Goal: Task Accomplishment & Management: Complete application form

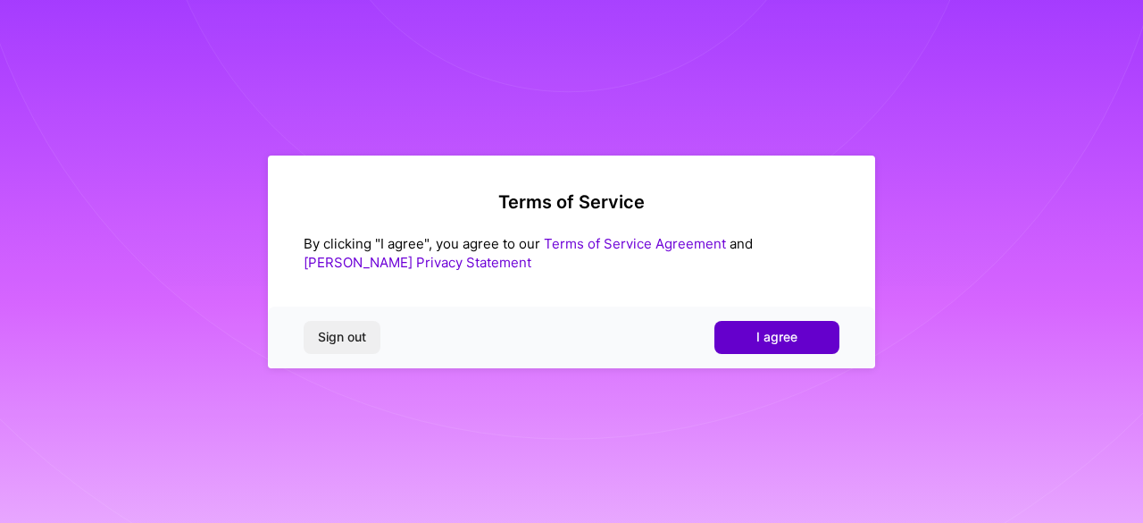
click at [776, 339] on span "I agree" at bounding box center [777, 337] width 41 height 18
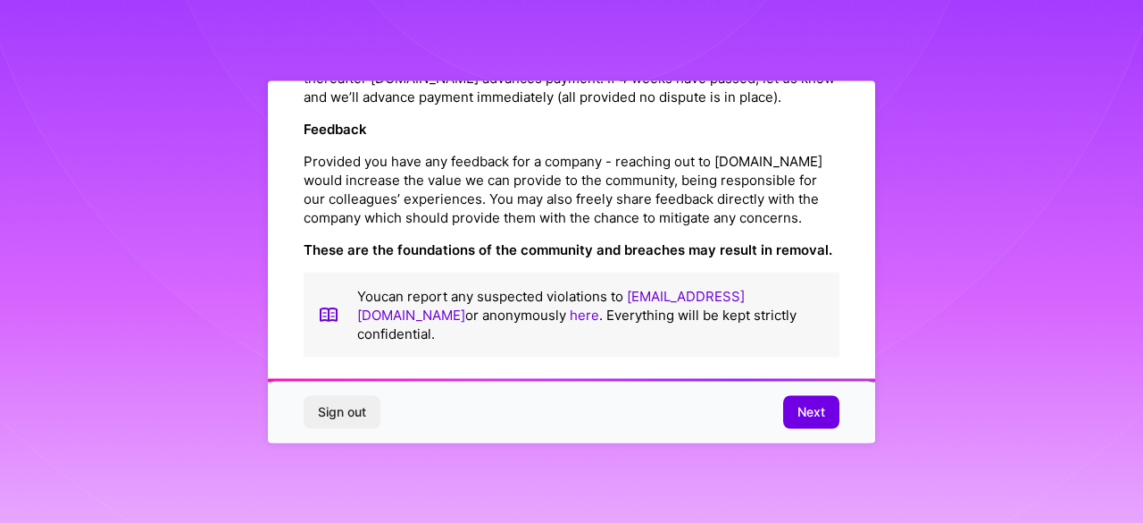
scroll to position [2169, 0]
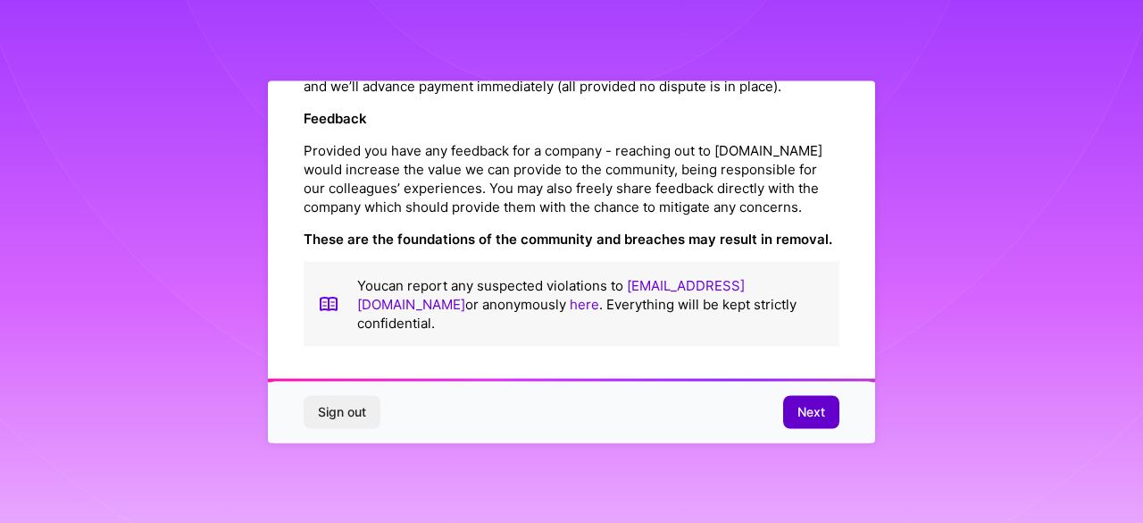
click at [799, 413] on span "Next" at bounding box center [812, 412] width 28 height 18
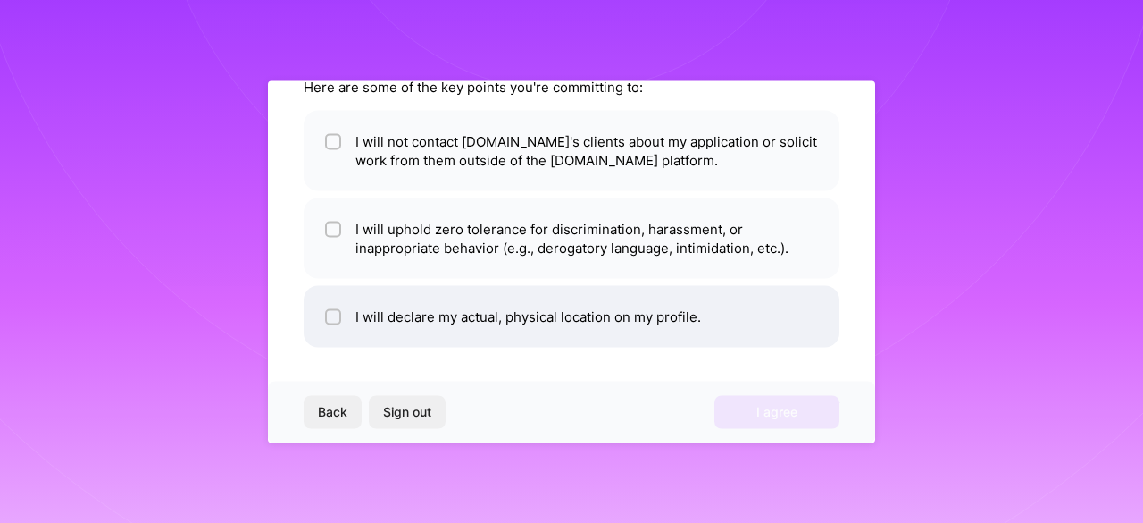
scroll to position [0, 0]
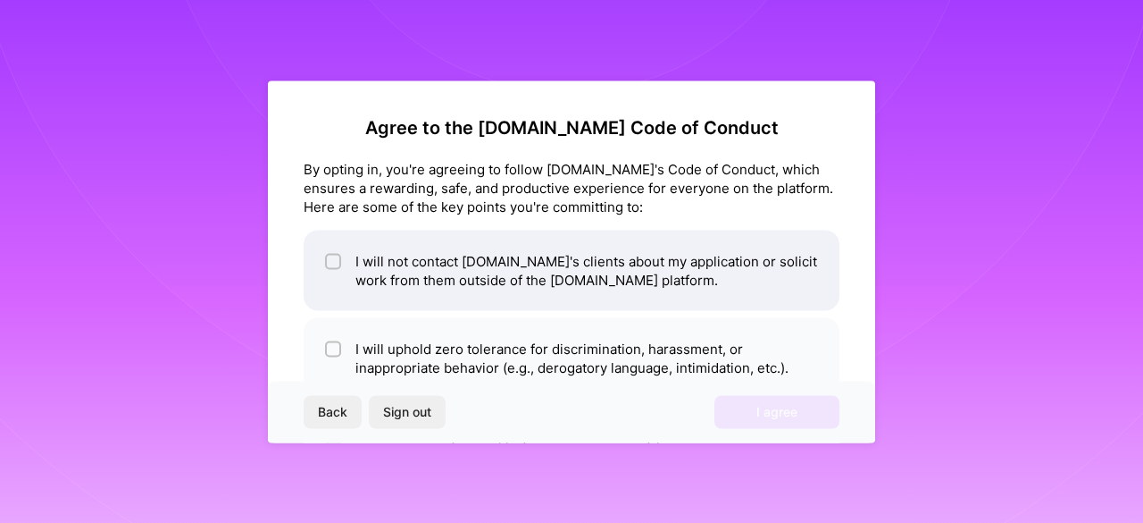
click at [455, 279] on li "I will not contact [DOMAIN_NAME]'s clients about my application or solicit work…" at bounding box center [572, 270] width 536 height 80
checkbox input "true"
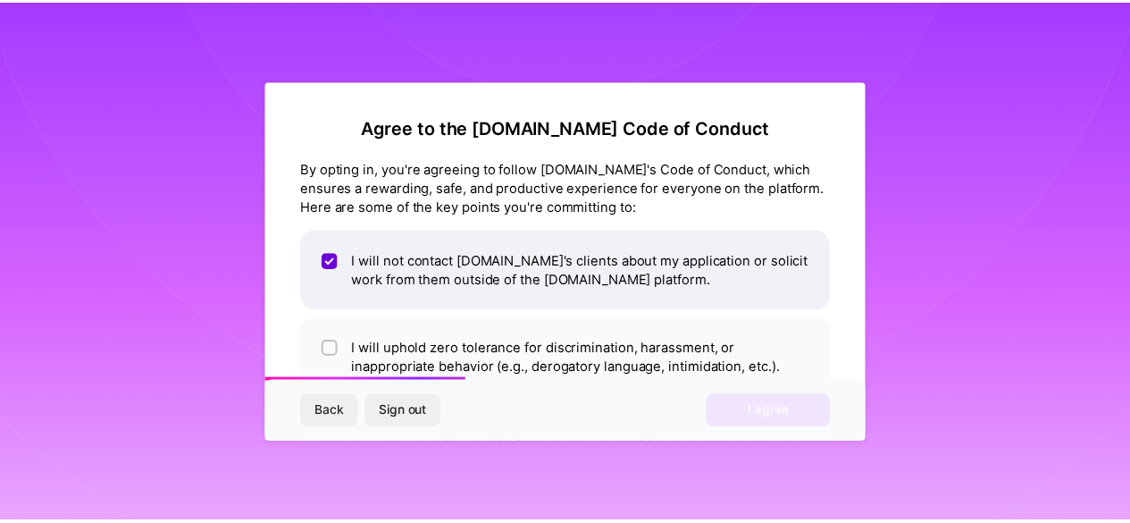
scroll to position [120, 0]
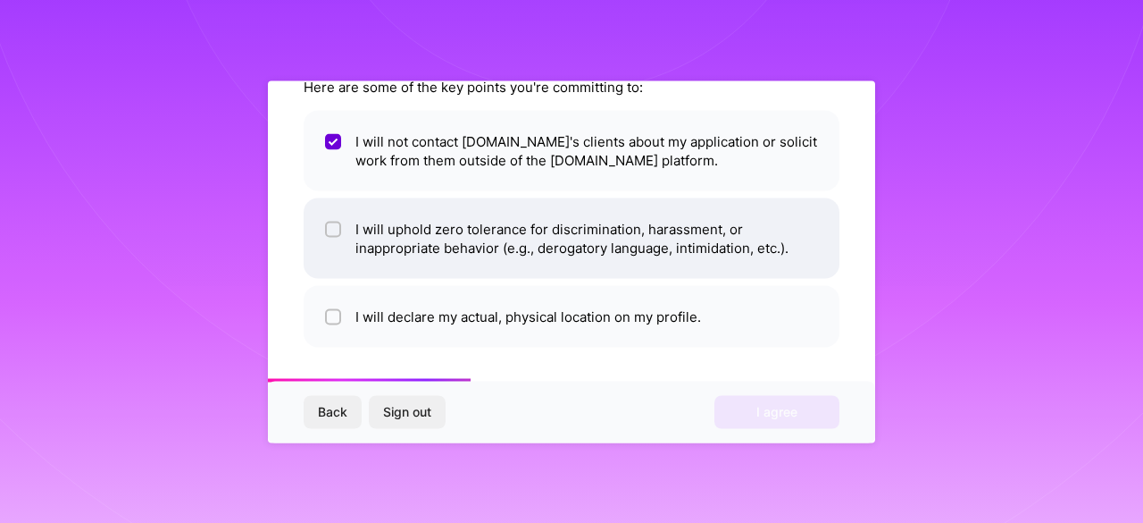
click at [456, 242] on li "I will uphold zero tolerance for discrimination, harassment, or inappropriate b…" at bounding box center [572, 237] width 536 height 80
checkbox input "true"
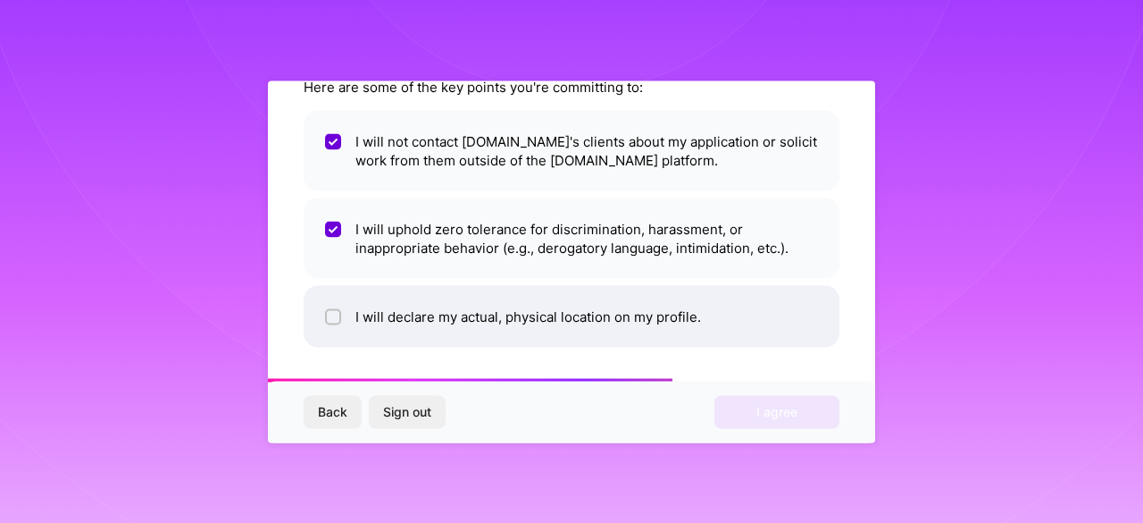
click at [464, 319] on li "I will declare my actual, physical location on my profile." at bounding box center [572, 316] width 536 height 62
checkbox input "true"
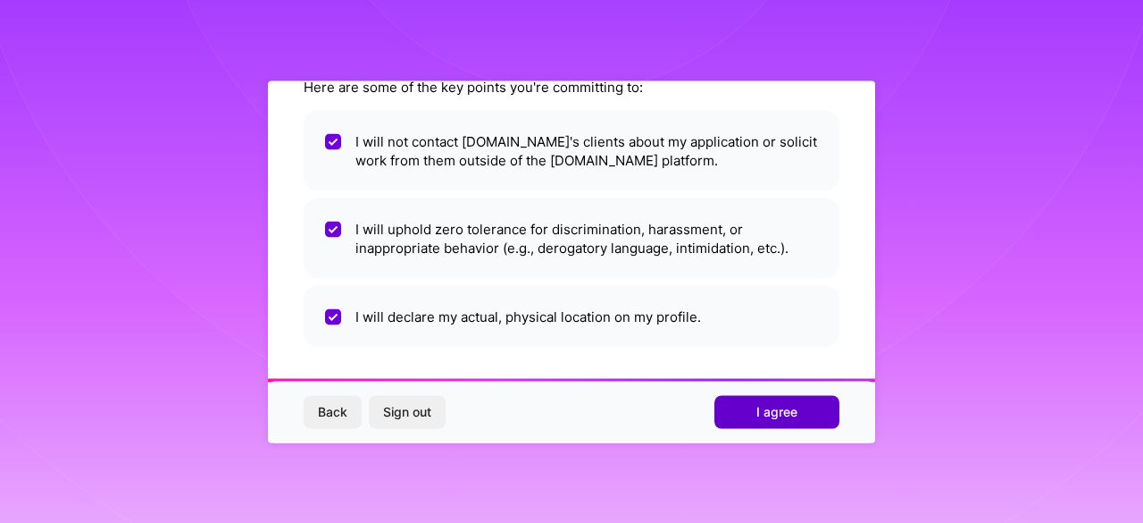
click at [772, 405] on span "I agree" at bounding box center [777, 412] width 41 height 18
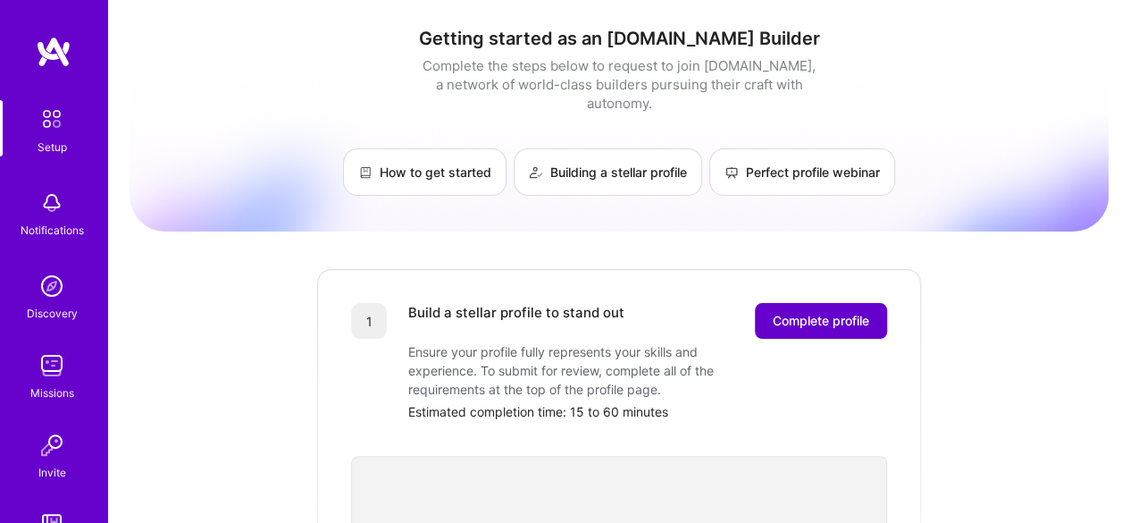
click at [836, 312] on span "Complete profile" at bounding box center [821, 321] width 96 height 18
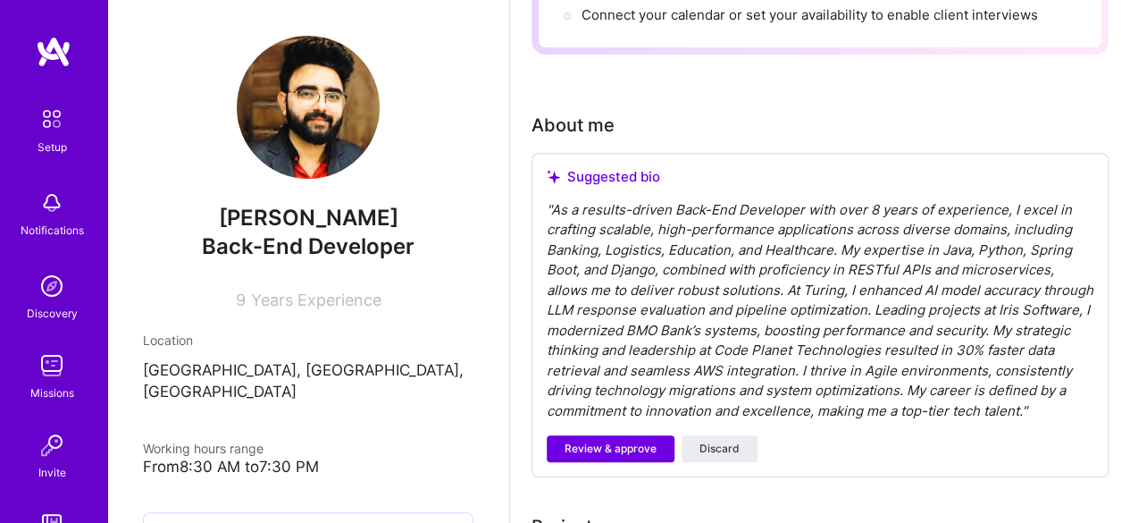
scroll to position [536, 0]
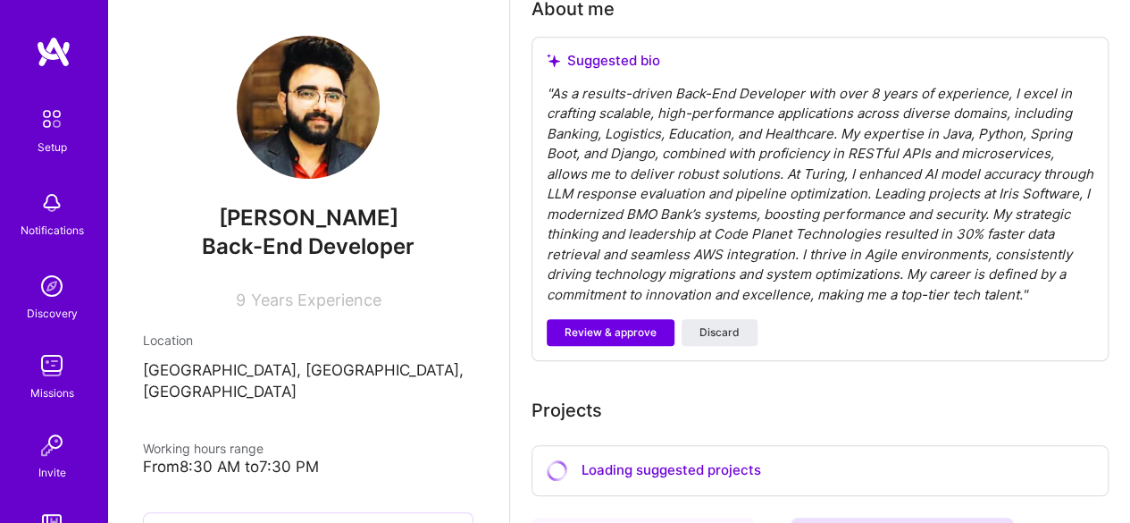
click at [784, 193] on div "" As a results-driven Back-End Developer with over 8 years of experience, I exc…" at bounding box center [820, 195] width 547 height 222
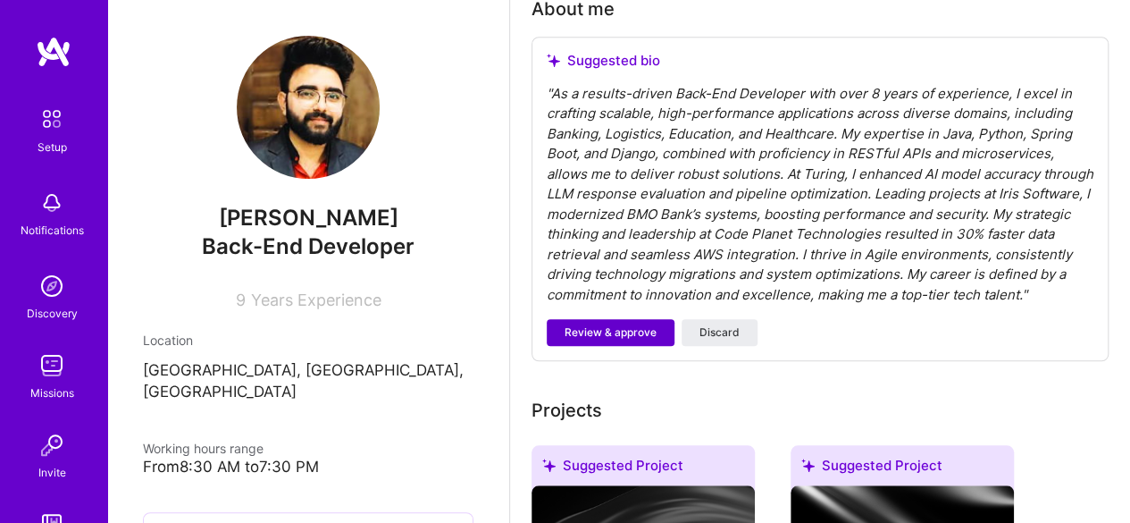
click at [601, 339] on span "Review & approve" at bounding box center [611, 332] width 92 height 16
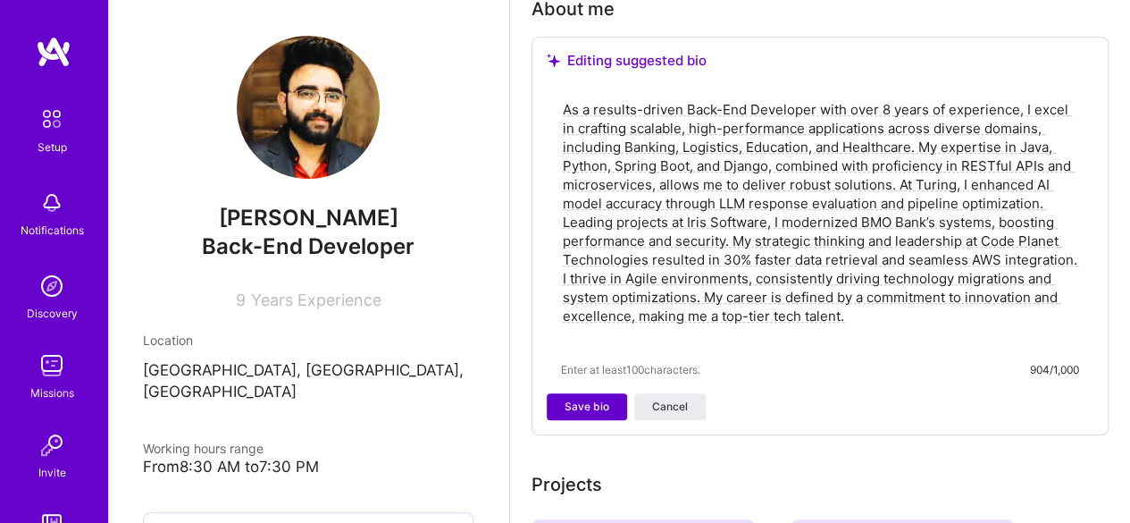
click at [582, 403] on span "Save bio" at bounding box center [587, 406] width 45 height 16
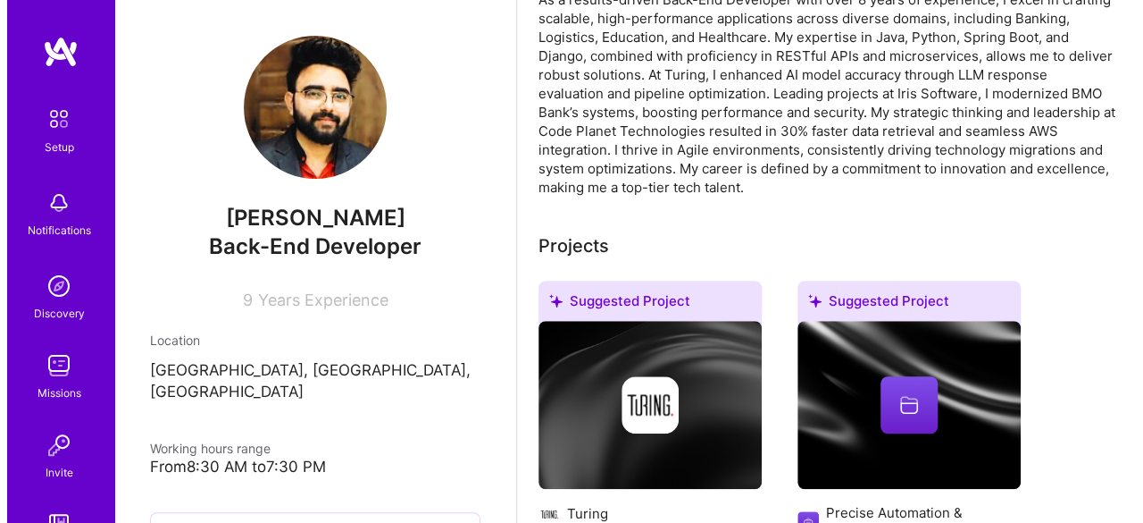
scroll to position [715, 0]
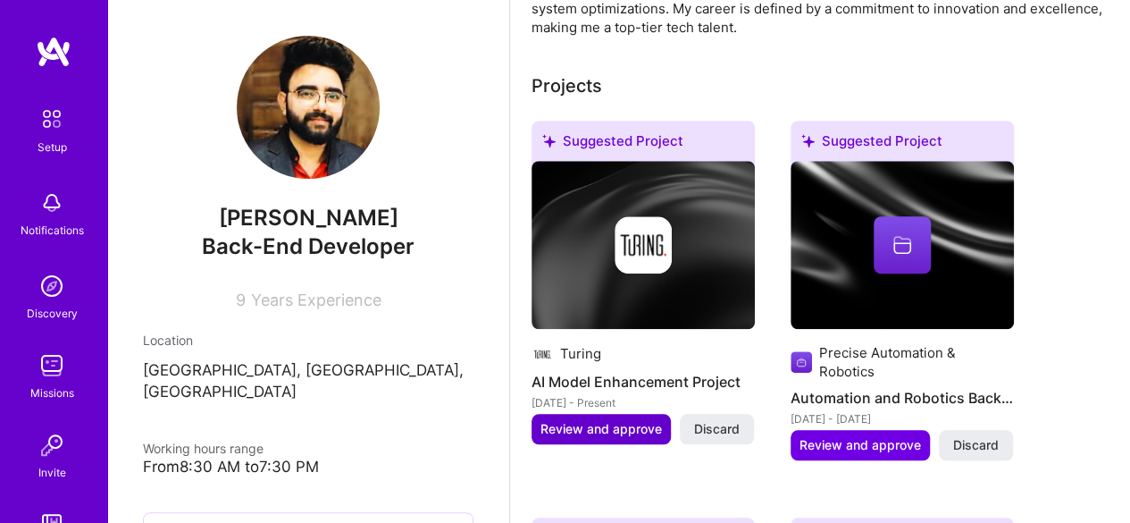
click at [592, 424] on span "Review and approve" at bounding box center [600, 429] width 121 height 18
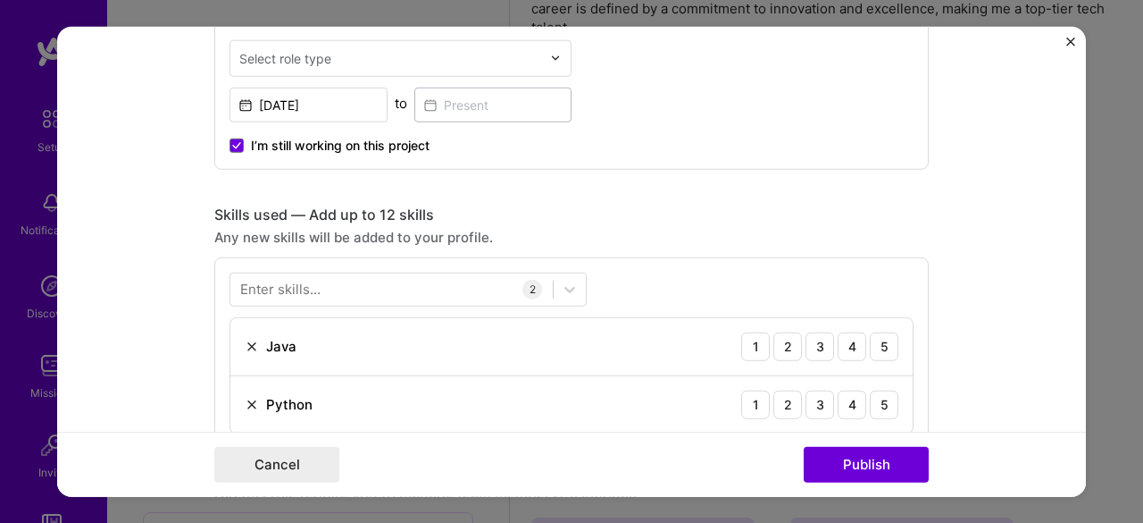
scroll to position [625, 0]
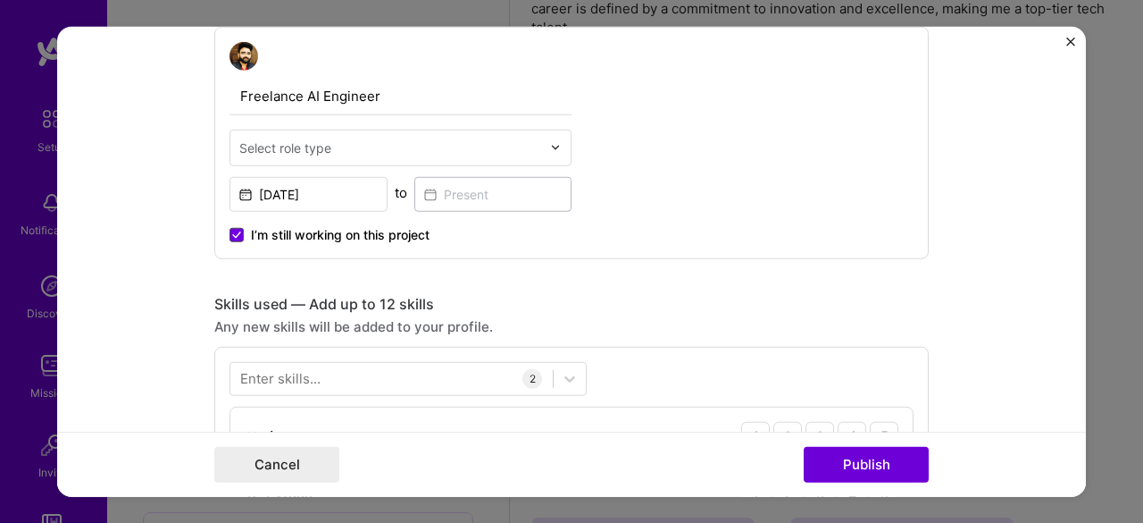
click at [230, 228] on span at bounding box center [237, 234] width 14 height 14
click at [0, 0] on input "I’m still working on this project" at bounding box center [0, 0] width 0 height 0
click at [444, 190] on input at bounding box center [493, 193] width 158 height 35
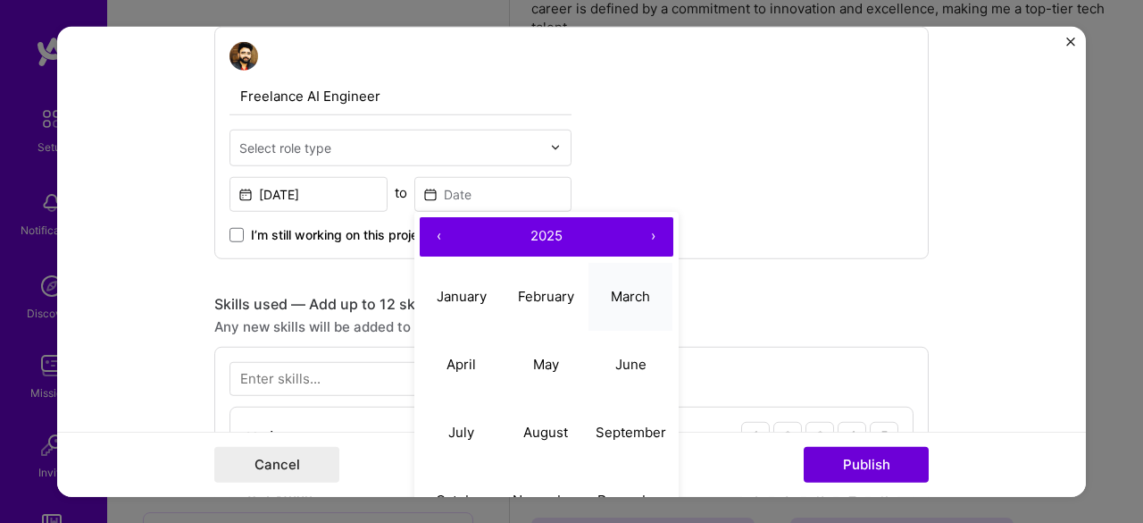
click at [596, 290] on button "March" at bounding box center [631, 297] width 85 height 68
type input "[DATE]"
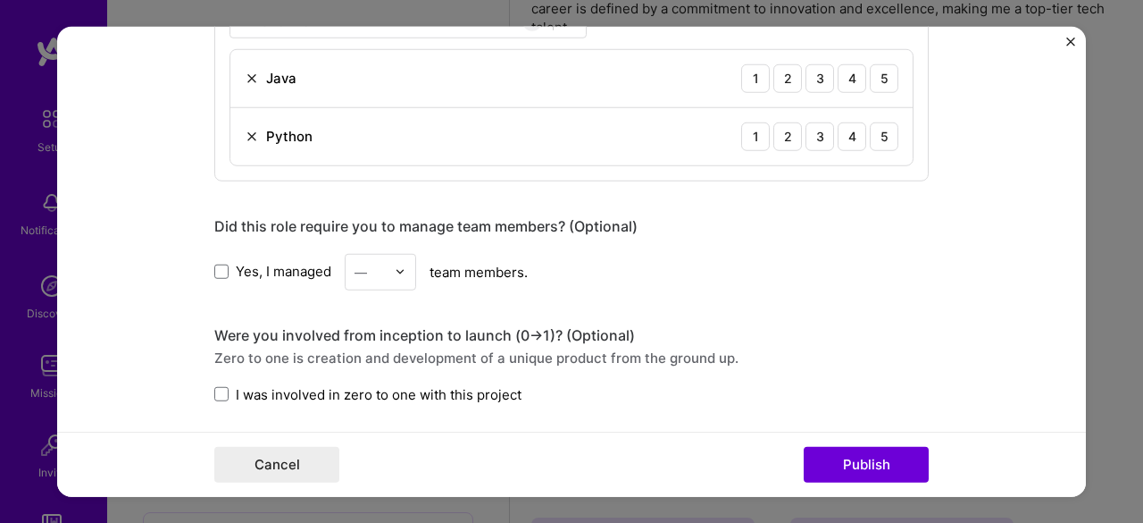
scroll to position [893, 0]
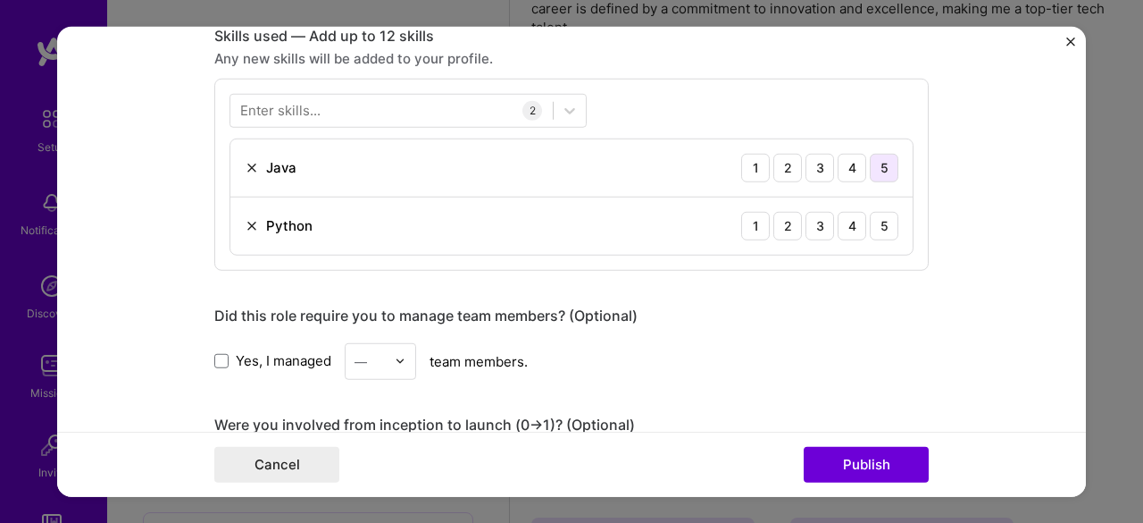
click at [888, 170] on div "5" at bounding box center [884, 167] width 29 height 29
click at [883, 230] on div "5" at bounding box center [884, 225] width 29 height 29
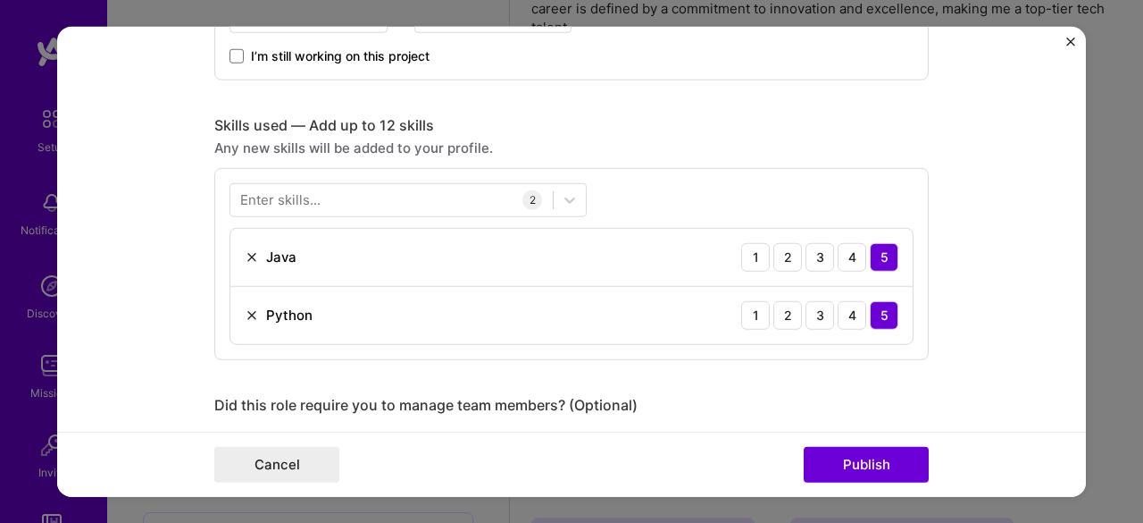
click at [305, 195] on div "Enter skills..." at bounding box center [280, 199] width 80 height 19
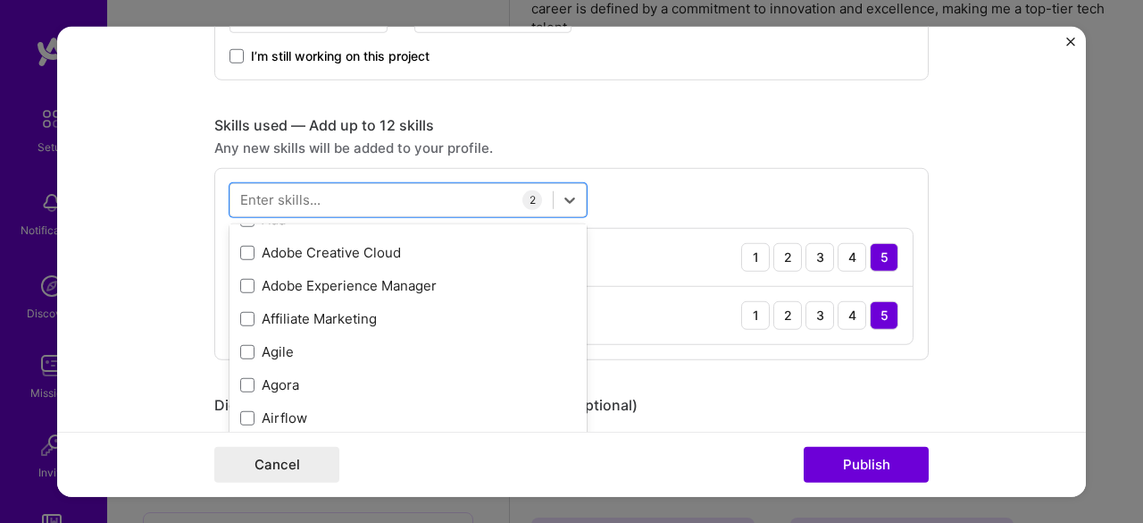
scroll to position [671, 0]
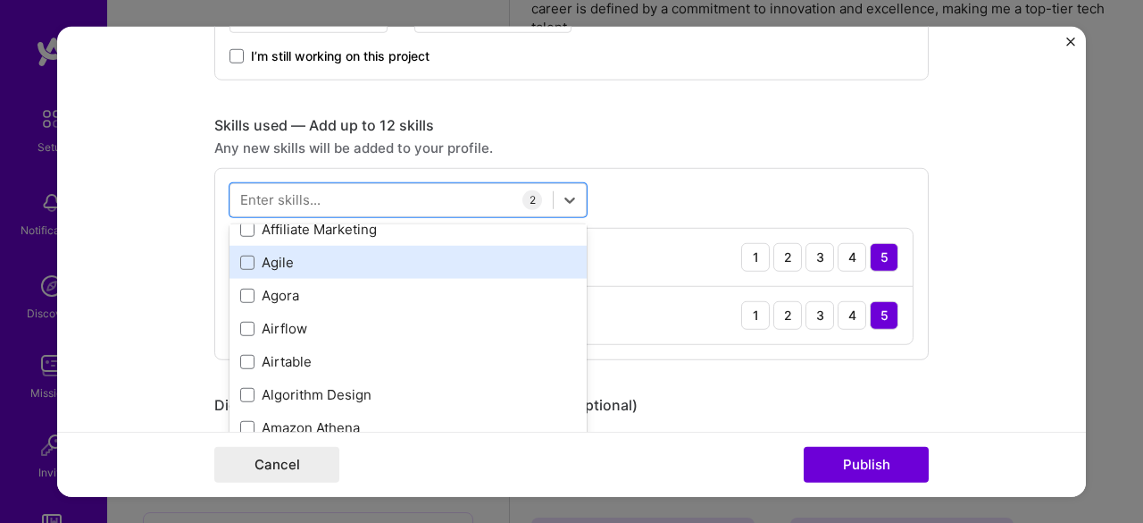
click at [388, 271] on div "Agile" at bounding box center [408, 262] width 357 height 33
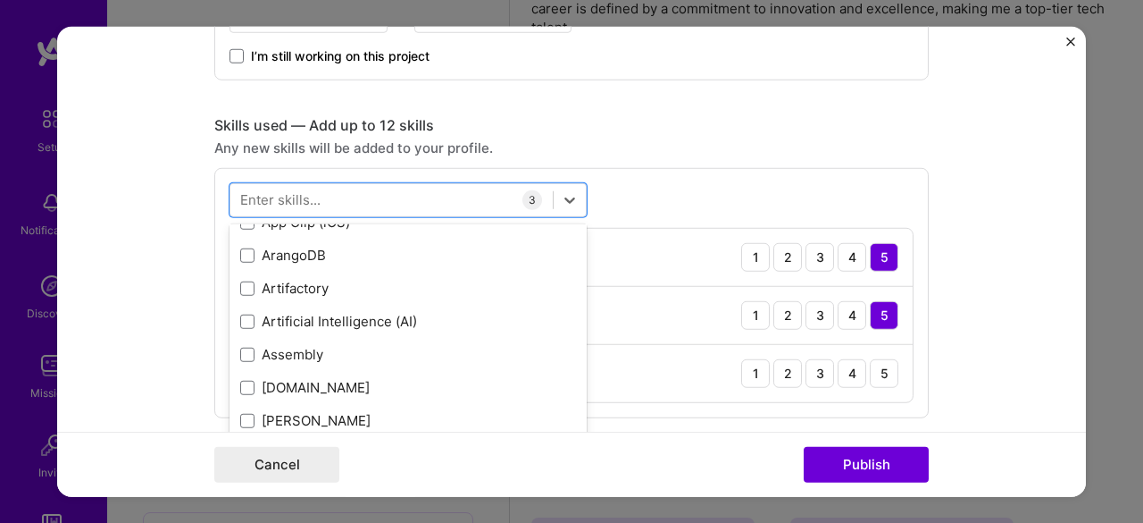
scroll to position [1296, 0]
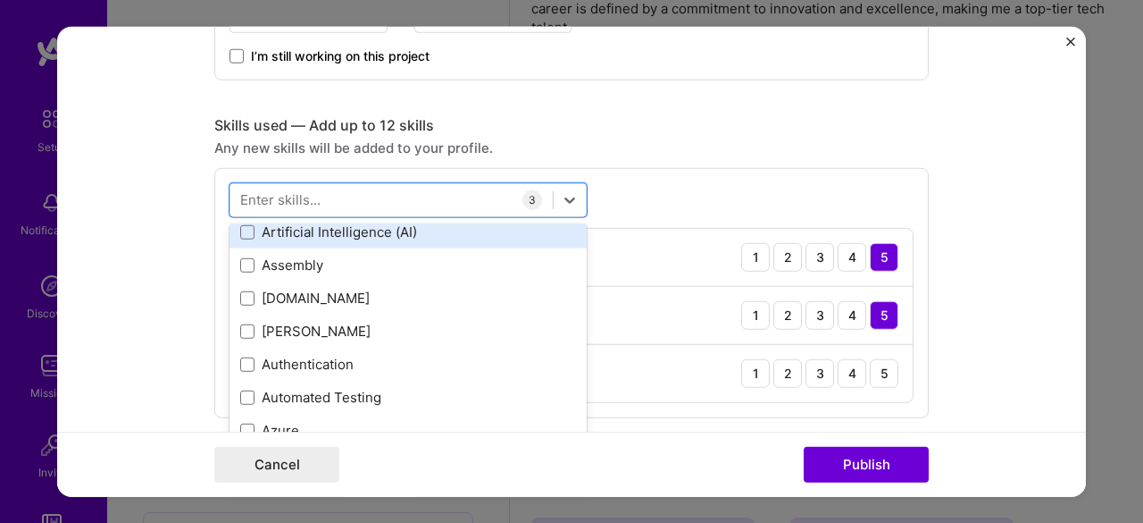
click at [422, 234] on div "Artificial Intelligence (AI)" at bounding box center [408, 231] width 336 height 19
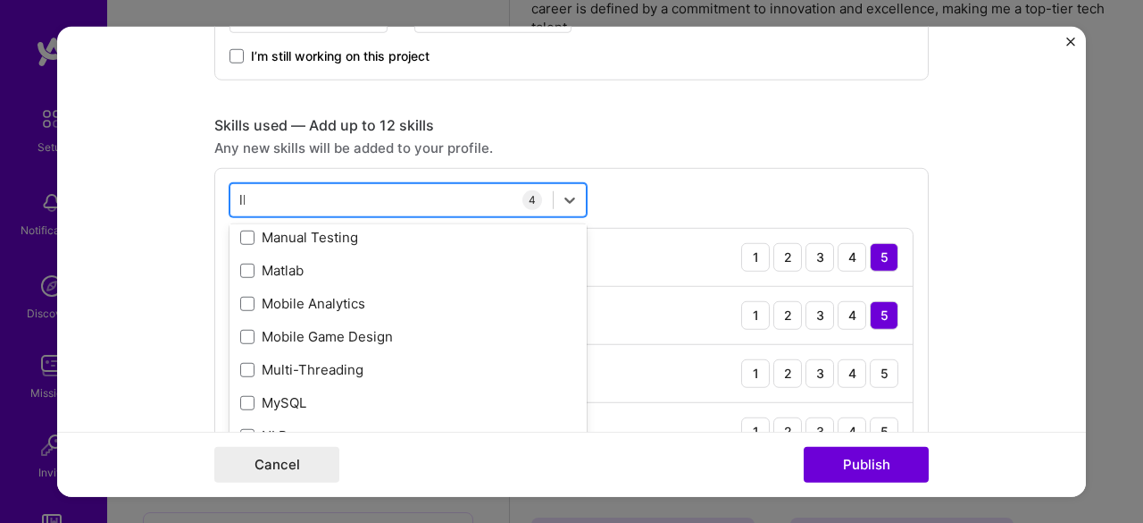
scroll to position [0, 0]
type input "l"
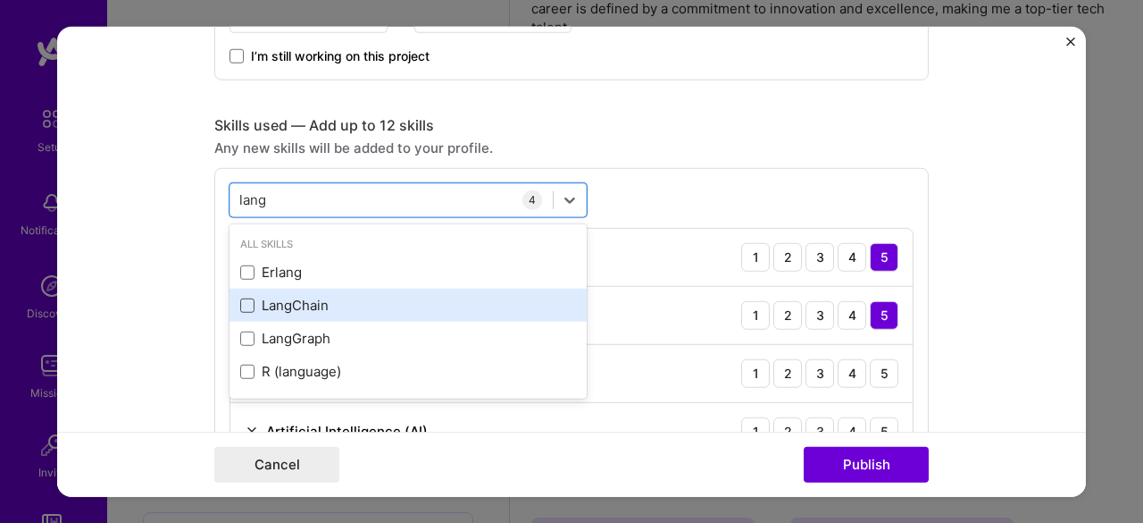
click at [241, 302] on span at bounding box center [247, 305] width 14 height 14
click at [0, 0] on input "checkbox" at bounding box center [0, 0] width 0 height 0
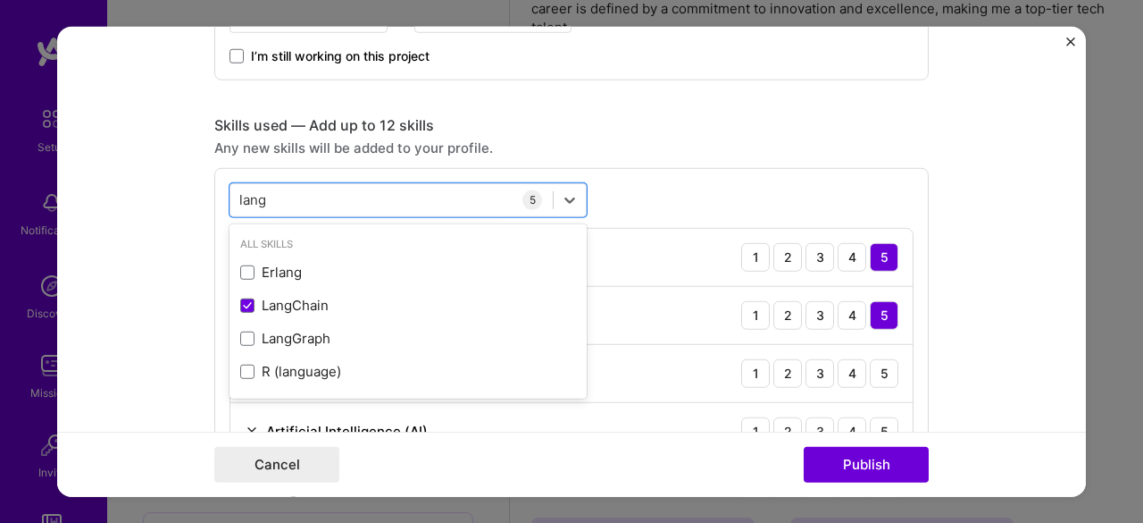
type input "lang"
click at [618, 160] on div "Skills used — Add up to 12 skills Any new skills will be added to your profile.…" at bounding box center [571, 324] width 715 height 418
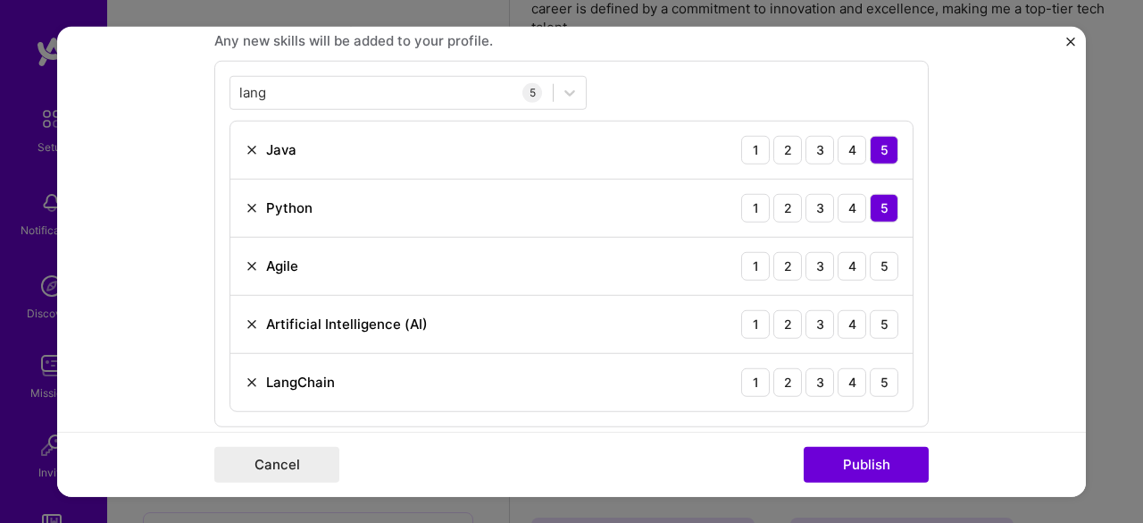
scroll to position [983, 0]
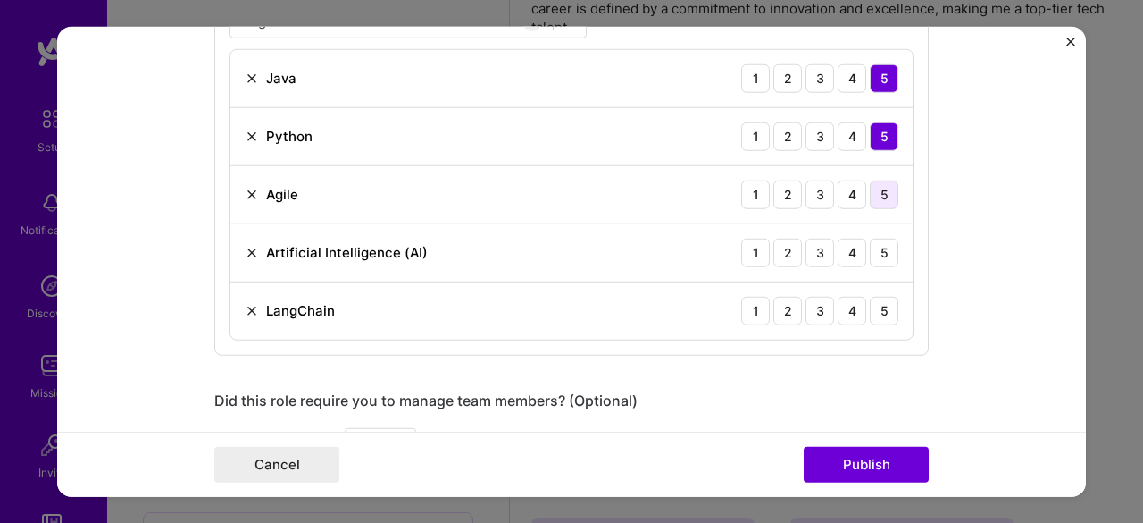
click at [870, 183] on div "5" at bounding box center [884, 194] width 29 height 29
click at [874, 247] on div "5" at bounding box center [884, 252] width 29 height 29
click at [841, 310] on div "4" at bounding box center [852, 310] width 29 height 29
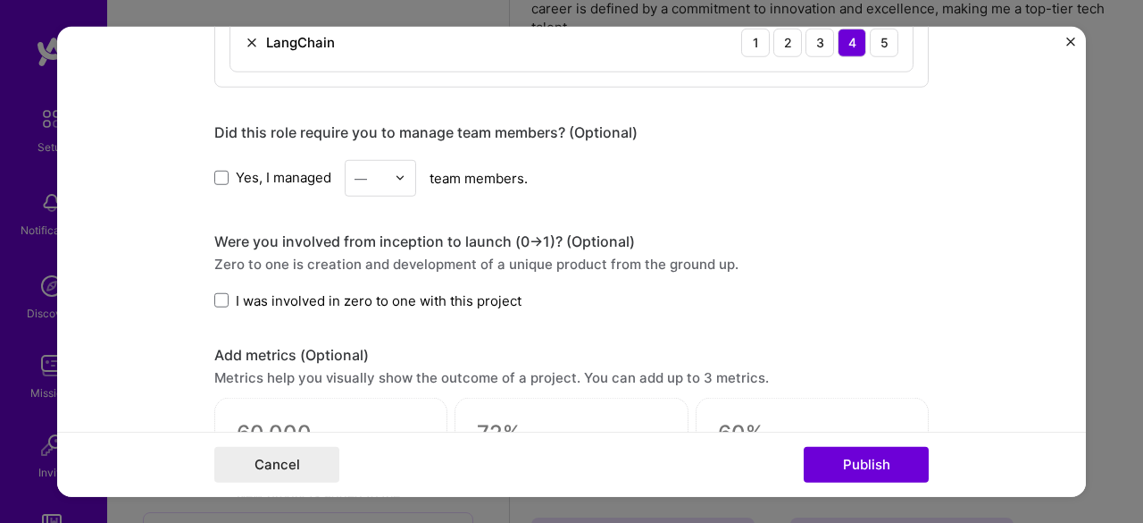
scroll to position [1340, 0]
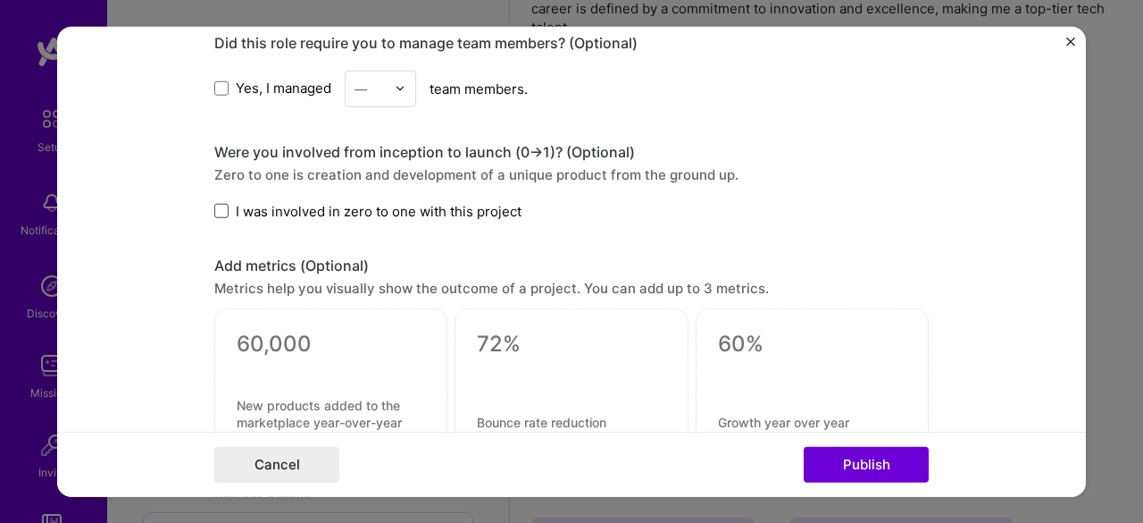
click at [220, 208] on span at bounding box center [221, 211] width 14 height 14
click at [0, 0] on input "I was involved in zero to one with this project" at bounding box center [0, 0] width 0 height 0
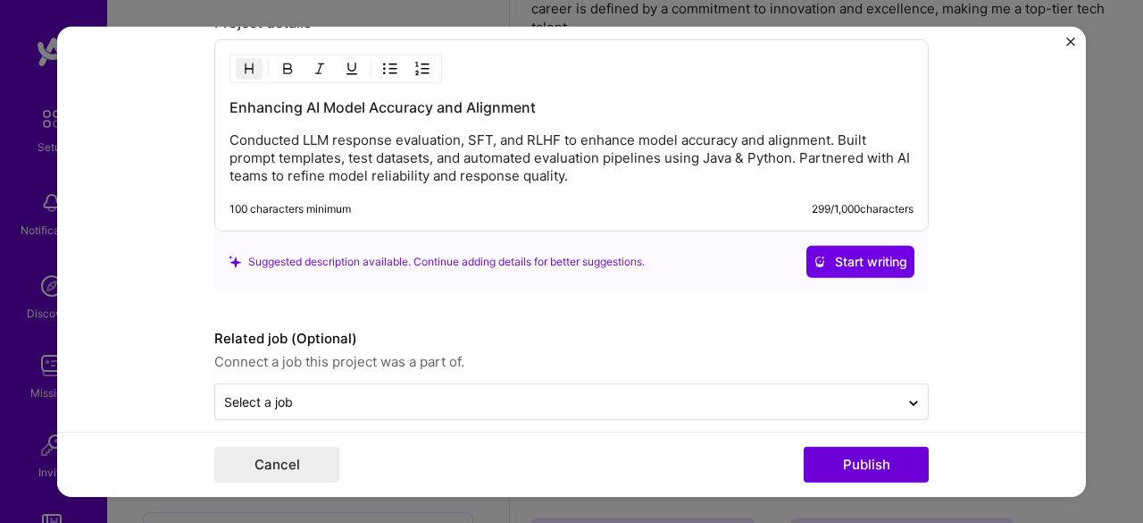
scroll to position [1828, 0]
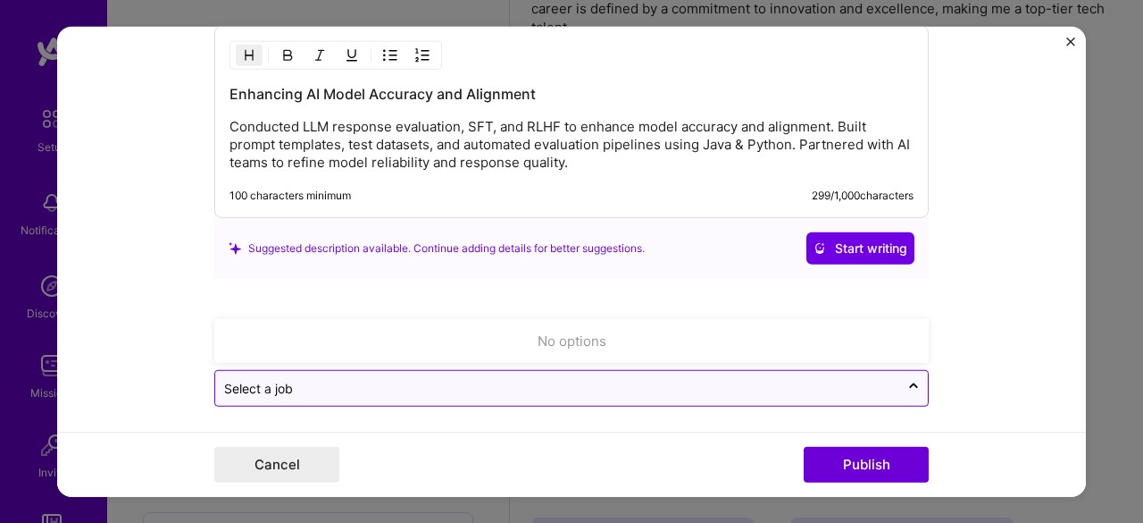
click at [352, 379] on input "text" at bounding box center [557, 388] width 666 height 19
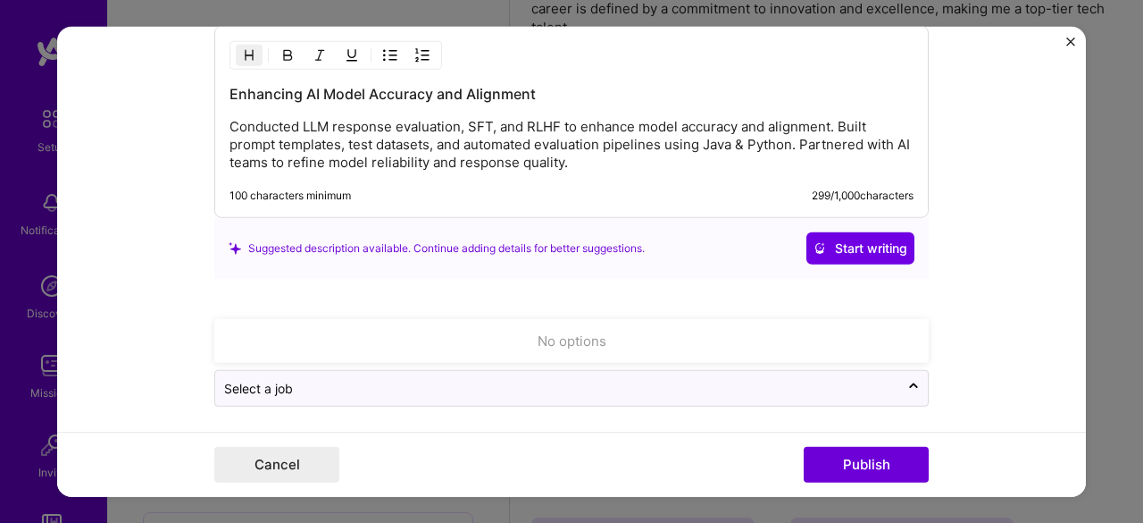
click at [120, 297] on form "Editing suggested project This project is suggested based on your LinkedIn, res…" at bounding box center [571, 261] width 1029 height 471
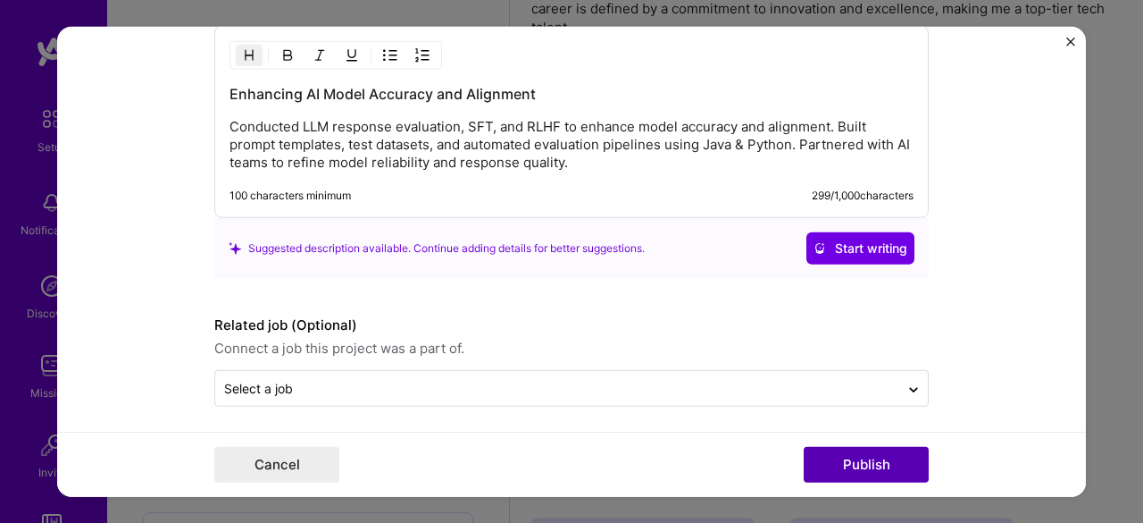
click at [891, 457] on button "Publish" at bounding box center [866, 465] width 125 height 36
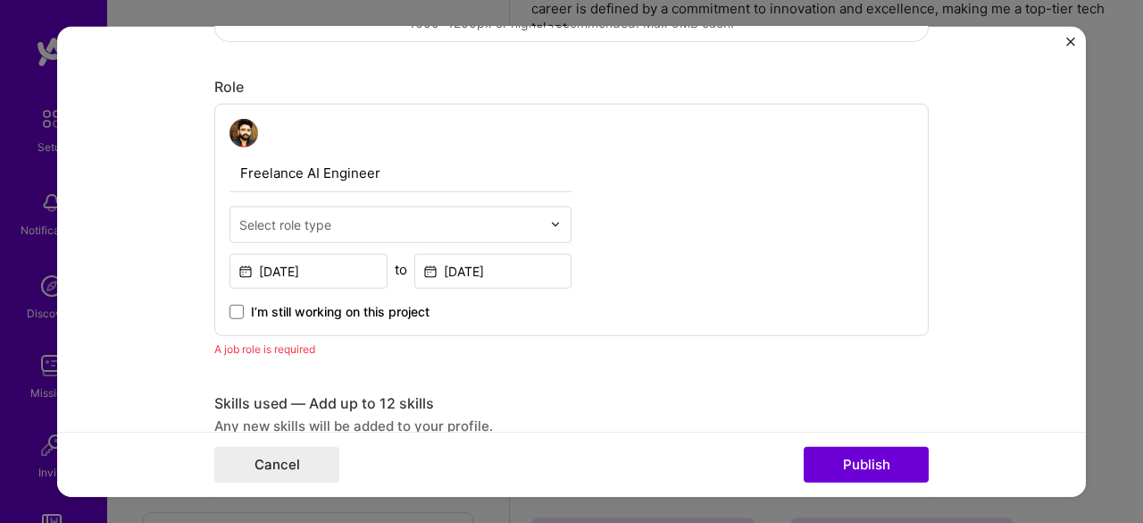
scroll to position [510, 0]
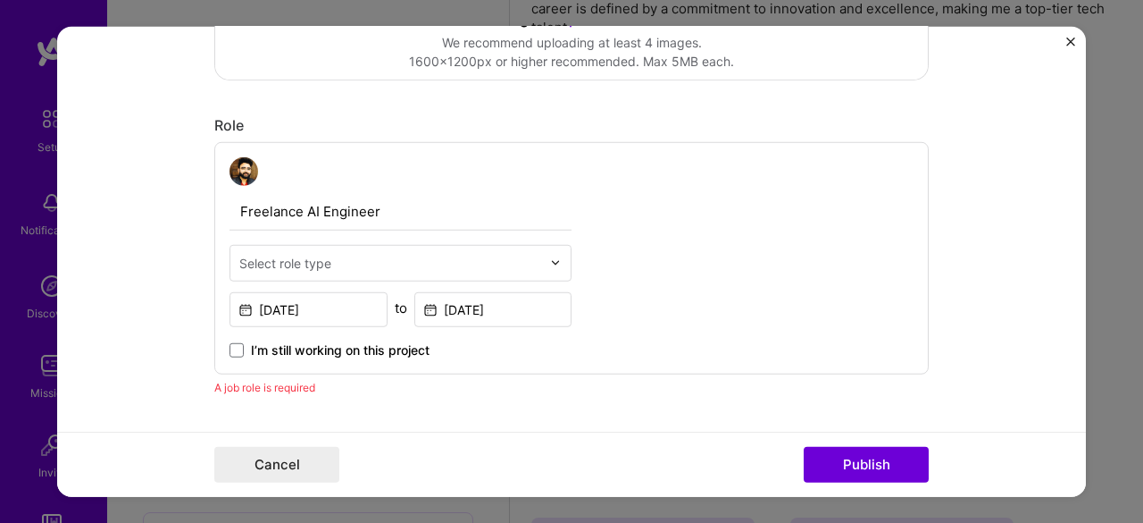
click at [282, 260] on div "Select role type" at bounding box center [285, 262] width 92 height 19
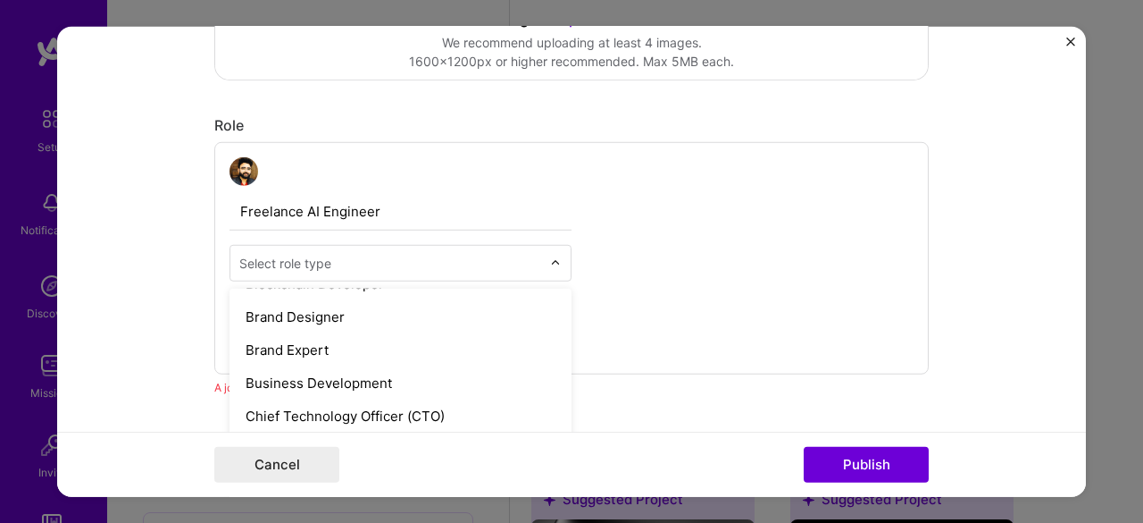
scroll to position [0, 0]
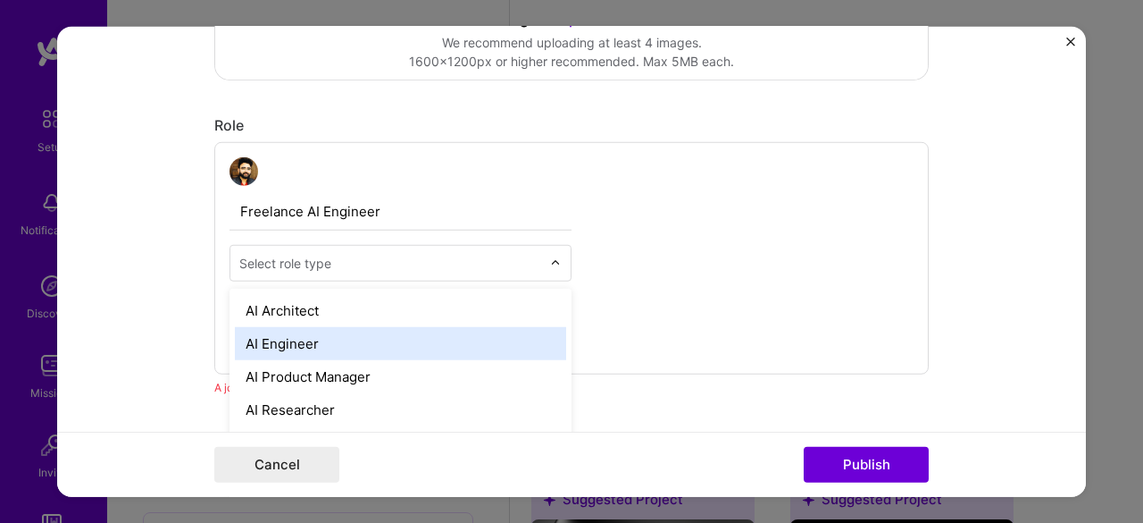
click at [285, 342] on div "AI Engineer" at bounding box center [400, 342] width 331 height 33
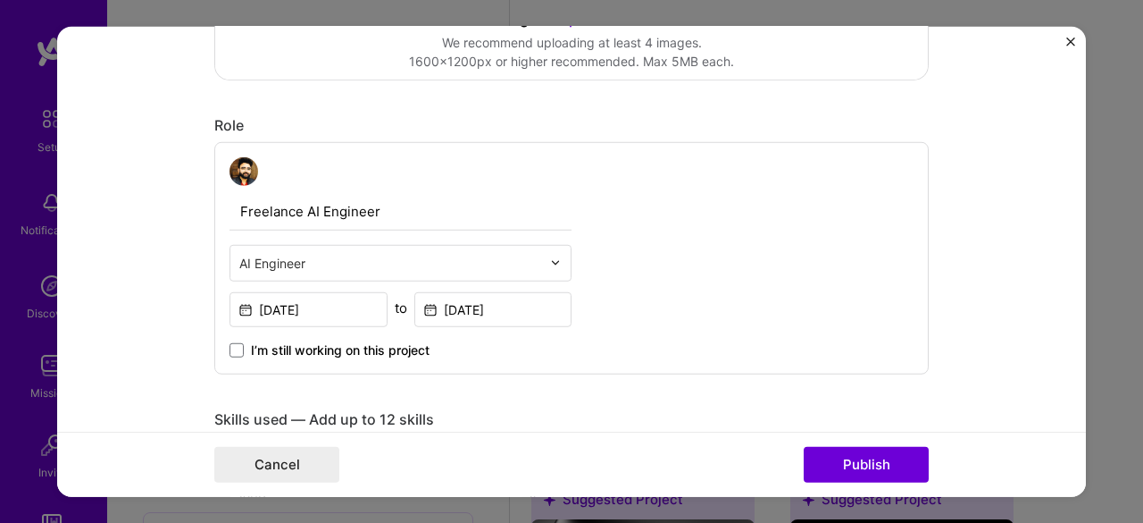
click at [811, 233] on div "Freelance AI Engineer option AI Engineer, selected. Select is focused ,type to …" at bounding box center [571, 257] width 715 height 232
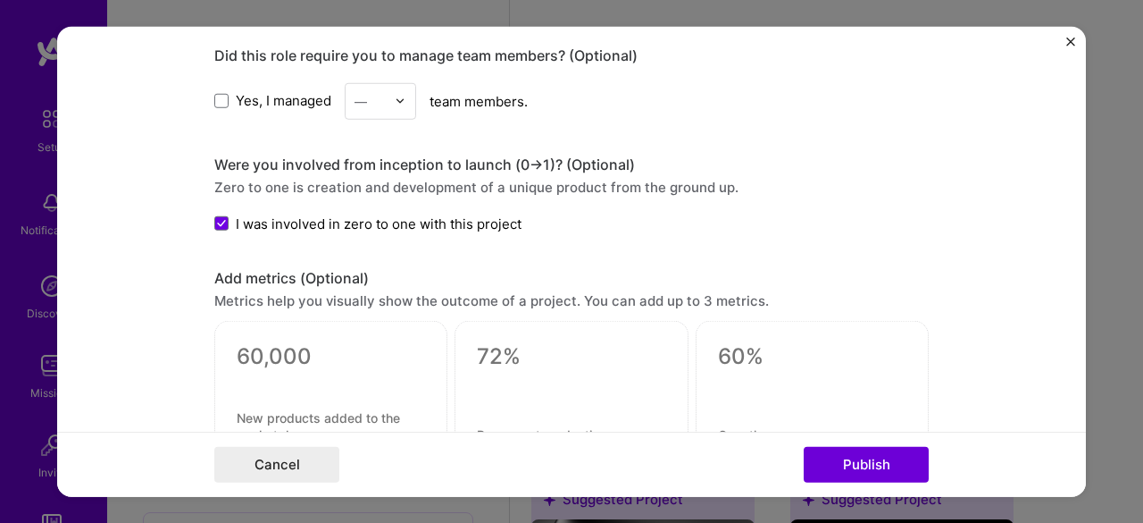
scroll to position [1493, 0]
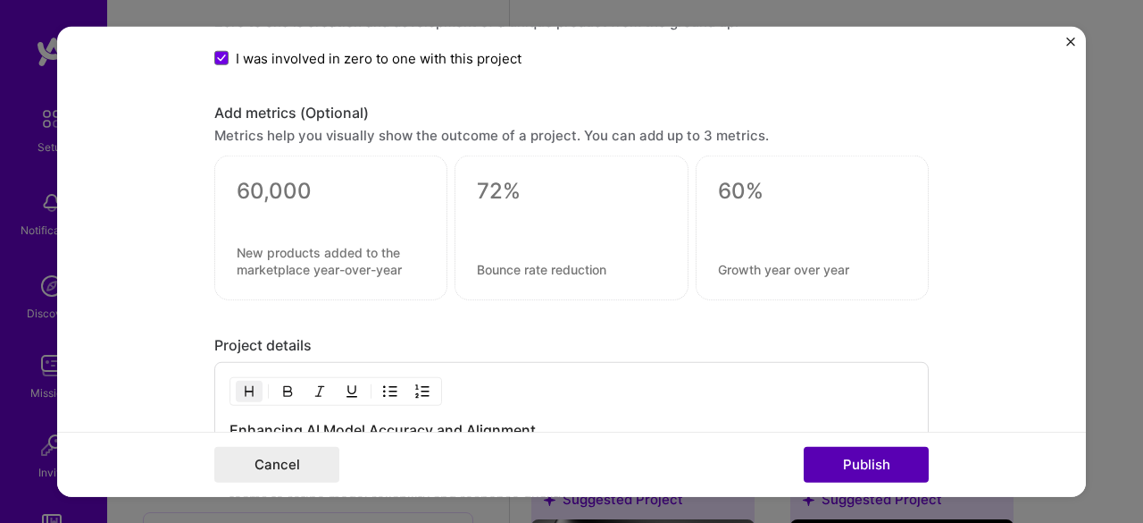
click at [839, 458] on button "Publish" at bounding box center [866, 465] width 125 height 36
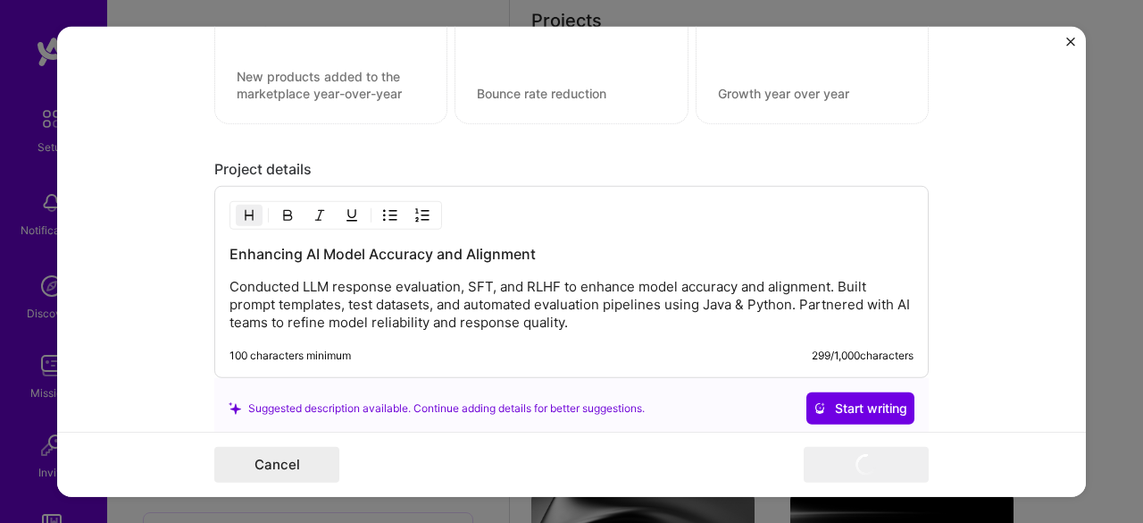
scroll to position [1828, 0]
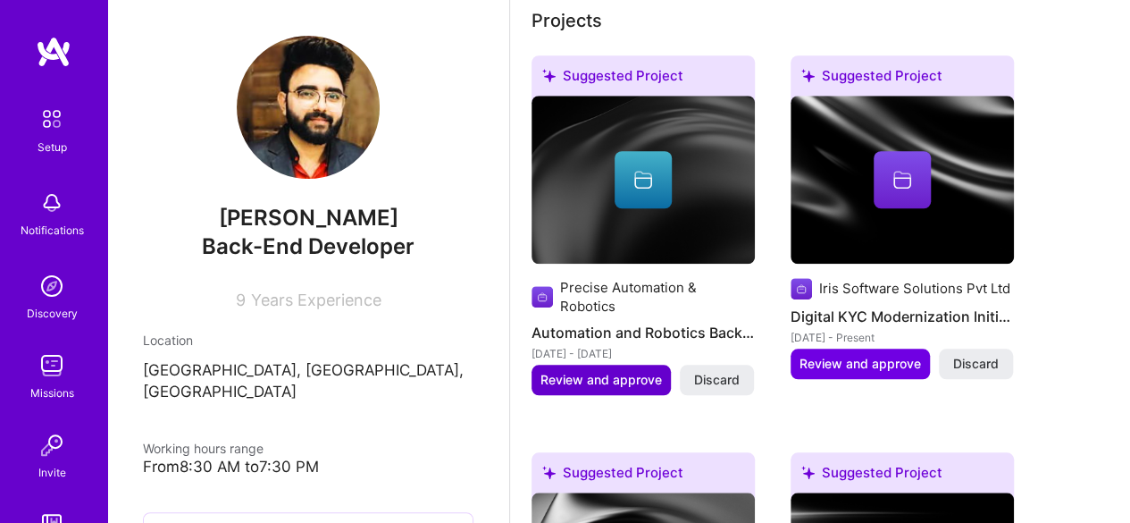
click at [598, 371] on span "Review and approve" at bounding box center [600, 380] width 121 height 18
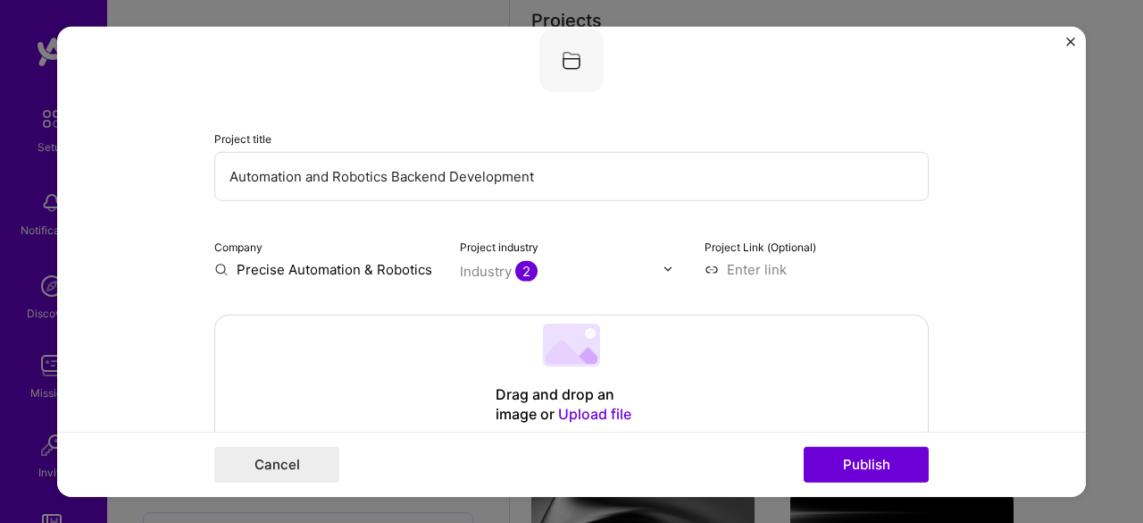
scroll to position [89, 0]
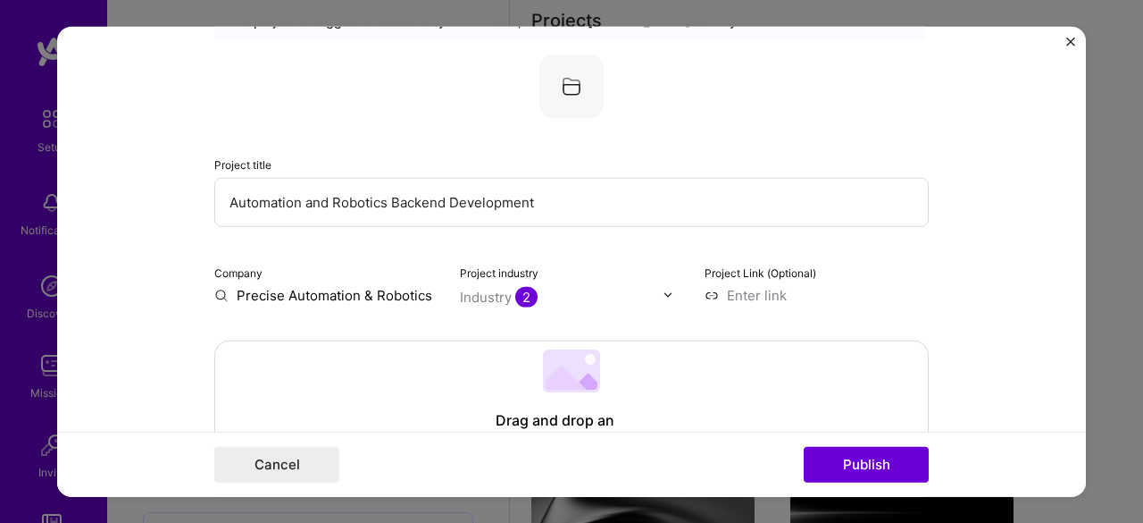
drag, startPoint x: 220, startPoint y: 199, endPoint x: 389, endPoint y: 202, distance: 168.8
click at [389, 202] on input "Automation and Robotics Backend Development" at bounding box center [571, 201] width 715 height 49
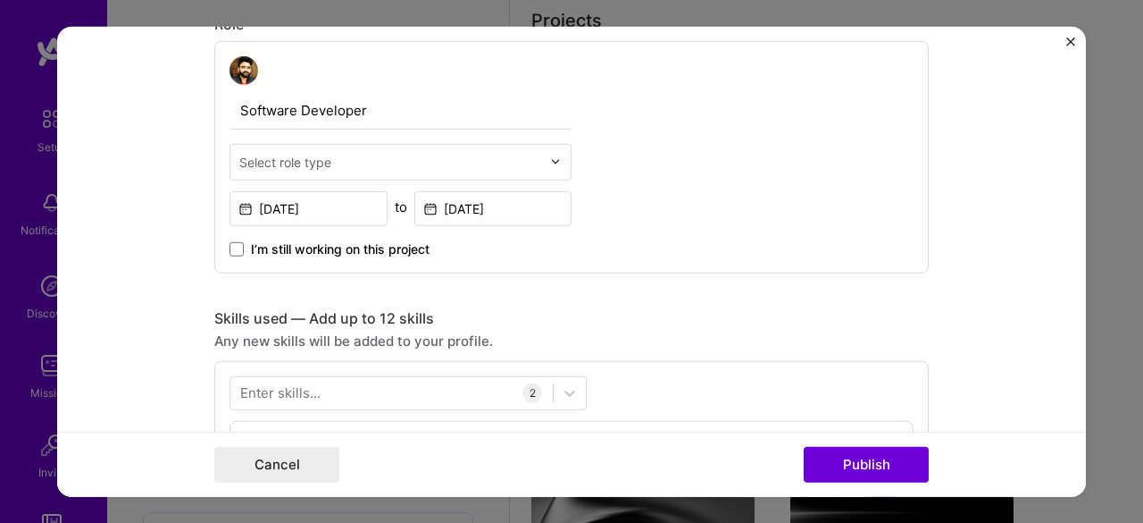
scroll to position [625, 0]
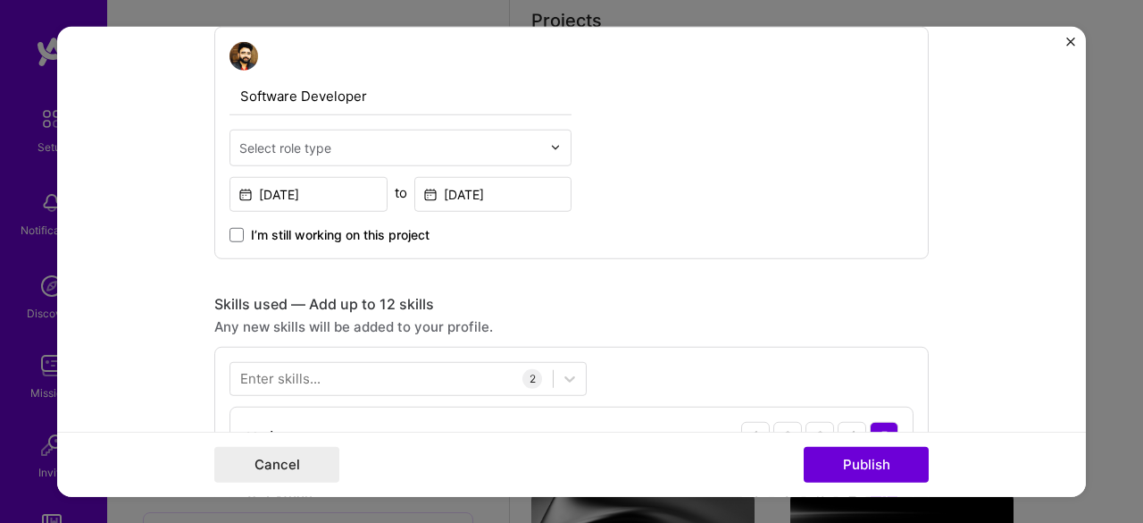
type input "Backend Development"
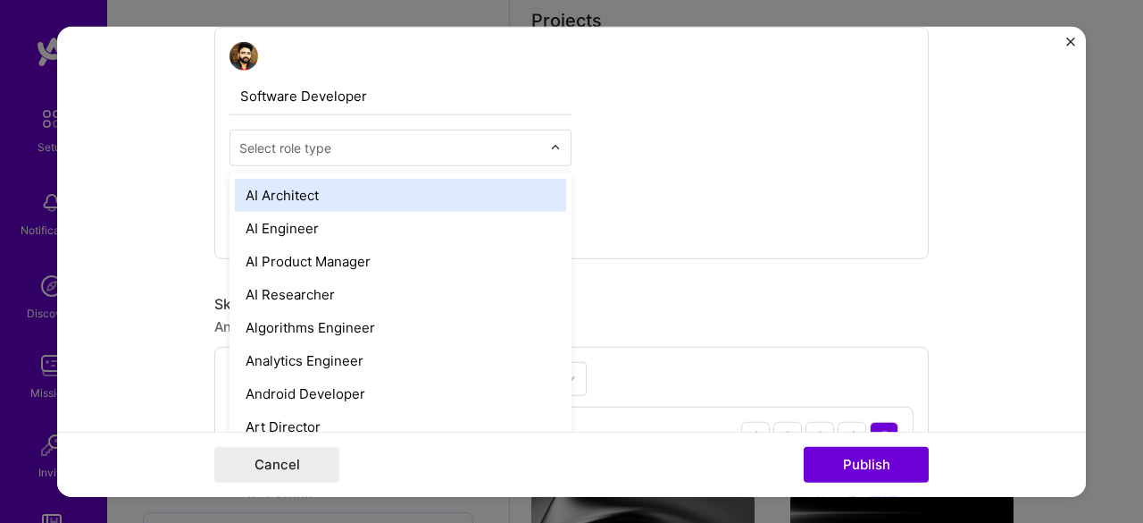
click at [339, 143] on input "text" at bounding box center [390, 147] width 302 height 19
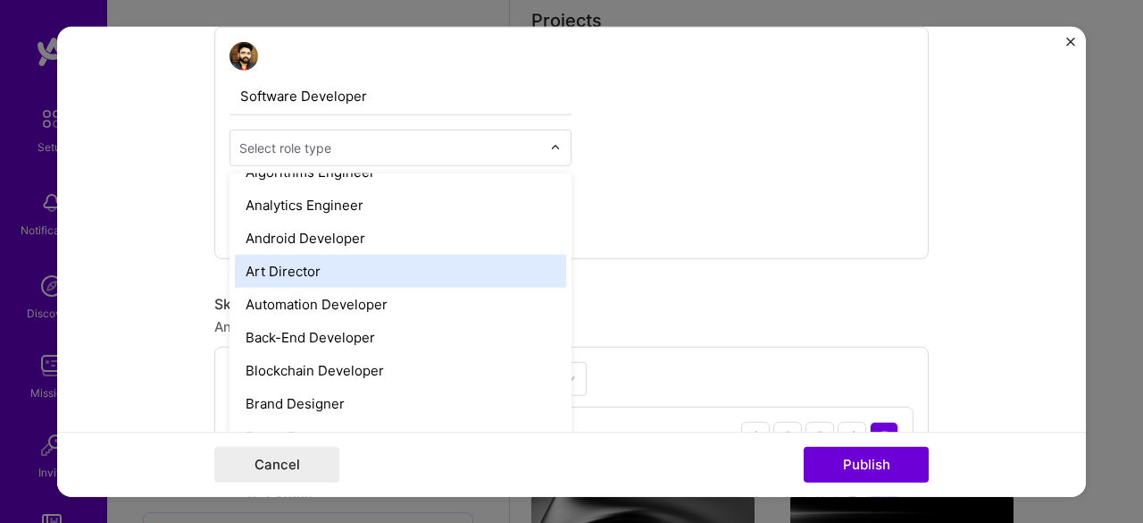
scroll to position [268, 0]
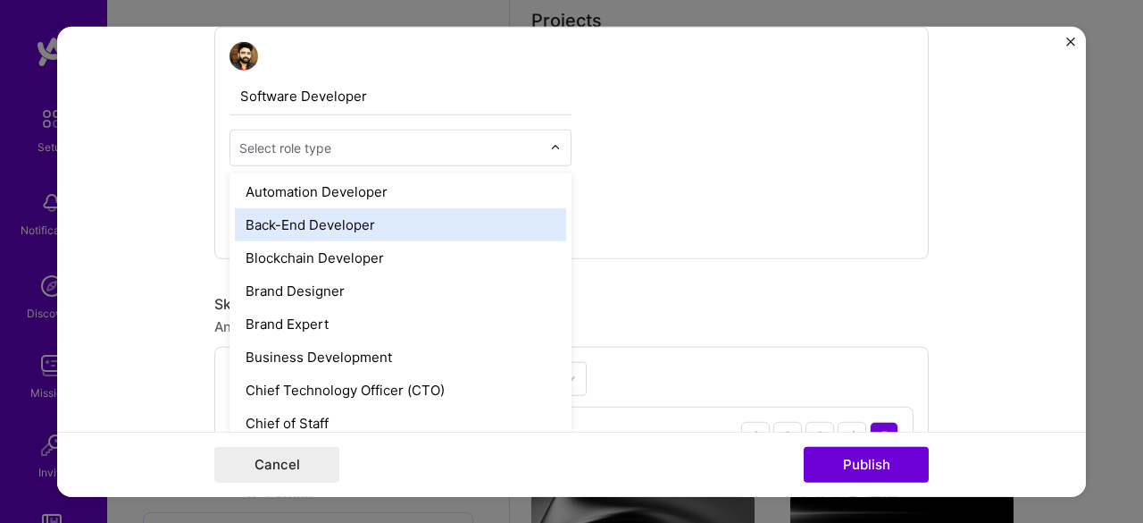
click at [337, 226] on div "Back-End Developer" at bounding box center [400, 223] width 331 height 33
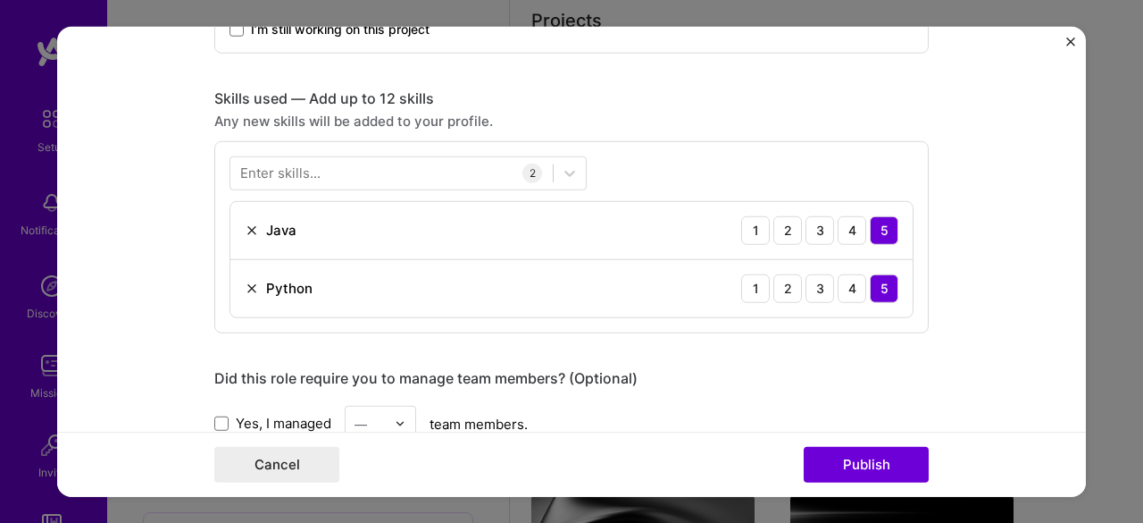
scroll to position [804, 0]
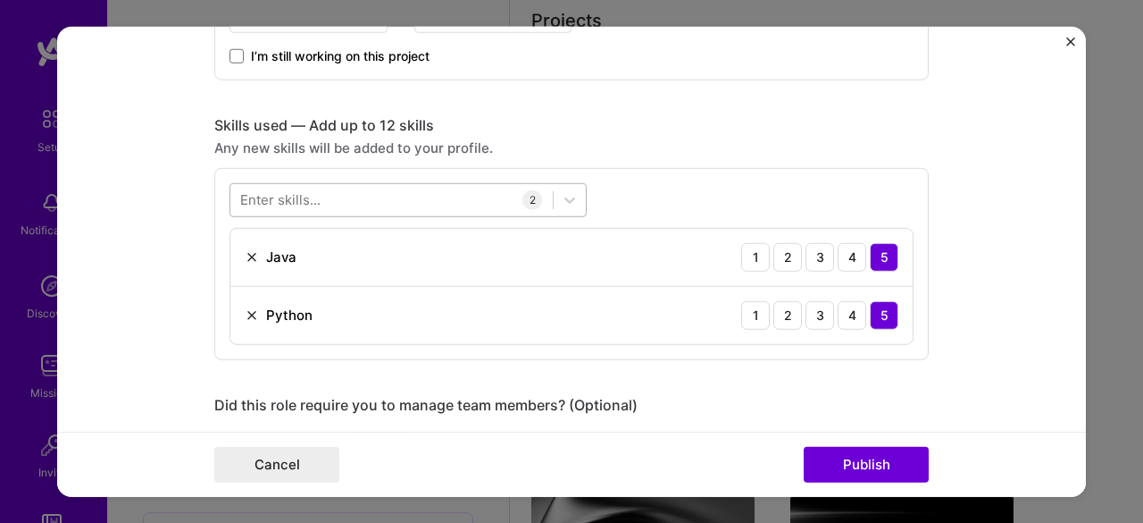
click at [338, 197] on div at bounding box center [391, 199] width 322 height 29
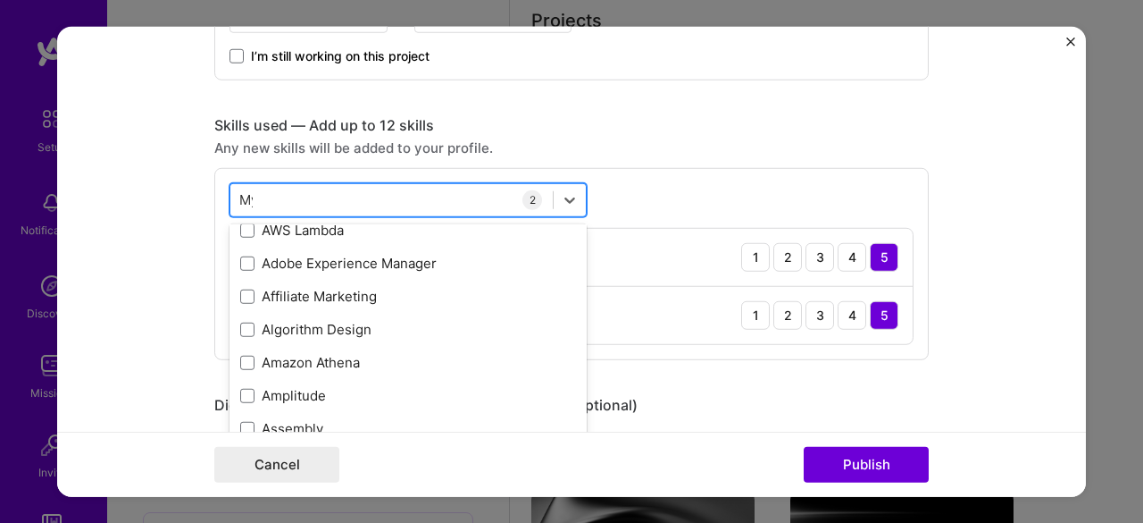
scroll to position [0, 0]
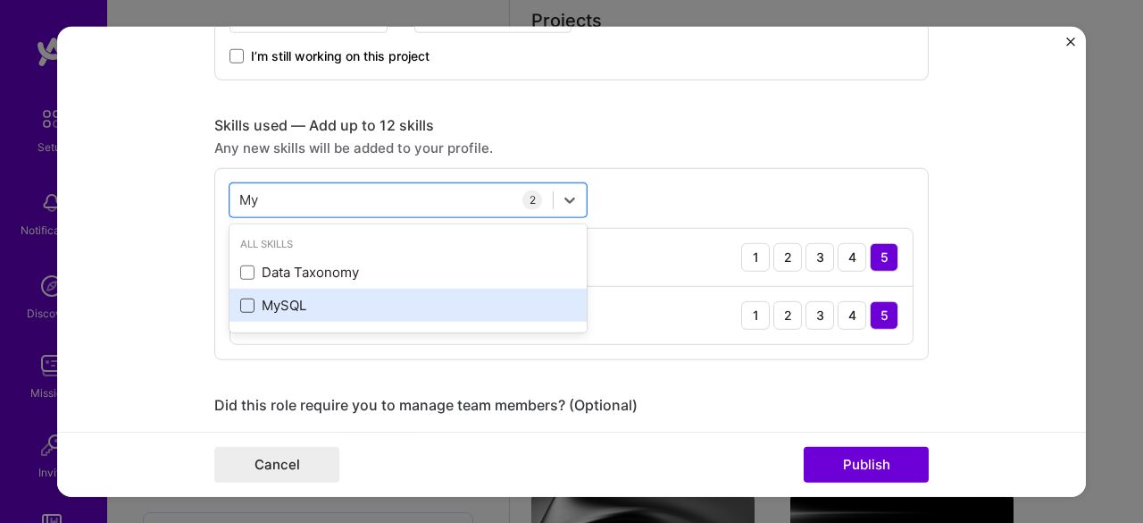
click at [240, 303] on span at bounding box center [247, 305] width 14 height 14
click at [0, 0] on input "checkbox" at bounding box center [0, 0] width 0 height 0
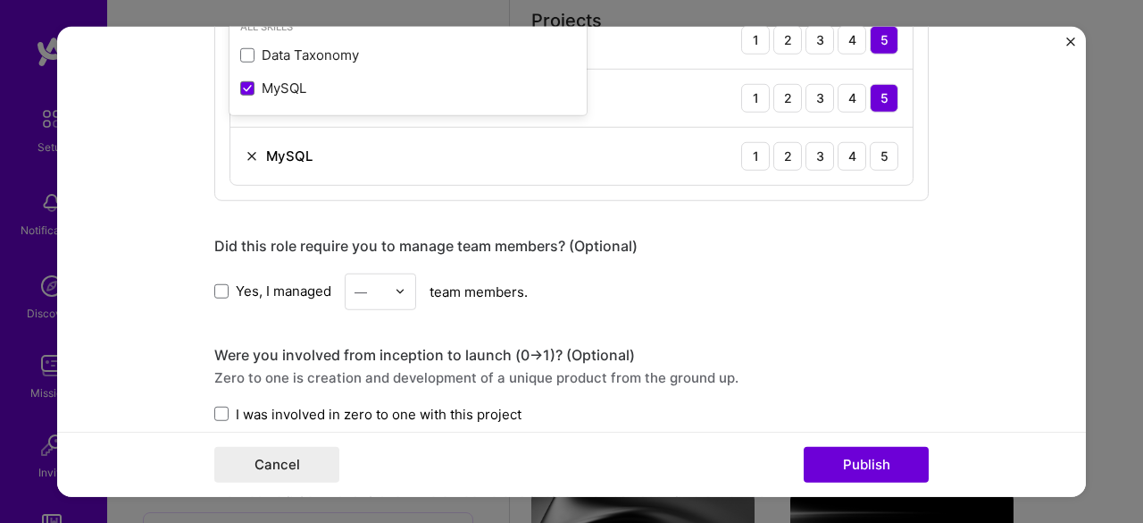
scroll to position [983, 0]
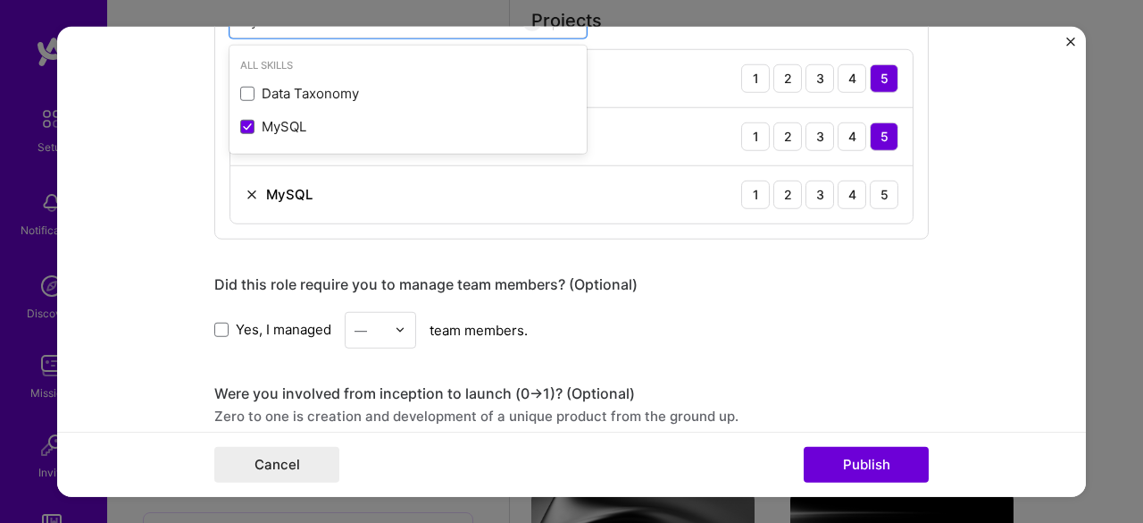
type input "My"
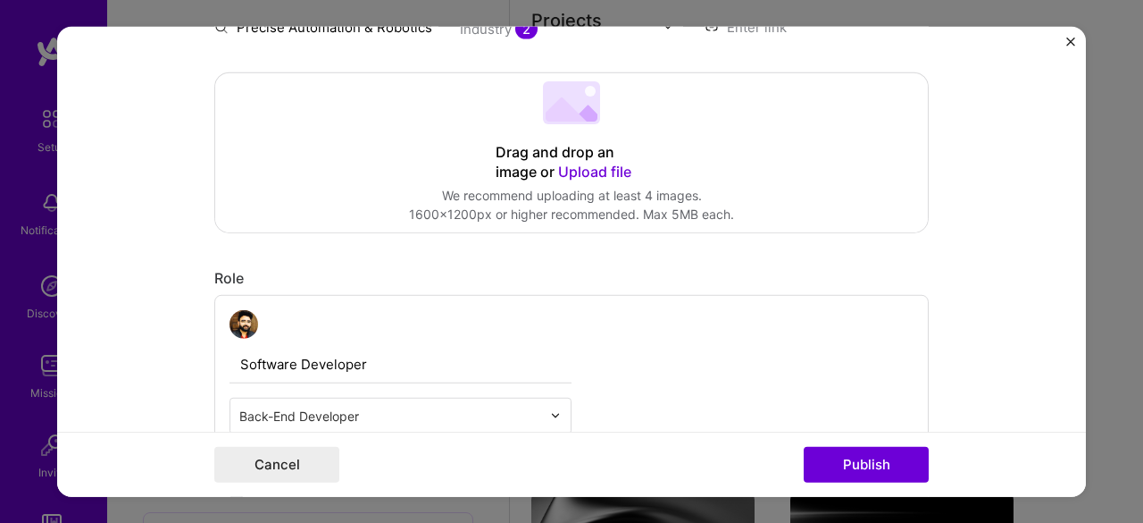
scroll to position [0, 0]
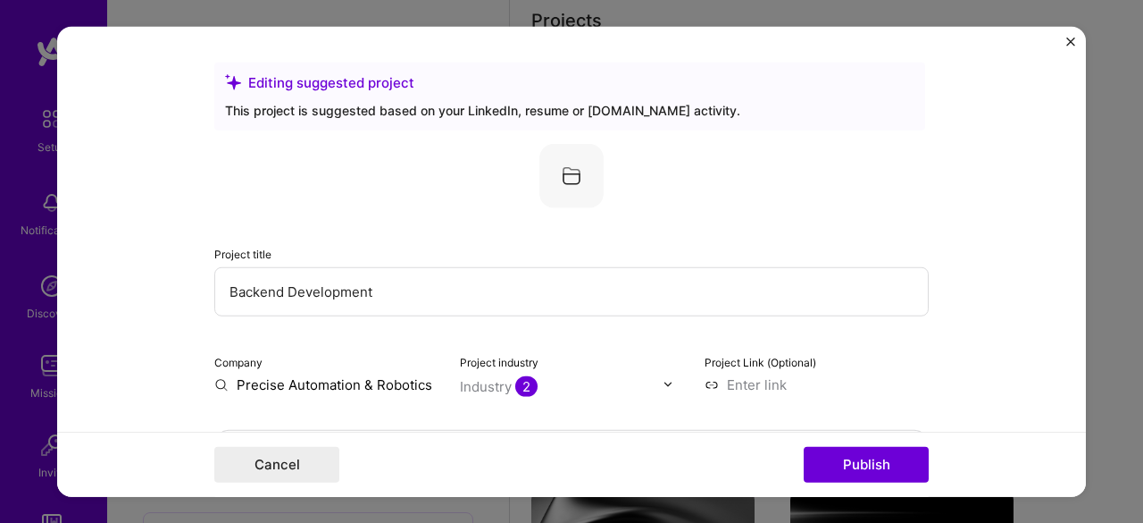
click at [301, 296] on input "Backend Development" at bounding box center [571, 290] width 715 height 49
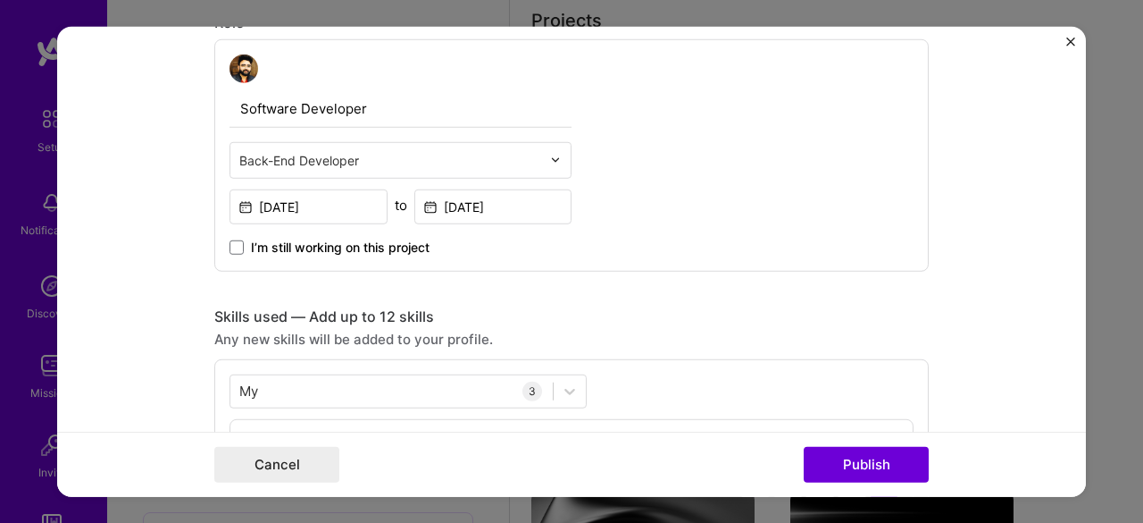
scroll to position [625, 0]
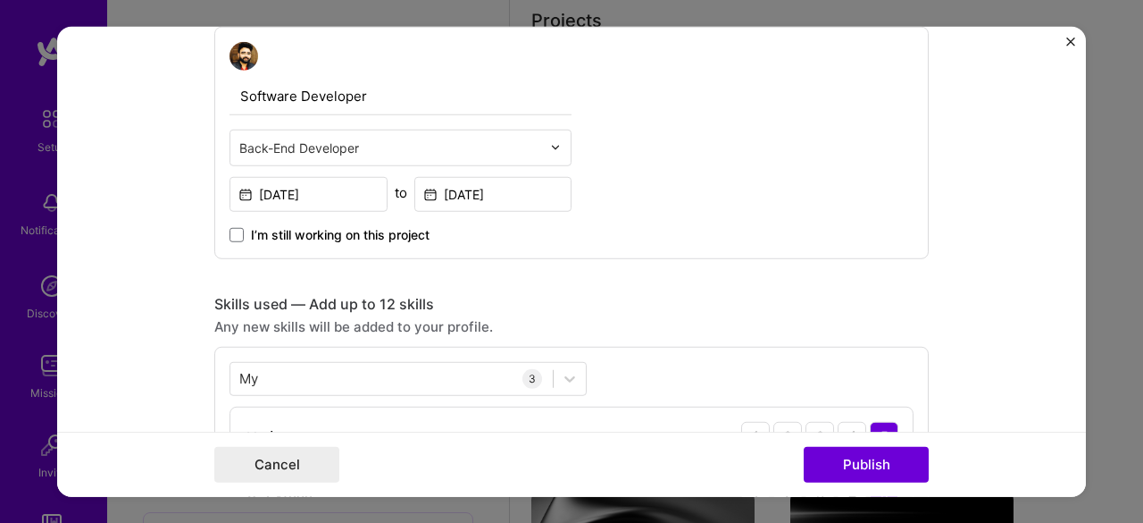
click at [313, 103] on input "Software Developer" at bounding box center [401, 96] width 342 height 38
click at [304, 146] on input "text" at bounding box center [390, 147] width 302 height 19
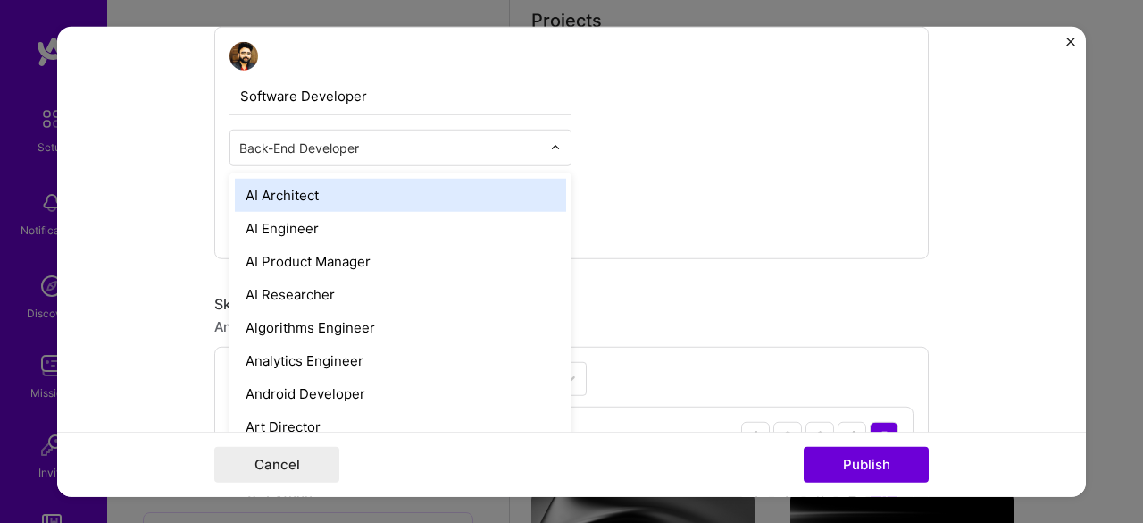
paste input "Placement Product"
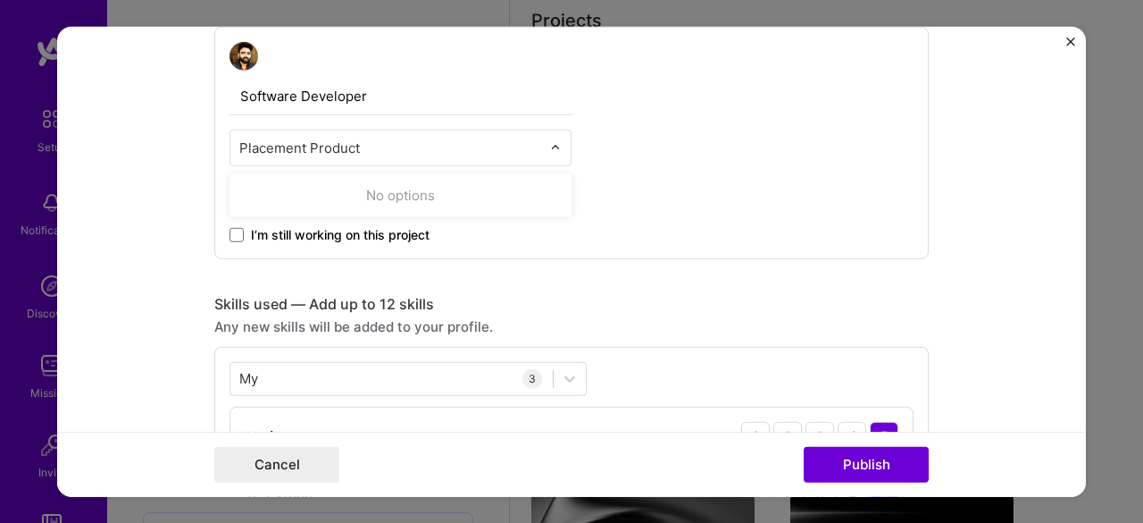
type input "Placement Product"
click at [736, 179] on div "Software Developer 0 results available for search term Placement Product. Use U…" at bounding box center [571, 142] width 715 height 232
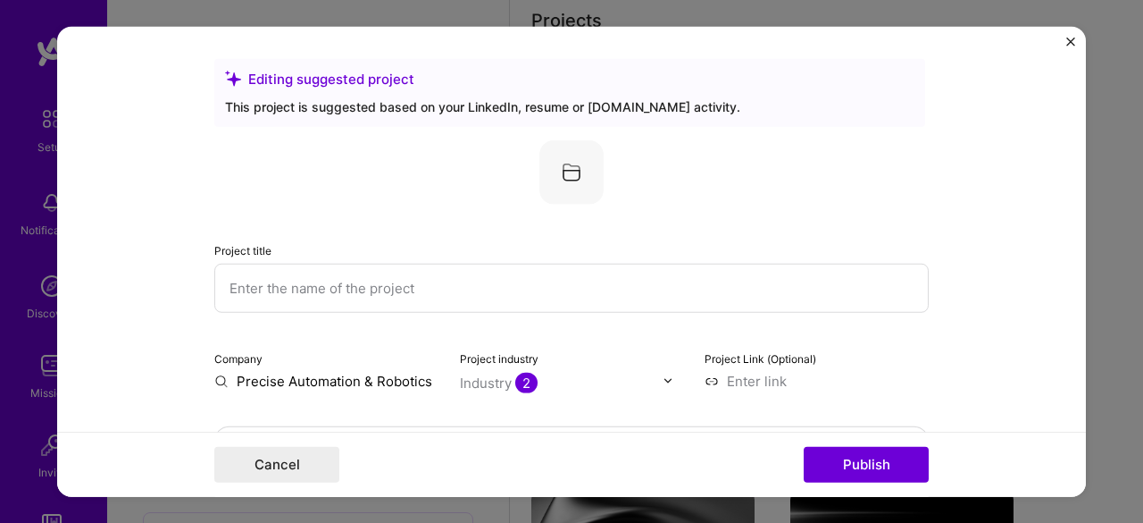
scroll to position [0, 0]
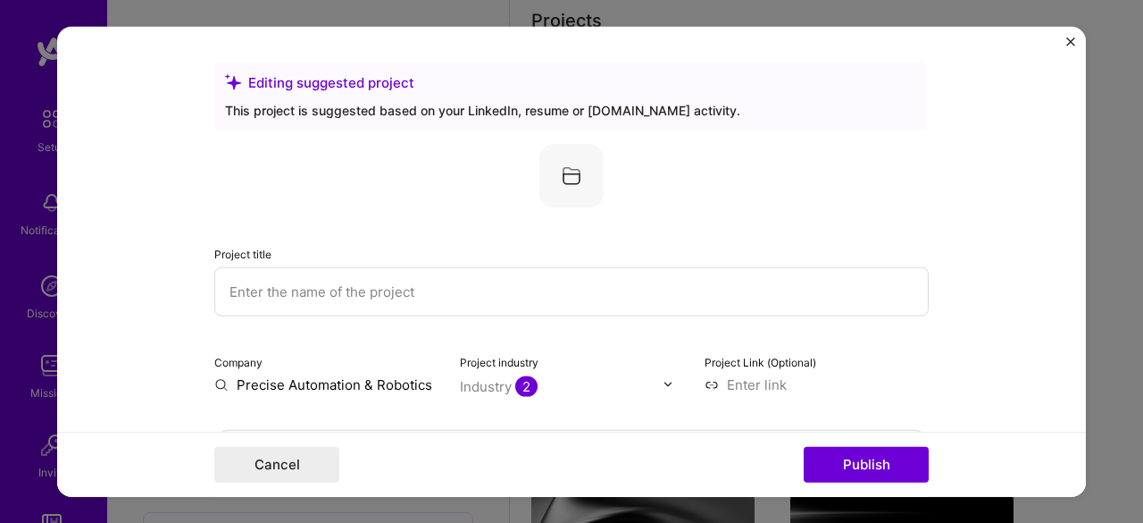
click at [325, 294] on input "text" at bounding box center [571, 290] width 715 height 49
paste input "Placement Product"
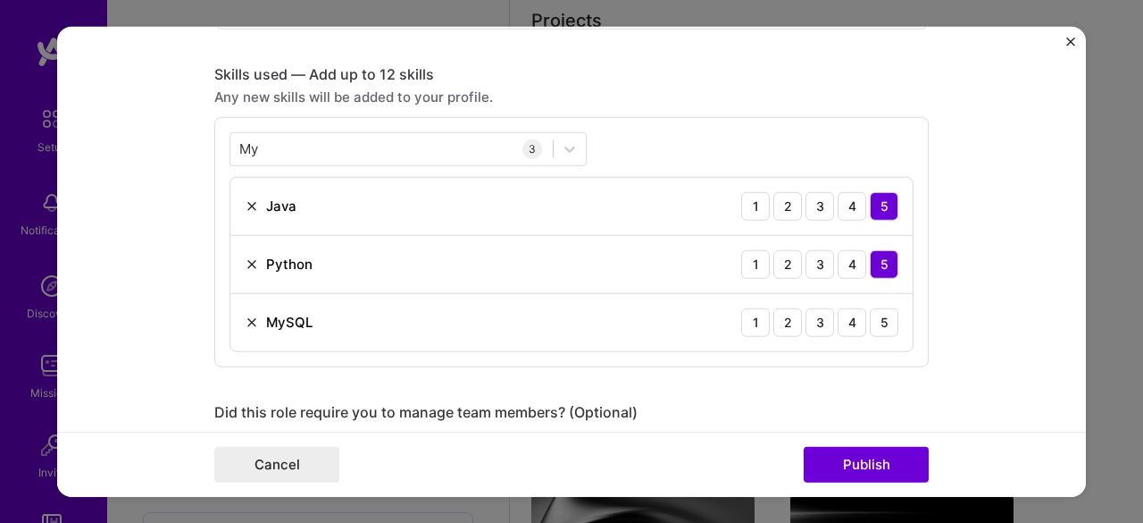
scroll to position [893, 0]
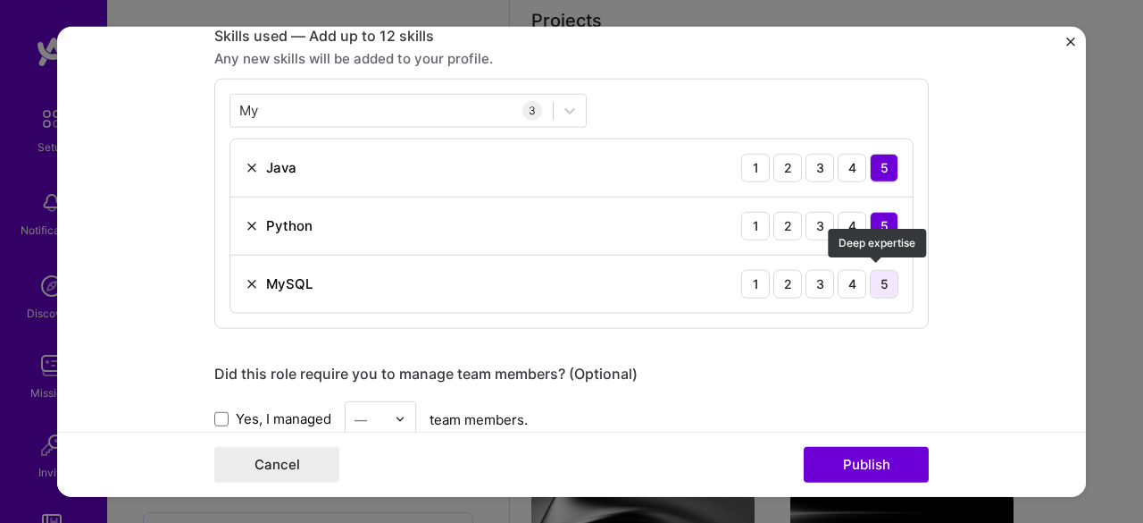
type input "Placement Product"
click at [881, 284] on div "5" at bounding box center [884, 283] width 29 height 29
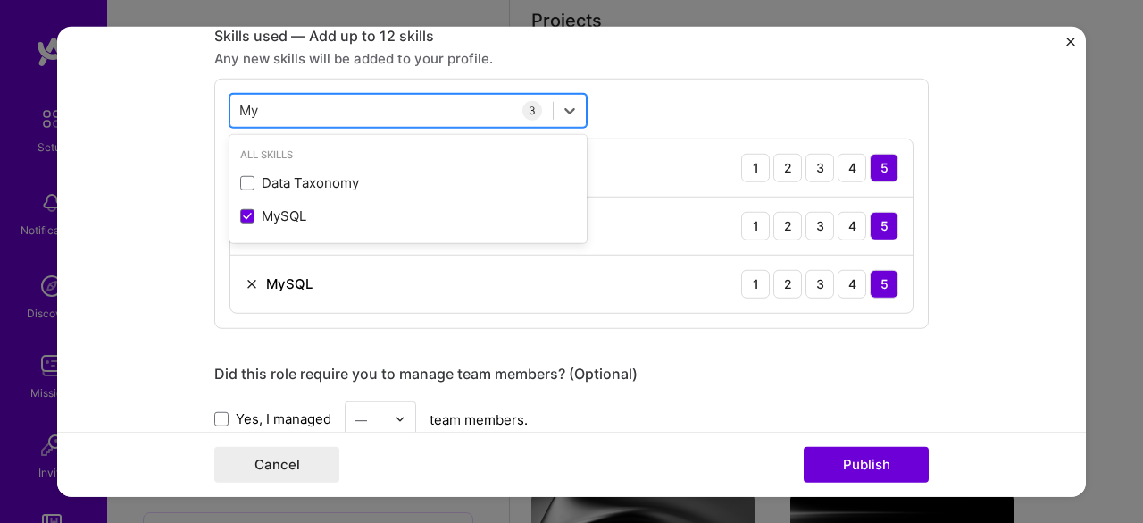
click at [305, 110] on div "My My" at bounding box center [391, 110] width 322 height 29
type input "Spring"
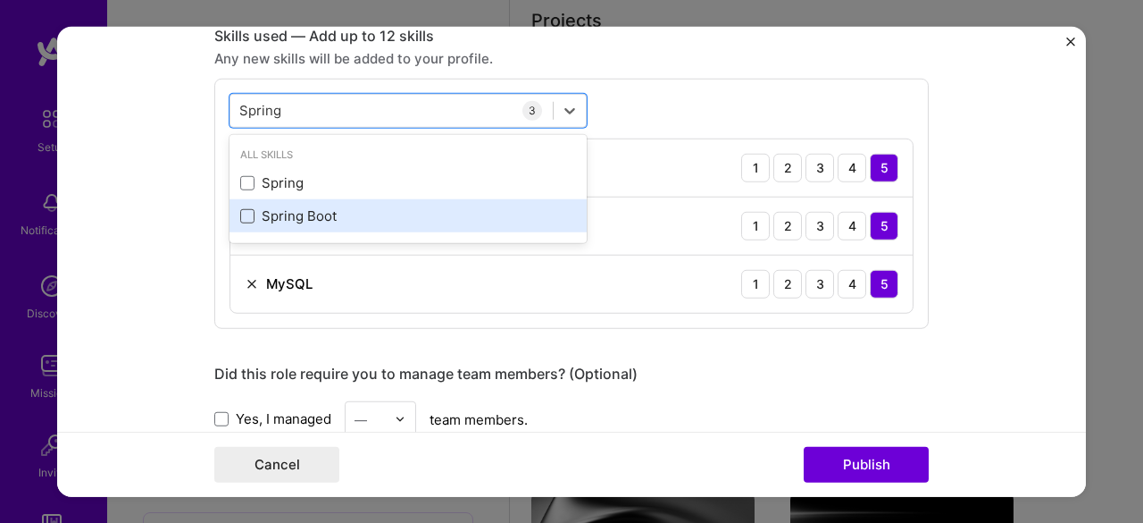
click at [242, 219] on span at bounding box center [247, 216] width 14 height 14
click at [0, 0] on input "checkbox" at bounding box center [0, 0] width 0 height 0
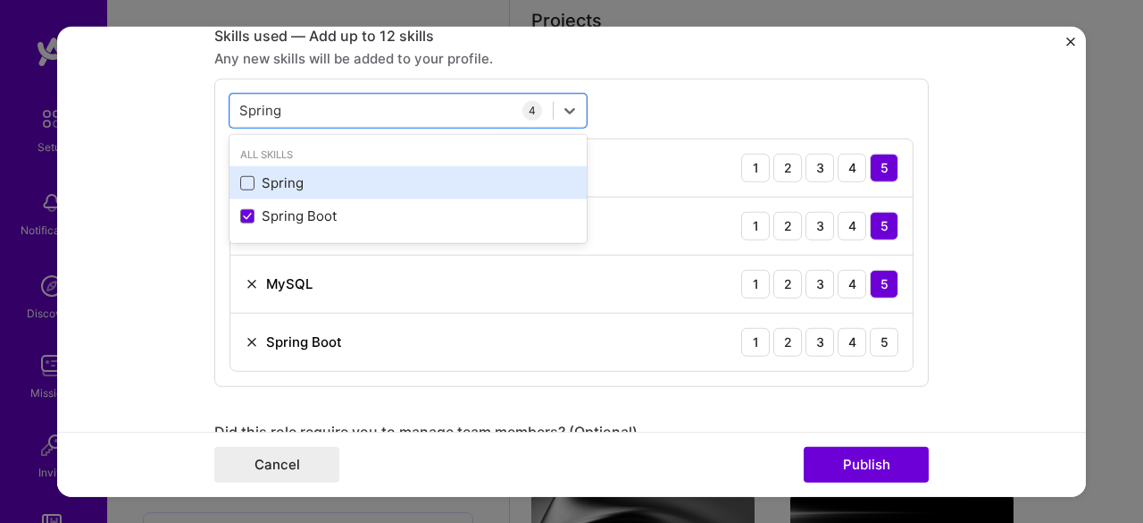
click at [243, 186] on span at bounding box center [247, 183] width 14 height 14
click at [0, 0] on input "checkbox" at bounding box center [0, 0] width 0 height 0
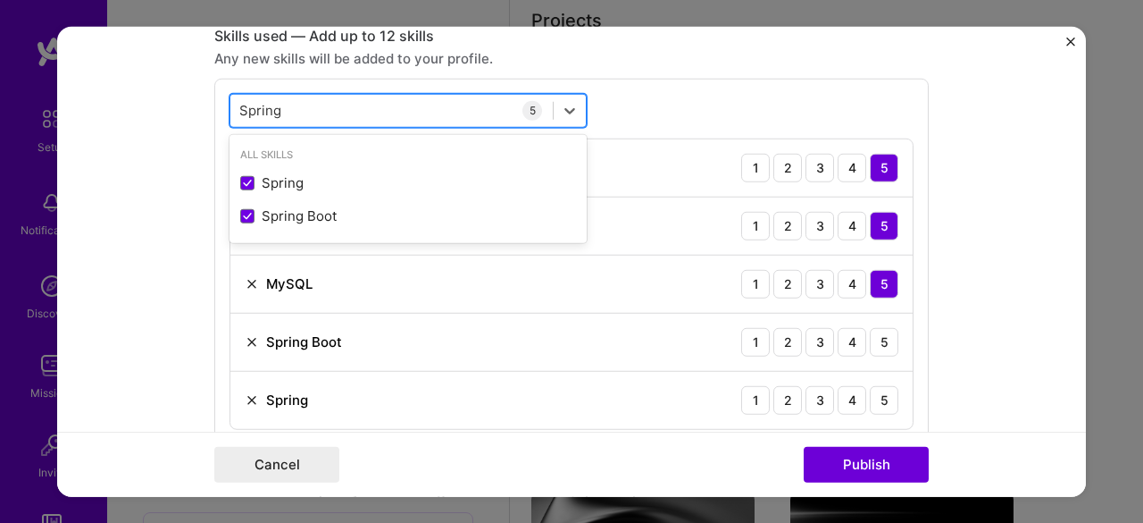
click at [297, 96] on div "Spring Spring" at bounding box center [391, 110] width 322 height 29
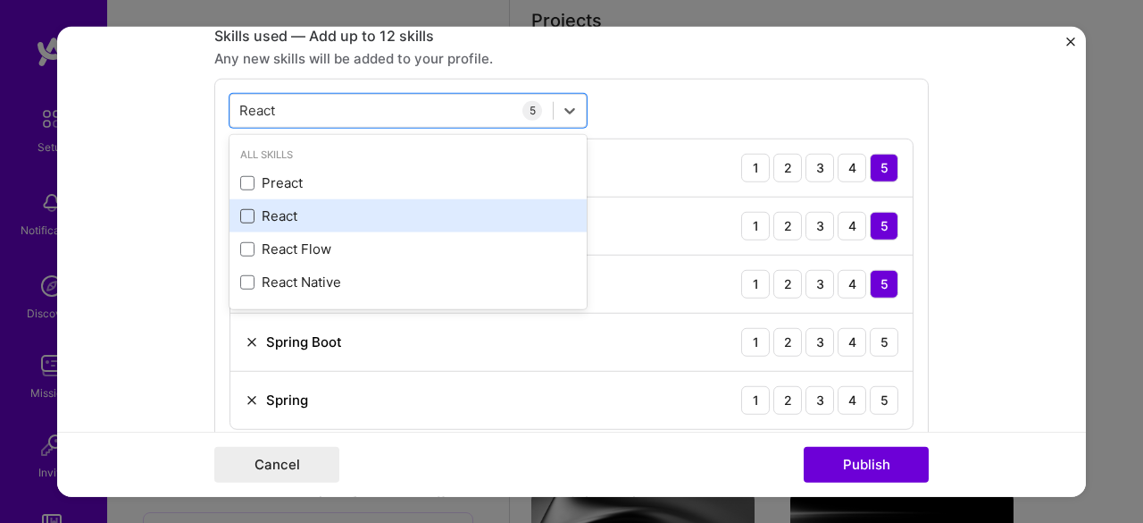
click at [240, 217] on span at bounding box center [247, 216] width 14 height 14
click at [0, 0] on input "checkbox" at bounding box center [0, 0] width 0 height 0
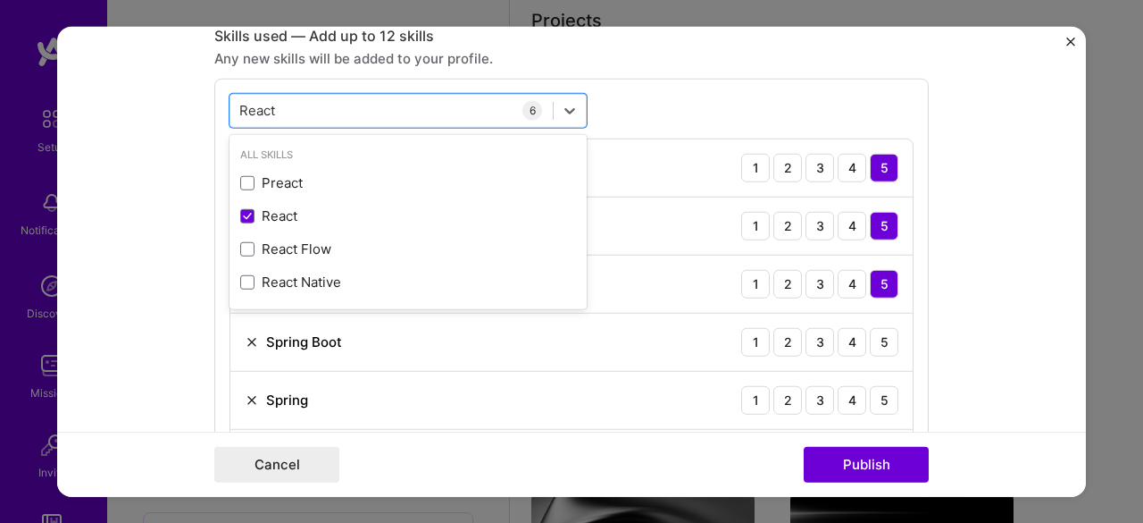
type input "React"
click at [625, 97] on div "option React, selected. option Preact focused, 0 of 2. 4 results available for …" at bounding box center [571, 290] width 715 height 424
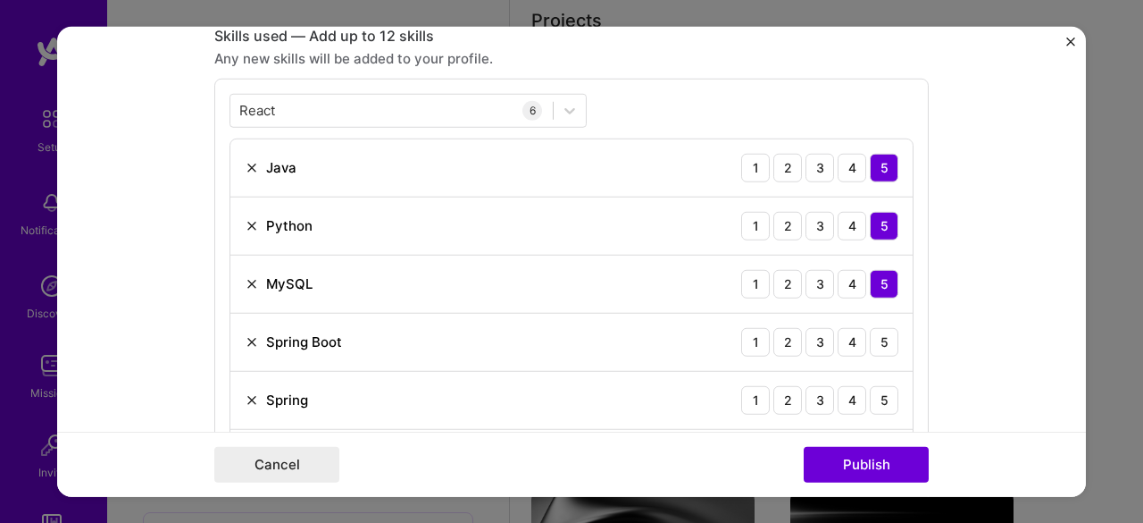
scroll to position [1072, 0]
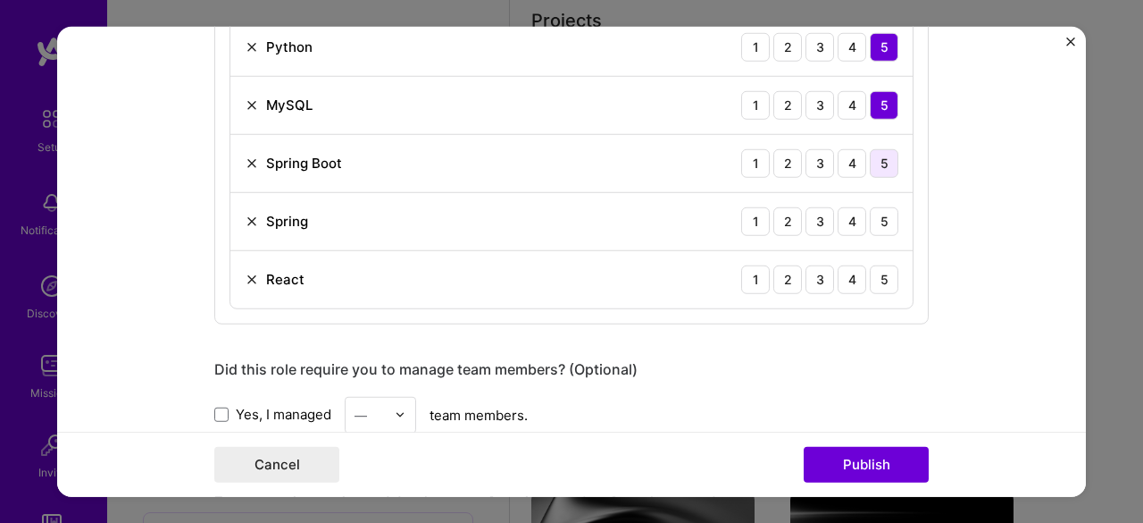
click at [881, 158] on div "5" at bounding box center [884, 162] width 29 height 29
click at [880, 220] on div "5" at bounding box center [884, 220] width 29 height 29
click at [847, 269] on div "4" at bounding box center [852, 278] width 29 height 29
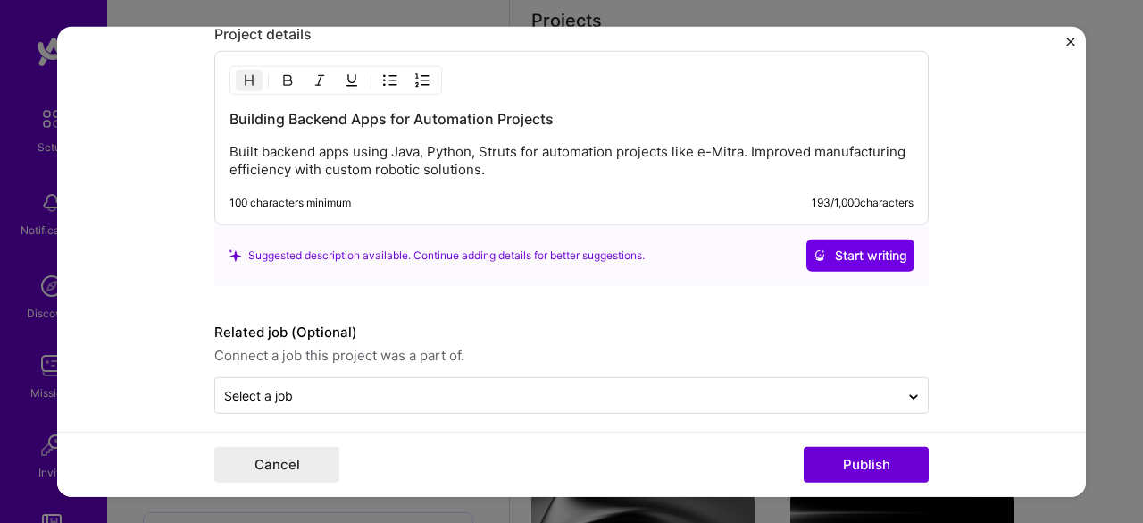
scroll to position [1869, 0]
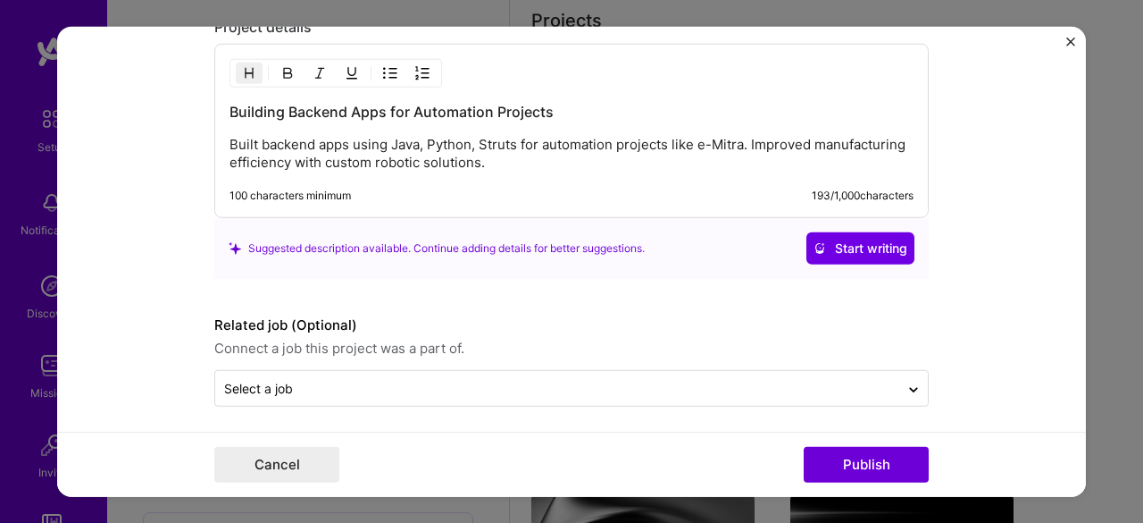
click at [289, 180] on div "Building Backend Apps for Automation Projects Built backend apps using Java, Py…" at bounding box center [571, 131] width 715 height 174
click at [289, 146] on p "Built backend apps using Java, Python, Struts for automation projects like e-Mi…" at bounding box center [572, 154] width 684 height 36
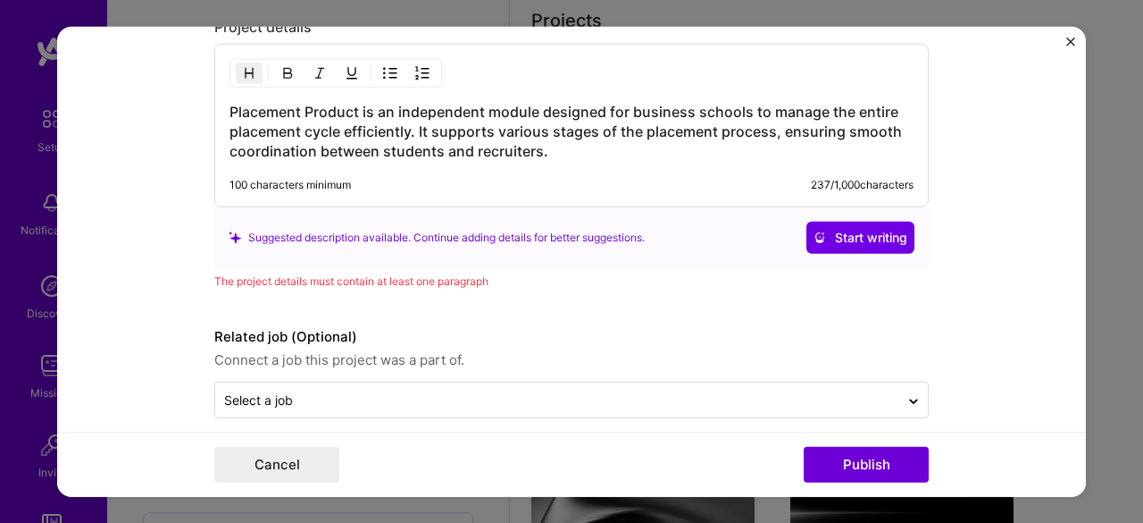
scroll to position [1880, 0]
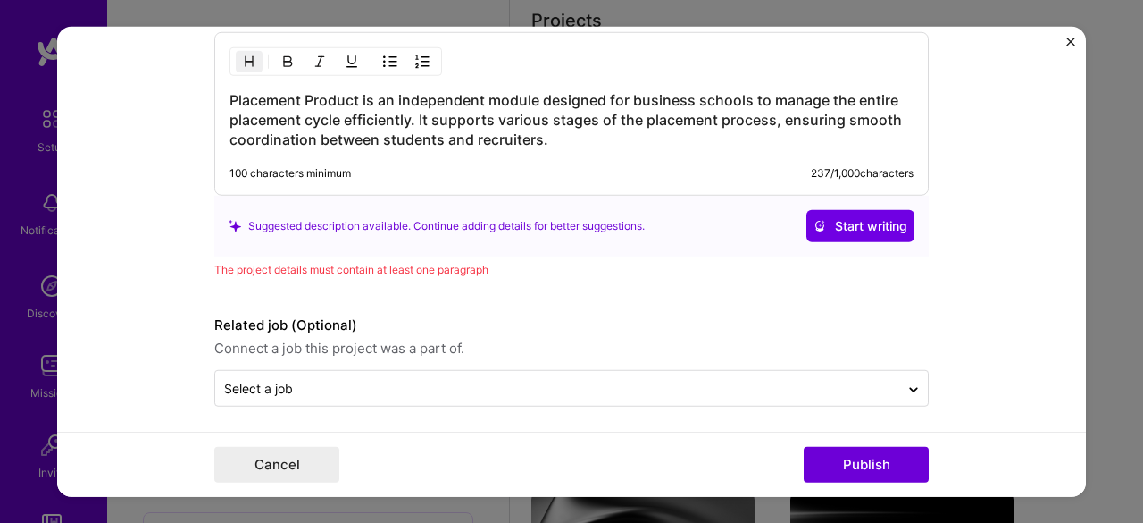
click at [541, 133] on h3 "Placement Product is an independent module designed for business schools to man…" at bounding box center [572, 119] width 684 height 59
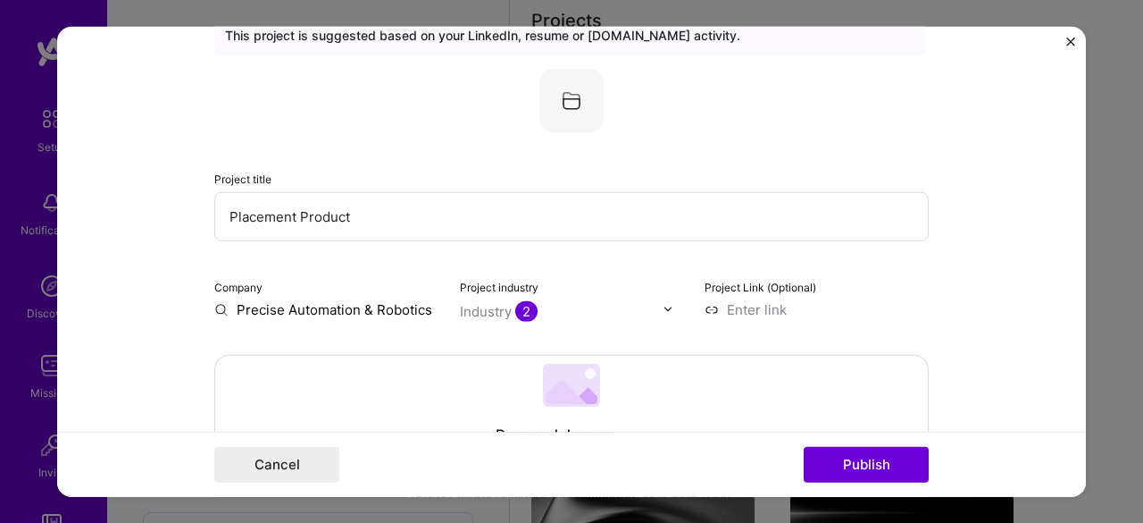
scroll to position [0, 0]
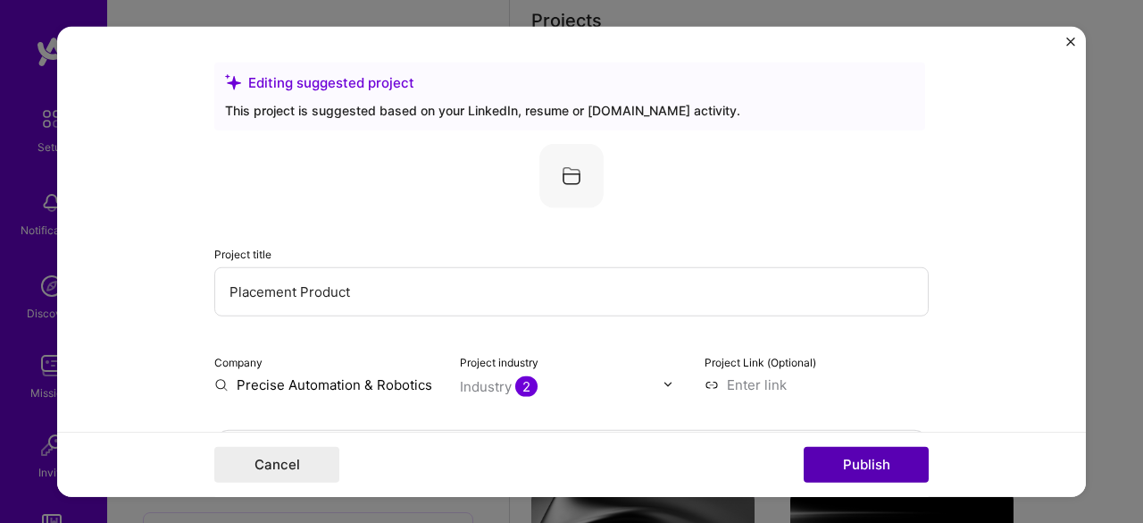
click at [851, 456] on button "Publish" at bounding box center [866, 465] width 125 height 36
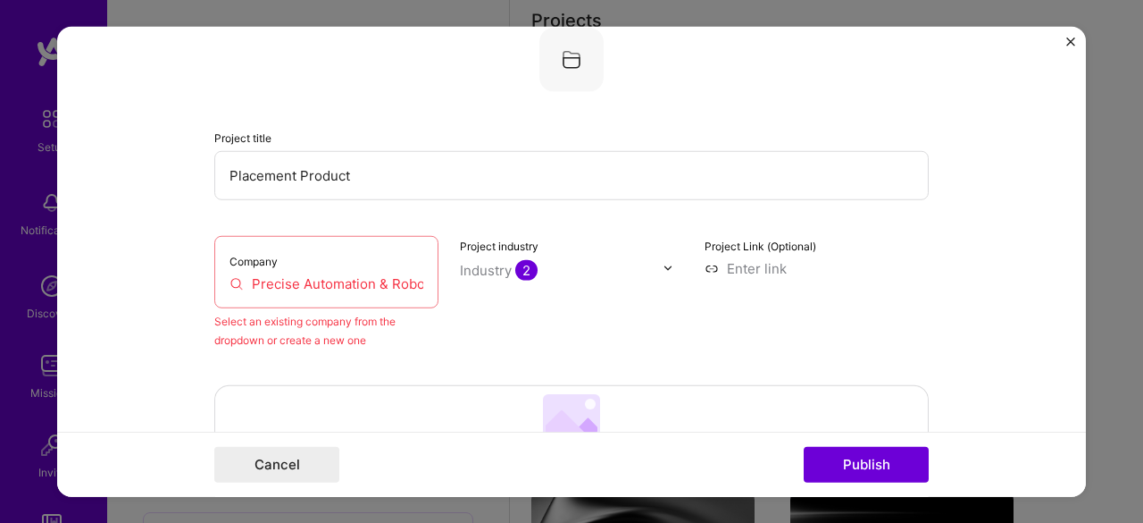
scroll to position [117, 0]
click at [302, 296] on div "Company Precise Automation & Robotics" at bounding box center [326, 270] width 224 height 72
click at [291, 289] on input "Precise Automation & Robotics" at bounding box center [327, 281] width 194 height 19
click at [248, 264] on label "Company" at bounding box center [254, 259] width 48 height 13
click at [247, 258] on label "Company" at bounding box center [254, 259] width 48 height 13
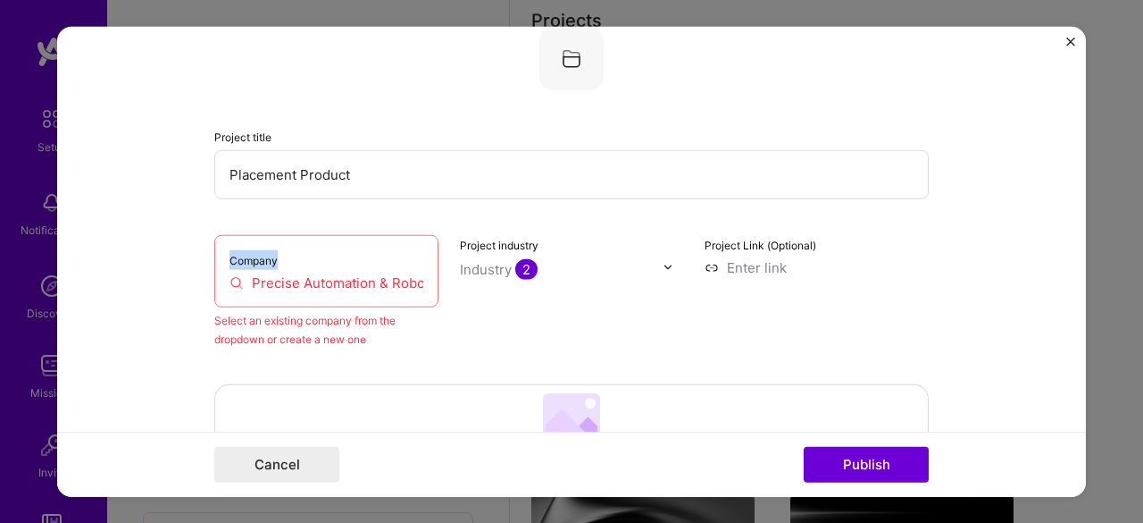
click at [247, 258] on label "Company" at bounding box center [254, 259] width 48 height 13
click at [272, 255] on div "Company Precise Automation & Robotics" at bounding box center [326, 270] width 224 height 72
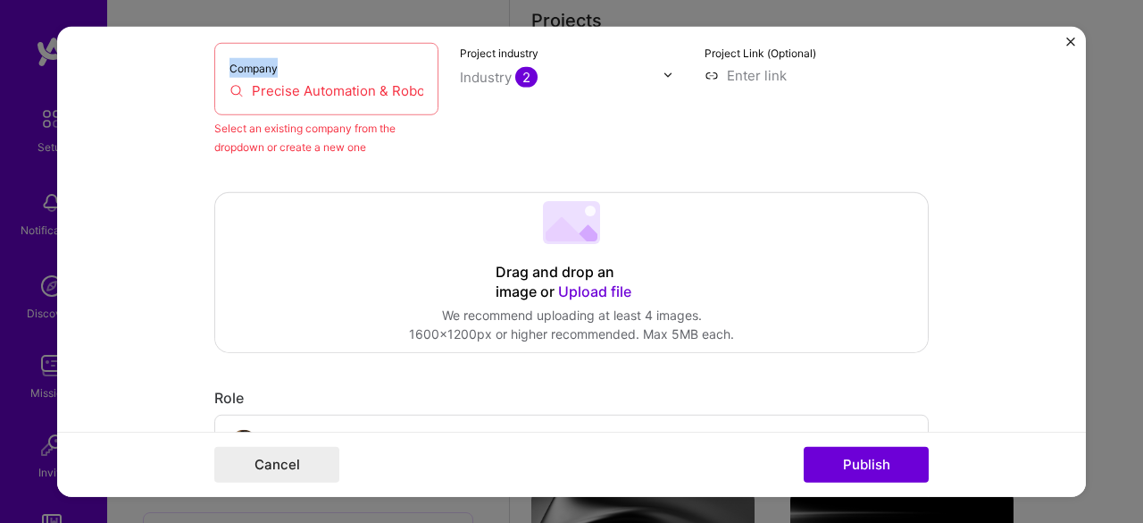
scroll to position [206, 0]
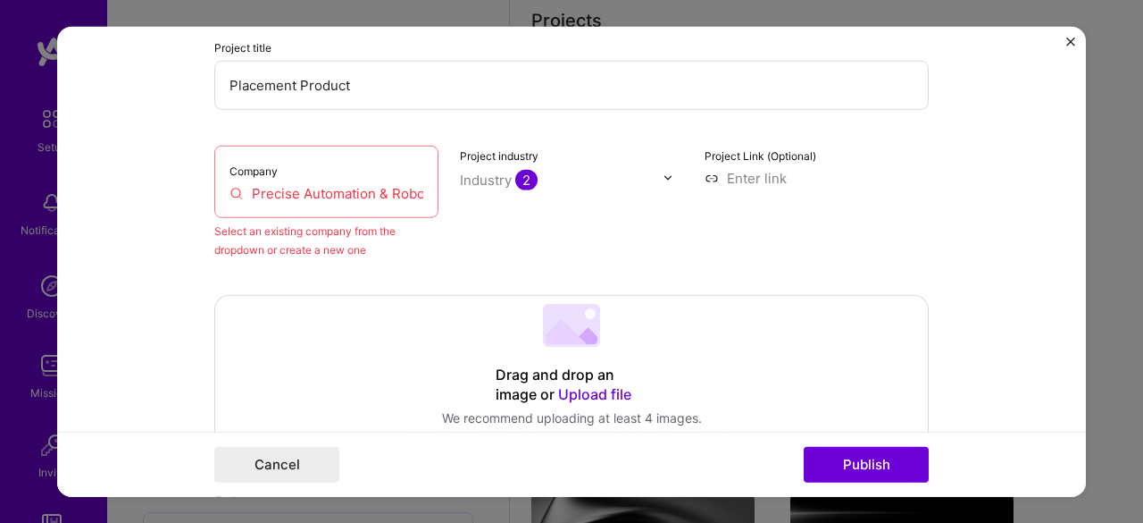
click at [387, 187] on input "Precise Automation & Robotics" at bounding box center [327, 192] width 194 height 19
click at [230, 191] on input "Precise Automation & Robotics" at bounding box center [327, 192] width 194 height 19
click at [312, 195] on input "Precise Automation & Robotics" at bounding box center [327, 192] width 194 height 19
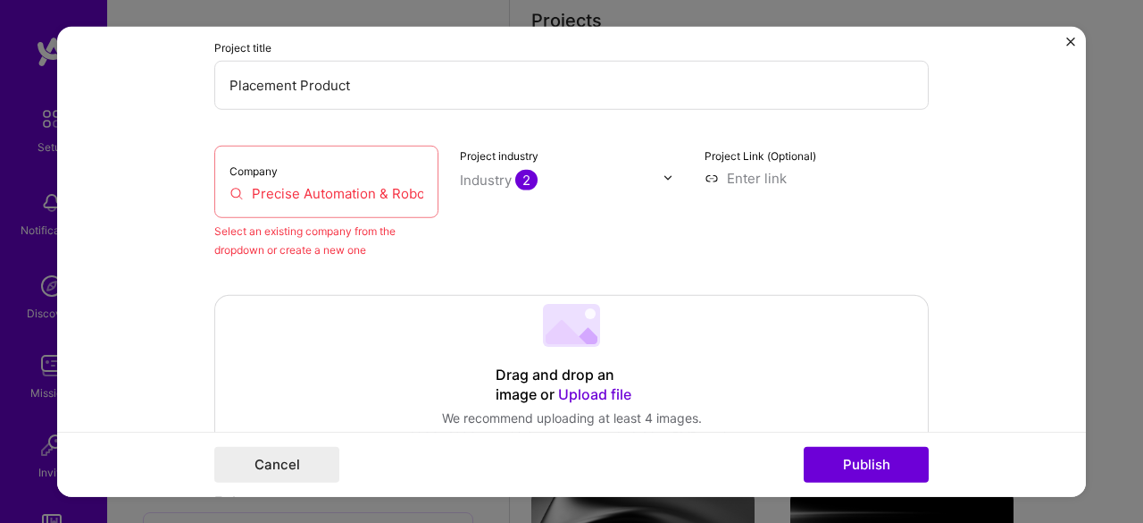
click at [268, 176] on div "Company Precise Automation & Robotics" at bounding box center [326, 181] width 224 height 72
click at [266, 170] on label "Company" at bounding box center [254, 169] width 48 height 13
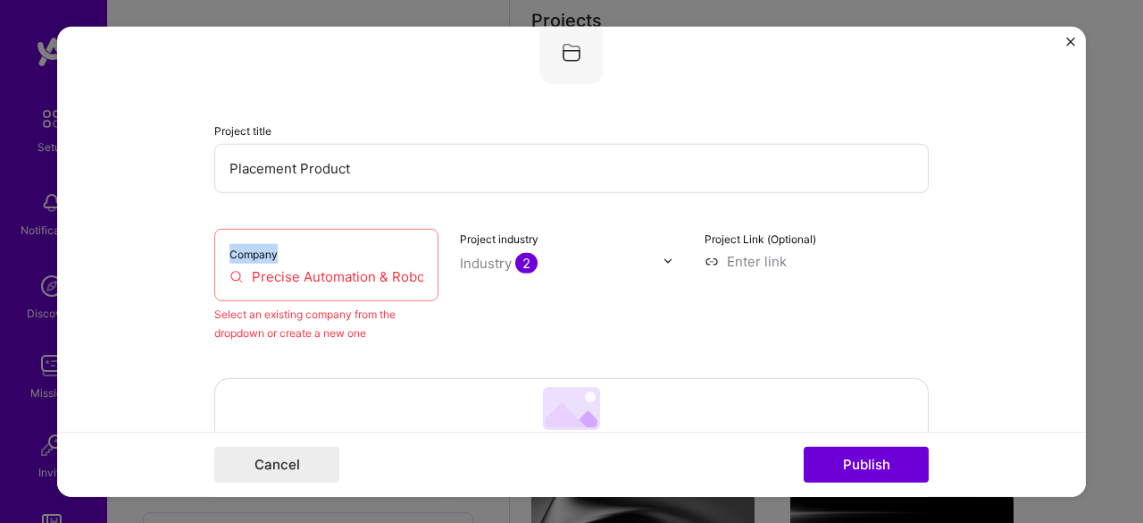
scroll to position [0, 0]
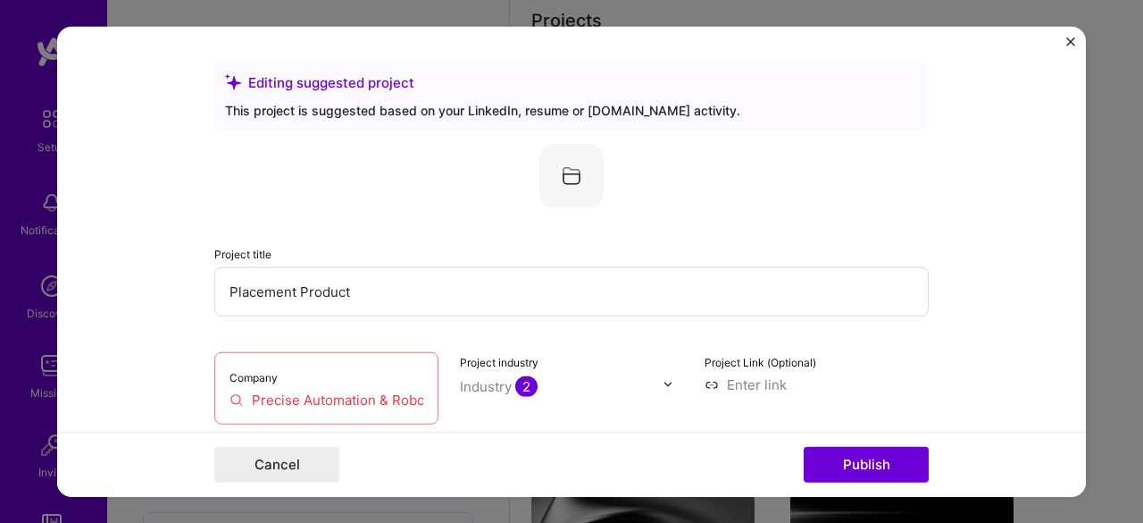
click at [272, 406] on input "Precise Automation & Robotics" at bounding box center [327, 398] width 194 height 19
click at [301, 372] on div "Company Precise Automation & Robotics" at bounding box center [326, 387] width 224 height 72
click at [300, 365] on div "Company Precise Automation & Robotics" at bounding box center [326, 387] width 224 height 72
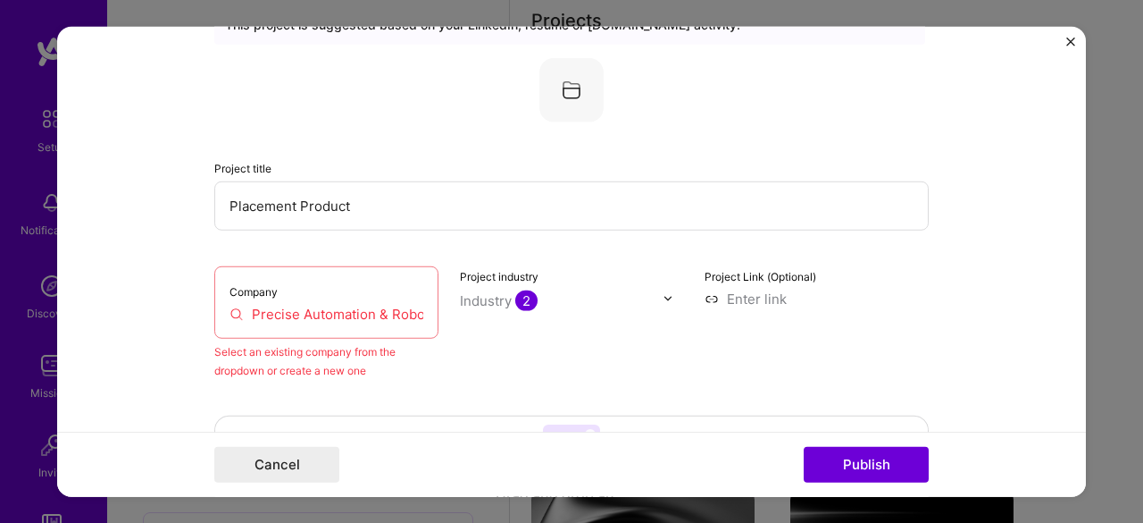
scroll to position [179, 0]
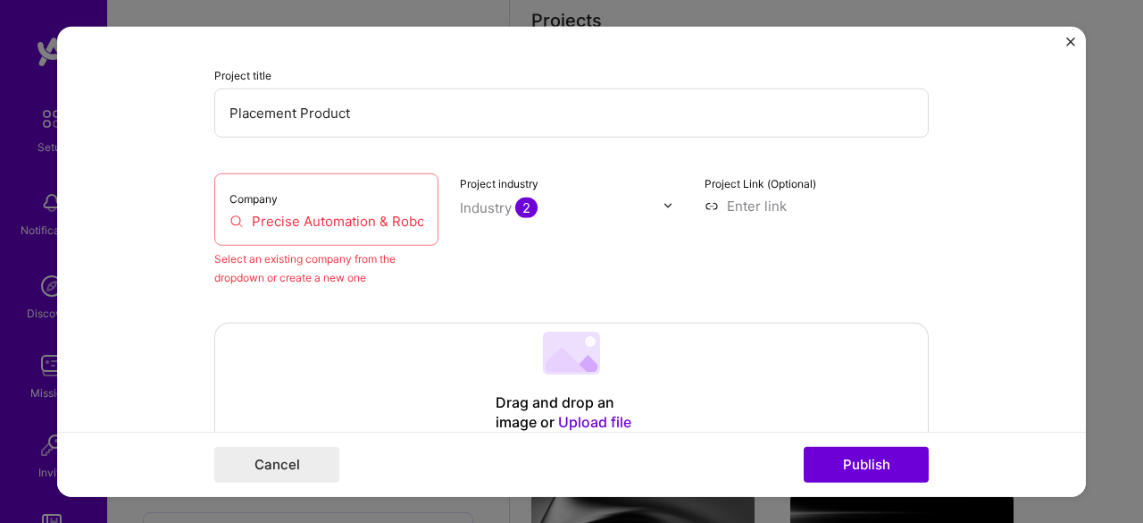
click at [230, 219] on input "Precise Automation & Robotics" at bounding box center [327, 220] width 194 height 19
click at [259, 221] on input "Precise Automation & Robotics" at bounding box center [327, 220] width 194 height 19
click at [242, 191] on label "Company" at bounding box center [254, 197] width 48 height 13
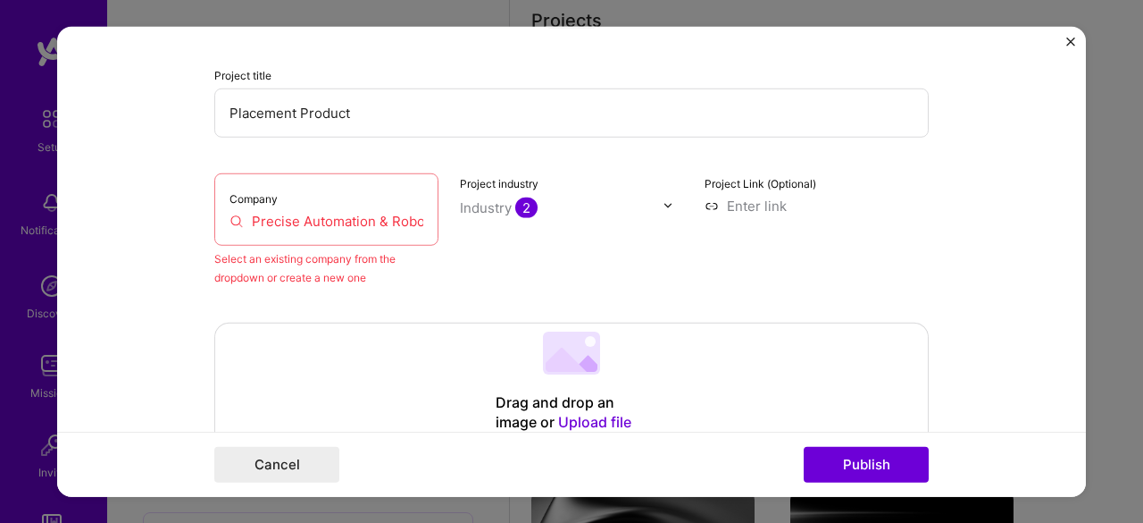
click at [217, 223] on div "Company Precise Automation & Robotics" at bounding box center [326, 208] width 224 height 72
click at [668, 208] on div at bounding box center [673, 205] width 21 height 19
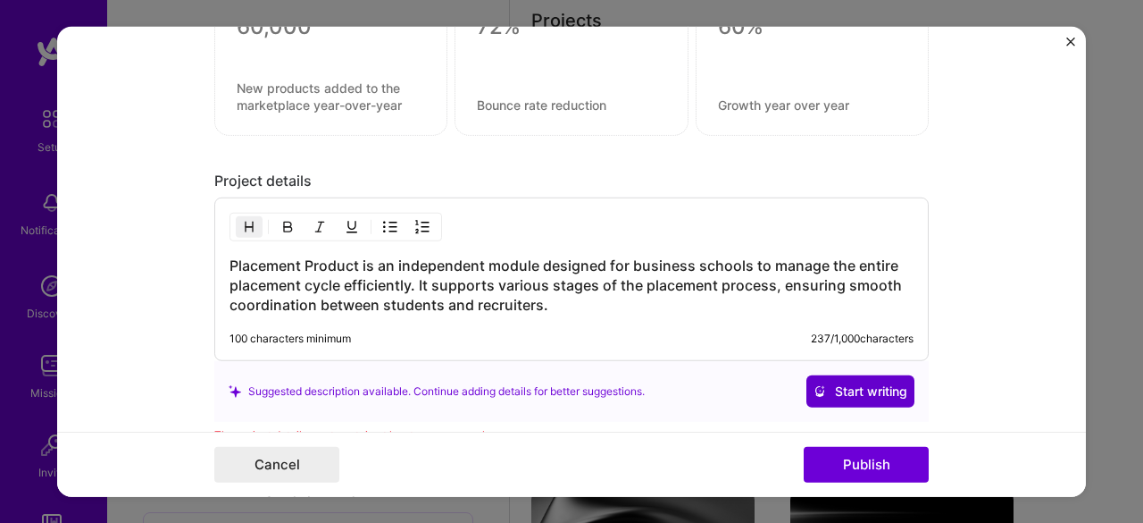
scroll to position [1951, 0]
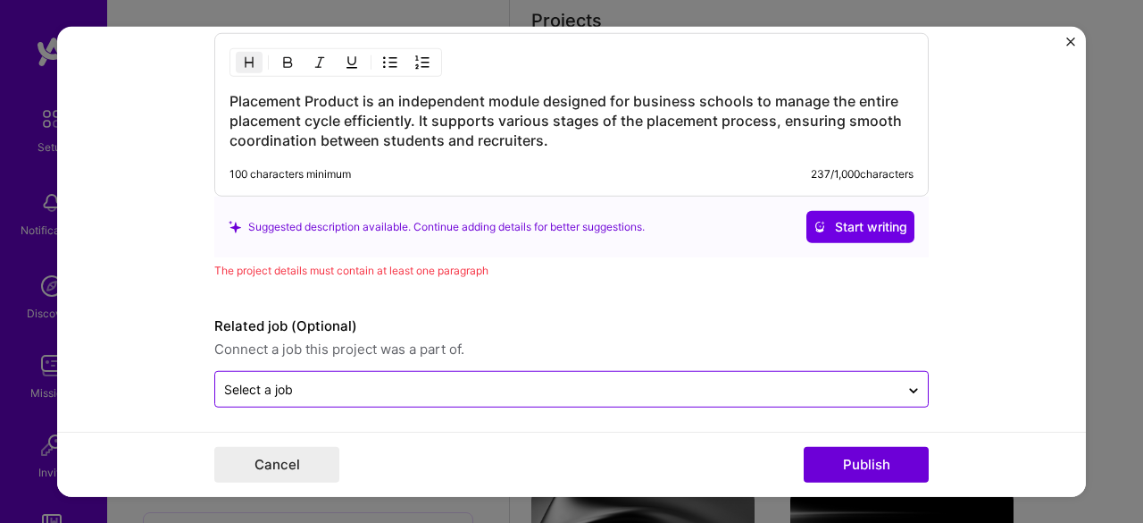
click at [561, 380] on input "text" at bounding box center [557, 389] width 666 height 19
click at [639, 271] on div "The project details must contain at least one paragraph" at bounding box center [571, 270] width 715 height 19
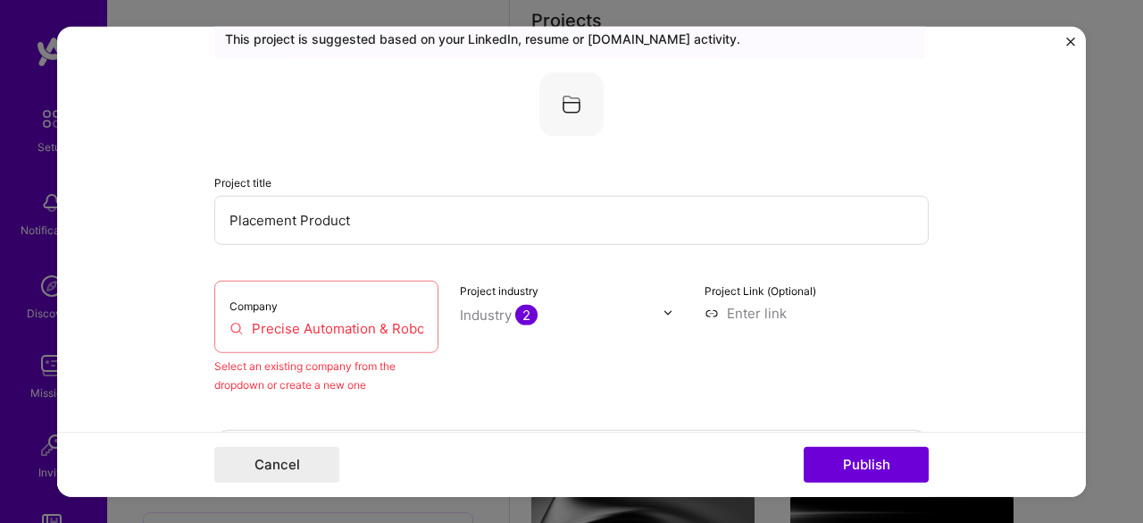
scroll to position [268, 0]
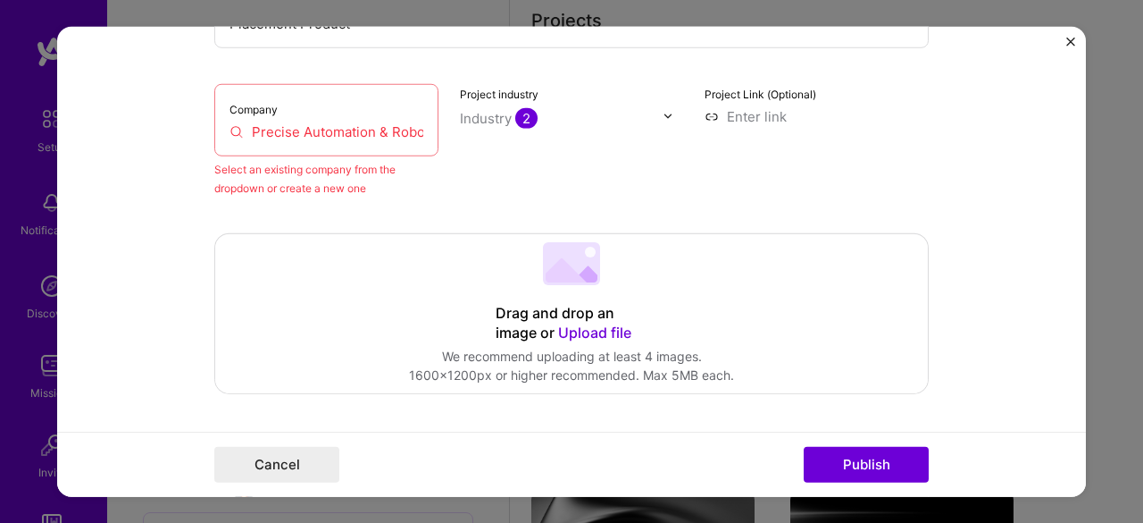
click at [520, 105] on div "Project industry Industry 2" at bounding box center [572, 139] width 224 height 113
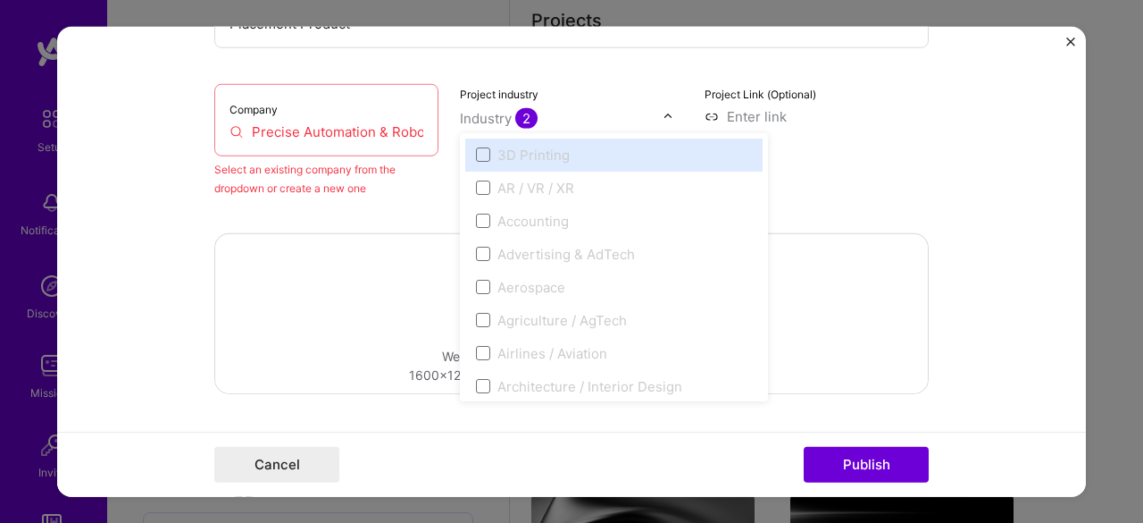
click at [574, 117] on input "text" at bounding box center [562, 117] width 204 height 19
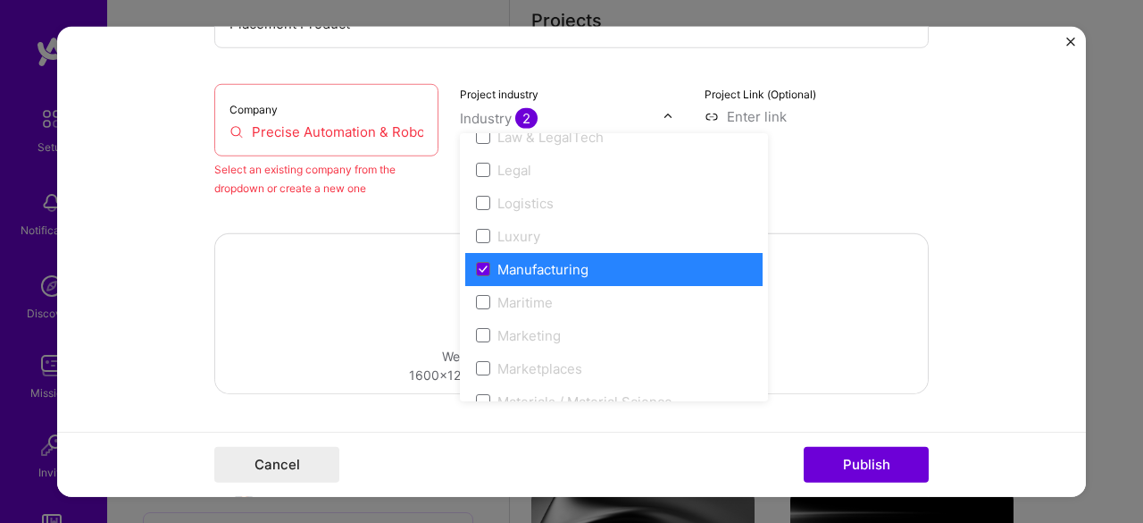
scroll to position [2590, 0]
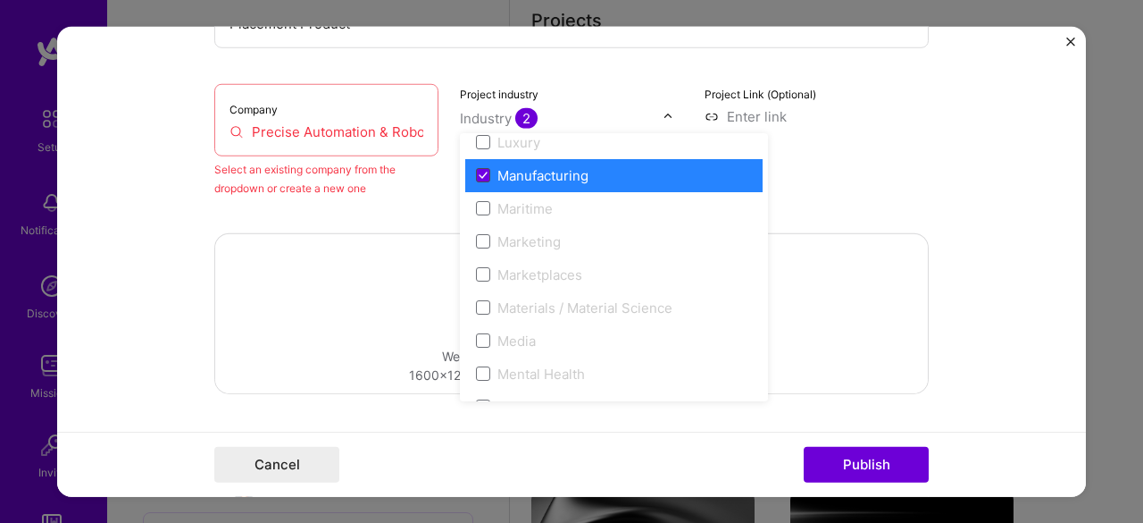
click at [479, 172] on icon at bounding box center [483, 174] width 9 height 7
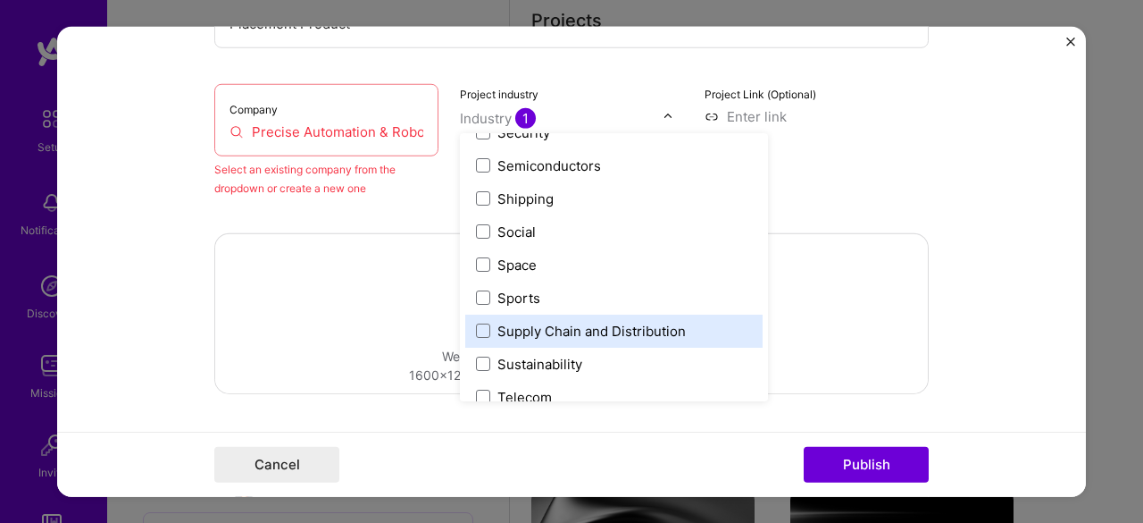
scroll to position [3530, 0]
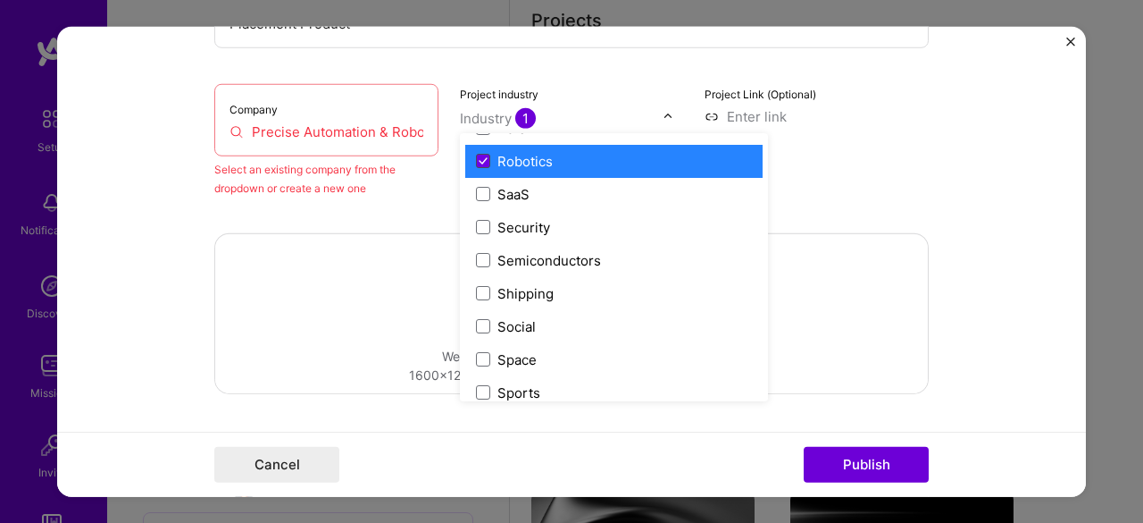
click at [479, 159] on icon at bounding box center [483, 160] width 9 height 7
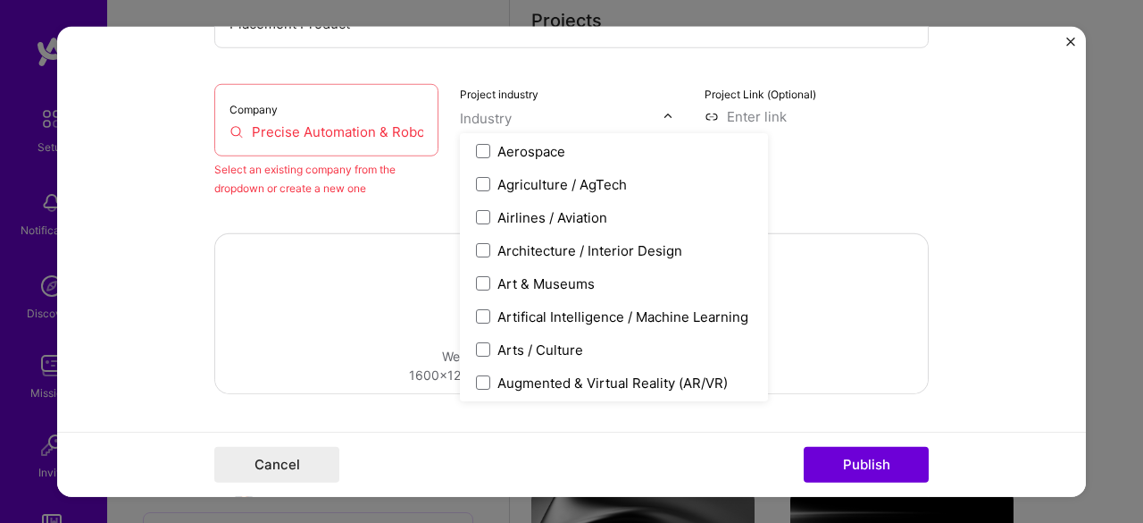
scroll to position [0, 0]
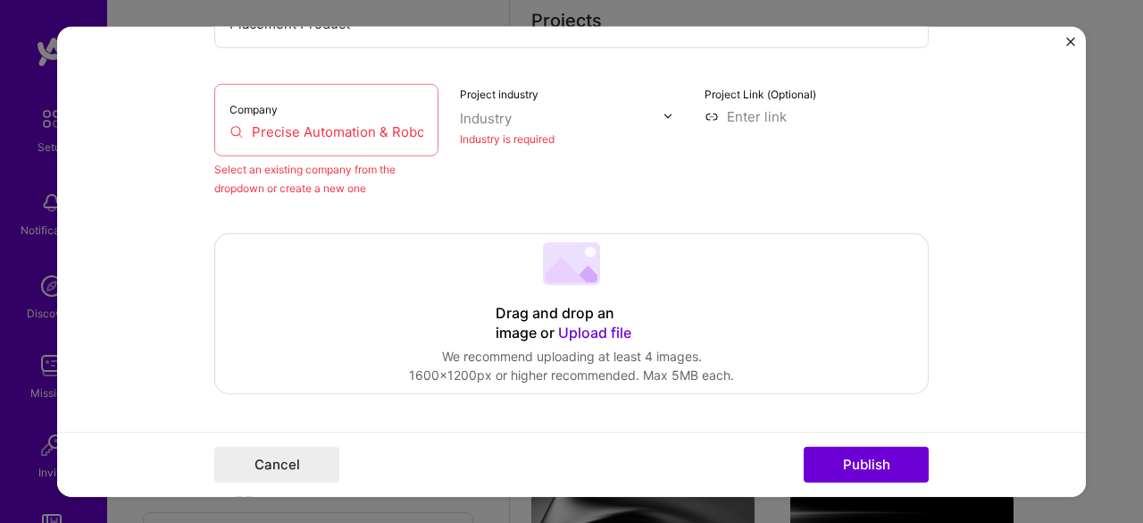
click at [322, 113] on div "Company Precise Automation & Robotics" at bounding box center [326, 119] width 224 height 72
click at [298, 120] on div "Company Precise Automation & Robotics" at bounding box center [326, 119] width 224 height 72
click at [297, 120] on div "Company Precise Automation & Robotics" at bounding box center [326, 119] width 224 height 72
click at [302, 122] on input "Precise Automation & Robotics" at bounding box center [327, 130] width 194 height 19
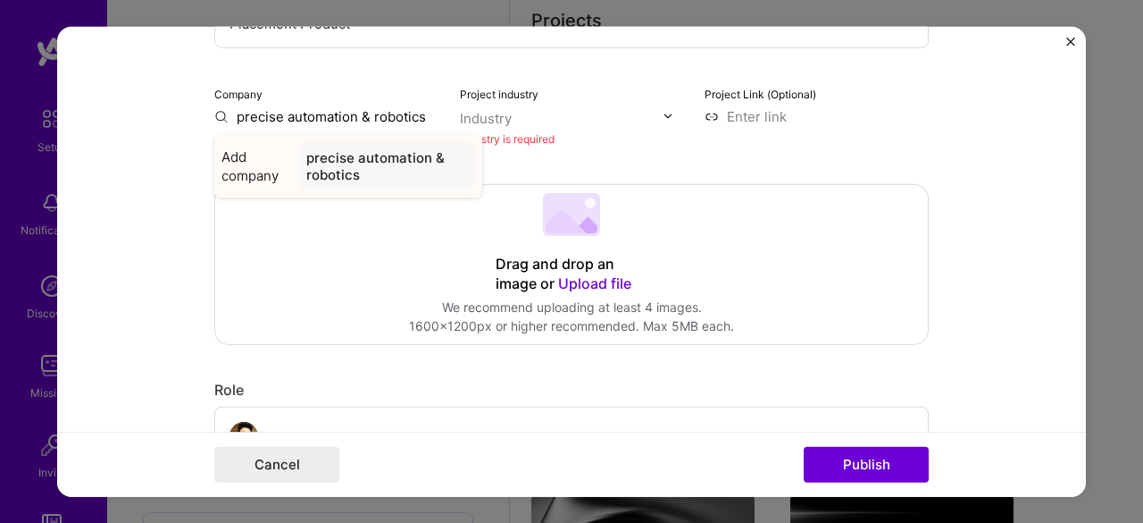
type input "precise automation & robotics"
click at [247, 163] on span "Add company" at bounding box center [257, 165] width 71 height 38
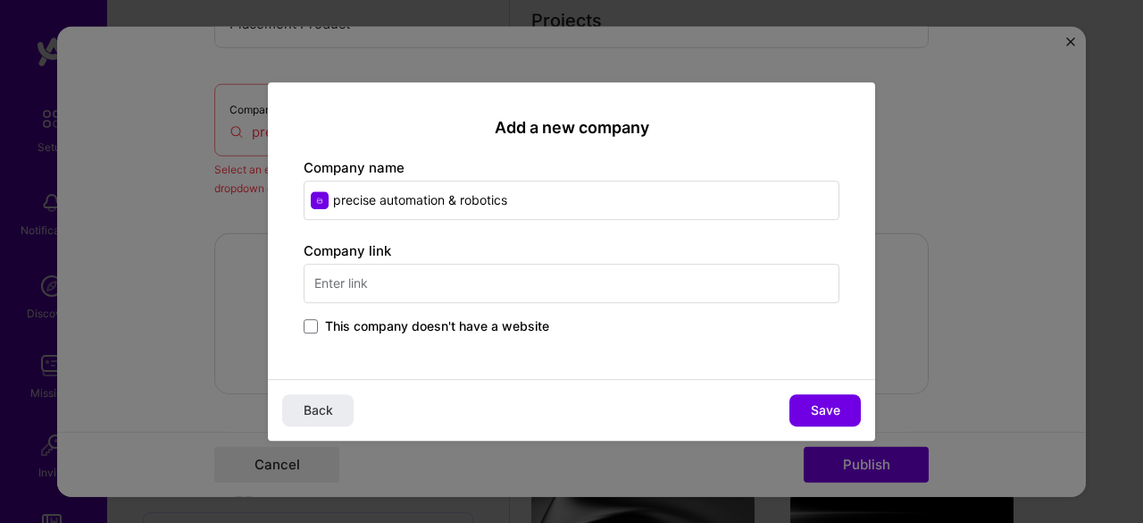
click at [356, 288] on input "text" at bounding box center [572, 282] width 536 height 39
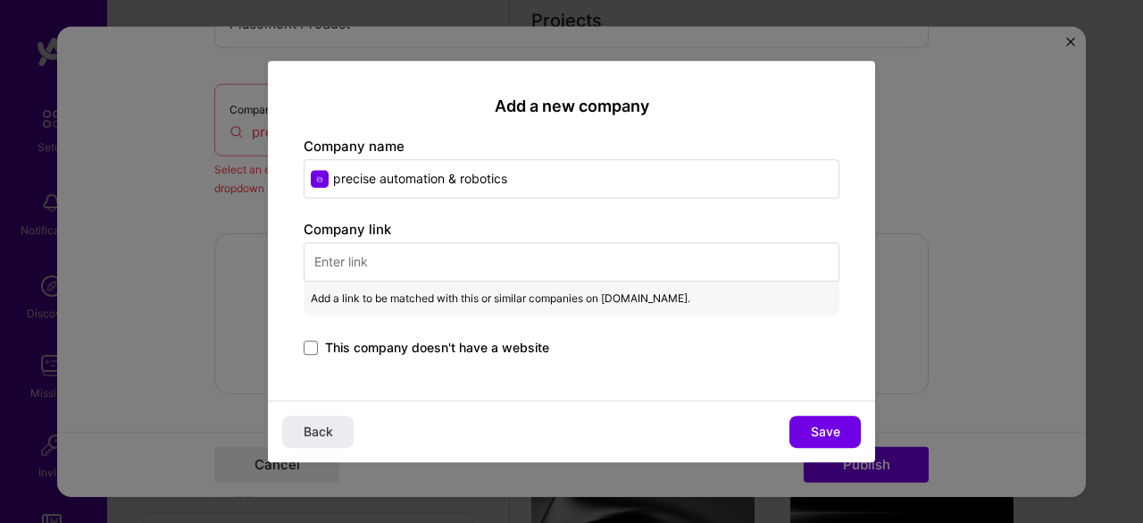
paste input "[URL][DOMAIN_NAME]"
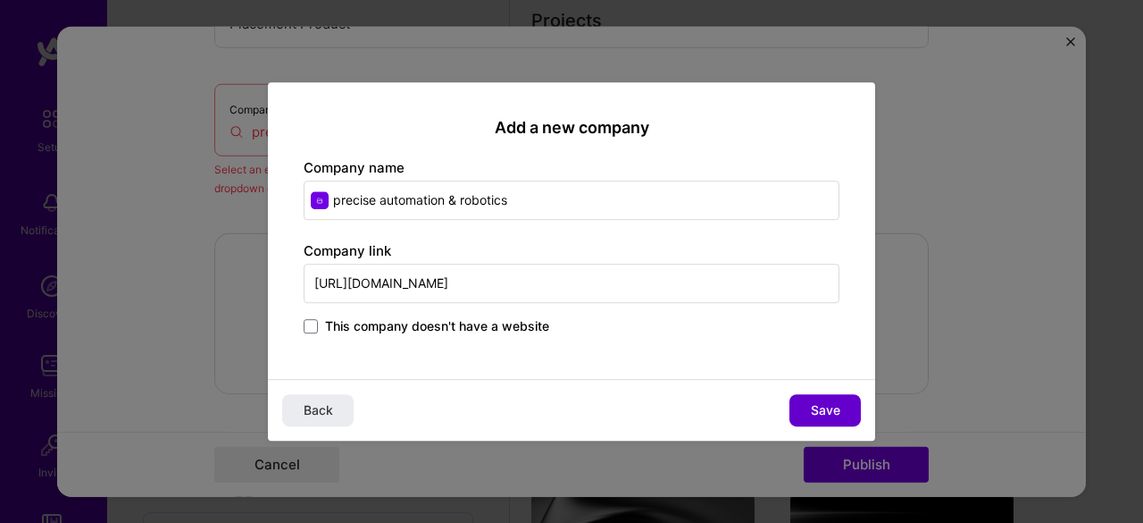
type input "[URL][DOMAIN_NAME]"
click at [816, 410] on span "Save" at bounding box center [825, 410] width 29 height 18
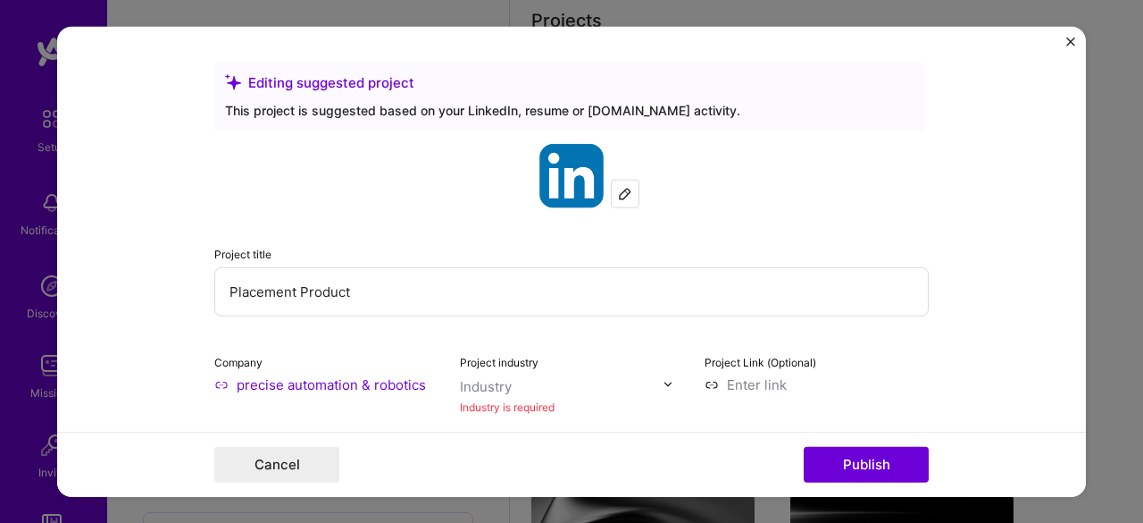
click at [663, 384] on img at bounding box center [668, 384] width 11 height 11
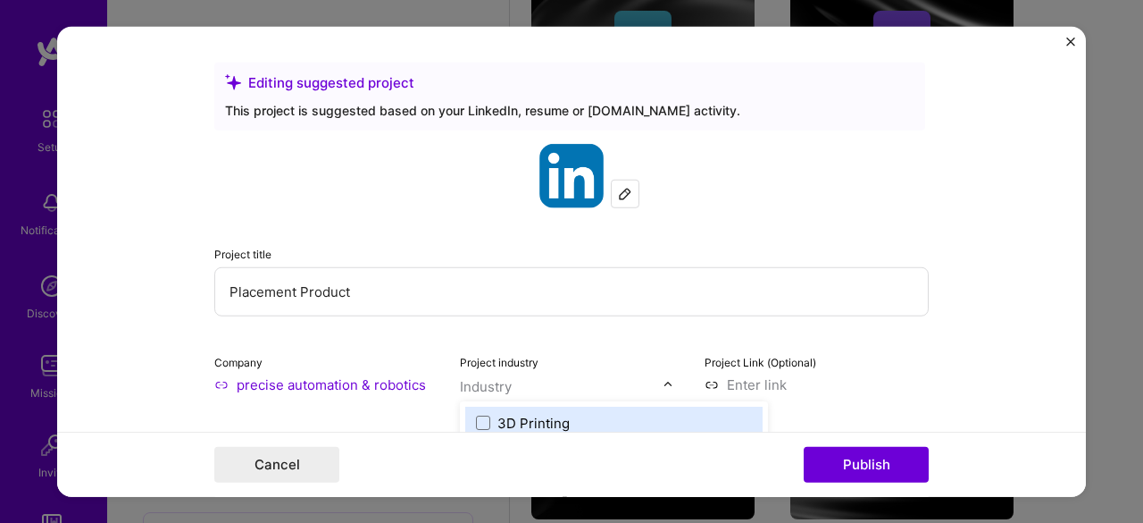
scroll to position [906, 0]
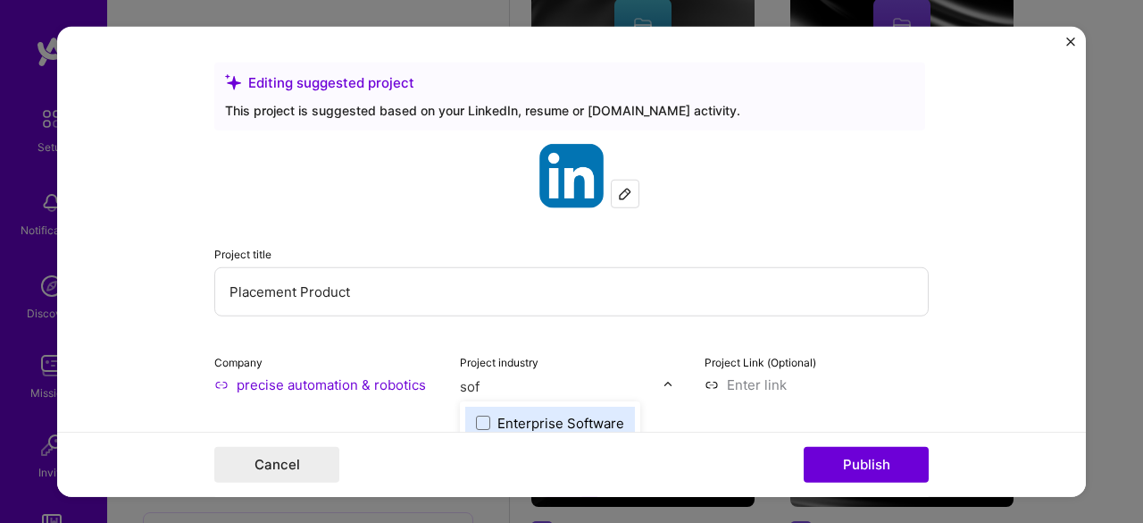
type input "soft"
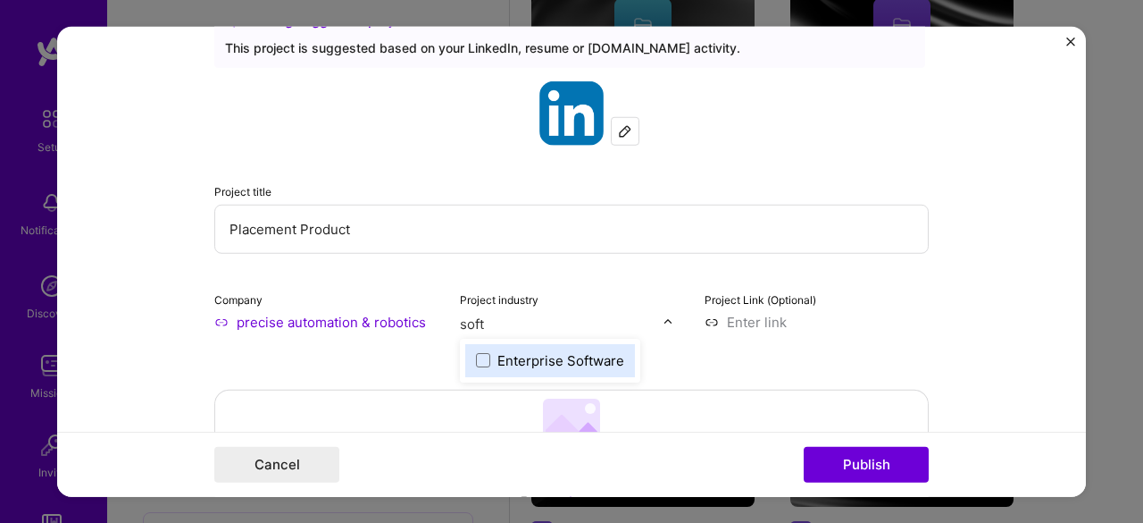
scroll to position [89, 0]
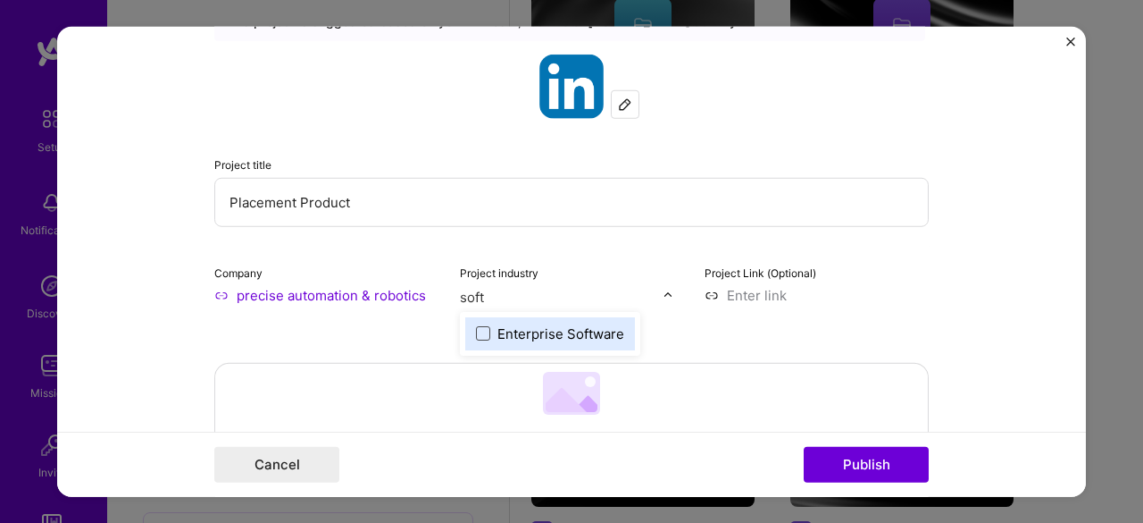
click at [479, 331] on span at bounding box center [483, 333] width 14 height 14
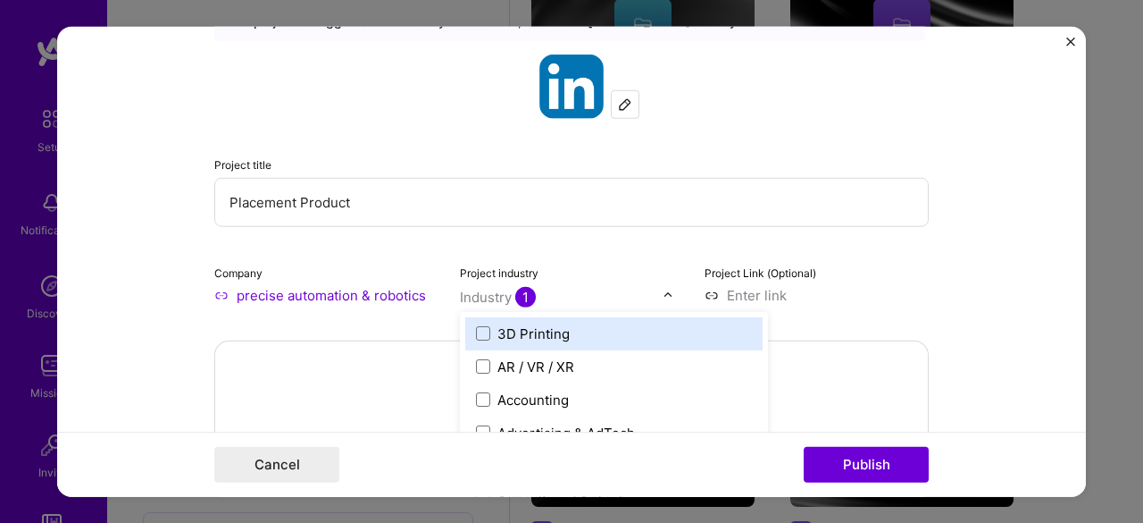
click at [916, 286] on input at bounding box center [817, 294] width 224 height 19
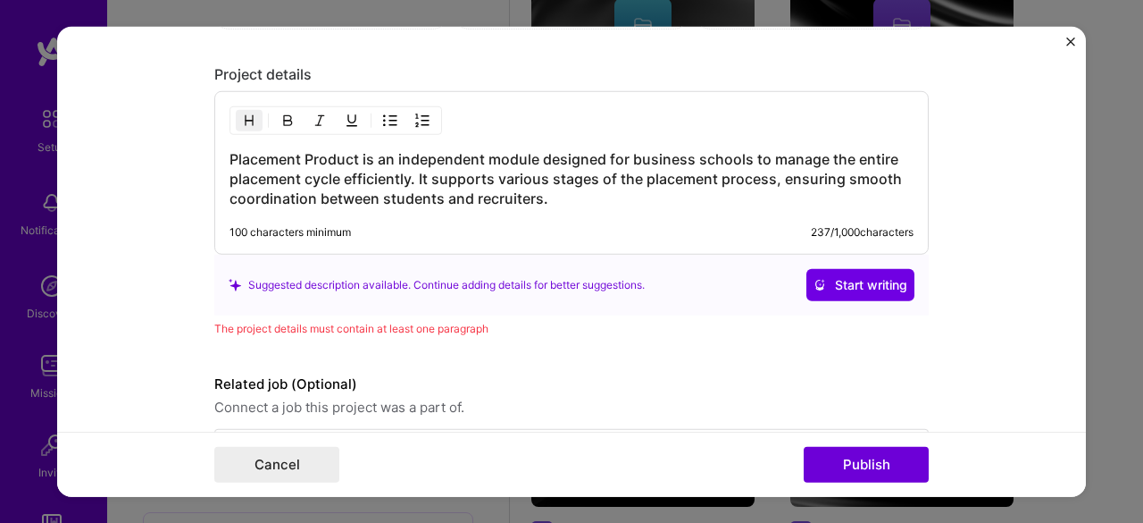
scroll to position [1880, 0]
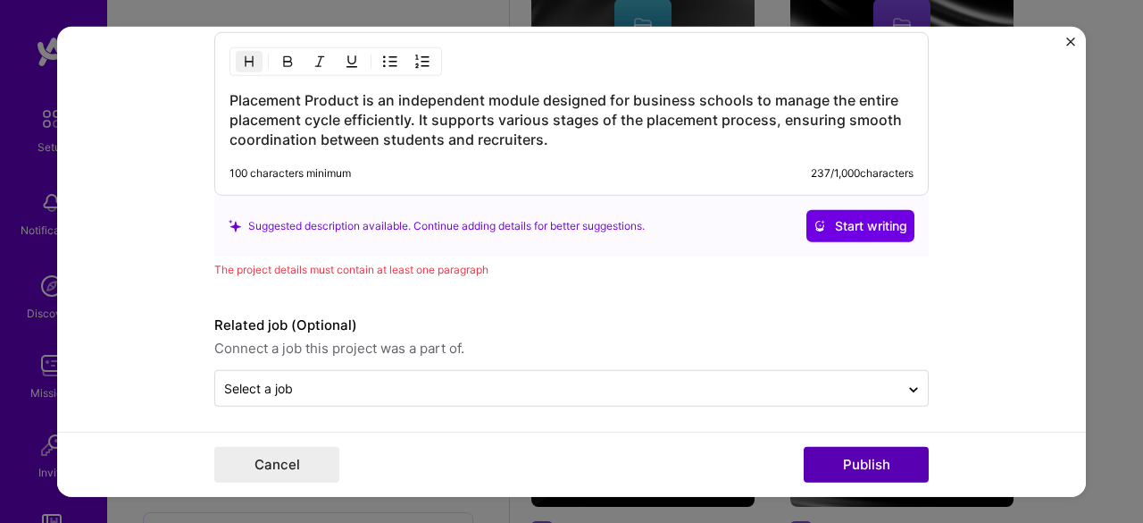
click at [829, 466] on button "Publish" at bounding box center [866, 465] width 125 height 36
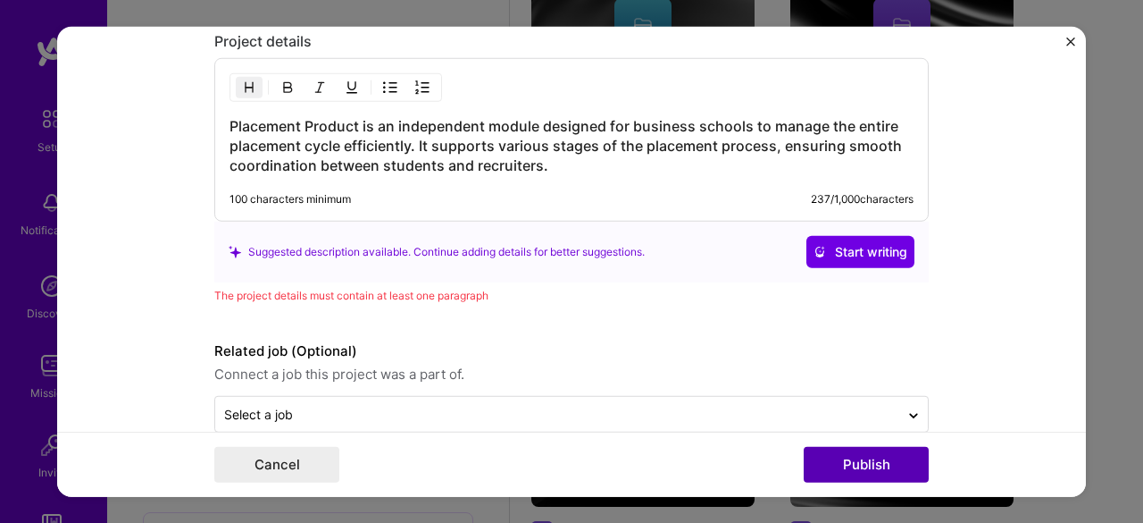
click at [840, 461] on button "Publish" at bounding box center [866, 465] width 125 height 36
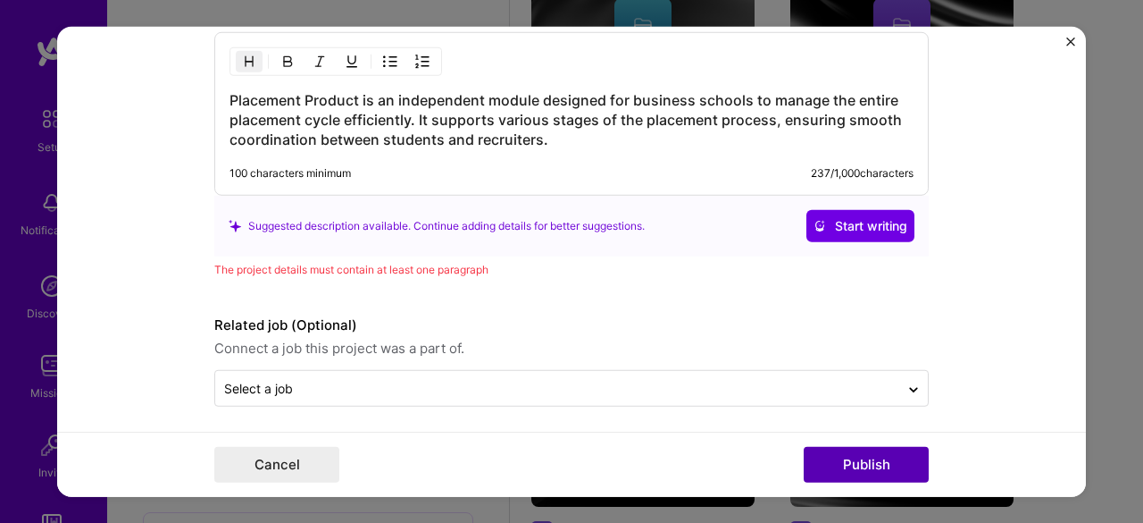
click at [832, 472] on button "Publish" at bounding box center [866, 465] width 125 height 36
click at [550, 130] on h3 "Placement Product is an independent module designed for business schools to man…" at bounding box center [572, 119] width 684 height 59
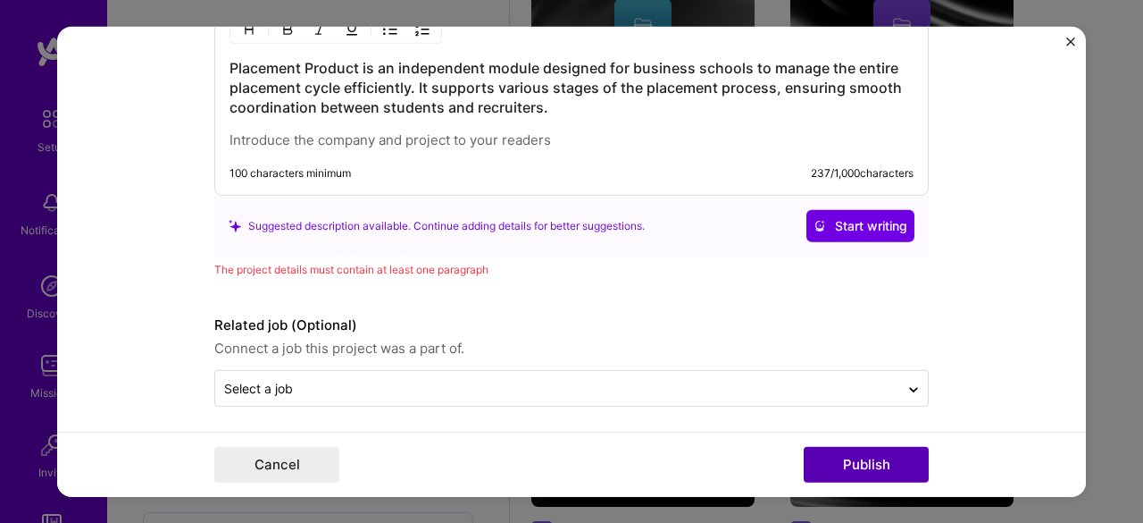
click at [857, 464] on button "Publish" at bounding box center [866, 465] width 125 height 36
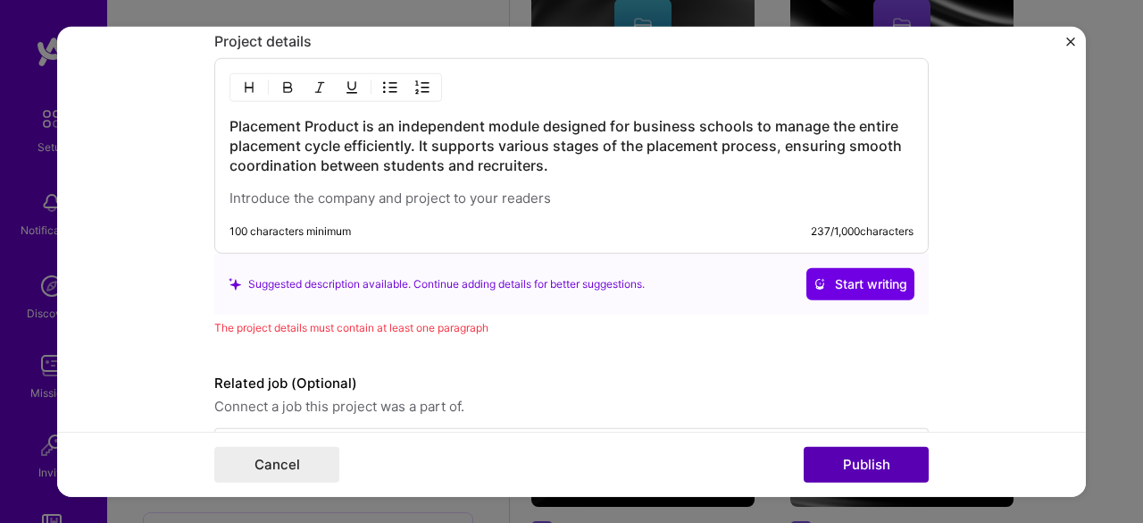
click at [857, 464] on button "Publish" at bounding box center [866, 465] width 125 height 36
click at [509, 163] on h3 "Placement Product is an independent module designed for business schools to man…" at bounding box center [572, 145] width 684 height 59
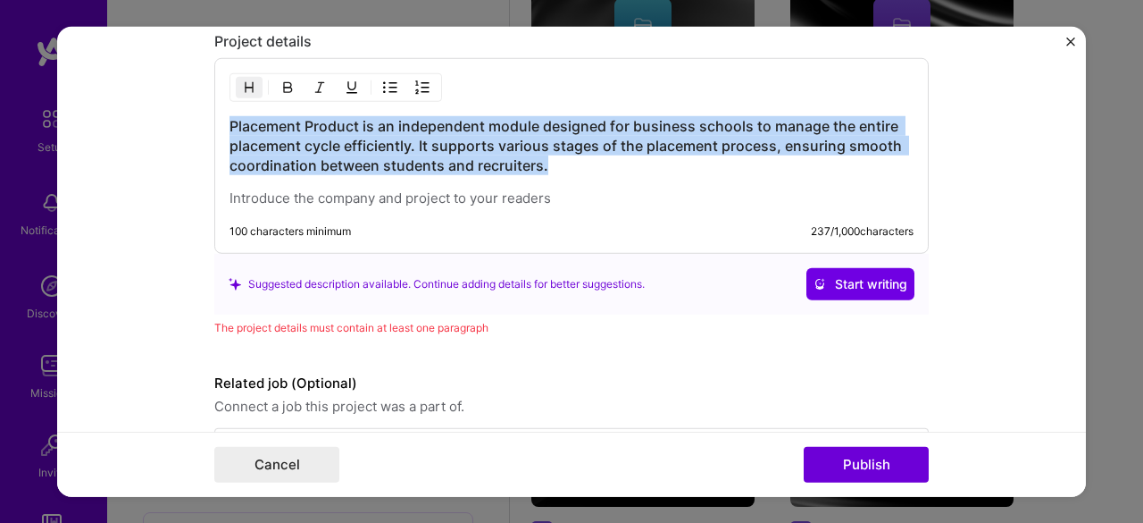
drag, startPoint x: 225, startPoint y: 121, endPoint x: 565, endPoint y: 155, distance: 341.1
click at [565, 155] on h3 "Placement Product is an independent module designed for business schools to man…" at bounding box center [572, 145] width 684 height 59
copy h3 "Placement Product is an independent module designed for business schools to man…"
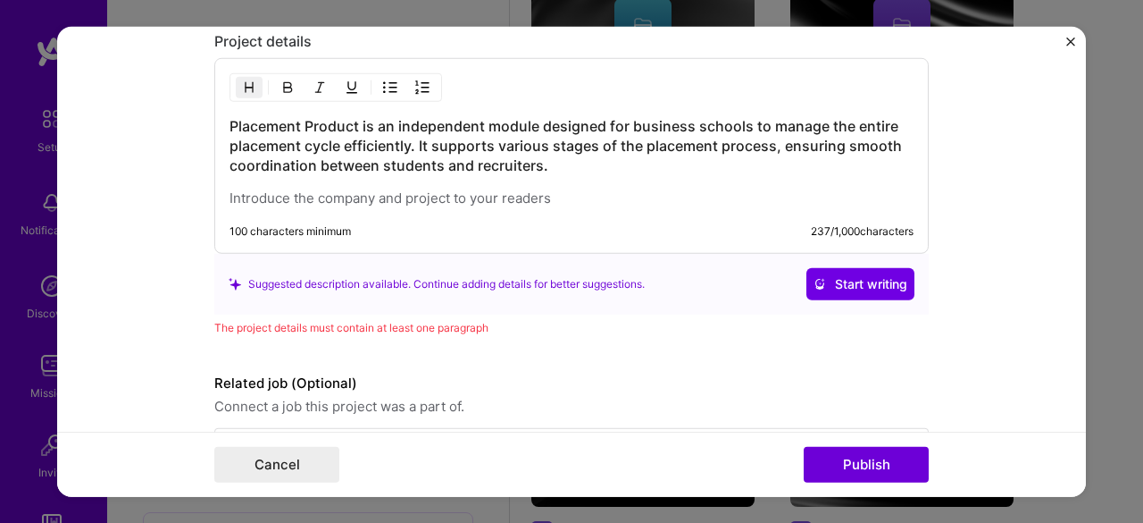
click at [527, 177] on div "Placement Product is an independent module designed for business schools to man…" at bounding box center [572, 161] width 684 height 91
click at [220, 121] on div "Placement Product is an independent module designed for business schools to man…" at bounding box center [571, 156] width 715 height 196
click at [257, 178] on div "Placement Product is an independent module designed for business schools to man…" at bounding box center [572, 161] width 684 height 91
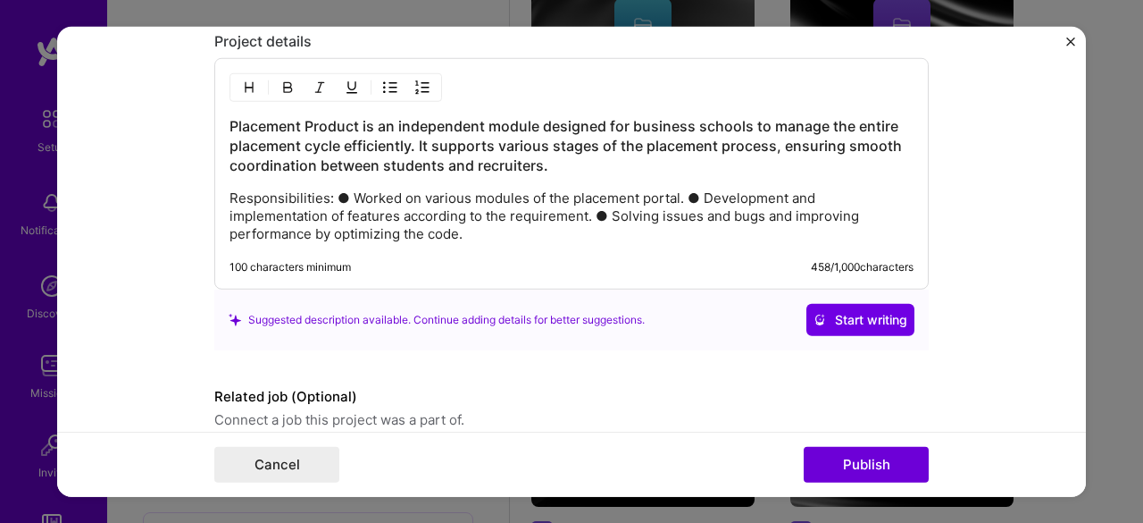
click at [330, 191] on p "Responsibilities: ● Worked on various modules of the placement portal. ● Develo…" at bounding box center [572, 216] width 684 height 54
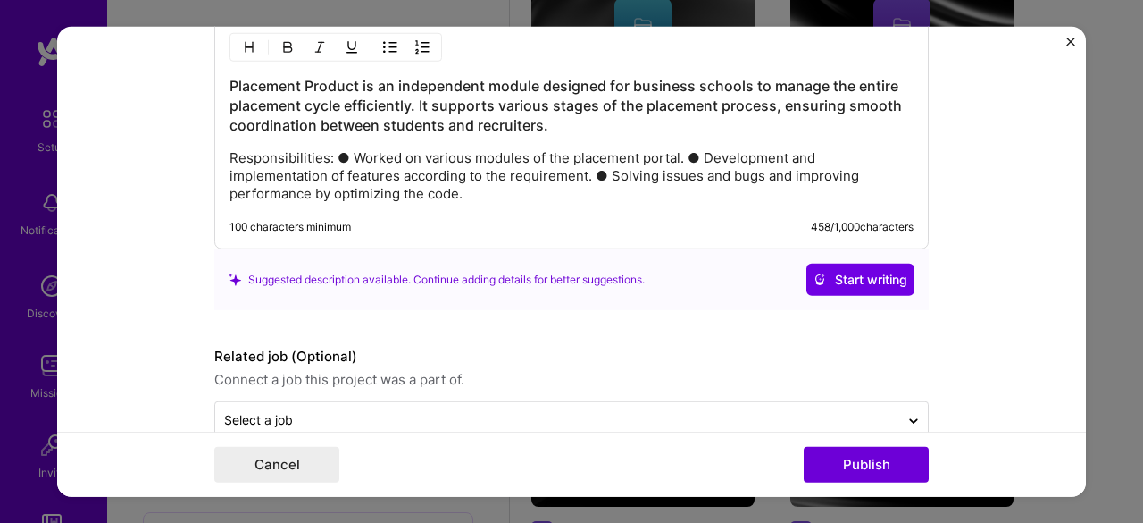
scroll to position [1926, 0]
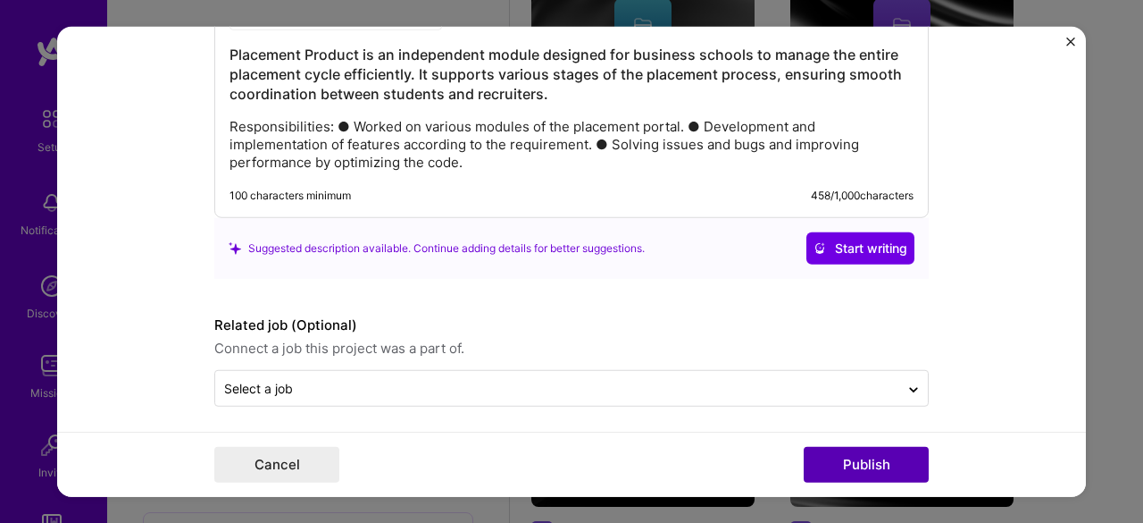
click at [865, 452] on button "Publish" at bounding box center [866, 465] width 125 height 36
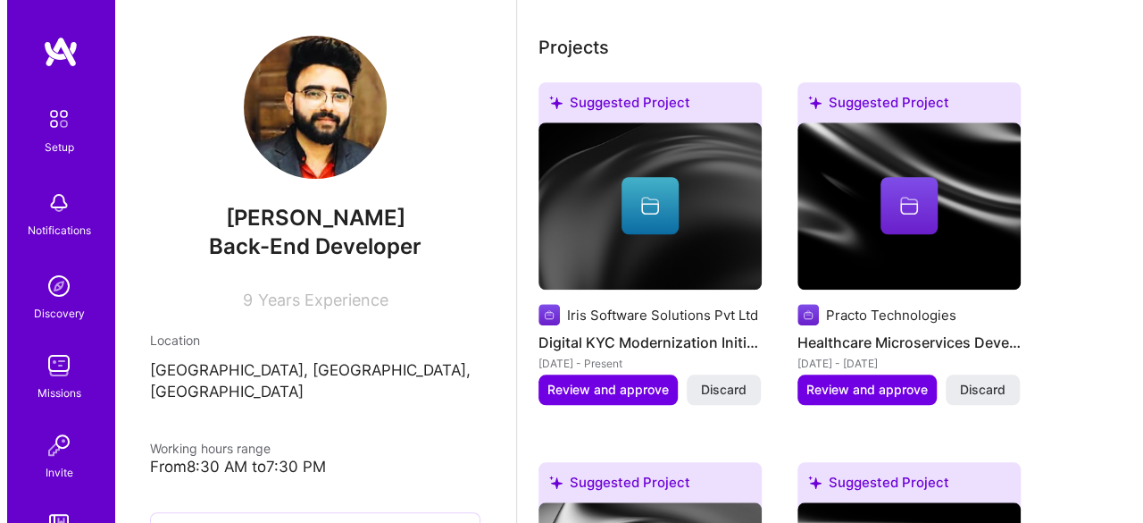
scroll to position [727, 0]
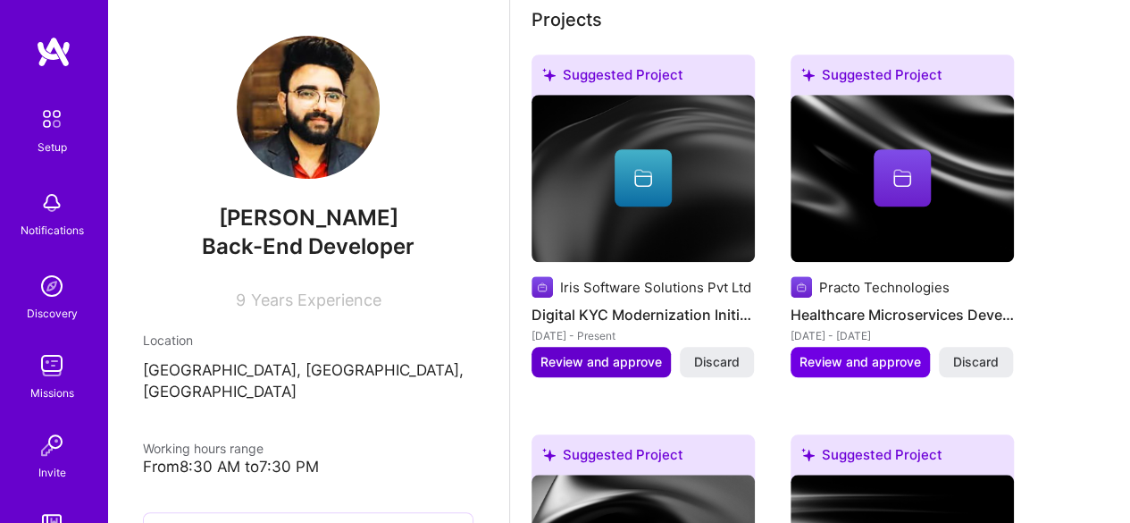
click at [565, 359] on span "Review and approve" at bounding box center [600, 362] width 121 height 18
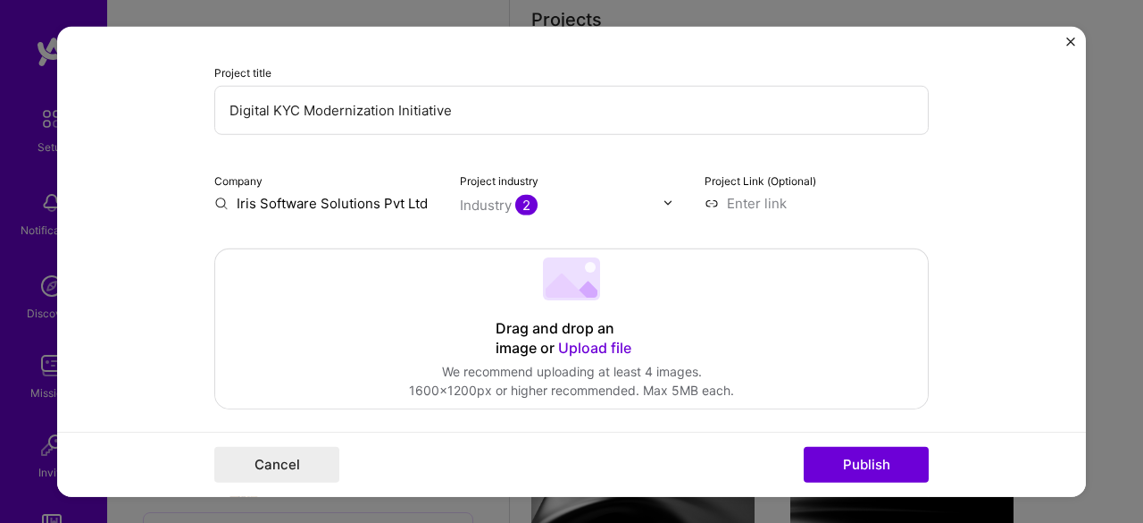
scroll to position [268, 0]
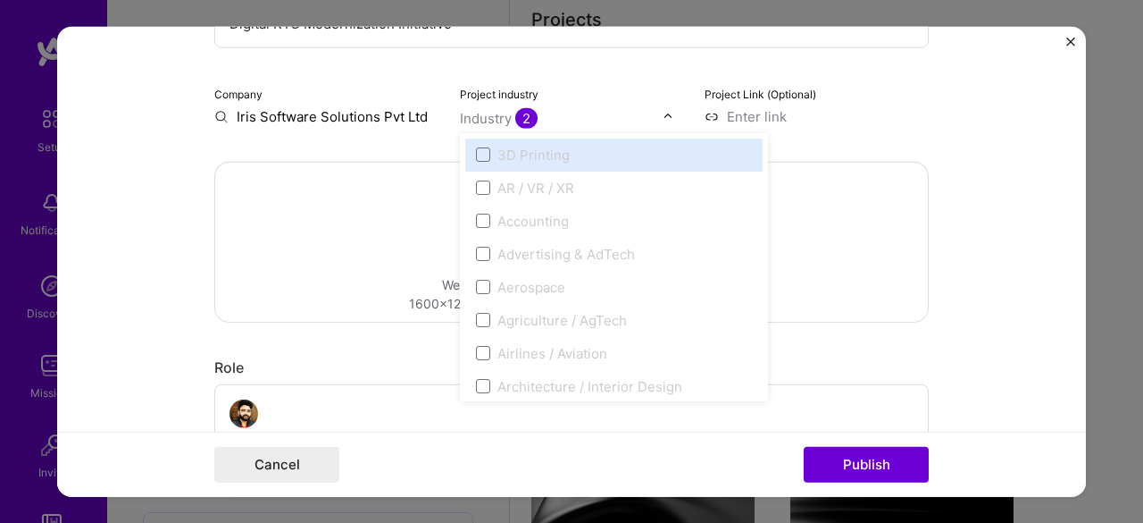
click at [663, 117] on img at bounding box center [668, 116] width 11 height 11
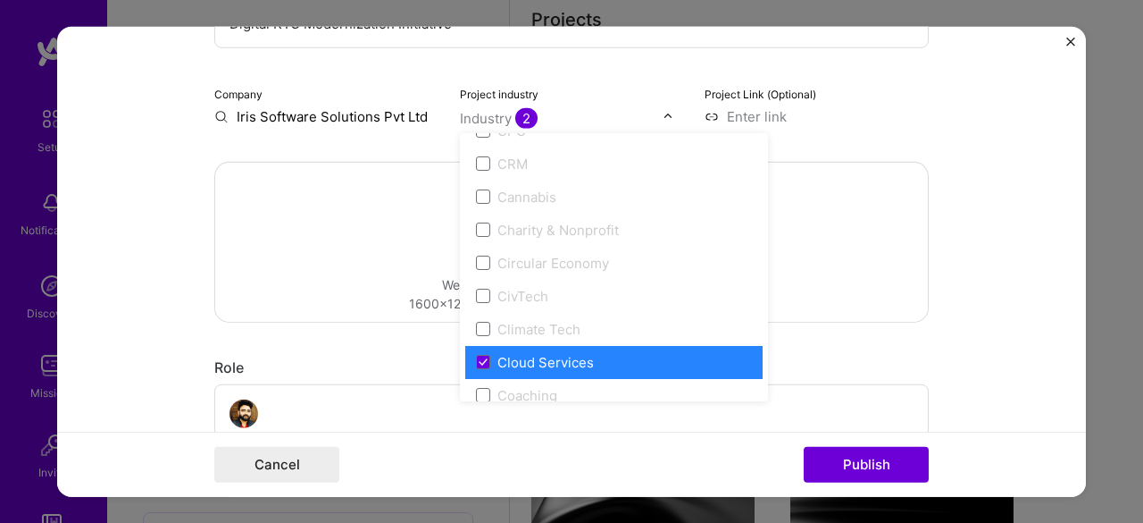
scroll to position [1029, 0]
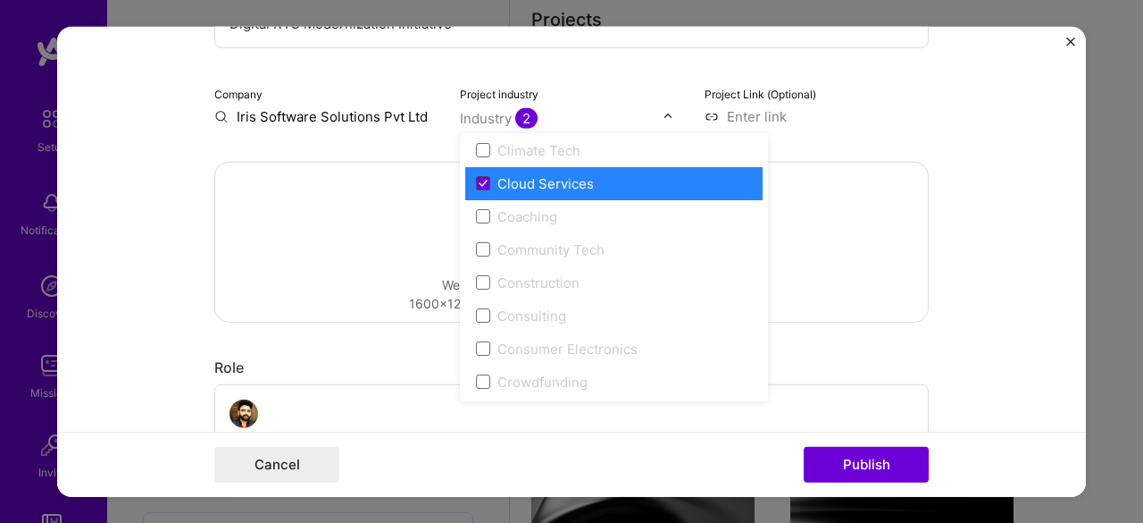
click at [479, 180] on icon at bounding box center [483, 183] width 9 height 7
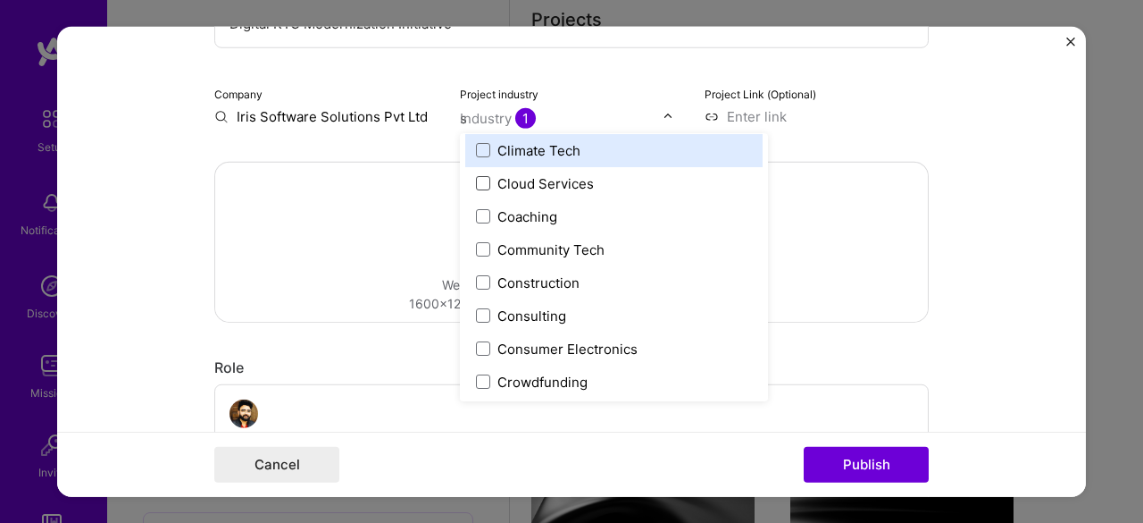
scroll to position [0, 0]
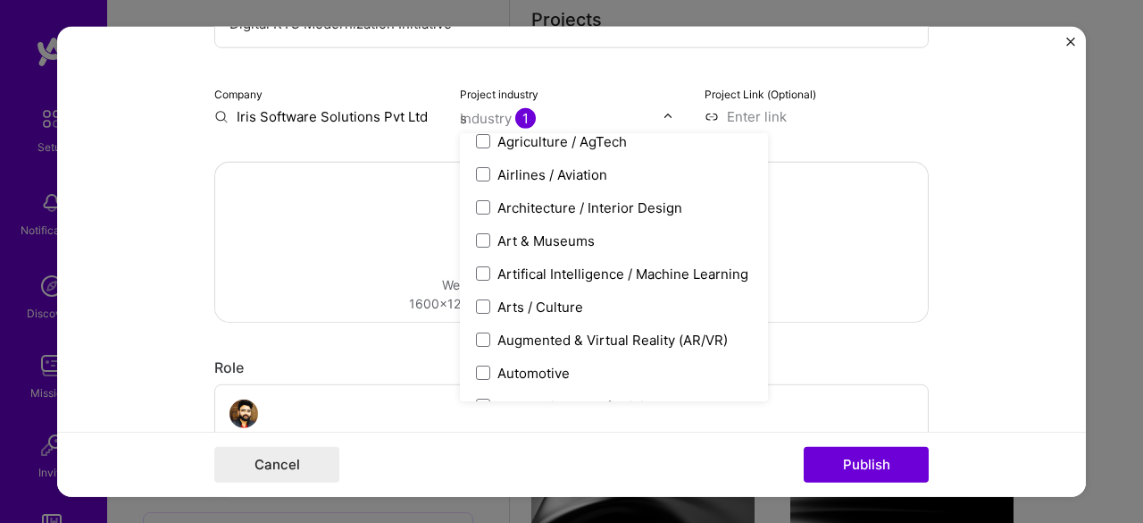
type input "so"
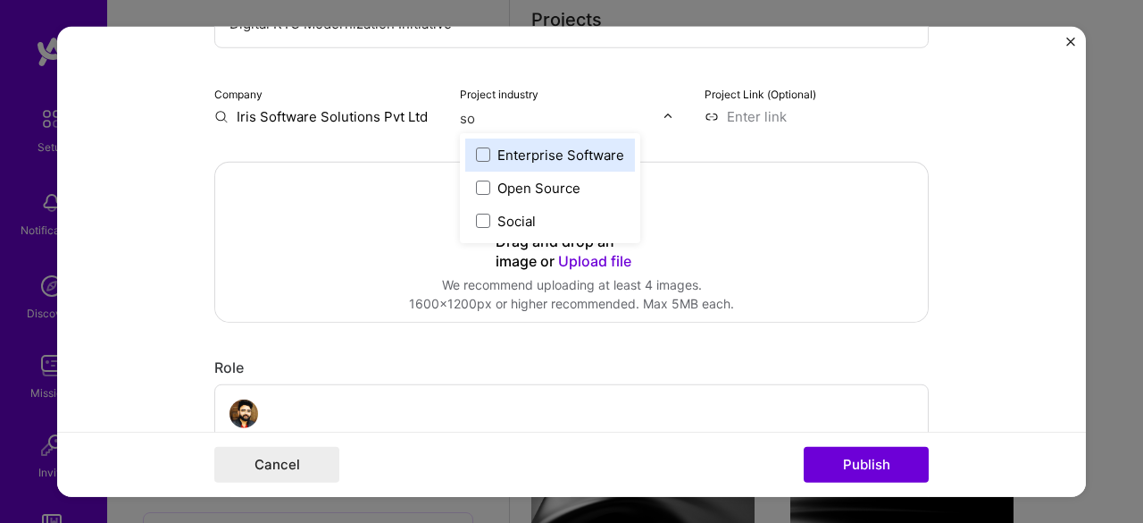
click at [474, 165] on div "Enterprise Software" at bounding box center [550, 154] width 170 height 33
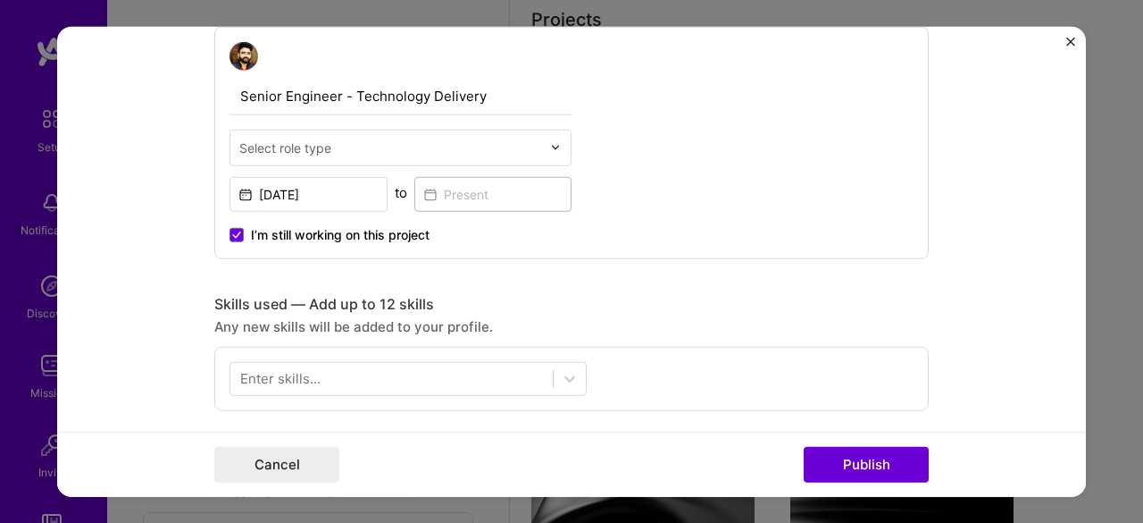
scroll to position [715, 0]
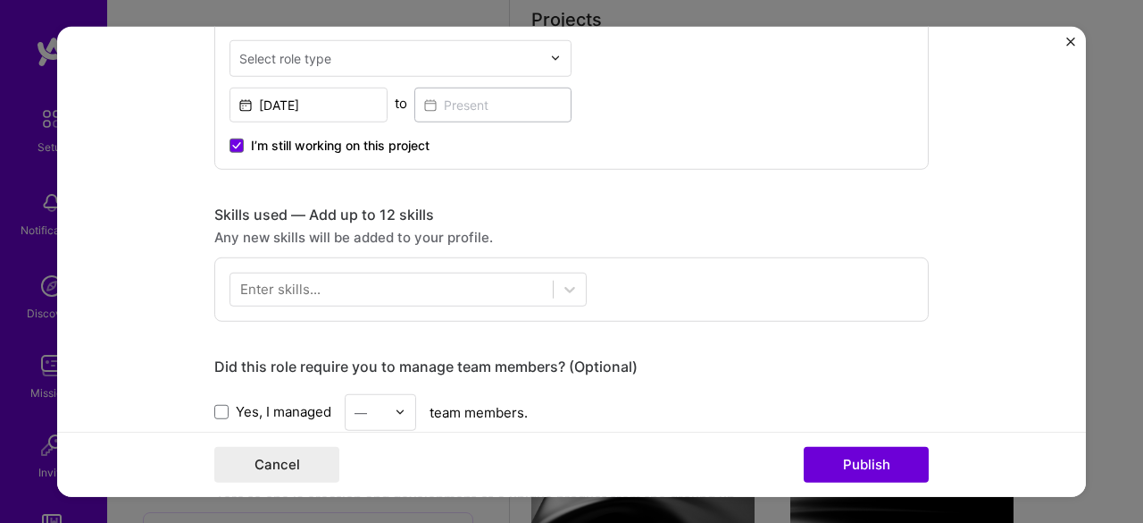
click at [305, 63] on div "Select role type" at bounding box center [285, 57] width 92 height 19
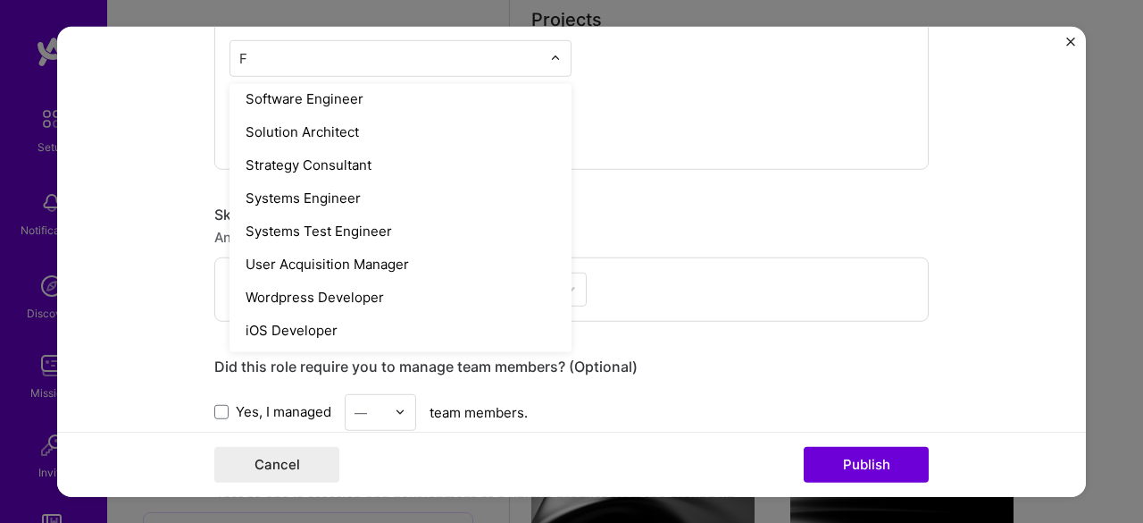
scroll to position [1324, 0]
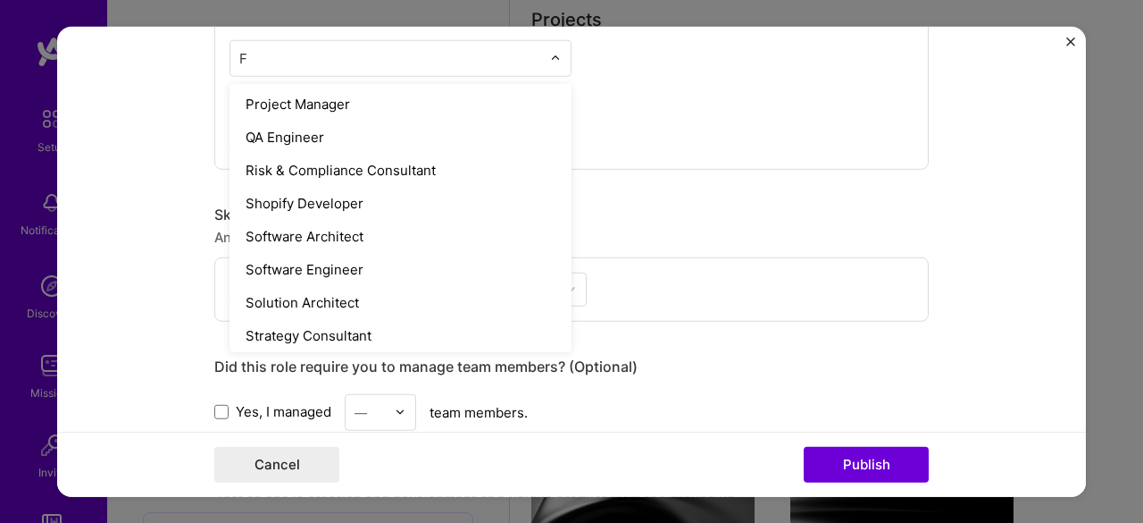
type input "Fu"
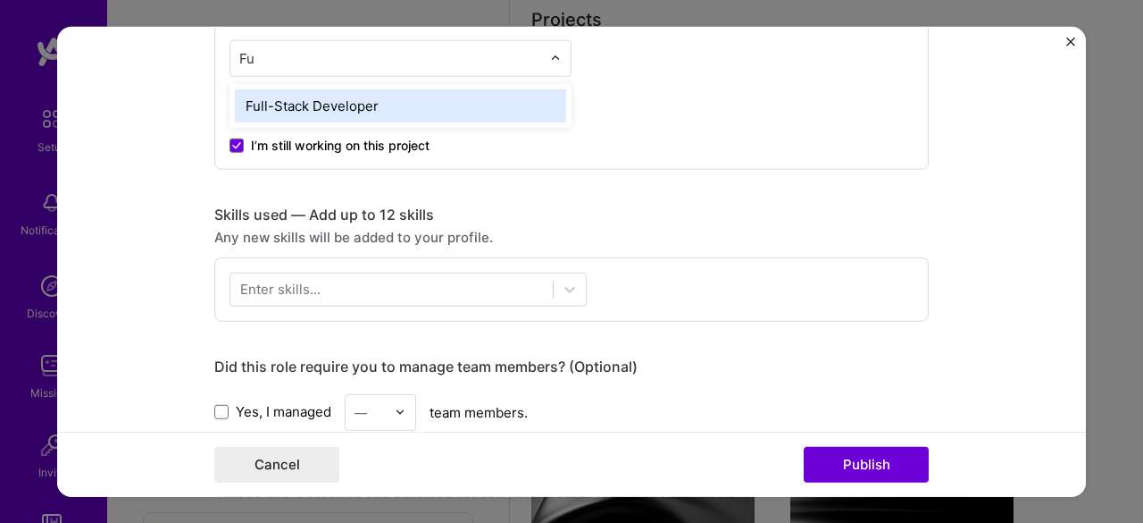
click at [331, 97] on div "Full-Stack Developer" at bounding box center [400, 104] width 331 height 33
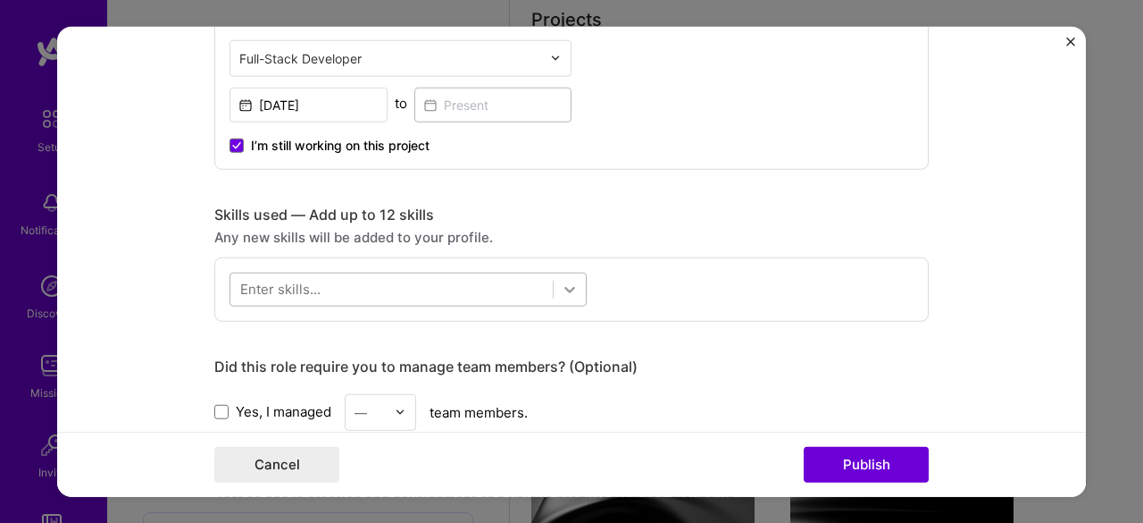
click at [566, 286] on icon at bounding box center [570, 289] width 11 height 6
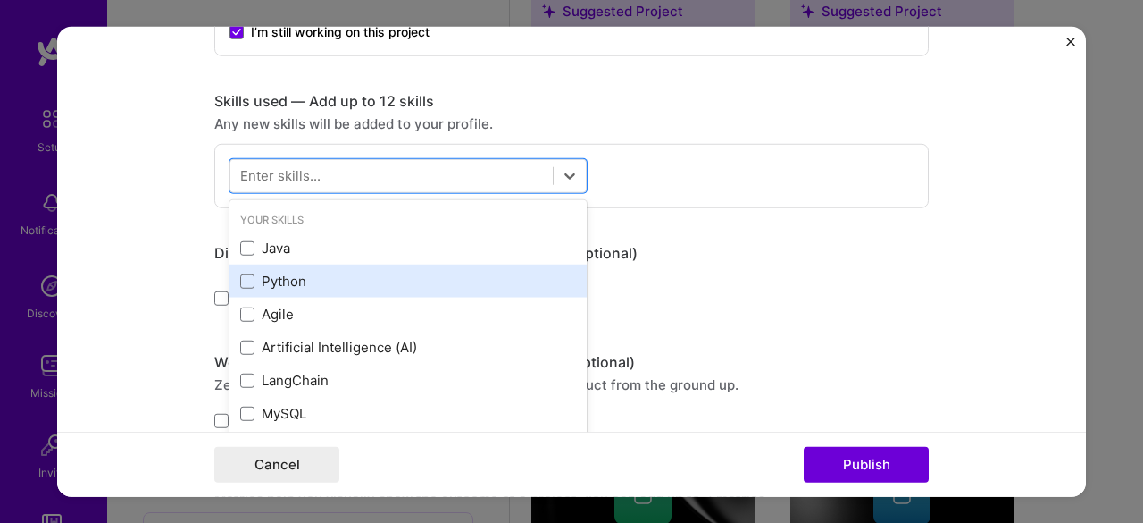
scroll to position [893, 0]
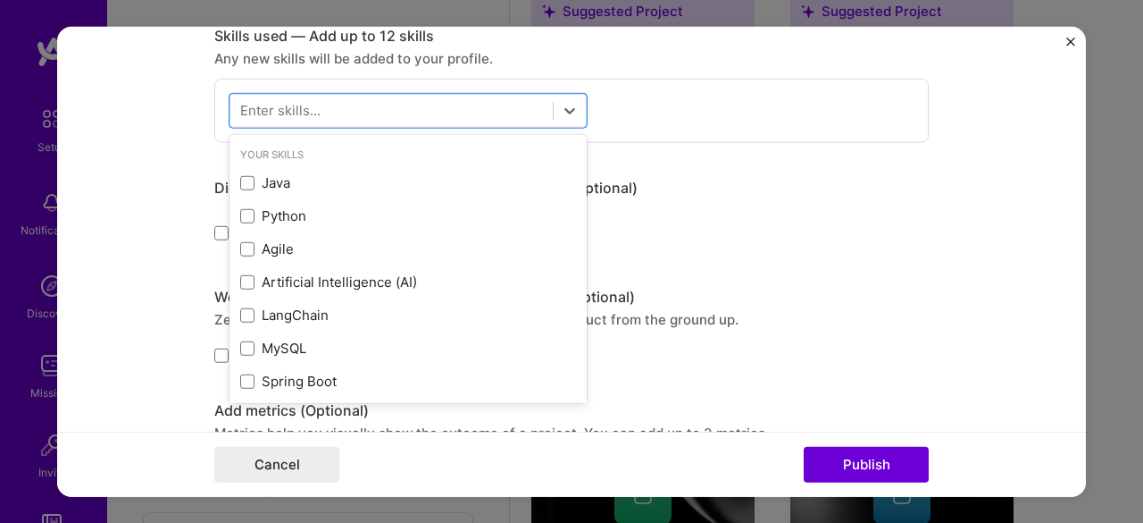
click at [704, 191] on div "Did this role require you to manage team members? (Optional)" at bounding box center [571, 187] width 715 height 19
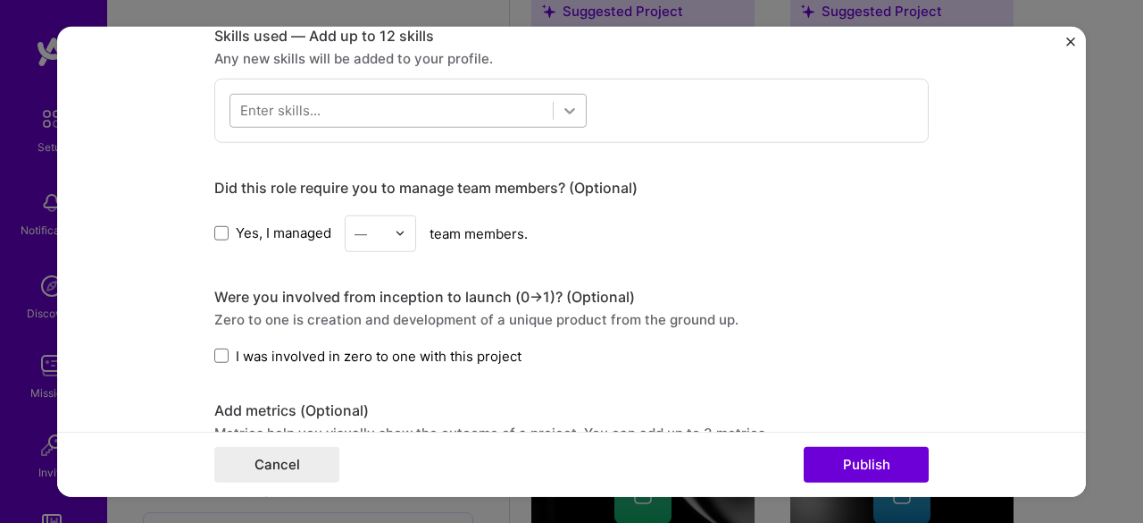
click at [561, 107] on icon at bounding box center [570, 110] width 18 height 18
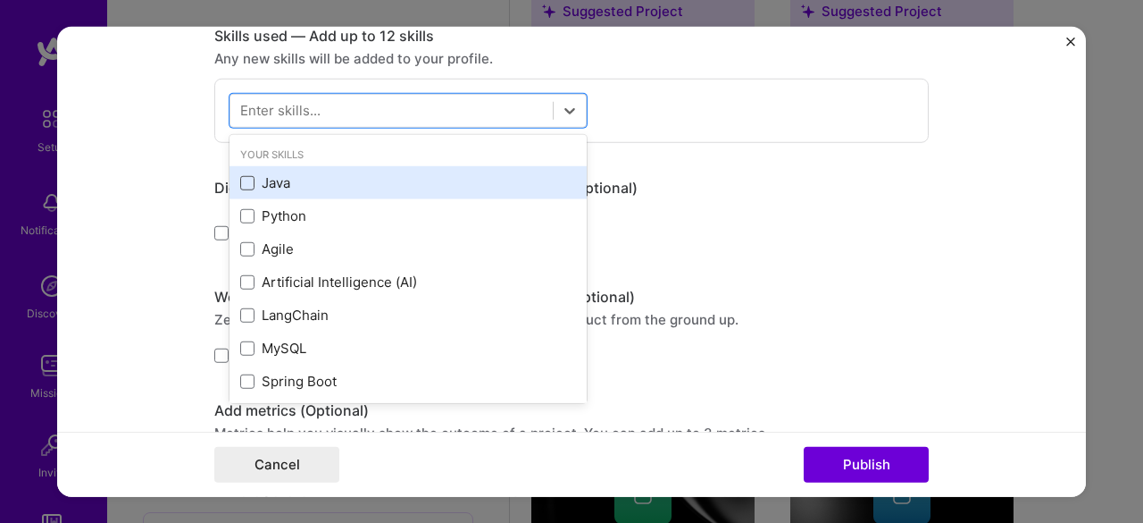
click at [243, 181] on span at bounding box center [247, 183] width 14 height 14
click at [0, 0] on input "checkbox" at bounding box center [0, 0] width 0 height 0
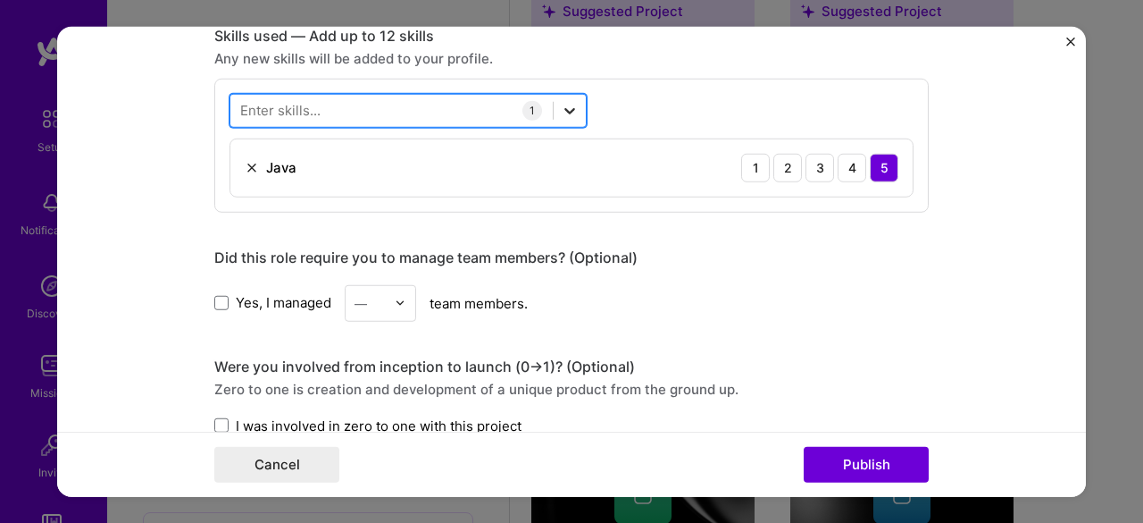
click at [561, 101] on icon at bounding box center [570, 110] width 18 height 18
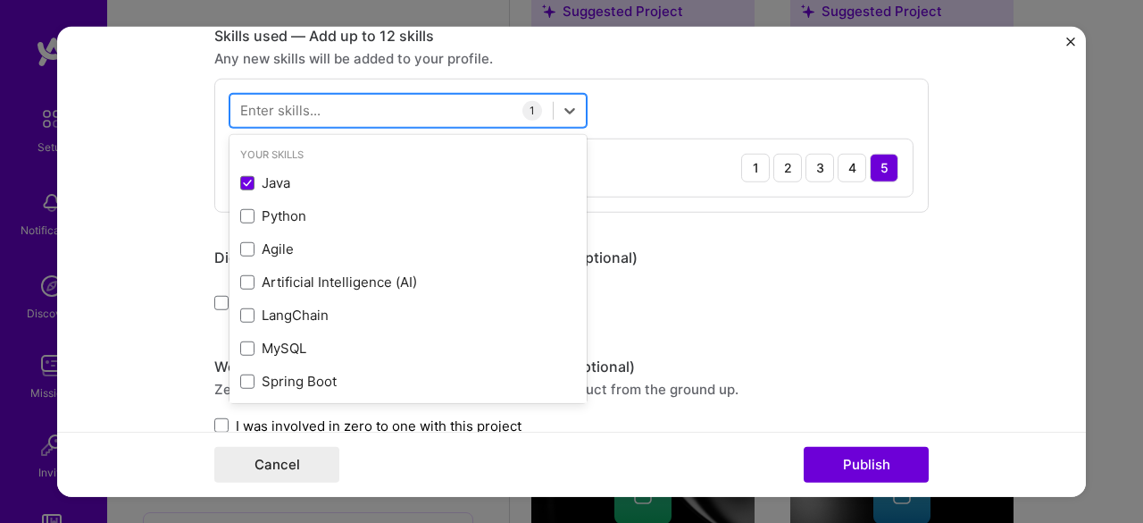
type input "M"
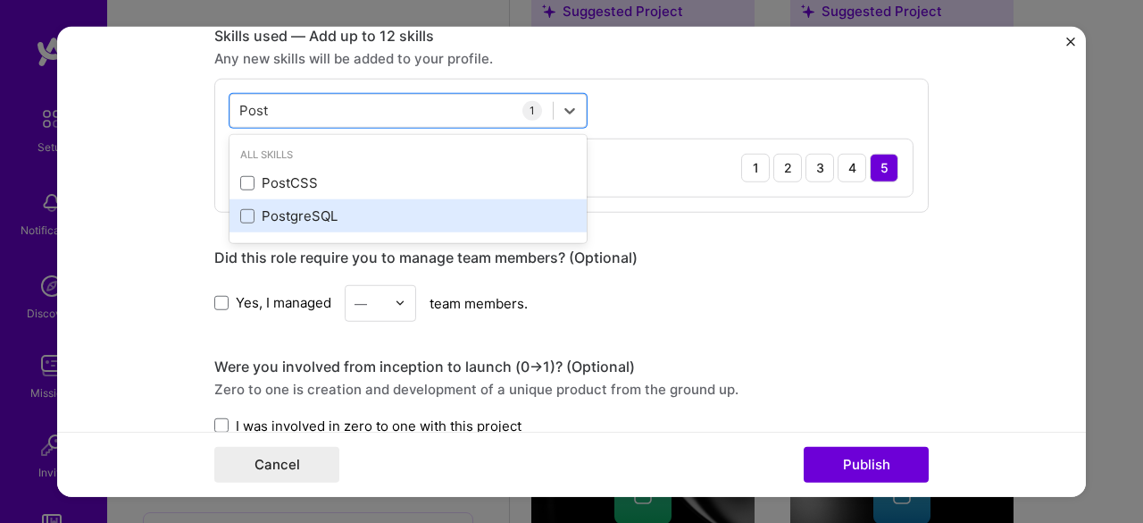
click at [288, 214] on div "PostgreSQL" at bounding box center [408, 215] width 336 height 19
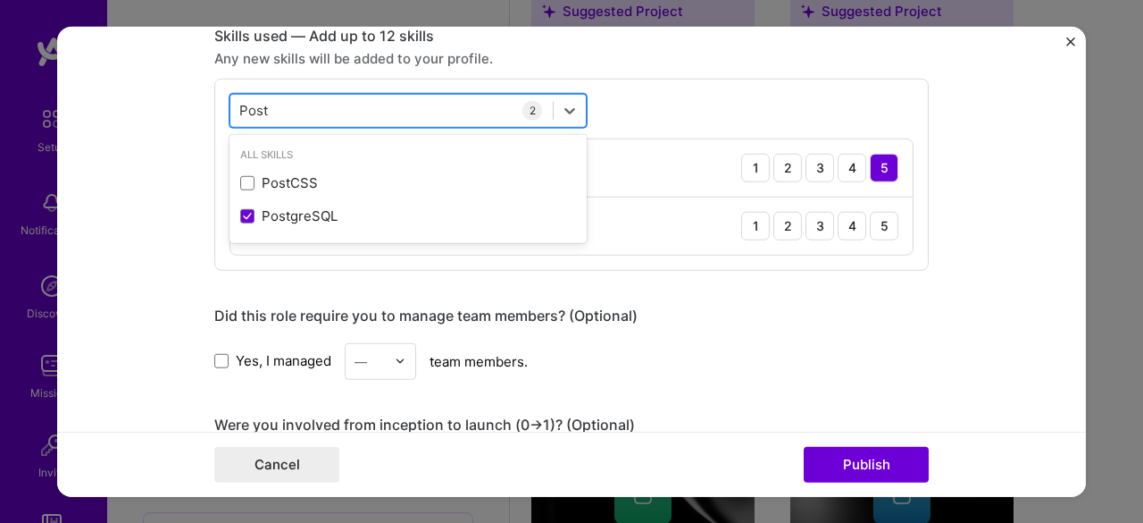
click at [323, 96] on div "Post Post" at bounding box center [391, 110] width 322 height 29
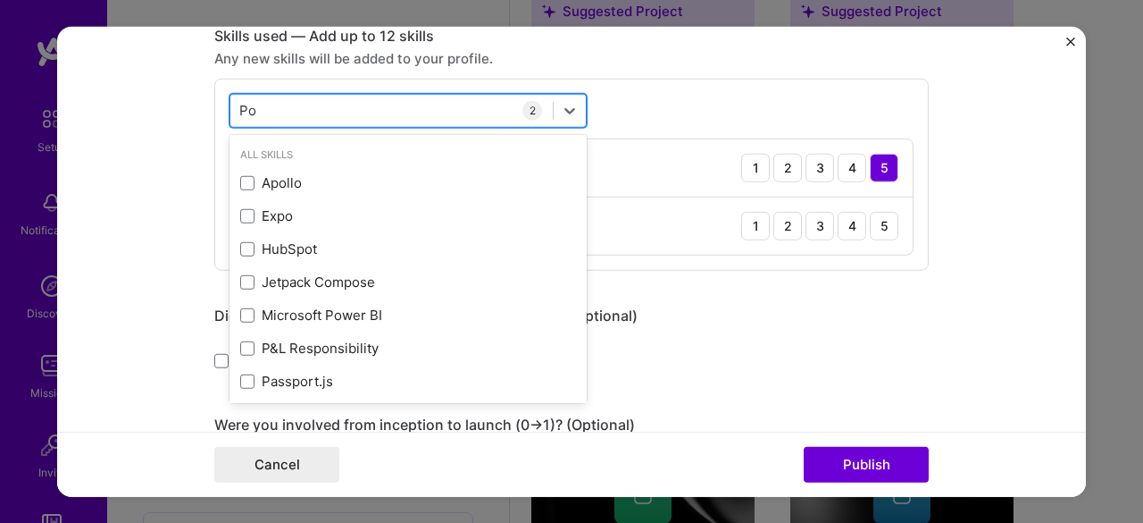
type input "P"
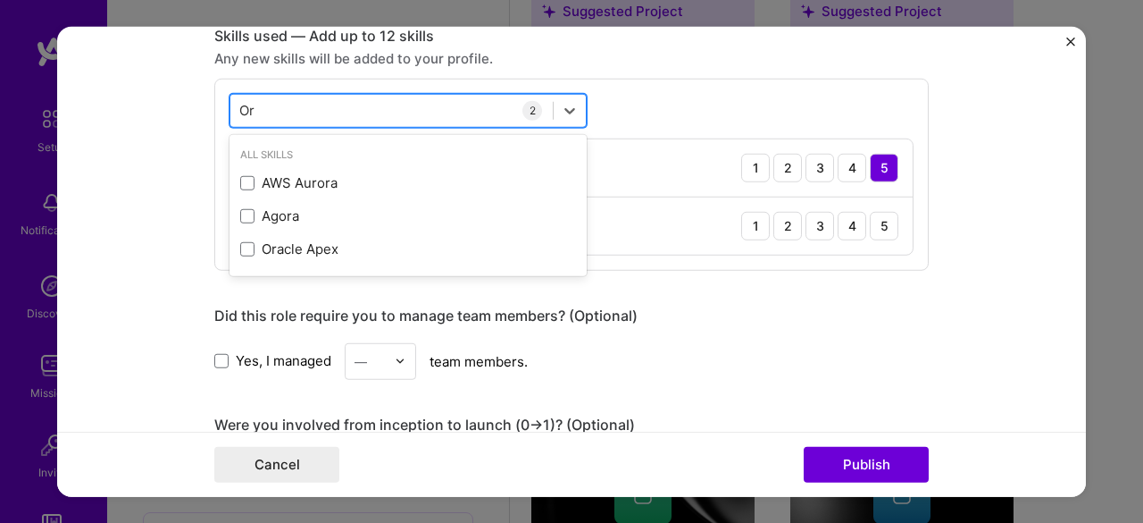
type input "O"
type input "Spring"
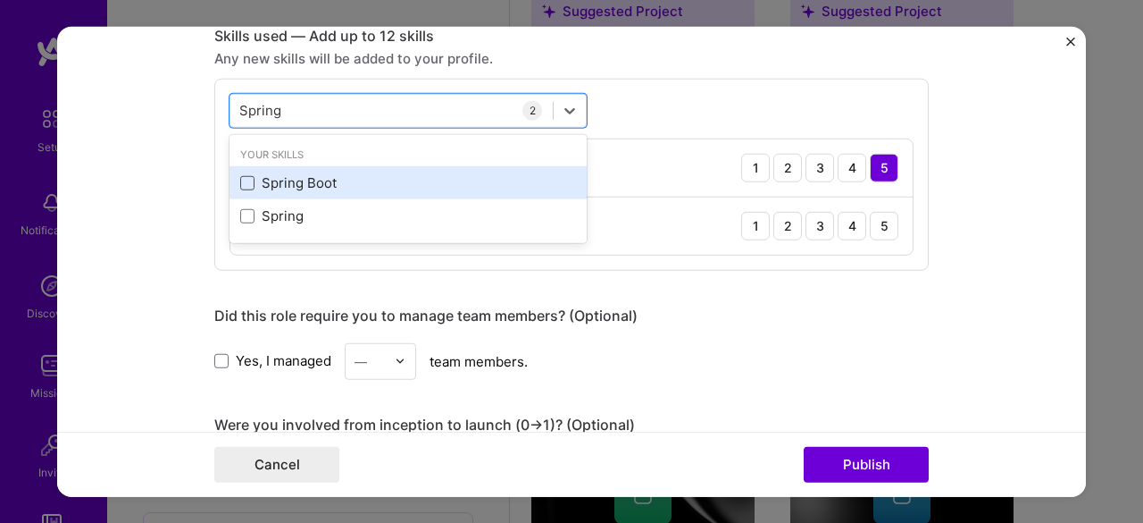
click at [240, 179] on span at bounding box center [247, 183] width 14 height 14
click at [0, 0] on input "checkbox" at bounding box center [0, 0] width 0 height 0
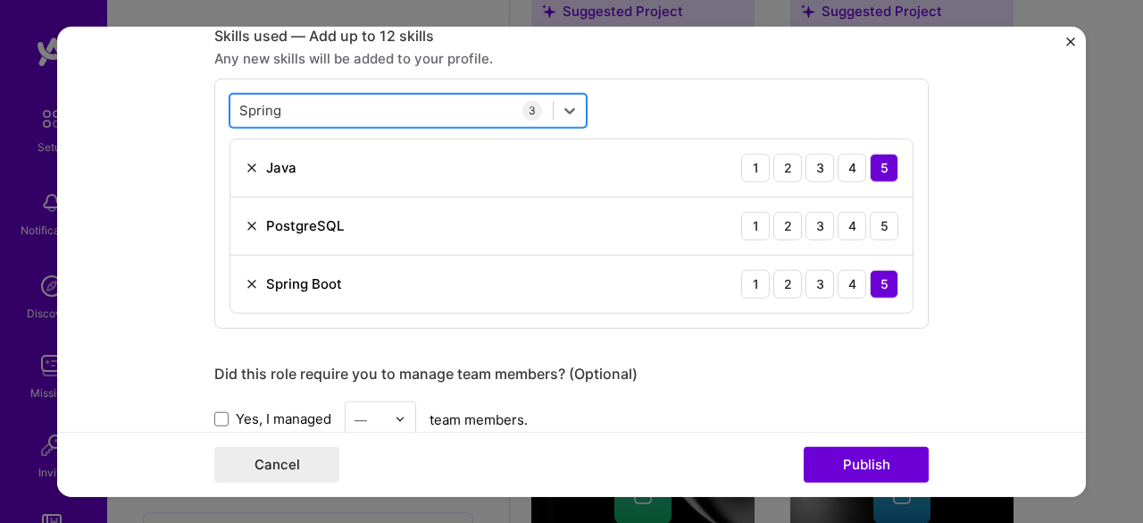
click at [319, 105] on div "Spring Spring" at bounding box center [391, 110] width 322 height 29
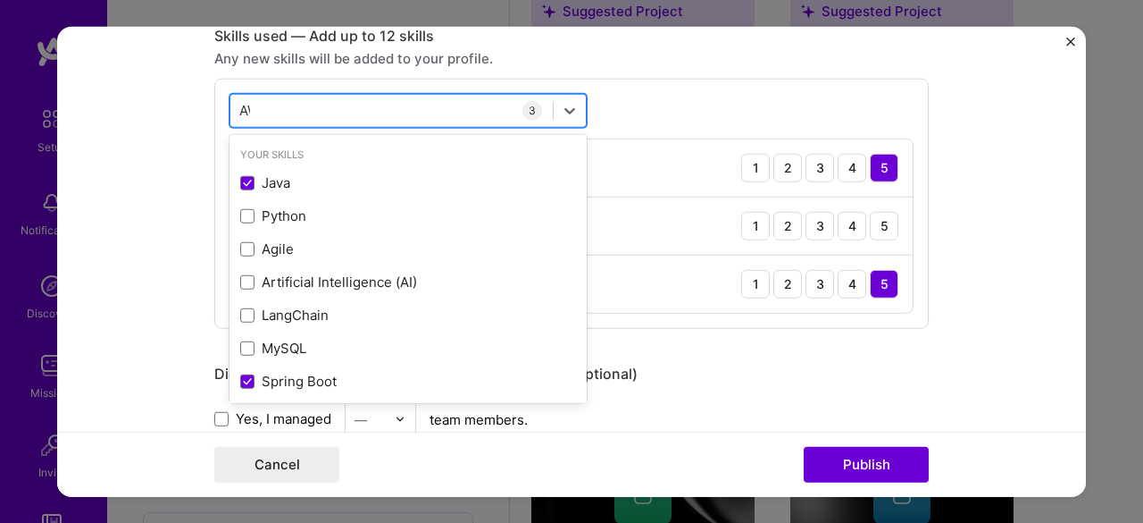
type input "AWS"
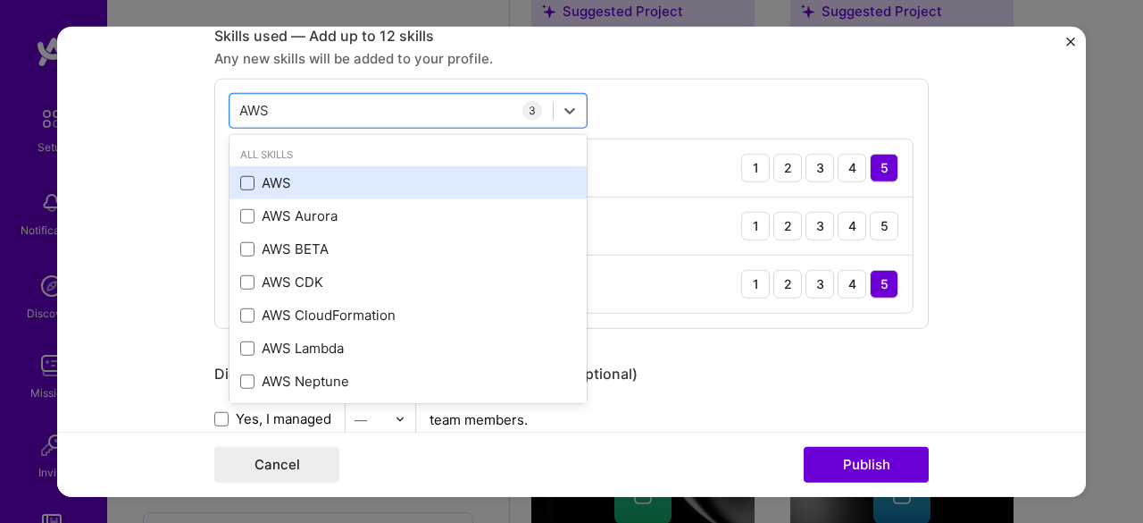
click at [240, 177] on span at bounding box center [247, 183] width 14 height 14
click at [0, 0] on input "checkbox" at bounding box center [0, 0] width 0 height 0
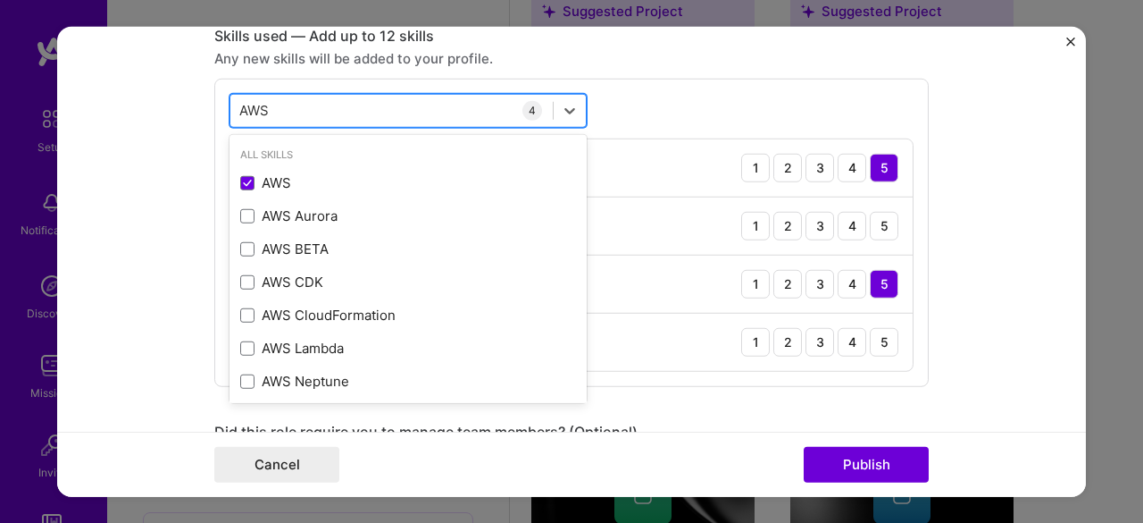
click at [273, 113] on div "AWS AWS" at bounding box center [391, 110] width 322 height 29
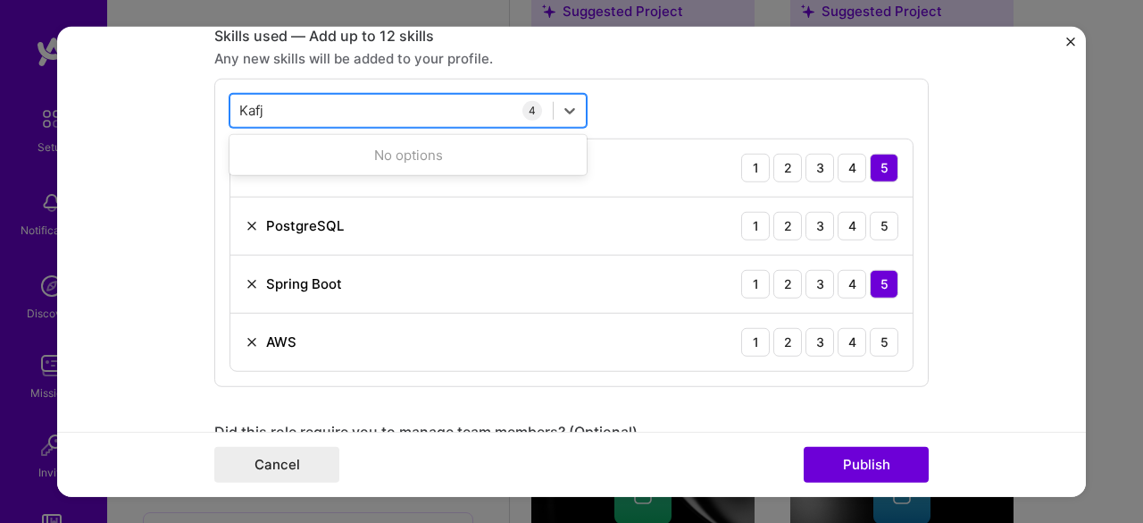
type input "Kaf"
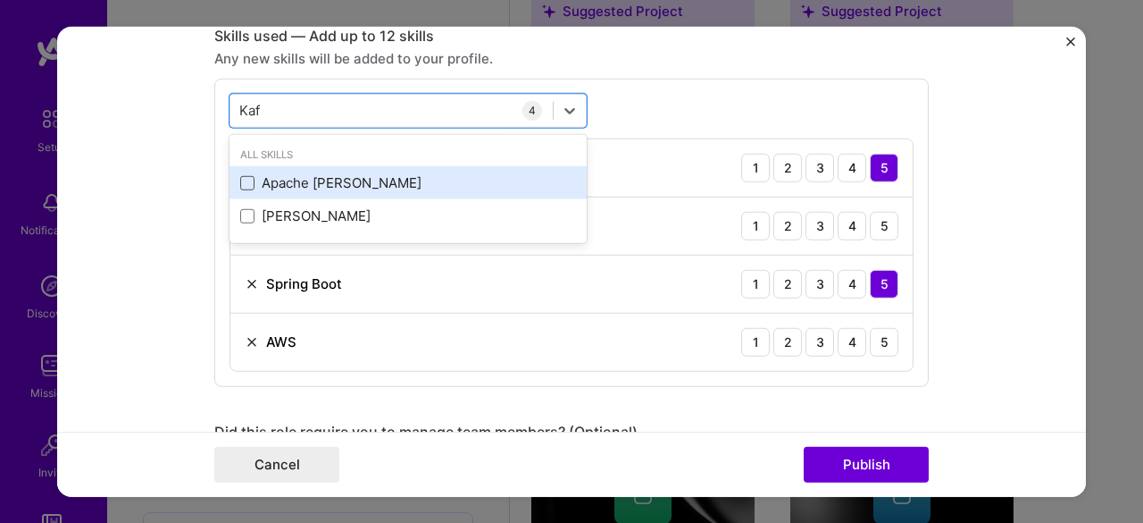
click at [240, 180] on span at bounding box center [247, 183] width 14 height 14
click at [0, 0] on input "checkbox" at bounding box center [0, 0] width 0 height 0
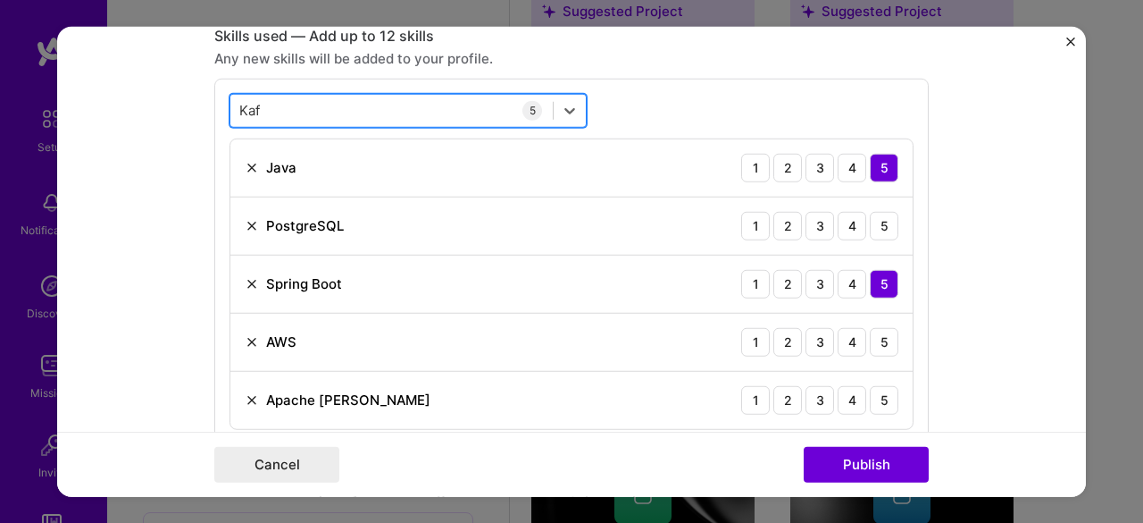
click at [280, 107] on div "Kaf Kaf" at bounding box center [391, 110] width 322 height 29
type input "Agile"
drag, startPoint x: 257, startPoint y: 187, endPoint x: 275, endPoint y: 153, distance: 38.4
click at [257, 186] on div "Agile" at bounding box center [408, 182] width 336 height 19
click at [296, 93] on div "Agile Agile" at bounding box center [408, 110] width 357 height 34
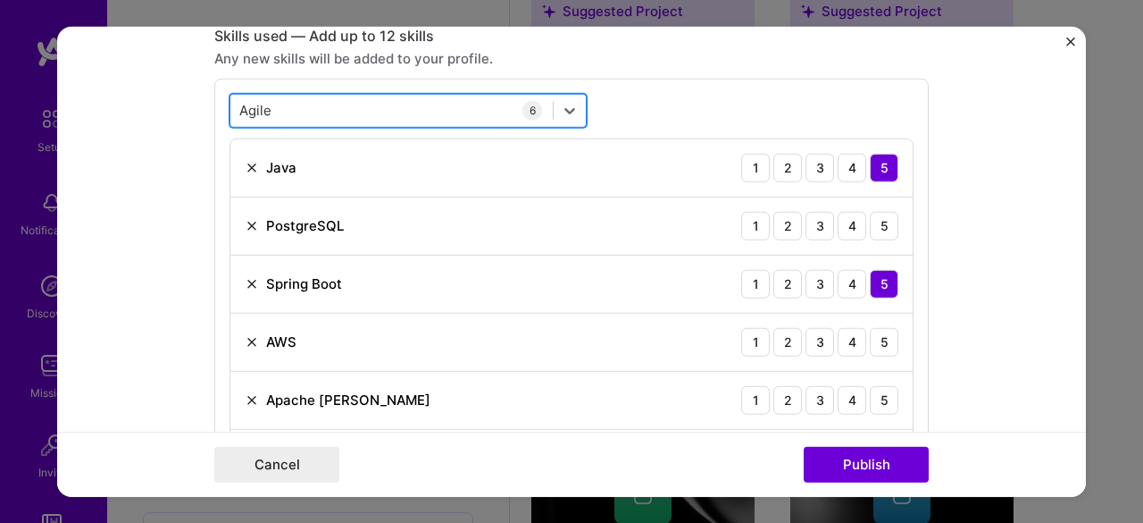
click at [296, 105] on div "Agile Agile" at bounding box center [391, 110] width 322 height 29
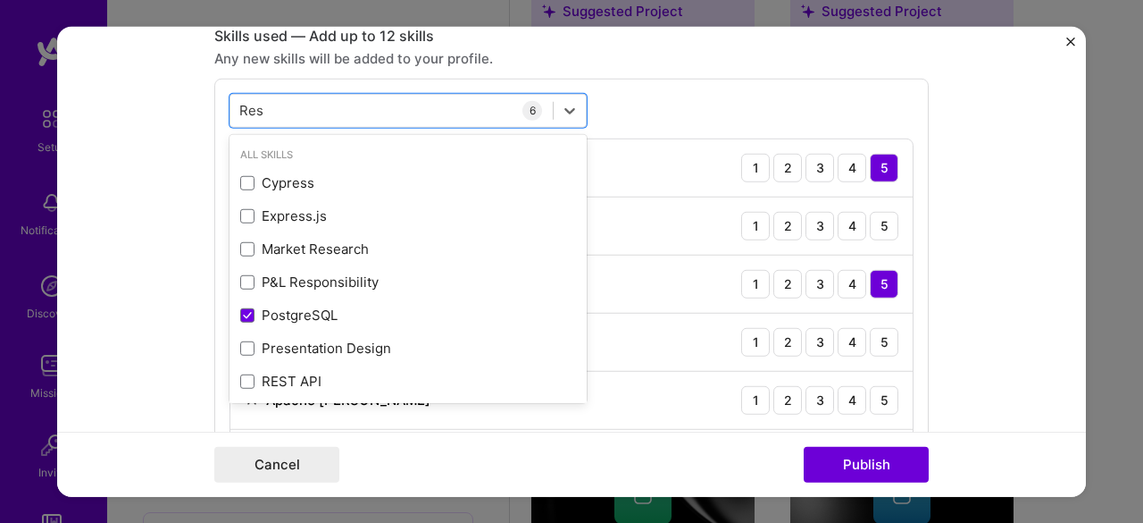
type input "Rest"
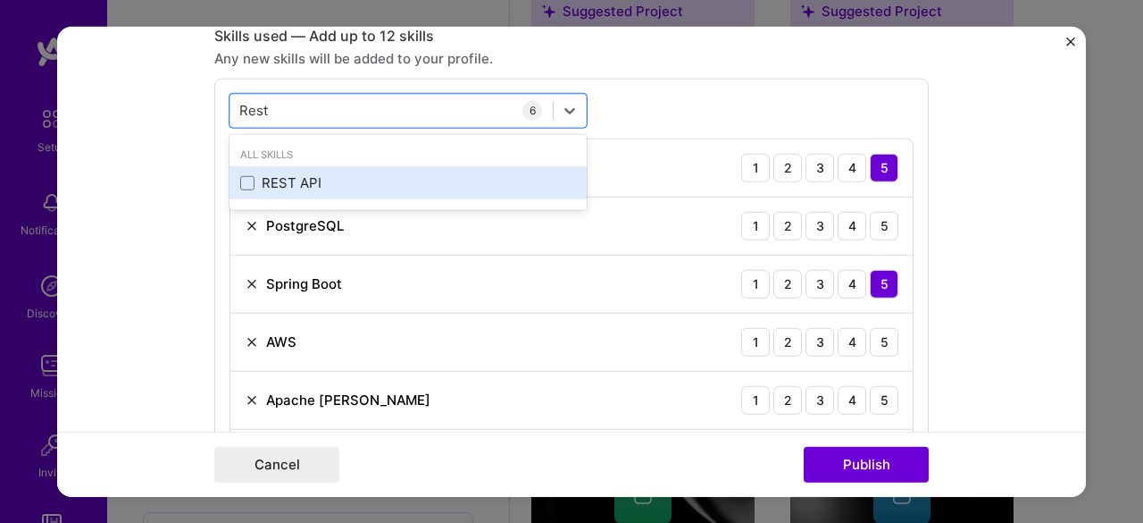
click at [274, 174] on div "REST API" at bounding box center [408, 182] width 336 height 19
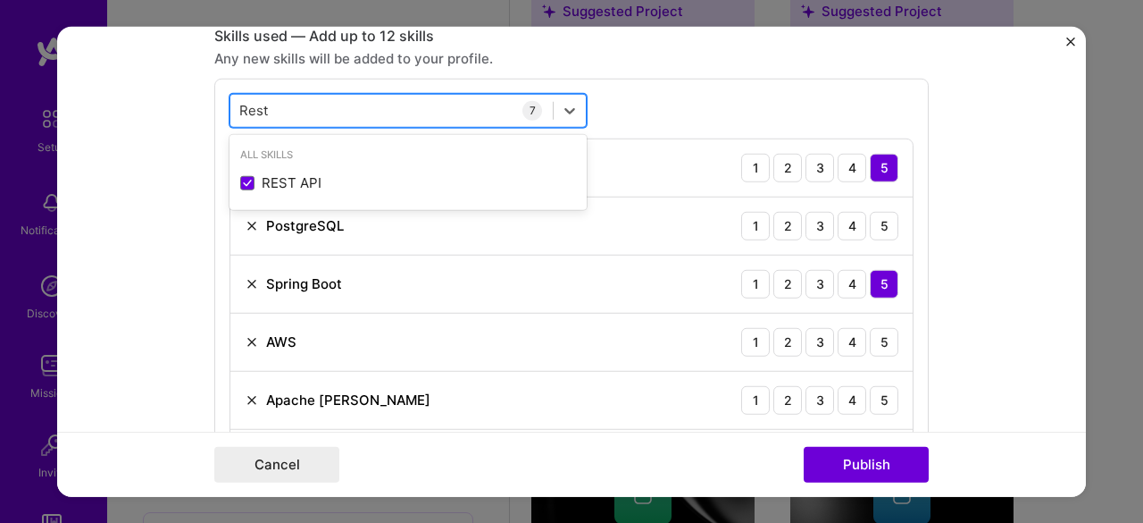
click at [305, 111] on div "Rest Rest" at bounding box center [391, 110] width 322 height 29
type input "Redi"
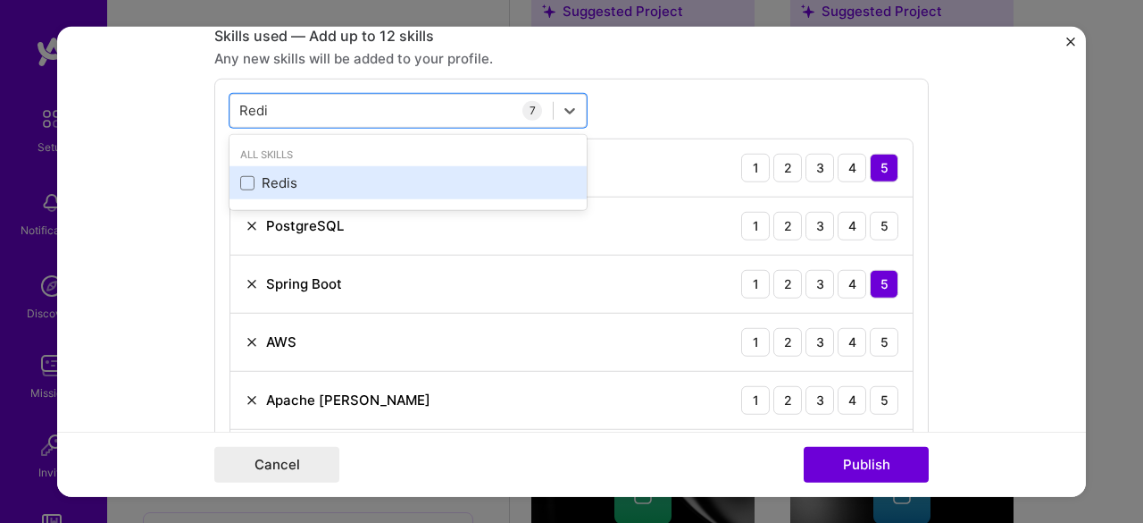
click at [296, 179] on div "Redis" at bounding box center [408, 182] width 336 height 19
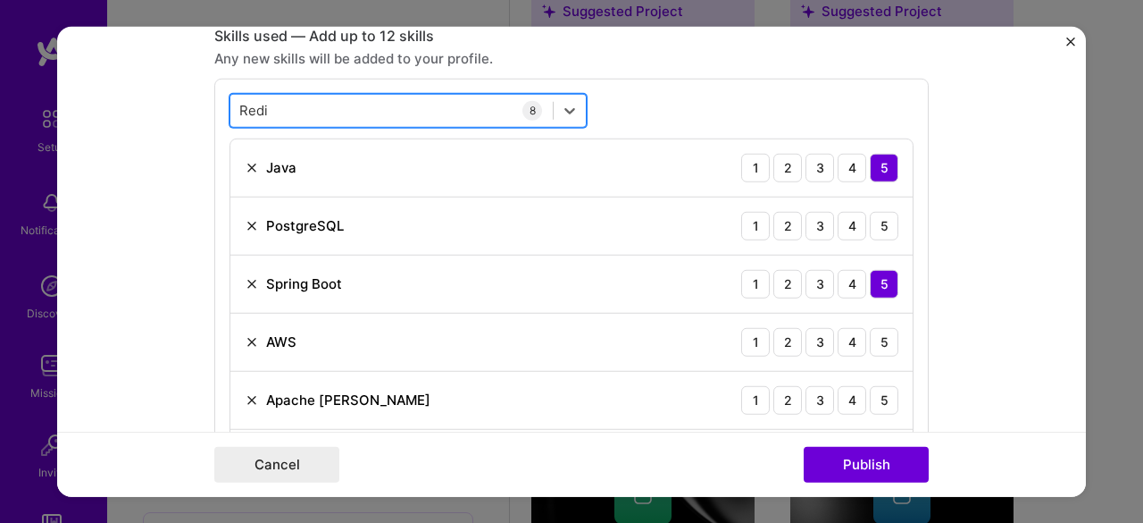
click at [327, 108] on div "Redi Redi" at bounding box center [391, 110] width 322 height 29
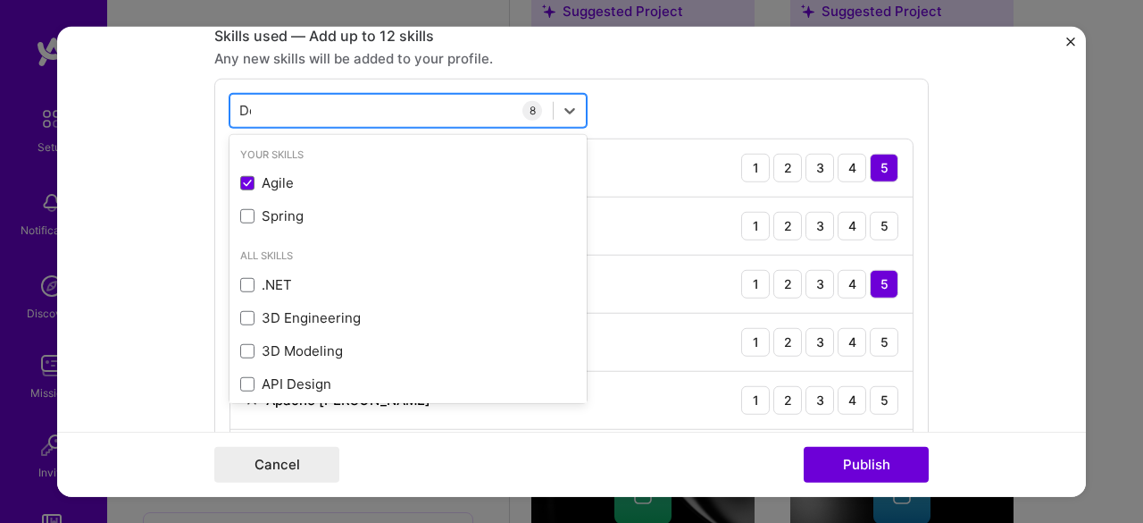
type input "Dev"
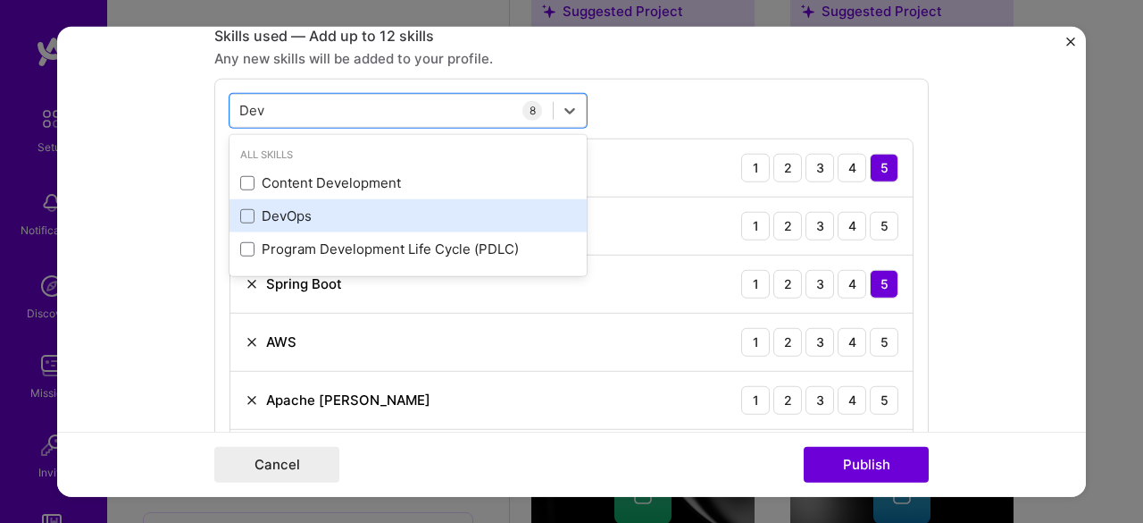
click at [287, 212] on div "DevOps" at bounding box center [408, 215] width 336 height 19
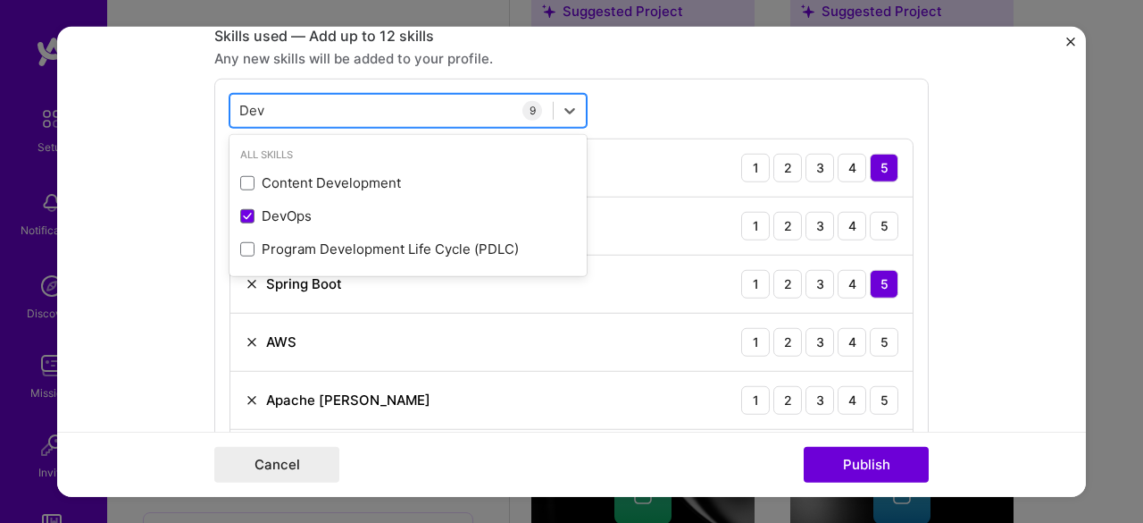
click at [320, 107] on div "[PERSON_NAME]" at bounding box center [391, 110] width 322 height 29
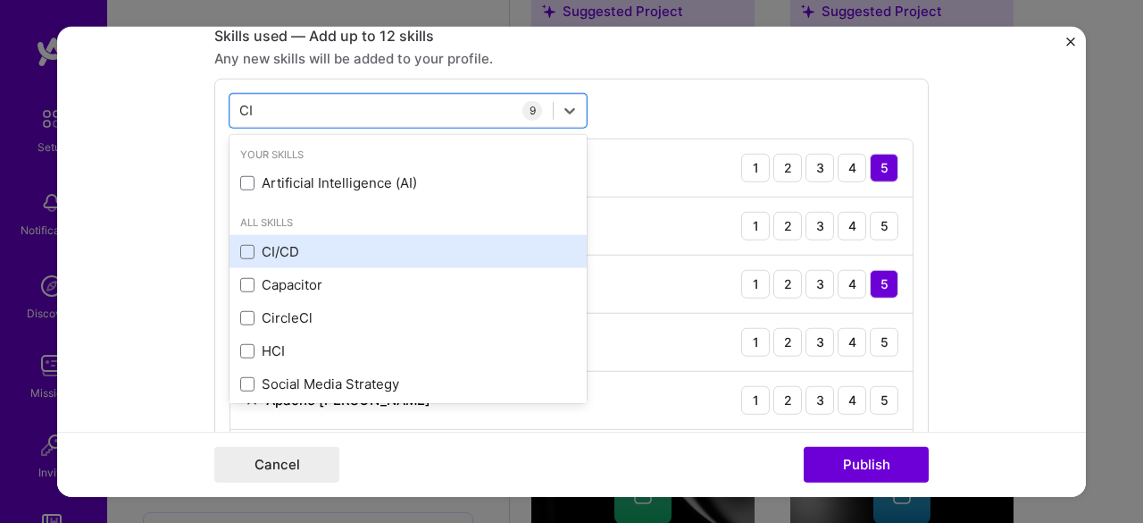
click at [272, 253] on div "CI/CD" at bounding box center [408, 251] width 336 height 19
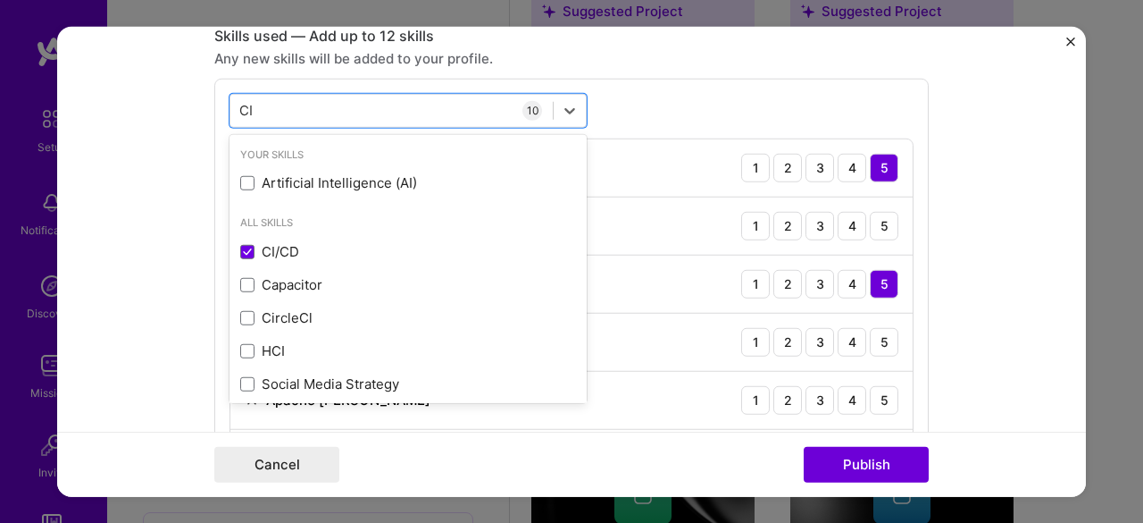
type input "CI"
click at [616, 93] on div "option CI/CD, selected. option Artificial Intelligence (AI) focused, 0 of 2. 7 …" at bounding box center [571, 406] width 715 height 657
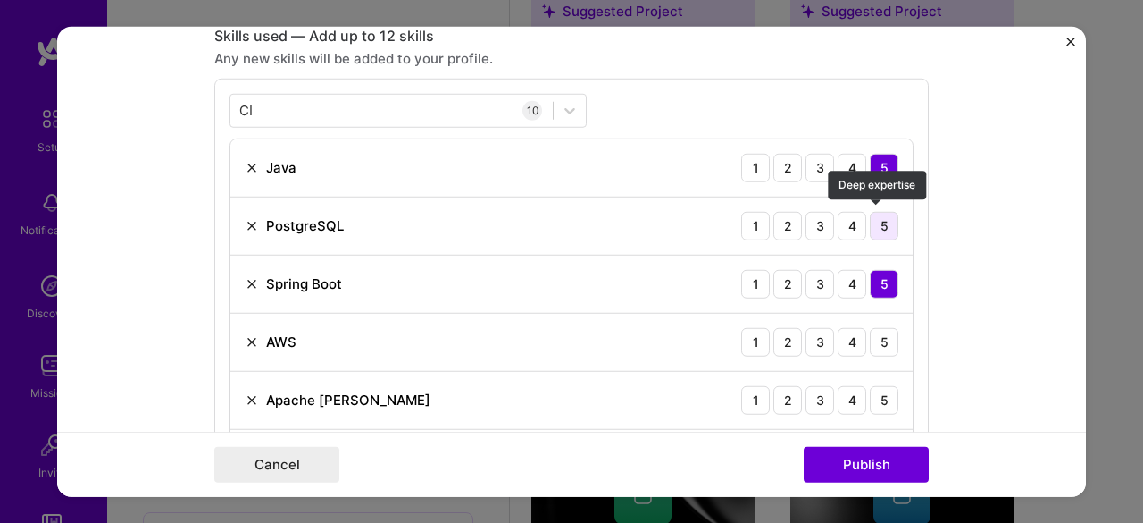
click at [882, 225] on div "5" at bounding box center [884, 225] width 29 height 29
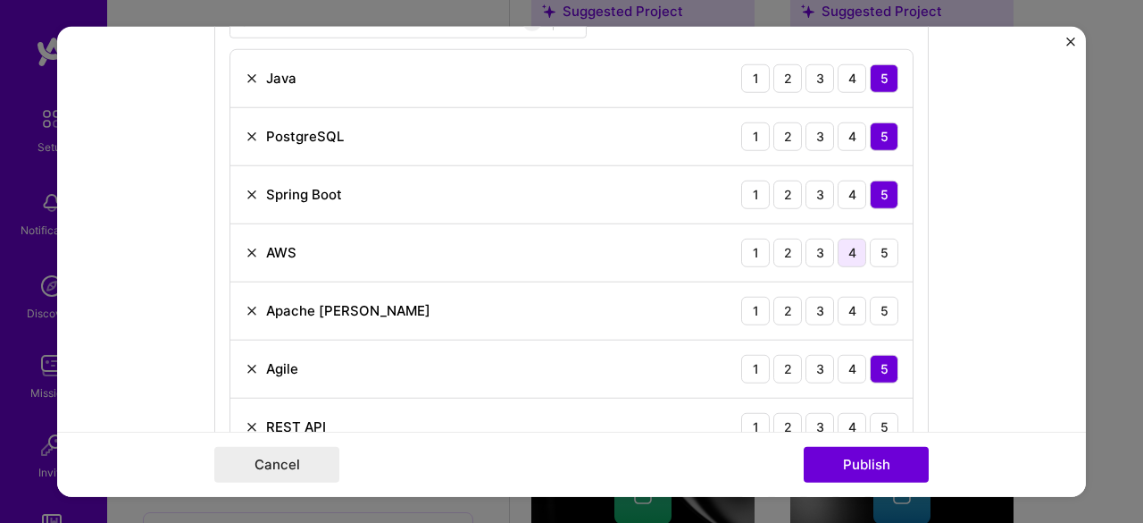
click at [838, 253] on div "4" at bounding box center [852, 252] width 29 height 29
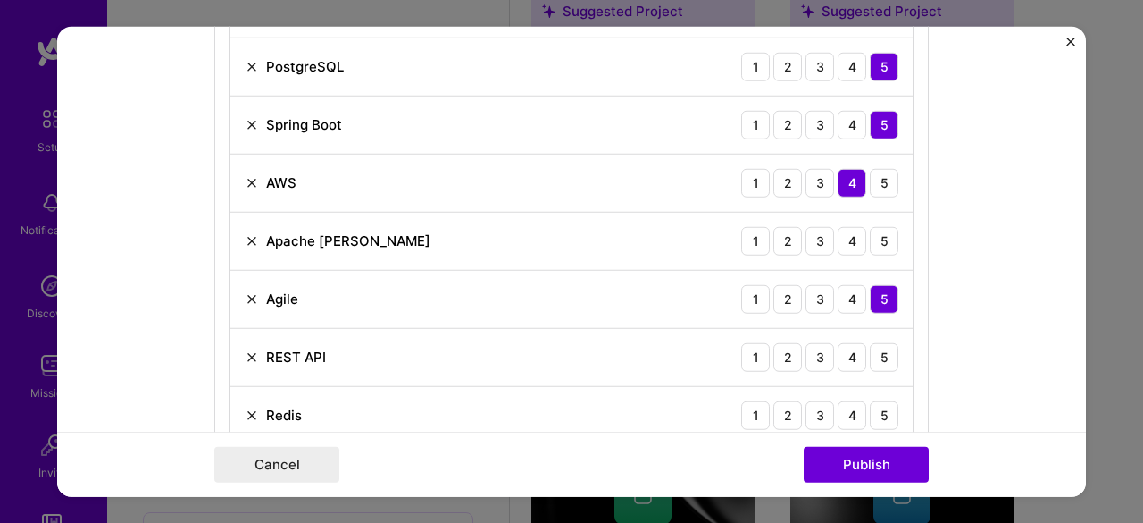
scroll to position [1161, 0]
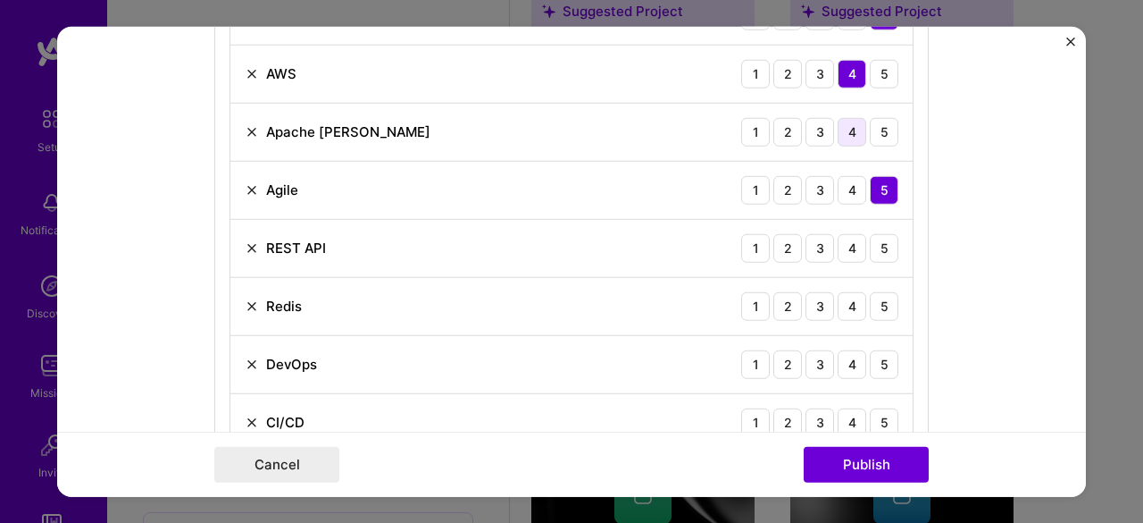
click at [841, 133] on div "4" at bounding box center [852, 131] width 29 height 29
click at [876, 240] on div "5" at bounding box center [884, 247] width 29 height 29
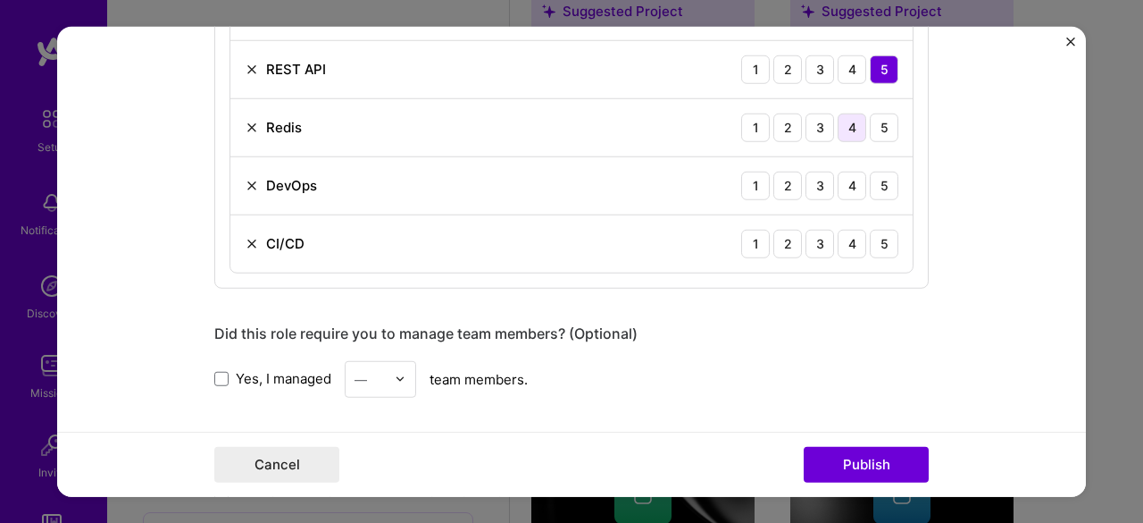
click at [850, 124] on div "4" at bounding box center [852, 127] width 29 height 29
click at [838, 182] on div "4" at bounding box center [852, 185] width 29 height 29
click at [850, 233] on div "4" at bounding box center [852, 243] width 29 height 29
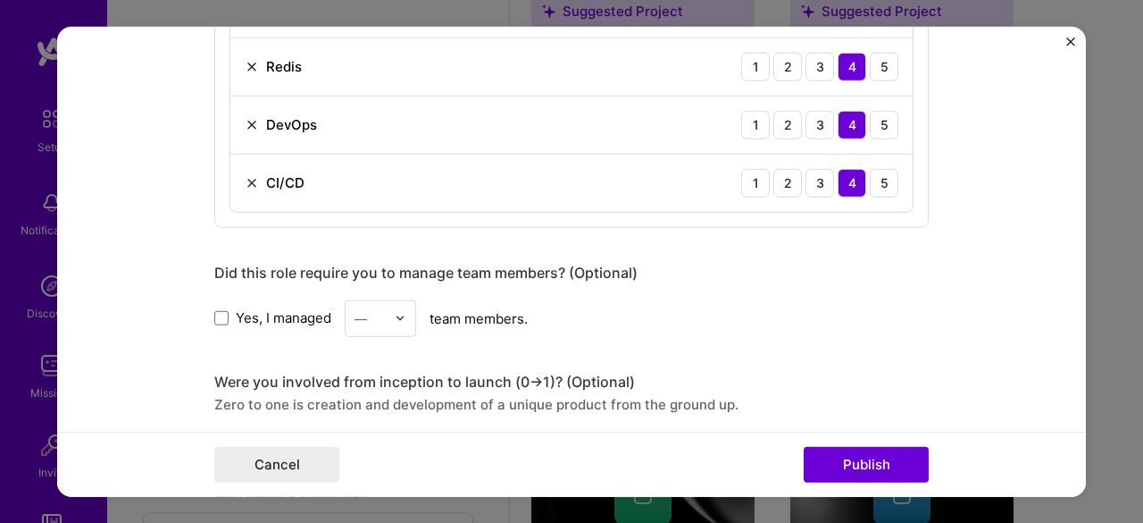
scroll to position [1429, 0]
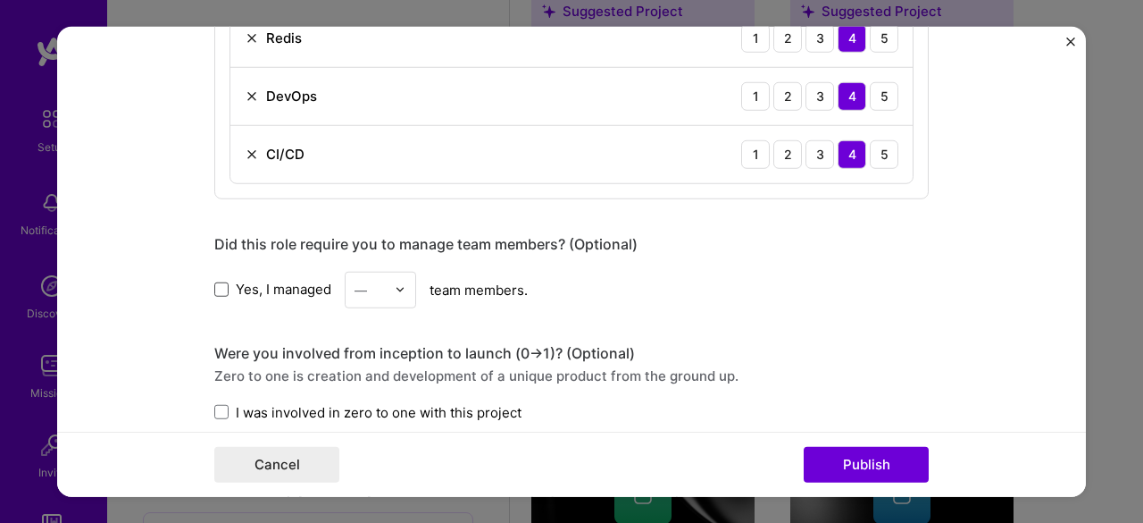
click at [216, 287] on span at bounding box center [221, 289] width 14 height 14
click at [0, 0] on input "Yes, I managed" at bounding box center [0, 0] width 0 height 0
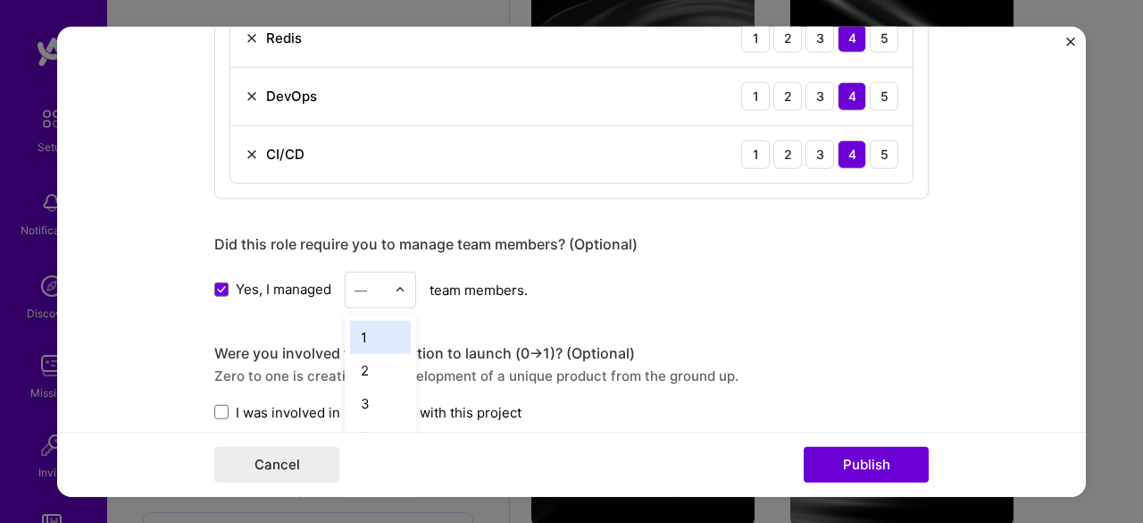
click at [377, 283] on input "text" at bounding box center [370, 289] width 31 height 19
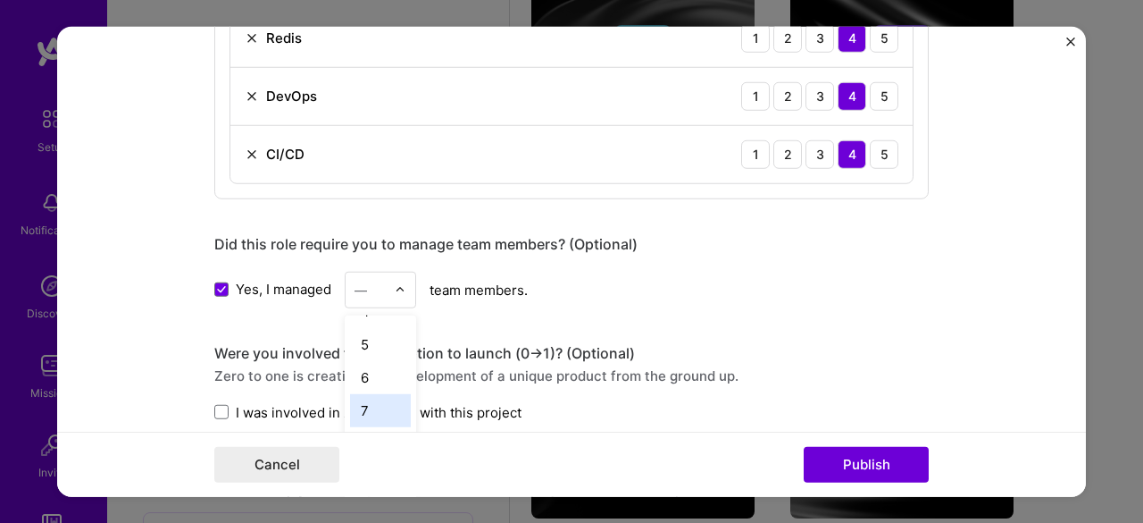
scroll to position [89, 0]
click at [364, 374] on div "5" at bounding box center [380, 379] width 61 height 33
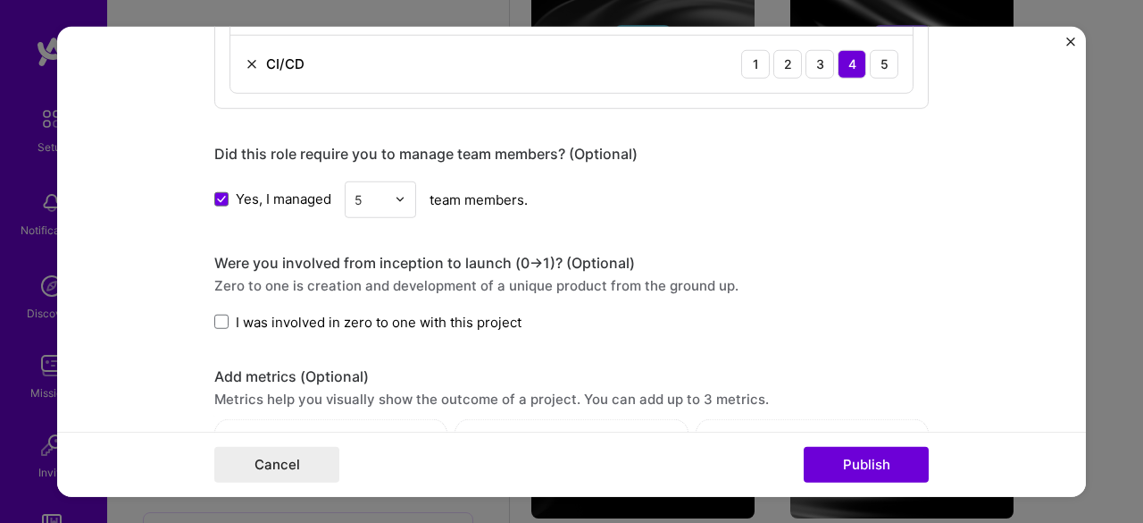
scroll to position [1608, 0]
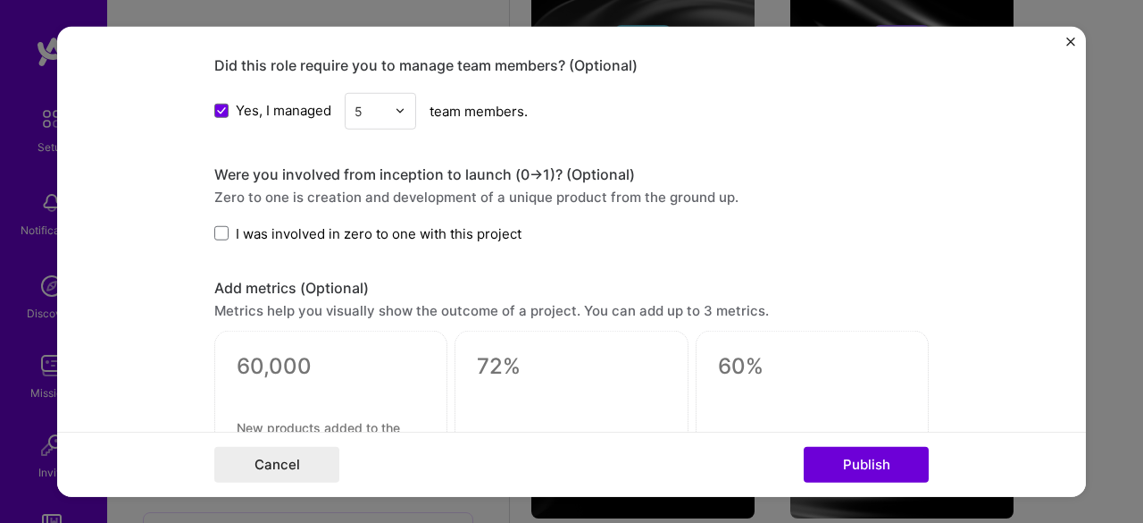
click at [325, 223] on span "I was involved in zero to one with this project" at bounding box center [379, 232] width 286 height 19
click at [0, 0] on input "I was involved in zero to one with this project" at bounding box center [0, 0] width 0 height 0
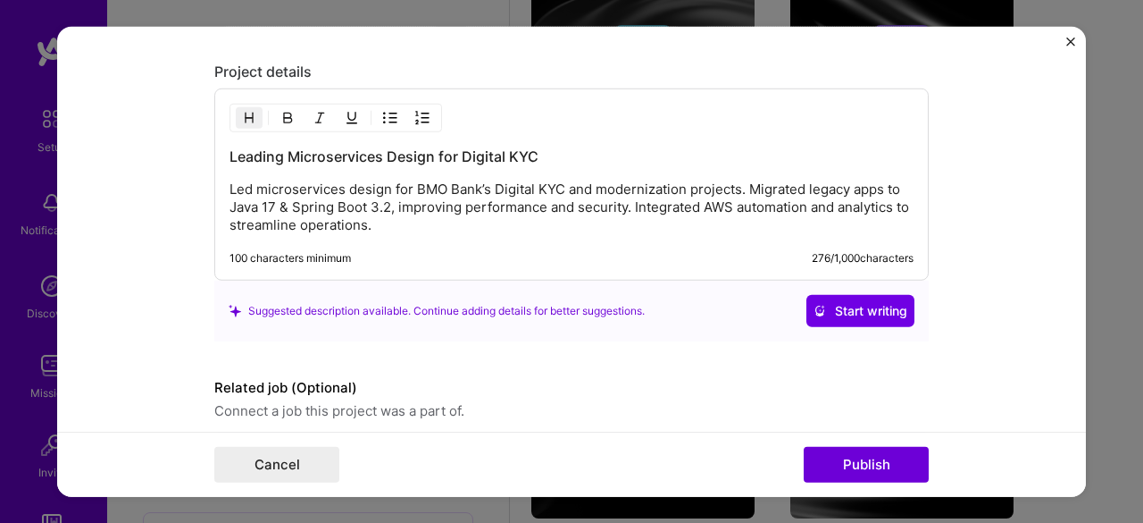
scroll to position [2117, 0]
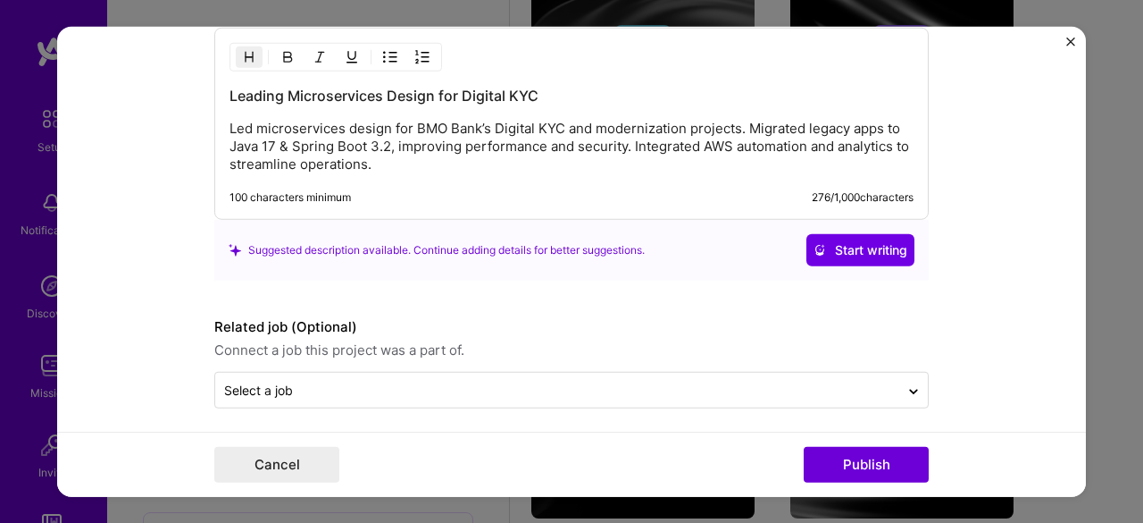
click at [414, 147] on p "Led microservices design for BMO Bank’s Digital KYC and modernization projects.…" at bounding box center [572, 147] width 684 height 54
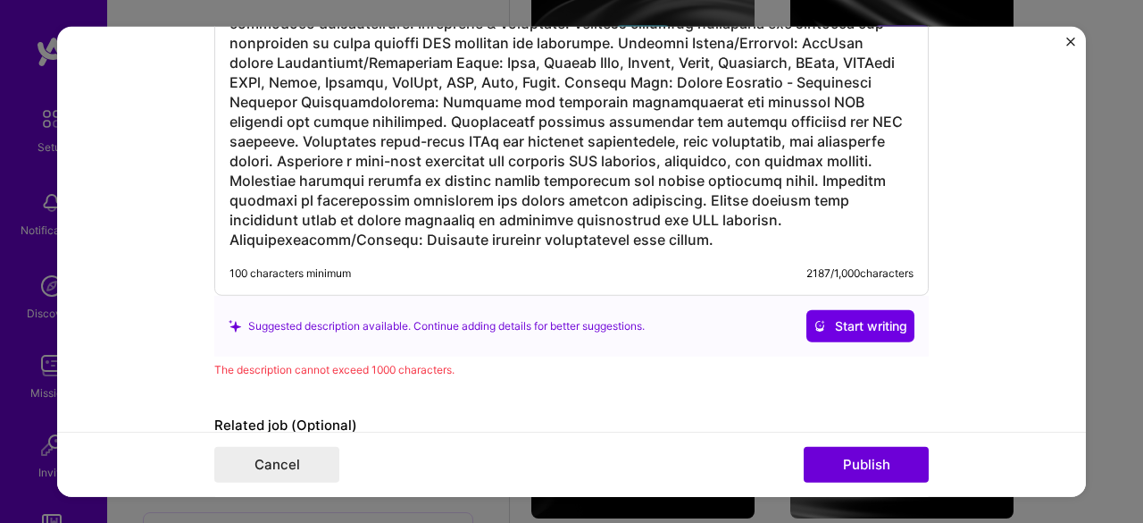
scroll to position [2256, 0]
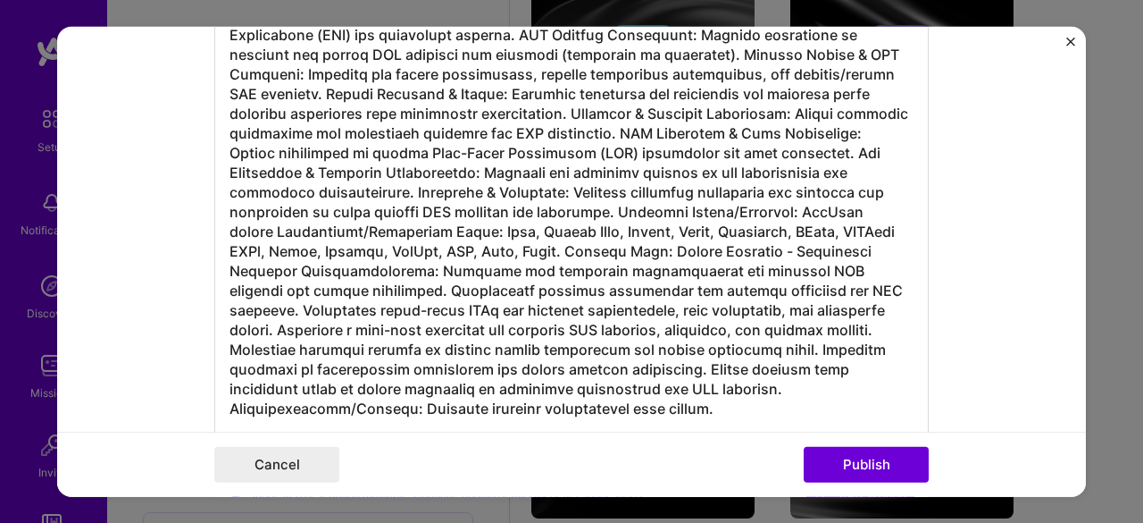
click at [448, 211] on h3 at bounding box center [572, 182] width 684 height 472
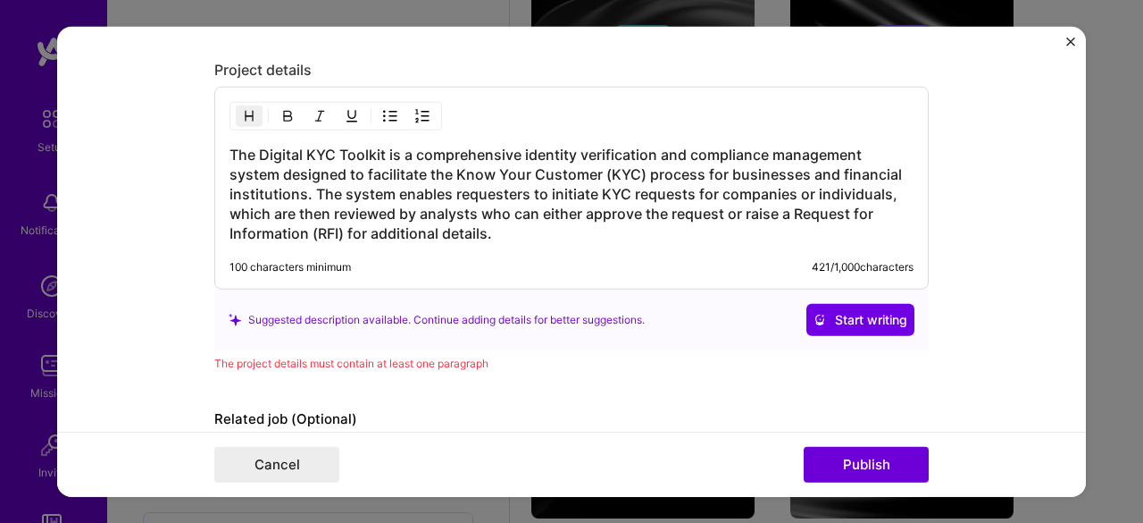
scroll to position [2151, 0]
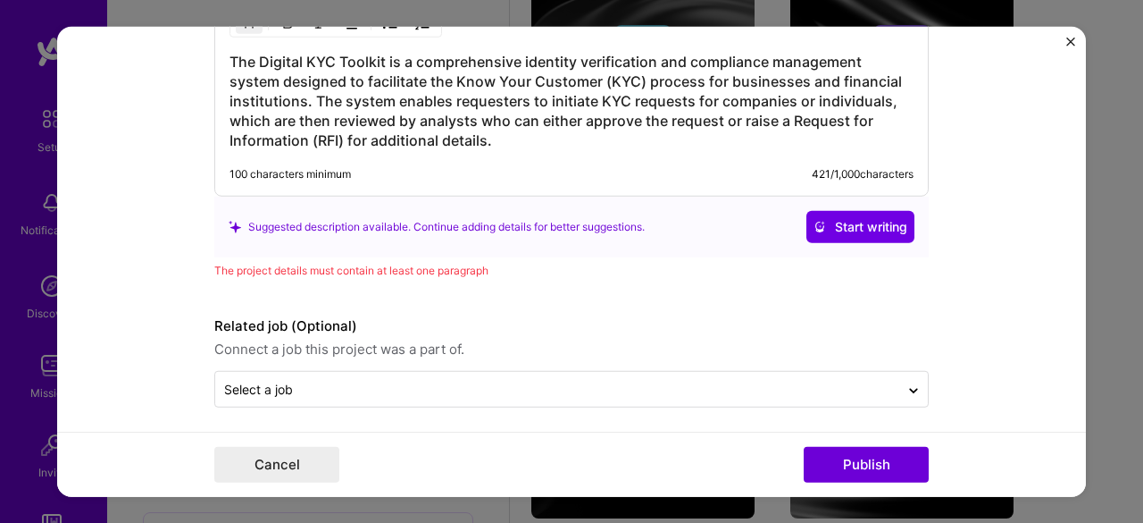
click at [504, 135] on h3 "The Digital KYC Toolkit is a comprehensive identity verification and compliance…" at bounding box center [572, 101] width 684 height 98
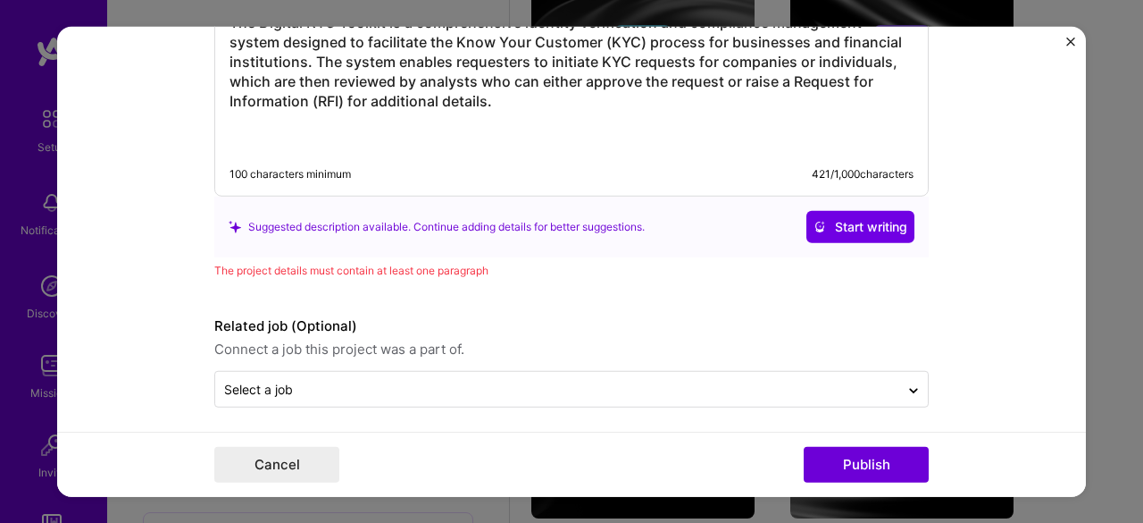
scroll to position [2256, 0]
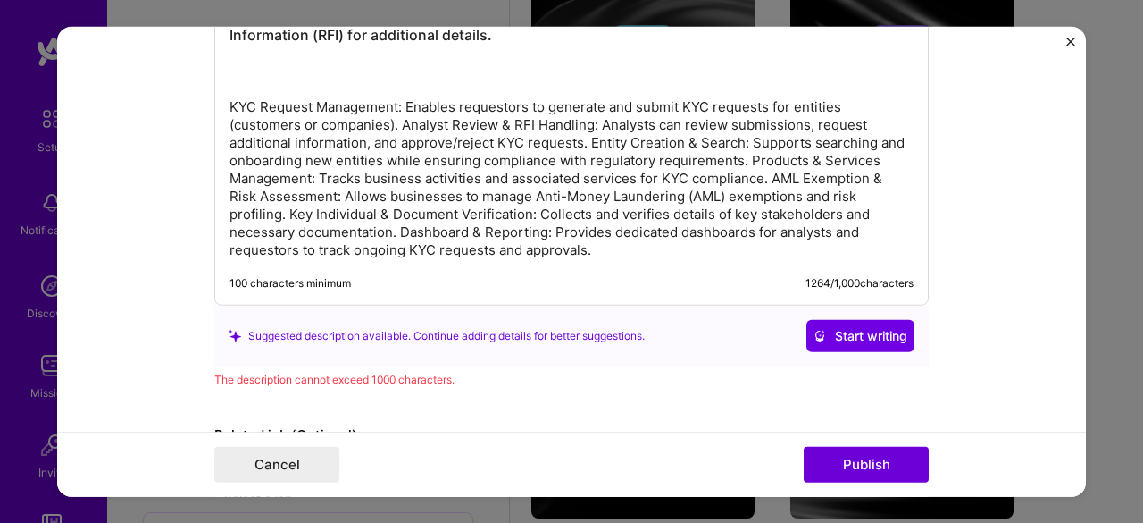
click at [221, 89] on div "The Digital KYC Toolkit is a comprehensive identity verification and compliance…" at bounding box center [571, 96] width 715 height 417
click at [230, 99] on p "KYC Request Management: Enables requestors to generate and submit KYC requests …" at bounding box center [572, 178] width 684 height 161
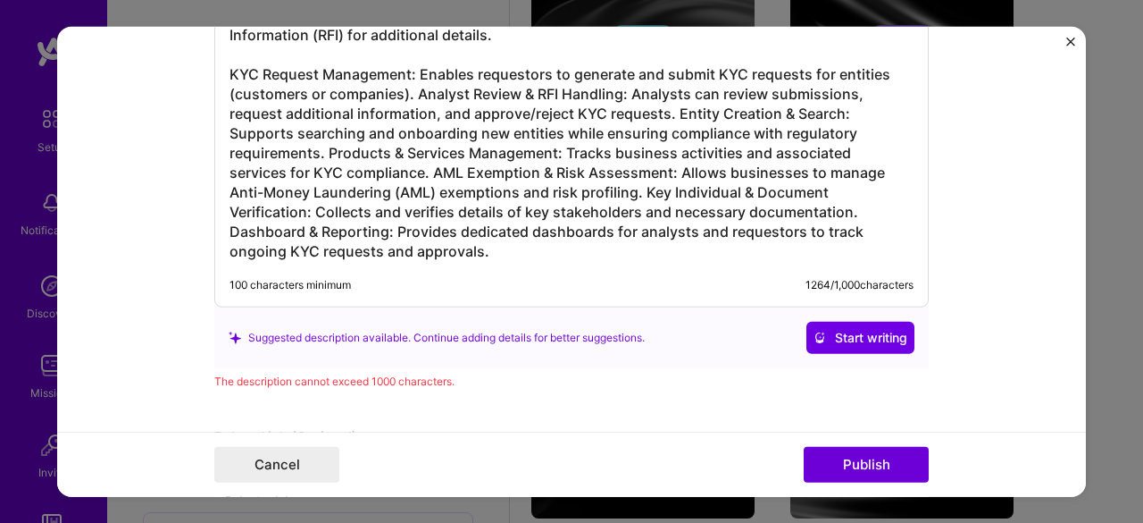
click at [409, 85] on h3 "The Digital KYC Toolkit is a comprehensive identity verification and compliance…" at bounding box center [572, 103] width 684 height 314
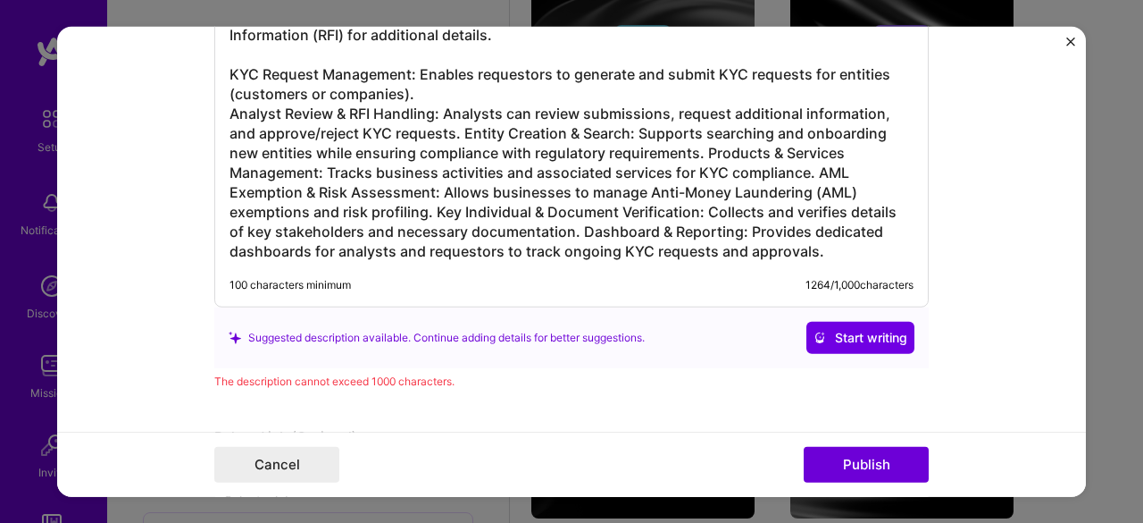
click at [454, 130] on h3 "The Digital KYC Toolkit is a comprehensive identity verification and compliance…" at bounding box center [572, 103] width 684 height 314
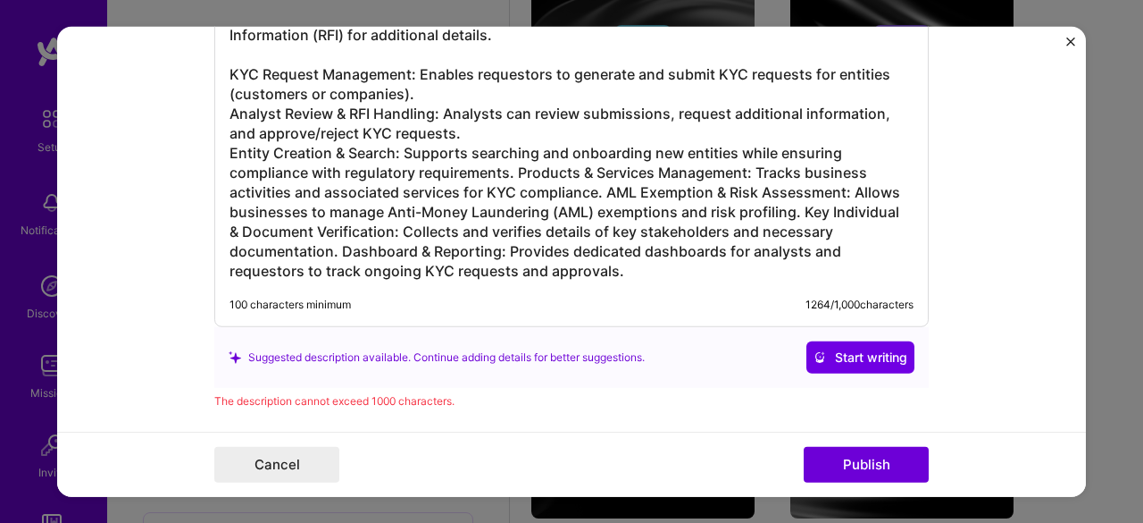
click at [508, 162] on h3 "The Digital KYC Toolkit is a comprehensive identity verification and compliance…" at bounding box center [572, 113] width 684 height 334
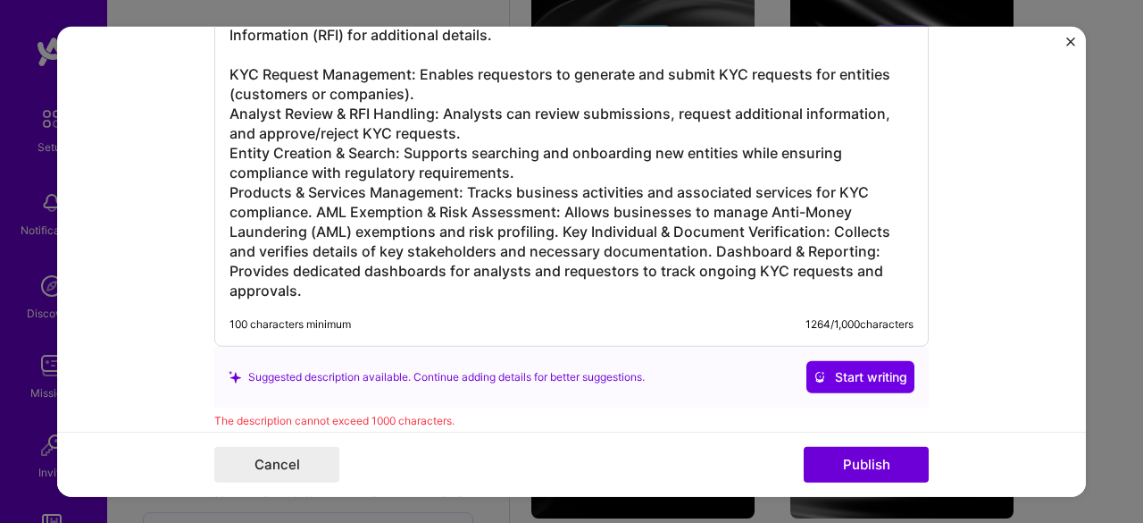
click at [313, 203] on h3 "The Digital KYC Toolkit is a comprehensive identity verification and compliance…" at bounding box center [572, 123] width 684 height 354
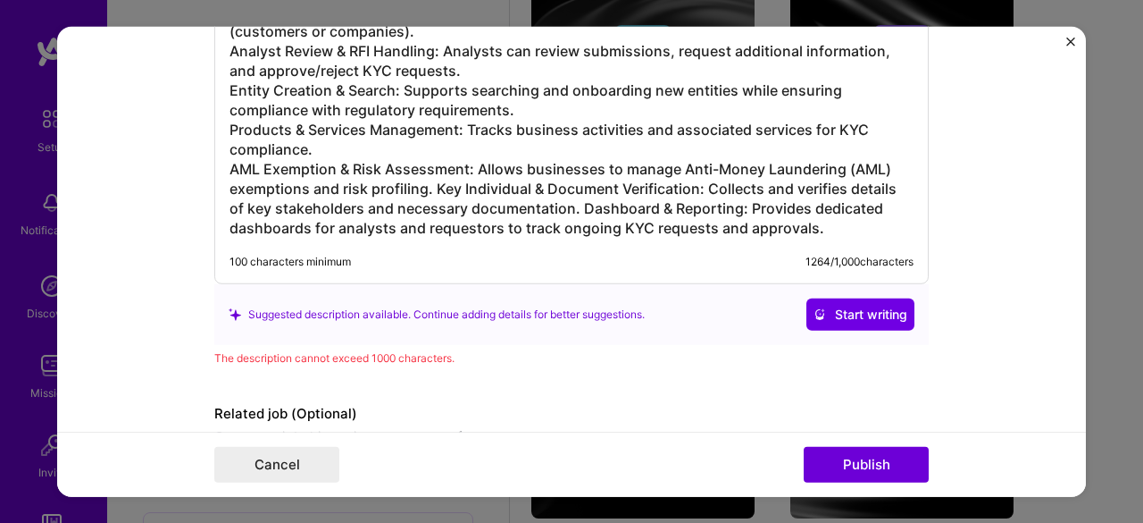
scroll to position [2346, 0]
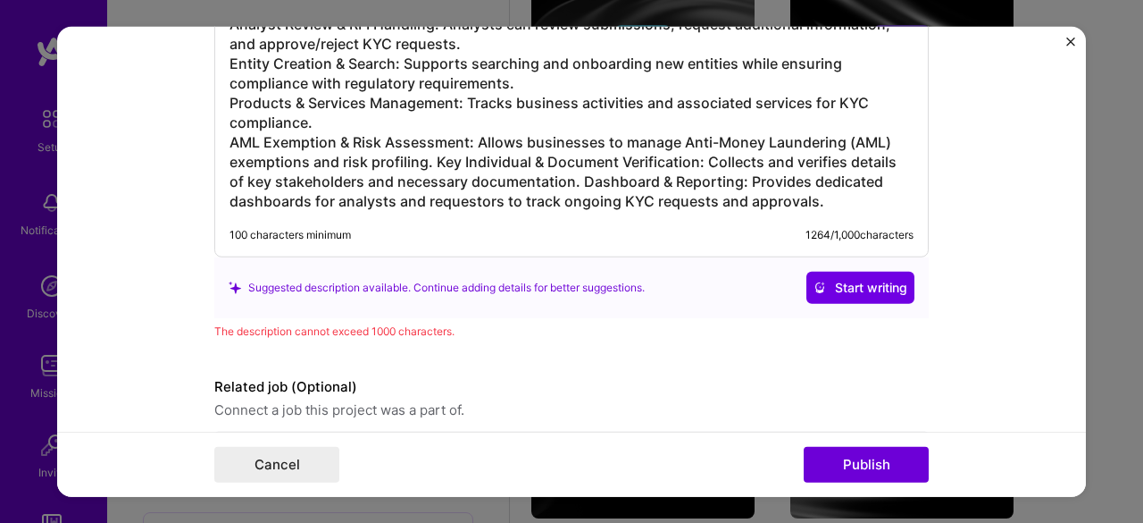
click at [425, 151] on h3 "The Digital KYC Toolkit is a comprehensive identity verification and compliance…" at bounding box center [572, 34] width 684 height 354
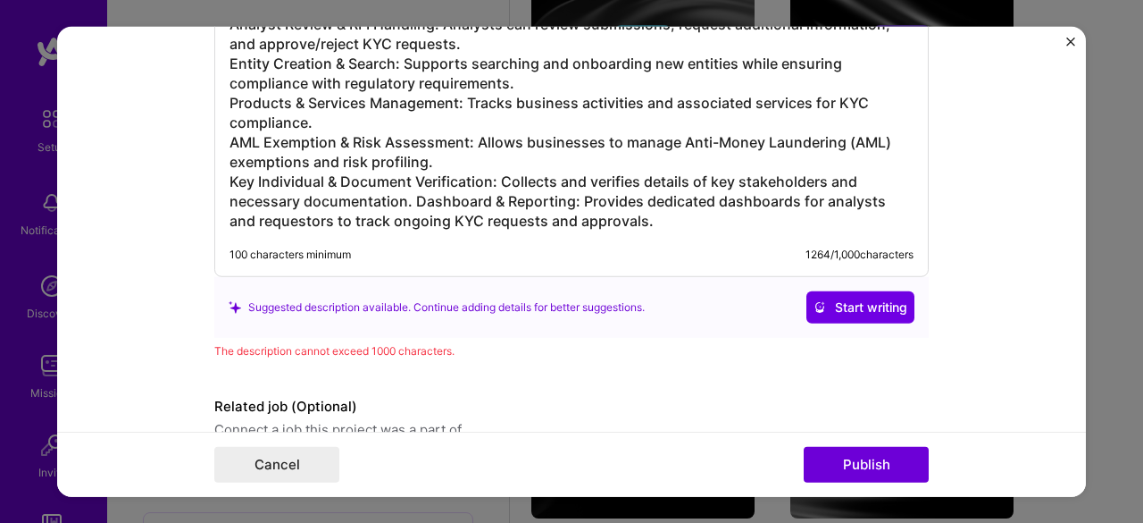
click at [409, 192] on h3 "The Digital KYC Toolkit is a comprehensive identity verification and compliance…" at bounding box center [572, 43] width 684 height 373
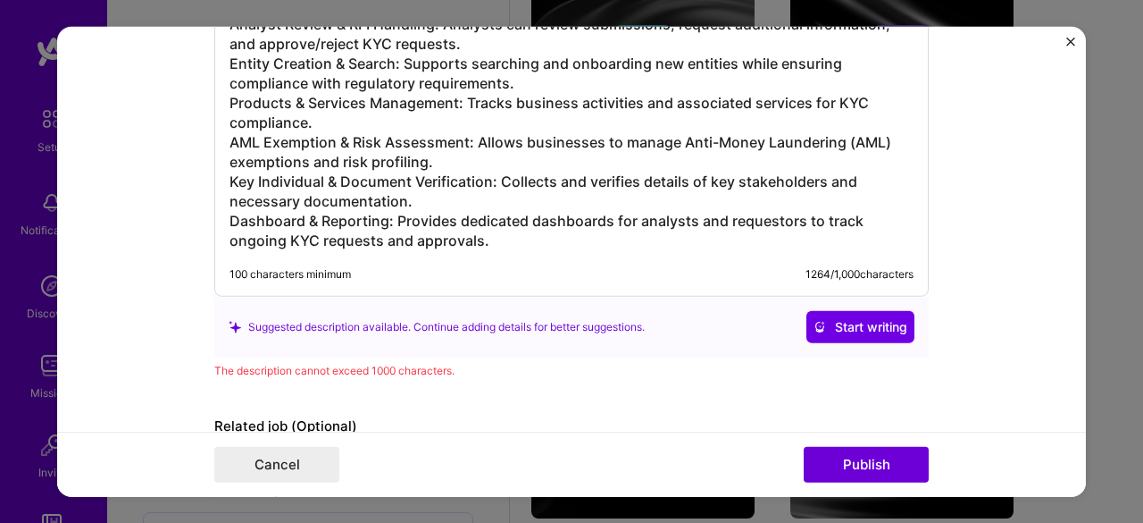
drag, startPoint x: 223, startPoint y: 169, endPoint x: 437, endPoint y: 190, distance: 214.6
click at [437, 190] on h3 "The Digital KYC Toolkit is a comprehensive identity verification and compliance…" at bounding box center [572, 53] width 684 height 393
drag, startPoint x: 222, startPoint y: 133, endPoint x: 429, endPoint y: 151, distance: 207.1
click at [429, 151] on h3 "The Digital KYC Toolkit is a comprehensive identity verification and compliance…" at bounding box center [572, 53] width 684 height 393
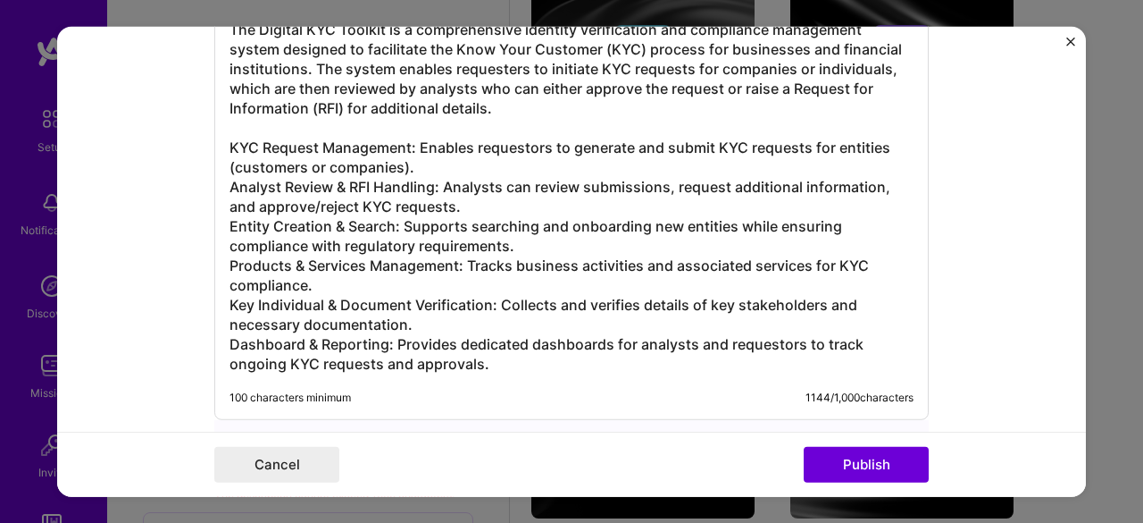
scroll to position [2167, 0]
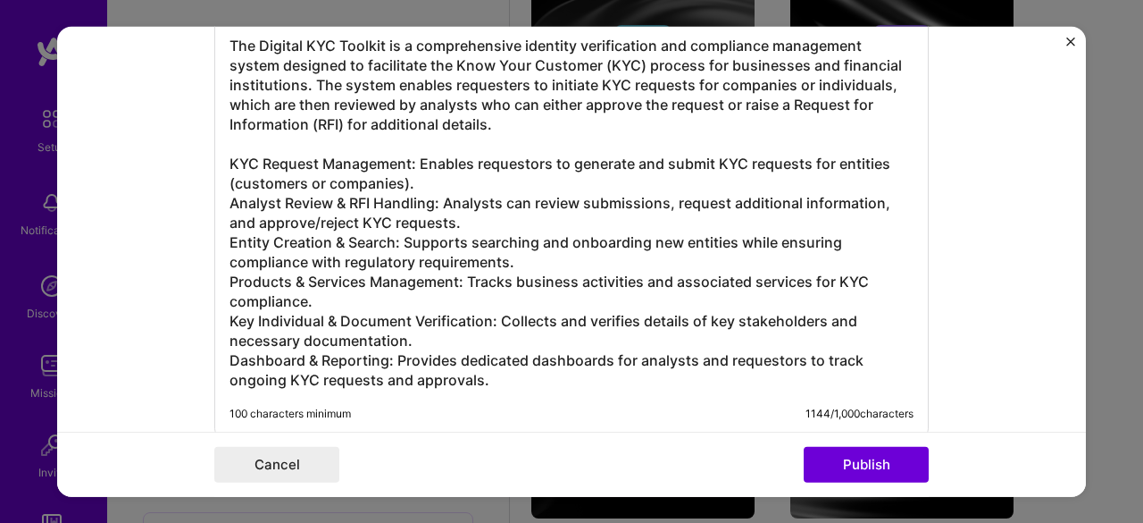
drag, startPoint x: 224, startPoint y: 272, endPoint x: 300, endPoint y: 287, distance: 77.3
click at [322, 294] on div "The Digital KYC Toolkit is a comprehensive identity verification and compliance…" at bounding box center [571, 207] width 715 height 458
drag, startPoint x: 224, startPoint y: 273, endPoint x: 330, endPoint y: 287, distance: 106.2
click at [330, 287] on h3 "The Digital KYC Toolkit is a comprehensive identity verification and compliance…" at bounding box center [572, 213] width 684 height 354
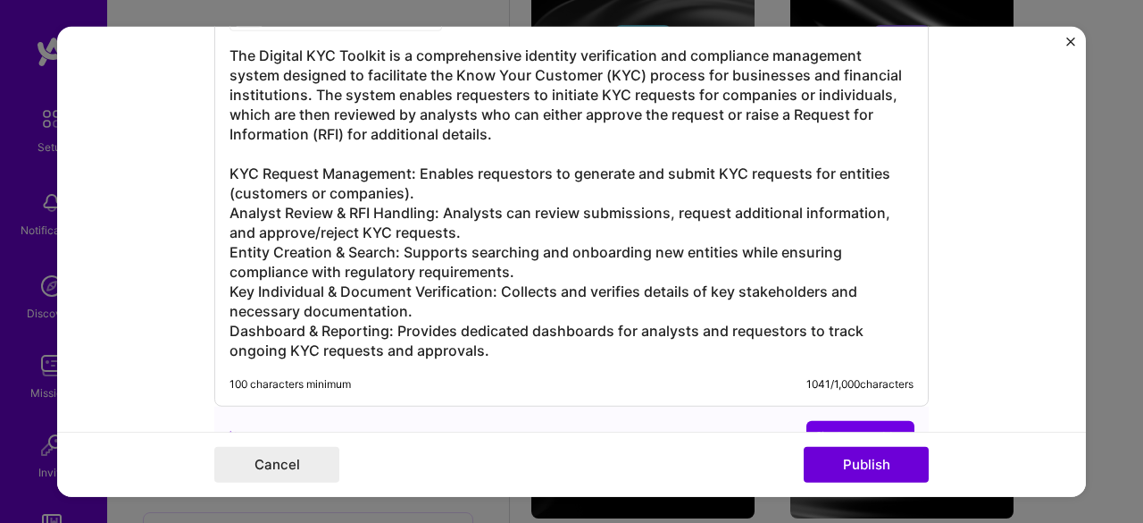
scroll to position [2256, 0]
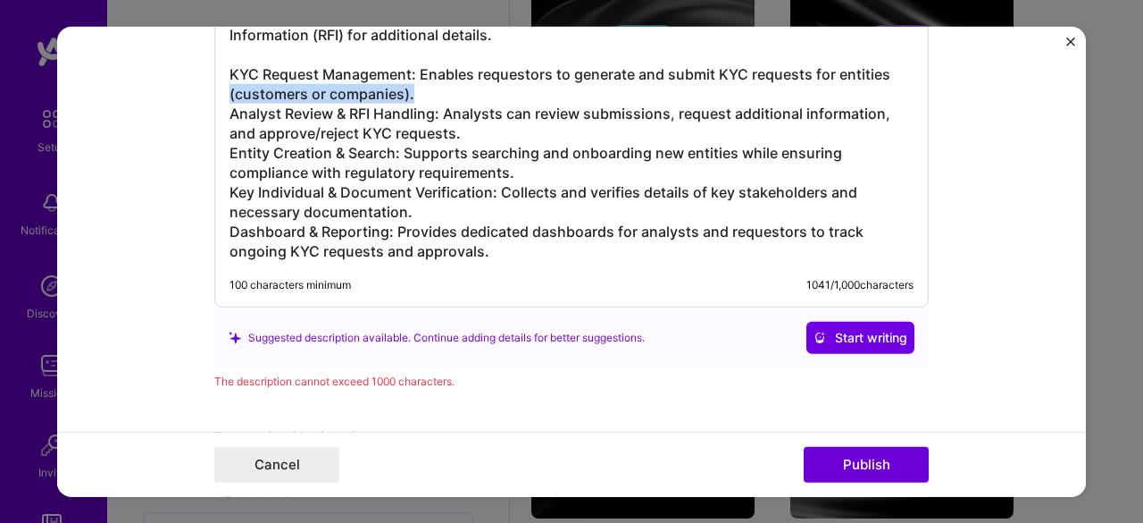
drag, startPoint x: 223, startPoint y: 83, endPoint x: 406, endPoint y: 87, distance: 182.3
click at [406, 87] on h3 "The Digital KYC Toolkit is a comprehensive identity verification and compliance…" at bounding box center [572, 103] width 684 height 314
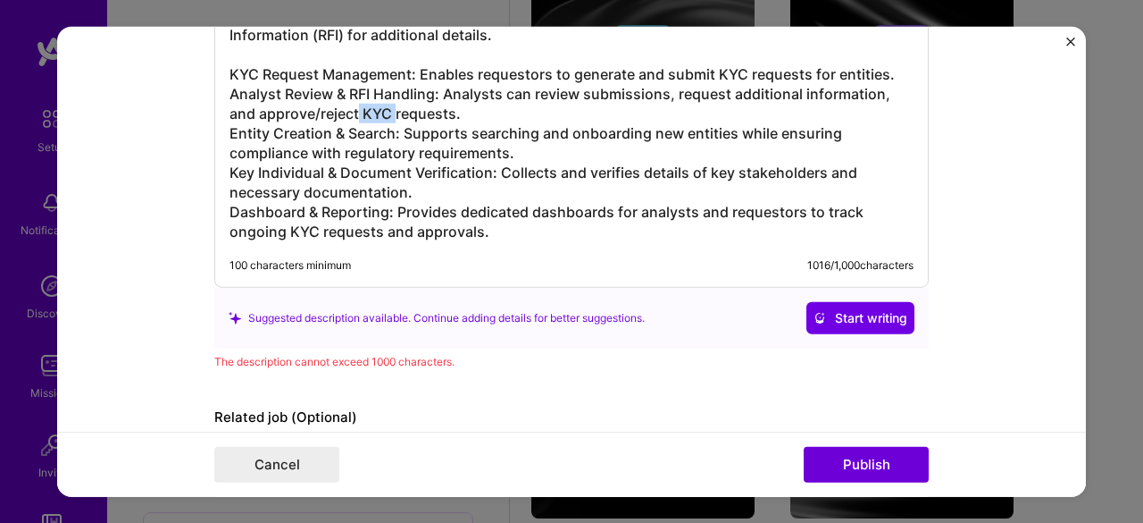
drag, startPoint x: 352, startPoint y: 109, endPoint x: 389, endPoint y: 105, distance: 37.7
click at [389, 105] on h3 "The Digital KYC Toolkit is a comprehensive identity verification and compliance…" at bounding box center [572, 93] width 684 height 295
drag, startPoint x: 683, startPoint y: 162, endPoint x: 826, endPoint y: 159, distance: 142.9
click at [826, 159] on h3 "The Digital KYC Toolkit is a comprehensive identity verification and compliance…" at bounding box center [572, 93] width 684 height 295
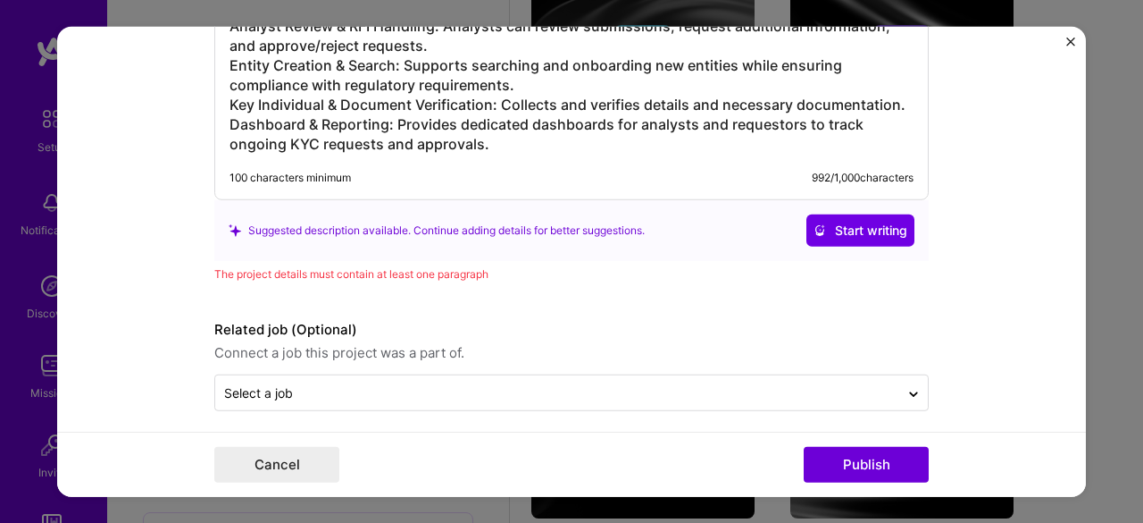
scroll to position [2328, 0]
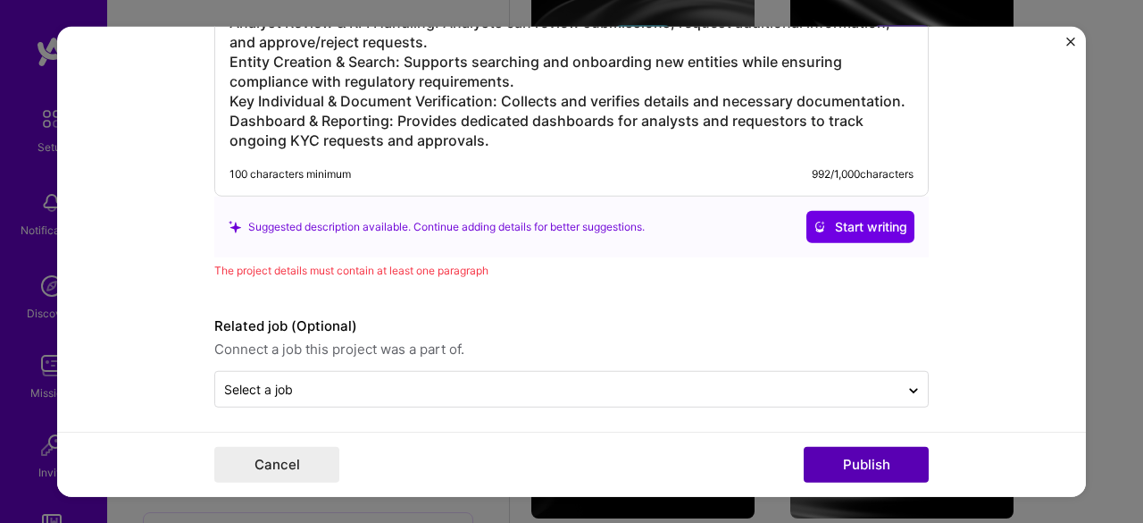
click at [866, 458] on button "Publish" at bounding box center [866, 465] width 125 height 36
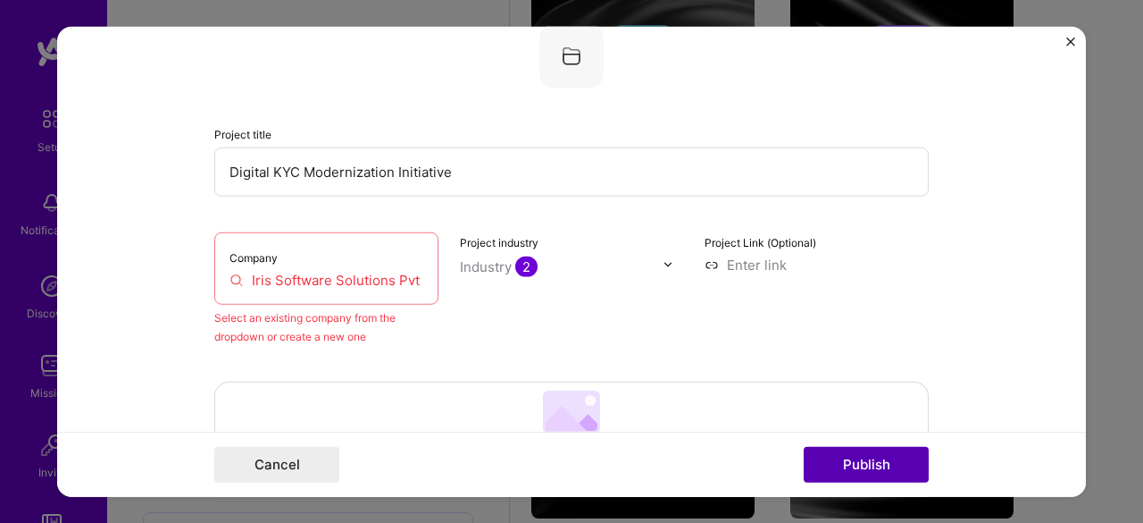
scroll to position [117, 0]
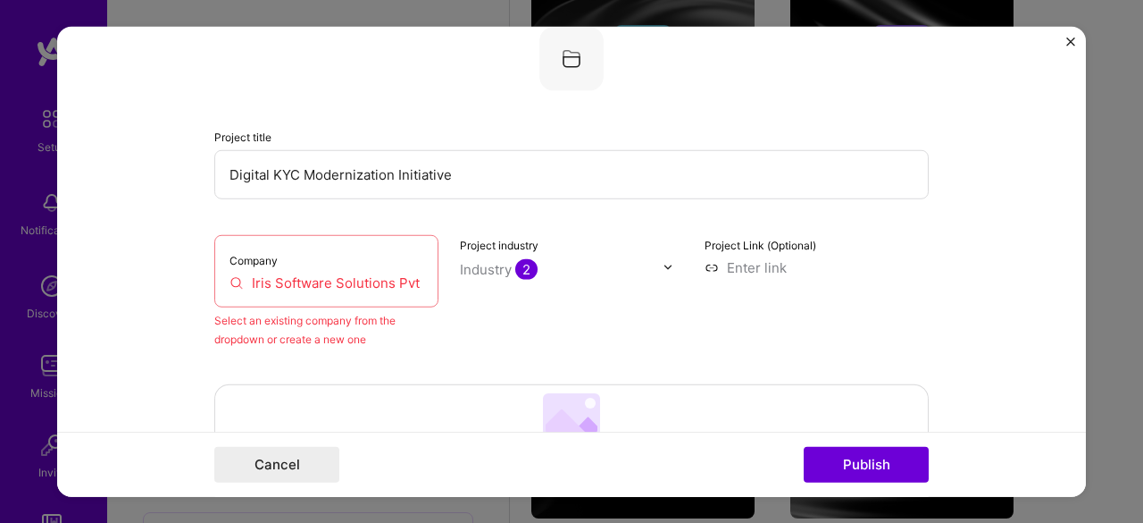
click at [236, 260] on label "Company" at bounding box center [254, 259] width 48 height 13
click at [268, 281] on input "Iris Software Solutions Pvt Ltd" at bounding box center [327, 281] width 194 height 19
click at [330, 276] on input "Iris Software Solutions Pvt Ltd" at bounding box center [327, 281] width 194 height 19
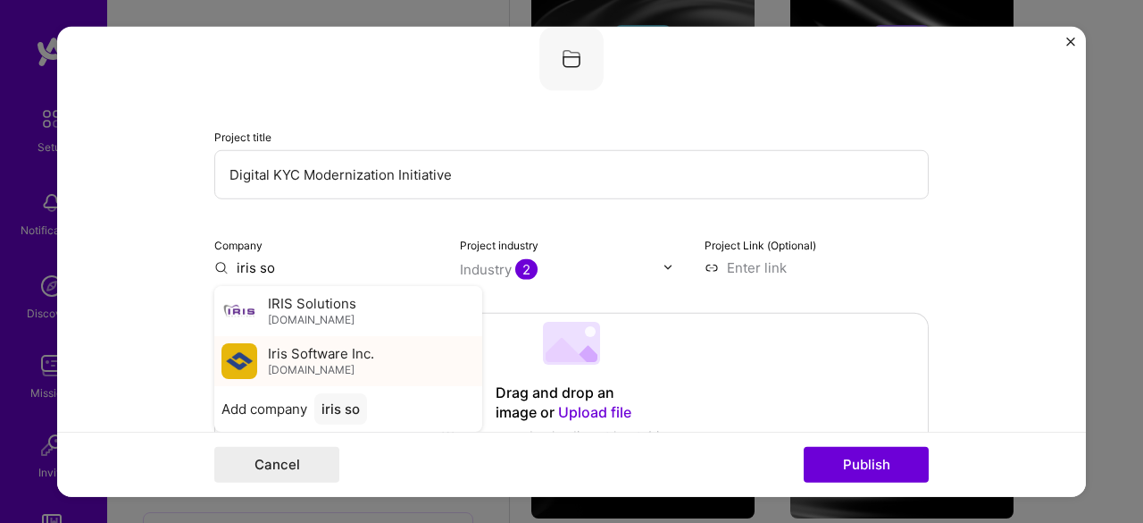
click at [313, 356] on span "Iris Software Inc." at bounding box center [321, 353] width 106 height 19
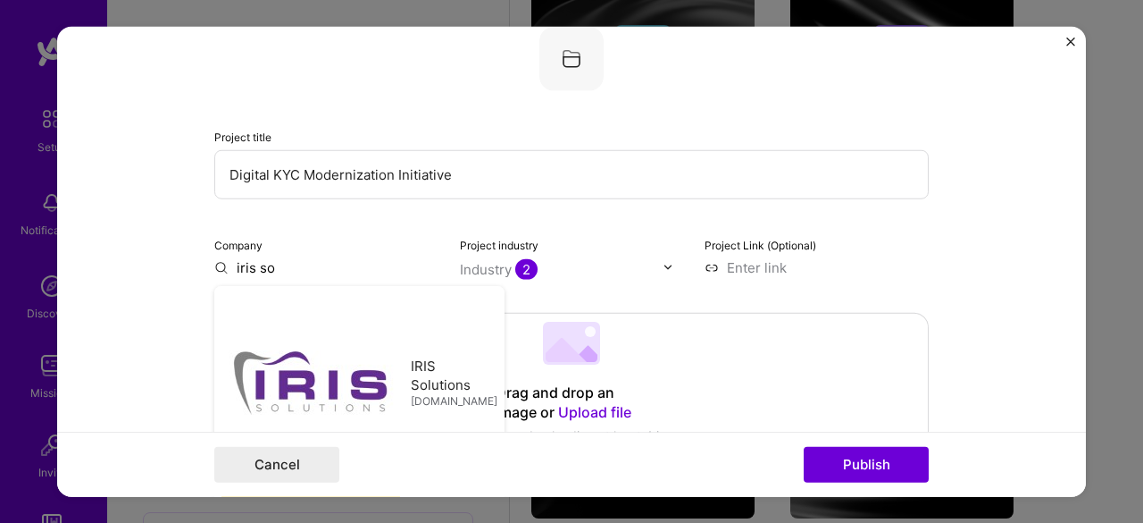
type input "Iris Software Inc."
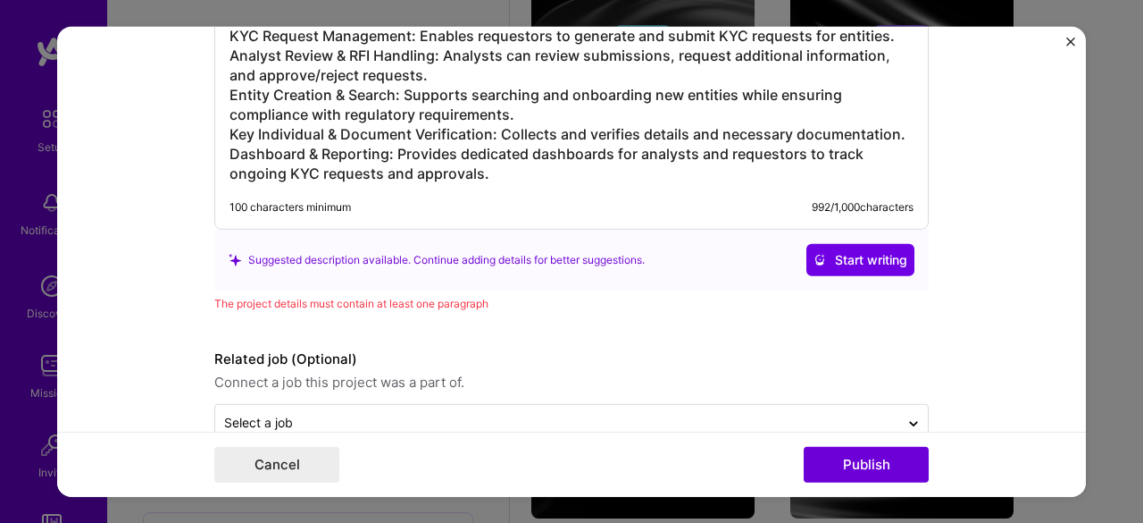
scroll to position [2328, 0]
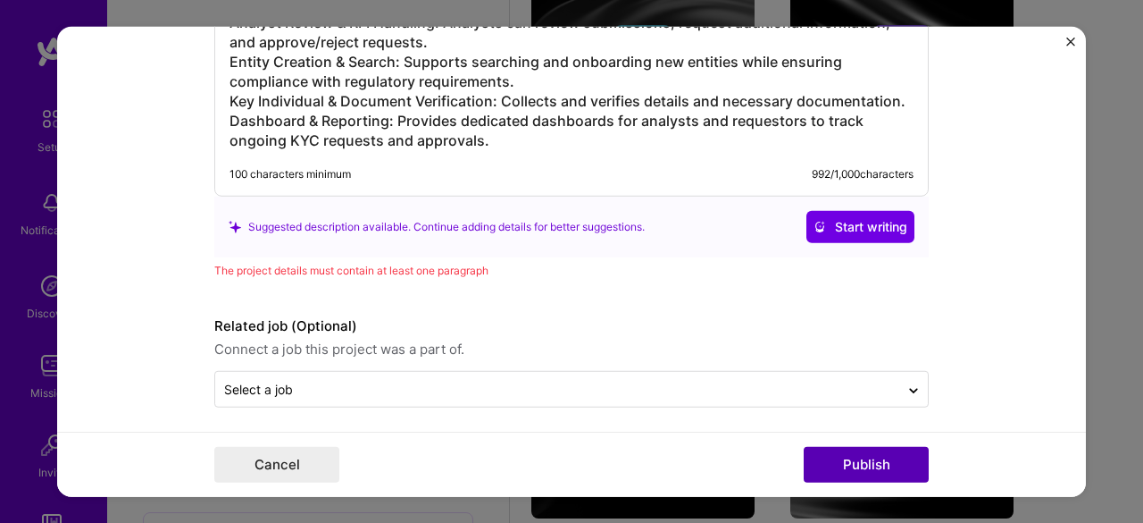
click at [854, 463] on button "Publish" at bounding box center [866, 465] width 125 height 36
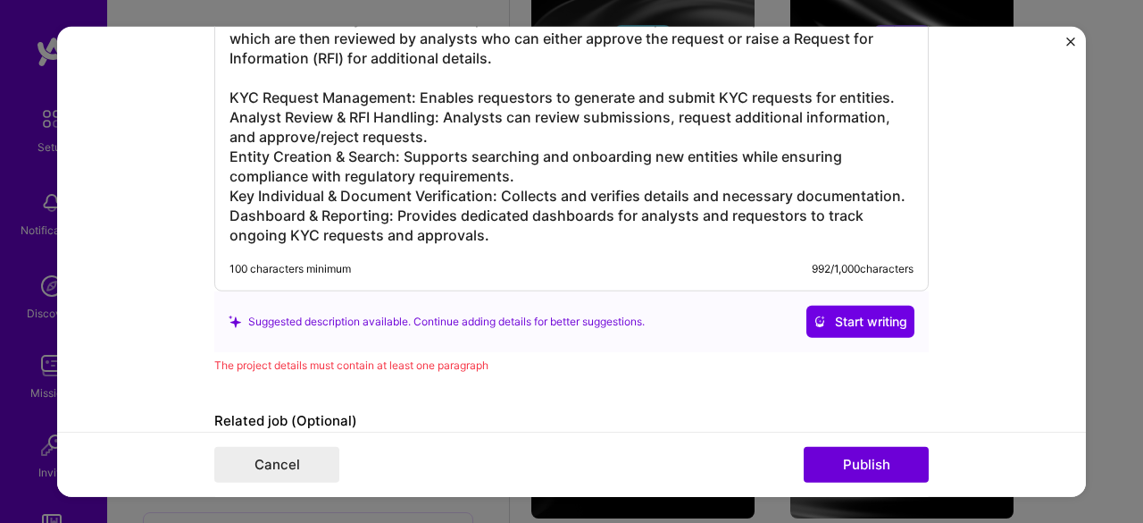
scroll to position [2144, 0]
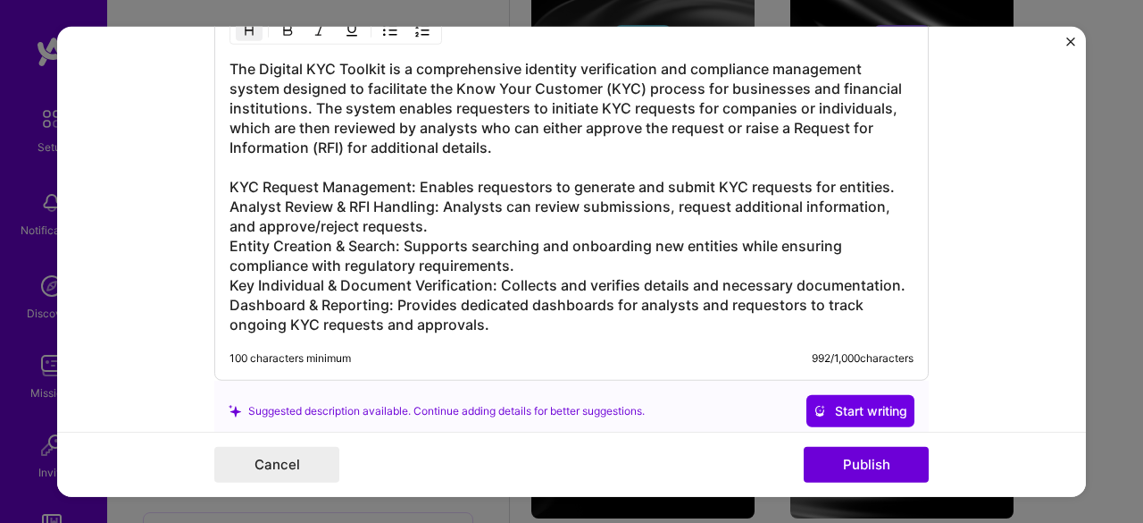
click at [509, 321] on h3 "The Digital KYC Toolkit is a comprehensive identity verification and compliance…" at bounding box center [572, 196] width 684 height 275
click at [242, 150] on h3 "The Digital KYC Toolkit is a comprehensive identity verification and compliance…" at bounding box center [572, 196] width 684 height 275
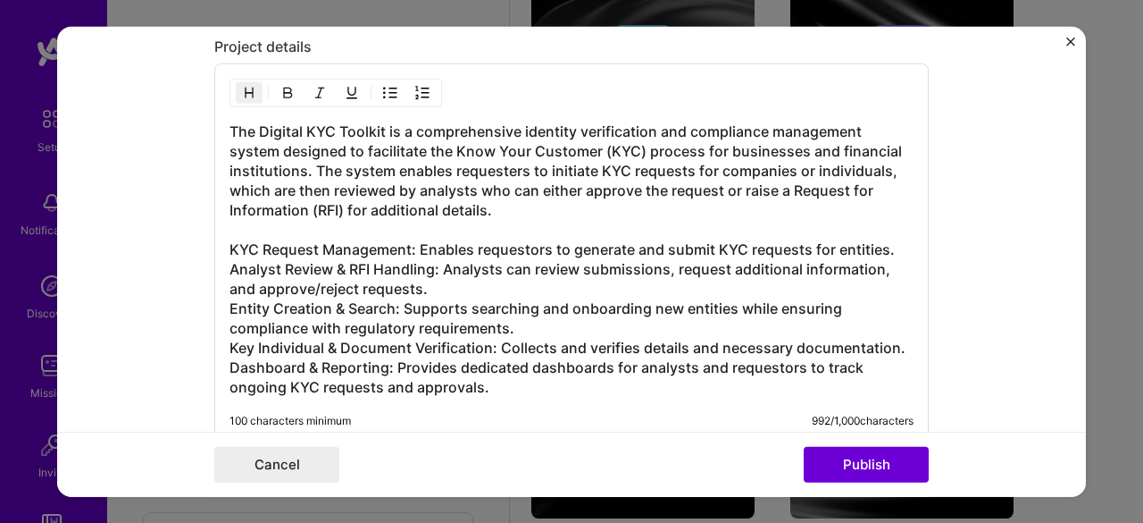
scroll to position [2054, 0]
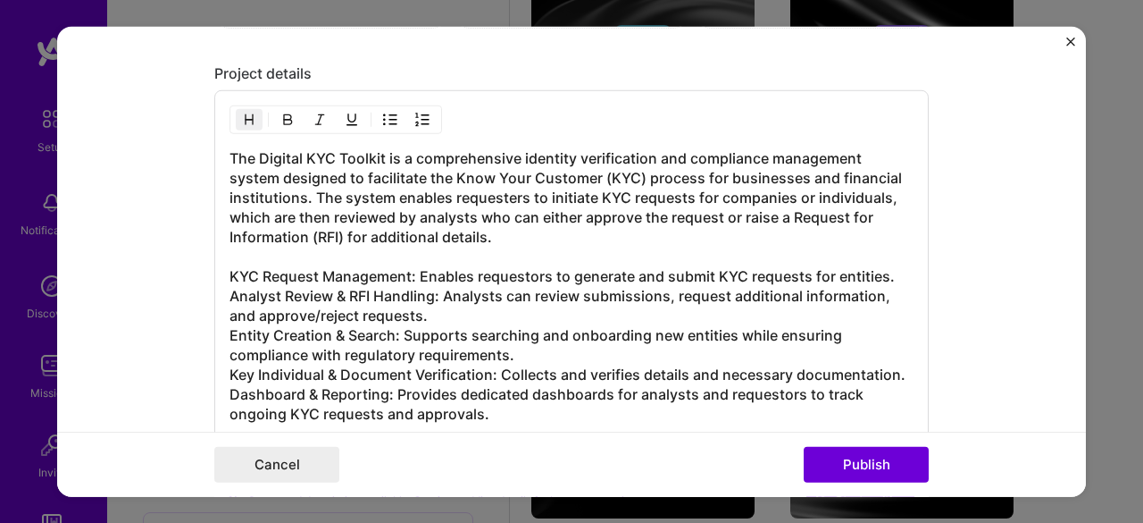
click at [230, 151] on h3 "The Digital KYC Toolkit is a comprehensive identity verification and compliance…" at bounding box center [572, 285] width 684 height 275
click at [230, 267] on h3 "The Digital KYC Toolkit is a comprehensive identity verification and compliance…" at bounding box center [572, 285] width 684 height 275
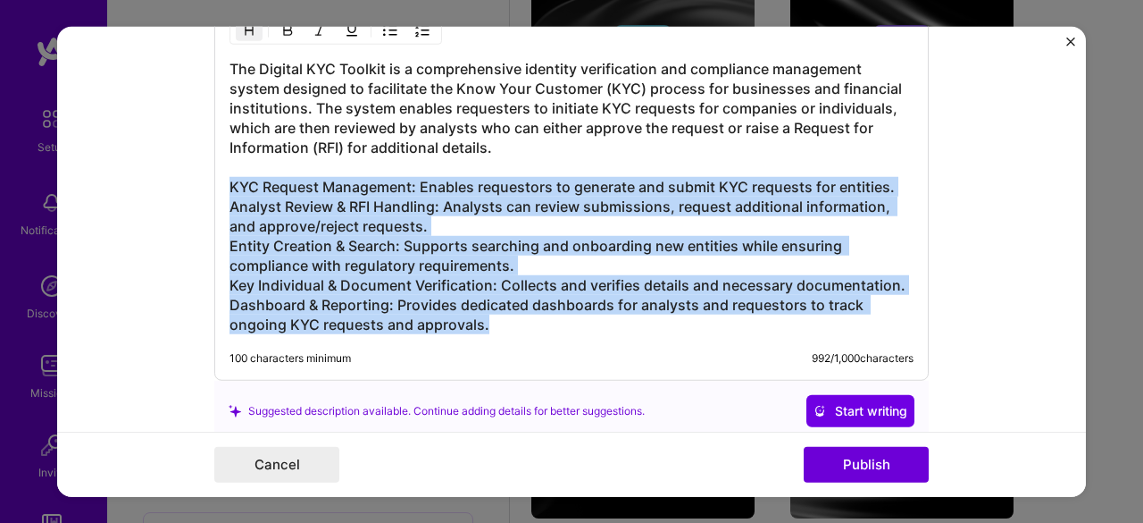
drag, startPoint x: 225, startPoint y: 177, endPoint x: 527, endPoint y: 315, distance: 332.1
click at [527, 315] on h3 "The Digital KYC Toolkit is a comprehensive identity verification and compliance…" at bounding box center [572, 196] width 684 height 275
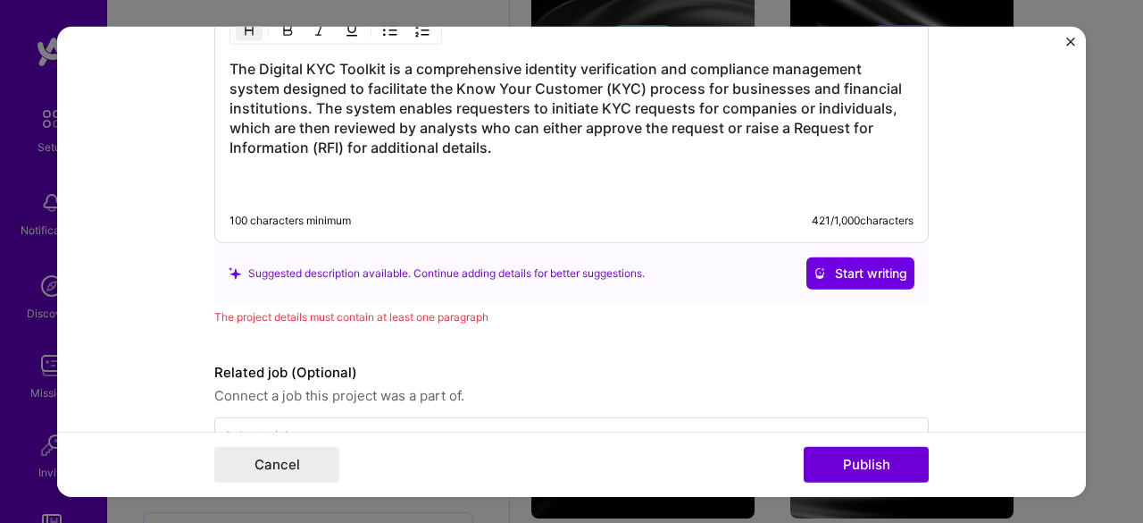
click at [513, 146] on h3 "The Digital KYC Toolkit is a comprehensive identity verification and compliance…" at bounding box center [572, 128] width 684 height 138
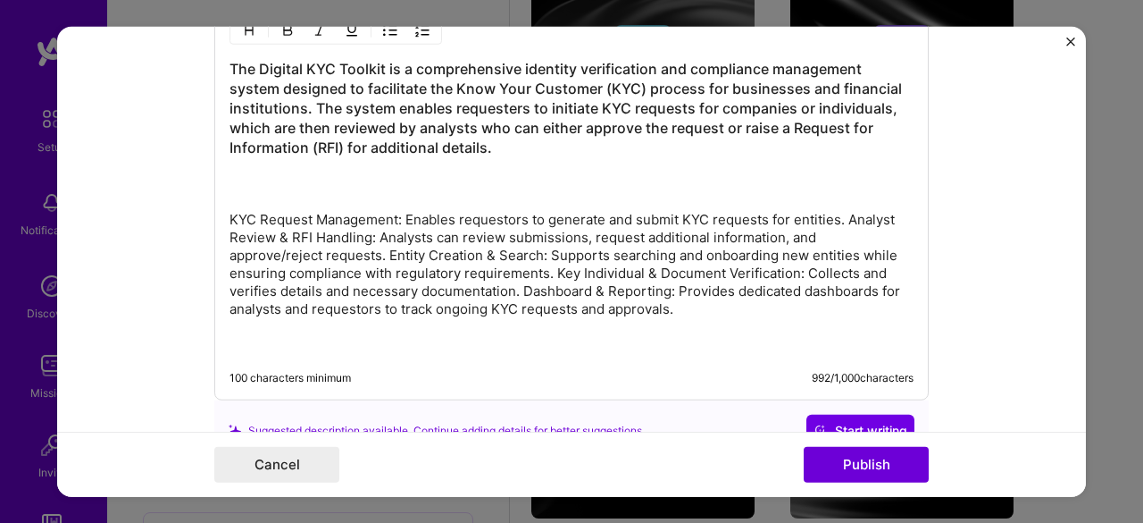
click at [244, 347] on div "The Digital KYC Toolkit is a comprehensive identity verification and compliance…" at bounding box center [571, 200] width 715 height 399
click at [220, 330] on div "The Digital KYC Toolkit is a comprehensive identity verification and compliance…" at bounding box center [571, 200] width 715 height 399
click at [248, 337] on p "KYC Request Management: Enables requestors to generate and submit KYC requests …" at bounding box center [572, 282] width 684 height 143
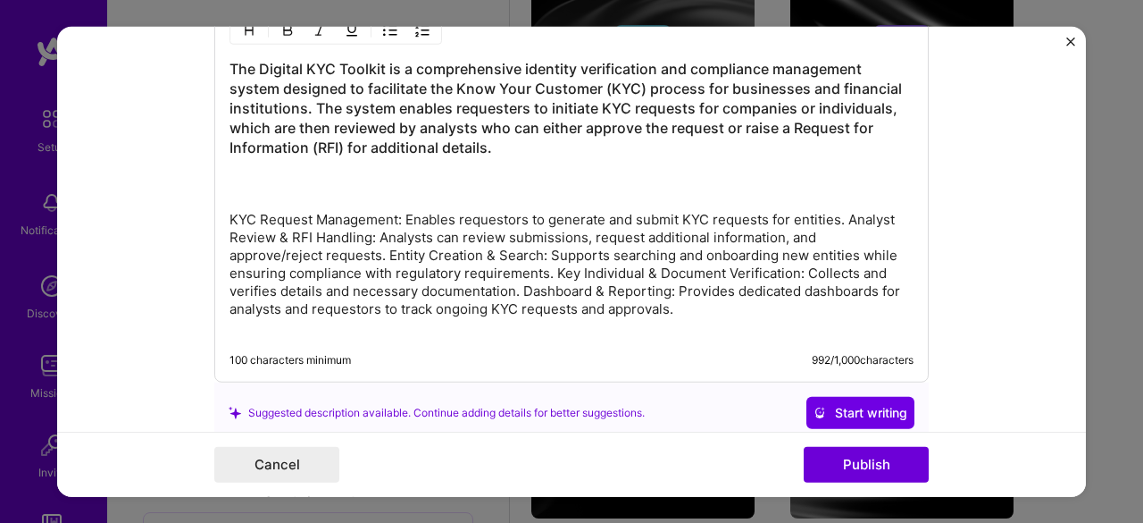
click at [260, 192] on div "The Digital KYC Toolkit is a comprehensive identity verification and compliance…" at bounding box center [572, 197] width 684 height 277
click at [231, 192] on div "The Digital KYC Toolkit is a comprehensive identity verification and compliance…" at bounding box center [572, 197] width 684 height 277
click at [218, 204] on div "The Digital KYC Toolkit is a comprehensive identity verification and compliance…" at bounding box center [571, 191] width 715 height 381
click at [230, 212] on p "KYC Request Management: Enables requestors to generate and submit KYC requests …" at bounding box center [572, 273] width 684 height 125
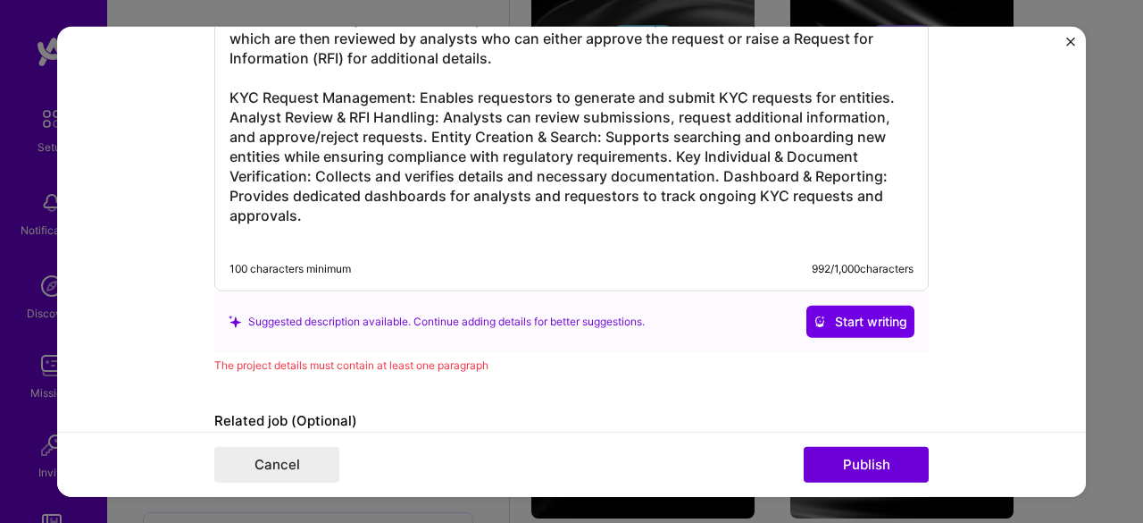
scroll to position [2322, 0]
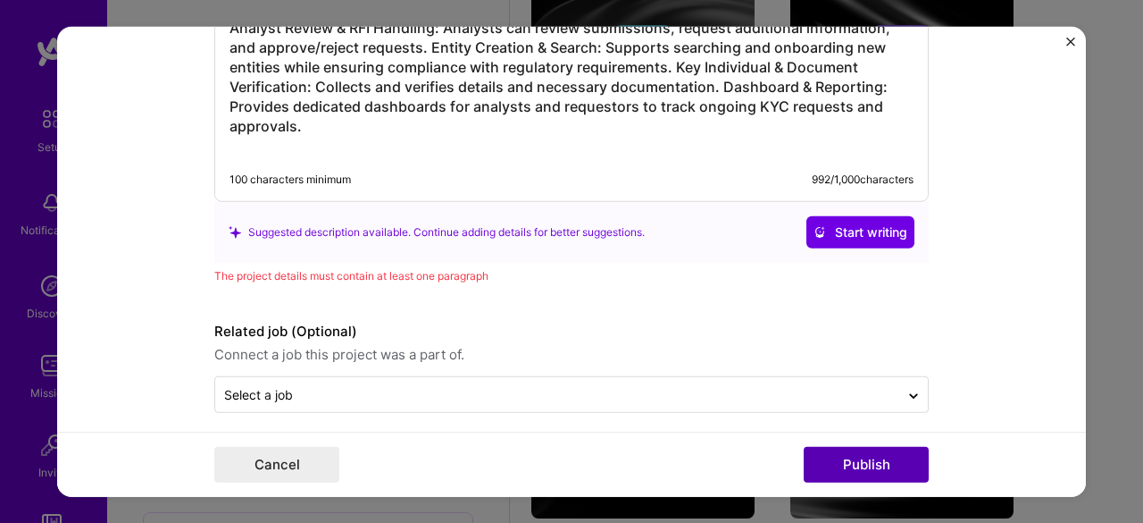
click at [832, 456] on button "Publish" at bounding box center [866, 465] width 125 height 36
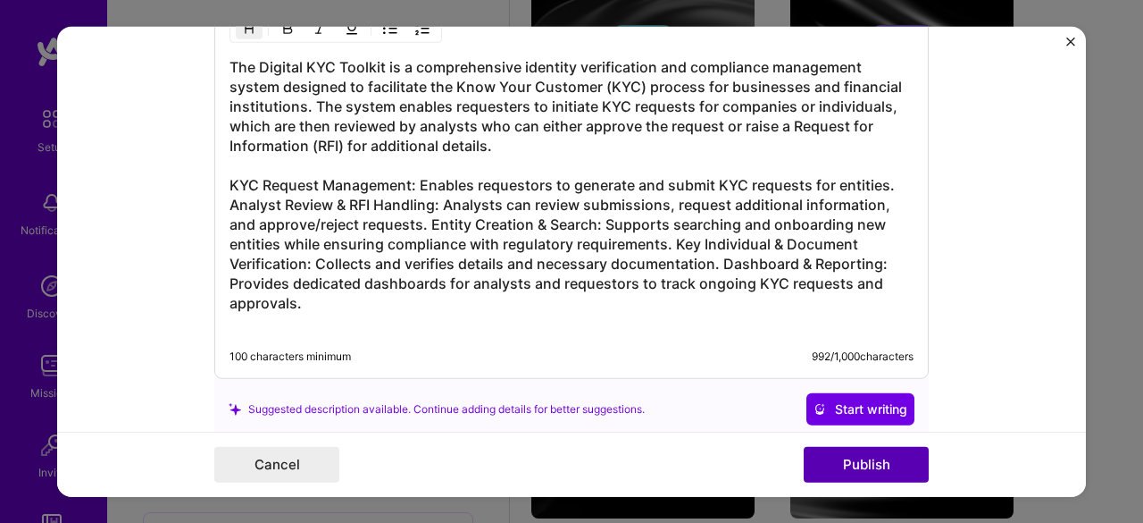
scroll to position [2085, 0]
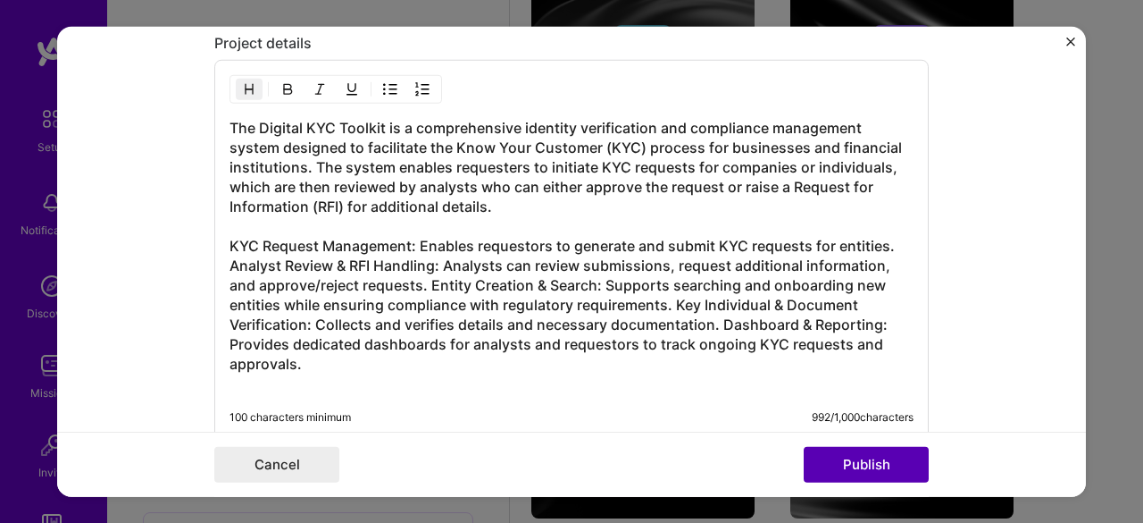
click at [863, 466] on button "Publish" at bounding box center [866, 465] width 125 height 36
click at [422, 278] on h3 "The Digital KYC Toolkit is a comprehensive identity verification and compliance…" at bounding box center [572, 255] width 684 height 275
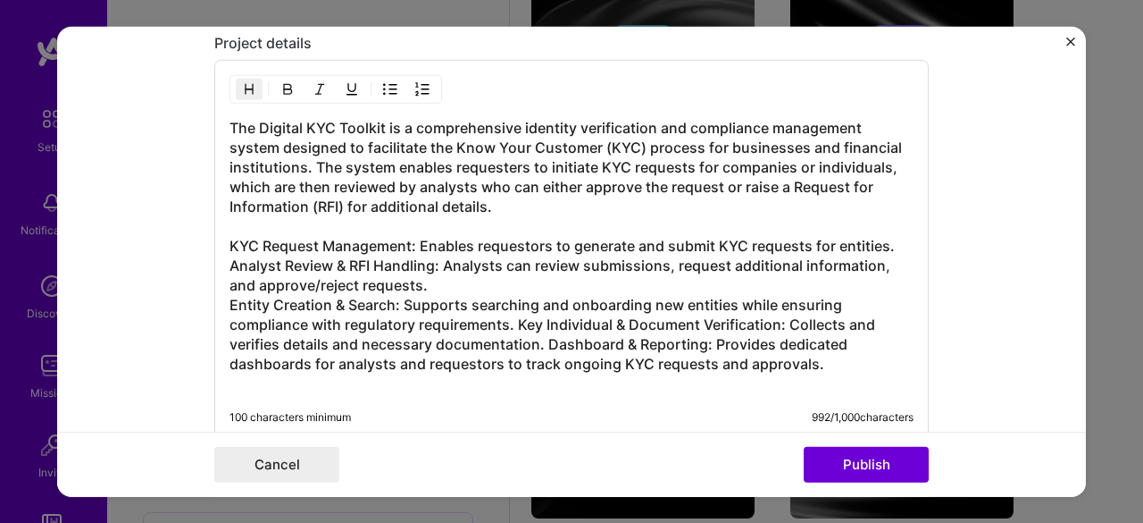
click at [510, 315] on h3 "The Digital KYC Toolkit is a comprehensive identity verification and compliance…" at bounding box center [572, 255] width 684 height 275
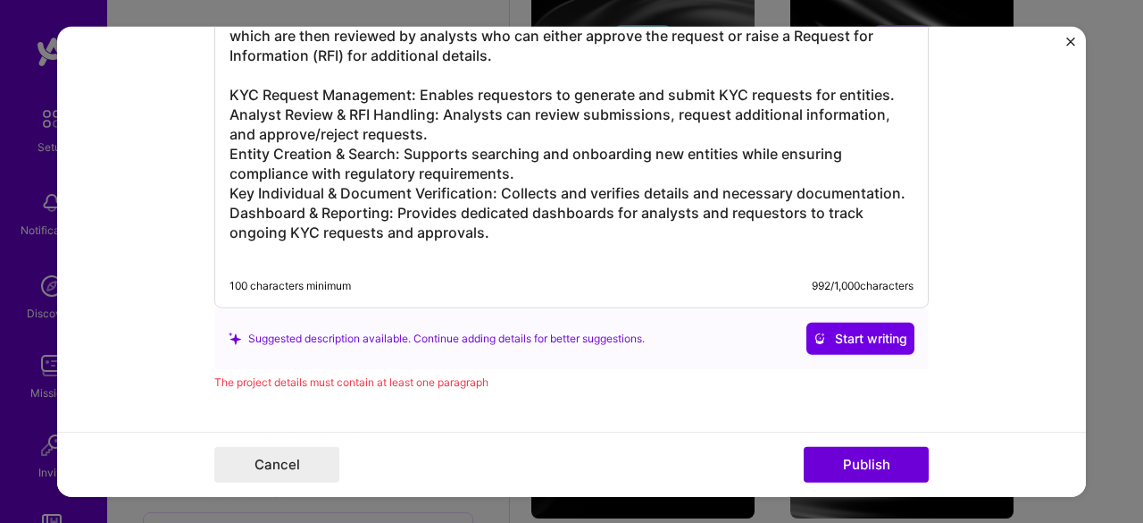
scroll to position [2263, 0]
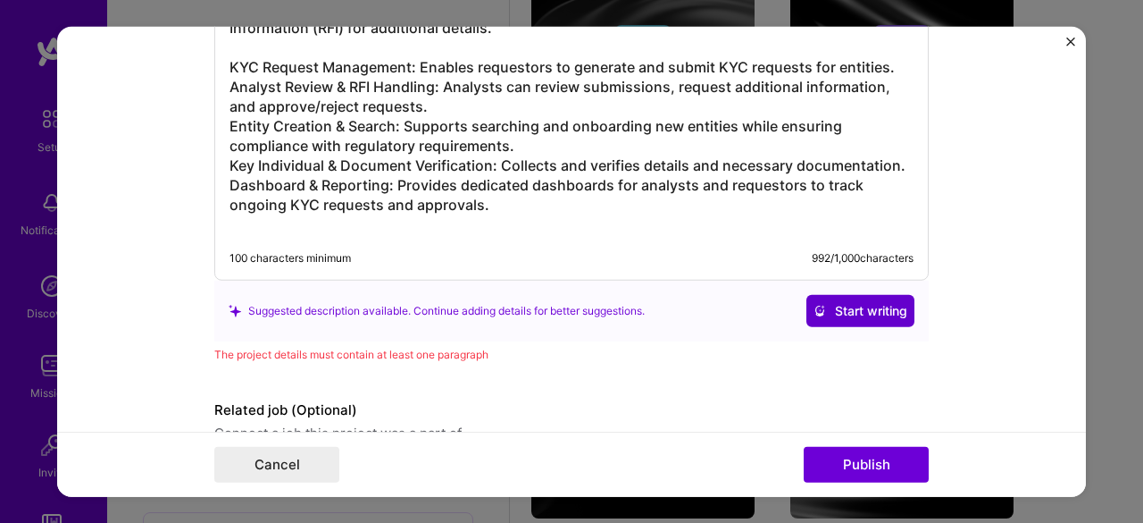
click at [829, 295] on button "Start writing" at bounding box center [861, 311] width 108 height 32
click at [419, 203] on h3 "The Digital KYC Toolkit is a comprehensive identity verification and compliance…" at bounding box center [572, 86] width 684 height 295
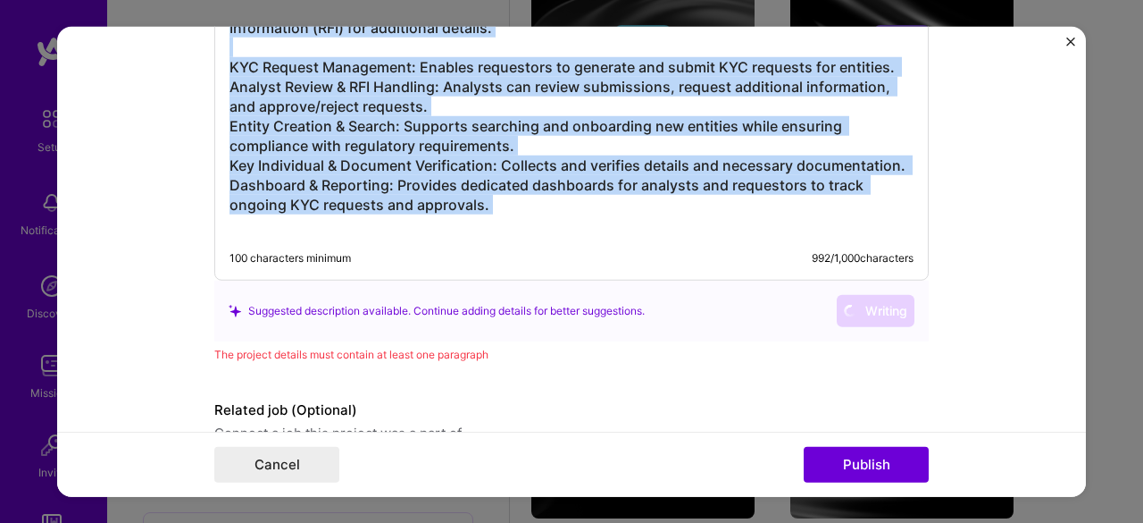
copy h3 "The Digital KYC Toolkit is a comprehensive identity verification and compliance…"
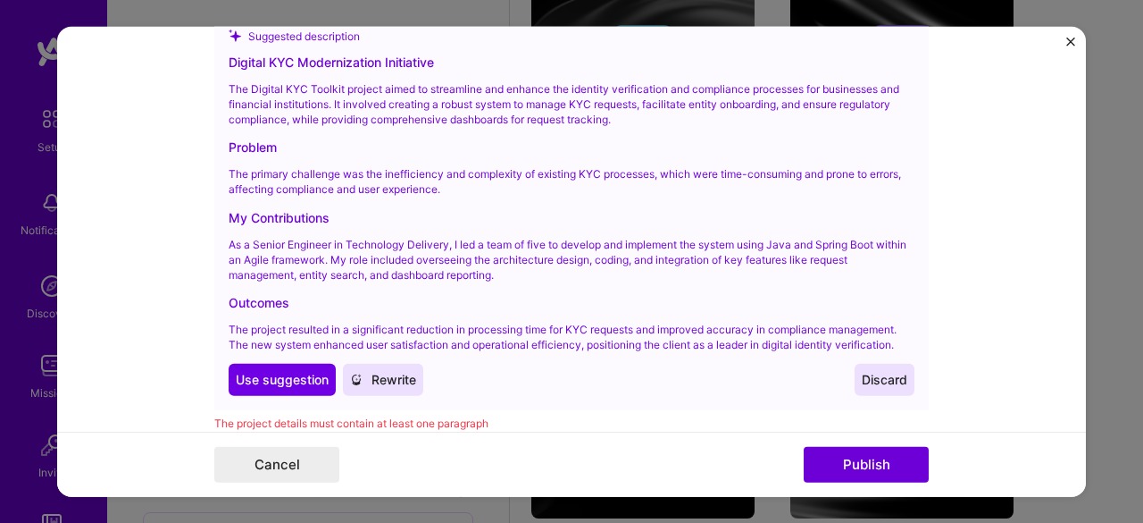
scroll to position [2621, 0]
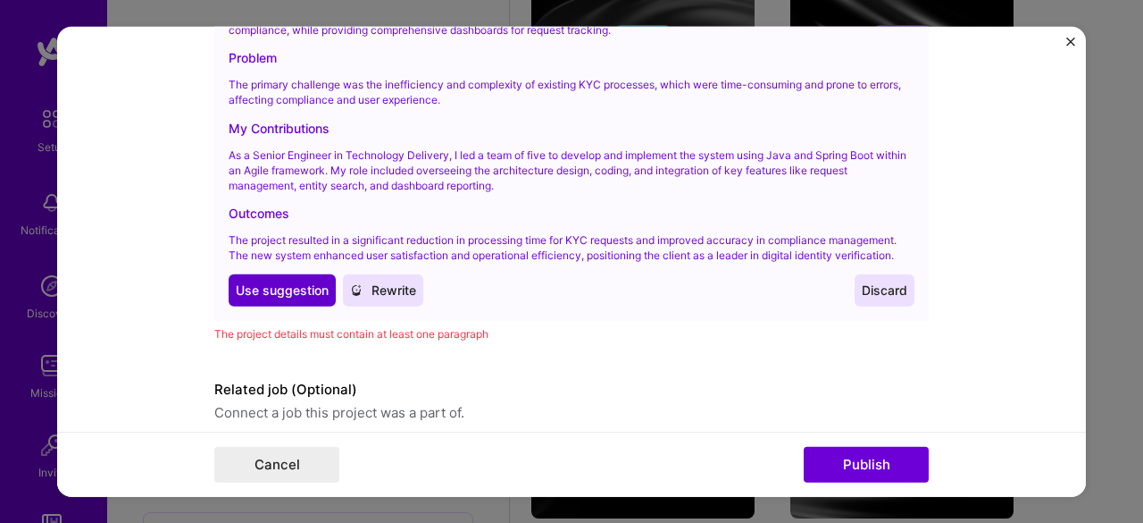
click at [268, 281] on span "Use suggestion" at bounding box center [282, 290] width 93 height 18
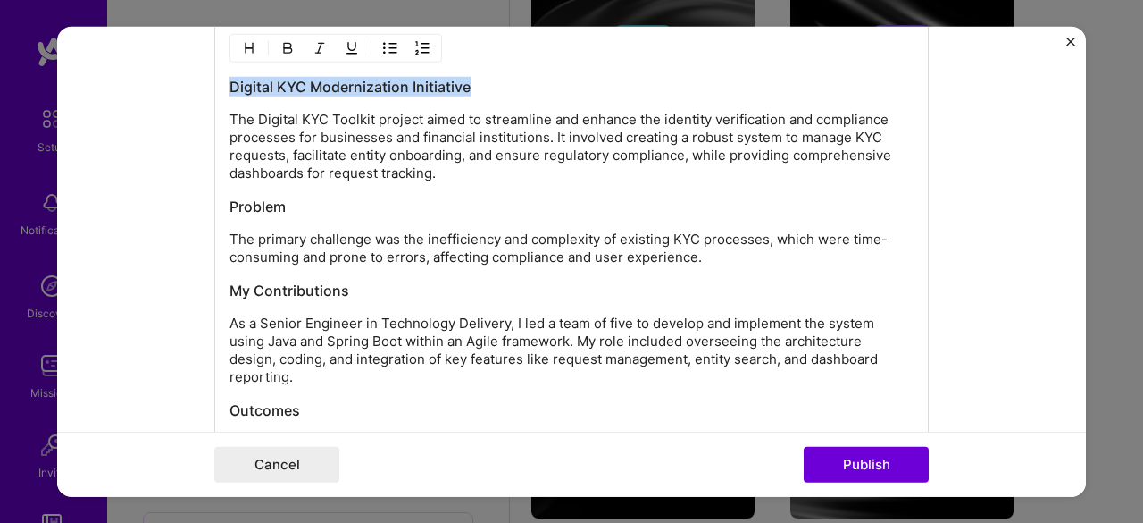
scroll to position [2101, 0]
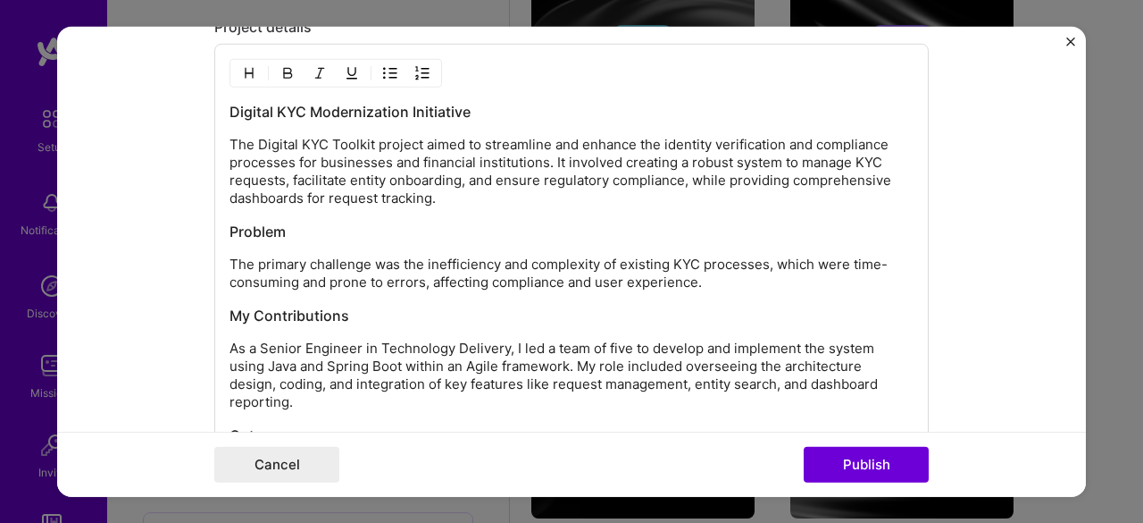
click at [375, 265] on p "The primary challenge was the inefficiency and complexity of existing KYC proce…" at bounding box center [572, 273] width 684 height 36
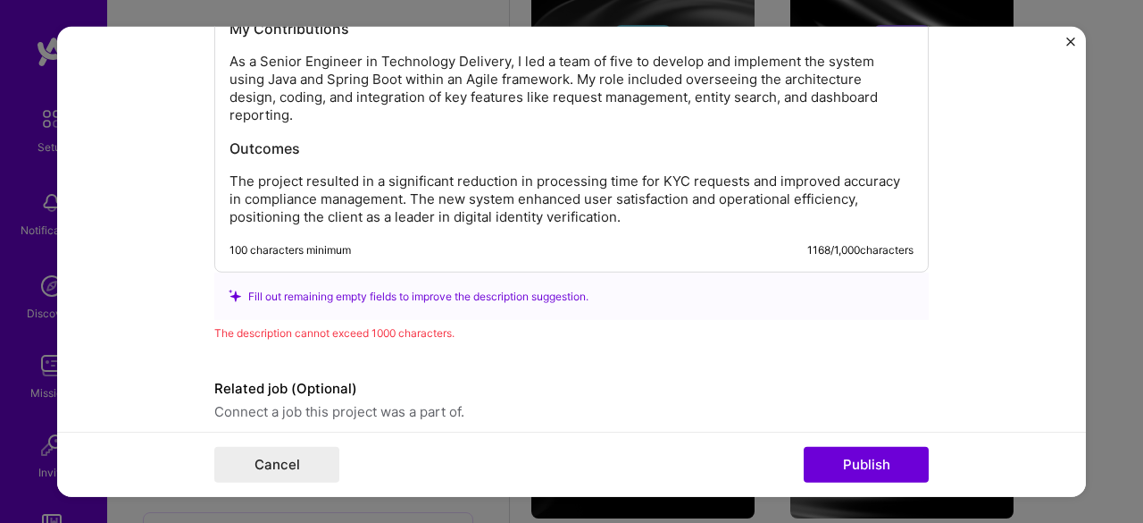
scroll to position [2431, 0]
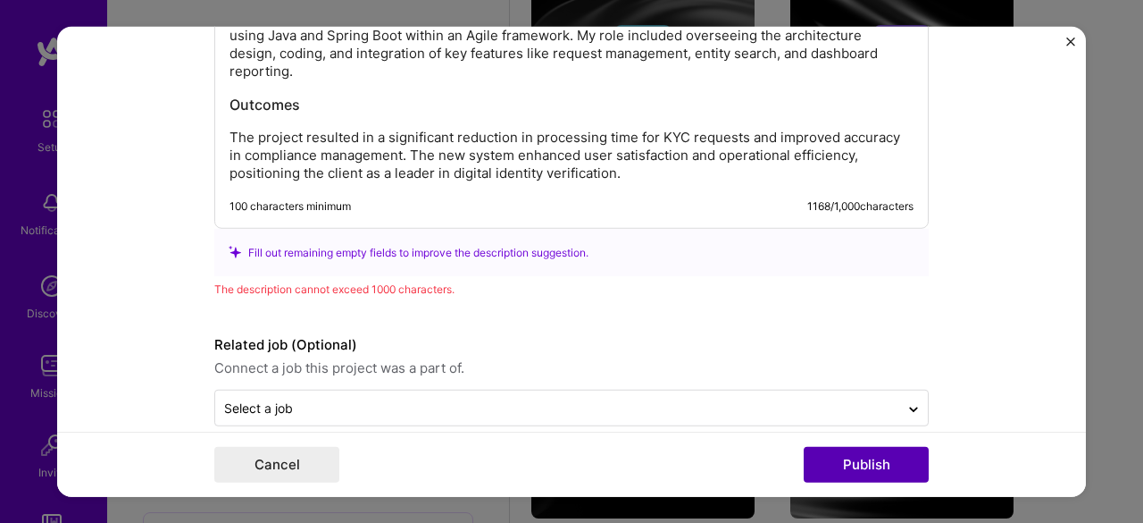
click at [841, 469] on button "Publish" at bounding box center [866, 465] width 125 height 36
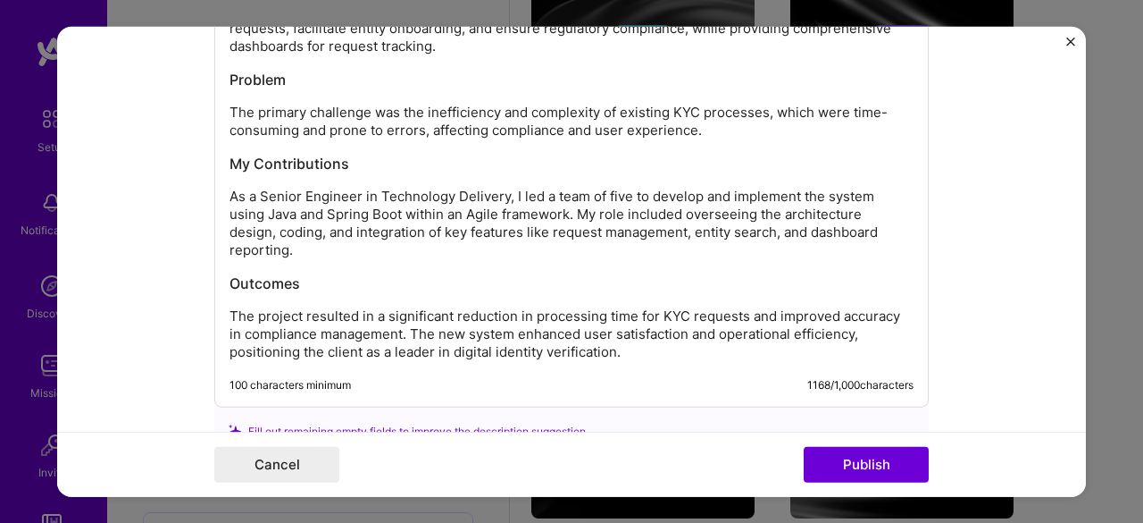
scroll to position [2342, 0]
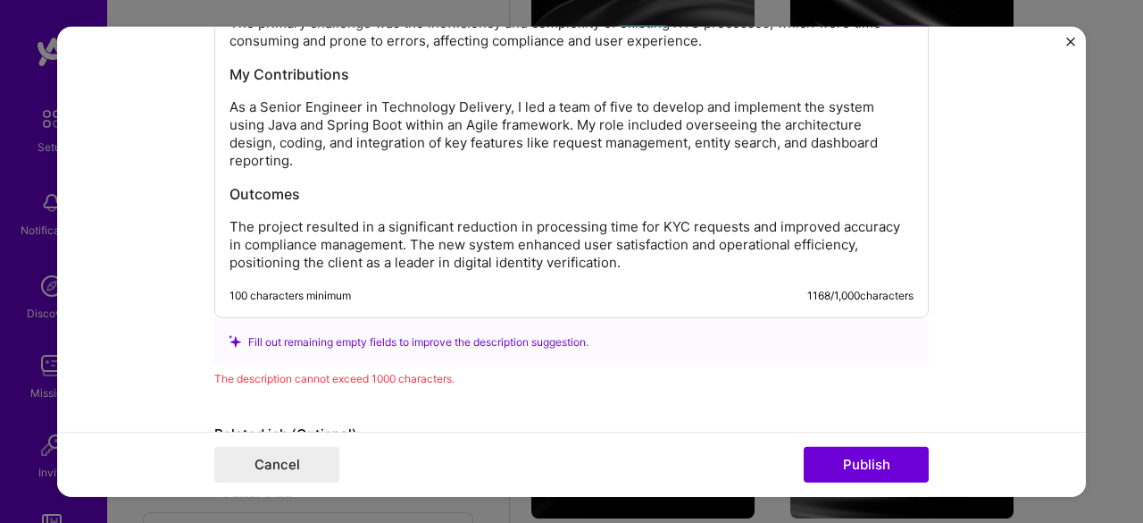
click at [401, 258] on div "Digital KYC Modernization Initiative The Digital KYC Toolkit project aimed to s…" at bounding box center [571, 60] width 715 height 515
click at [230, 180] on div "Digital KYC Modernization Initiative The Digital KYC Toolkit project aimed to s…" at bounding box center [572, 66] width 684 height 411
drag, startPoint x: 218, startPoint y: 217, endPoint x: 402, endPoint y: 215, distance: 184.0
click at [402, 215] on div "Digital KYC Modernization Initiative The Digital KYC Toolkit project aimed to s…" at bounding box center [571, 60] width 715 height 515
drag, startPoint x: 397, startPoint y: 222, endPoint x: 205, endPoint y: 216, distance: 192.1
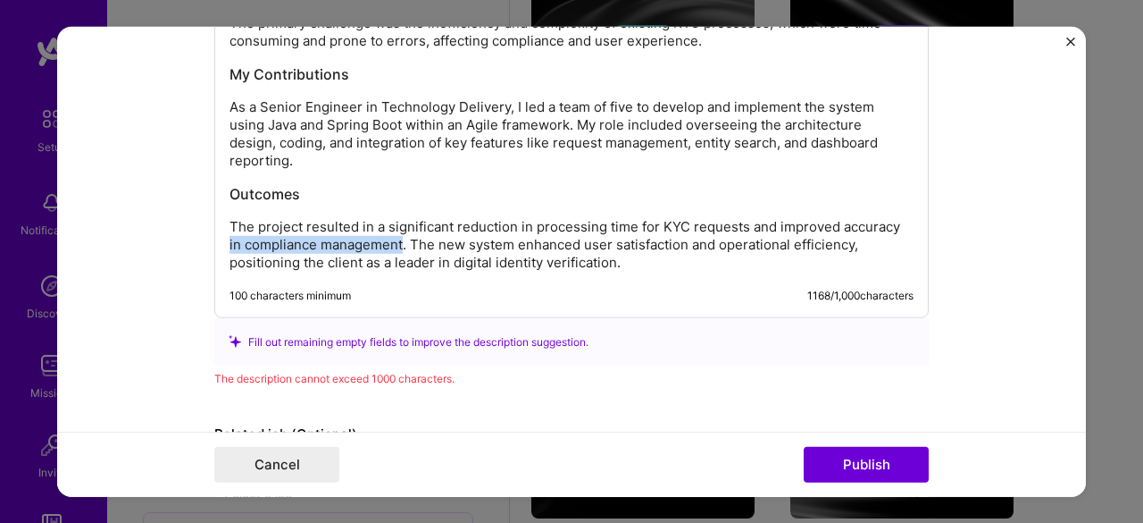
click at [205, 216] on form "Editing suggested project This project is suggested based on your LinkedIn, res…" at bounding box center [571, 261] width 1029 height 471
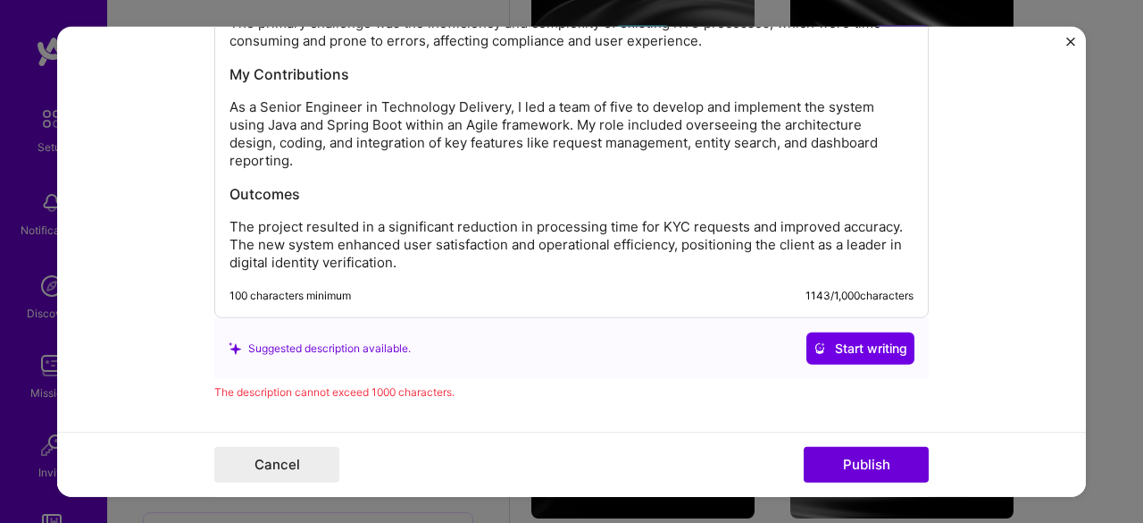
scroll to position [2253, 0]
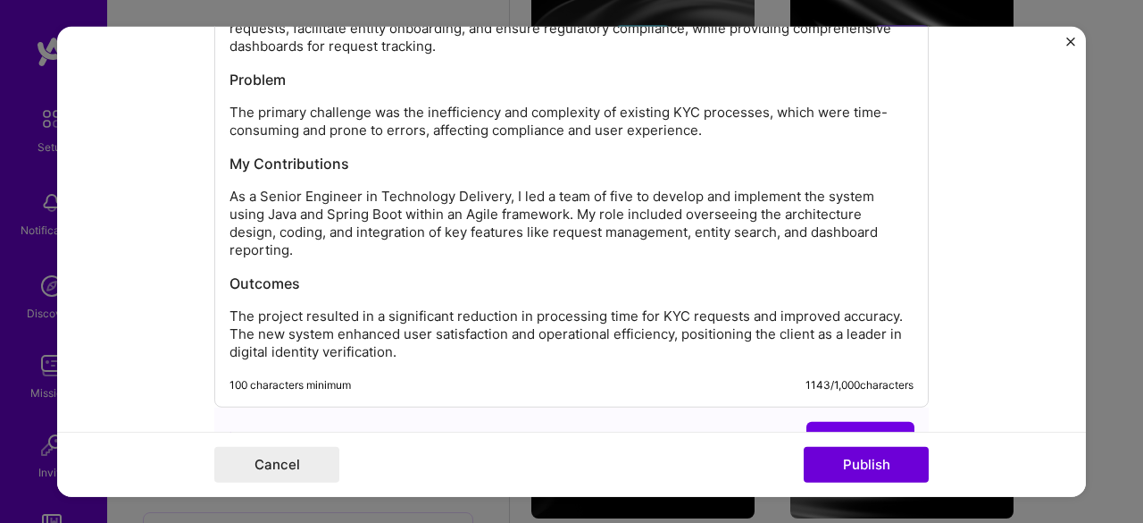
drag, startPoint x: 222, startPoint y: 191, endPoint x: 489, endPoint y: 186, distance: 267.1
click at [489, 186] on div "Digital KYC Modernization Initiative The Digital KYC Toolkit project aimed to s…" at bounding box center [571, 149] width 715 height 515
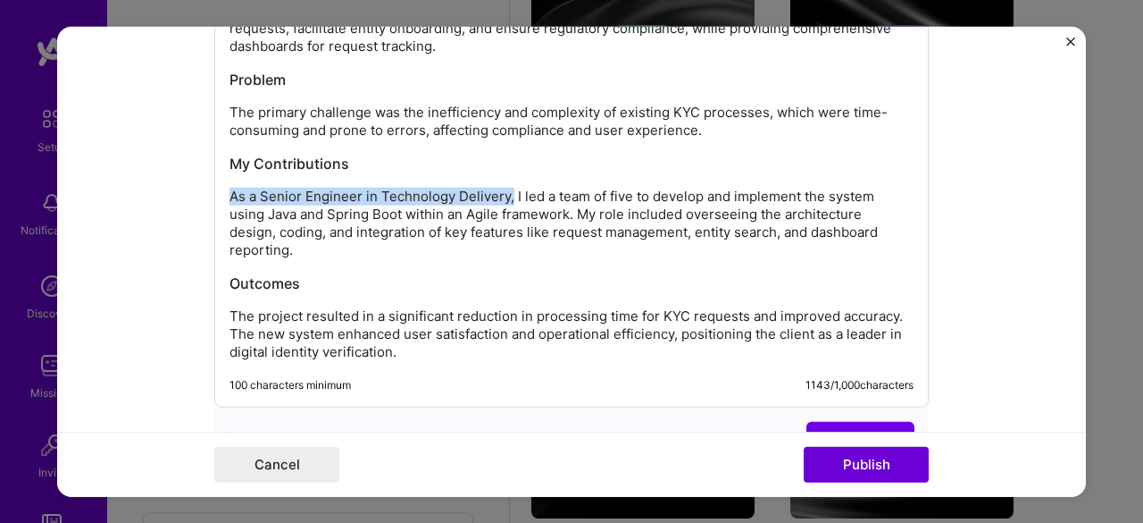
drag, startPoint x: 504, startPoint y: 186, endPoint x: 197, endPoint y: 177, distance: 307.4
click at [197, 177] on form "Editing suggested project This project is suggested based on your LinkedIn, res…" at bounding box center [571, 261] width 1029 height 471
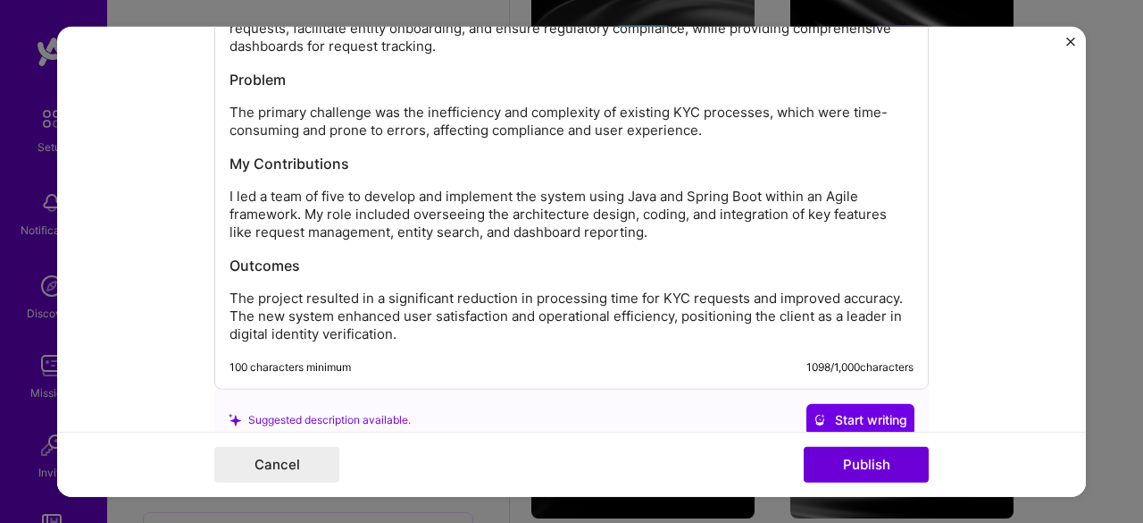
scroll to position [2163, 0]
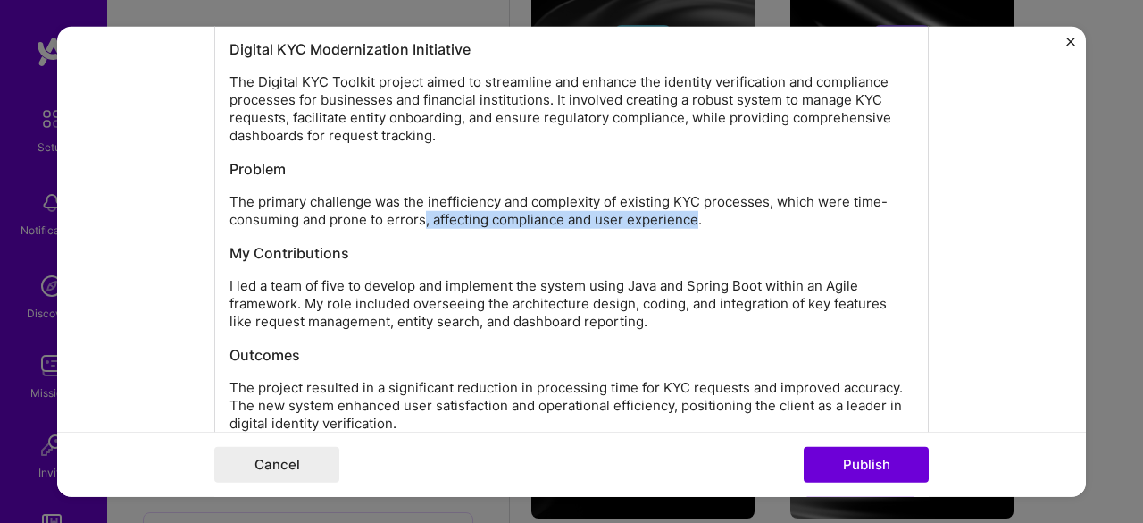
drag, startPoint x: 417, startPoint y: 213, endPoint x: 687, endPoint y: 210, distance: 269.8
click at [687, 210] on p "The primary challenge was the inefficiency and complexity of existing KYC proce…" at bounding box center [572, 211] width 684 height 36
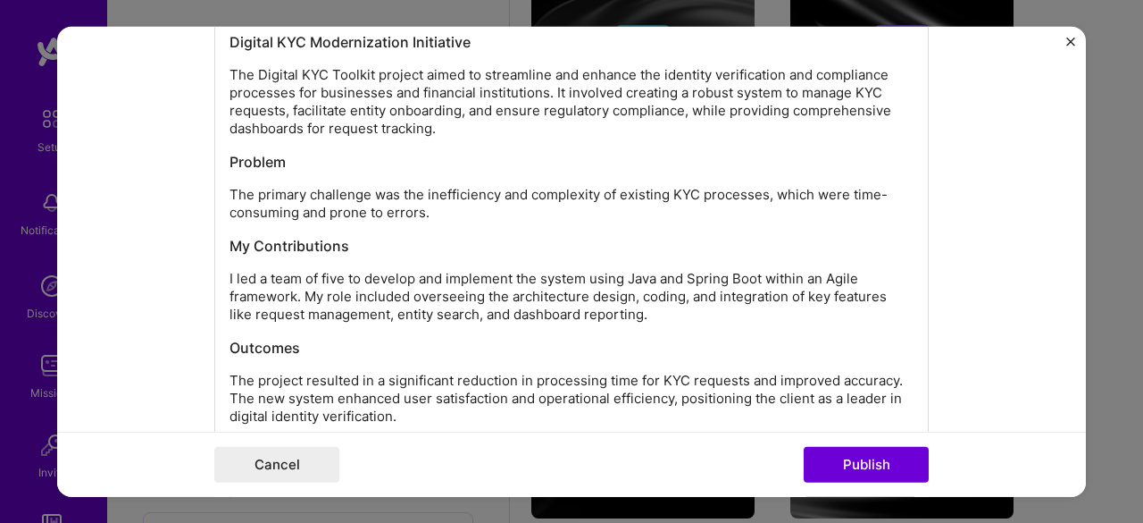
scroll to position [2267, 0]
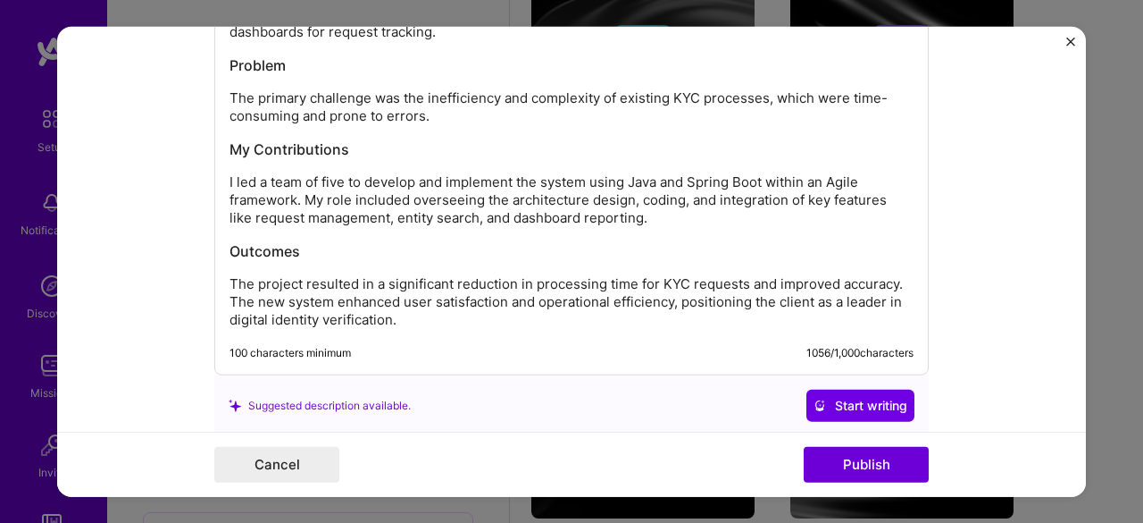
click at [230, 157] on div "Digital KYC Modernization Initiative The Digital KYC Toolkit project aimed to s…" at bounding box center [572, 132] width 684 height 393
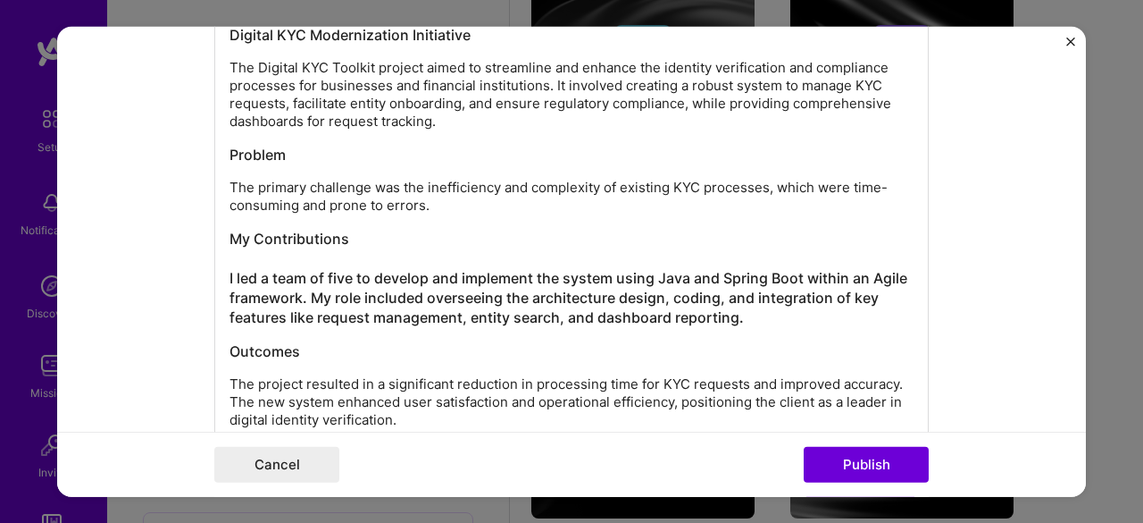
scroll to position [2088, 0]
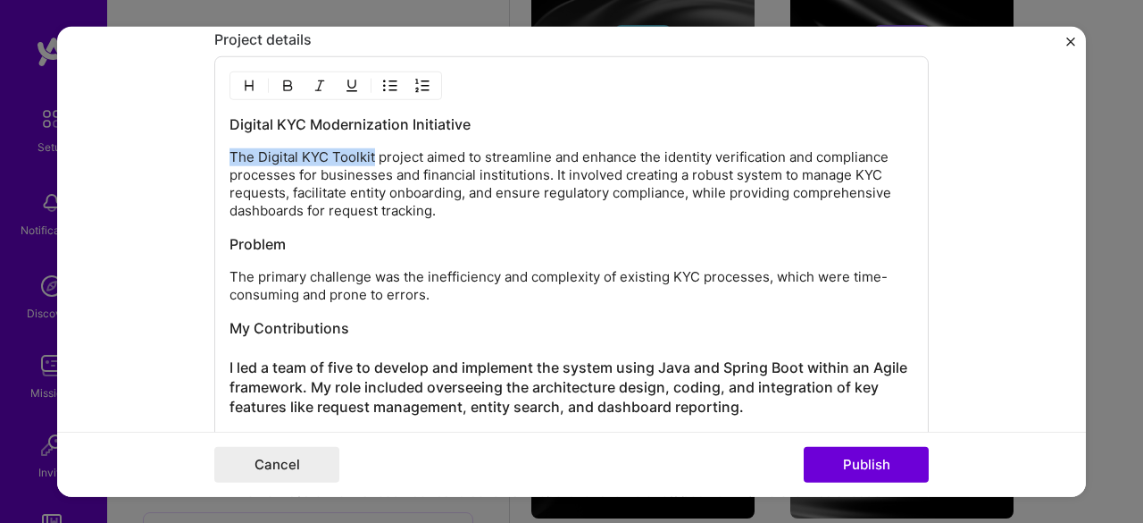
drag, startPoint x: 222, startPoint y: 148, endPoint x: 364, endPoint y: 149, distance: 142.9
click at [364, 149] on p "The Digital KYC Toolkit project aimed to streamline and enhance the identity ve…" at bounding box center [572, 183] width 684 height 71
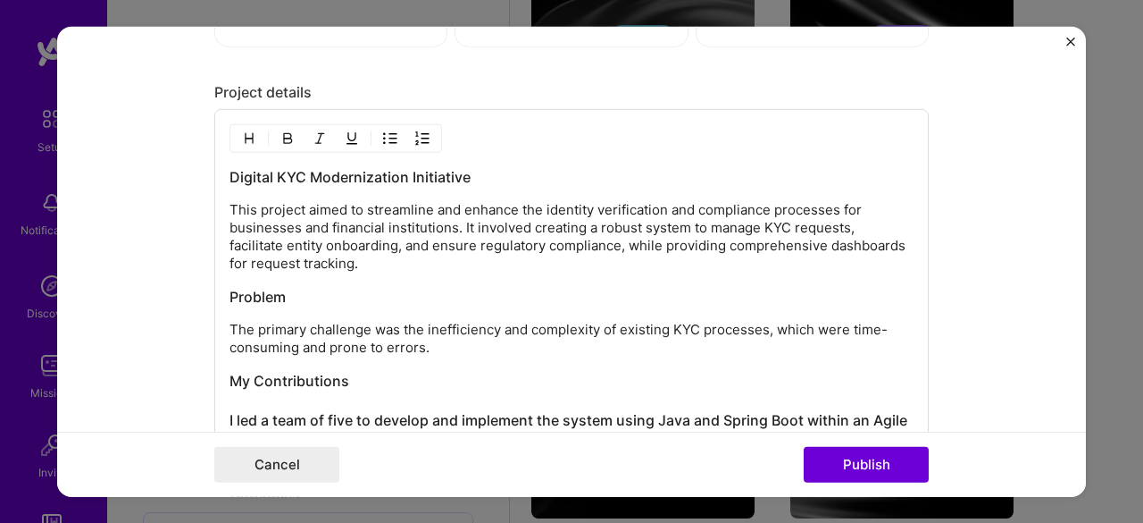
scroll to position [1999, 0]
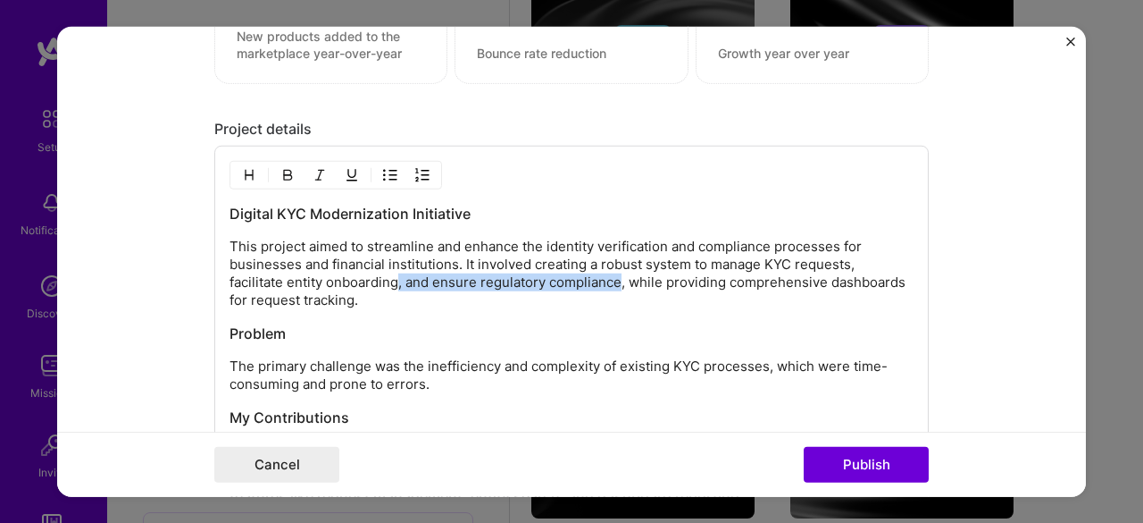
drag, startPoint x: 391, startPoint y: 278, endPoint x: 613, endPoint y: 278, distance: 221.5
click at [613, 278] on p "This project aimed to streamline and enhance the identity verification and comp…" at bounding box center [572, 273] width 684 height 71
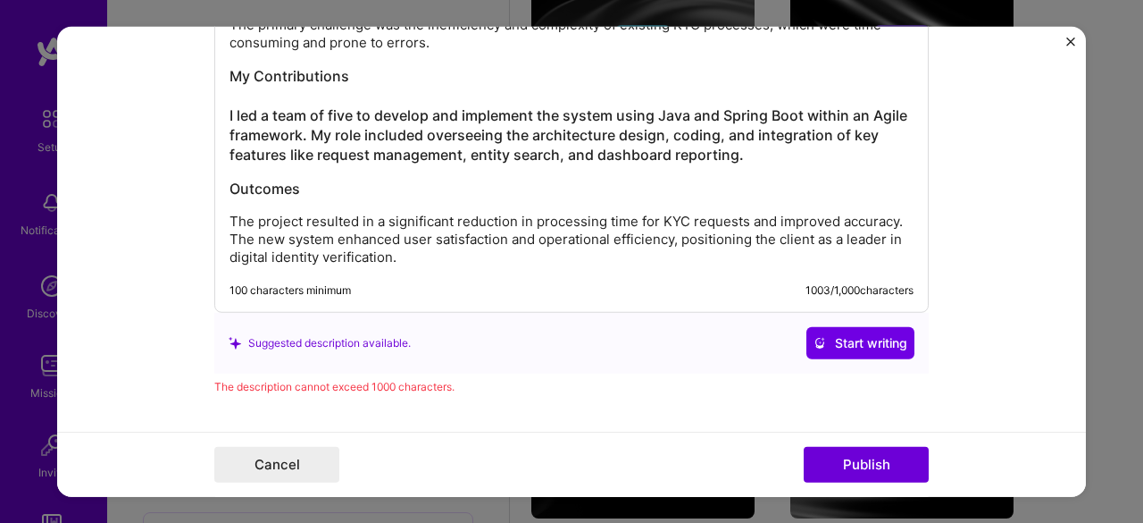
scroll to position [2349, 0]
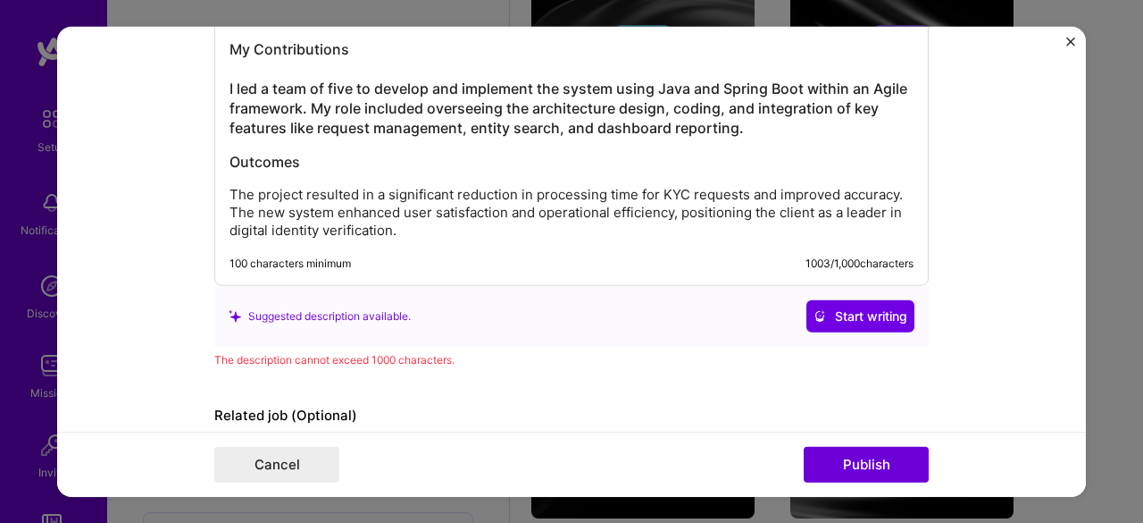
click at [235, 187] on p "The project resulted in a significant reduction in processing time for KYC requ…" at bounding box center [572, 213] width 684 height 54
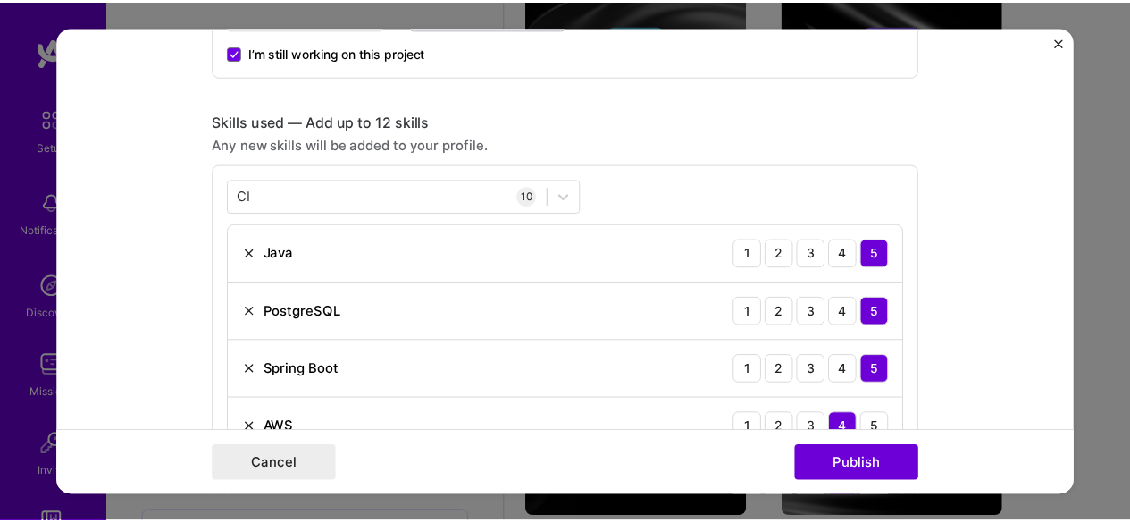
scroll to position [361, 0]
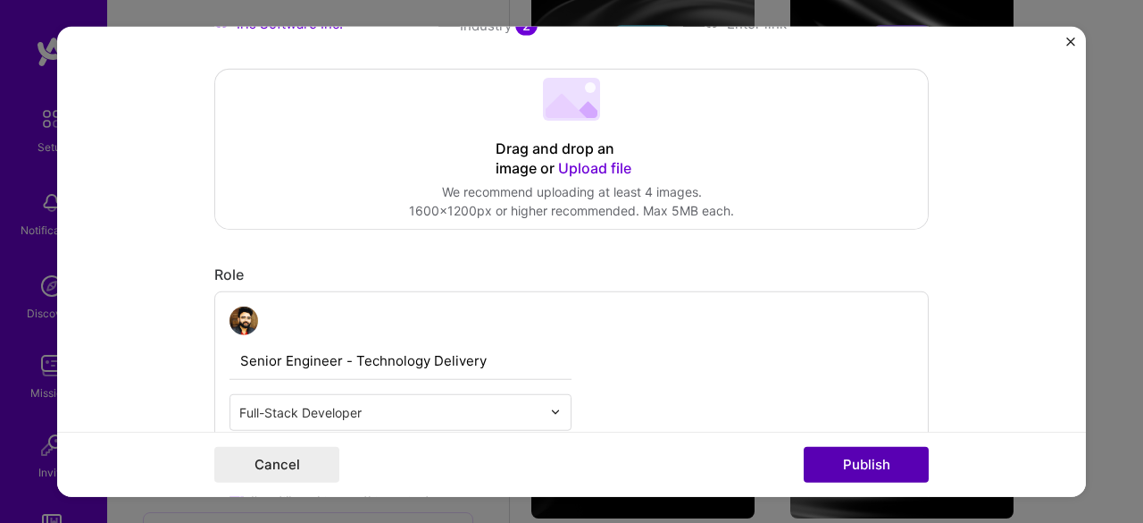
click at [883, 461] on button "Publish" at bounding box center [866, 465] width 125 height 36
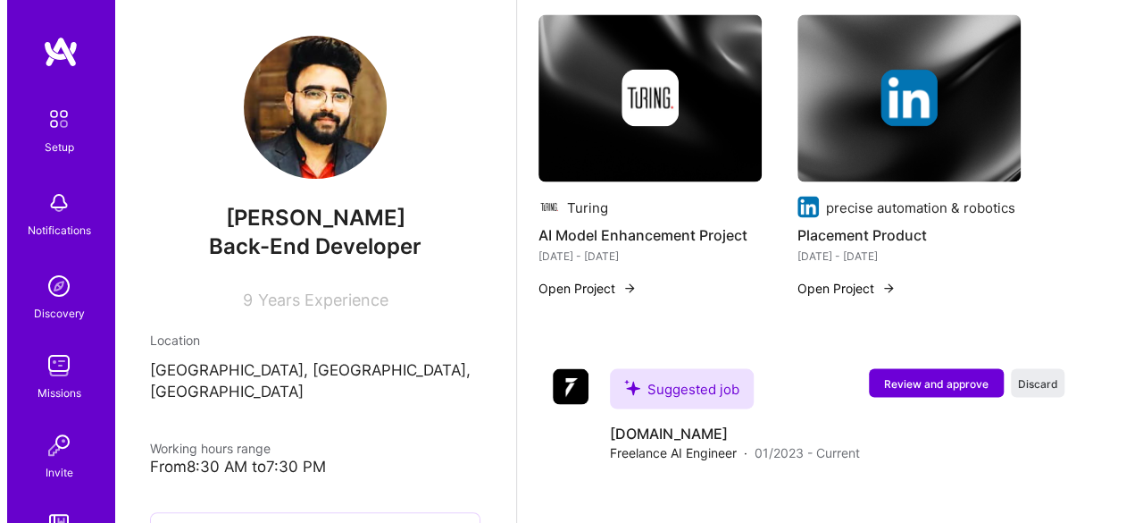
scroll to position [1566, 0]
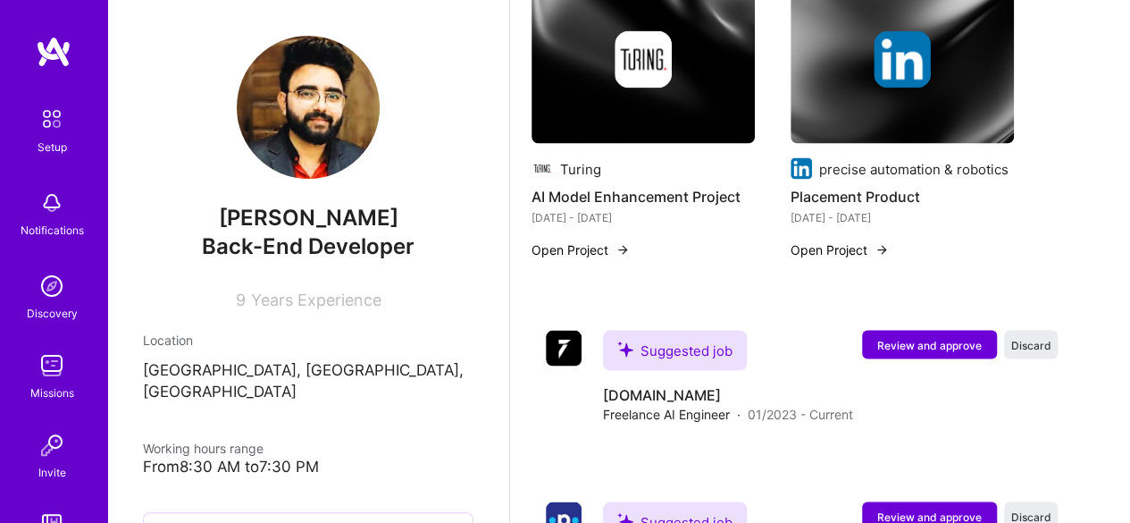
click at [560, 246] on button "Open Project" at bounding box center [580, 248] width 98 height 19
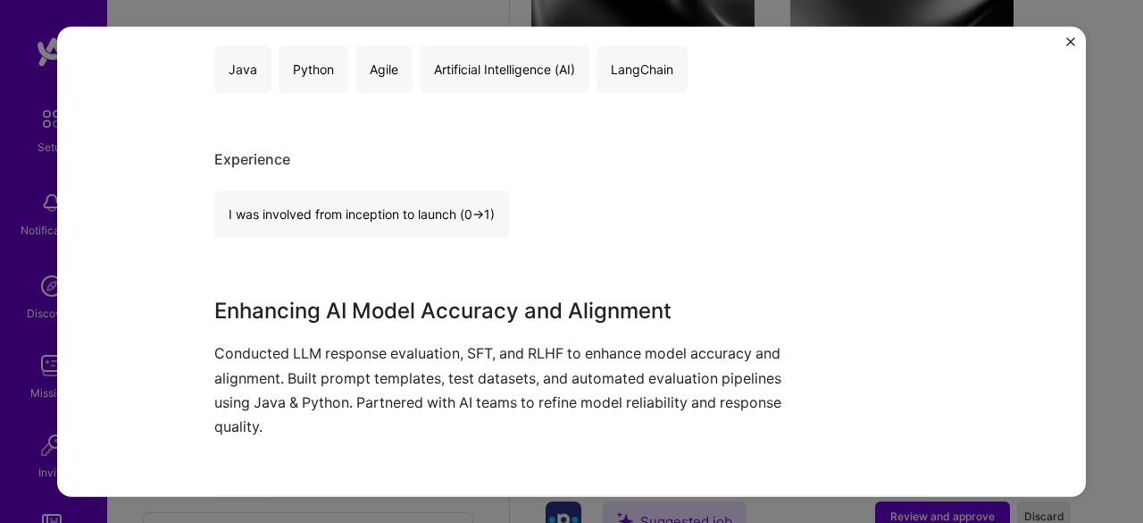
scroll to position [563, 0]
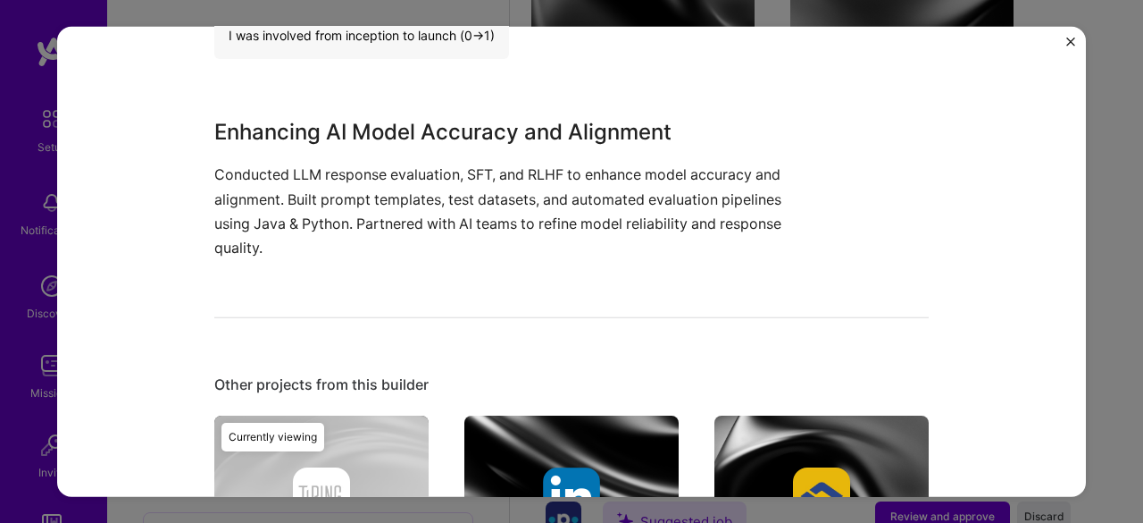
click at [442, 246] on p "Conducted LLM response evaluation, SFT, and RLHF to enhance model accuracy and …" at bounding box center [504, 211] width 581 height 97
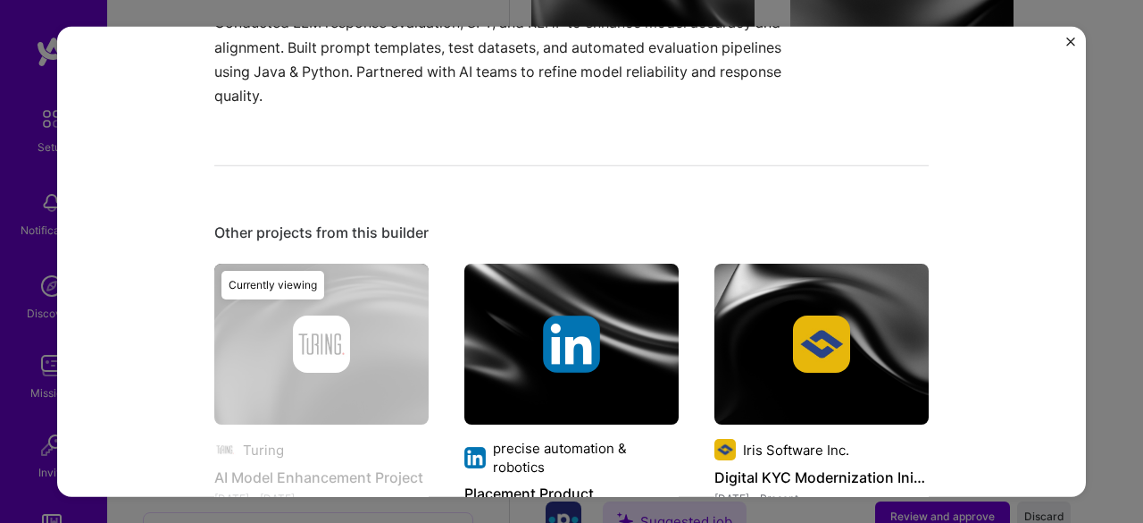
scroll to position [831, 0]
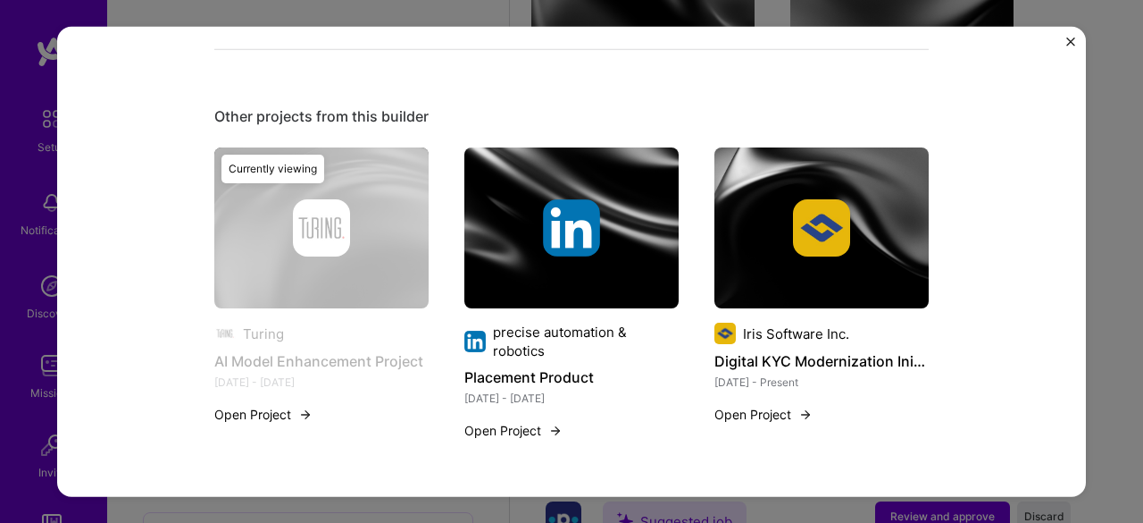
click at [1065, 39] on div "AI Model Enhancement Project Turing Artifical Intelligence / Machine Learning R…" at bounding box center [571, 261] width 1029 height 471
click at [1071, 42] on img "Close" at bounding box center [1071, 41] width 9 height 9
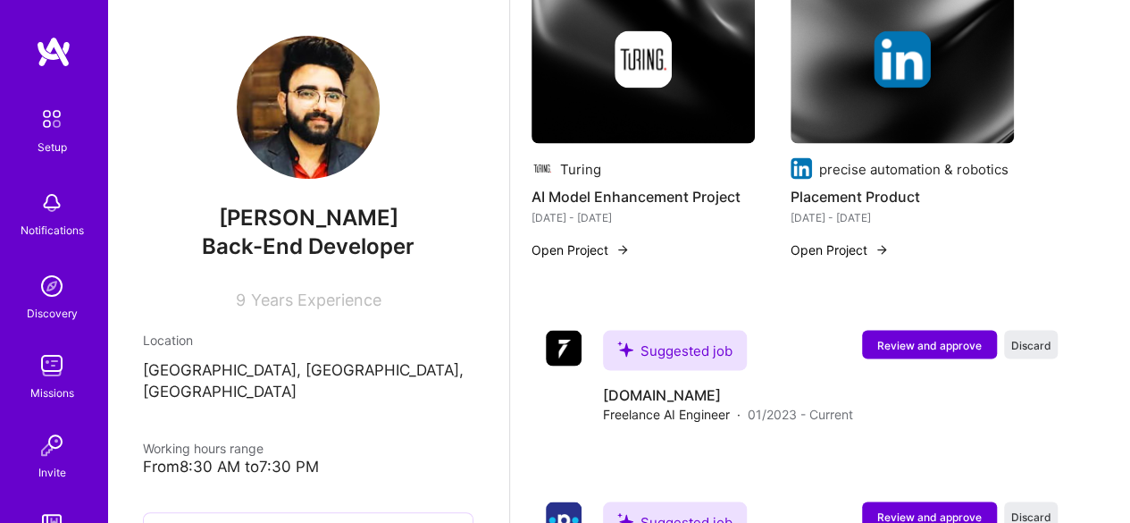
click at [590, 103] on img at bounding box center [642, 60] width 223 height 168
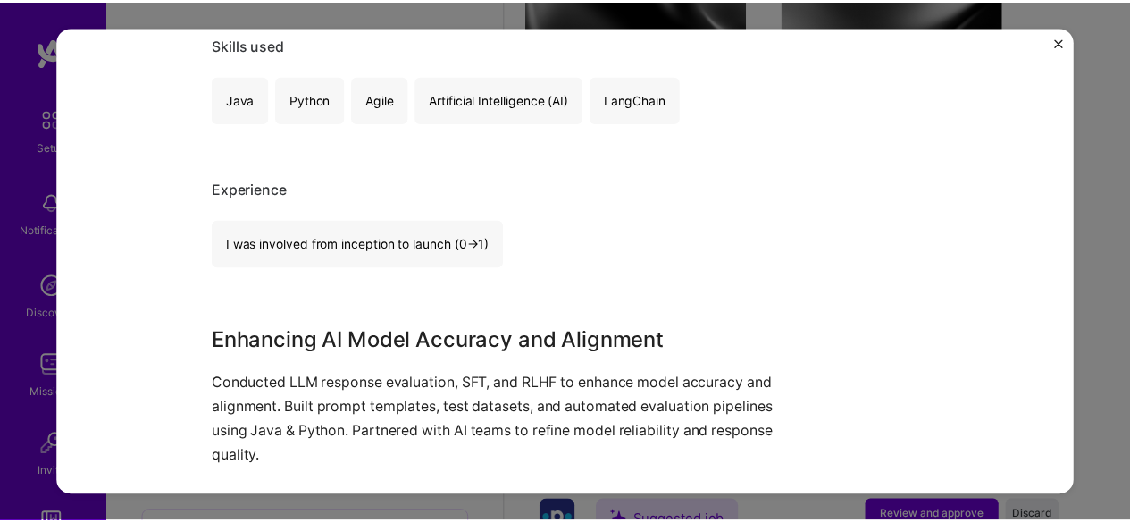
scroll to position [116, 0]
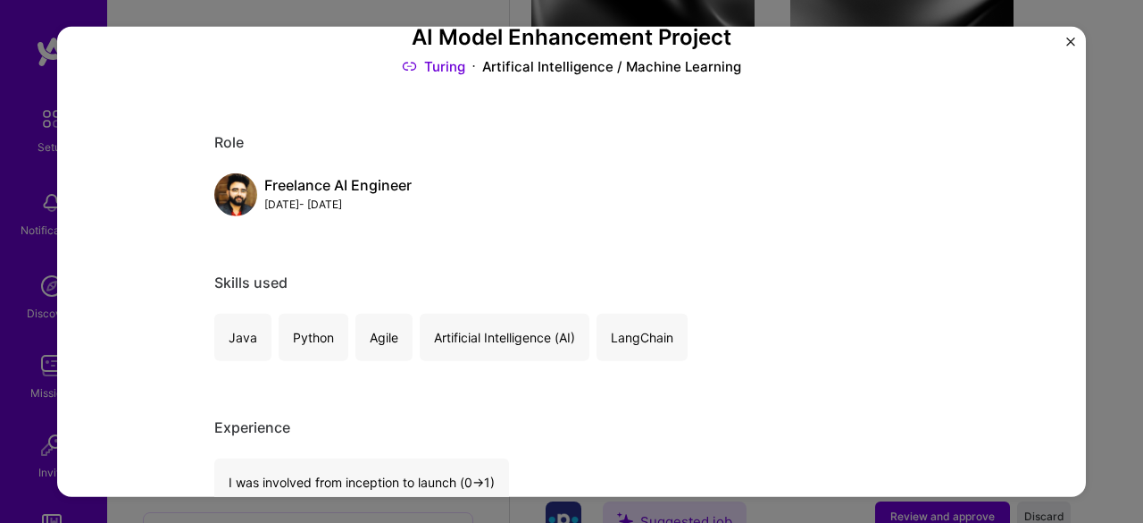
click at [1070, 41] on img "Close" at bounding box center [1071, 41] width 9 height 9
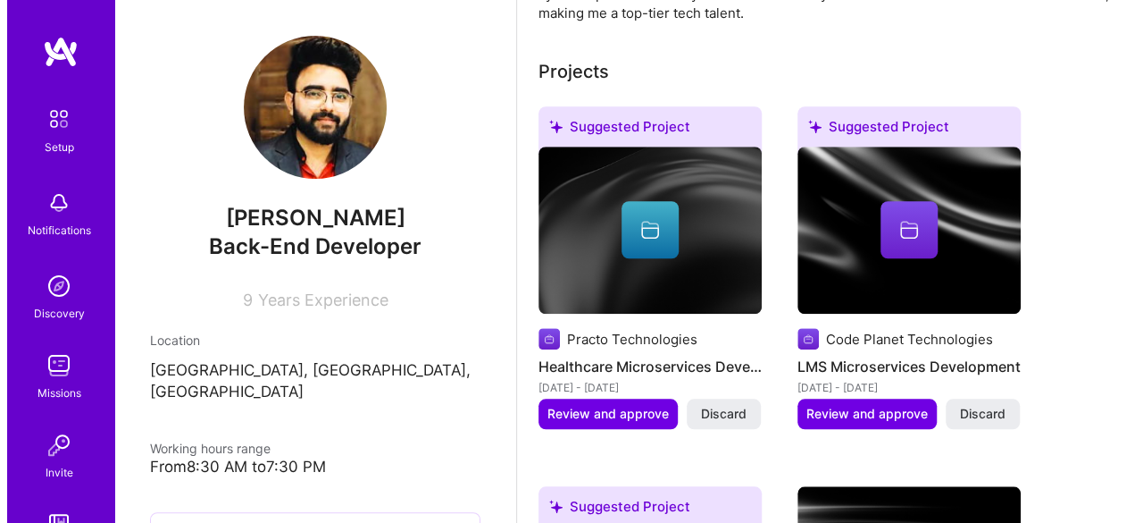
scroll to position [673, 0]
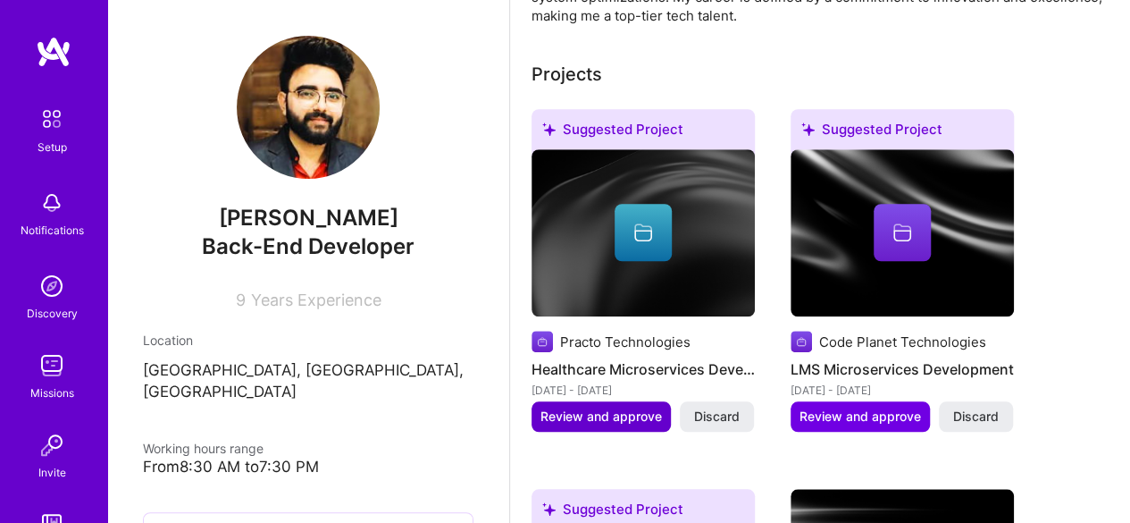
click at [614, 421] on span "Review and approve" at bounding box center [600, 416] width 121 height 18
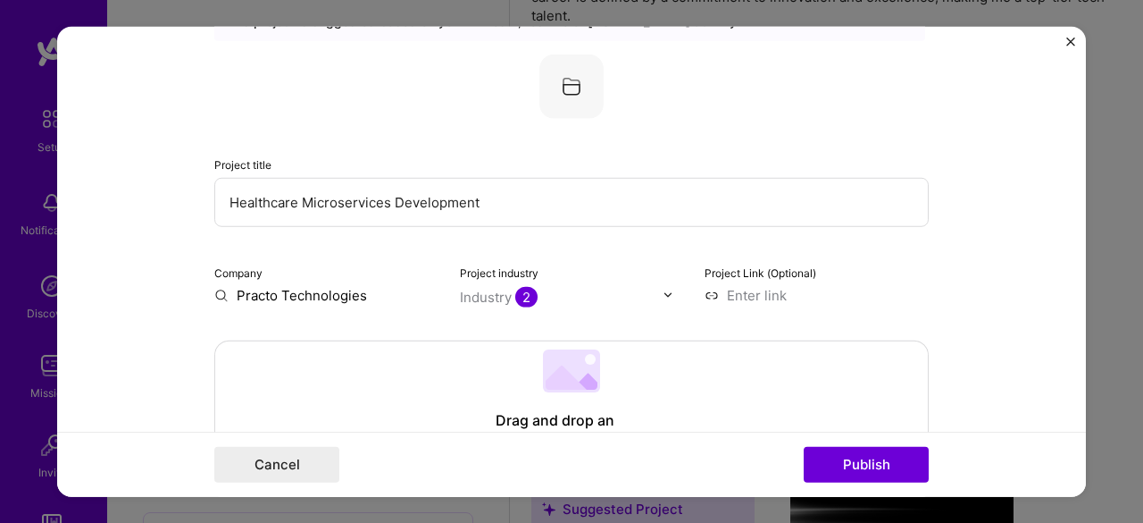
scroll to position [89, 0]
click at [265, 295] on input "Practo Technologies" at bounding box center [326, 294] width 224 height 19
click at [330, 292] on input "Practo Technologies" at bounding box center [326, 294] width 224 height 19
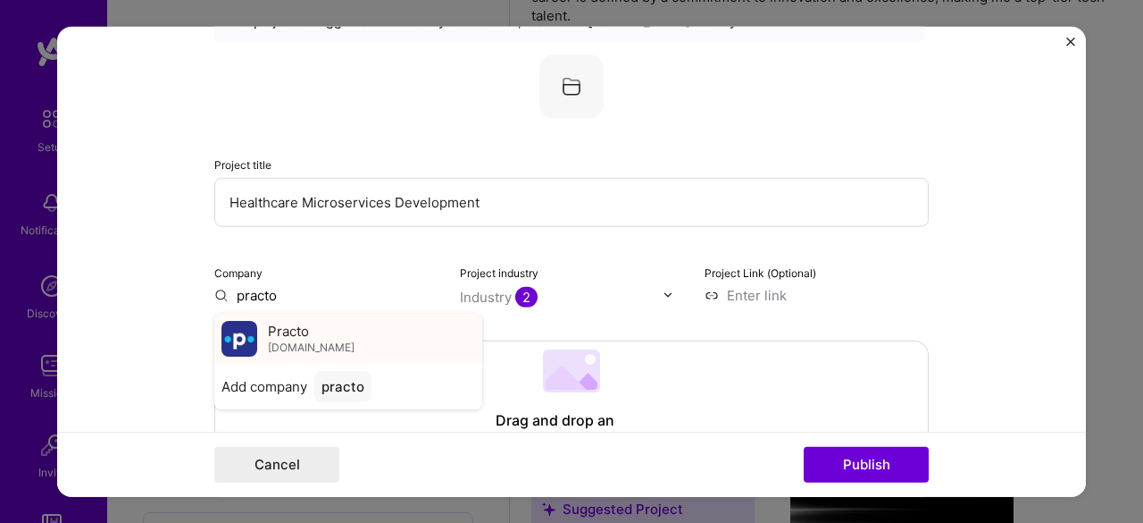
click at [269, 340] on span "[DOMAIN_NAME]" at bounding box center [311, 347] width 87 height 14
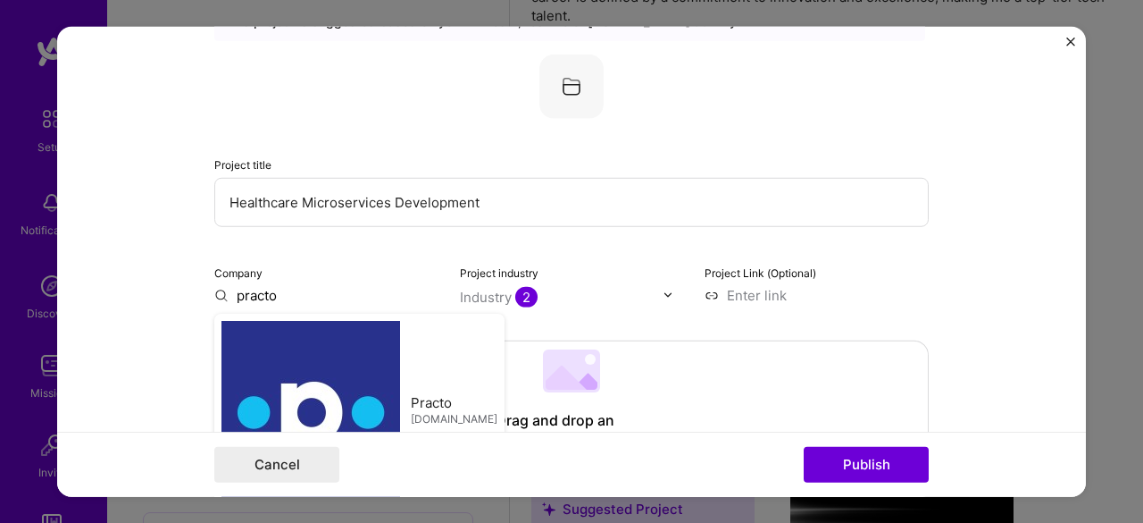
type input "Practo"
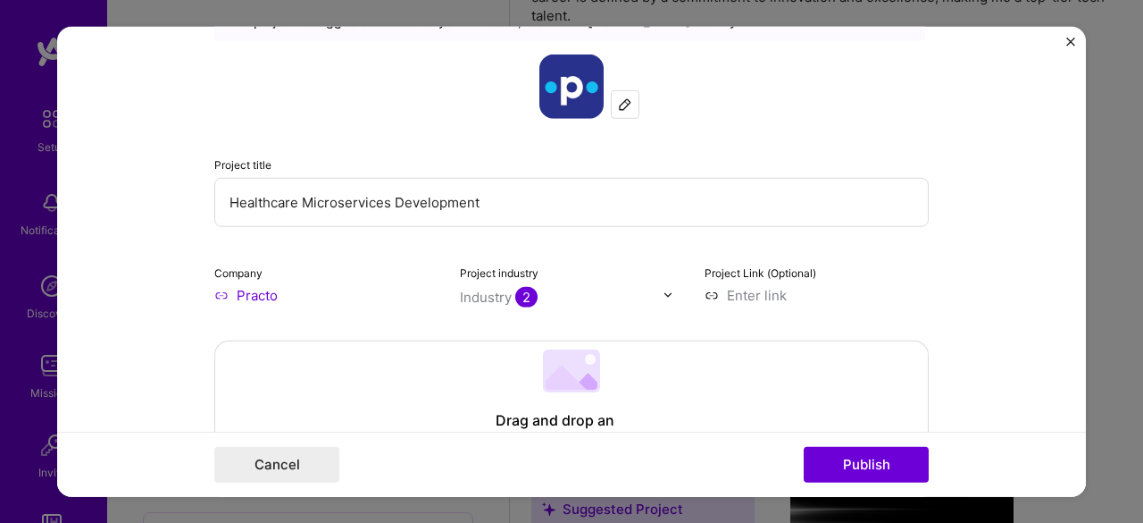
click at [663, 297] on img at bounding box center [668, 294] width 11 height 11
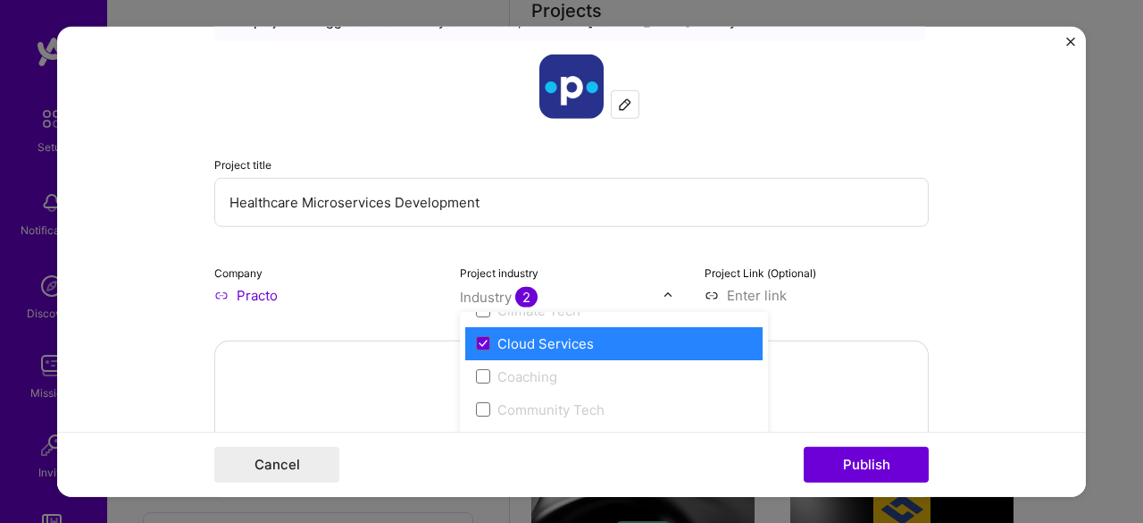
scroll to position [1029, 0]
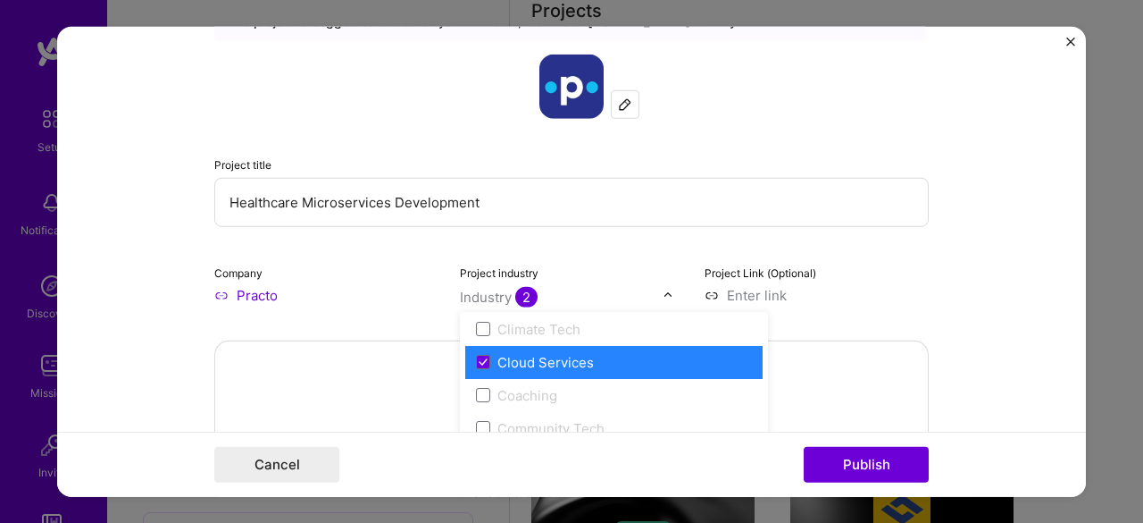
click at [577, 231] on div "Project title Healthcare Microservices Development Company Practo Project indus…" at bounding box center [571, 179] width 715 height 250
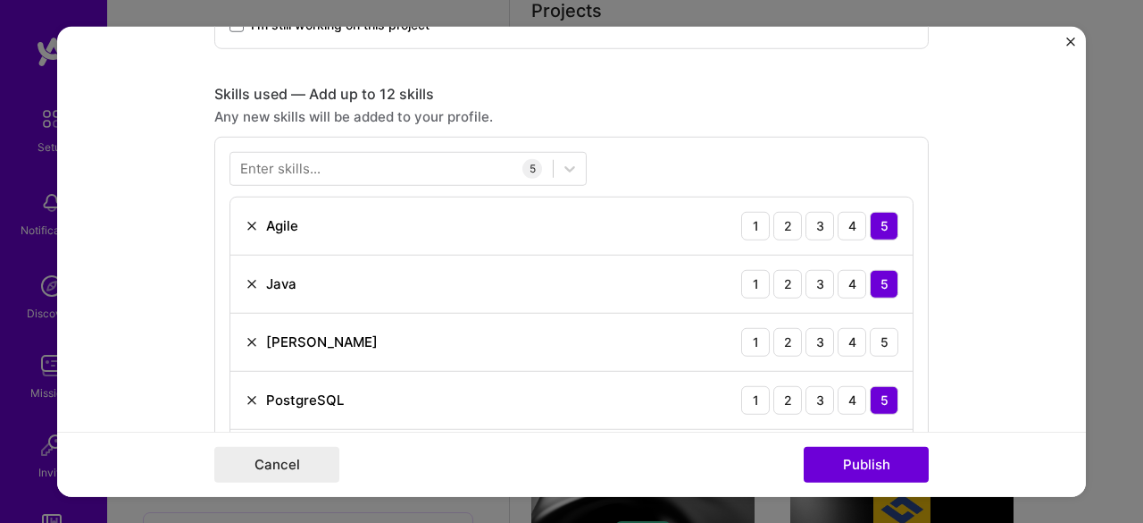
scroll to position [804, 0]
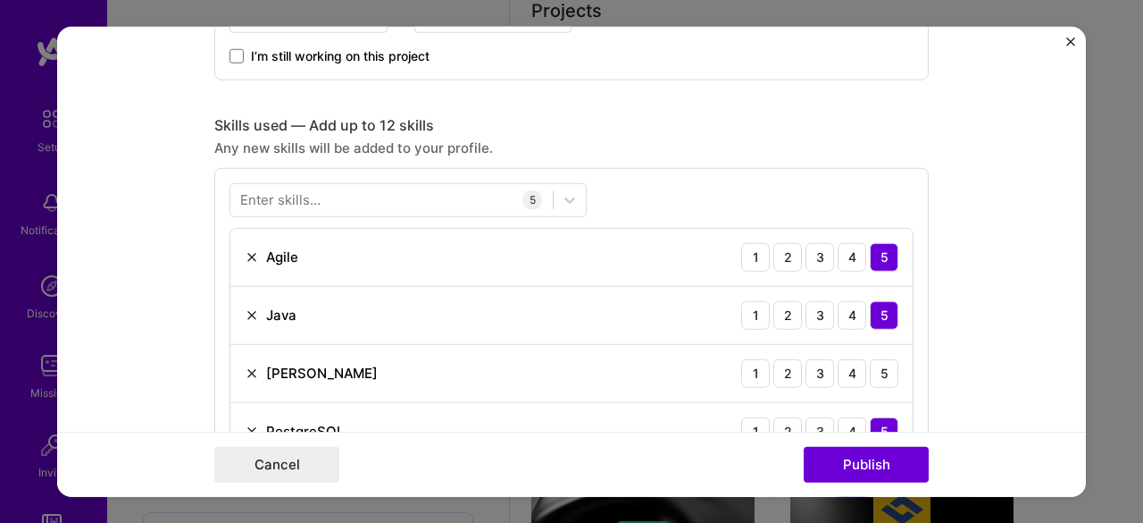
click at [304, 190] on div "Enter skills..." at bounding box center [280, 199] width 80 height 19
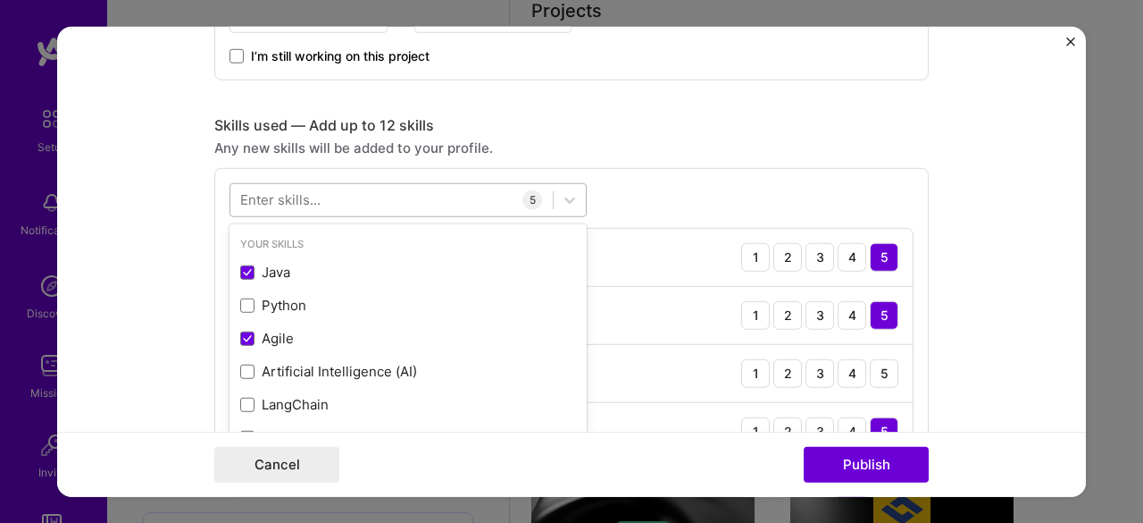
click at [314, 195] on div at bounding box center [391, 199] width 322 height 29
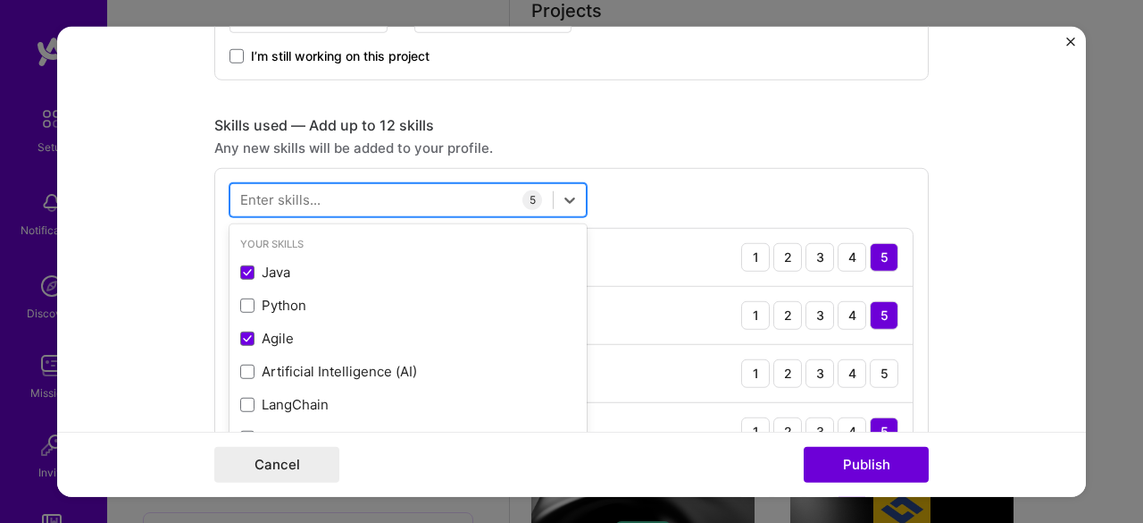
click at [314, 195] on div at bounding box center [391, 199] width 322 height 29
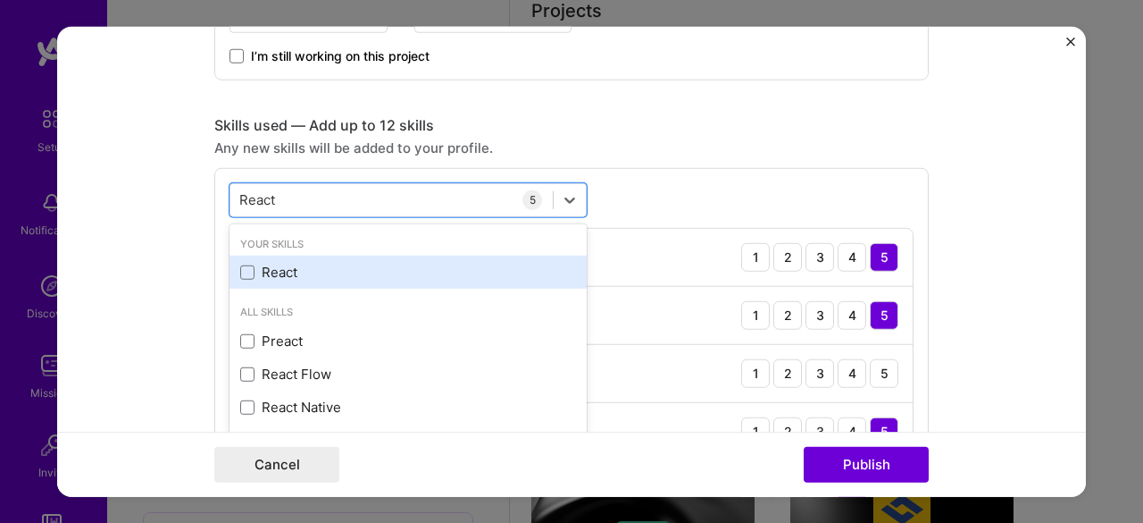
click at [279, 274] on div "React" at bounding box center [408, 272] width 336 height 19
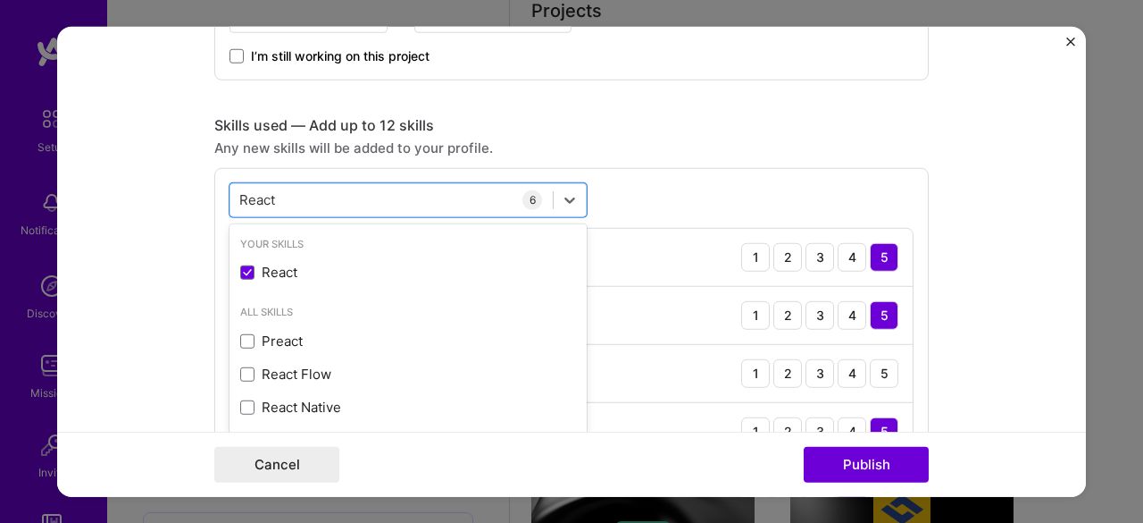
type input "React"
click at [738, 181] on div "option React, selected. option React selected, 0 of 2. 4 results available for …" at bounding box center [571, 379] width 715 height 424
click at [289, 200] on div "React React" at bounding box center [391, 199] width 322 height 29
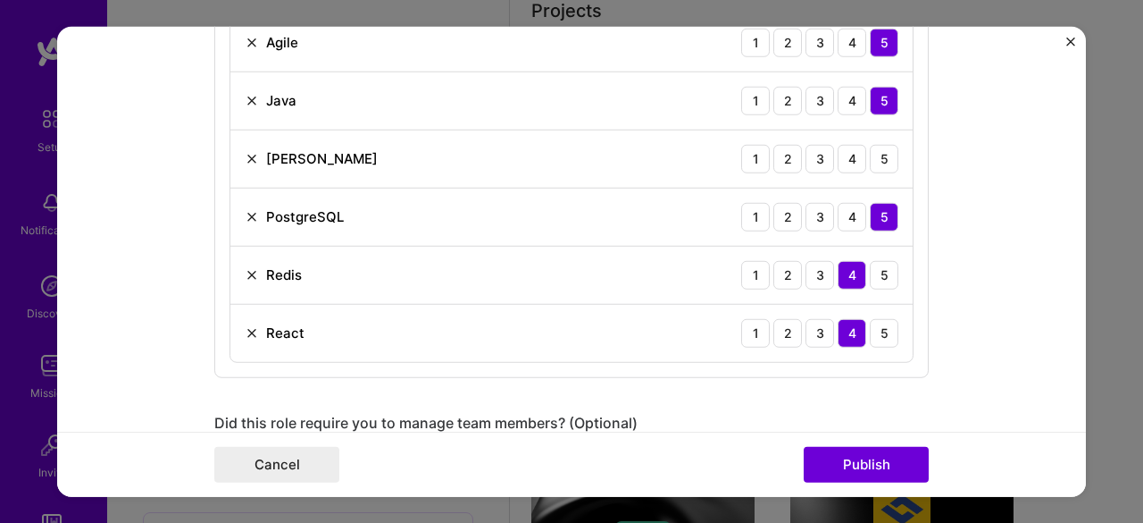
scroll to position [983, 0]
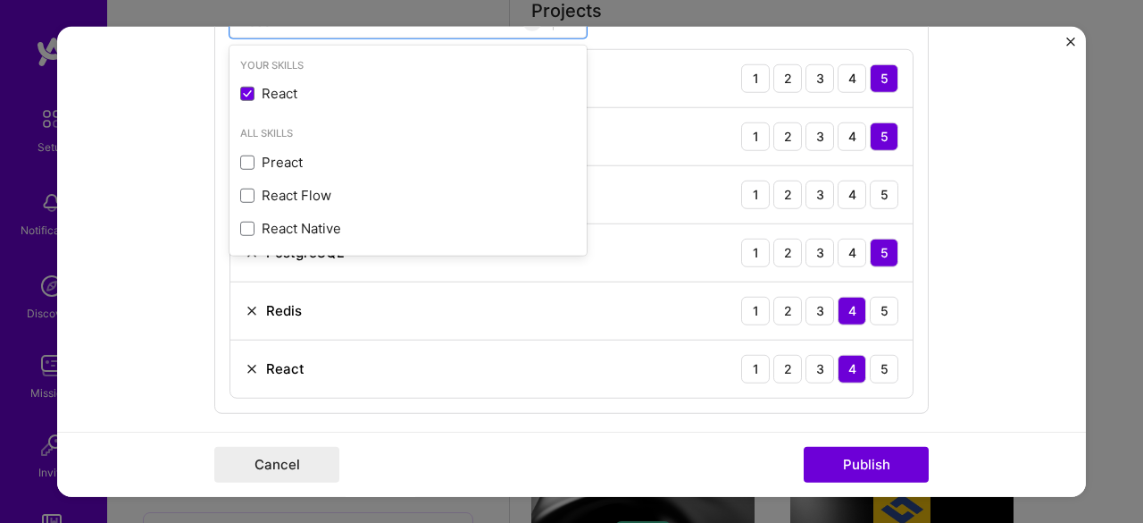
click at [960, 271] on form "Editing suggested project This project is suggested based on your LinkedIn, res…" at bounding box center [571, 261] width 1029 height 471
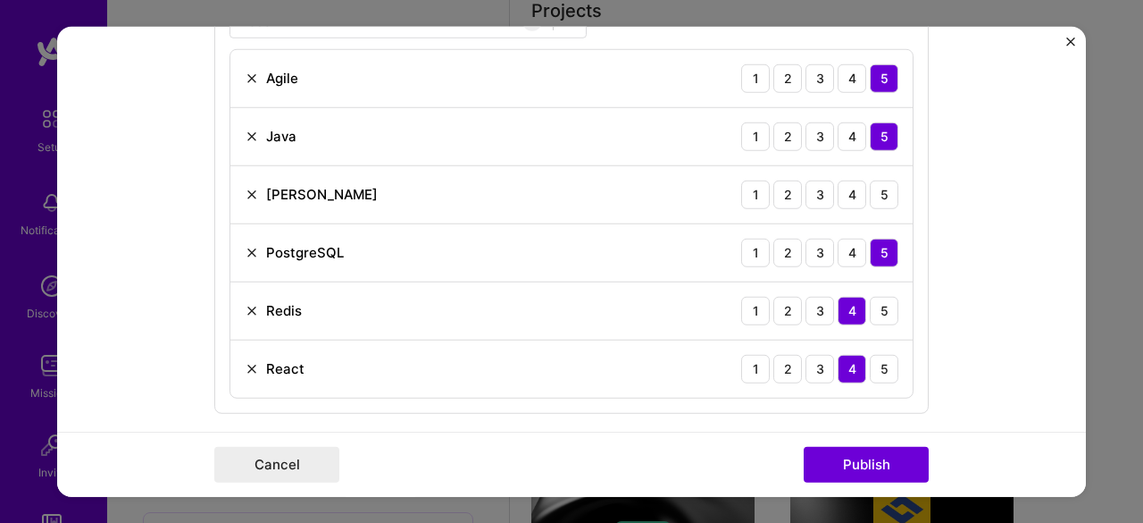
scroll to position [893, 0]
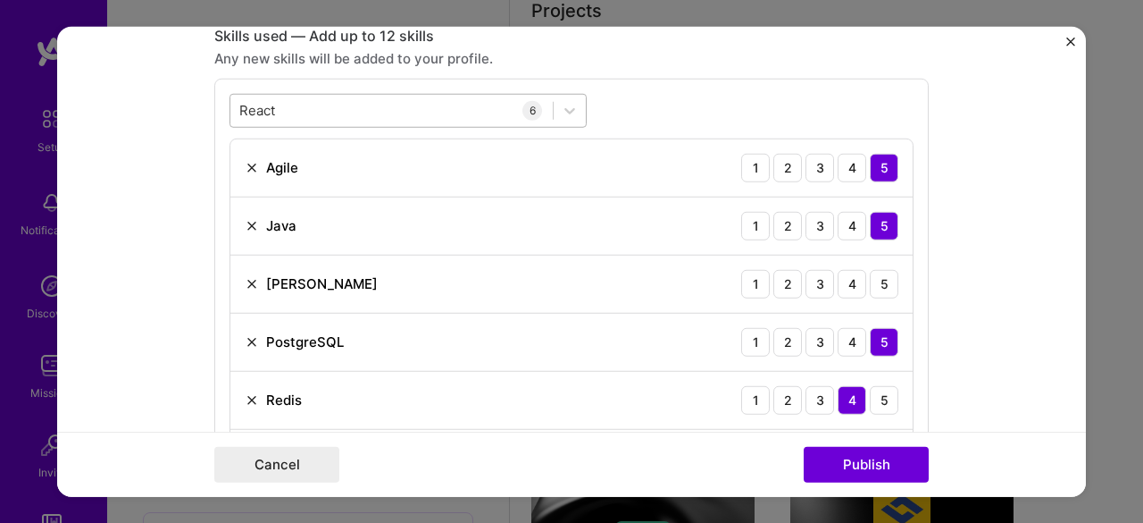
click at [309, 107] on div "React React" at bounding box center [391, 110] width 322 height 29
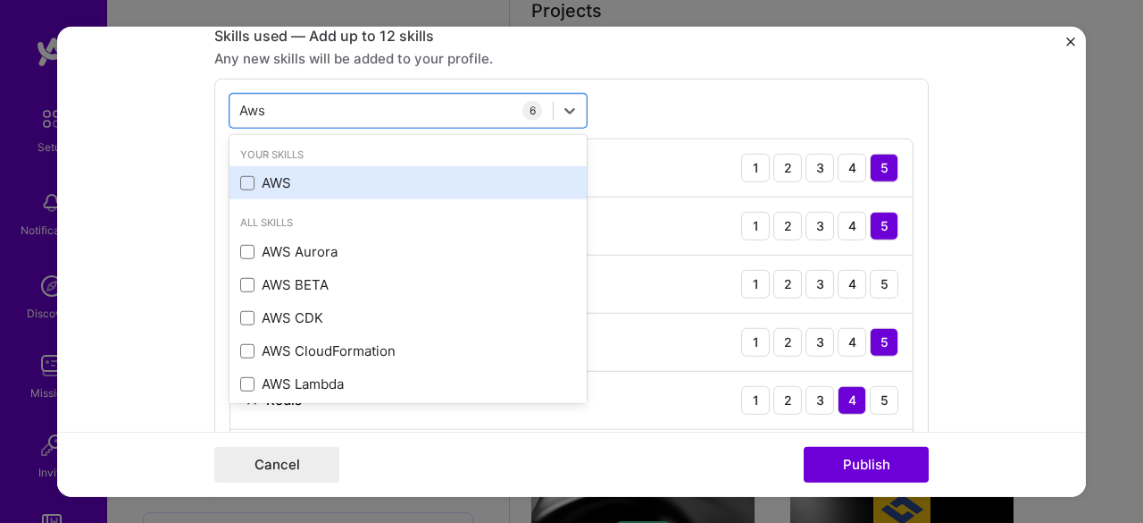
click at [260, 185] on div "AWS" at bounding box center [408, 182] width 336 height 19
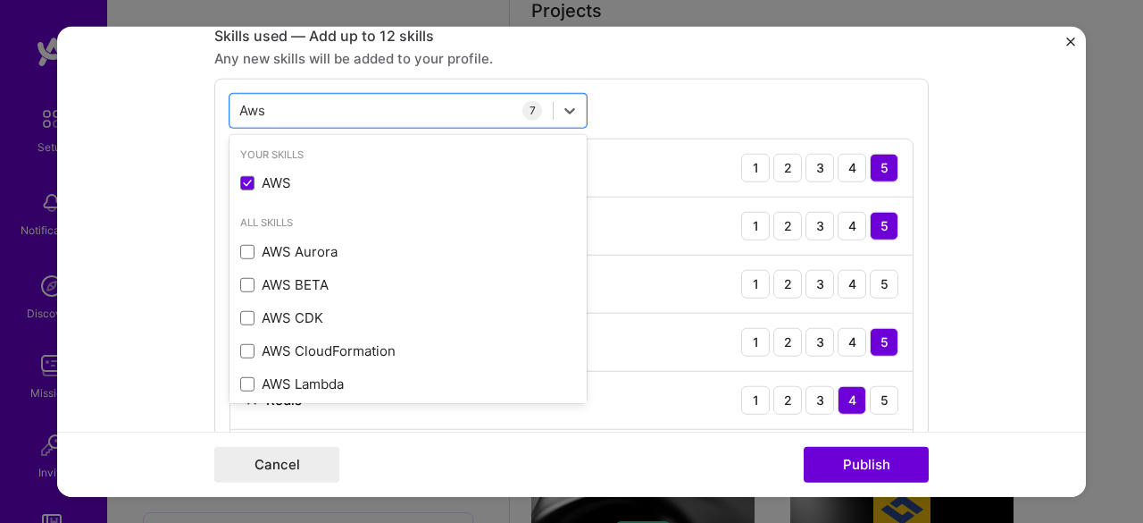
type input "Aws"
click at [696, 84] on div "option AWS, selected. option AWS selected, 0 of 2. 8 results available for sear…" at bounding box center [571, 319] width 715 height 482
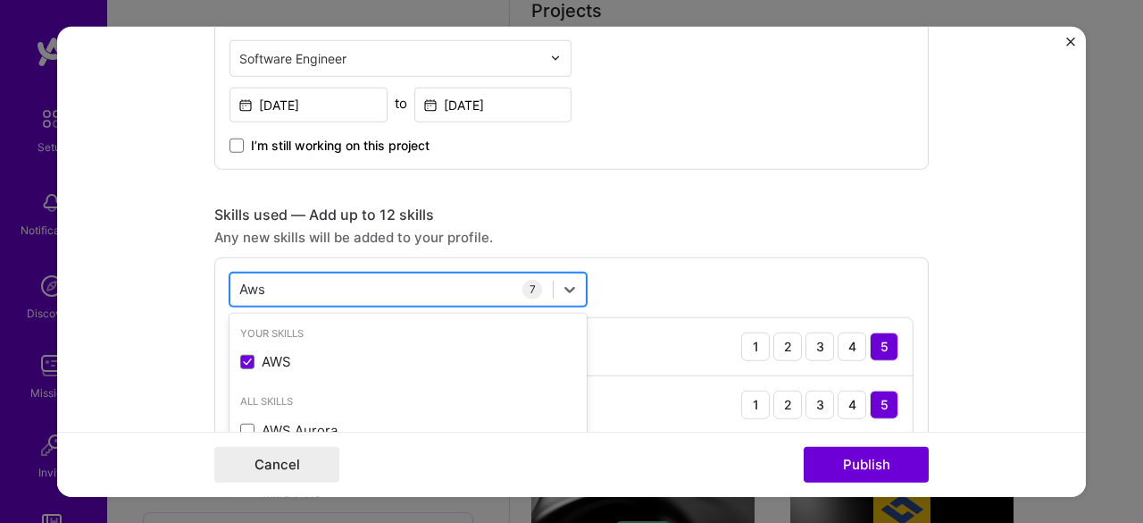
scroll to position [799, 0]
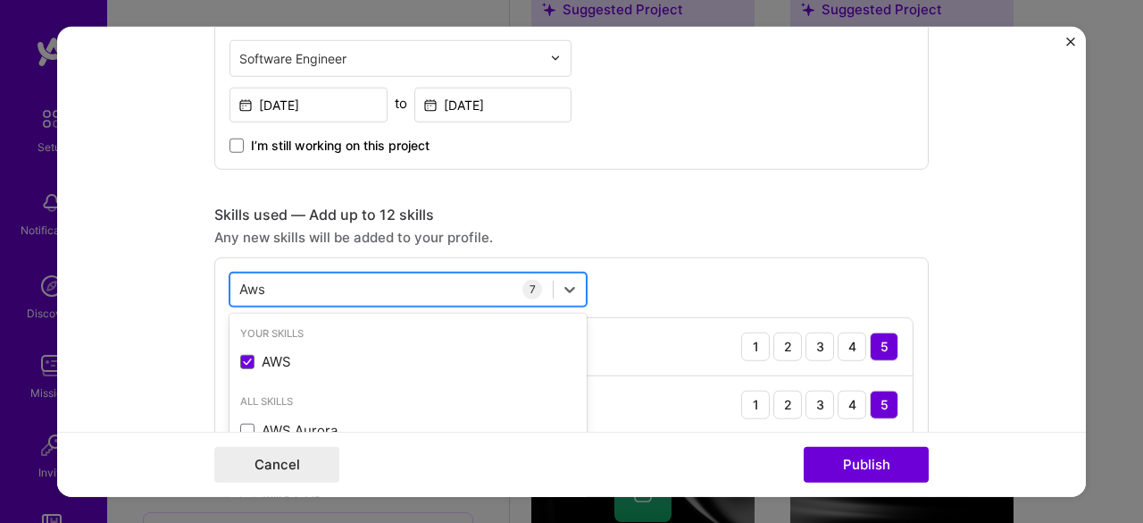
click at [291, 285] on div "Aws Aws" at bounding box center [391, 288] width 322 height 29
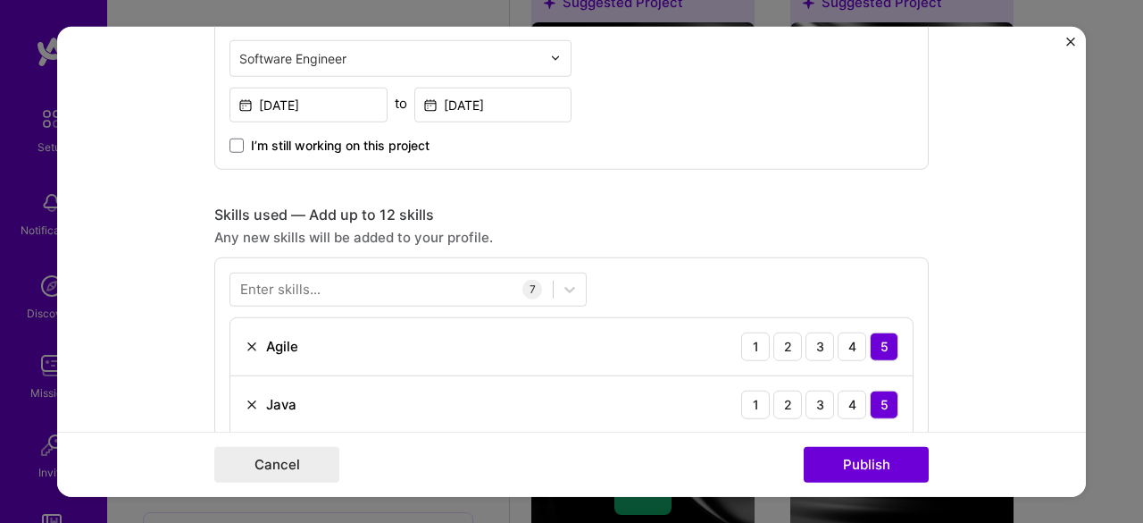
click at [665, 221] on div "Skills used — Add up to 12 skills" at bounding box center [571, 214] width 715 height 19
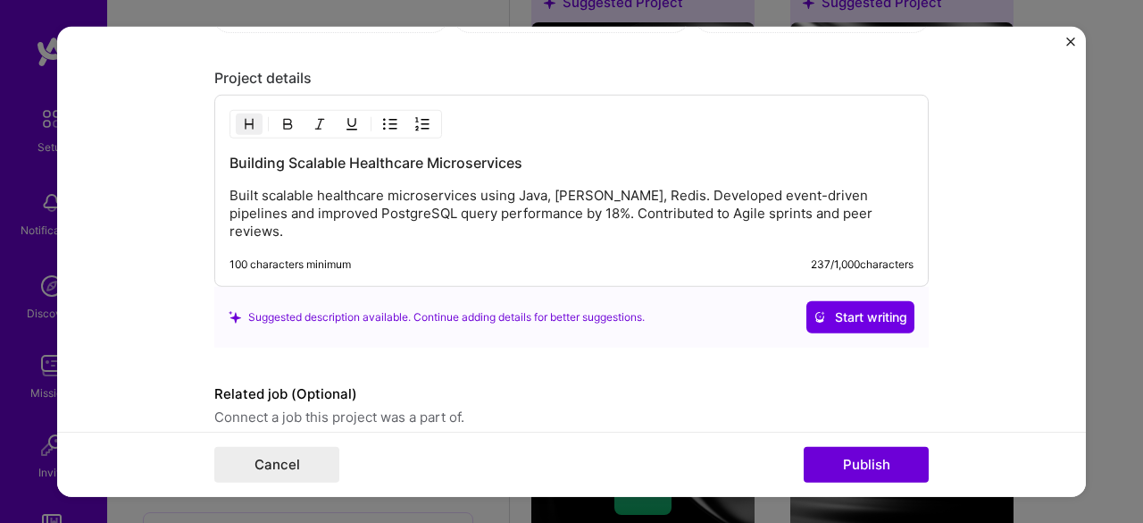
scroll to position [1926, 0]
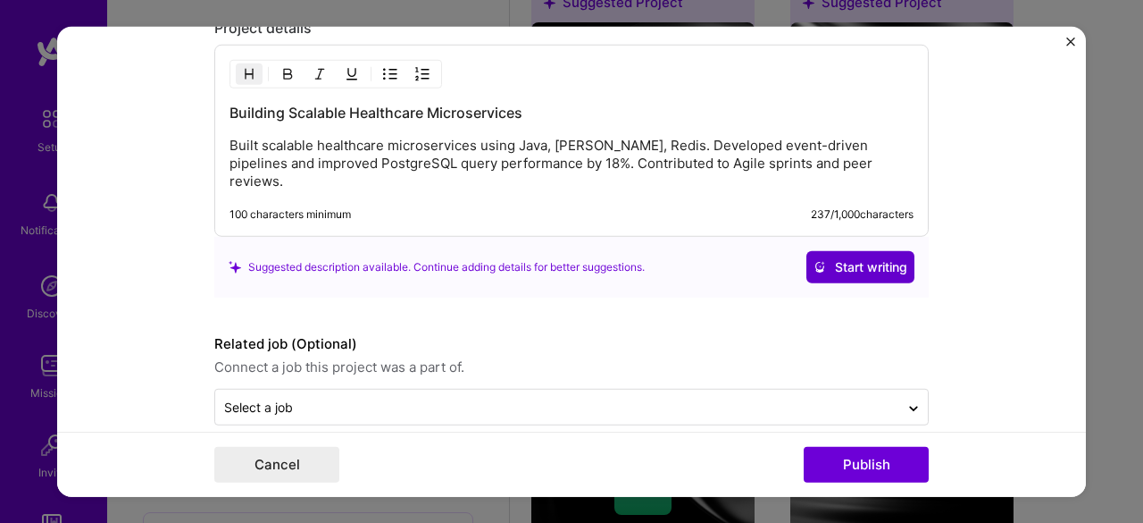
click at [825, 258] on span "Start writing" at bounding box center [861, 267] width 94 height 18
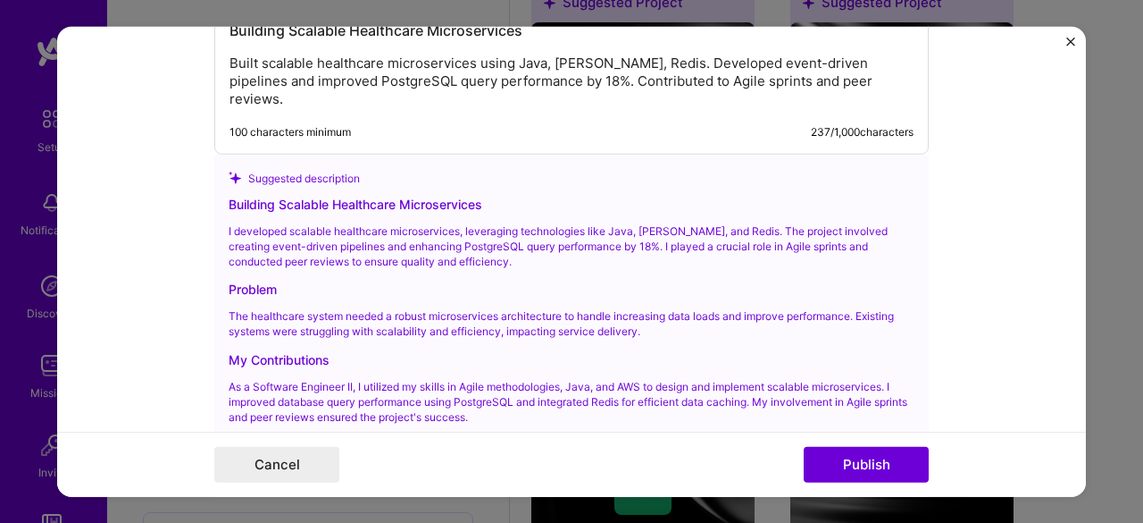
scroll to position [2174, 0]
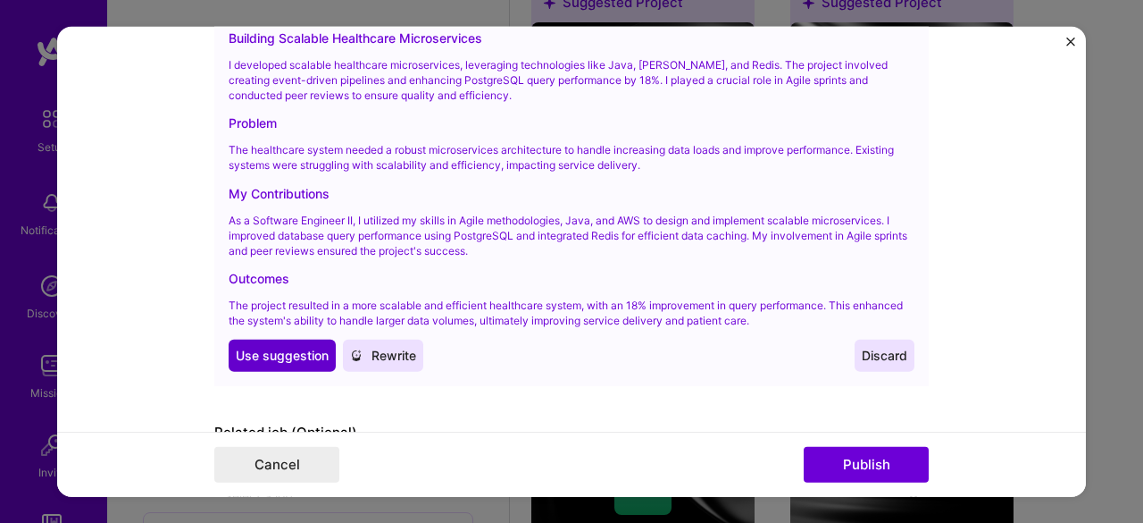
click at [259, 347] on span "Use suggestion" at bounding box center [282, 356] width 93 height 18
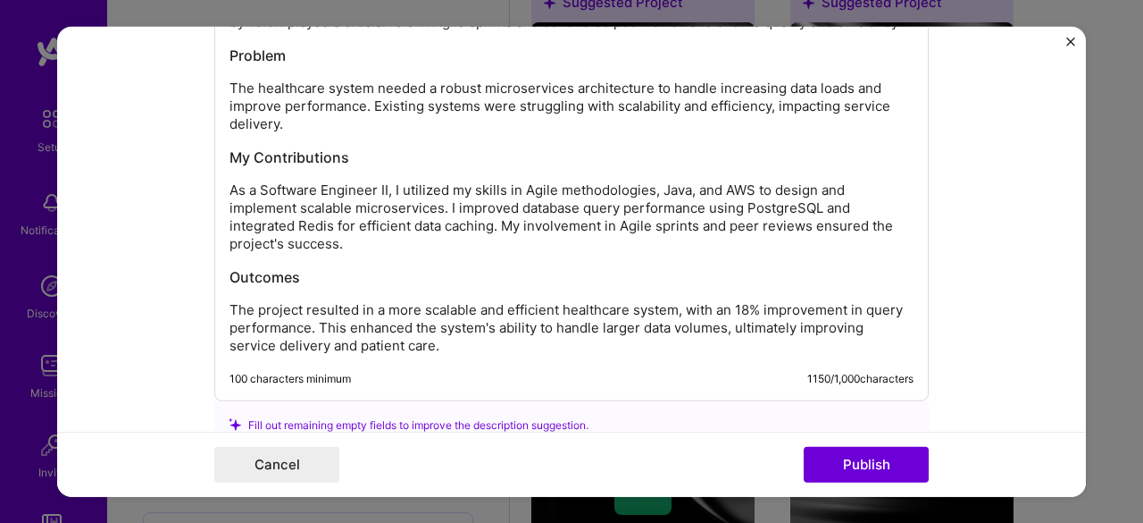
scroll to position [1995, 0]
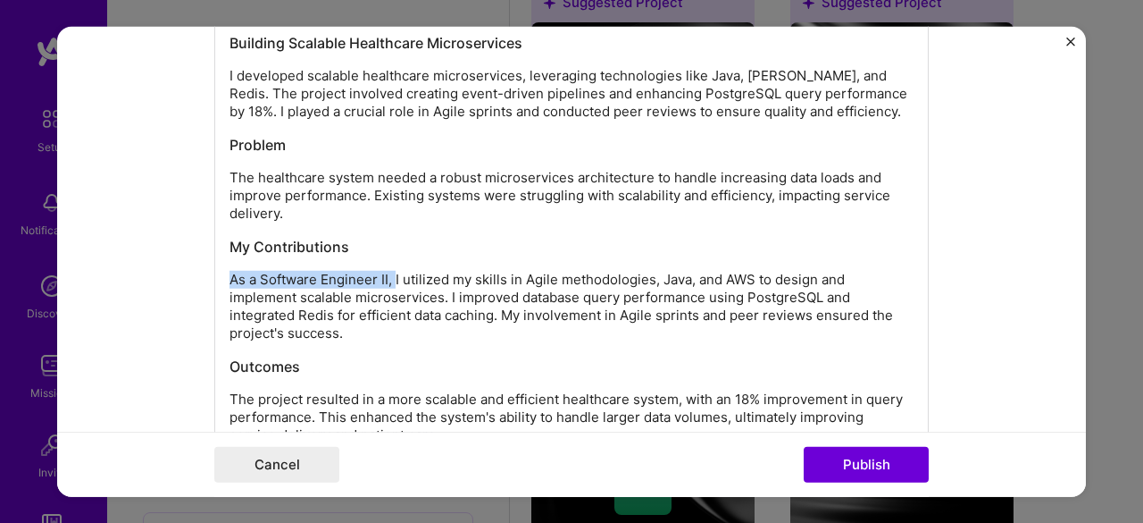
drag, startPoint x: 256, startPoint y: 274, endPoint x: 388, endPoint y: 265, distance: 131.6
click at [388, 271] on p "As a Software Engineer II, I utilized my skills in Agile methodologies, Java, a…" at bounding box center [572, 306] width 684 height 71
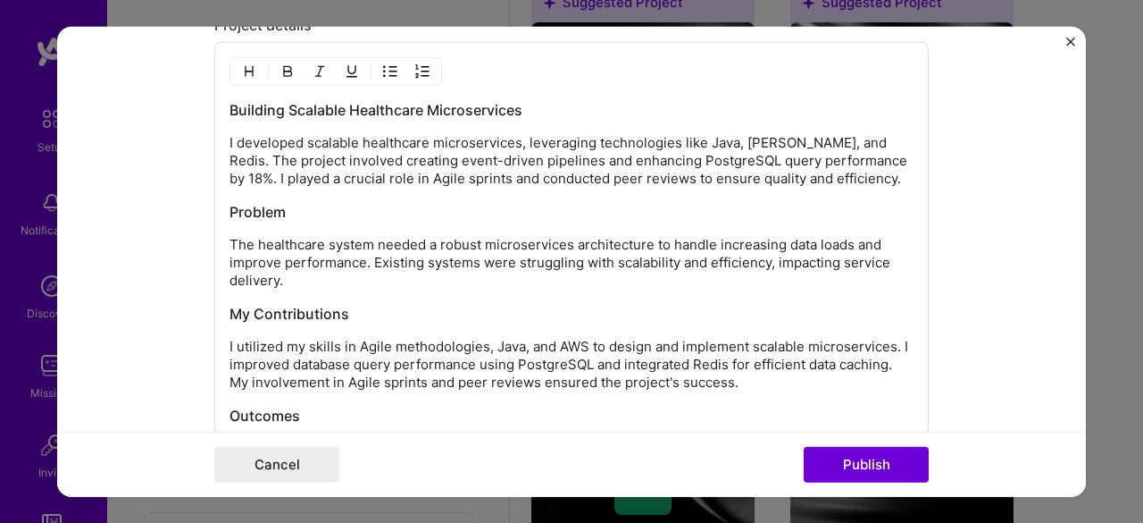
scroll to position [1906, 0]
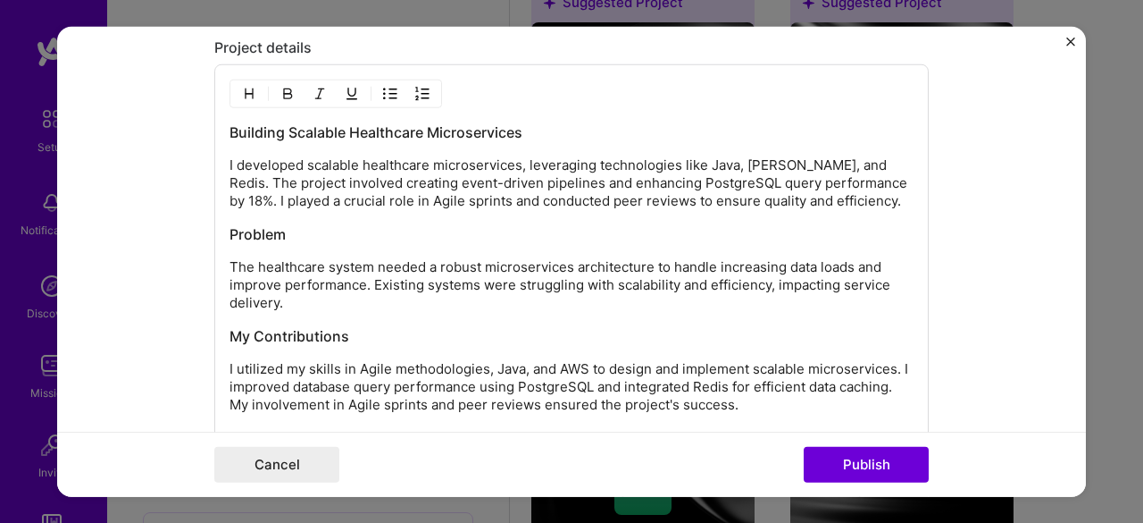
click at [297, 279] on p "The healthcare system needed a robust microservices architecture to handle incr…" at bounding box center [572, 285] width 684 height 54
drag, startPoint x: 248, startPoint y: 169, endPoint x: 352, endPoint y: 190, distance: 105.8
click at [352, 190] on div "Building Scalable Healthcare Microservices I developed scalable healthcare micr…" at bounding box center [571, 313] width 715 height 498
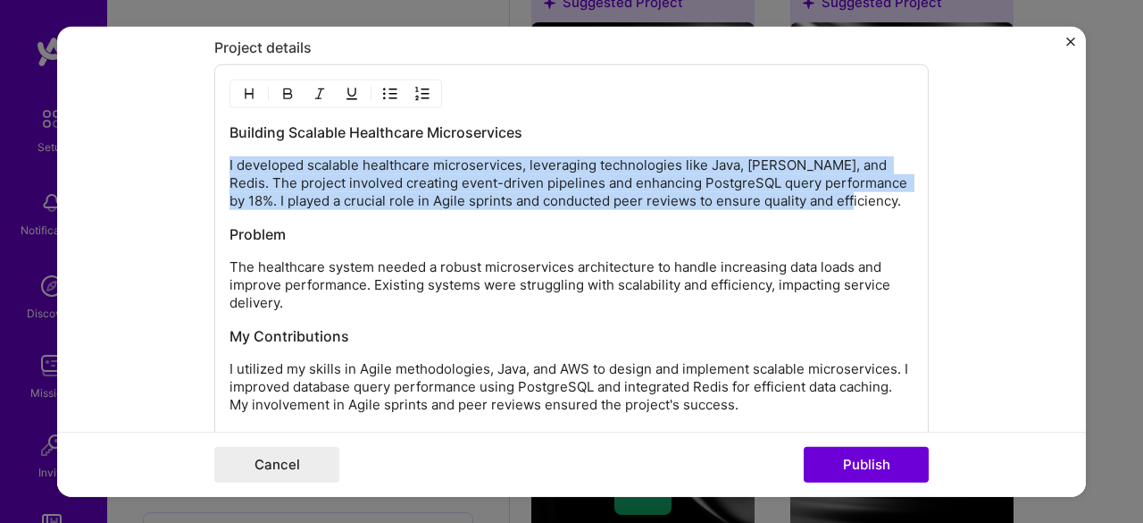
drag, startPoint x: 223, startPoint y: 158, endPoint x: 905, endPoint y: 197, distance: 682.7
click at [905, 197] on p "I developed scalable healthcare microservices, leveraging technologies like Jav…" at bounding box center [572, 183] width 684 height 54
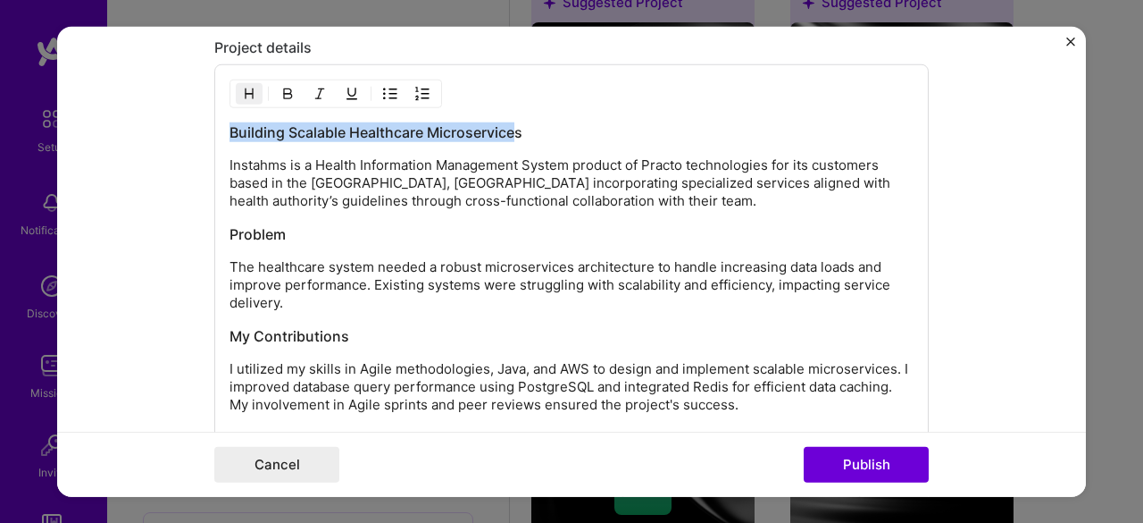
drag, startPoint x: 222, startPoint y: 126, endPoint x: 513, endPoint y: 122, distance: 291.2
click at [513, 122] on h3 "Building Scalable Healthcare Microservices" at bounding box center [572, 132] width 684 height 20
click at [238, 160] on p "Instahms is a Health Information Management System product of Practo technologi…" at bounding box center [572, 183] width 684 height 54
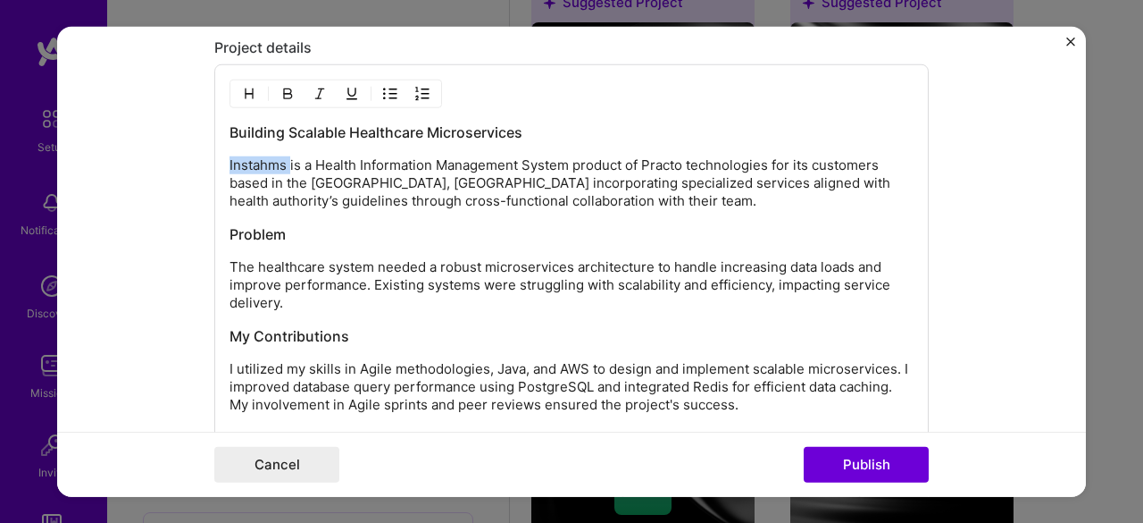
click at [238, 160] on p "Instahms is a Health Information Management System product of Practo technologi…" at bounding box center [572, 183] width 684 height 54
copy p "Instahms"
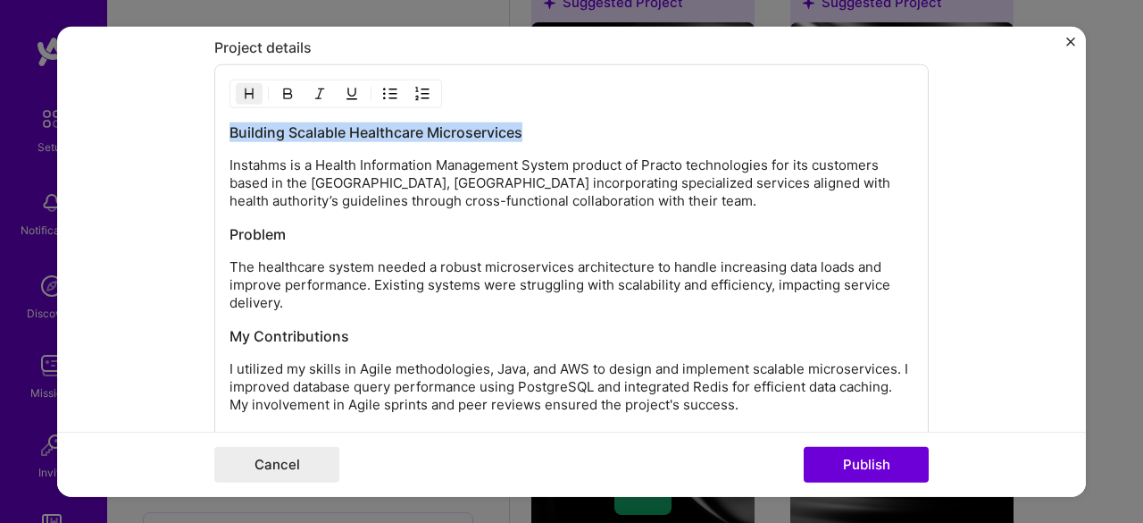
drag, startPoint x: 222, startPoint y: 121, endPoint x: 545, endPoint y: 113, distance: 322.5
click at [545, 113] on div "Building Scalable Healthcare Microservices Instahms is a Health Information Man…" at bounding box center [571, 313] width 715 height 498
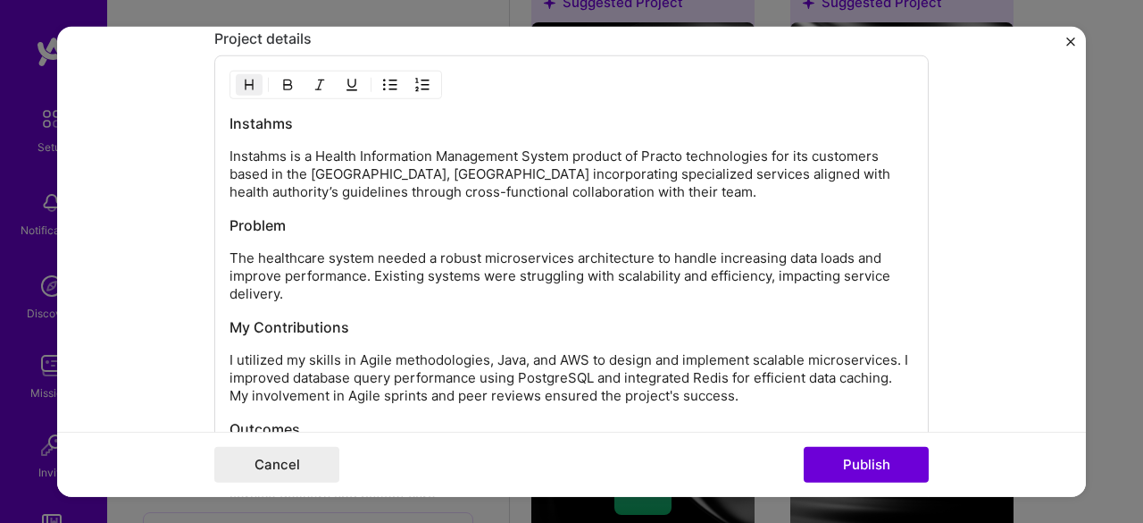
scroll to position [2004, 0]
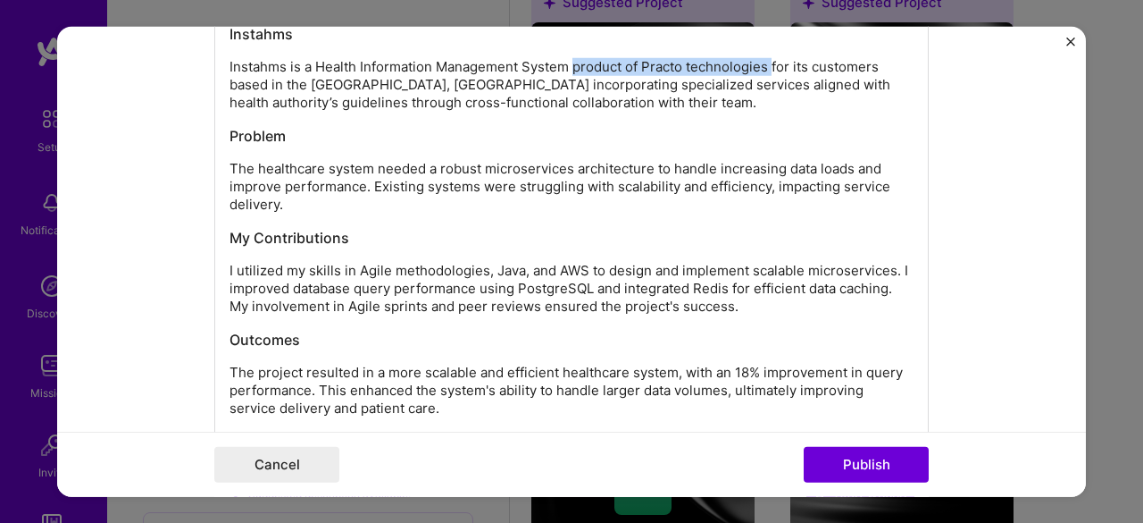
drag, startPoint x: 569, startPoint y: 61, endPoint x: 766, endPoint y: 59, distance: 197.4
click at [766, 59] on p "Instahms is a Health Information Management System product of Practo technologi…" at bounding box center [572, 85] width 684 height 54
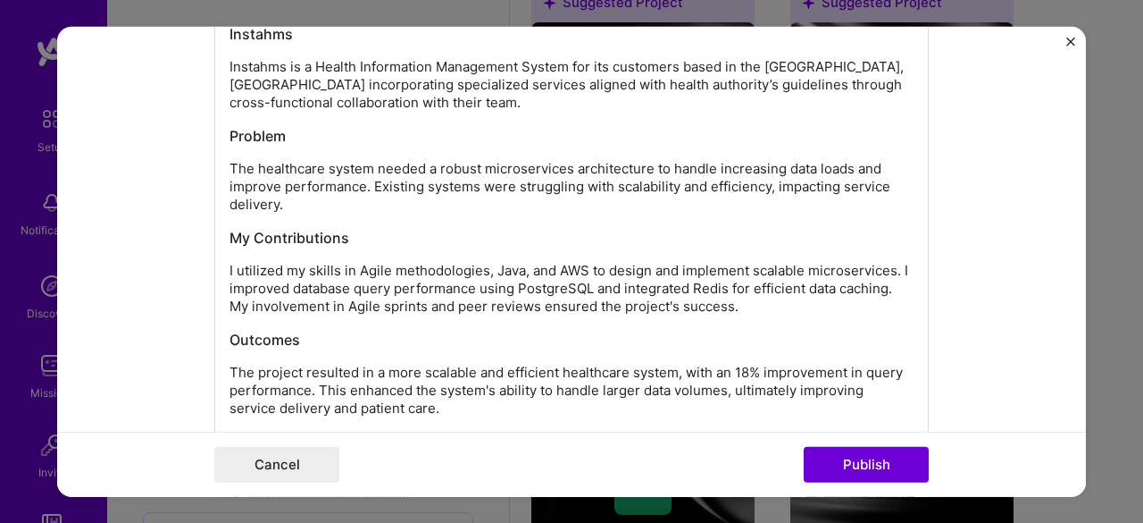
click at [591, 59] on p "Instahms is a Health Information Management System for its customers based in t…" at bounding box center [572, 85] width 684 height 54
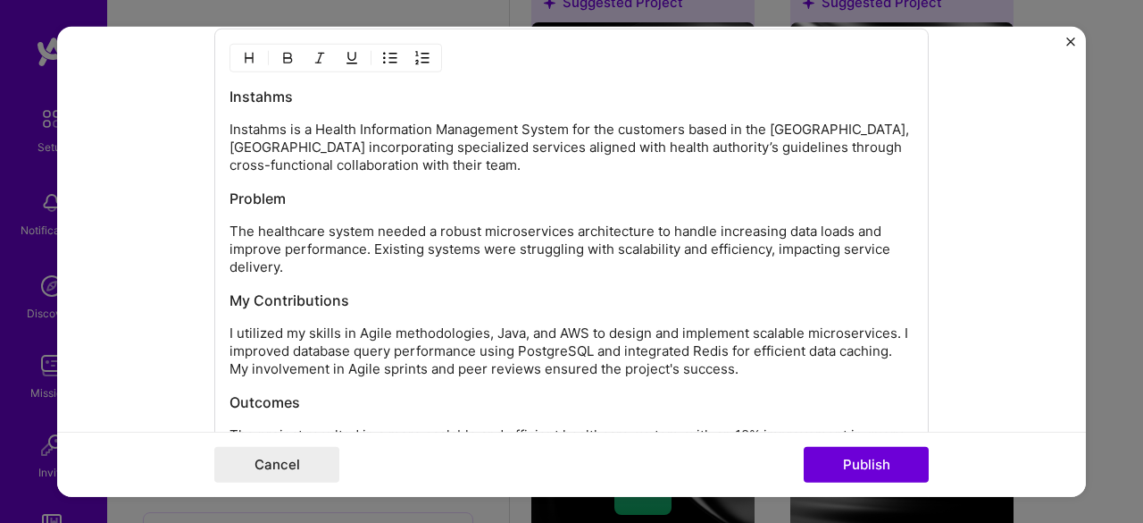
scroll to position [1915, 0]
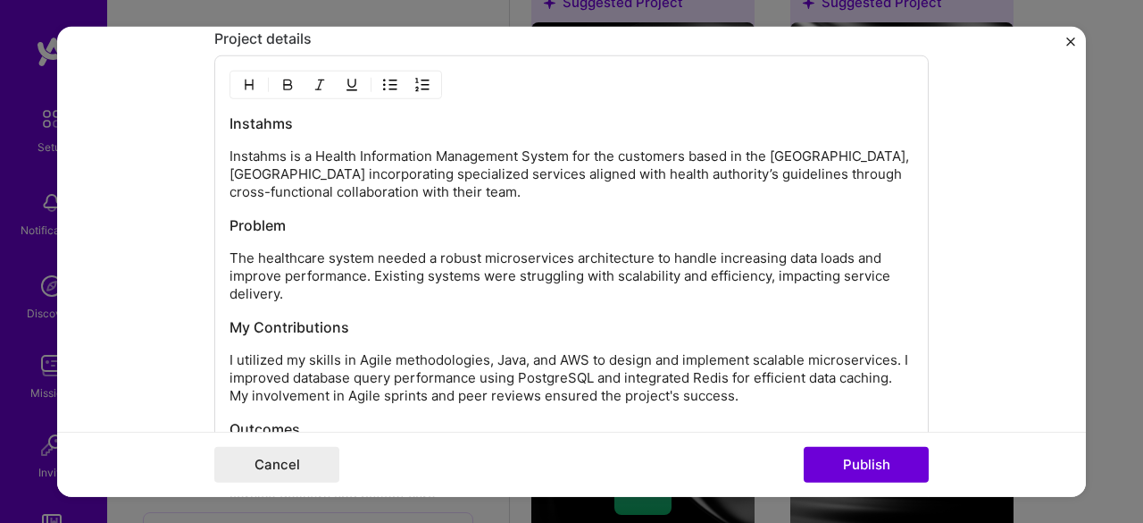
click at [462, 149] on p "Instahms is a Health Information Management System for the customers based in t…" at bounding box center [572, 174] width 684 height 54
click at [393, 147] on p "Instahms is a Health Information System for the customers based in the [GEOGRAP…" at bounding box center [572, 174] width 684 height 54
drag, startPoint x: 491, startPoint y: 151, endPoint x: 536, endPoint y: 153, distance: 44.7
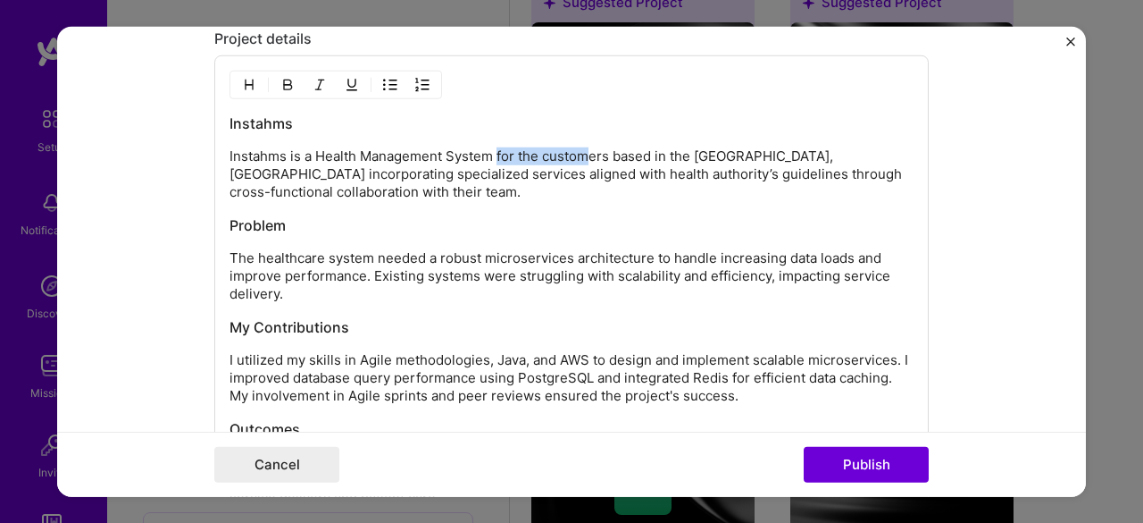
click at [577, 155] on p "Instahms is a Health Management System for the customers based in the [GEOGRAPH…" at bounding box center [572, 174] width 684 height 54
click at [358, 149] on p "Instahms is a Health Management System for the customers based in the [GEOGRAPH…" at bounding box center [572, 174] width 684 height 54
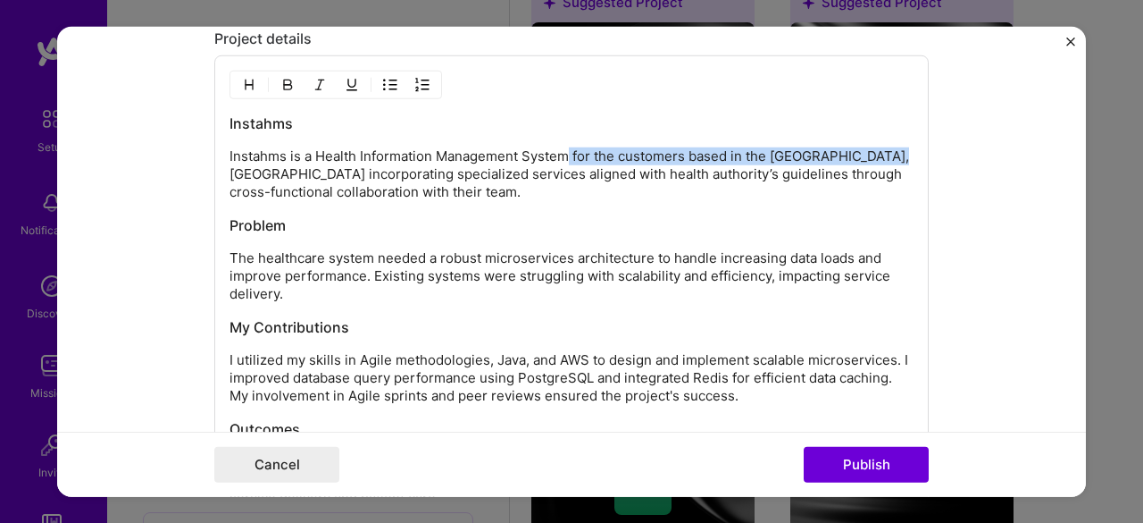
drag, startPoint x: 568, startPoint y: 154, endPoint x: 877, endPoint y: 150, distance: 309.1
click at [877, 150] on p "Instahms is a Health Information Management System for the customers based in t…" at bounding box center [572, 174] width 684 height 54
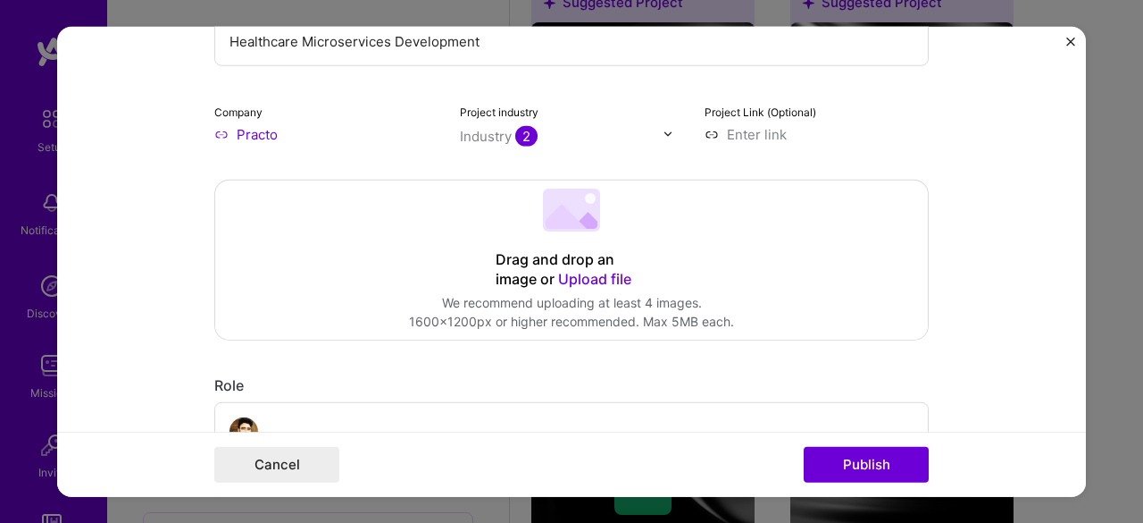
scroll to position [177, 0]
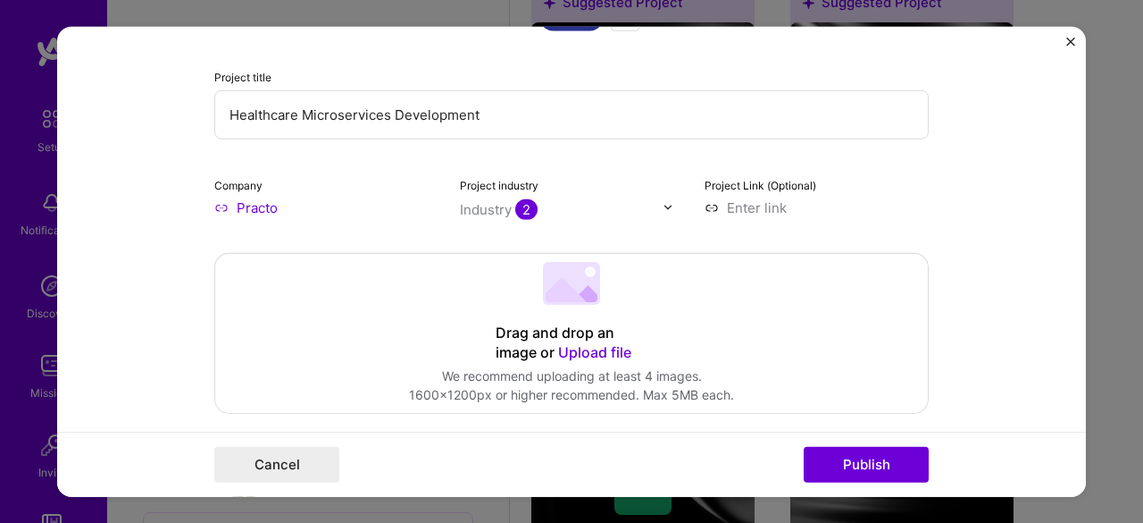
click at [383, 111] on input "Healthcare Microservices Development" at bounding box center [571, 113] width 715 height 49
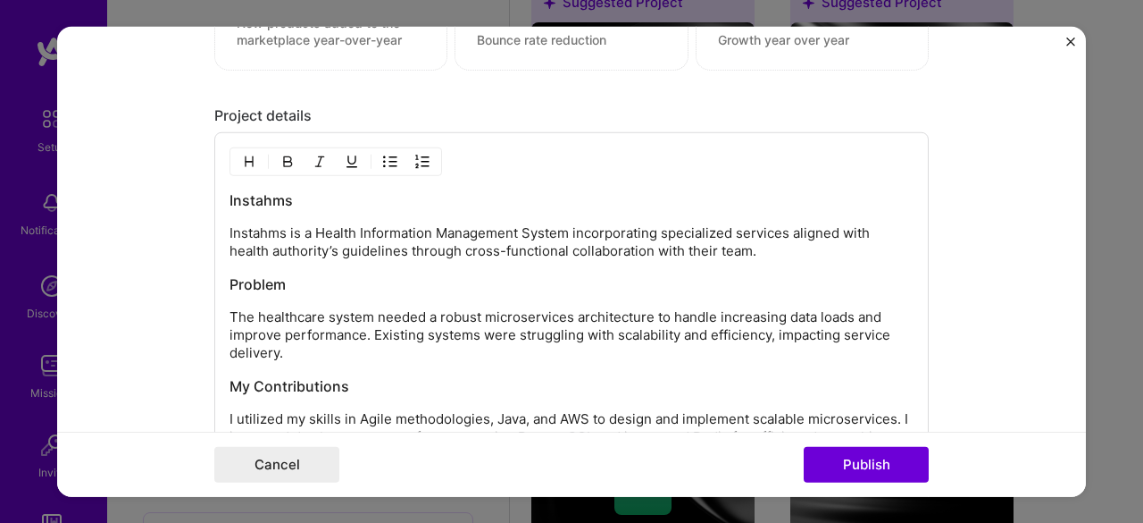
scroll to position [1874, 0]
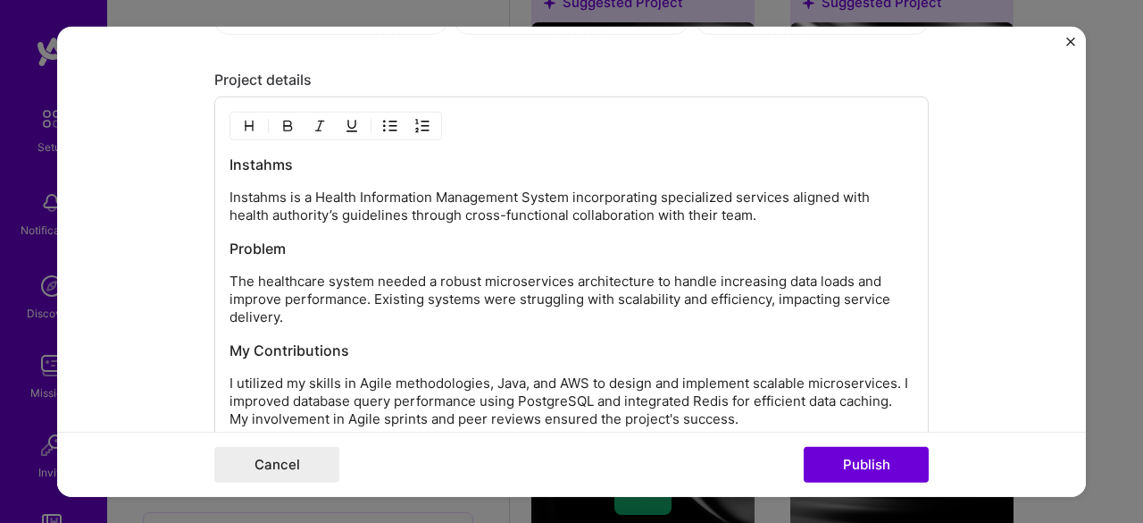
click at [253, 158] on h3 "Instahms" at bounding box center [572, 165] width 684 height 20
click at [254, 158] on h3 "Instahms" at bounding box center [572, 165] width 684 height 20
copy h3 "Instahms"
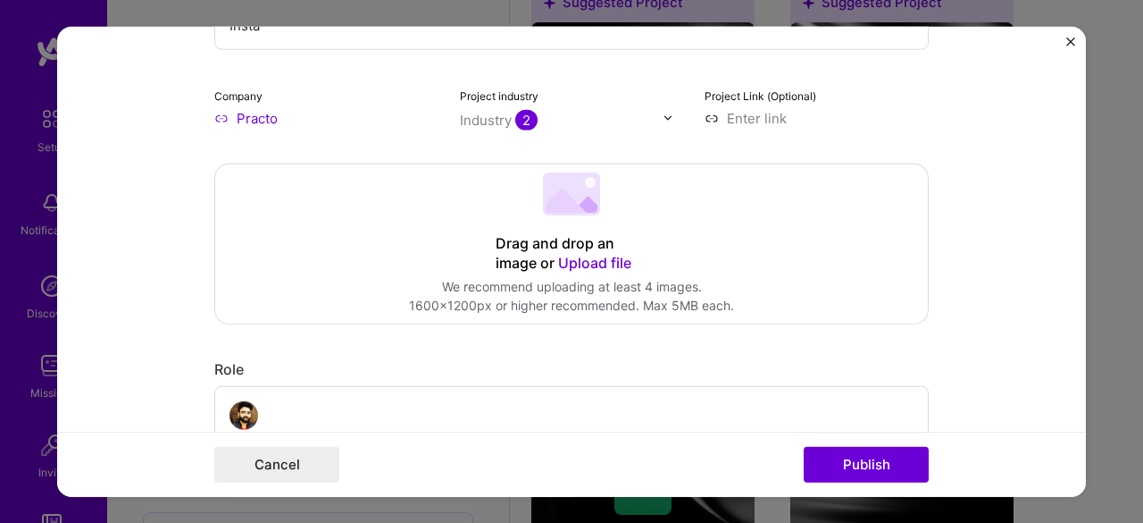
scroll to position [0, 0]
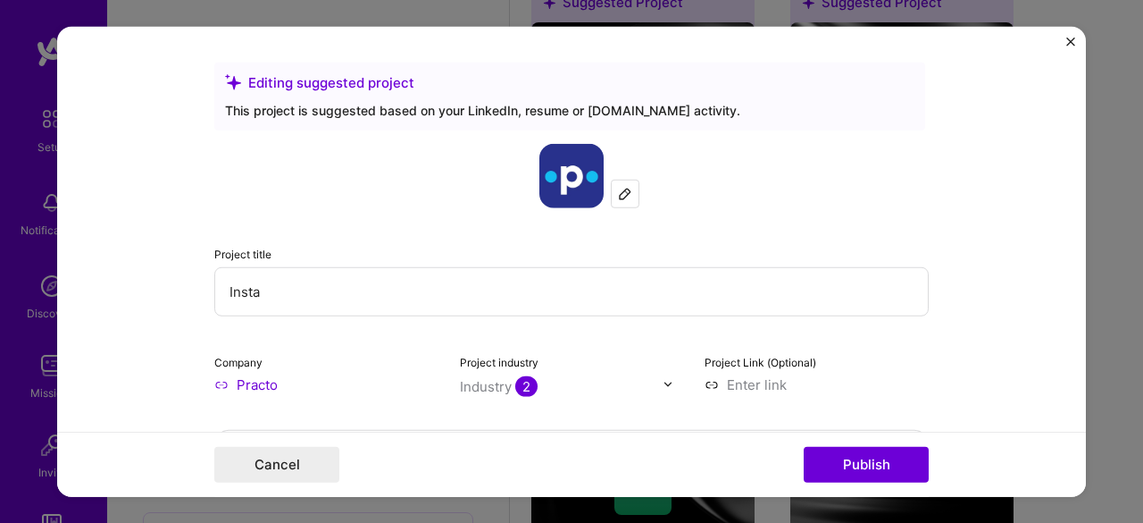
click at [263, 289] on input "Insta" at bounding box center [571, 290] width 715 height 49
paste input "[MEDICAL_DATA]"
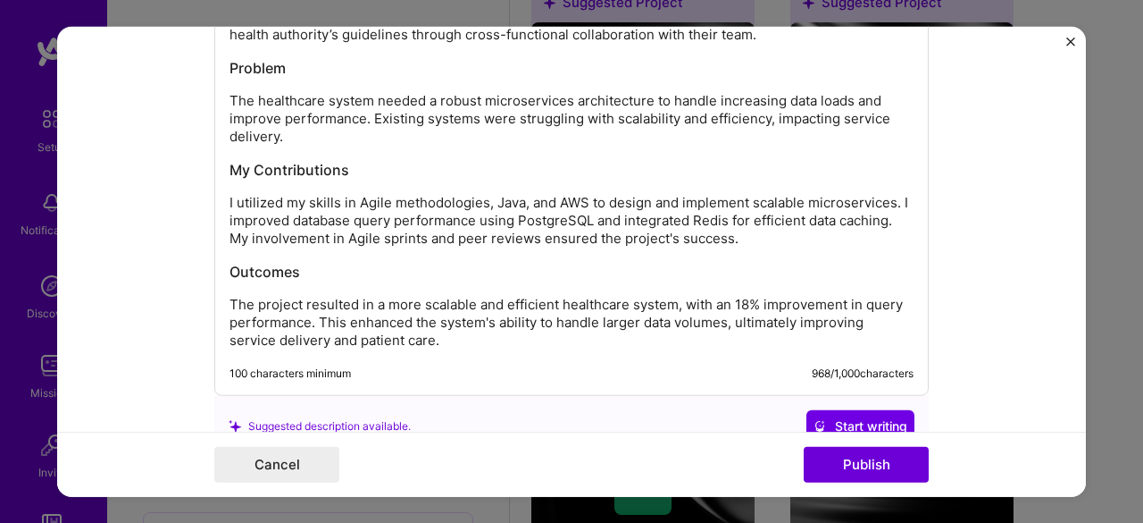
scroll to position [2231, 0]
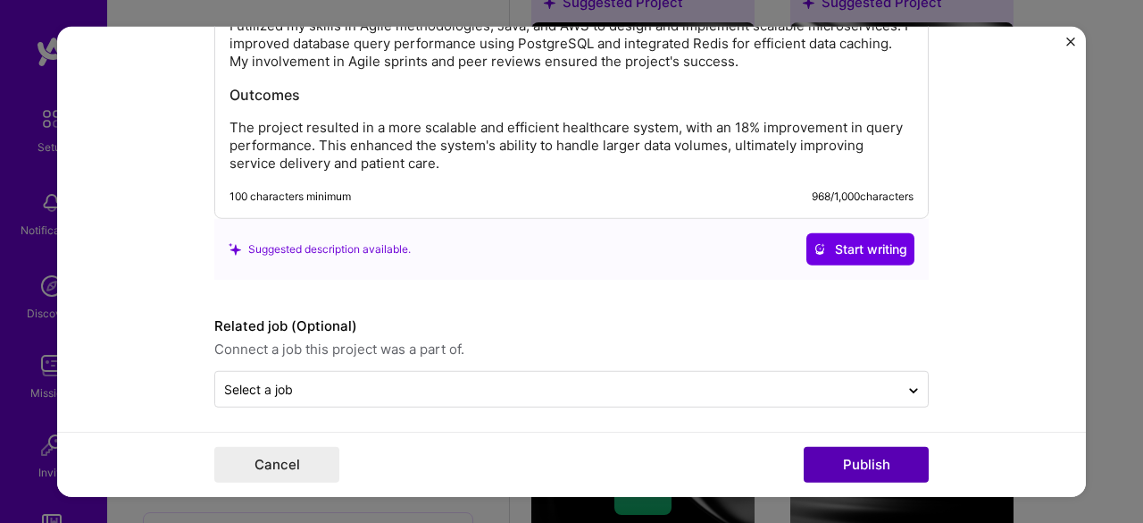
type input "Instahms"
click at [833, 454] on button "Publish" at bounding box center [866, 465] width 125 height 36
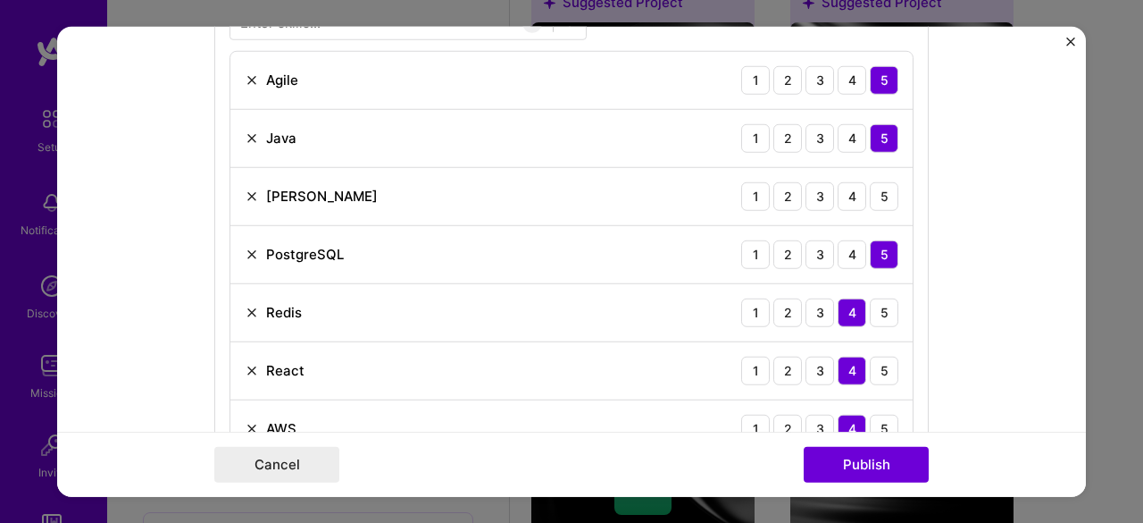
scroll to position [891, 0]
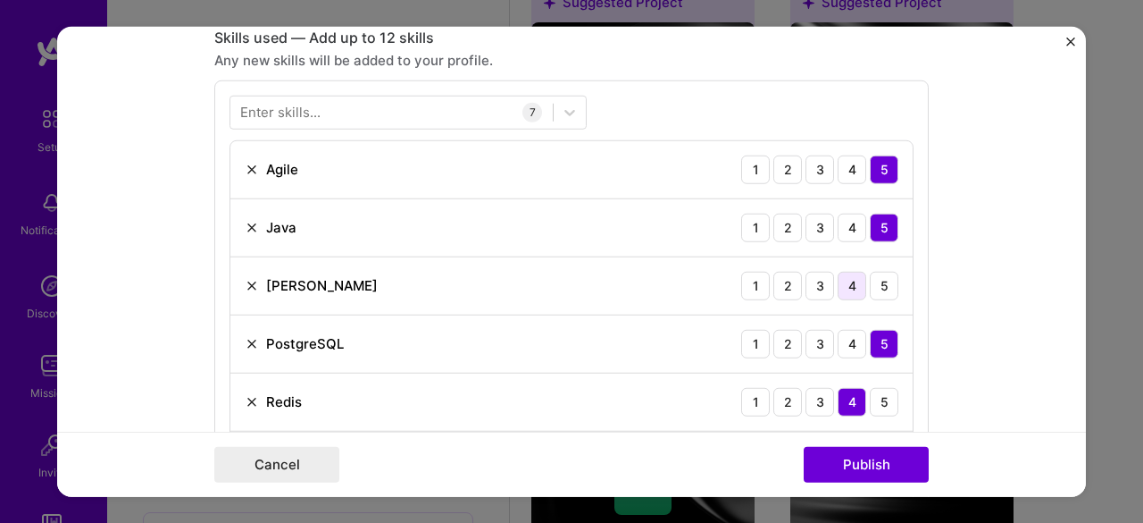
click at [843, 285] on div "4" at bounding box center [852, 285] width 29 height 29
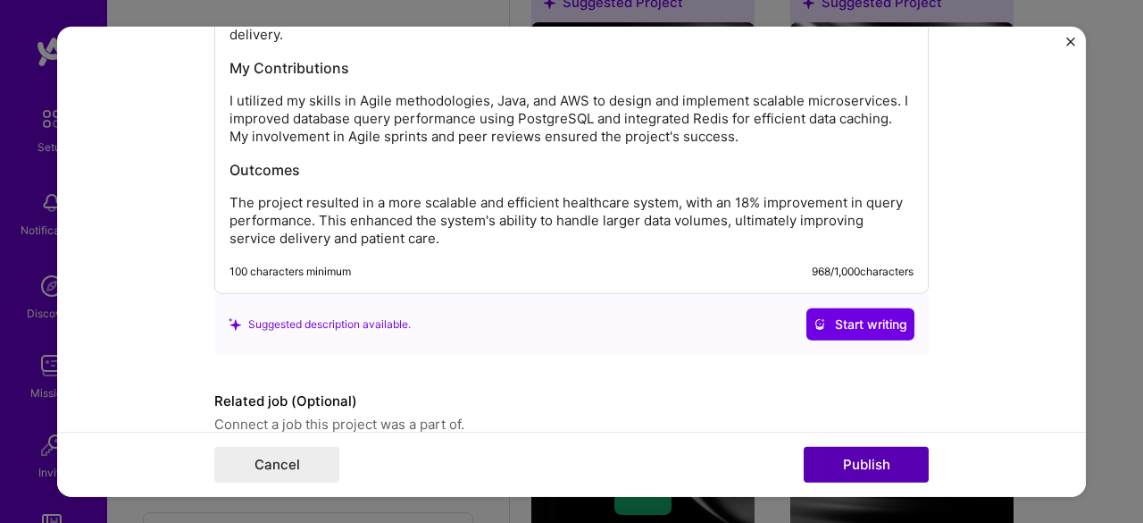
scroll to position [2231, 0]
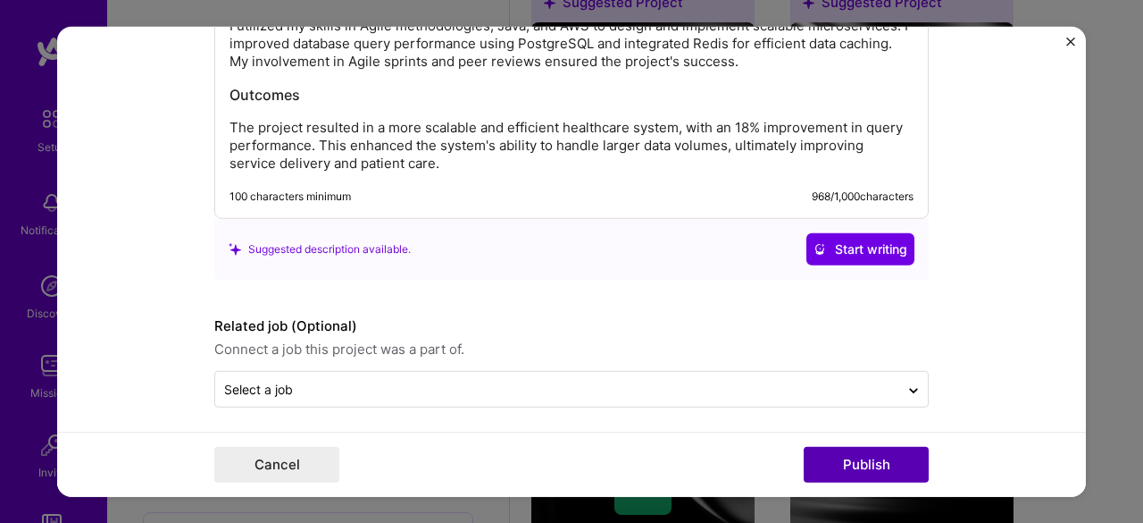
click at [858, 464] on button "Publish" at bounding box center [866, 465] width 125 height 36
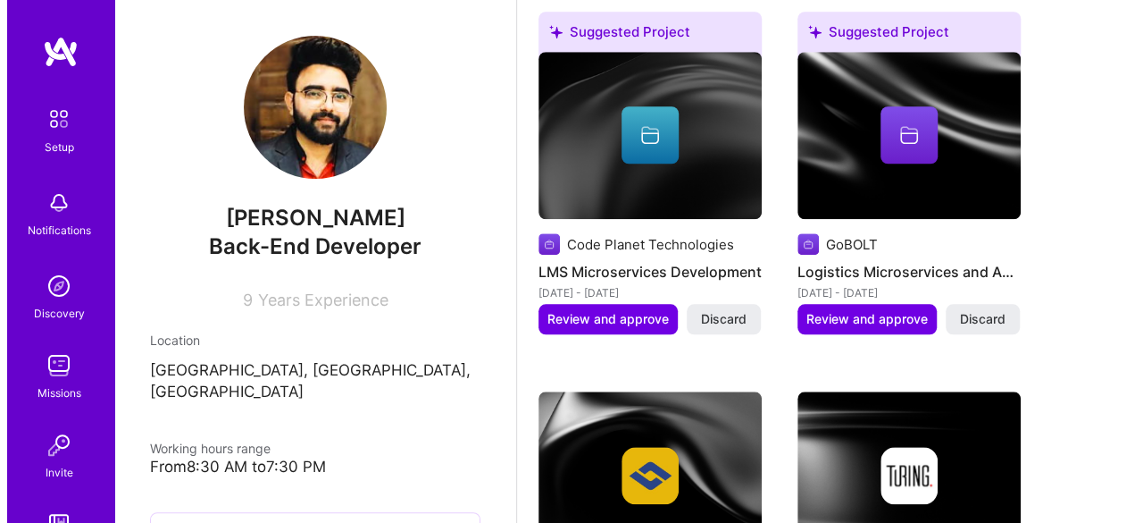
scroll to position [799, 0]
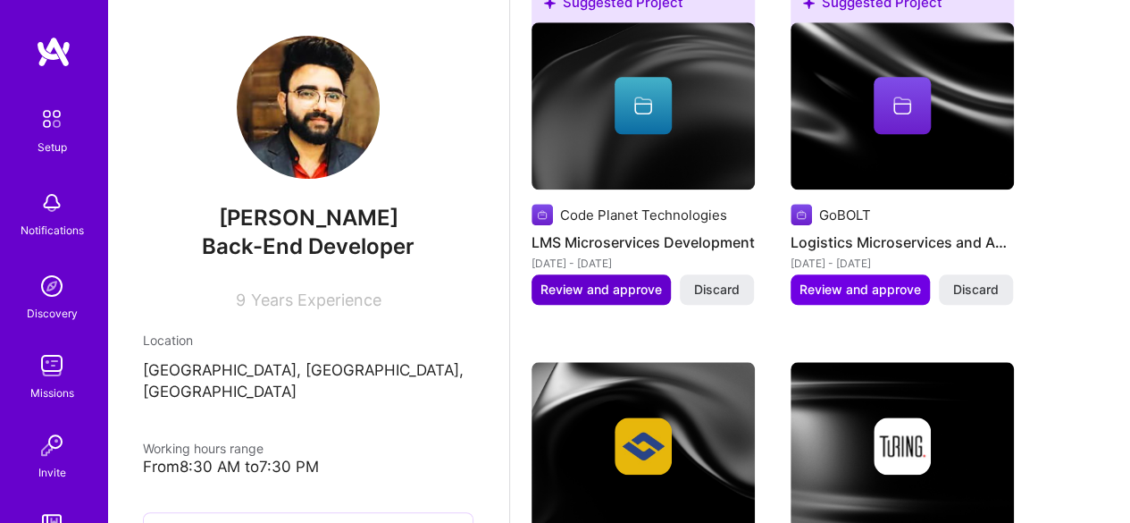
click at [586, 289] on span "Review and approve" at bounding box center [600, 289] width 121 height 18
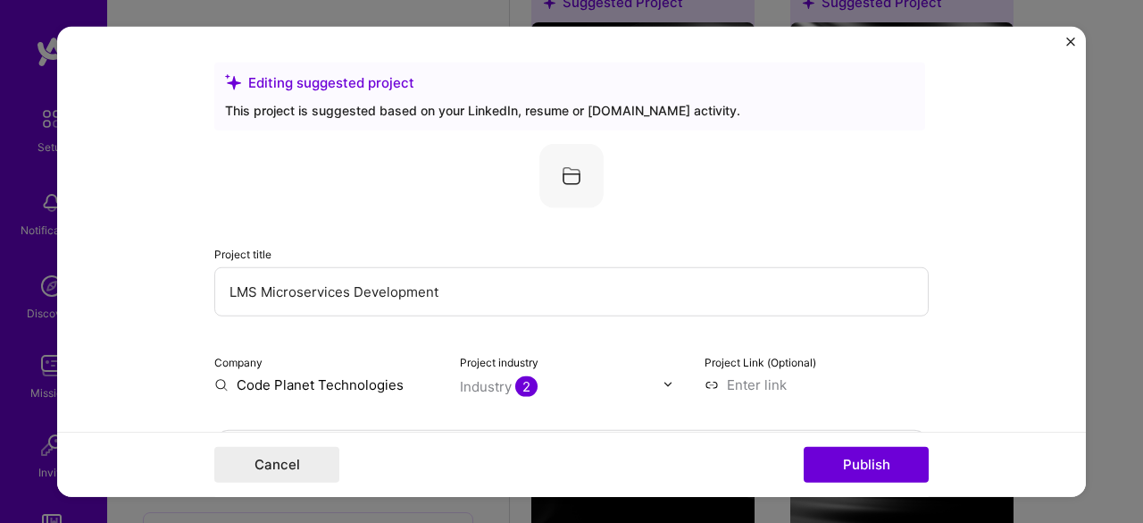
scroll to position [179, 0]
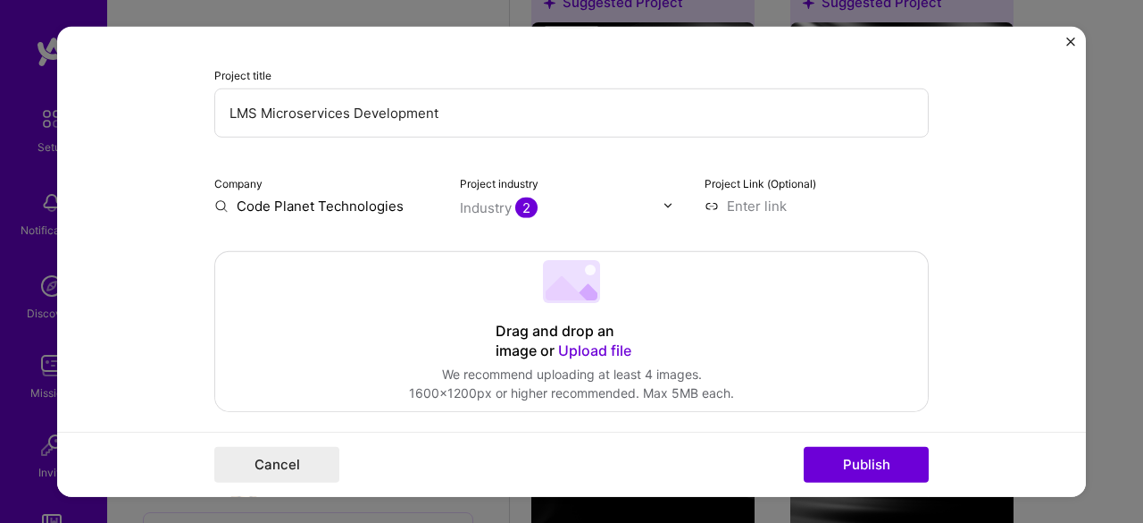
click at [350, 208] on input "Code Planet Technologies" at bounding box center [326, 205] width 224 height 19
type input "Codeplanet Technologies"
click at [353, 246] on div "Codeplanet Technologies" at bounding box center [391, 254] width 167 height 48
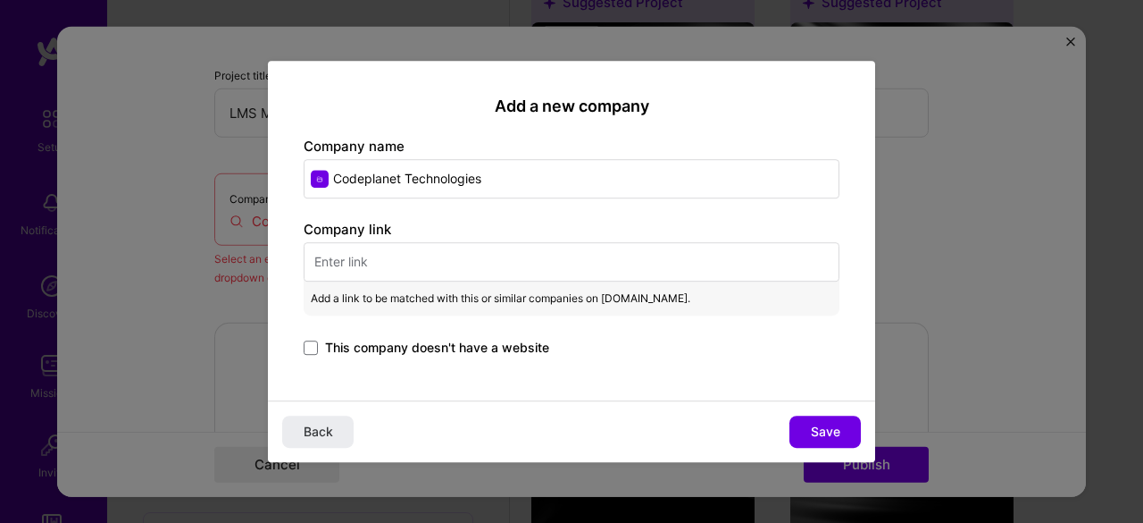
click at [347, 262] on input "text" at bounding box center [572, 261] width 536 height 39
paste input "[URL][DOMAIN_NAME]"
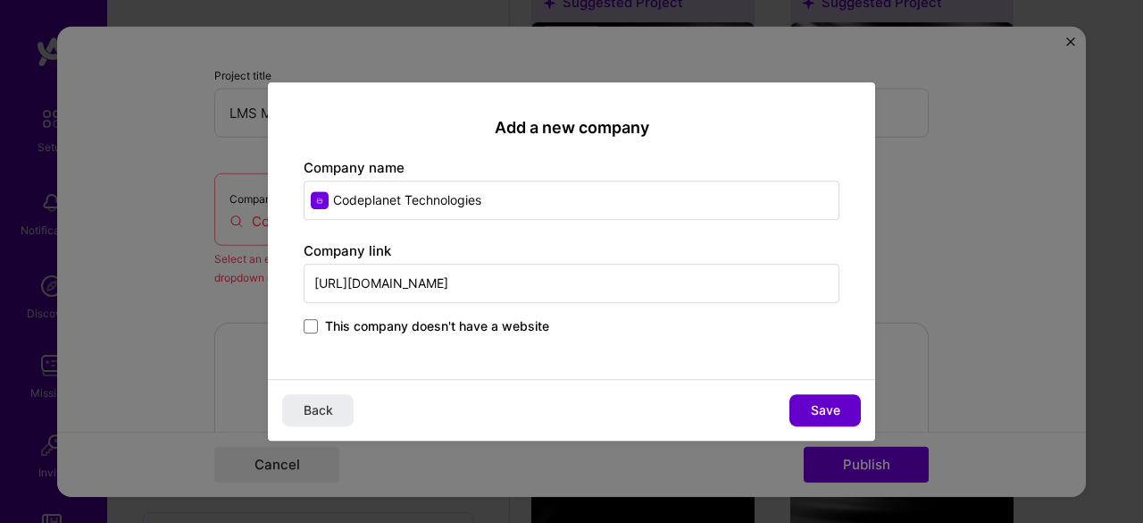
type input "[URL][DOMAIN_NAME]"
click at [820, 410] on span "Save" at bounding box center [825, 410] width 29 height 18
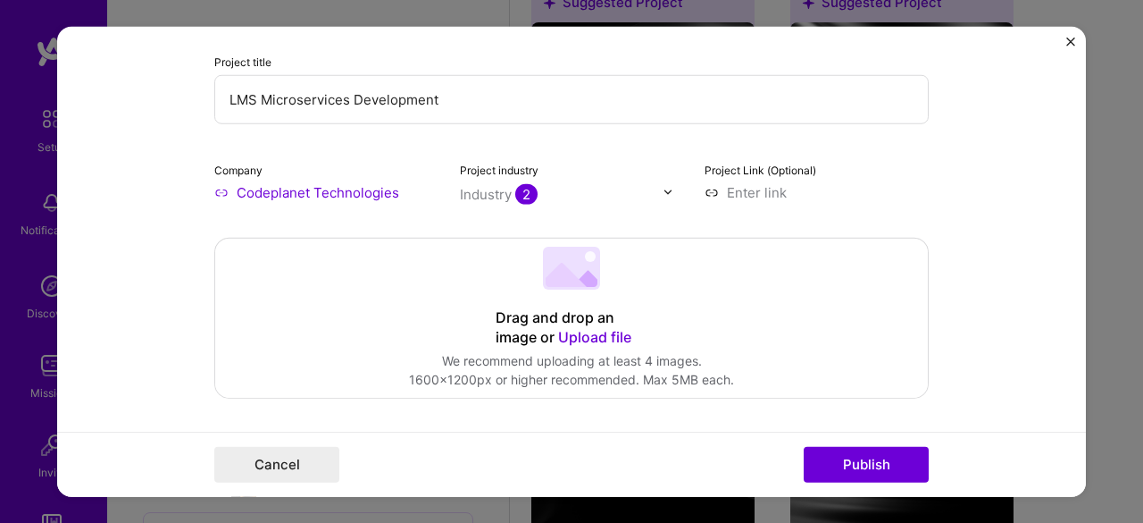
scroll to position [268, 0]
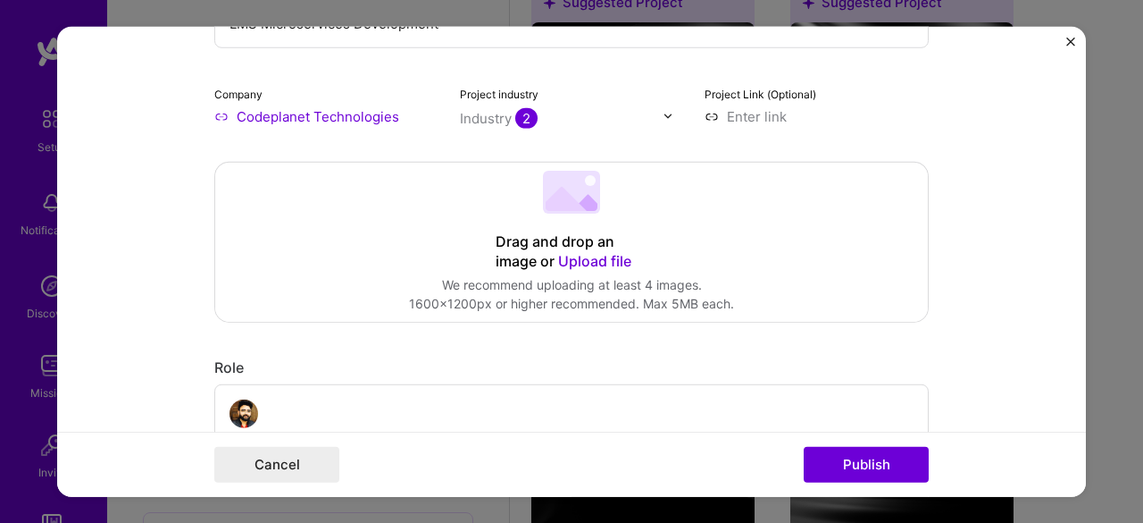
click at [665, 113] on img at bounding box center [668, 116] width 11 height 11
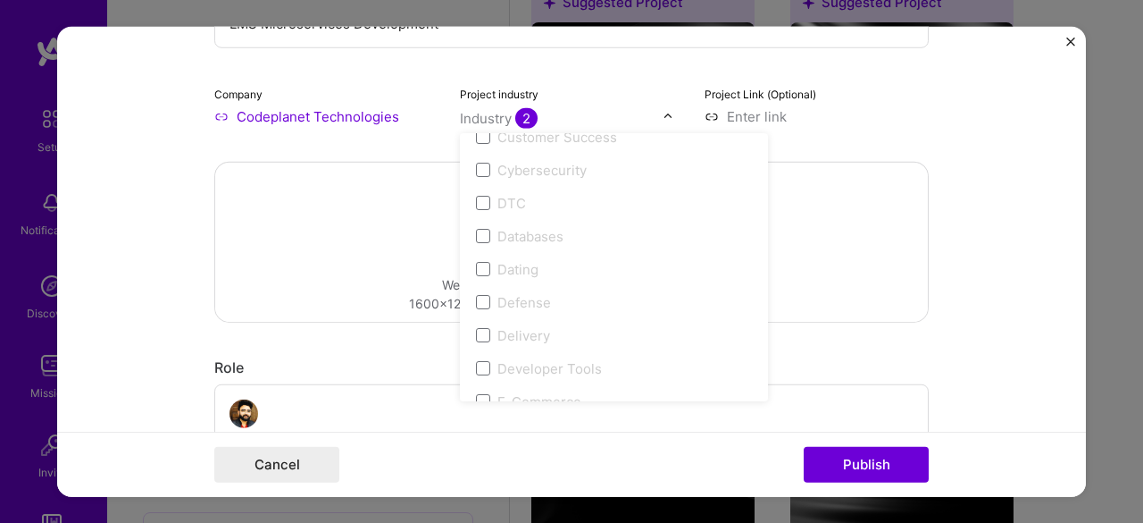
scroll to position [1608, 0]
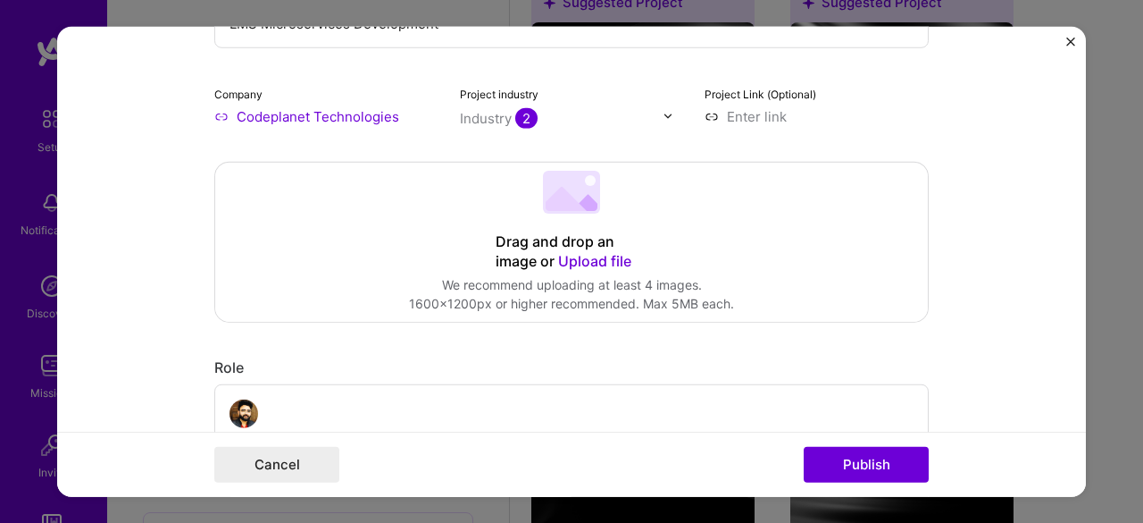
click at [130, 150] on form "Editing suggested project This project is suggested based on your LinkedIn, res…" at bounding box center [571, 261] width 1029 height 471
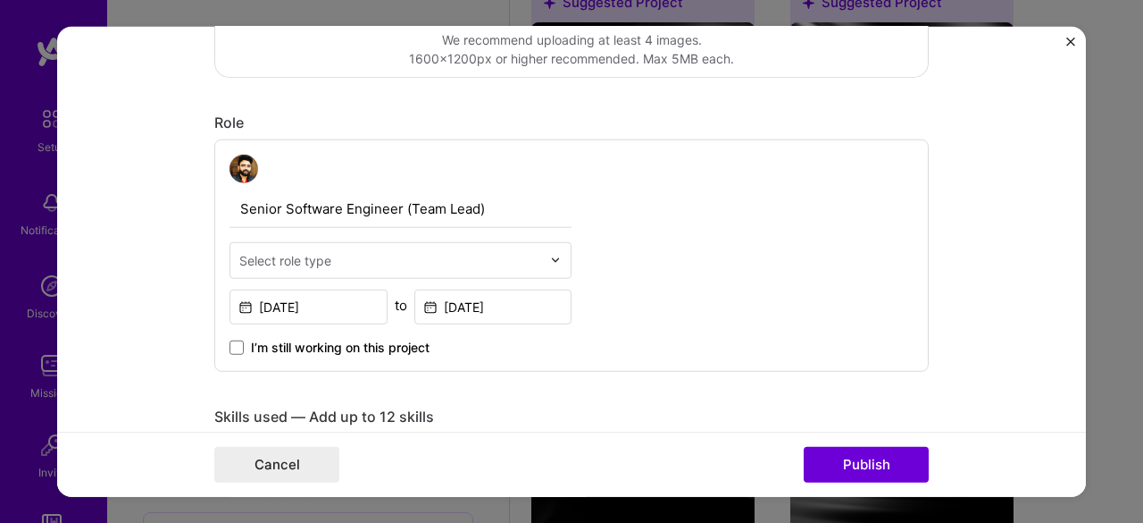
scroll to position [625, 0]
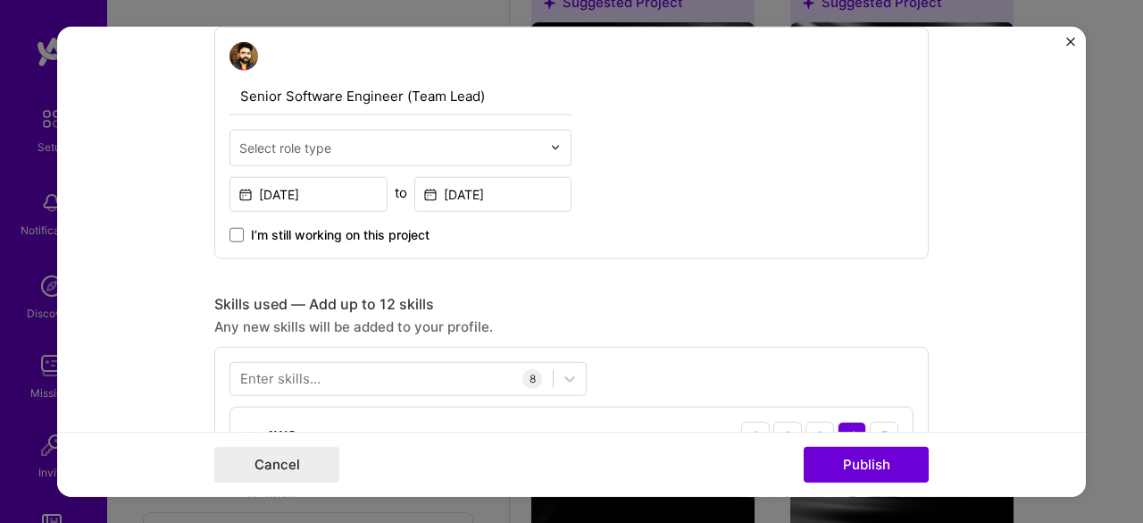
click at [434, 151] on input "text" at bounding box center [390, 147] width 302 height 19
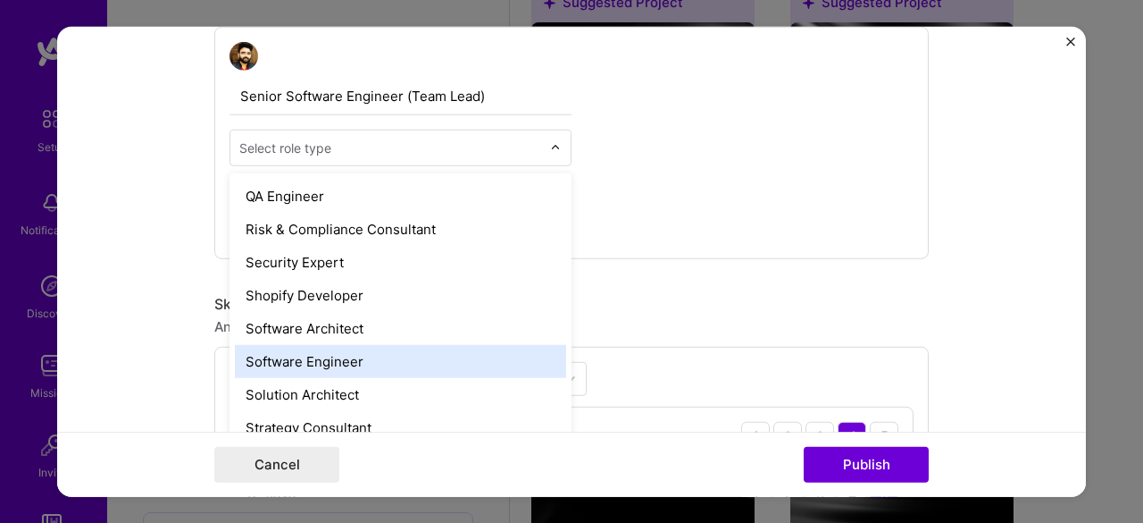
scroll to position [1788, 0]
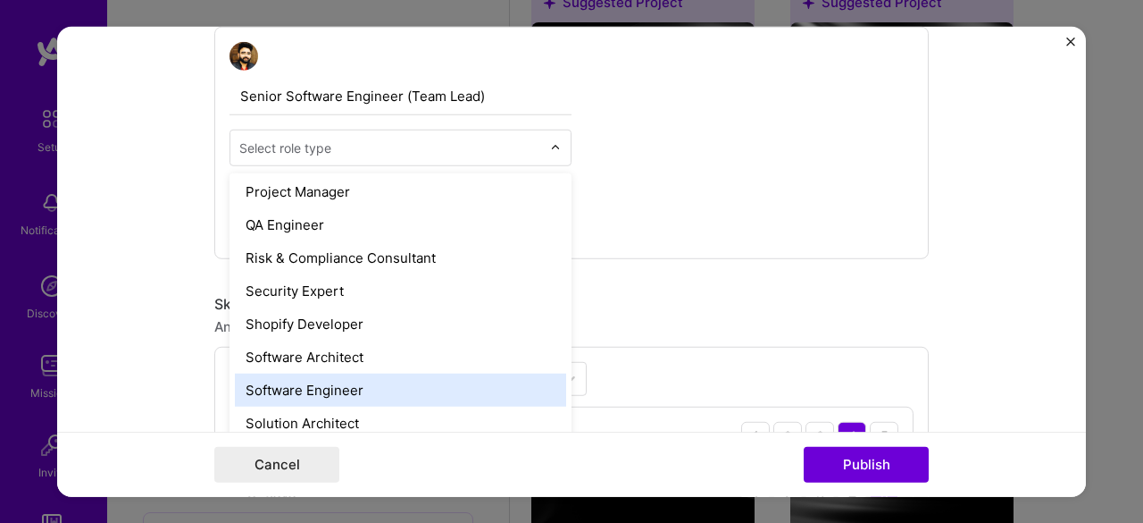
click at [305, 386] on div "Software Engineer" at bounding box center [400, 388] width 331 height 33
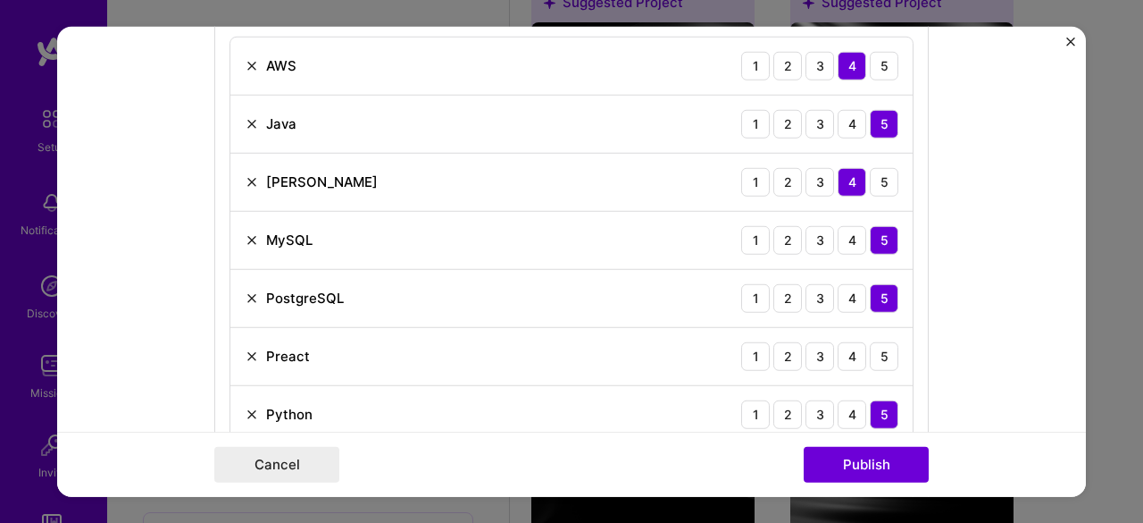
scroll to position [1072, 0]
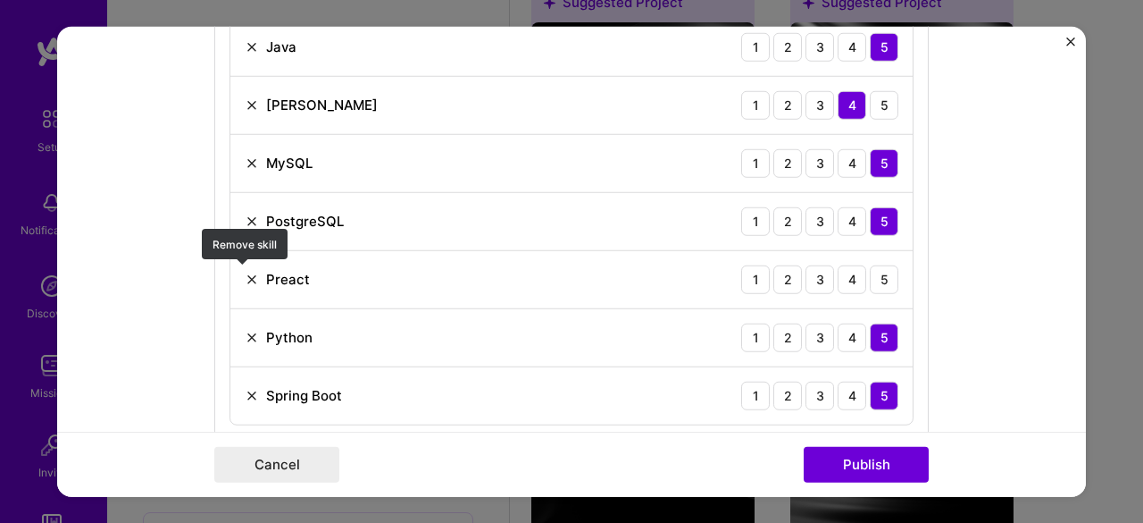
click at [246, 273] on img at bounding box center [252, 279] width 14 height 14
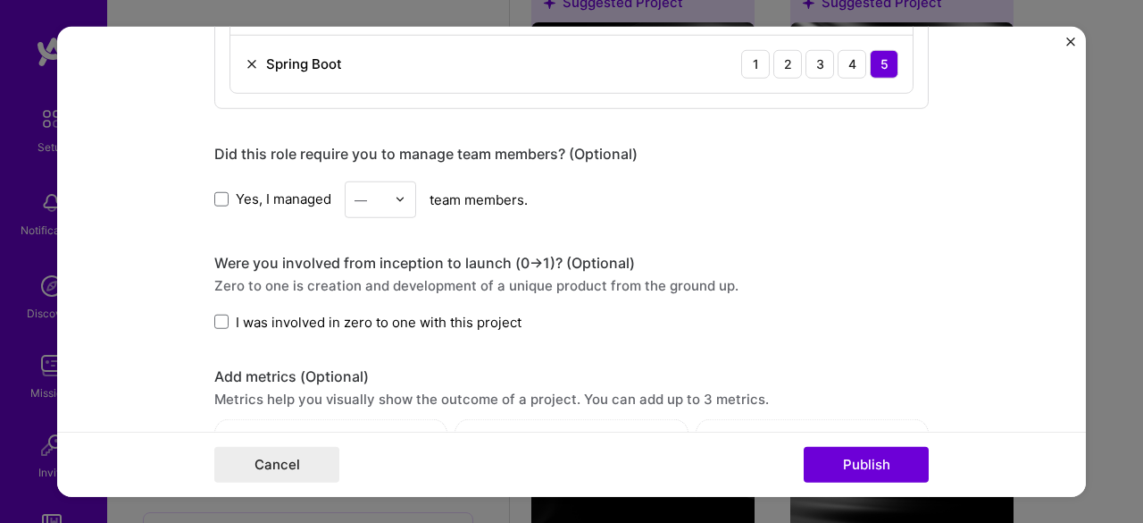
scroll to position [1340, 0]
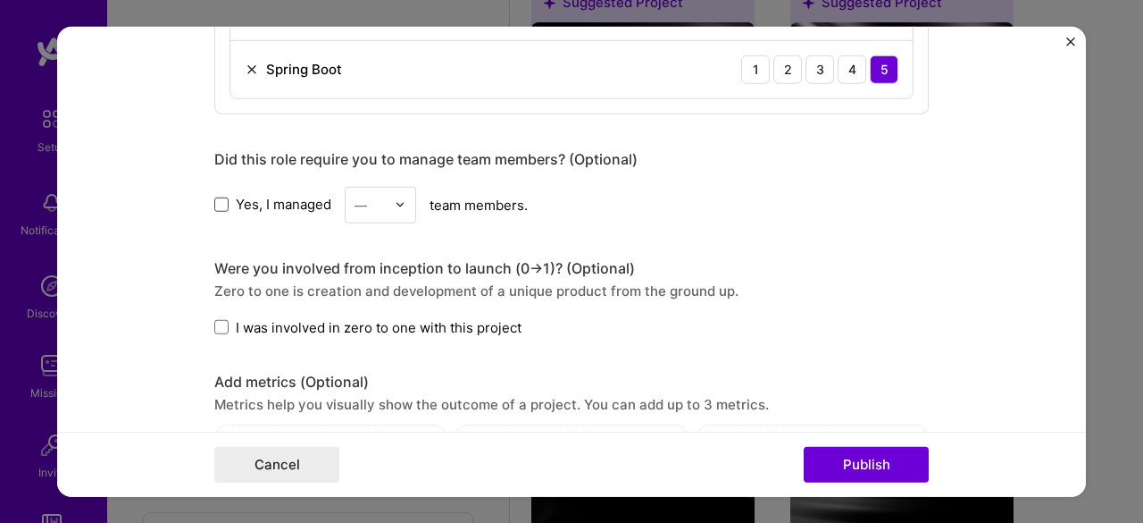
click at [215, 199] on span at bounding box center [221, 204] width 14 height 14
click at [0, 0] on input "Yes, I managed" at bounding box center [0, 0] width 0 height 0
click at [395, 199] on img at bounding box center [400, 204] width 11 height 11
click at [372, 278] on div "10" at bounding box center [380, 280] width 61 height 33
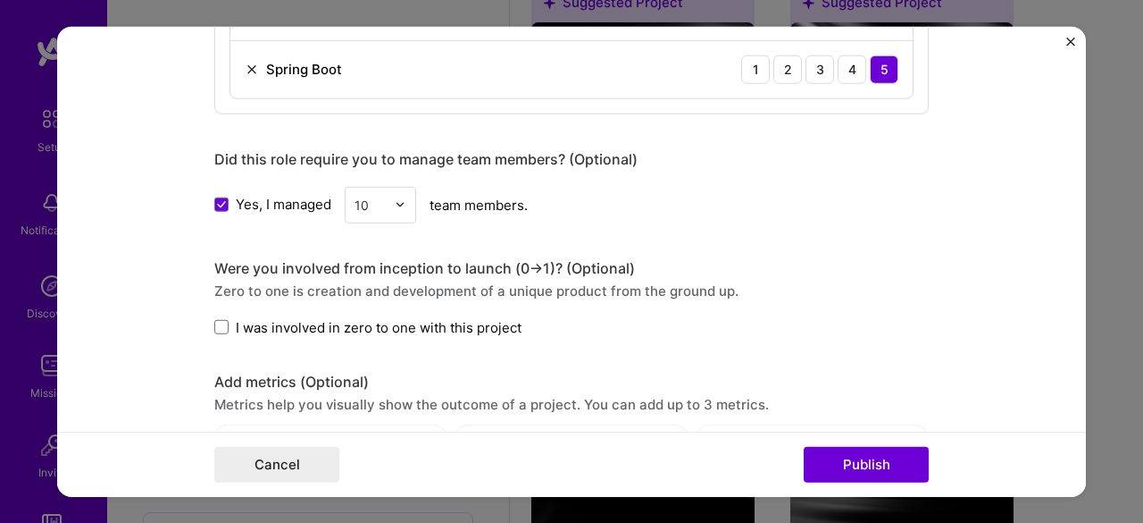
click at [329, 322] on span "I was involved in zero to one with this project" at bounding box center [379, 326] width 286 height 19
click at [0, 0] on input "I was involved in zero to one with this project" at bounding box center [0, 0] width 0 height 0
click at [329, 322] on span "I was involved in zero to one with this project" at bounding box center [379, 326] width 286 height 19
click at [0, 0] on input "I was involved in zero to one with this project" at bounding box center [0, 0] width 0 height 0
click at [329, 322] on span "I was involved in zero to one with this project" at bounding box center [379, 326] width 286 height 19
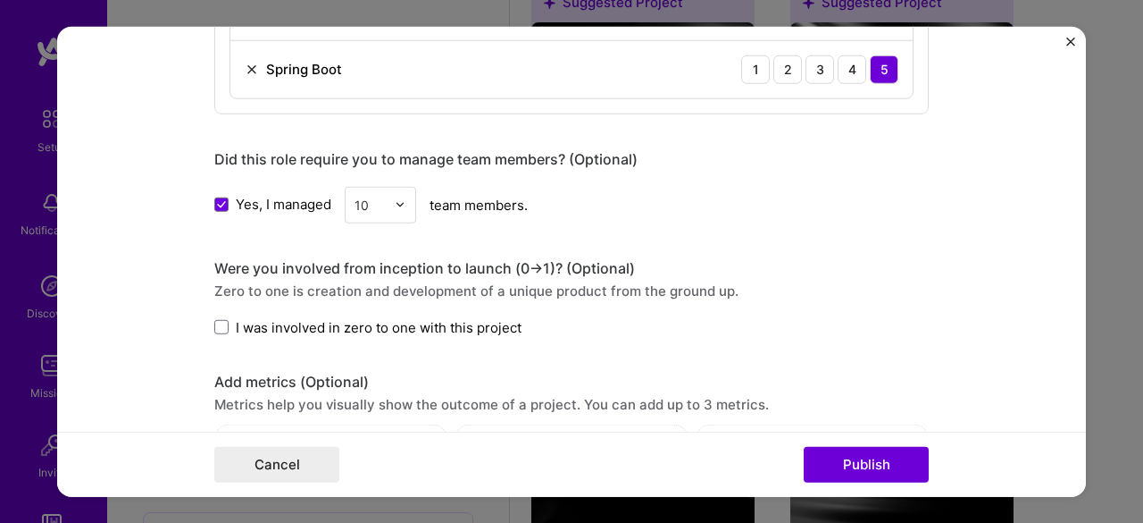
click at [0, 0] on input "I was involved in zero to one with this project" at bounding box center [0, 0] width 0 height 0
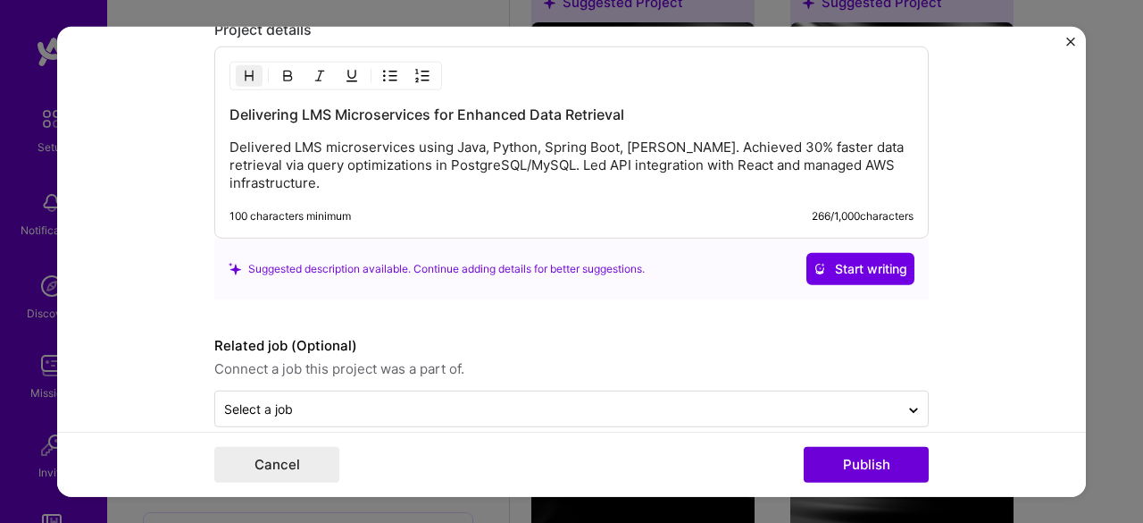
scroll to position [1926, 0]
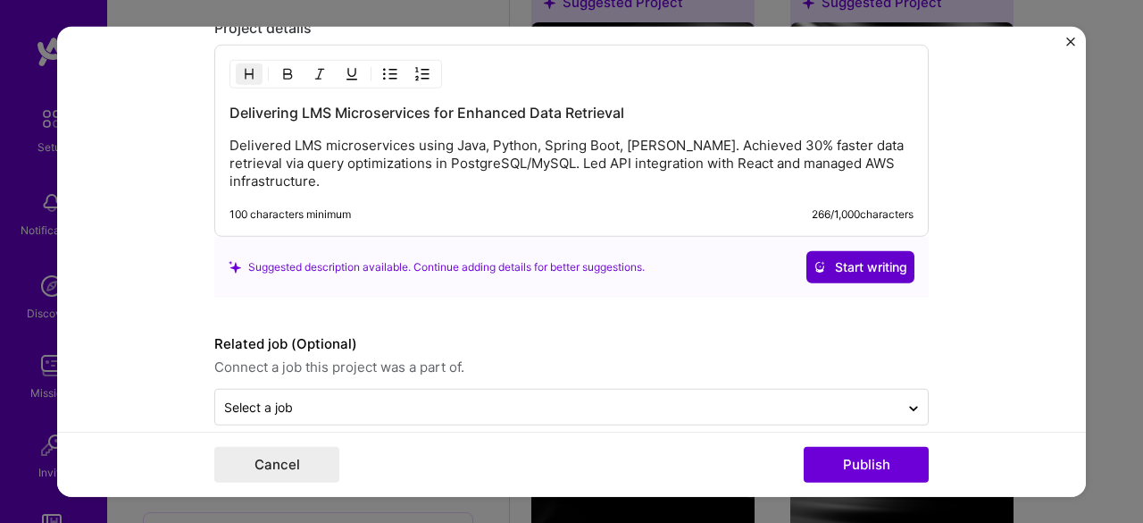
click at [834, 258] on span "Start writing" at bounding box center [861, 267] width 94 height 18
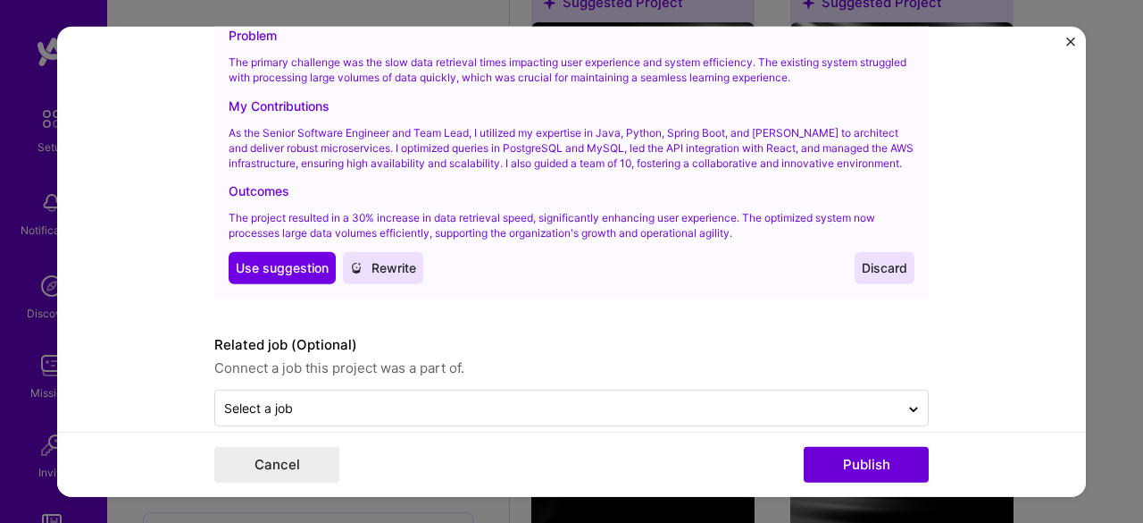
scroll to position [2263, 0]
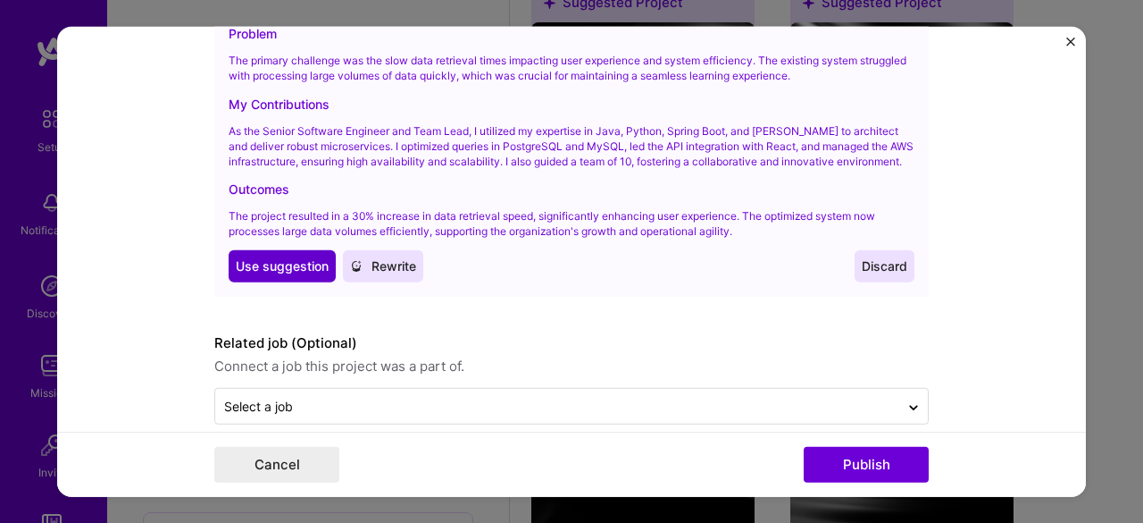
click at [262, 257] on span "Use suggestion" at bounding box center [282, 266] width 93 height 18
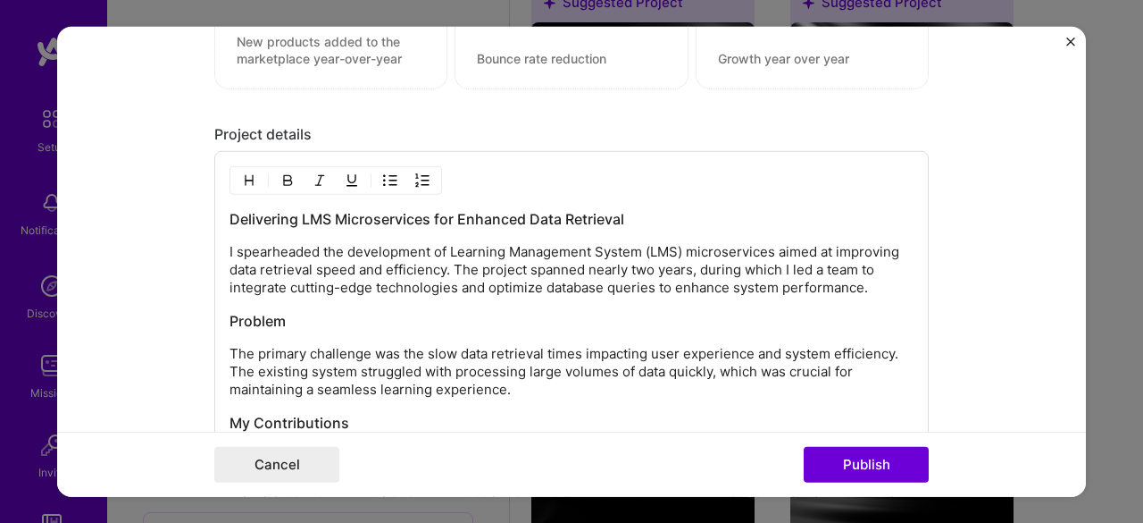
scroll to position [1906, 0]
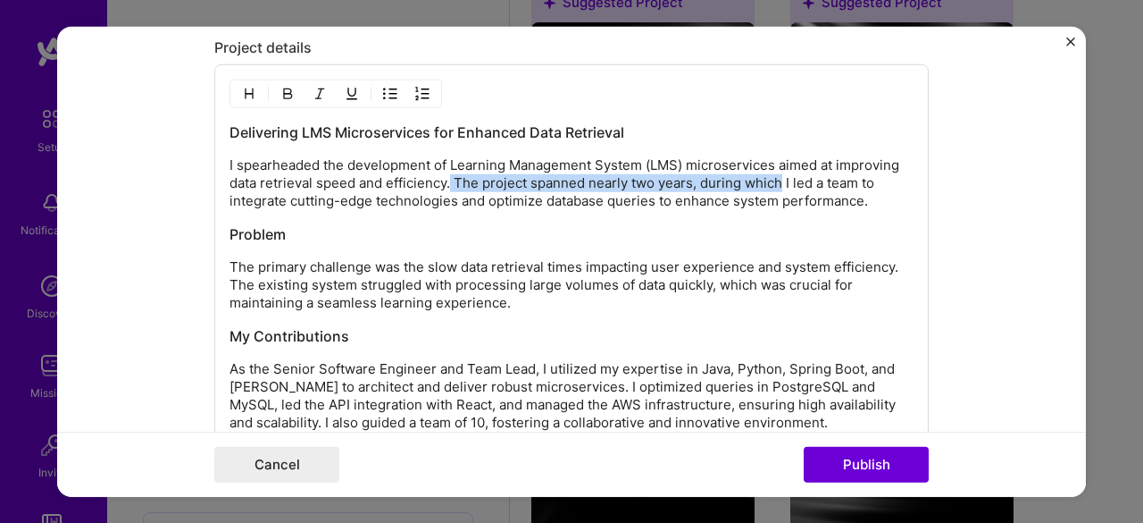
drag, startPoint x: 446, startPoint y: 173, endPoint x: 774, endPoint y: 180, distance: 327.9
click at [774, 180] on p "I spearheaded the development of Learning Management System (LMS) microservices…" at bounding box center [572, 183] width 684 height 54
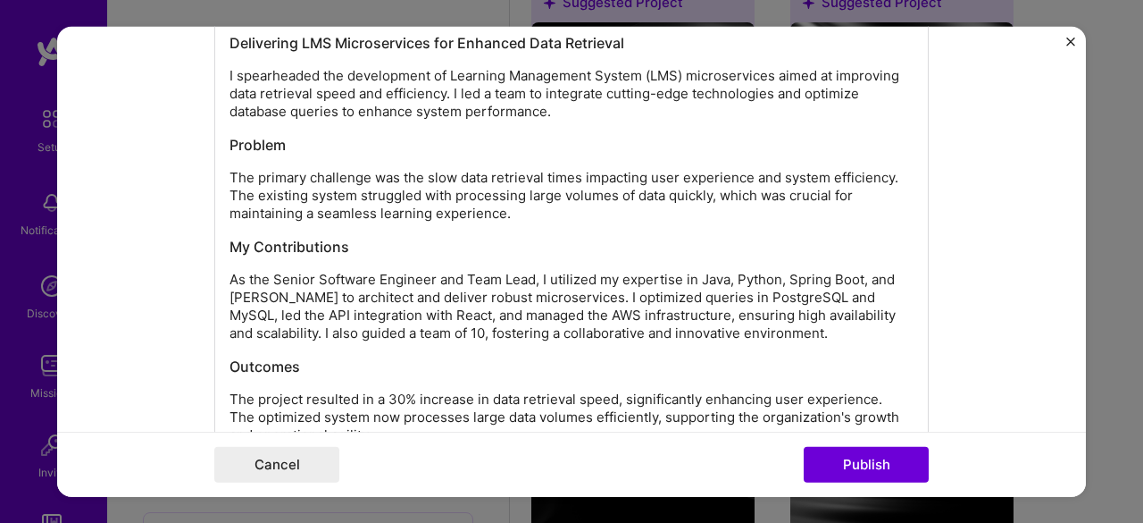
scroll to position [2085, 0]
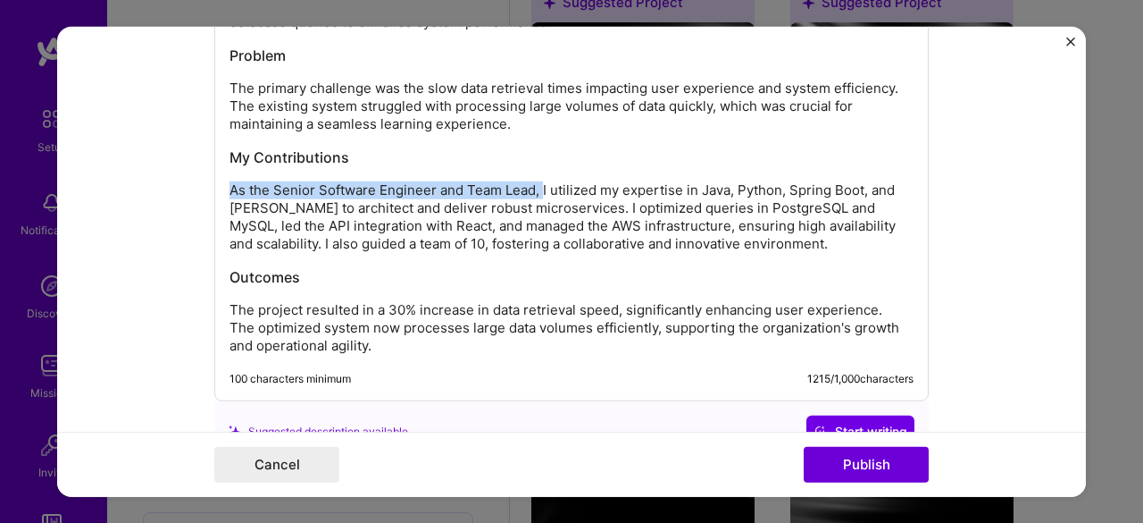
drag, startPoint x: 222, startPoint y: 182, endPoint x: 536, endPoint y: 187, distance: 314.4
click at [536, 187] on p "As the Senior Software Engineer and Team Lead, I utilized my expertise in Java,…" at bounding box center [572, 216] width 684 height 71
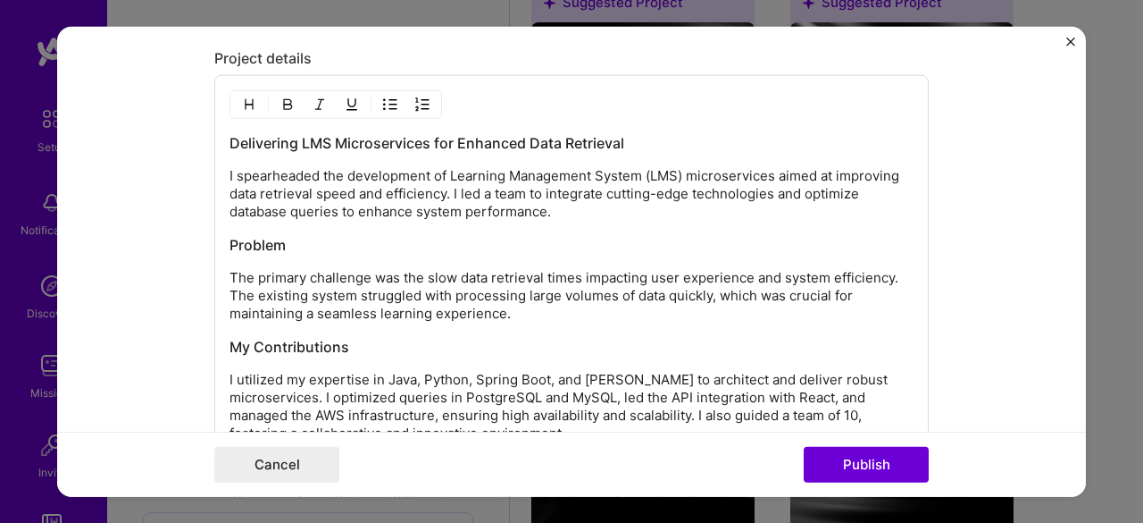
scroll to position [1844, 0]
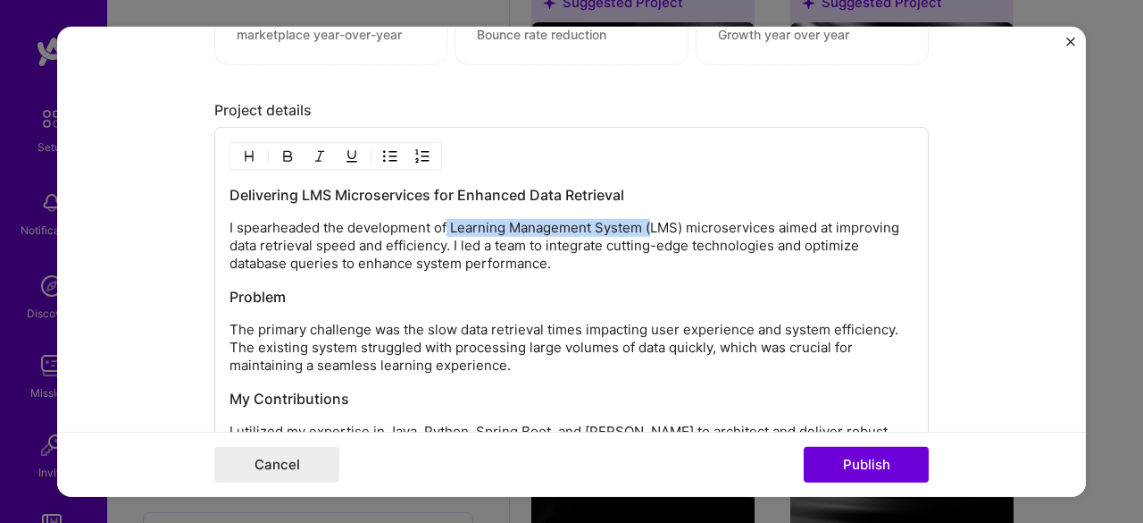
drag, startPoint x: 441, startPoint y: 220, endPoint x: 646, endPoint y: 213, distance: 204.6
click at [646, 219] on p "I spearheaded the development of Learning Management System (LMS) microservices…" at bounding box center [572, 246] width 684 height 54
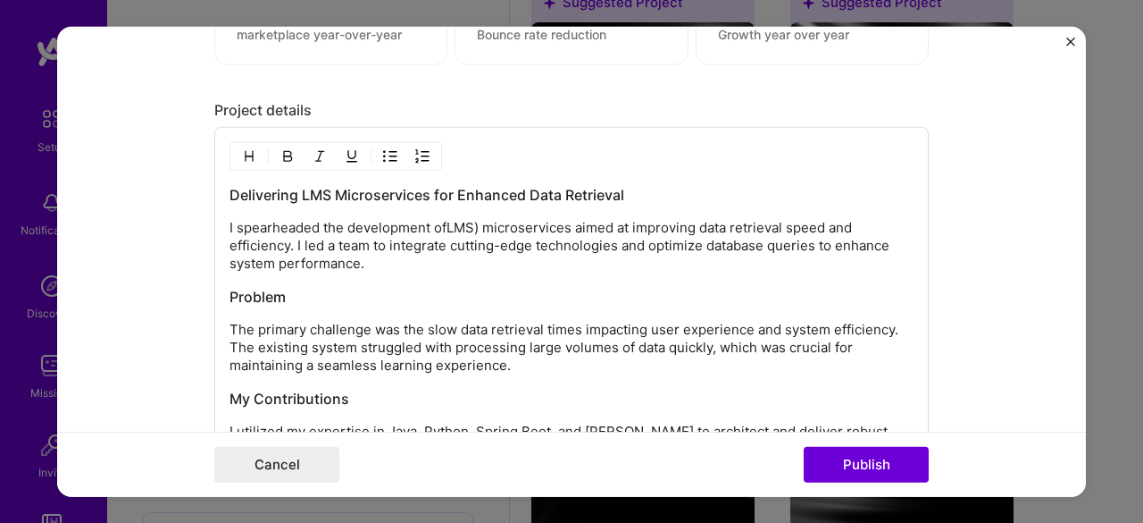
drag, startPoint x: 646, startPoint y: 213, endPoint x: 606, endPoint y: 231, distance: 44.0
click at [641, 219] on p "I spearheaded the development ofLMS) microservices aimed at improving data retr…" at bounding box center [572, 246] width 684 height 54
click at [442, 223] on p "I spearheaded the development ofLMS) microservices aimed at improving data retr…" at bounding box center [572, 246] width 684 height 54
click at [473, 219] on p "I spearheaded the development ofLMS) microservices aimed at improving data retr…" at bounding box center [572, 246] width 684 height 54
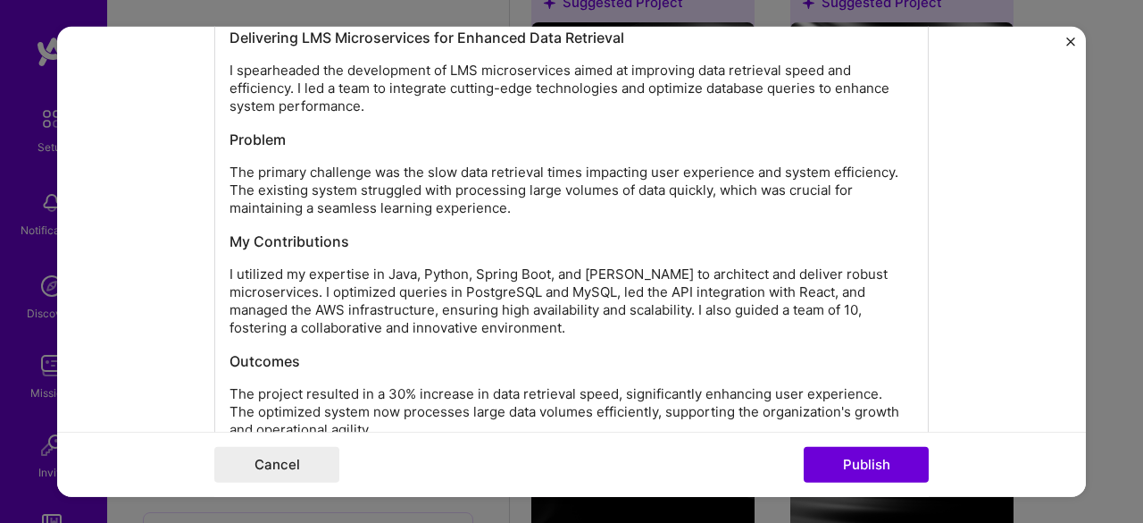
scroll to position [2022, 0]
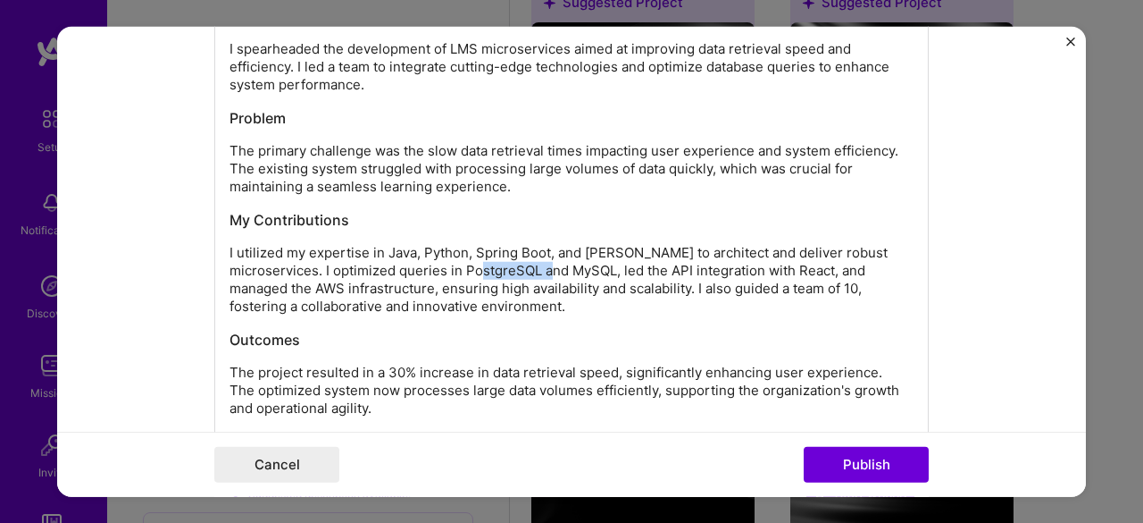
drag, startPoint x: 432, startPoint y: 264, endPoint x: 511, endPoint y: 263, distance: 78.6
click at [511, 263] on p "I utilized my expertise in Java, Python, Spring Boot, and [PERSON_NAME] to arch…" at bounding box center [572, 279] width 684 height 71
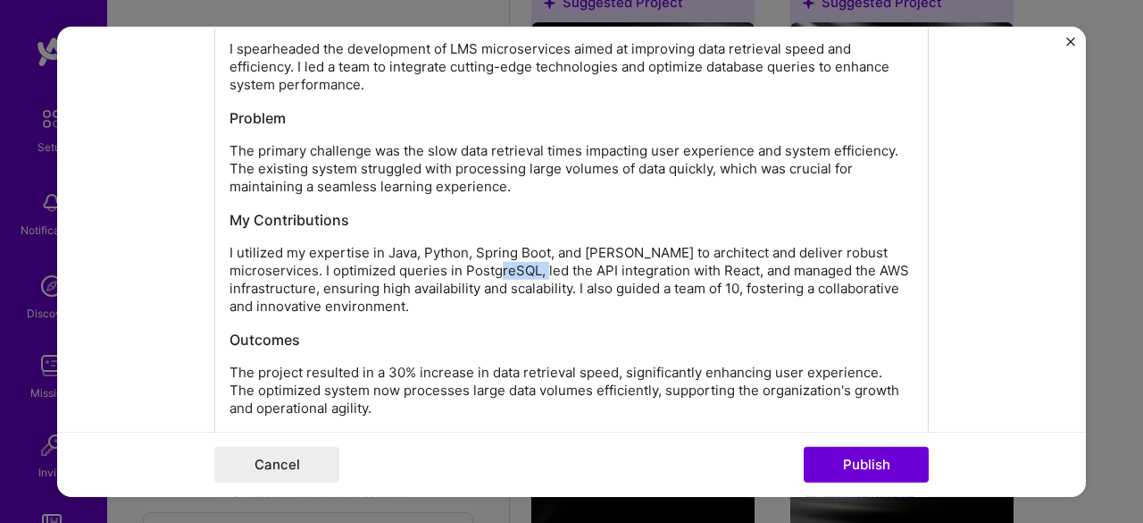
drag, startPoint x: 445, startPoint y: 267, endPoint x: 493, endPoint y: 269, distance: 48.3
click at [493, 269] on p "I utilized my expertise in Java, Python, Spring Boot, and [PERSON_NAME] to arch…" at bounding box center [572, 279] width 684 height 71
click at [598, 295] on p "I utilized my expertise in Java, Python, Spring Boot, and [PERSON_NAME] to arch…" at bounding box center [572, 279] width 684 height 71
click at [857, 267] on p "I utilized my expertise in Java, Python, Spring Boot, and [PERSON_NAME] to arch…" at bounding box center [572, 279] width 684 height 71
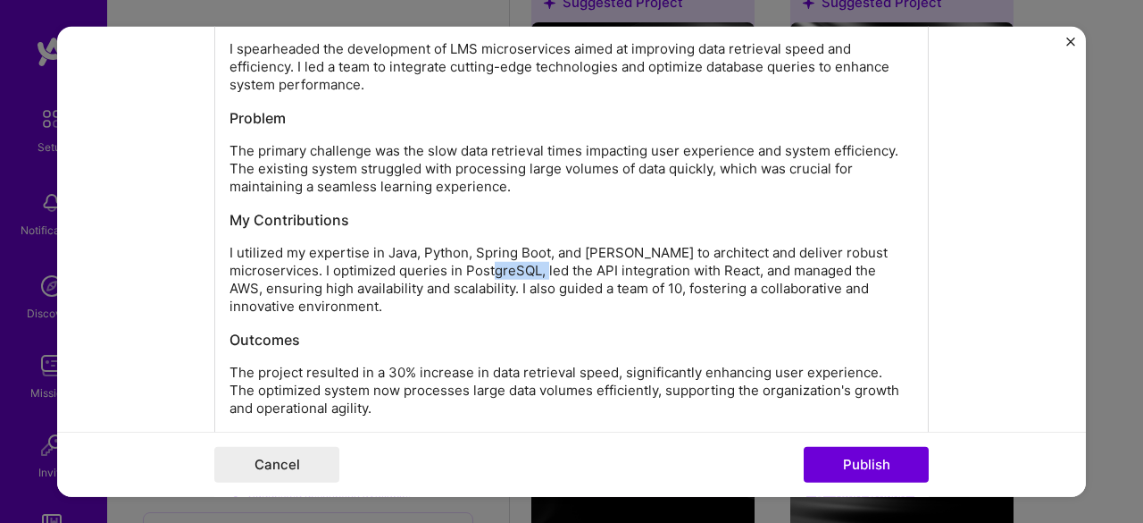
drag, startPoint x: 491, startPoint y: 264, endPoint x: 443, endPoint y: 266, distance: 48.3
click at [443, 266] on p "I utilized my expertise in Java, Python, Spring Boot, and [PERSON_NAME] to arch…" at bounding box center [572, 279] width 684 height 71
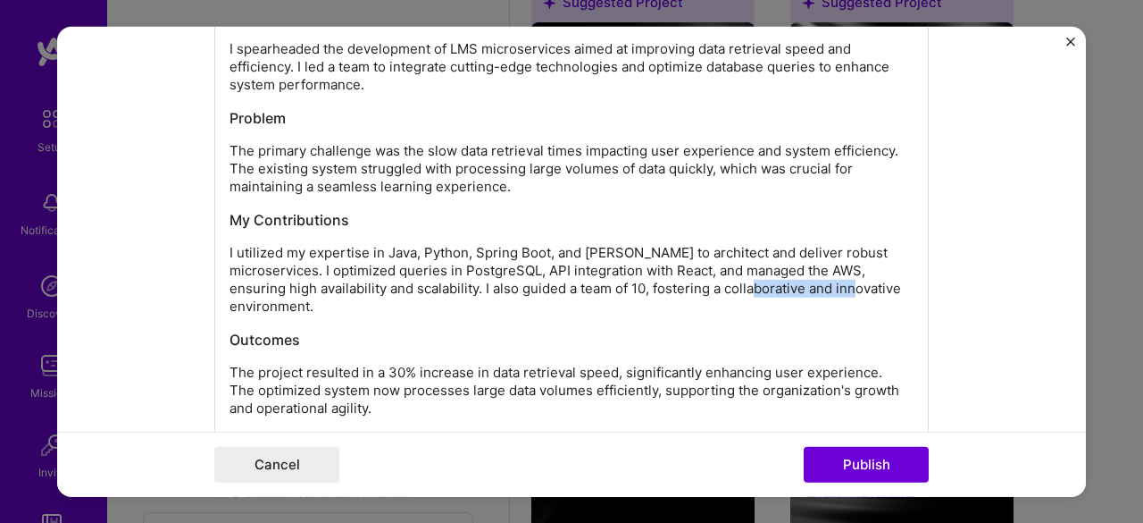
drag, startPoint x: 712, startPoint y: 285, endPoint x: 815, endPoint y: 283, distance: 102.7
click at [815, 283] on p "I utilized my expertise in Java, Python, Spring Boot, and [PERSON_NAME] to arch…" at bounding box center [572, 279] width 684 height 71
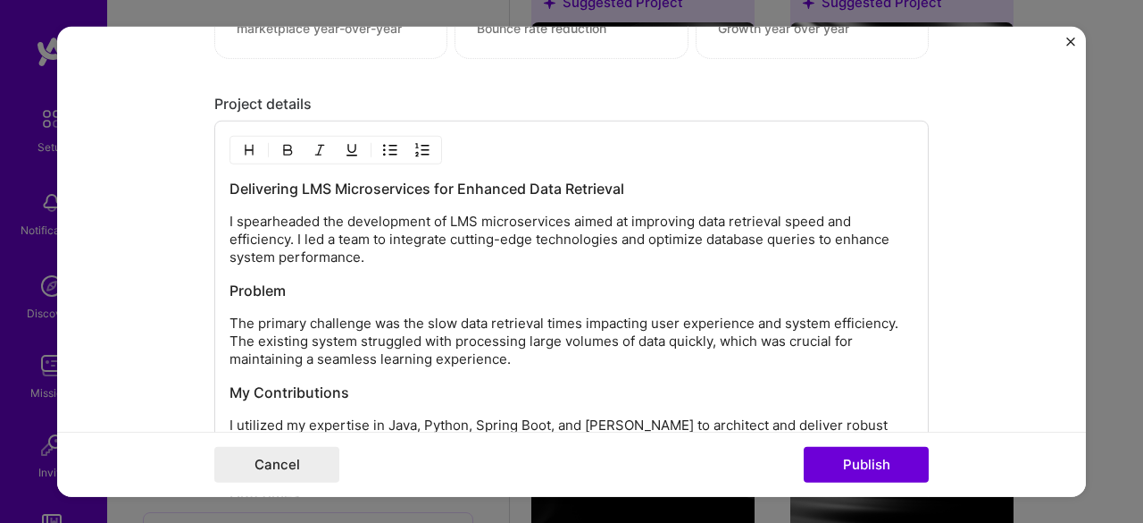
scroll to position [1844, 0]
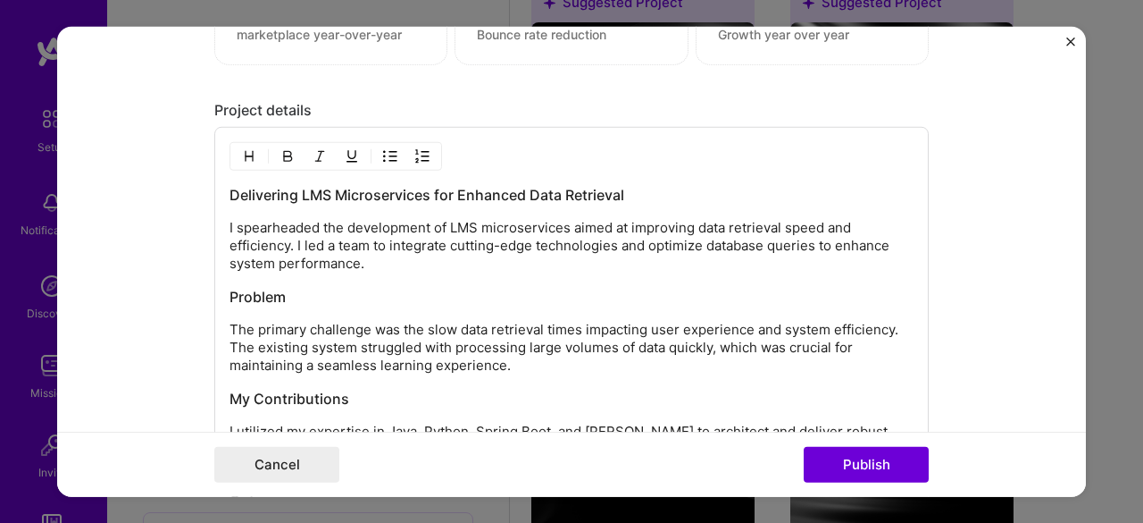
click at [503, 226] on p "I spearheaded the development of LMS microservices aimed at improving data retr…" at bounding box center [572, 246] width 684 height 54
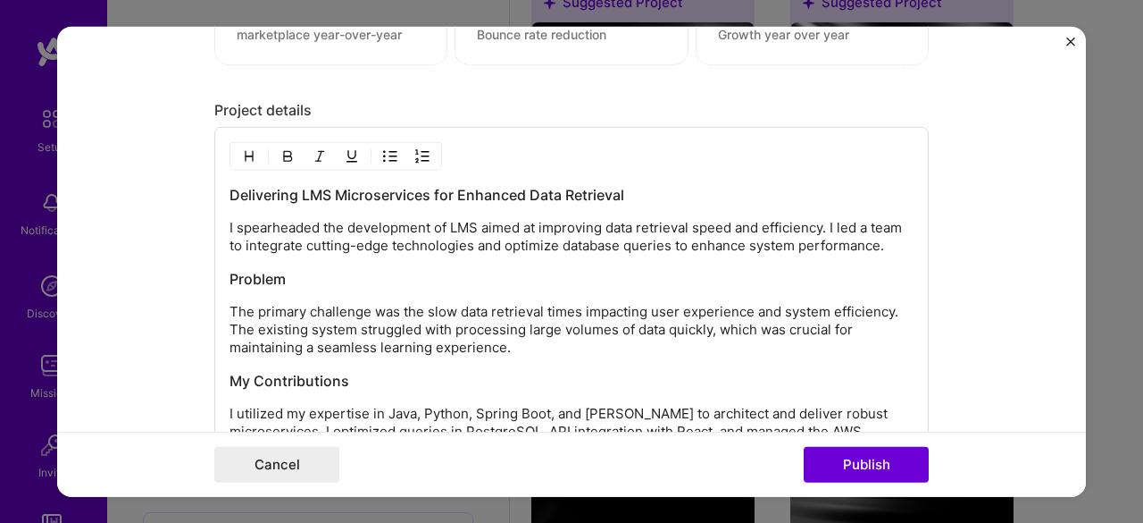
click at [313, 242] on p "I spearheaded the development of LMS aimed at improving data retrieval speed an…" at bounding box center [572, 237] width 684 height 36
click at [332, 242] on p "I spearheaded the development of LMS aimed at improving data retrieval speed an…" at bounding box center [572, 237] width 684 height 36
drag, startPoint x: 300, startPoint y: 238, endPoint x: 379, endPoint y: 239, distance: 78.6
click at [379, 239] on p "I spearheaded the development of LMS aimed at improving data retrieval speed an…" at bounding box center [572, 237] width 684 height 36
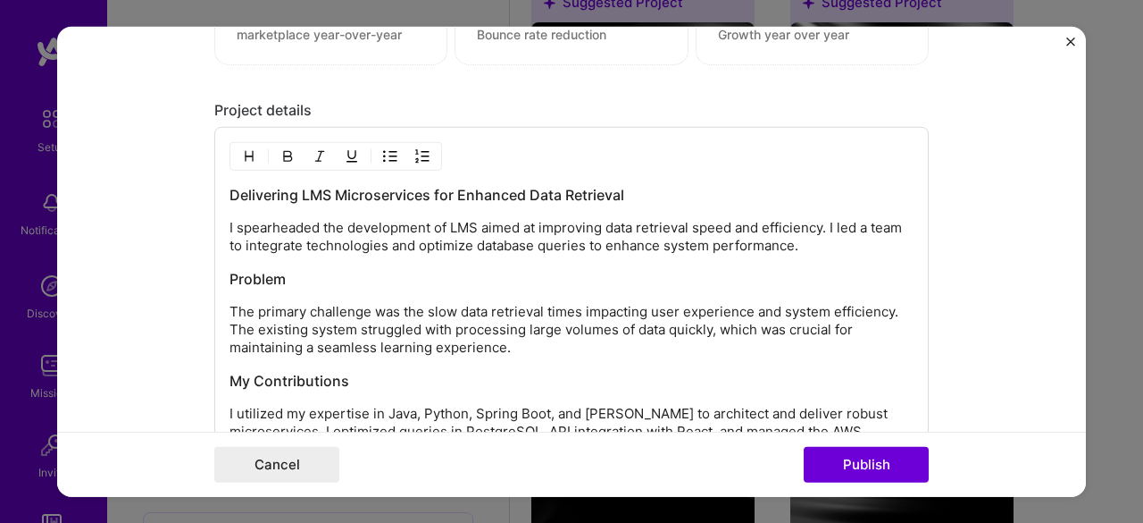
click at [563, 241] on p "I spearheaded the development of LMS aimed at improving data retrieval speed an…" at bounding box center [572, 237] width 684 height 36
click at [617, 237] on p "I spearheaded the development of LMS aimed at improving data retrieval speed an…" at bounding box center [572, 237] width 684 height 36
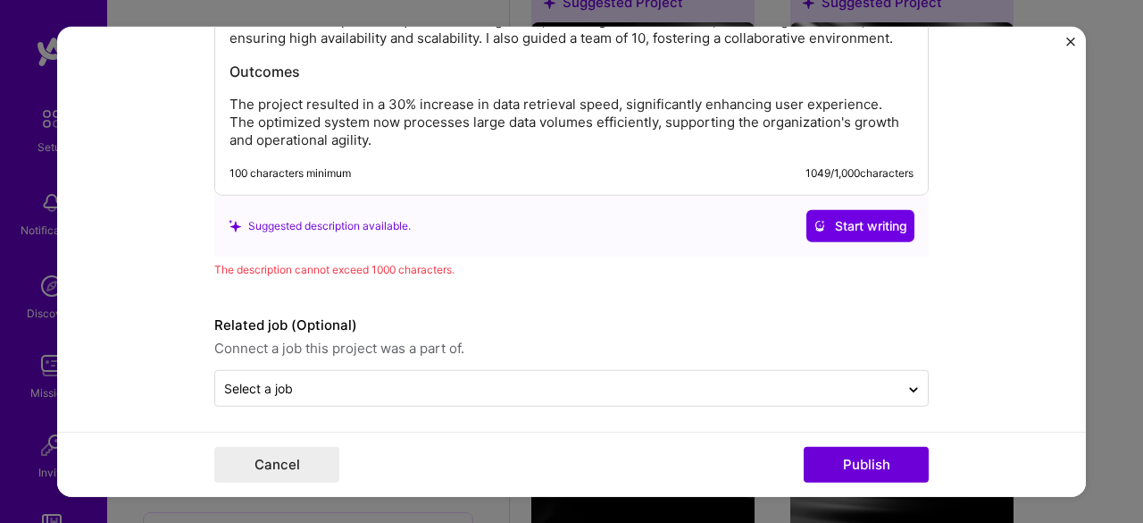
scroll to position [1897, 0]
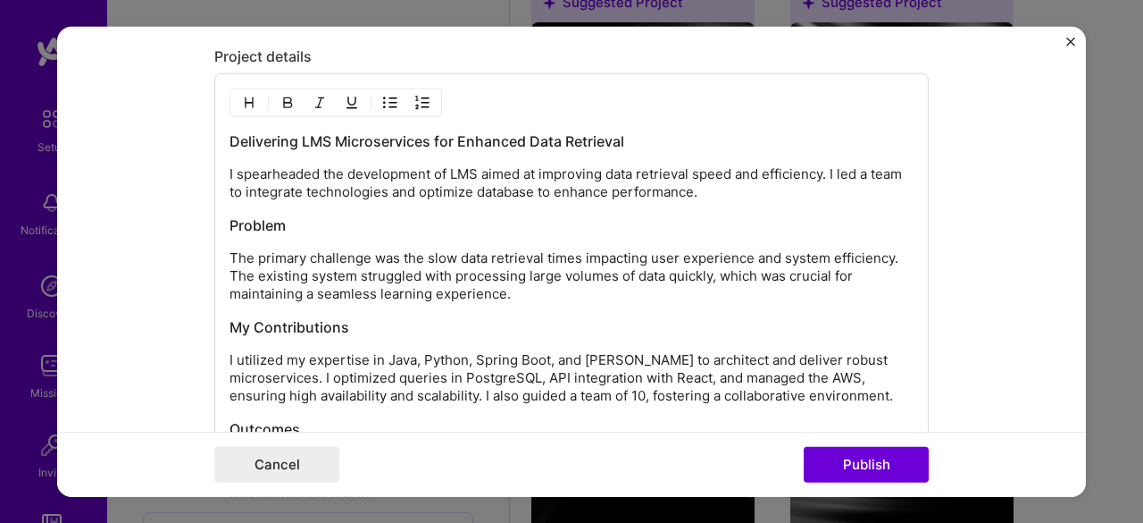
click at [272, 252] on p "The primary challenge was the slow data retrieval times impacting user experien…" at bounding box center [572, 276] width 684 height 54
click at [272, 251] on p "The primary challenge was the slow data retrieval times impacting user experien…" at bounding box center [572, 276] width 684 height 54
click at [241, 272] on p "The challenge was the slow data retrieval times impacting user experience and s…" at bounding box center [572, 276] width 684 height 54
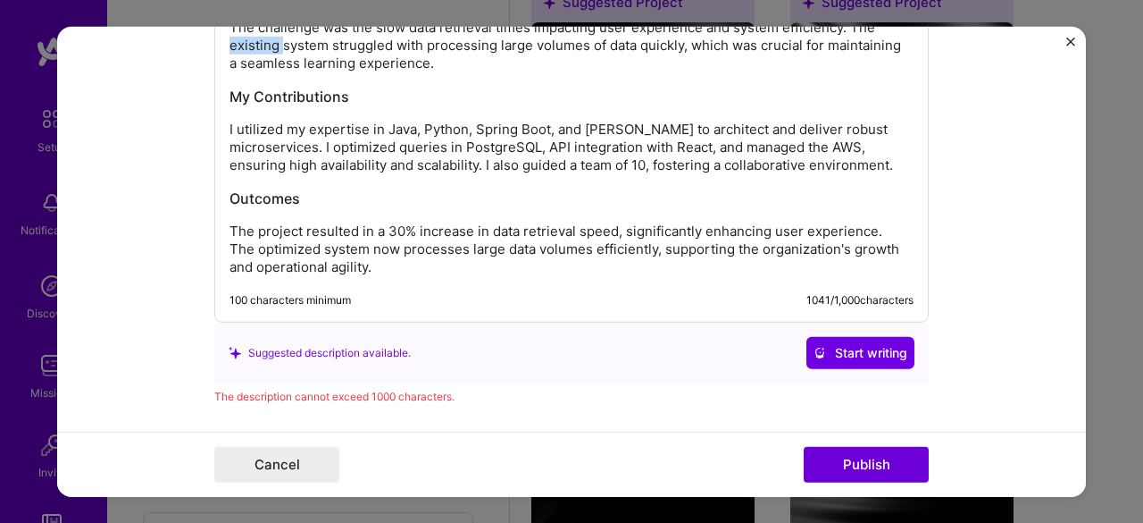
scroll to position [2165, 0]
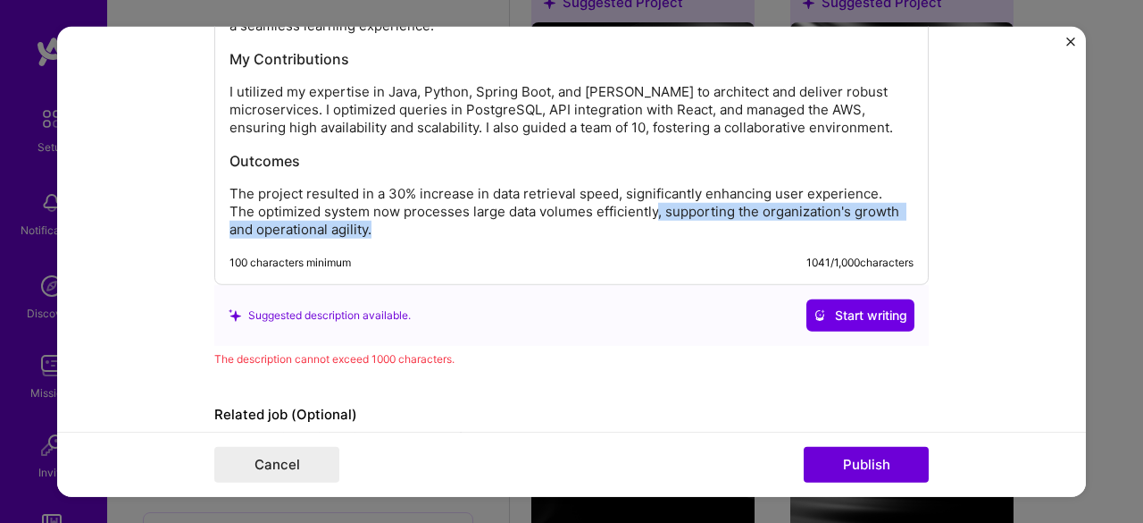
drag, startPoint x: 623, startPoint y: 208, endPoint x: 650, endPoint y: 249, distance: 49.5
click at [650, 249] on div "Delivering LMS Microservices for Enhanced Data Retrieval I spearheaded the deve…" at bounding box center [571, 45] width 715 height 480
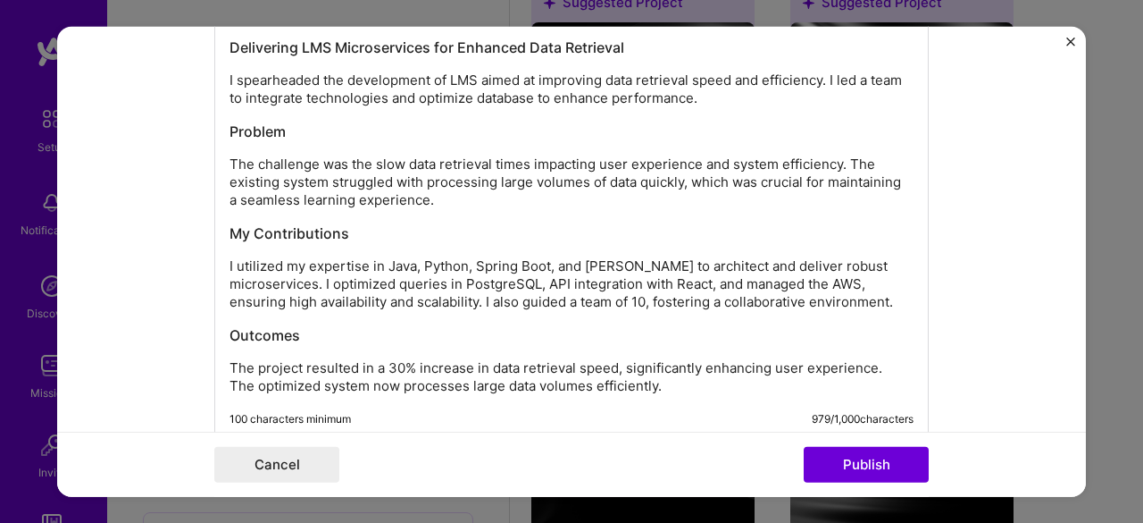
scroll to position [2213, 0]
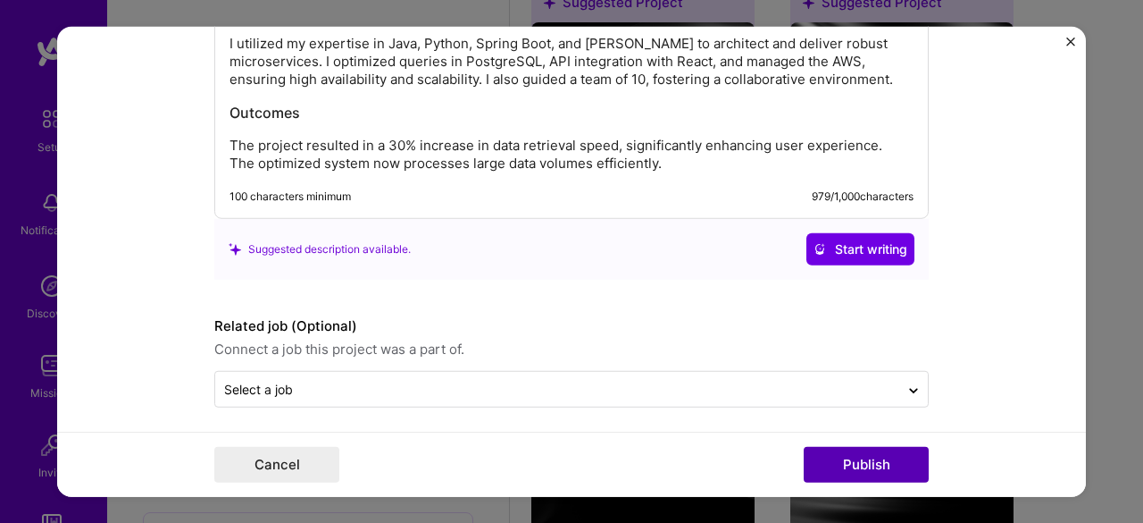
click at [836, 467] on button "Publish" at bounding box center [866, 465] width 125 height 36
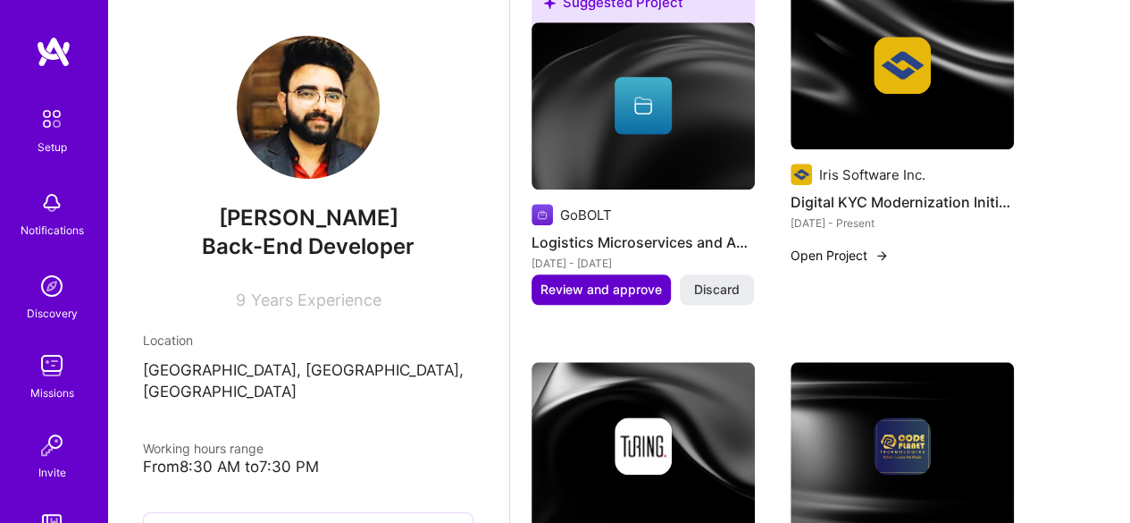
click at [597, 289] on span "Review and approve" at bounding box center [600, 289] width 121 height 18
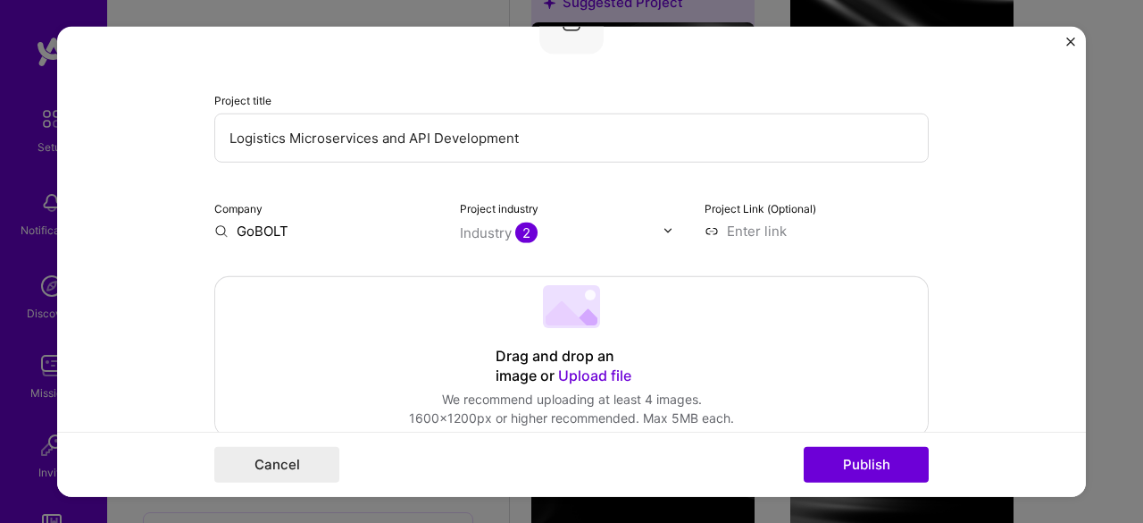
scroll to position [268, 0]
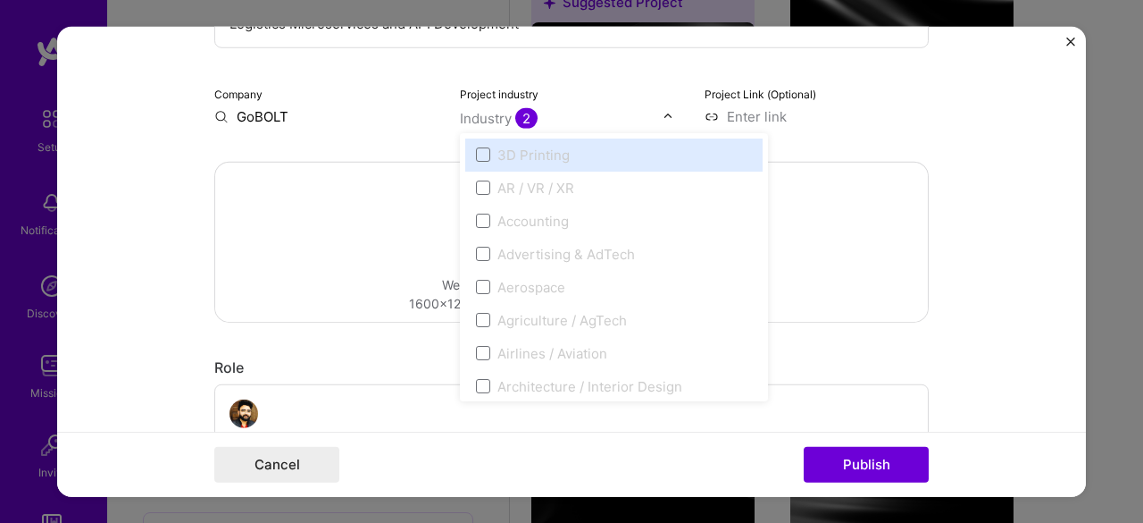
click at [663, 119] on img at bounding box center [668, 116] width 11 height 11
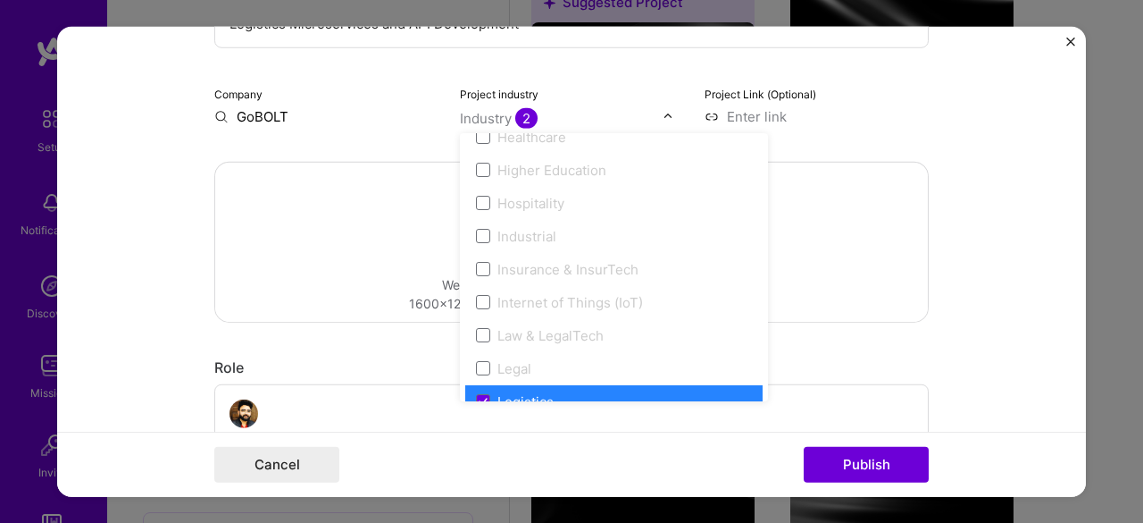
scroll to position [2412, 0]
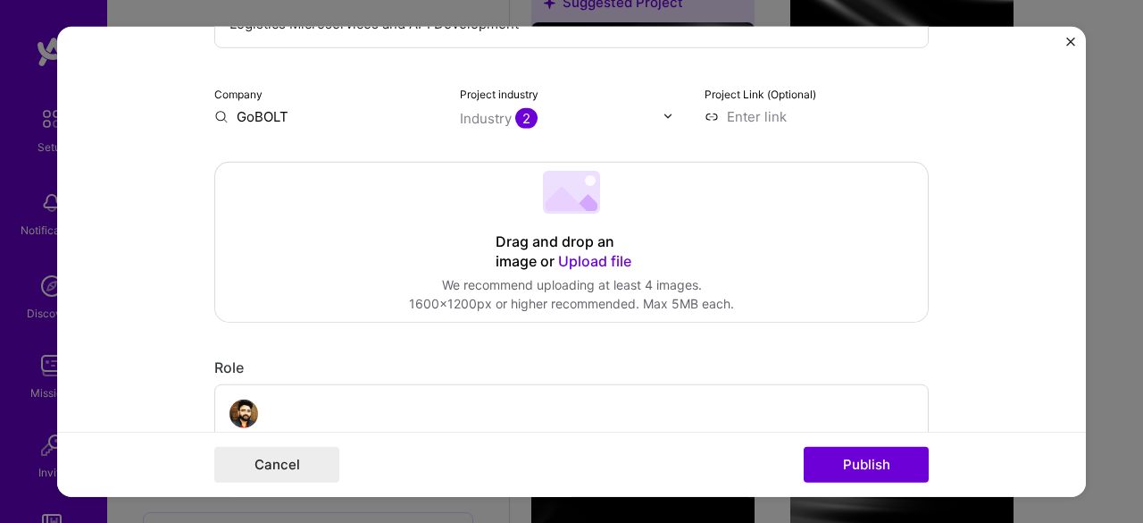
click at [287, 121] on input "GoBOLT" at bounding box center [326, 115] width 224 height 19
type input "G"
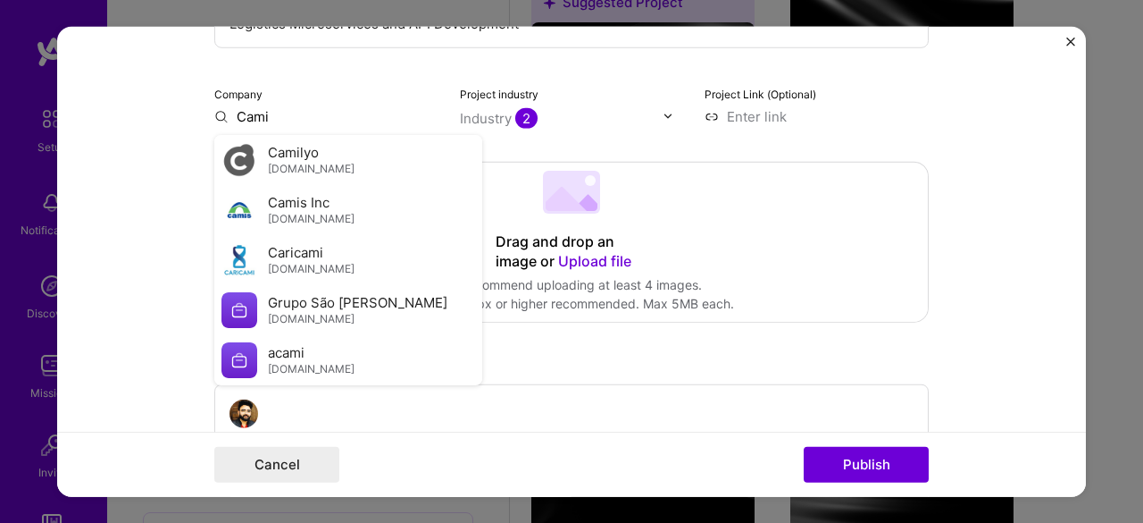
type input "Cami"
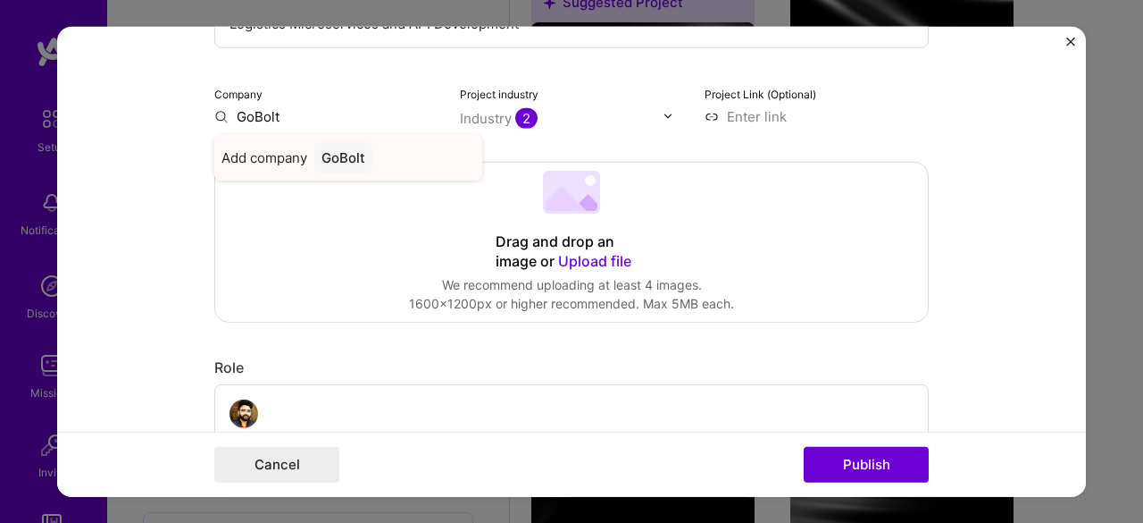
type input "GoBolt"
click at [351, 163] on div "GoBolt" at bounding box center [343, 156] width 58 height 31
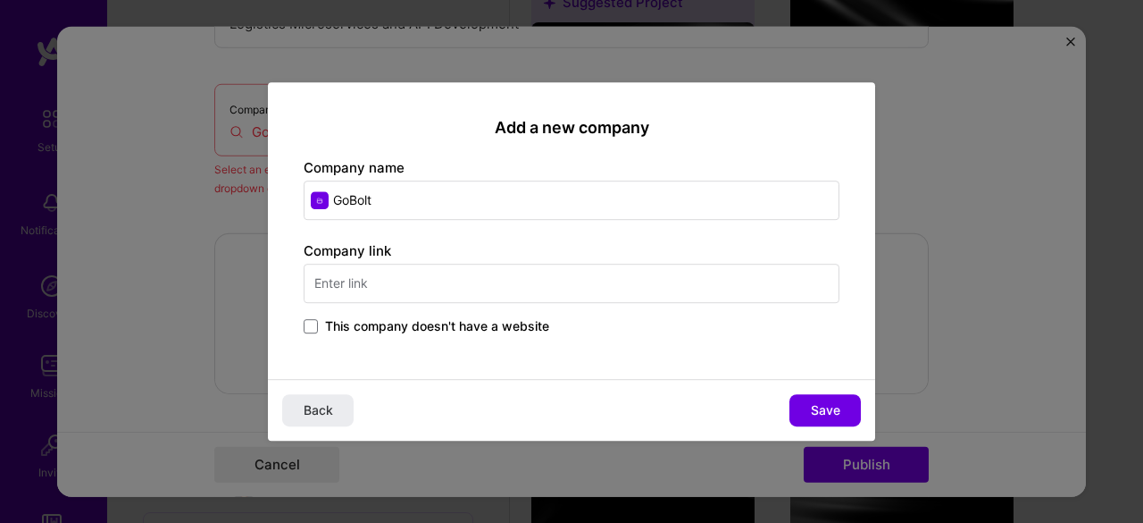
click at [382, 285] on input "text" at bounding box center [572, 282] width 536 height 39
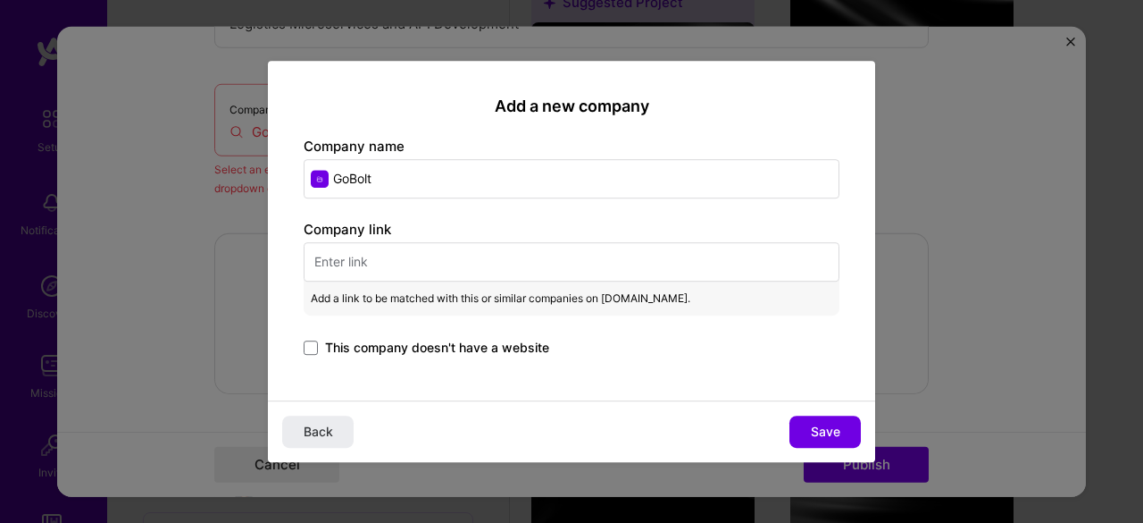
paste input "[URL][DOMAIN_NAME]"
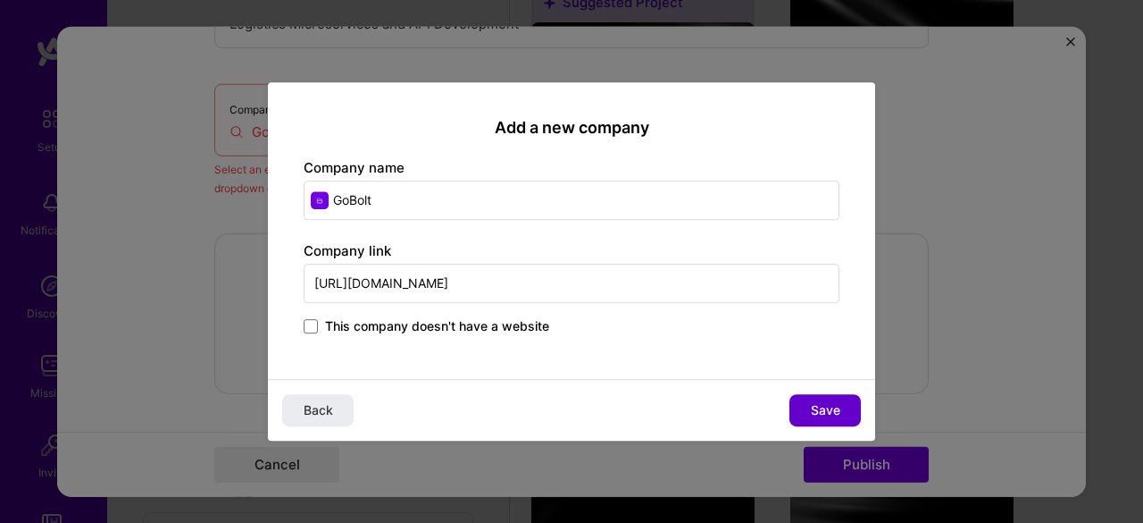
type input "[URL][DOMAIN_NAME]"
click at [841, 396] on button "Save" at bounding box center [825, 410] width 71 height 32
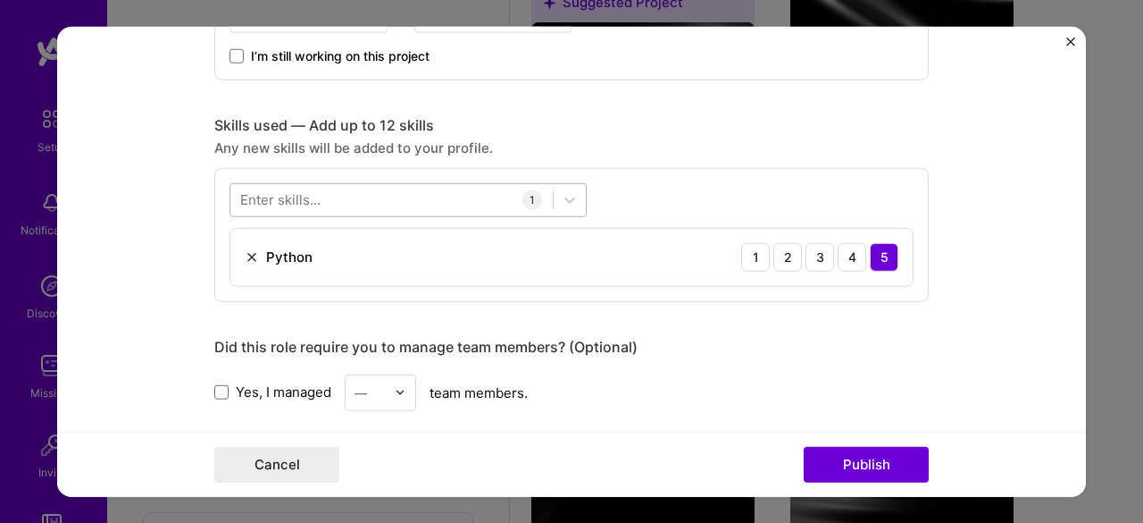
scroll to position [893, 0]
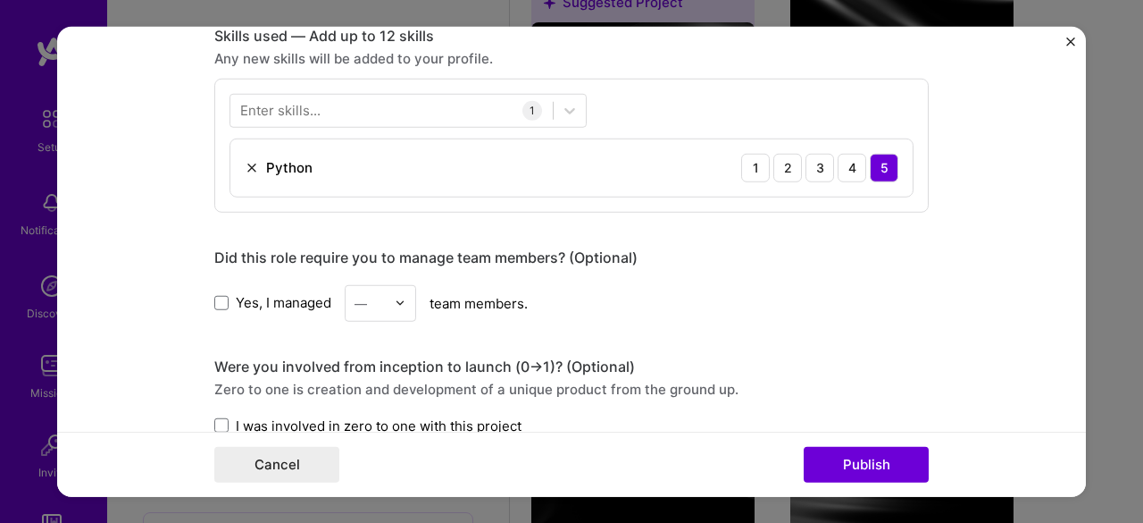
click at [288, 114] on div "Enter skills..." at bounding box center [280, 110] width 80 height 19
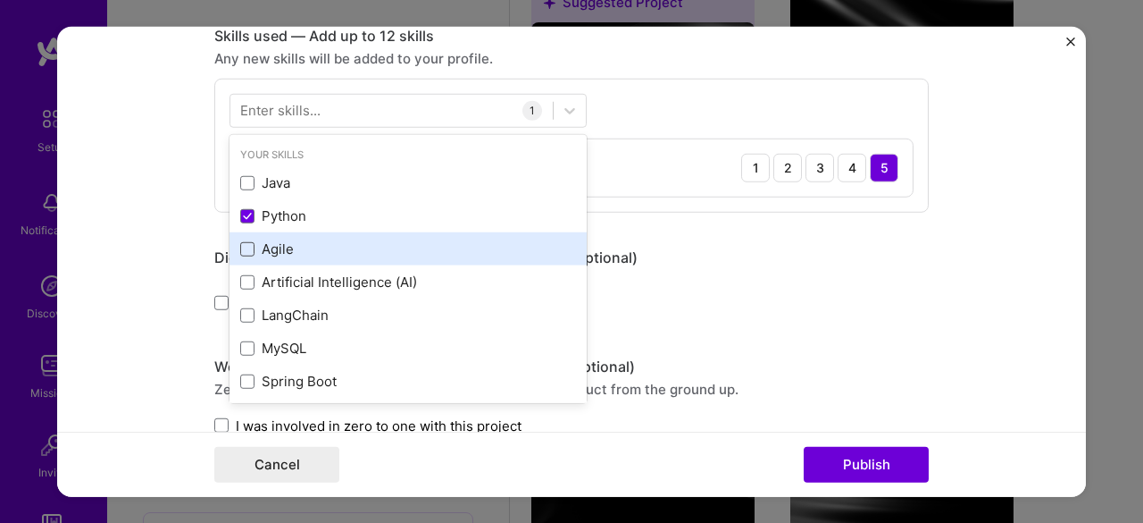
click at [240, 247] on span at bounding box center [247, 249] width 14 height 14
click at [0, 0] on input "checkbox" at bounding box center [0, 0] width 0 height 0
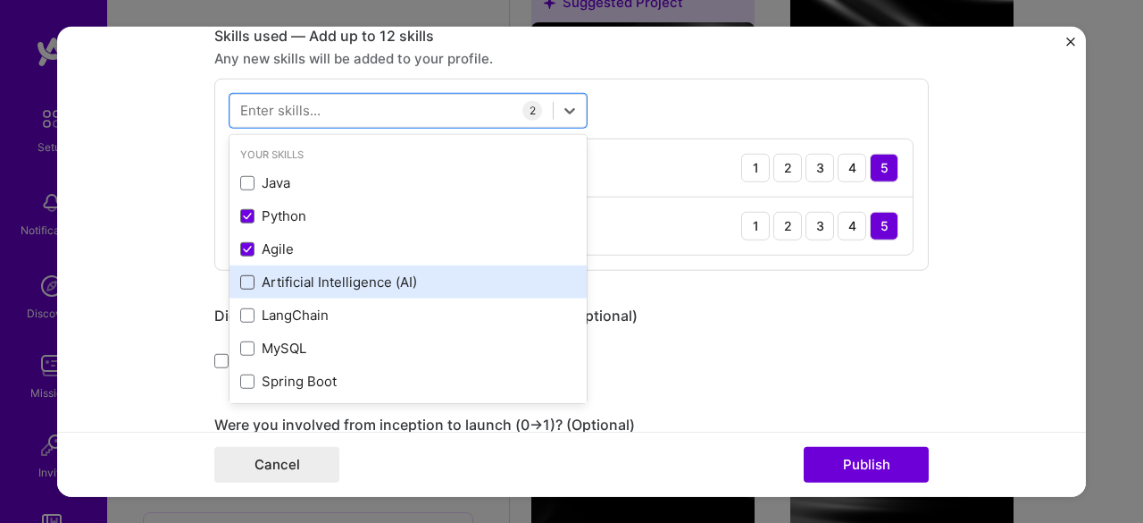
click at [240, 283] on span at bounding box center [247, 282] width 14 height 14
click at [0, 0] on input "checkbox" at bounding box center [0, 0] width 0 height 0
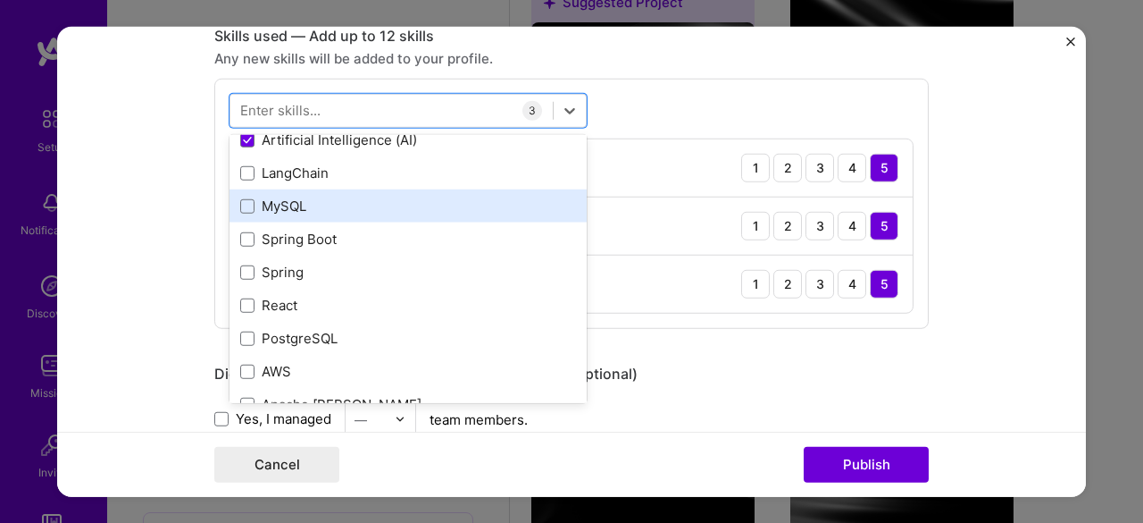
scroll to position [179, 0]
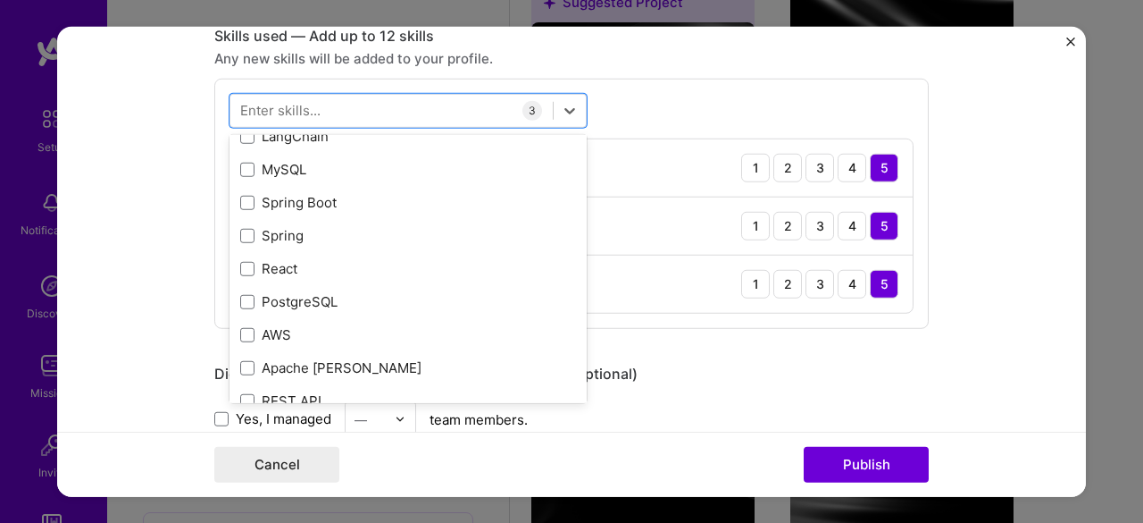
click at [648, 92] on div "option Artificial Intelligence (AI), selected. option Spring focused, 0 of 2. 3…" at bounding box center [571, 203] width 715 height 250
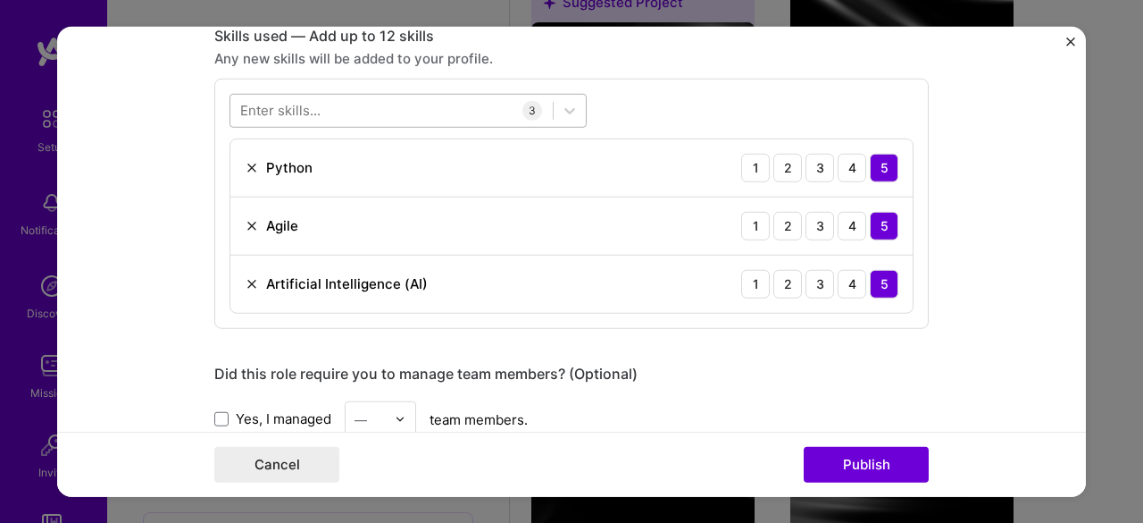
click at [331, 105] on div at bounding box center [391, 110] width 322 height 29
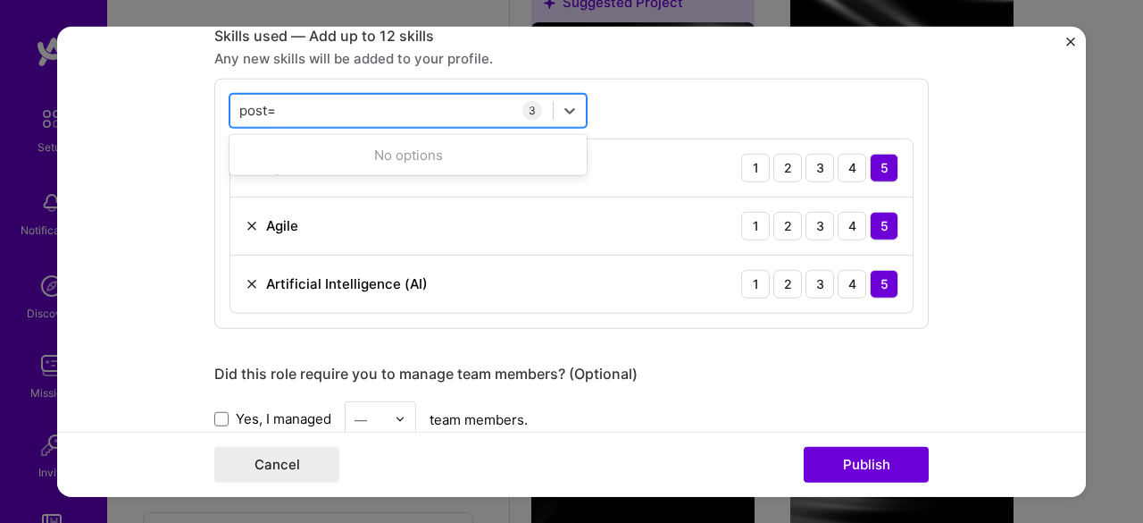
type input "post"
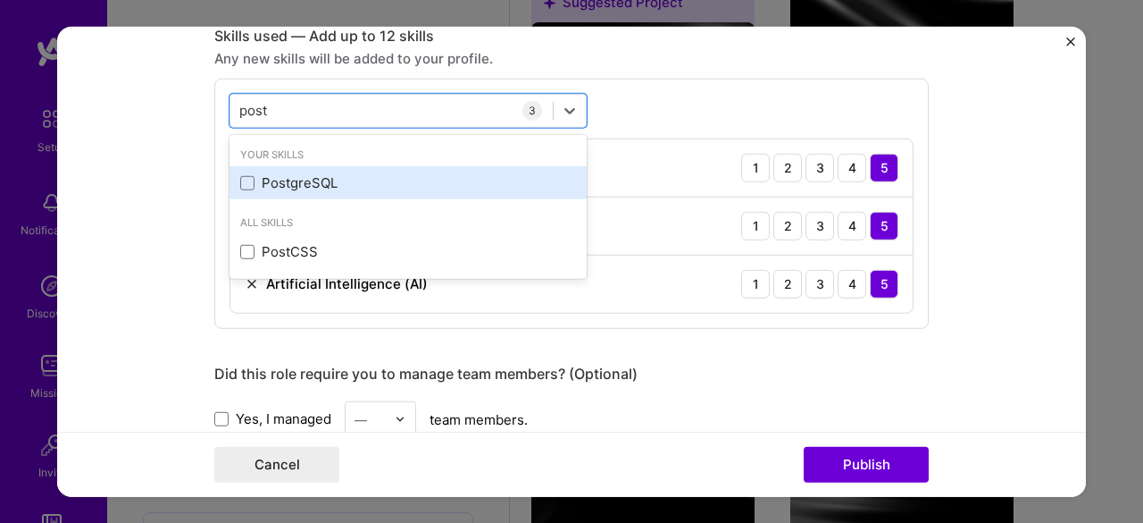
click at [280, 180] on div "PostgreSQL" at bounding box center [408, 182] width 336 height 19
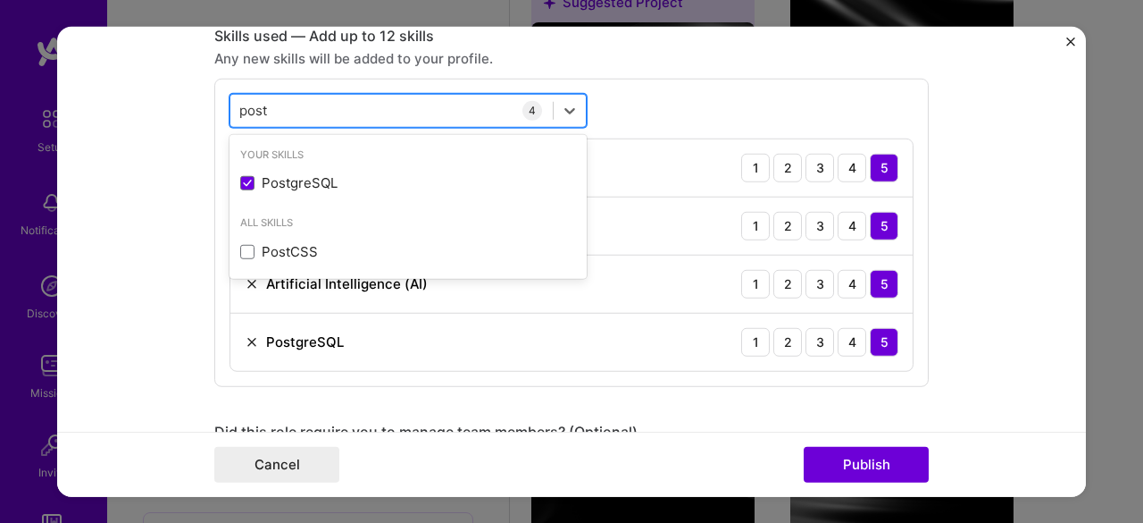
click at [286, 113] on div "post post" at bounding box center [391, 110] width 322 height 29
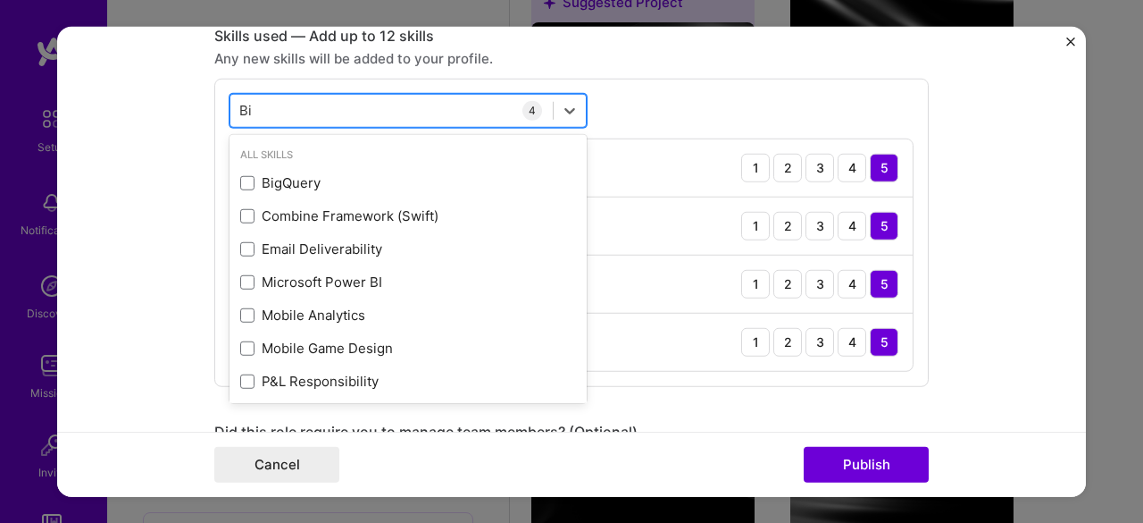
type input "Big"
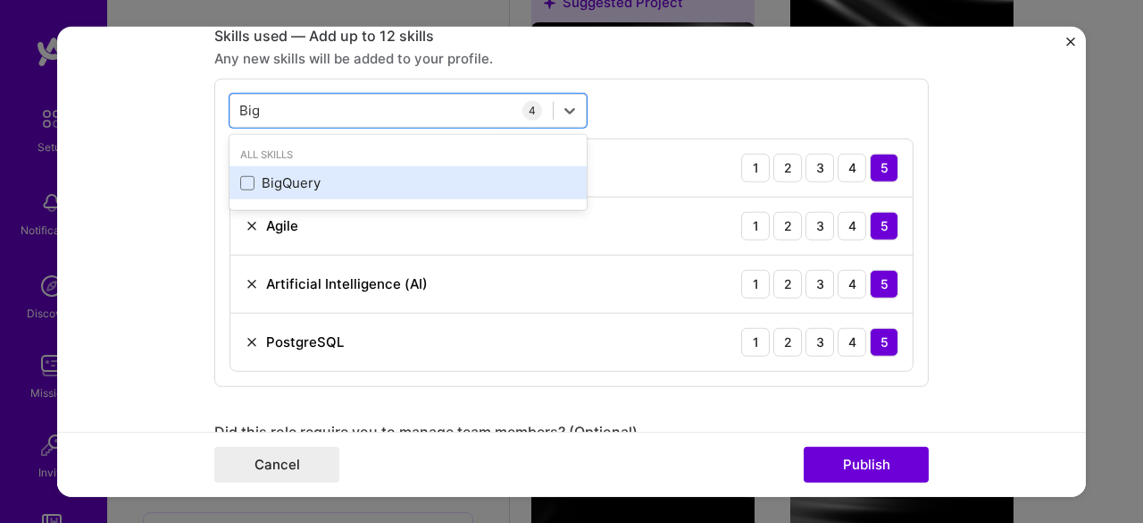
click at [295, 179] on div "BigQuery" at bounding box center [408, 182] width 336 height 19
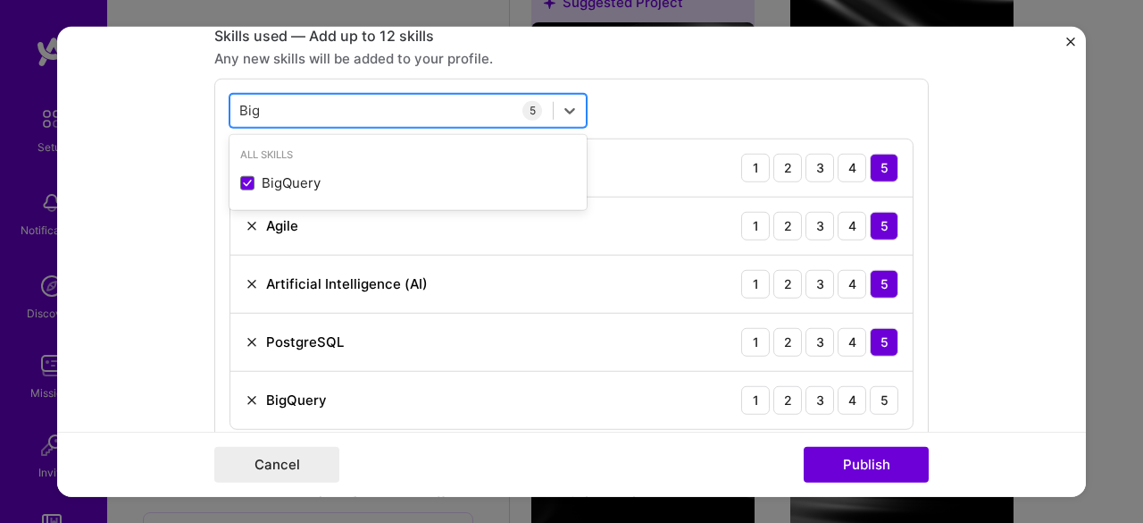
click at [290, 113] on div "Big Big" at bounding box center [391, 110] width 322 height 29
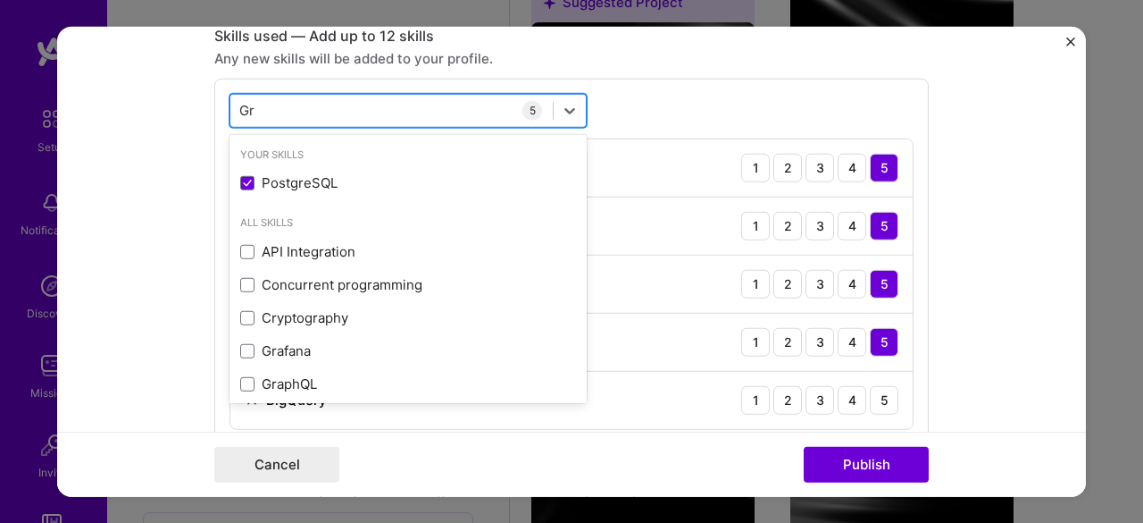
type input "G"
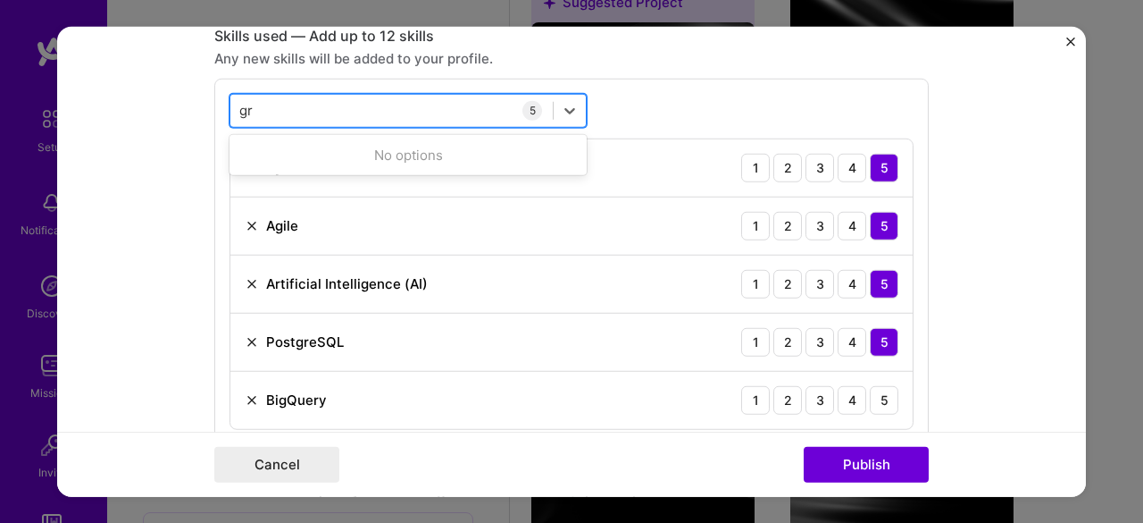
type input "g"
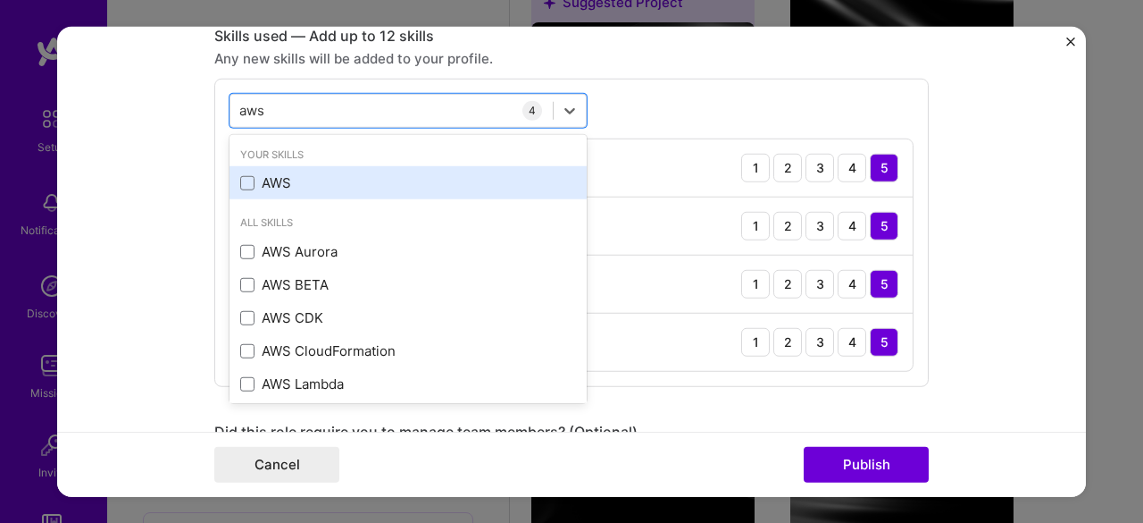
click at [311, 182] on div "AWS" at bounding box center [408, 182] width 336 height 19
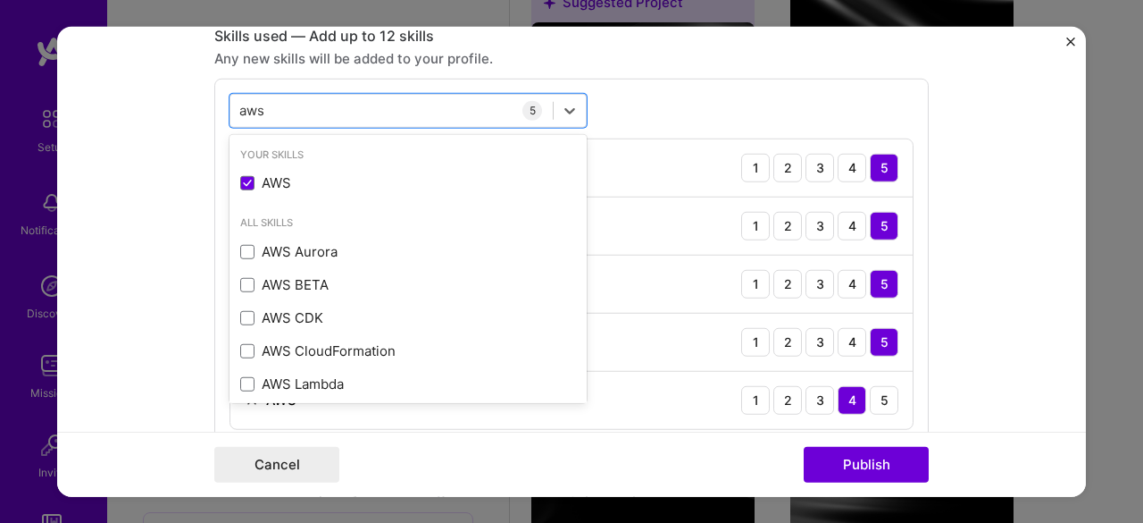
type input "aws"
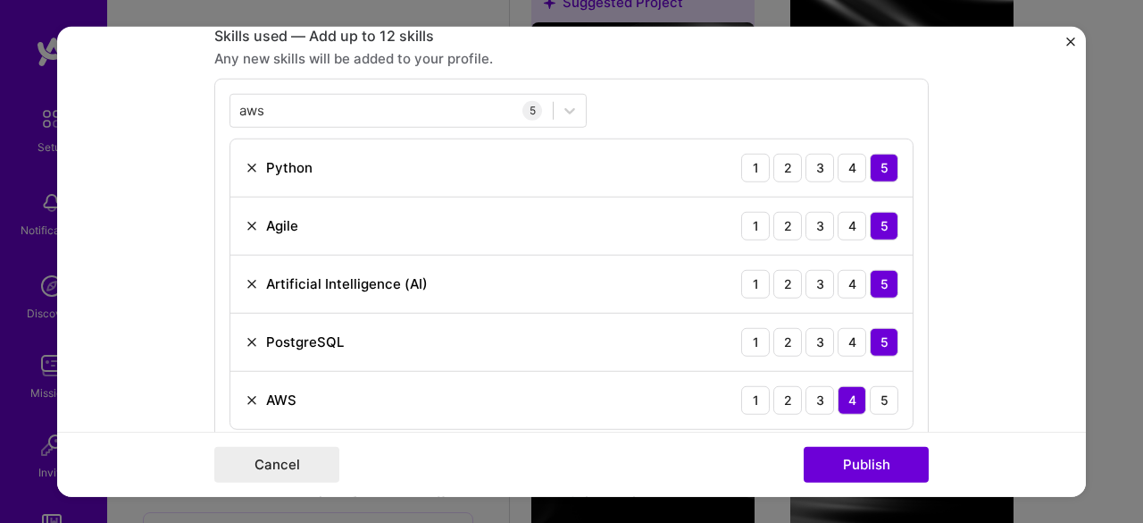
click at [176, 188] on form "Editing suggested project This project is suggested based on your LinkedIn, res…" at bounding box center [571, 261] width 1029 height 471
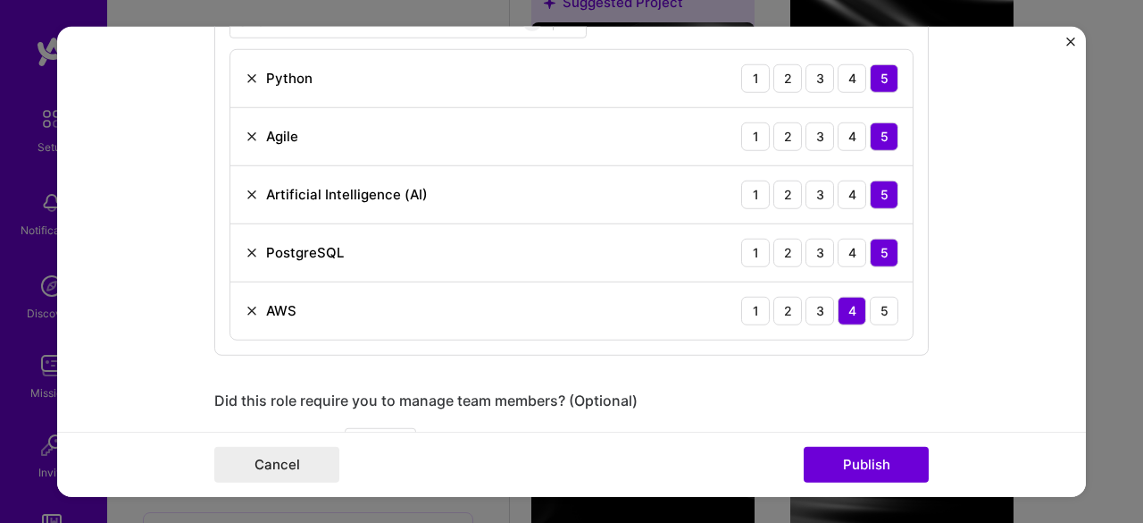
scroll to position [893, 0]
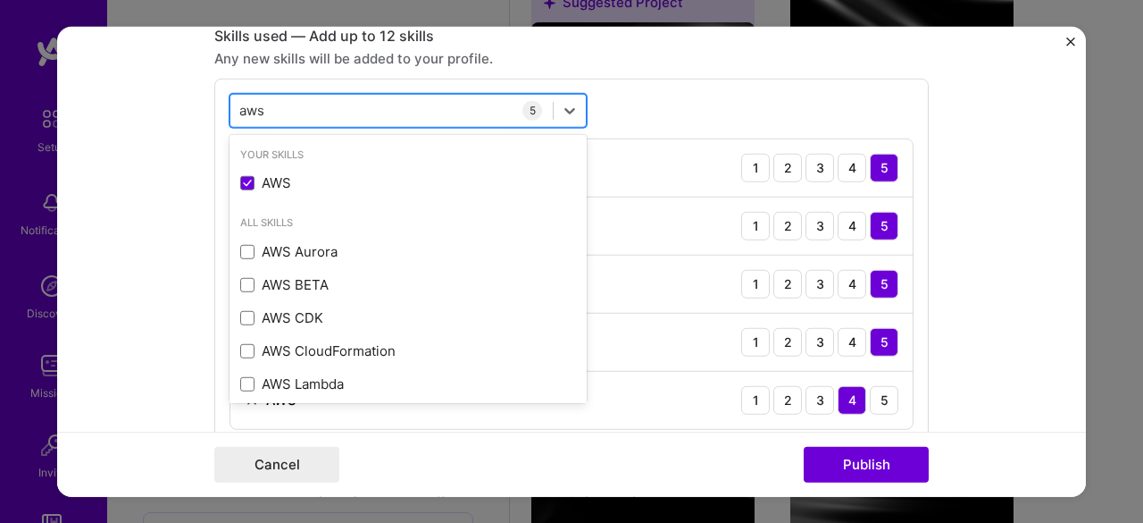
click at [282, 110] on div "aws aws" at bounding box center [391, 110] width 322 height 29
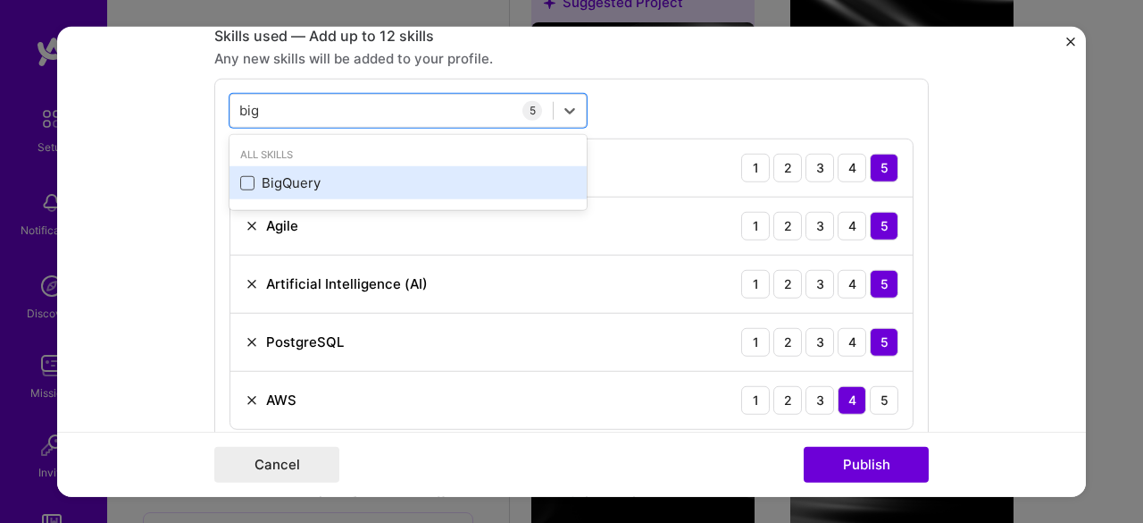
click at [241, 181] on span at bounding box center [247, 183] width 14 height 14
click at [0, 0] on input "checkbox" at bounding box center [0, 0] width 0 height 0
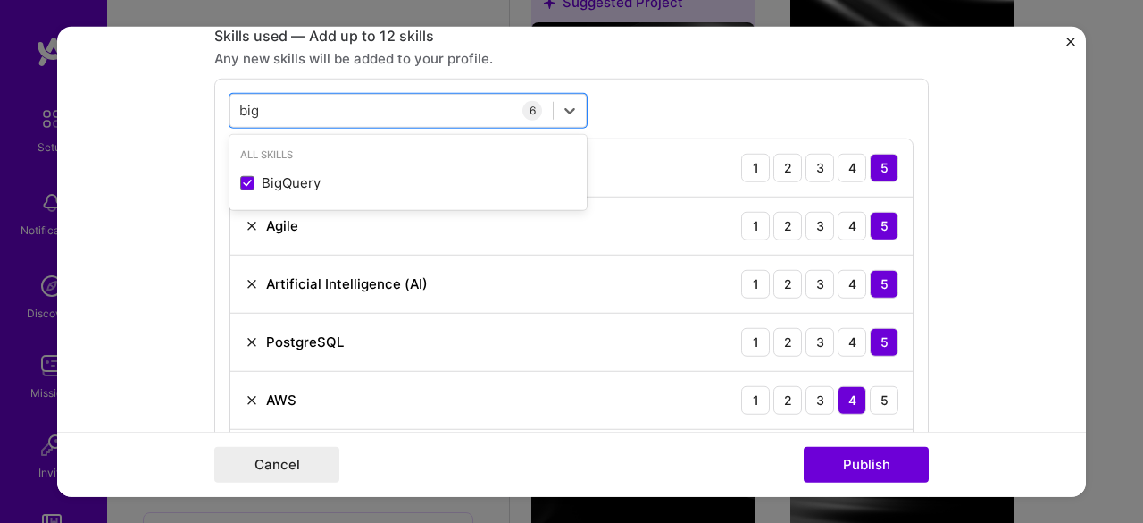
type input "big"
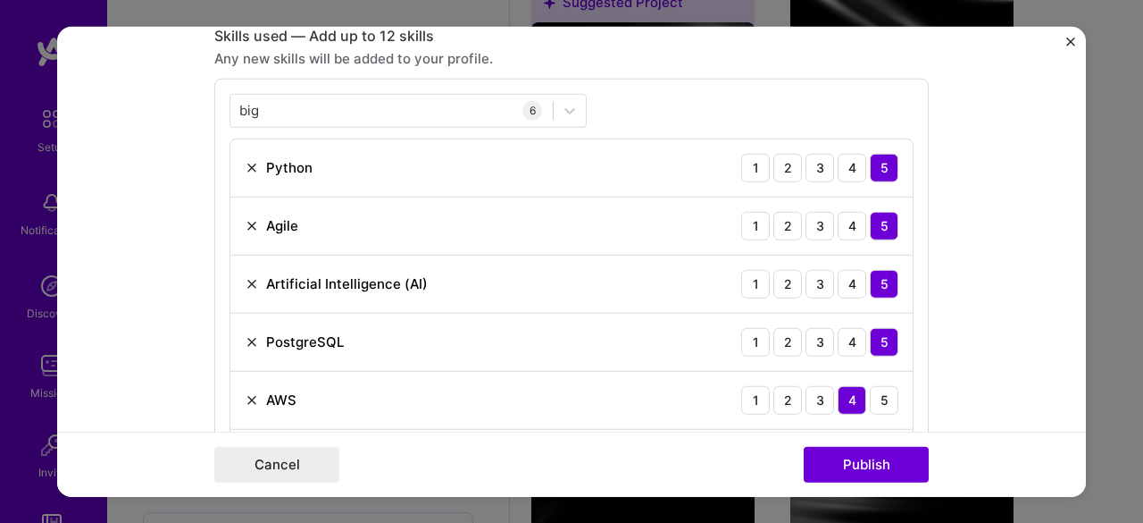
click at [698, 105] on div "big big 6 Python 1 2 3 4 5 Agile 1 2 3 4 5 Artificial Intelligence (AI) 1 2 3 4…" at bounding box center [571, 290] width 715 height 424
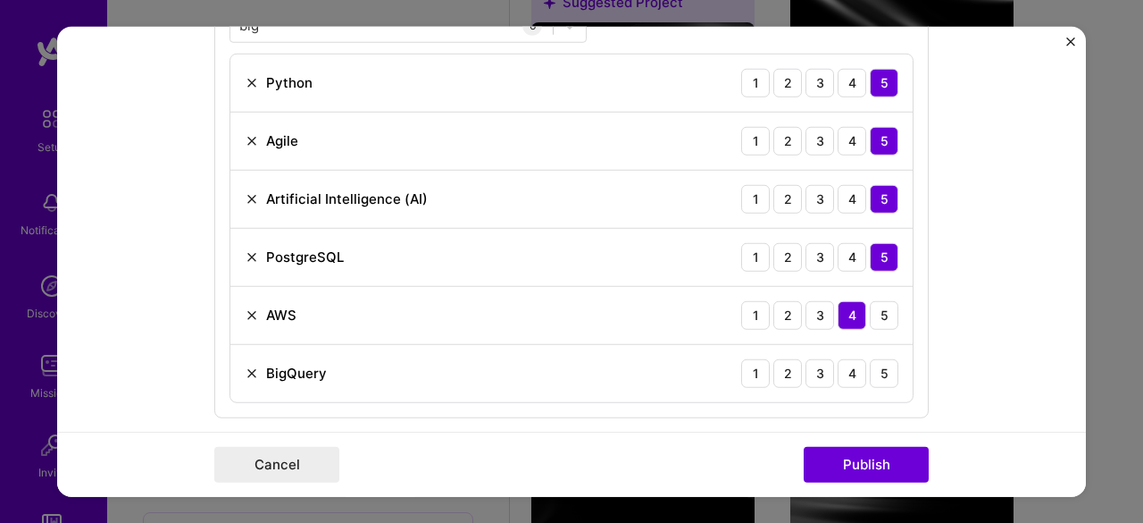
scroll to position [1072, 0]
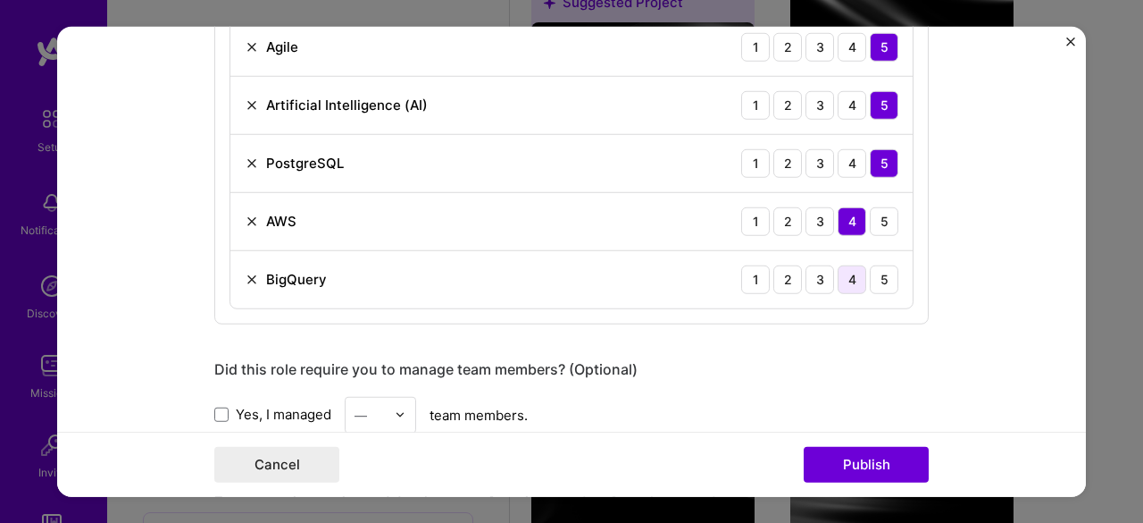
click at [841, 276] on div "4" at bounding box center [852, 278] width 29 height 29
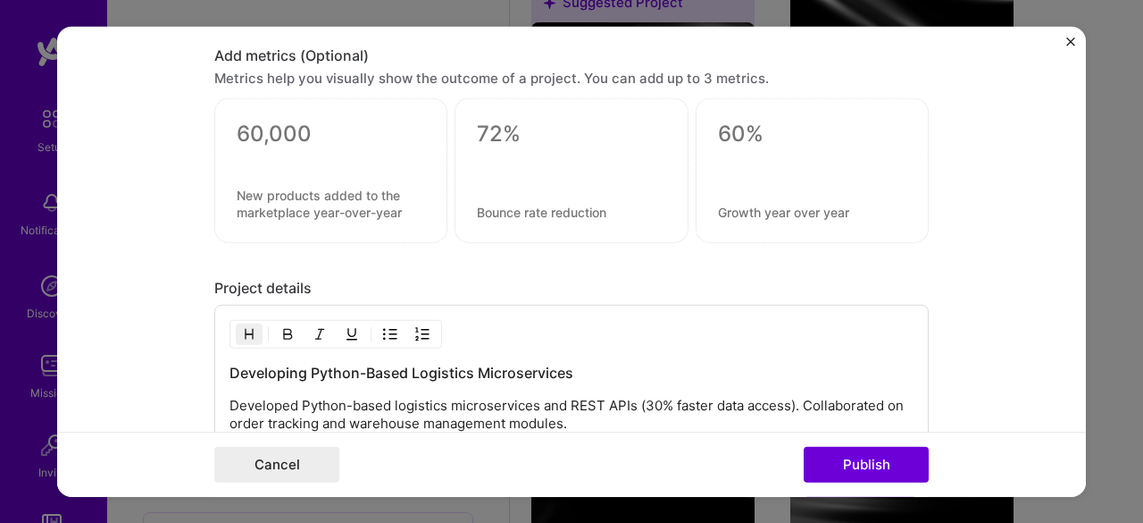
scroll to position [1786, 0]
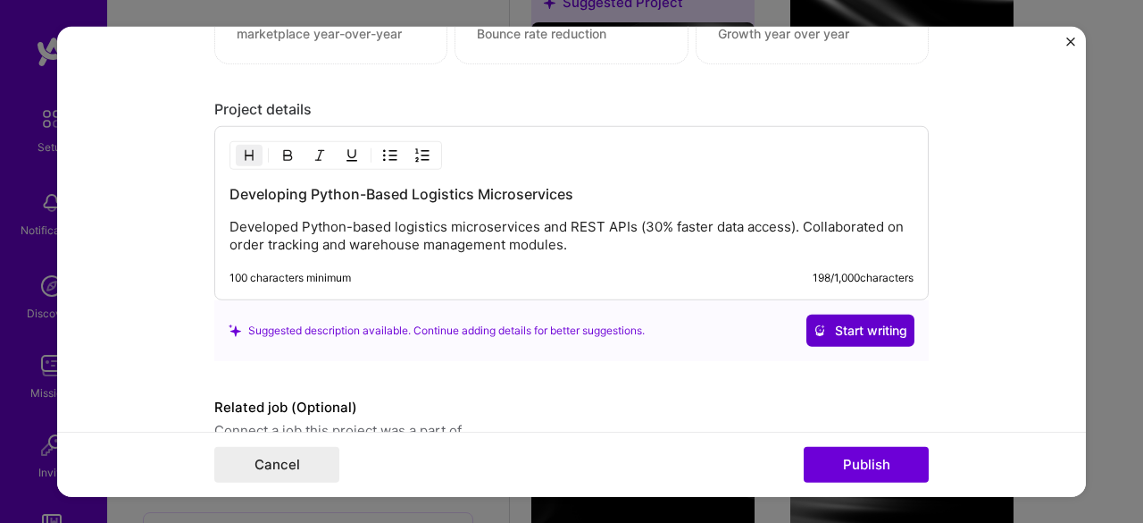
click at [854, 330] on span "Start writing" at bounding box center [861, 331] width 94 height 18
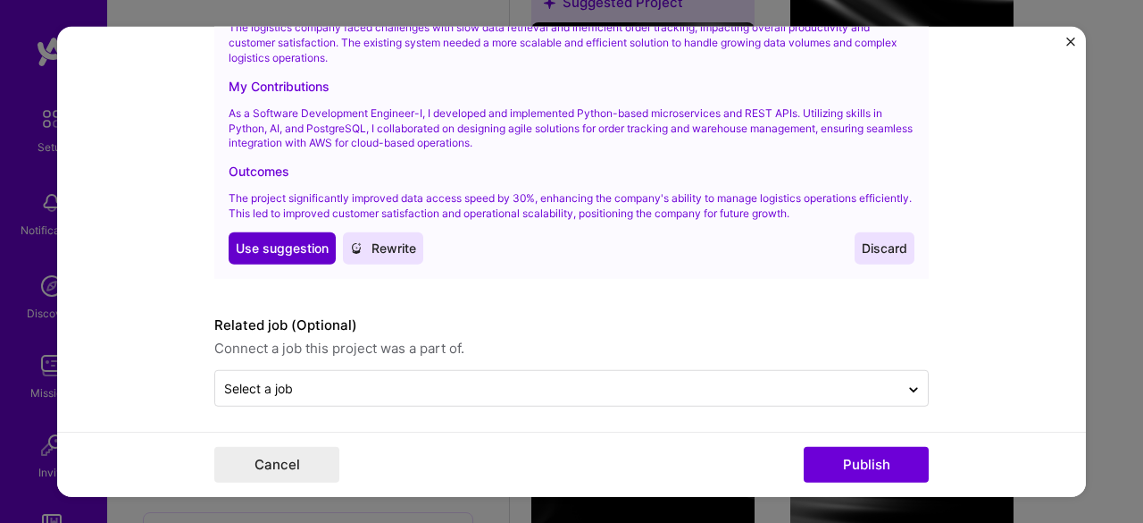
click at [244, 238] on span "Use suggestion" at bounding box center [282, 247] width 93 height 18
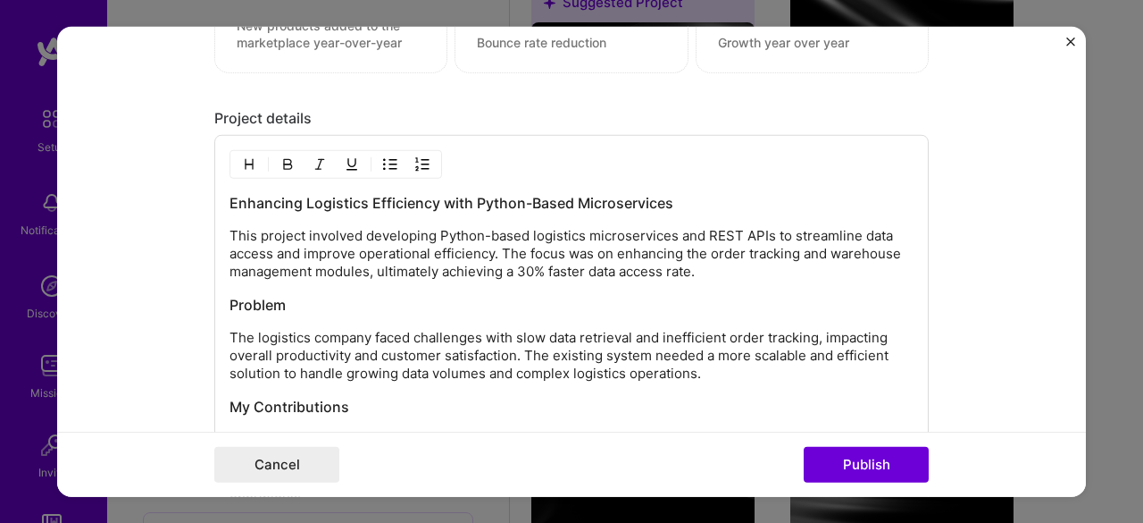
scroll to position [1772, 0]
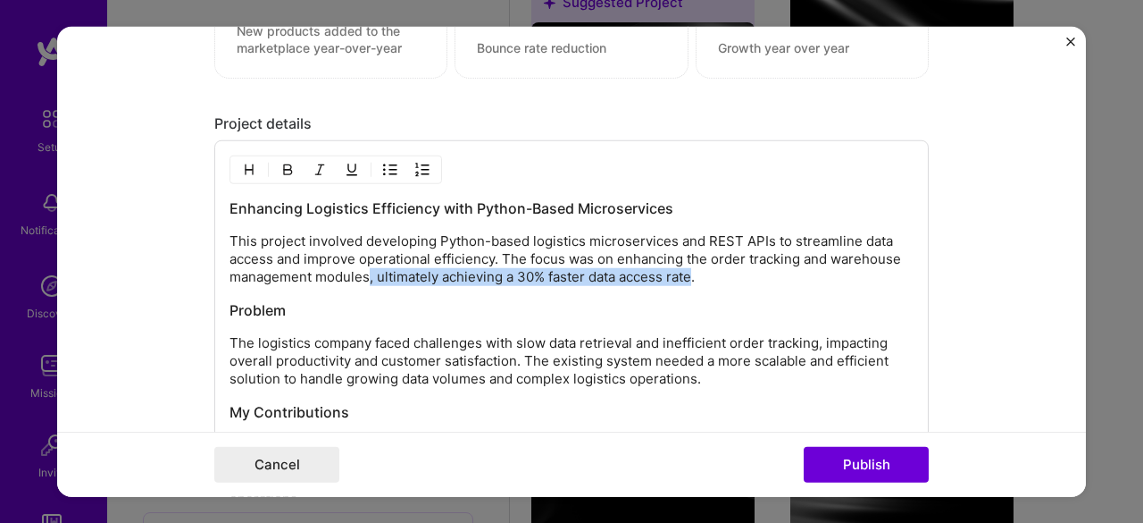
drag, startPoint x: 361, startPoint y: 275, endPoint x: 686, endPoint y: 266, distance: 325.3
click at [686, 266] on p "This project involved developing Python-based logistics microservices and REST …" at bounding box center [572, 259] width 684 height 54
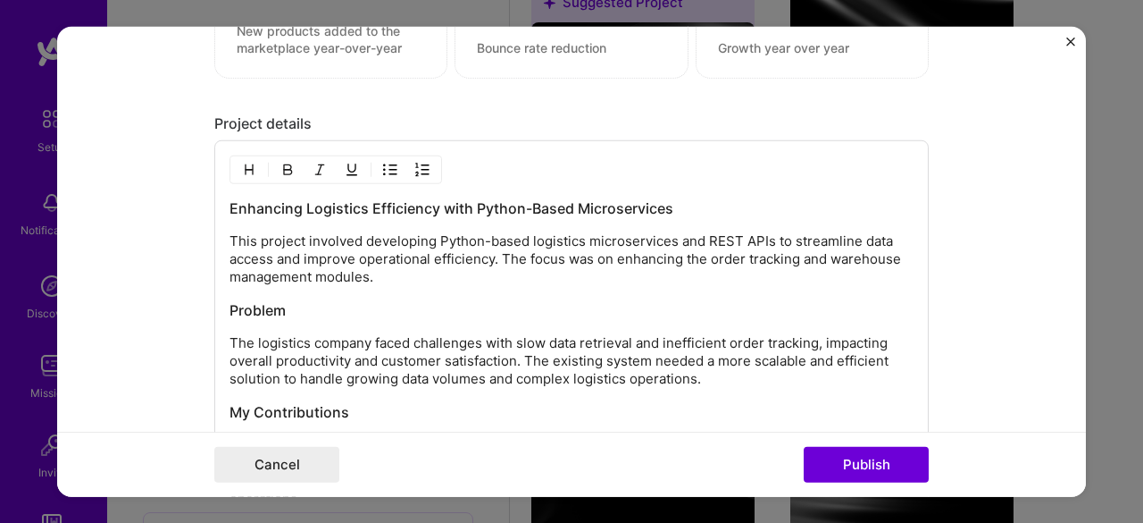
scroll to position [1861, 0]
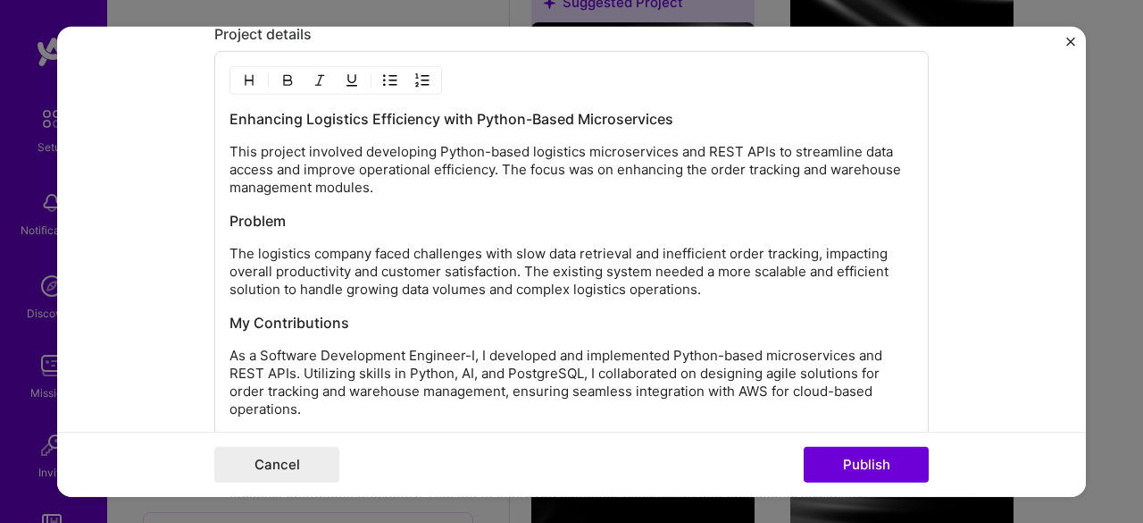
click at [272, 245] on p "The logistics company faced challenges with slow data retrieval and inefficient…" at bounding box center [572, 272] width 684 height 54
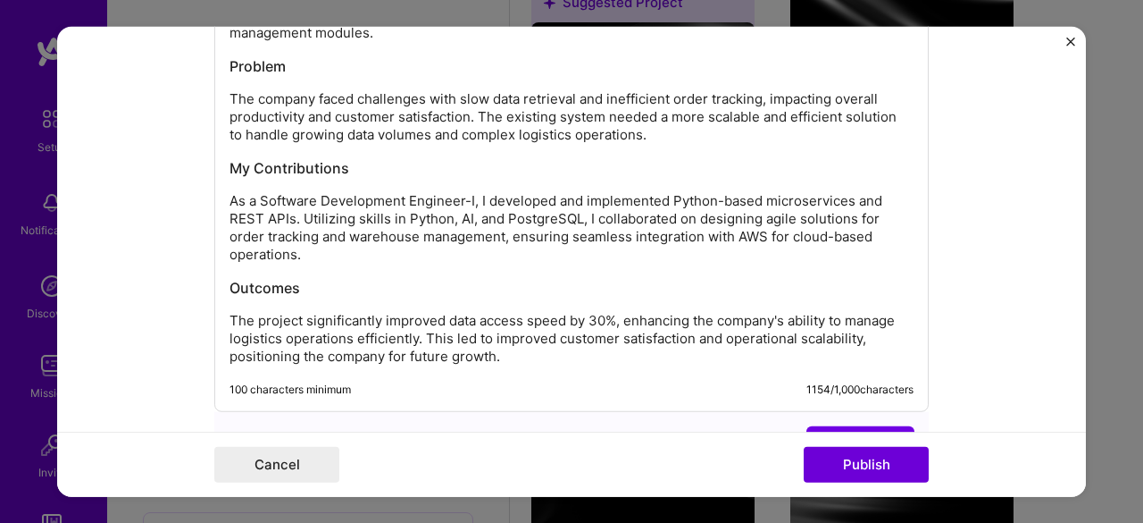
scroll to position [2040, 0]
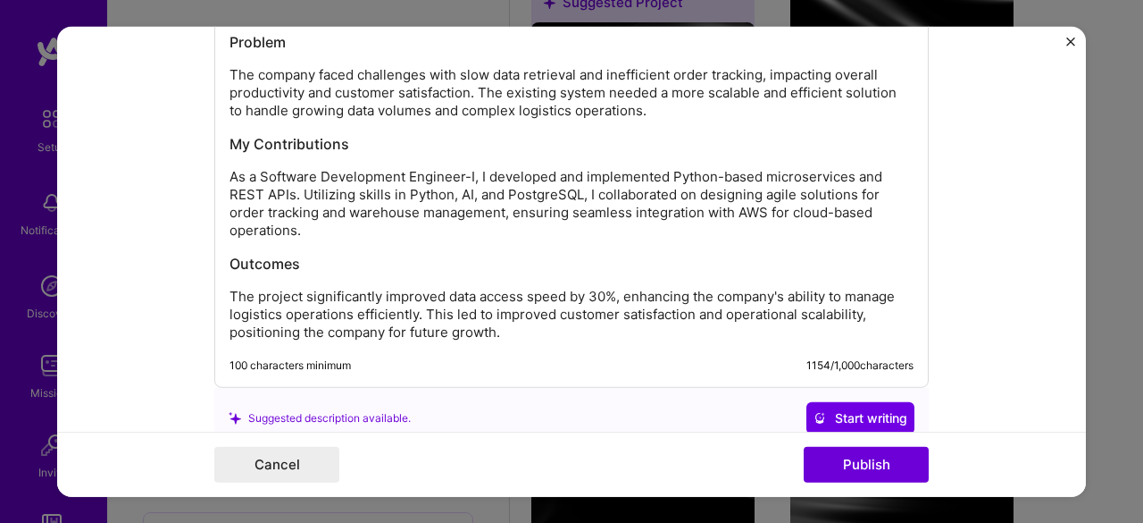
drag, startPoint x: 234, startPoint y: 167, endPoint x: 471, endPoint y: 170, distance: 236.7
click at [469, 171] on div "Enhancing Logistics Efficiency with Python-Based Microservices This project inv…" at bounding box center [571, 129] width 715 height 515
drag, startPoint x: 471, startPoint y: 170, endPoint x: 182, endPoint y: 168, distance: 288.5
click at [182, 169] on form "Editing suggested project This project is suggested based on your LinkedIn, res…" at bounding box center [571, 261] width 1029 height 471
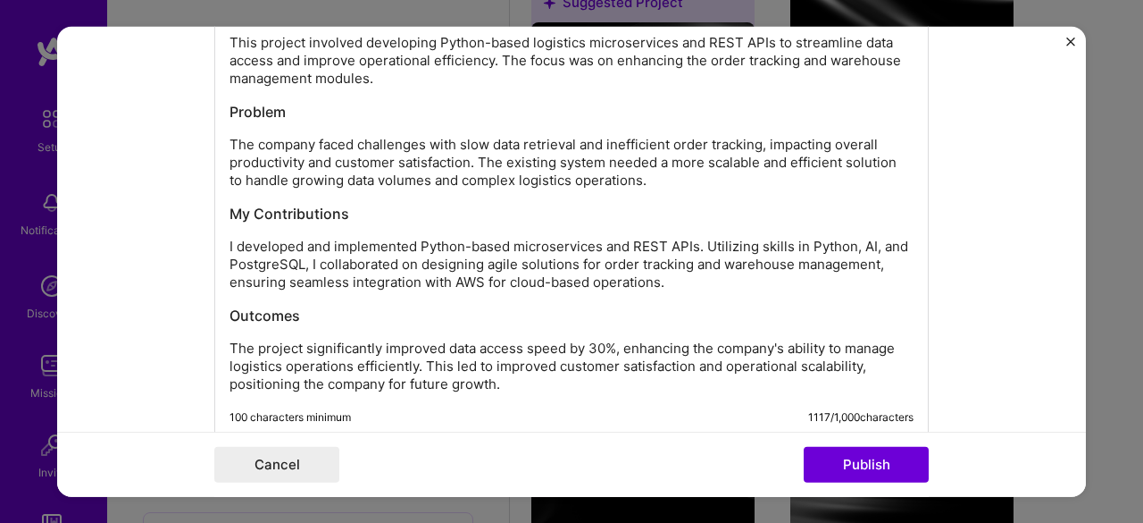
scroll to position [1946, 0]
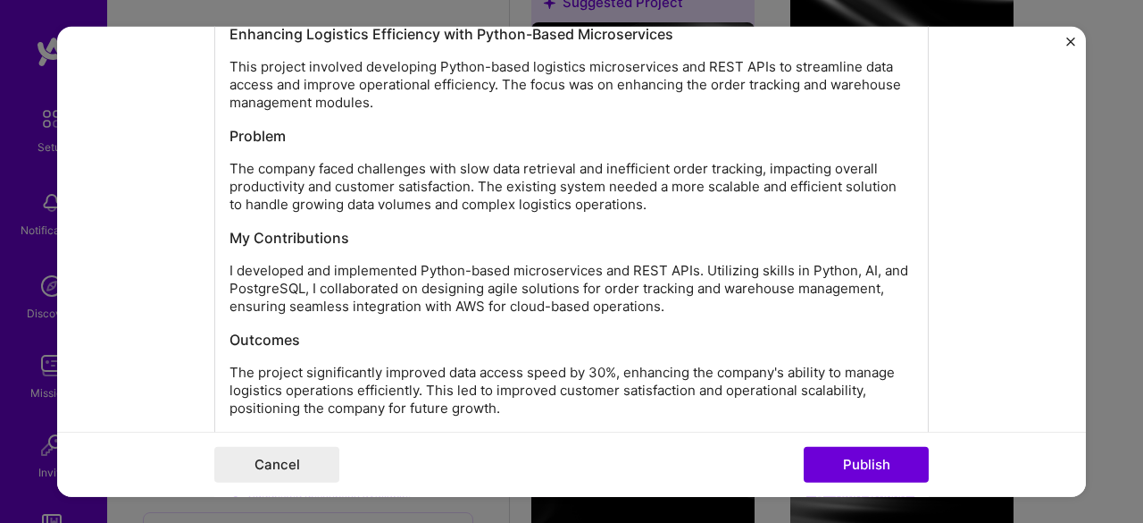
click at [230, 262] on p "I developed and implemented Python-based microservices and REST APIs. Utilizing…" at bounding box center [572, 289] width 684 height 54
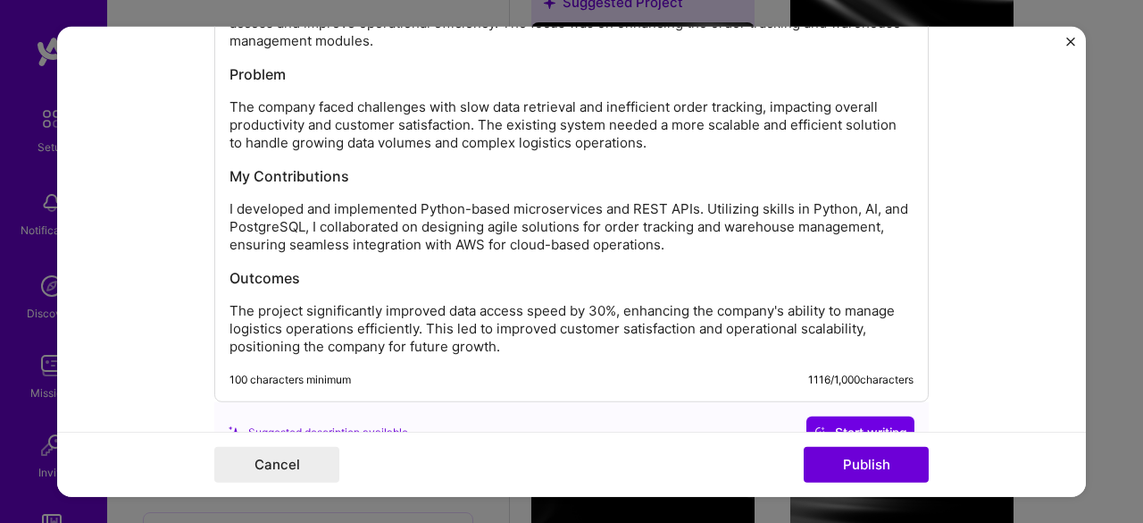
scroll to position [2036, 0]
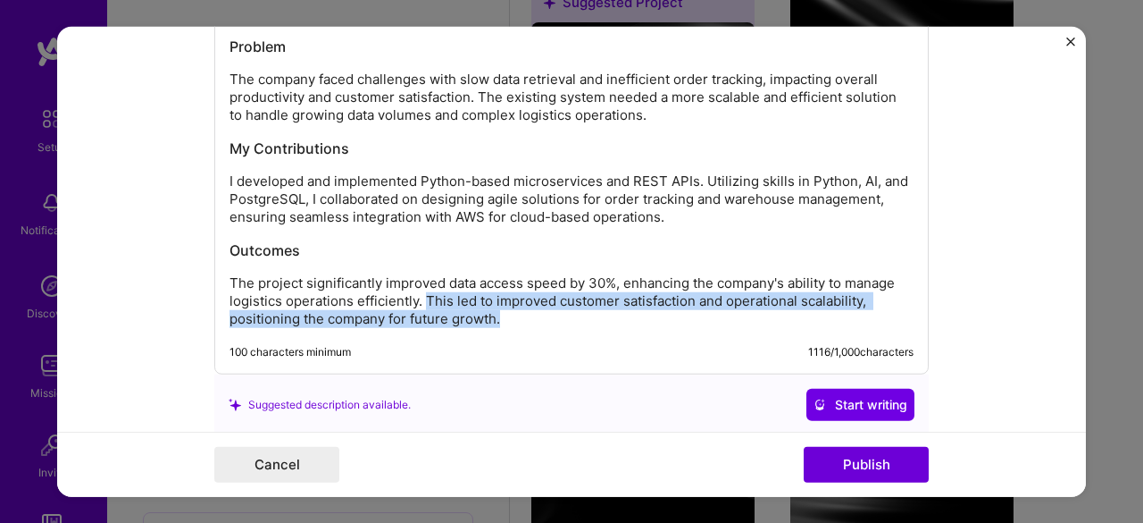
drag, startPoint x: 417, startPoint y: 289, endPoint x: 552, endPoint y: 320, distance: 138.3
click at [552, 320] on p "The project significantly improved data access speed by 30%, enhancing the comp…" at bounding box center [572, 301] width 684 height 54
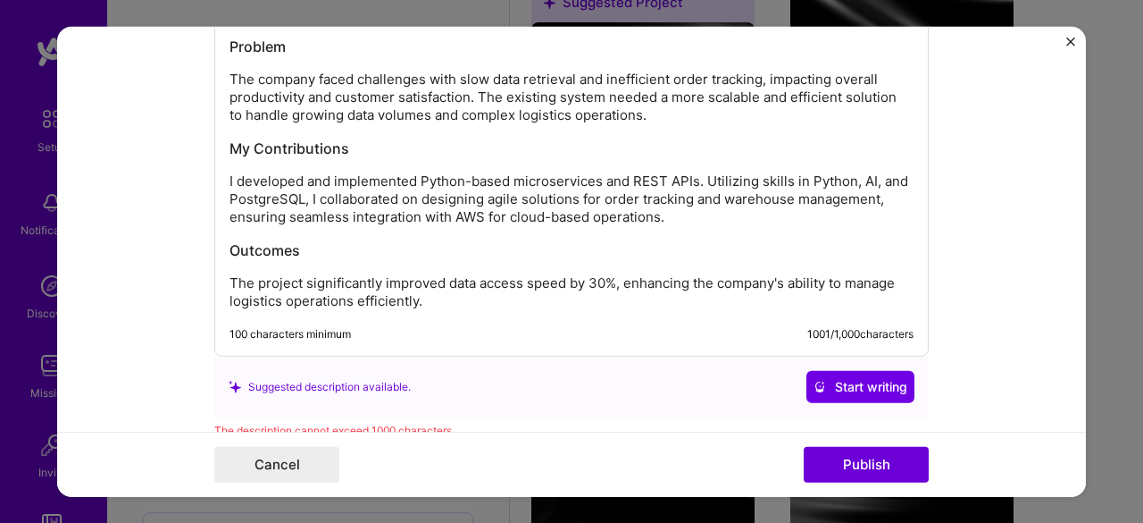
click at [236, 275] on p "The project significantly improved data access speed by 30%, enhancing the comp…" at bounding box center [572, 292] width 684 height 36
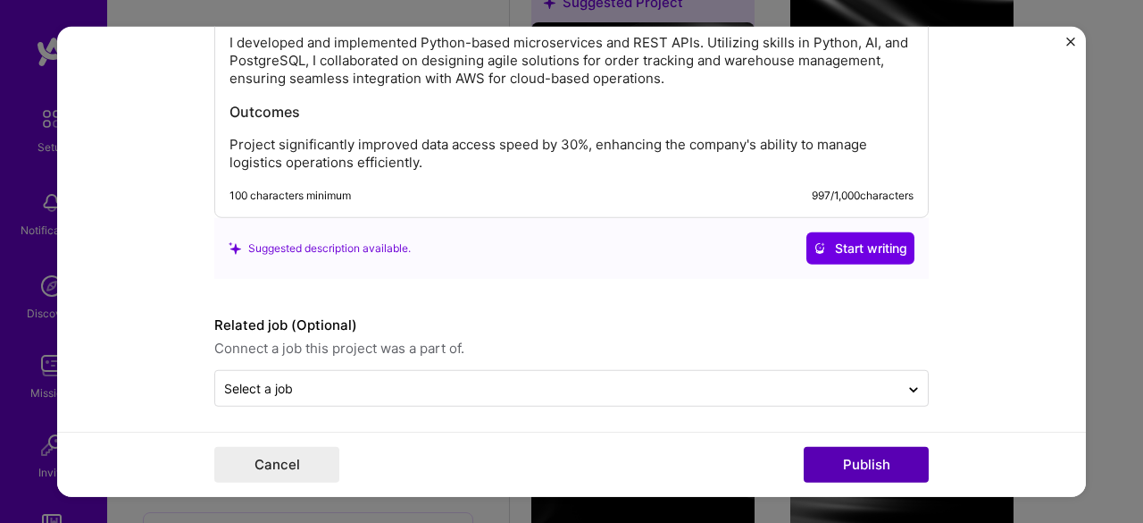
click at [866, 473] on button "Publish" at bounding box center [866, 465] width 125 height 36
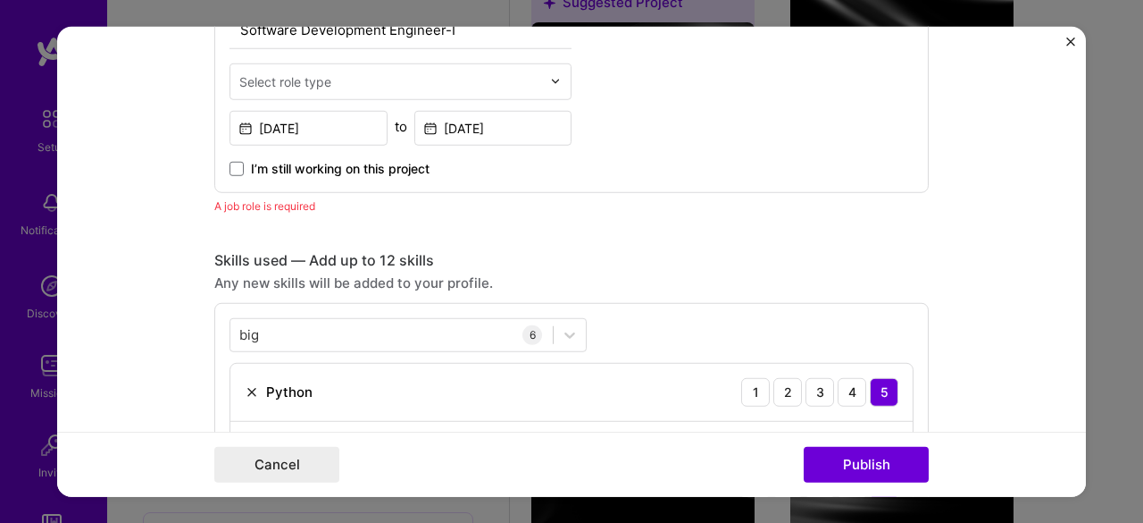
scroll to position [599, 0]
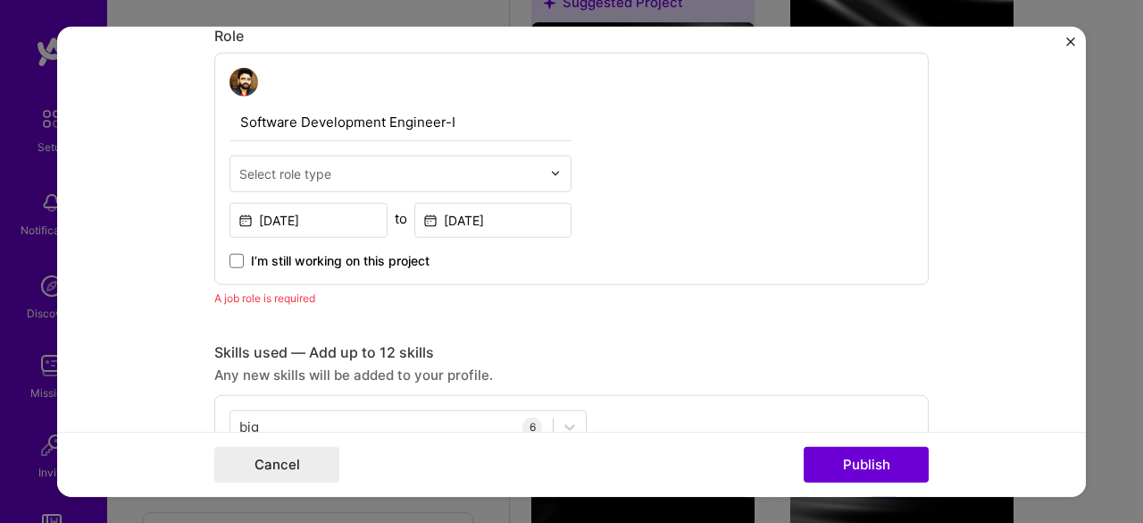
click at [293, 163] on div "Select role type" at bounding box center [285, 172] width 92 height 19
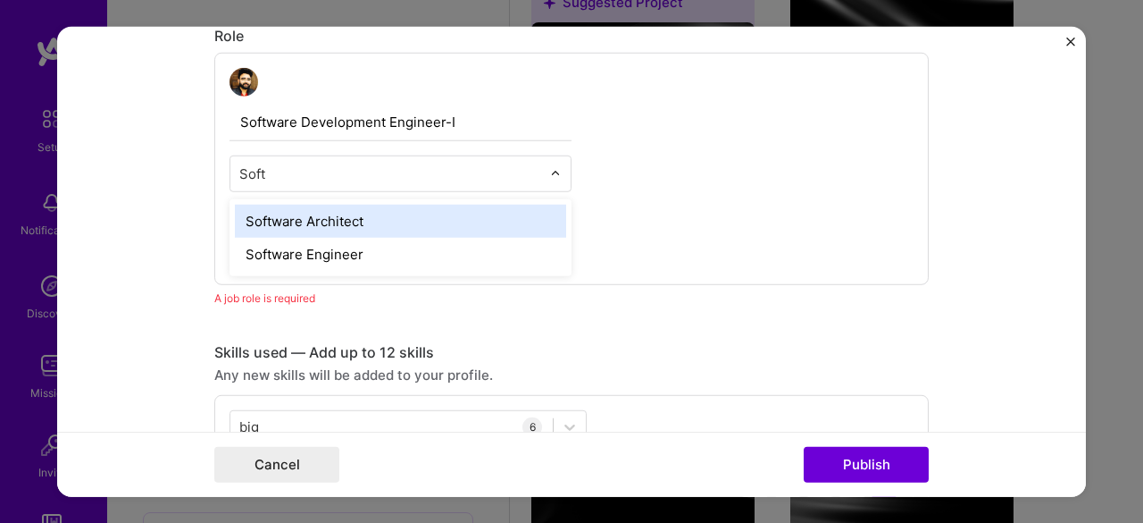
type input "Softw"
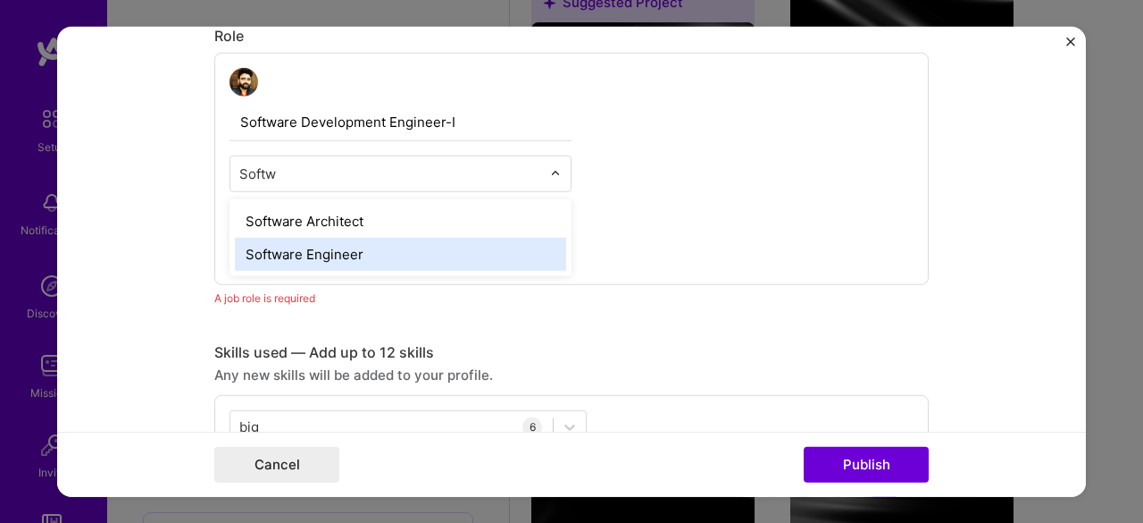
click at [276, 253] on div "Software Engineer" at bounding box center [400, 253] width 331 height 33
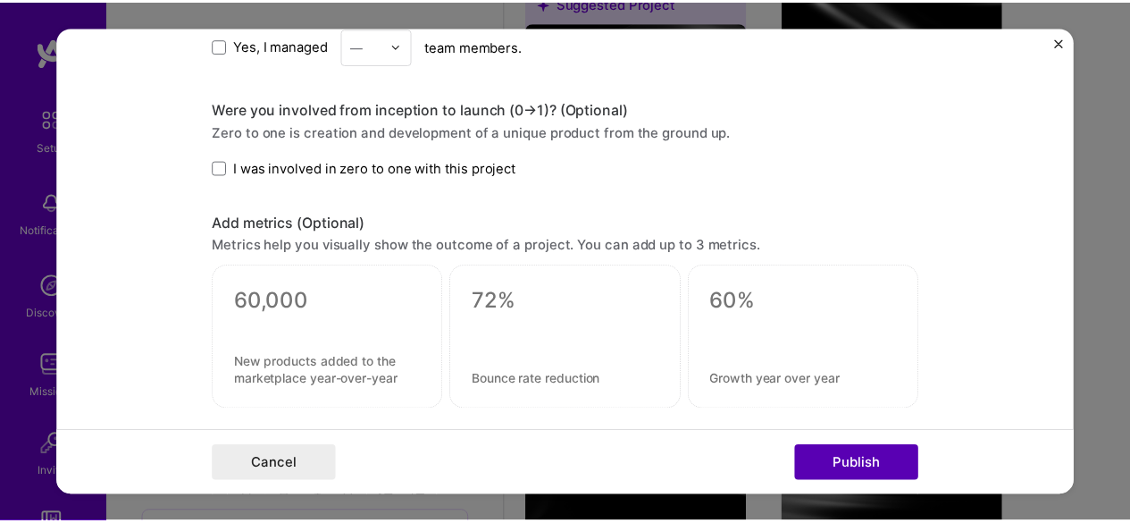
scroll to position [1493, 0]
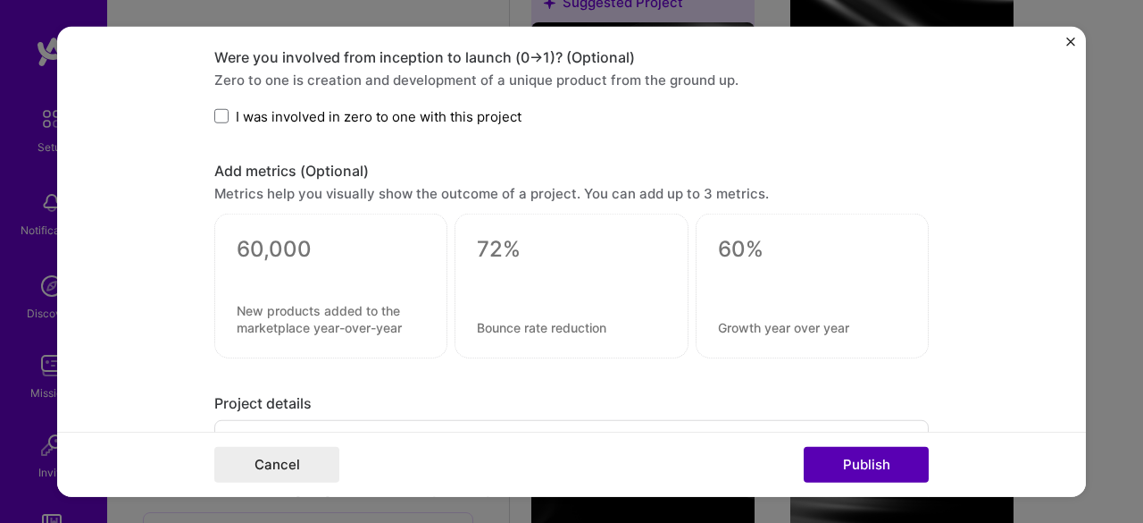
click at [838, 460] on button "Publish" at bounding box center [866, 465] width 125 height 36
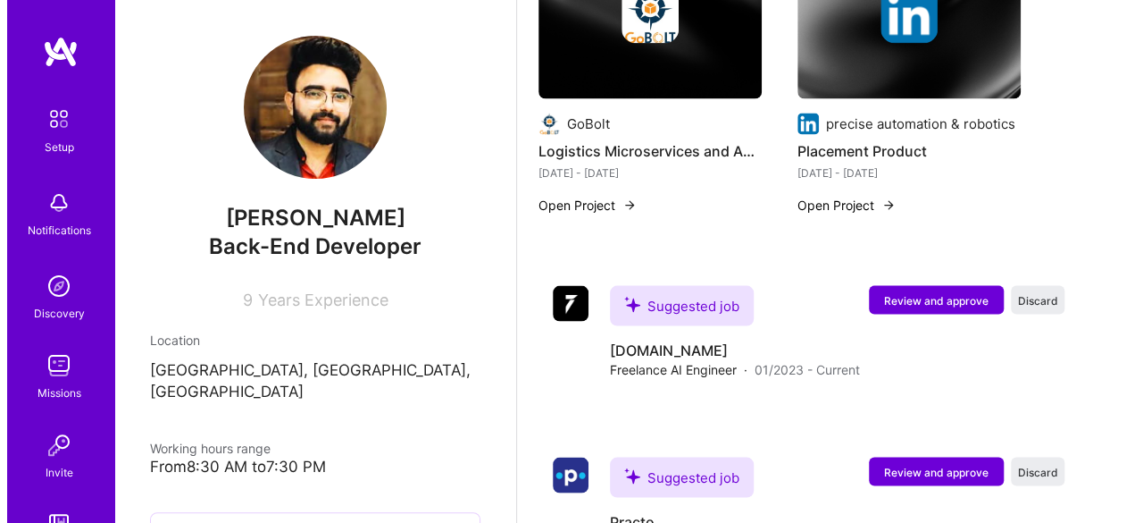
scroll to position [1524, 0]
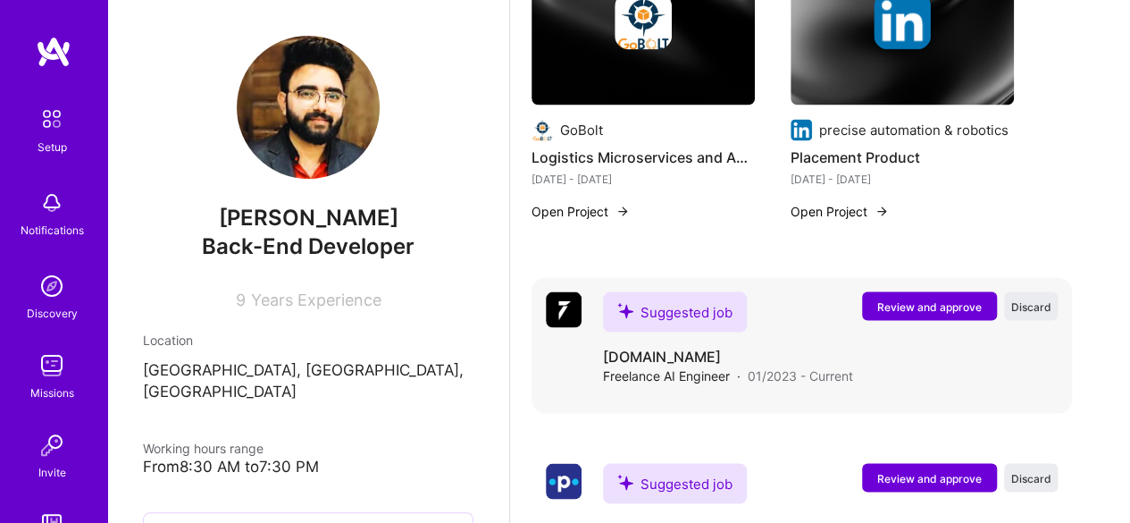
click at [915, 294] on button "Review and approve" at bounding box center [929, 305] width 135 height 29
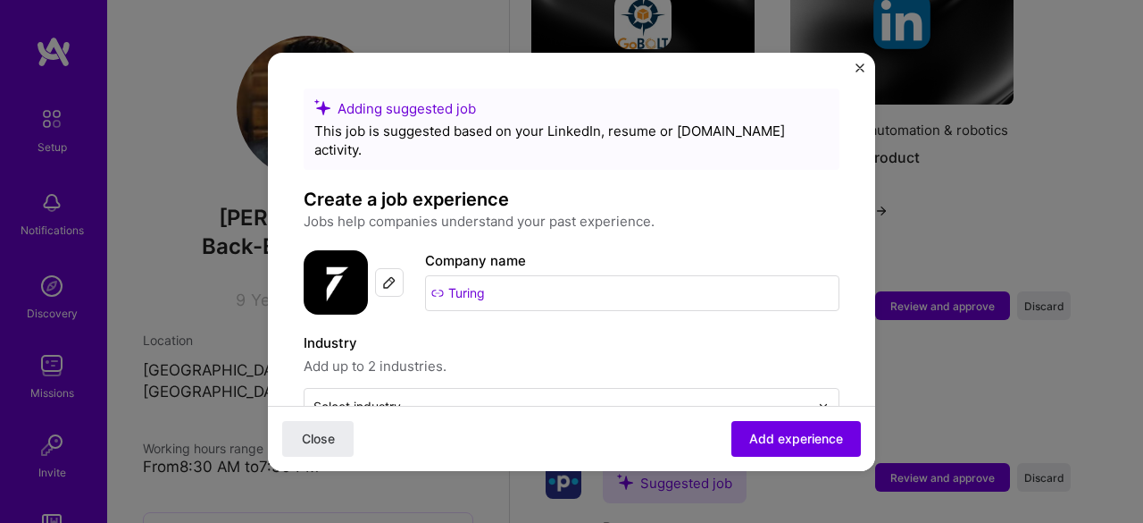
scroll to position [179, 0]
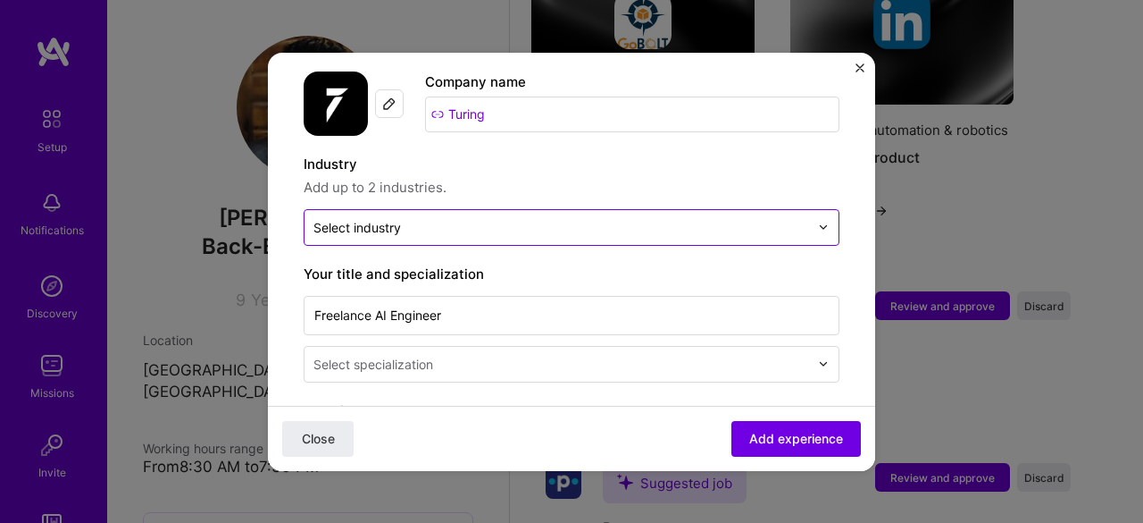
click at [422, 218] on input "text" at bounding box center [562, 227] width 496 height 19
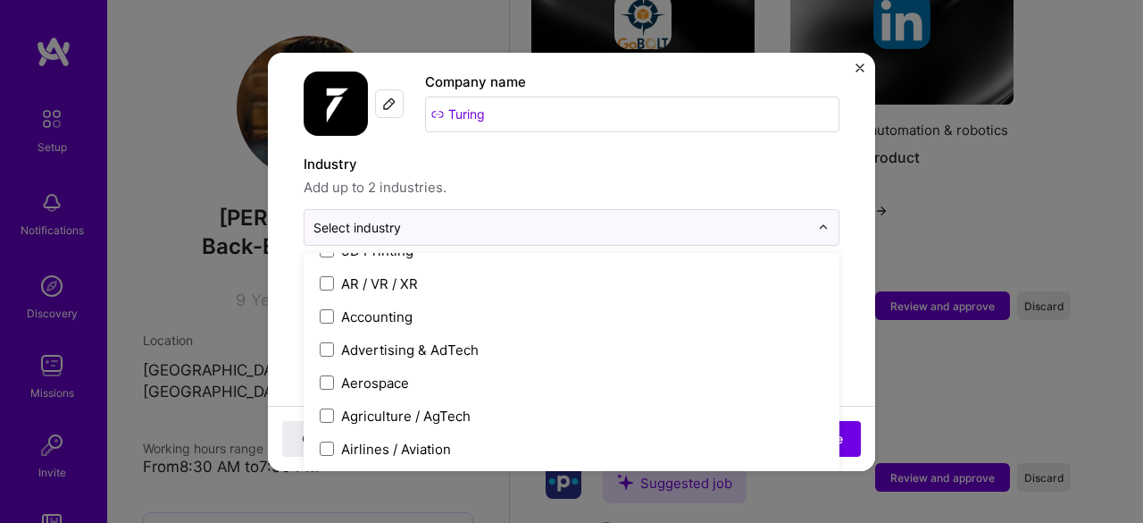
scroll to position [0, 0]
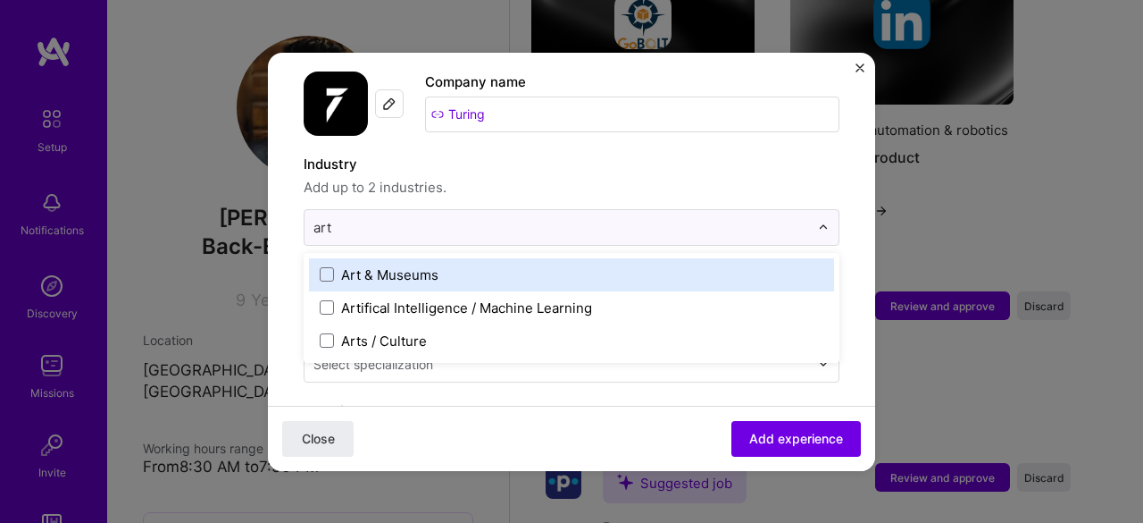
type input "arti"
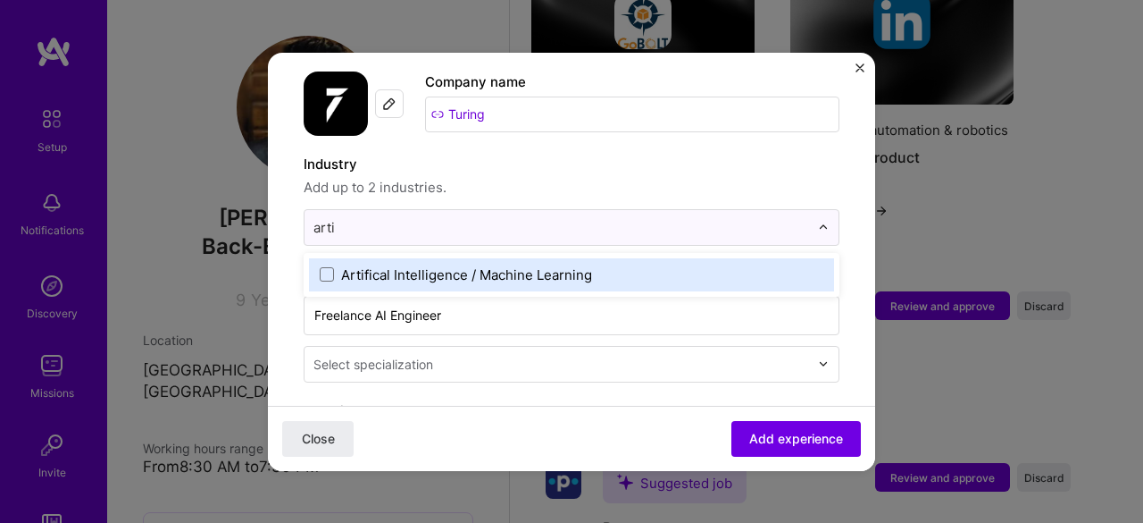
click at [408, 265] on div "Artifical Intelligence / Machine Learning" at bounding box center [466, 274] width 251 height 19
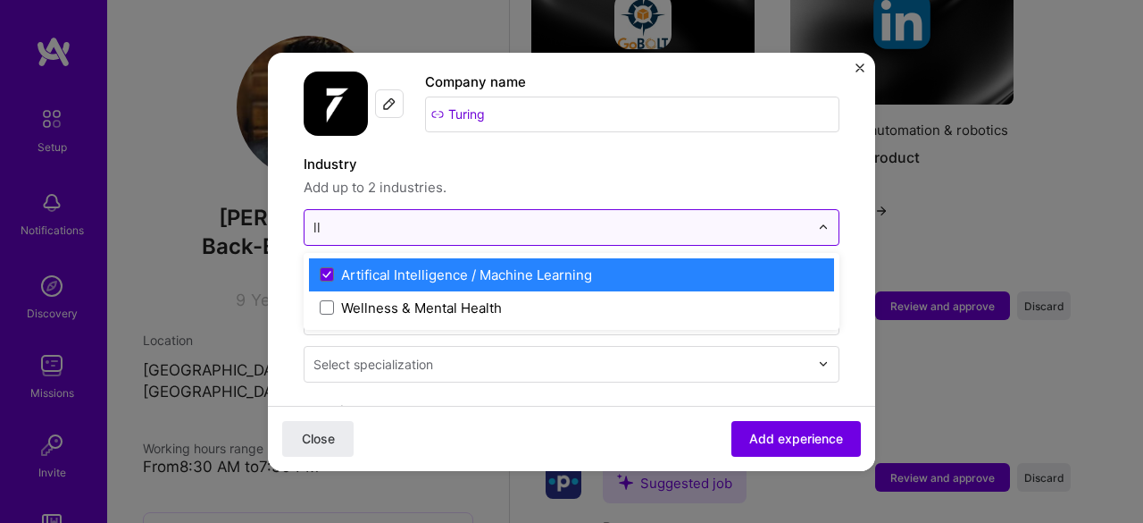
type input "l"
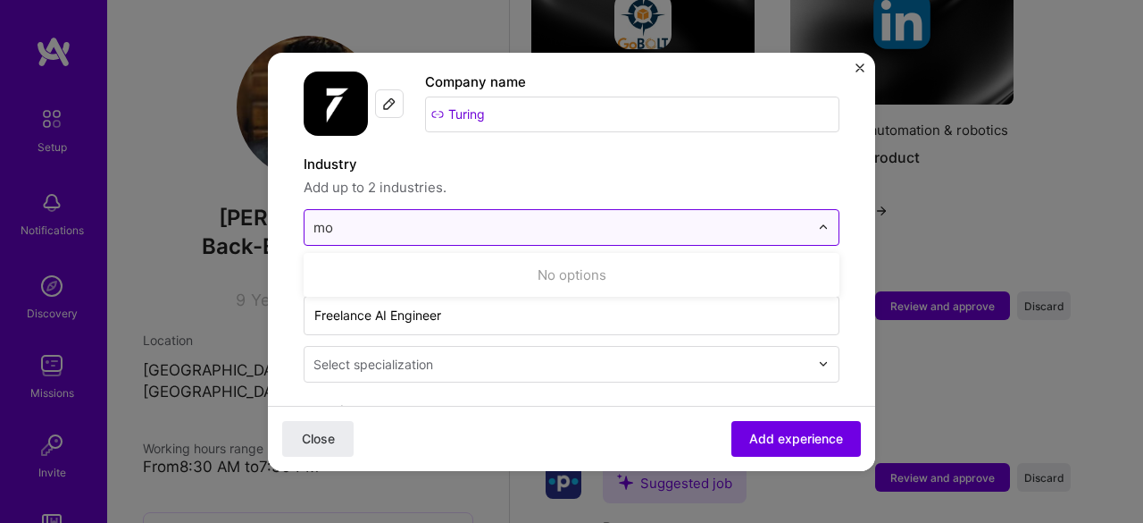
type input "m"
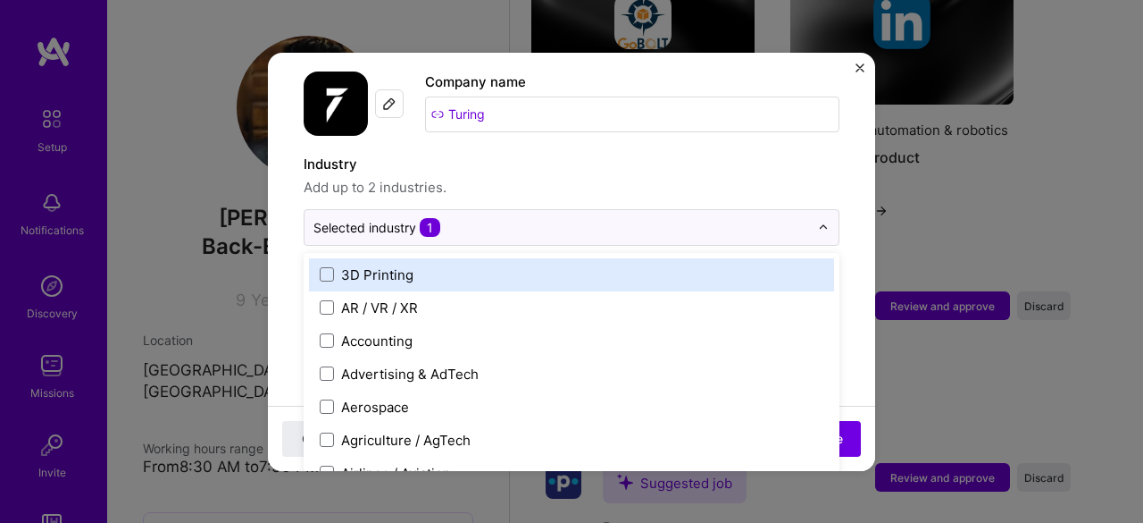
click at [587, 179] on span "Add up to 2 industries." at bounding box center [572, 187] width 536 height 21
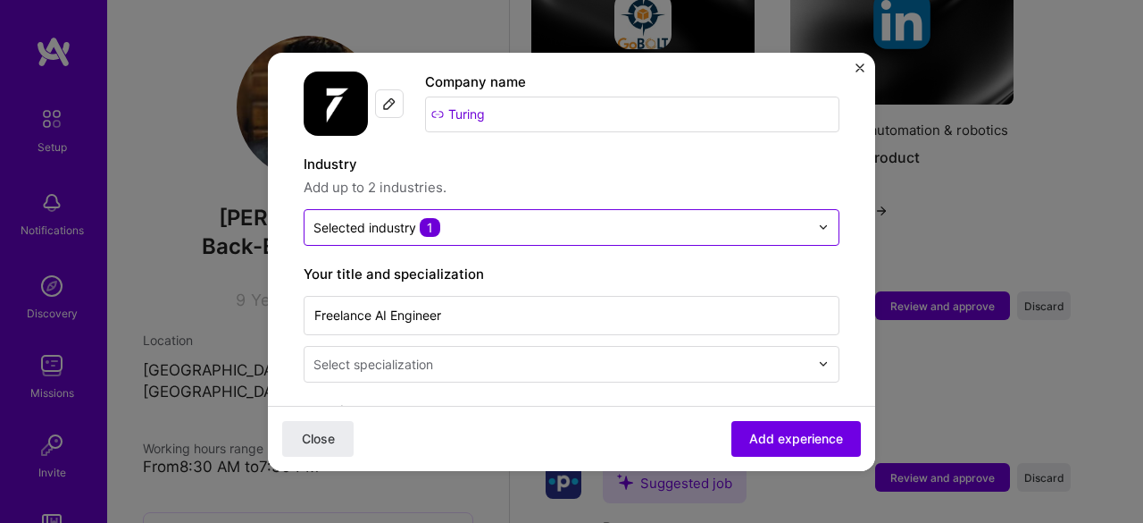
scroll to position [357, 0]
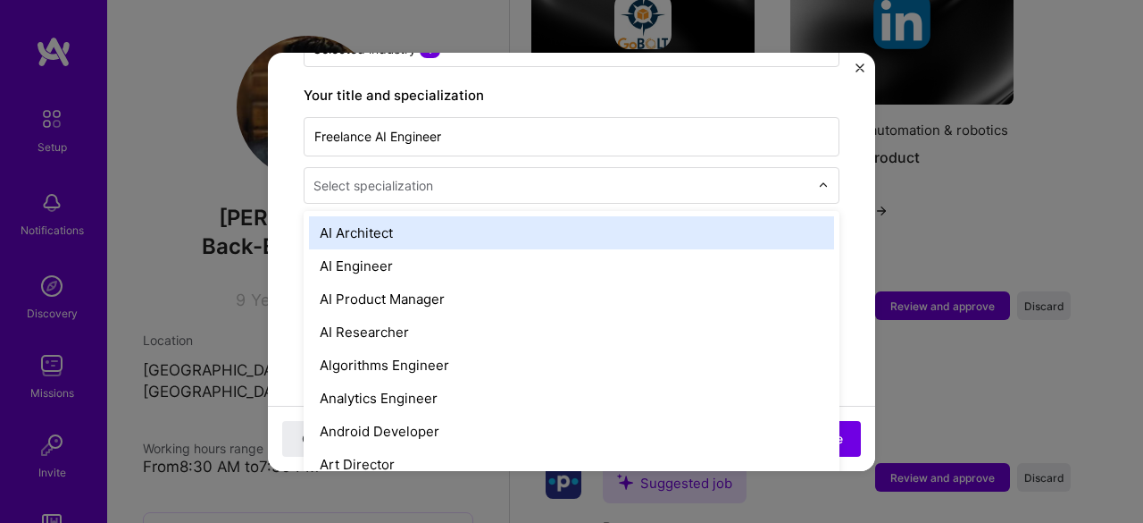
click at [462, 176] on input "text" at bounding box center [563, 185] width 499 height 19
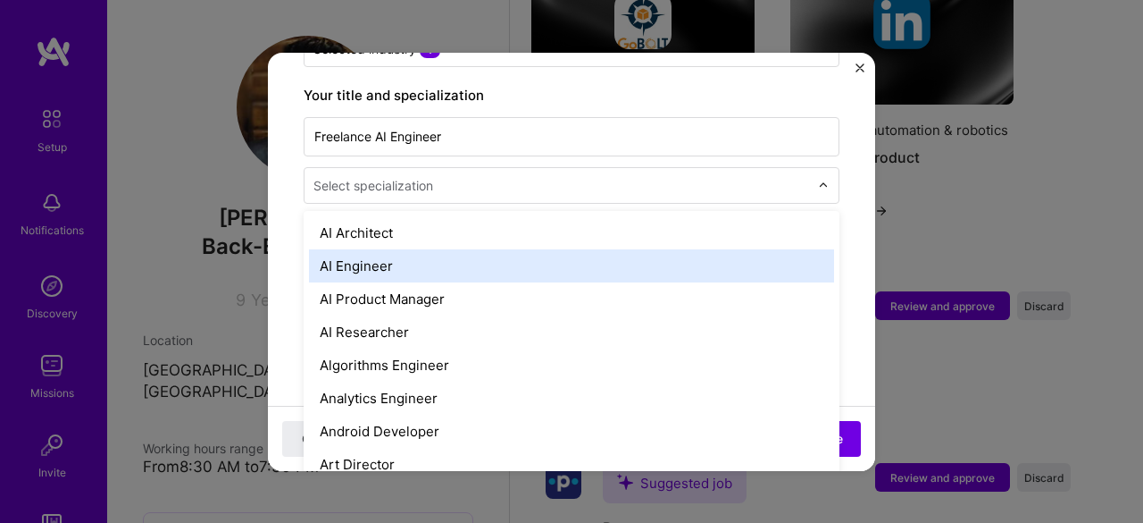
click at [375, 251] on div "AI Engineer" at bounding box center [571, 265] width 525 height 33
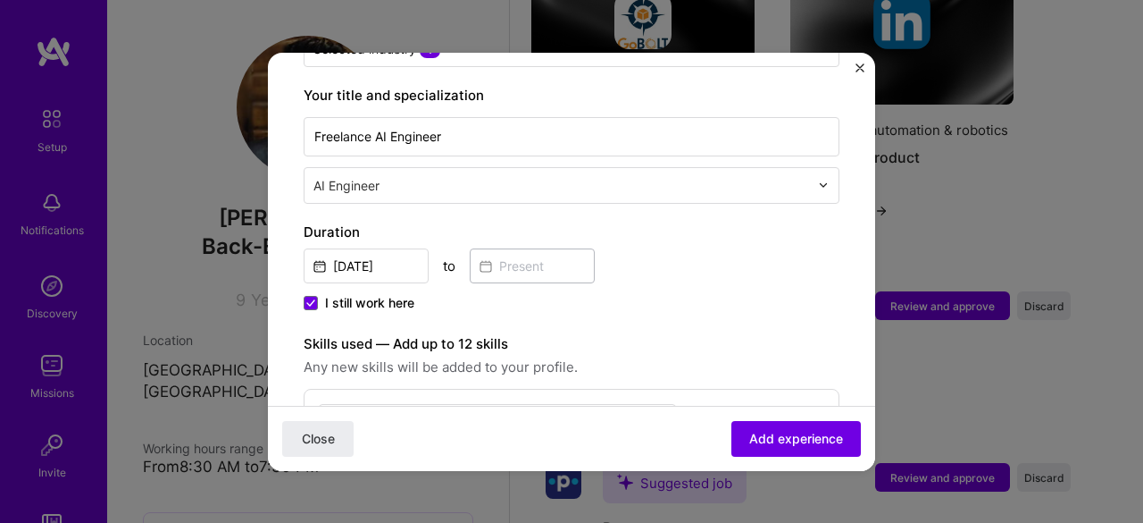
click at [267, 147] on div "Adding suggested job This job is suggested based on your LinkedIn, resume or [D…" at bounding box center [571, 261] width 1143 height 523
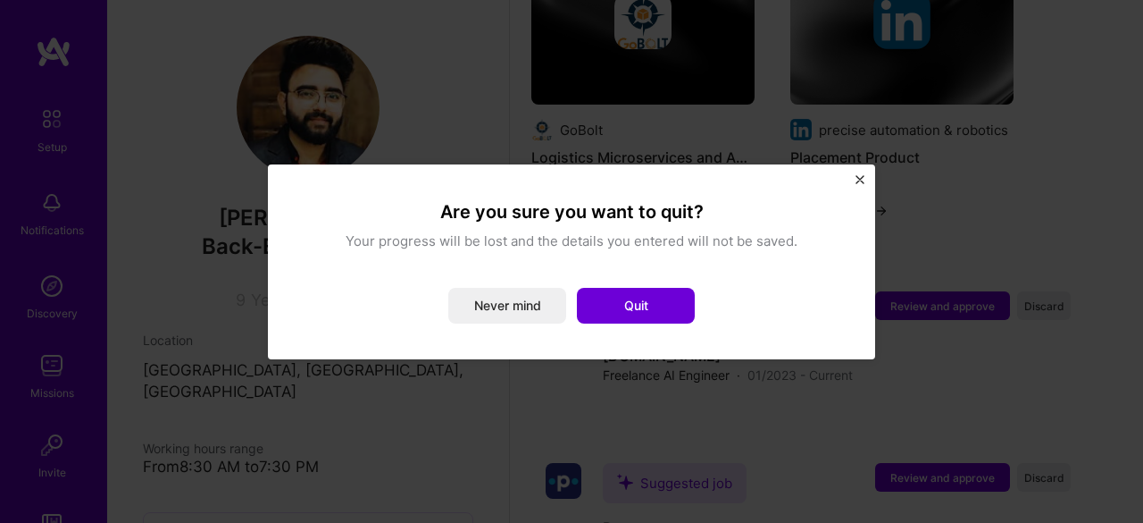
click at [854, 176] on div "Are you sure you want to quit? Your progress will be lost and the details you e…" at bounding box center [571, 261] width 607 height 195
click at [866, 175] on div "Are you sure you want to quit? Your progress will be lost and the details you e…" at bounding box center [571, 261] width 607 height 195
click at [861, 178] on img "Close" at bounding box center [860, 179] width 9 height 9
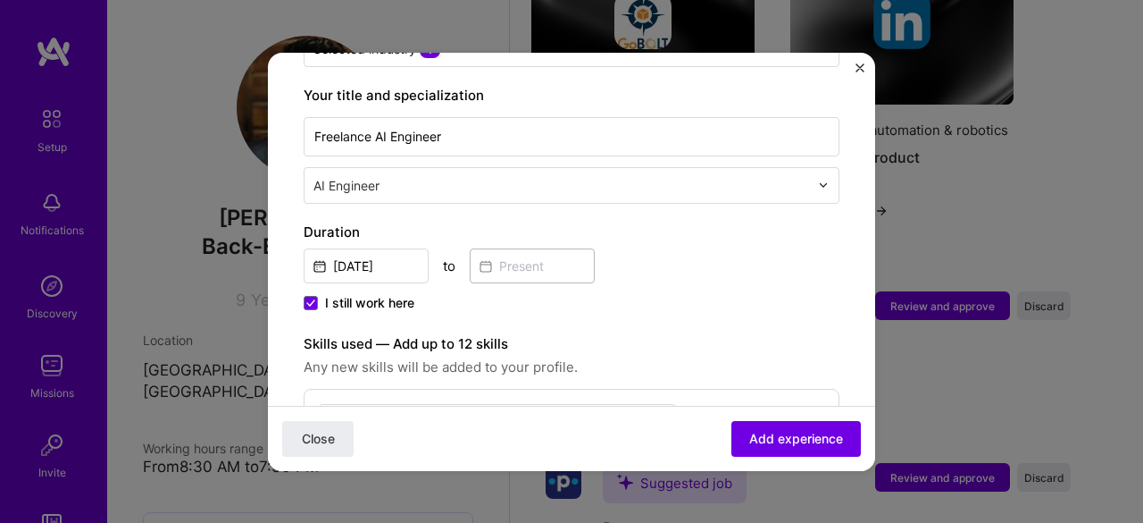
click at [298, 280] on form "Adding suggested job This job is suggested based on your LinkedIn, resume or [D…" at bounding box center [571, 460] width 607 height 1458
click at [306, 299] on icon at bounding box center [310, 302] width 9 height 7
click at [0, 0] on input "I still work here" at bounding box center [0, 0] width 0 height 0
click at [527, 248] on input at bounding box center [532, 265] width 125 height 35
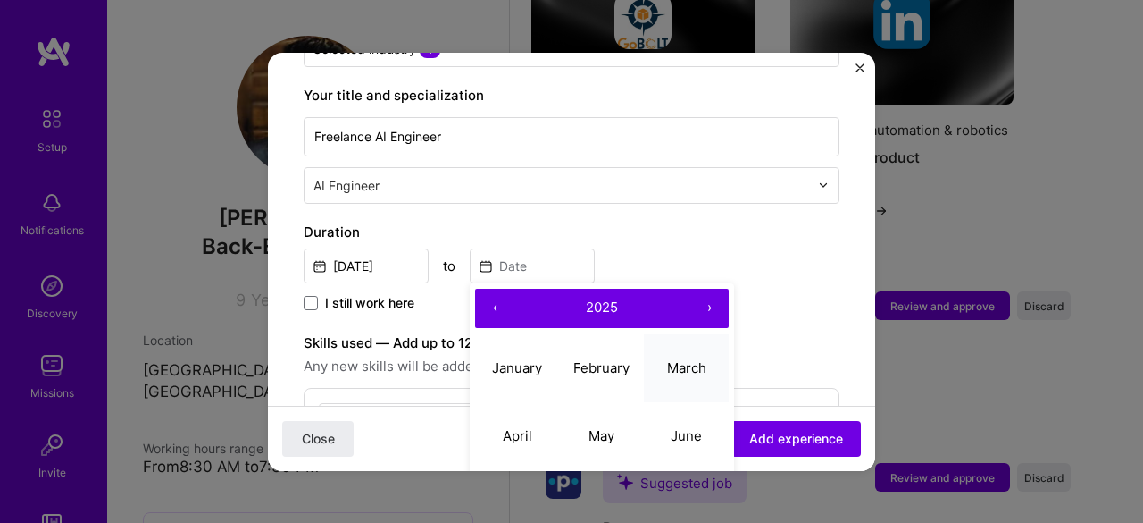
click at [691, 359] on abbr "March" at bounding box center [686, 367] width 39 height 17
type input "[DATE]"
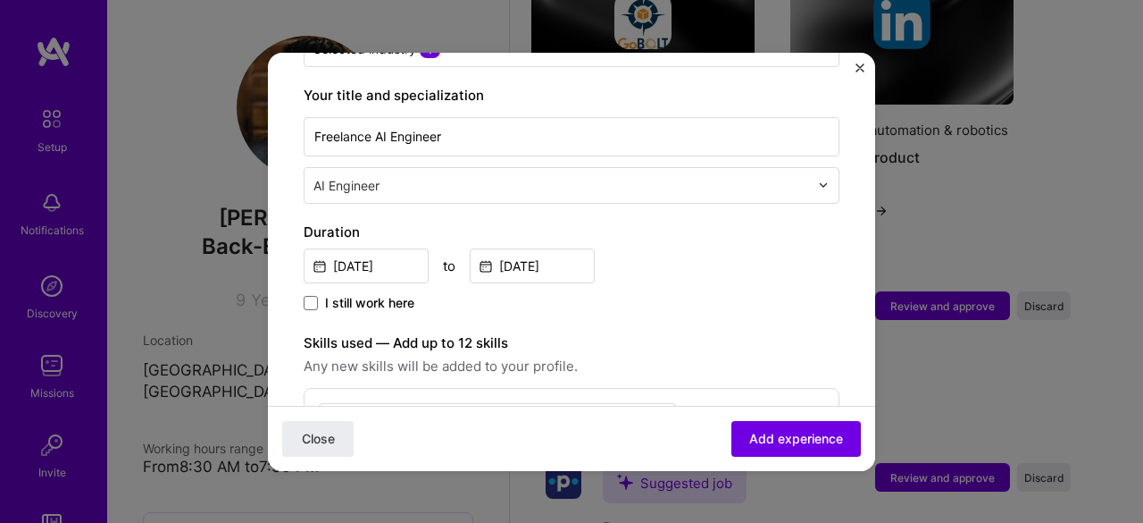
click at [684, 245] on div "[DATE] to [DATE]" at bounding box center [572, 264] width 536 height 38
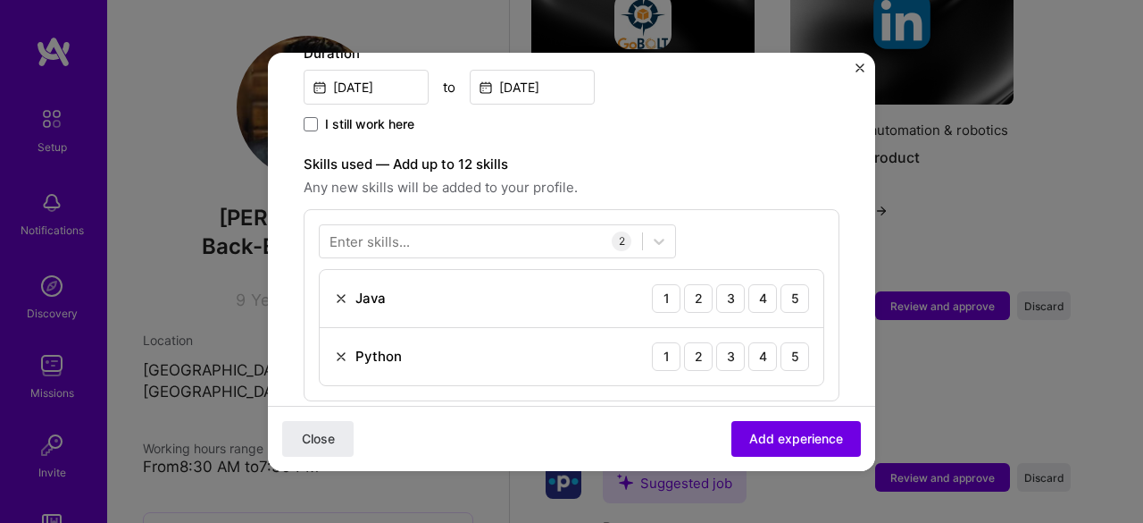
scroll to position [625, 0]
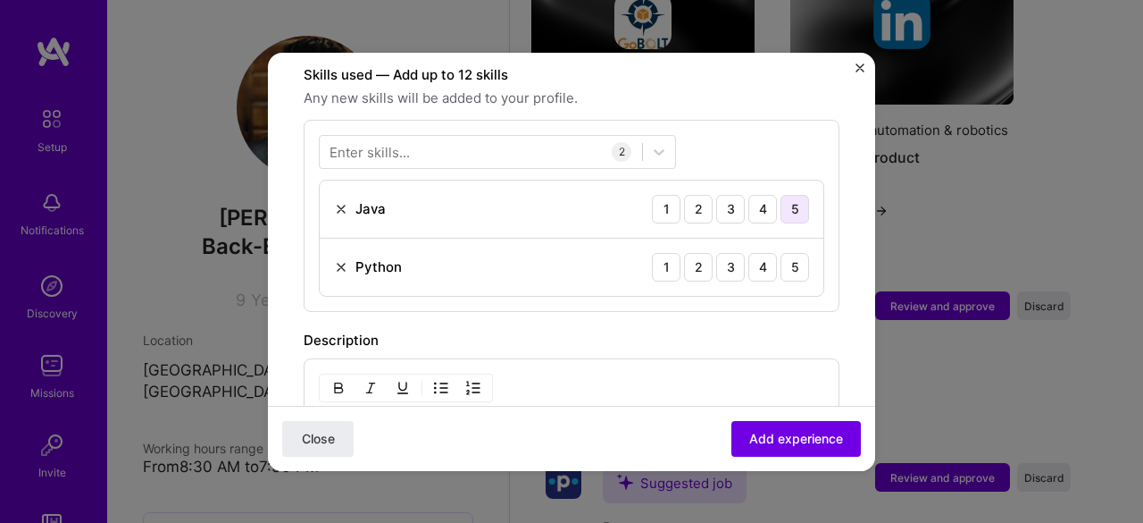
click at [781, 195] on div "5" at bounding box center [795, 209] width 29 height 29
click at [784, 253] on div "5" at bounding box center [795, 267] width 29 height 29
click at [399, 142] on div "Enter skills..." at bounding box center [370, 151] width 80 height 19
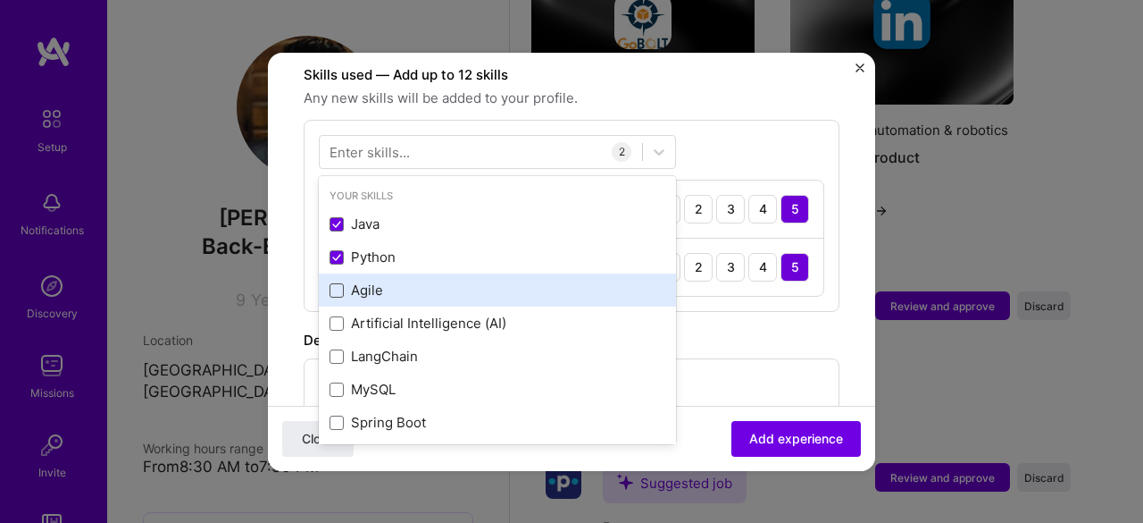
click at [332, 283] on span at bounding box center [337, 290] width 14 height 14
click at [0, 0] on input "checkbox" at bounding box center [0, 0] width 0 height 0
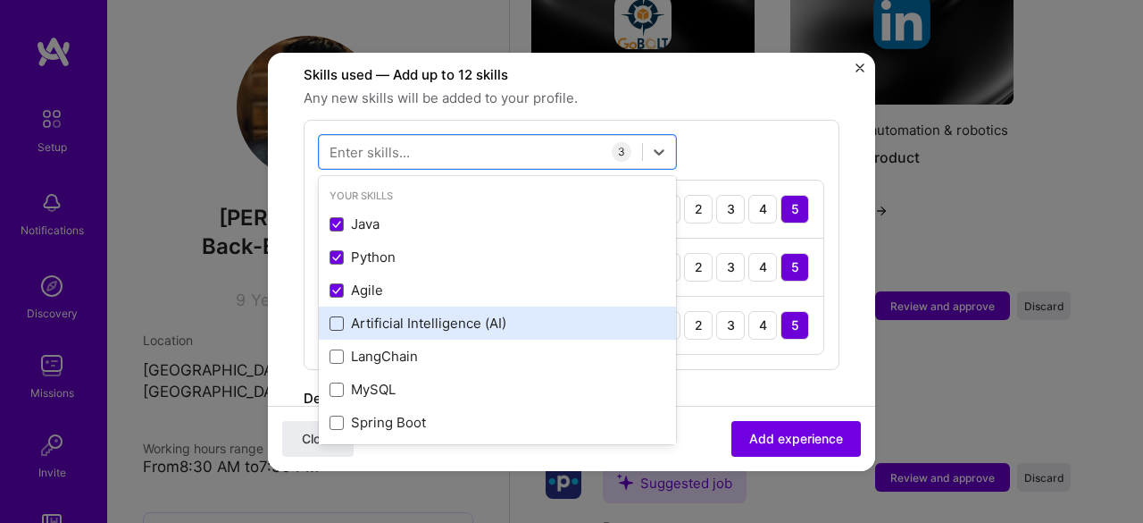
click at [338, 316] on span at bounding box center [337, 323] width 14 height 14
click at [0, 0] on input "checkbox" at bounding box center [0, 0] width 0 height 0
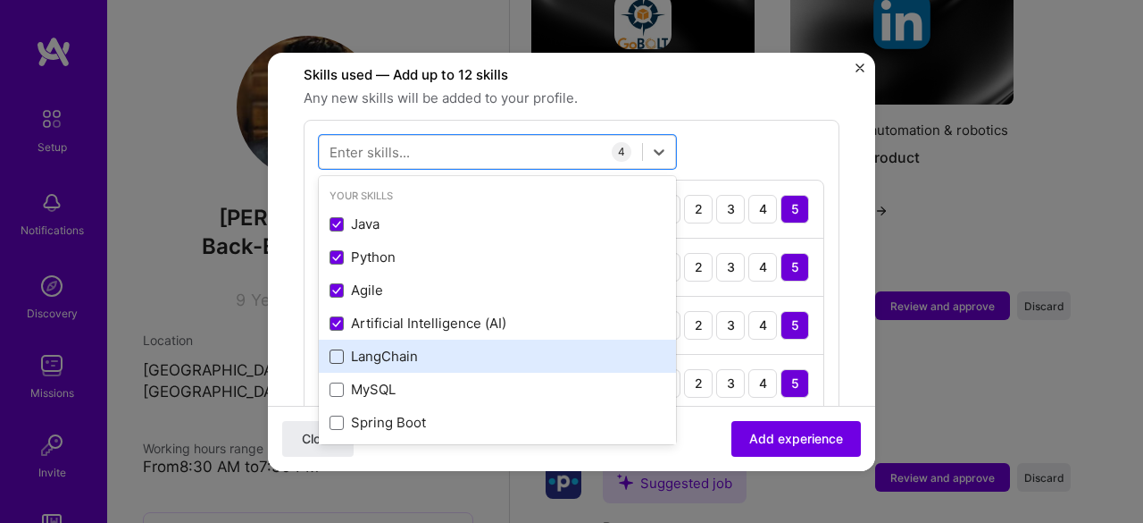
click at [339, 349] on span at bounding box center [337, 356] width 14 height 14
click at [0, 0] on input "checkbox" at bounding box center [0, 0] width 0 height 0
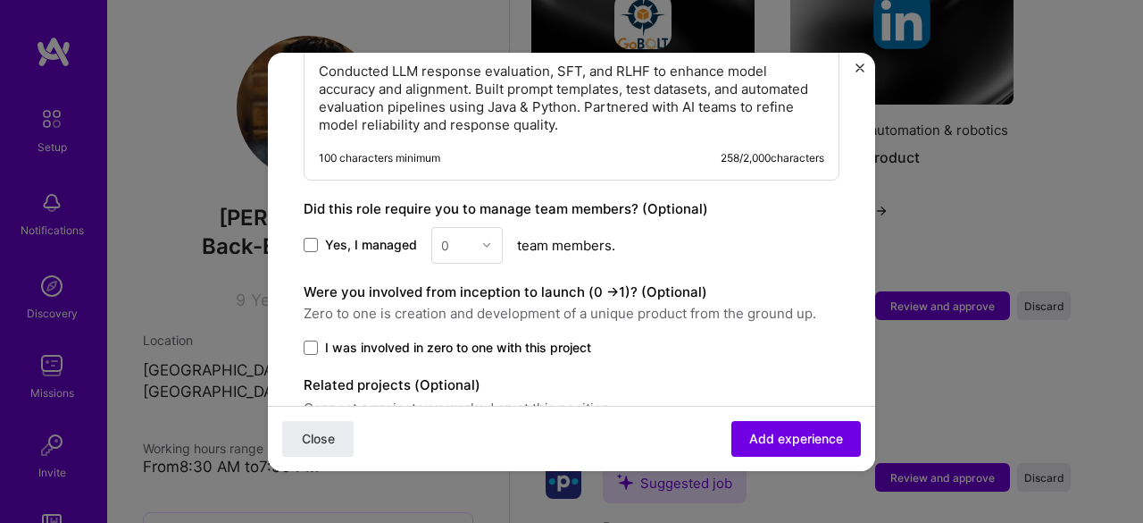
scroll to position [1222, 0]
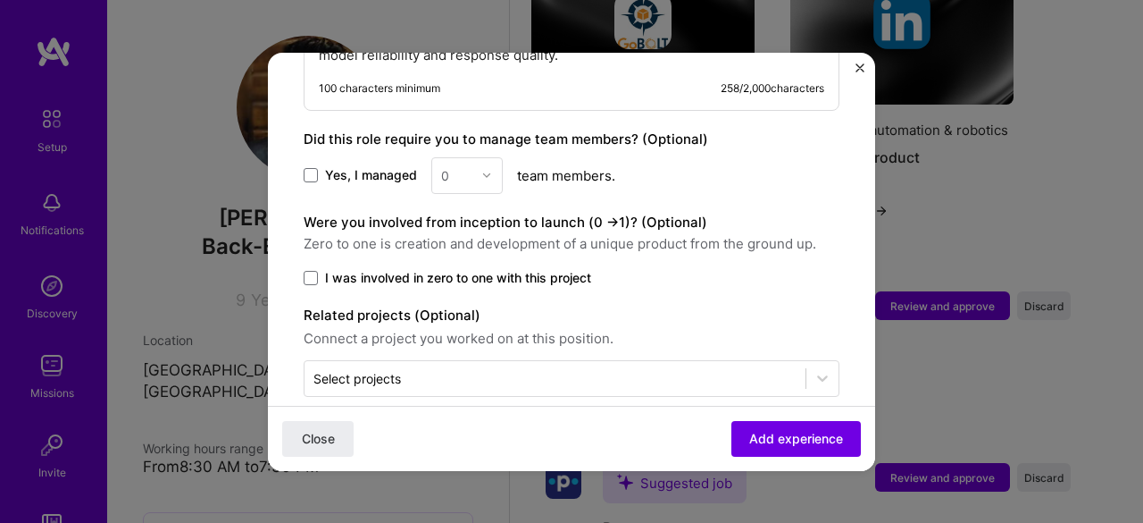
click at [473, 240] on div "Were you involved from inception to launch (0 - > 1)? (Optional) Zero to one is…" at bounding box center [572, 249] width 536 height 75
click at [426, 269] on span "I was involved in zero to one with this project" at bounding box center [458, 278] width 266 height 18
click at [0, 0] on input "I was involved in zero to one with this project" at bounding box center [0, 0] width 0 height 0
click at [749, 435] on span "Add experience" at bounding box center [796, 438] width 94 height 18
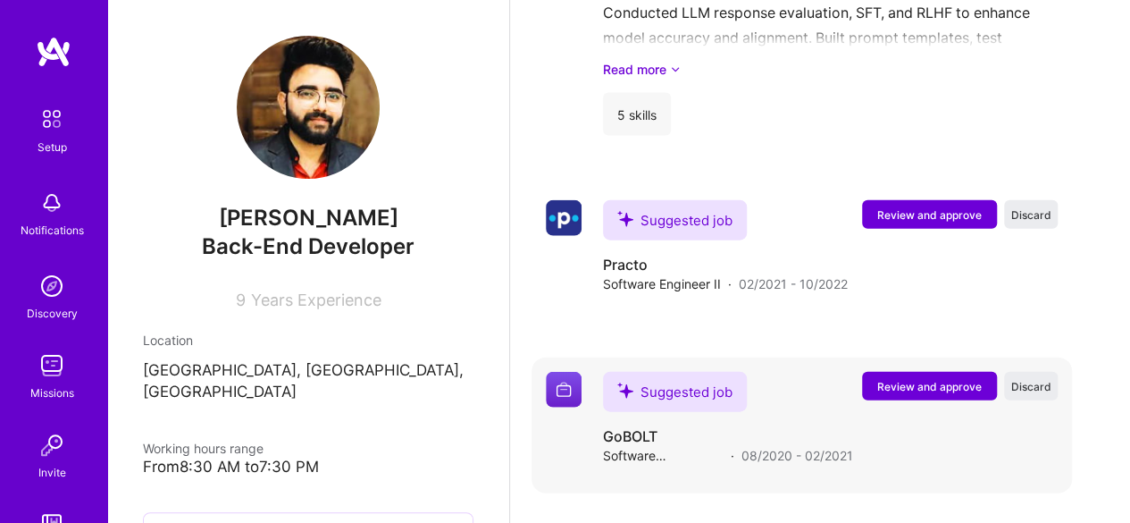
scroll to position [1799, 0]
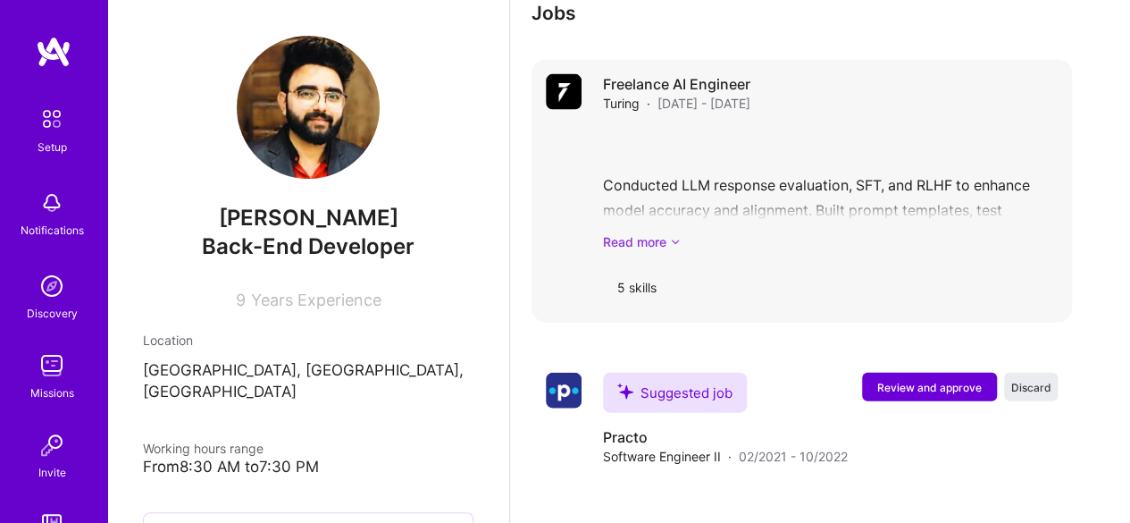
click at [640, 247] on link "Read more" at bounding box center [830, 241] width 455 height 19
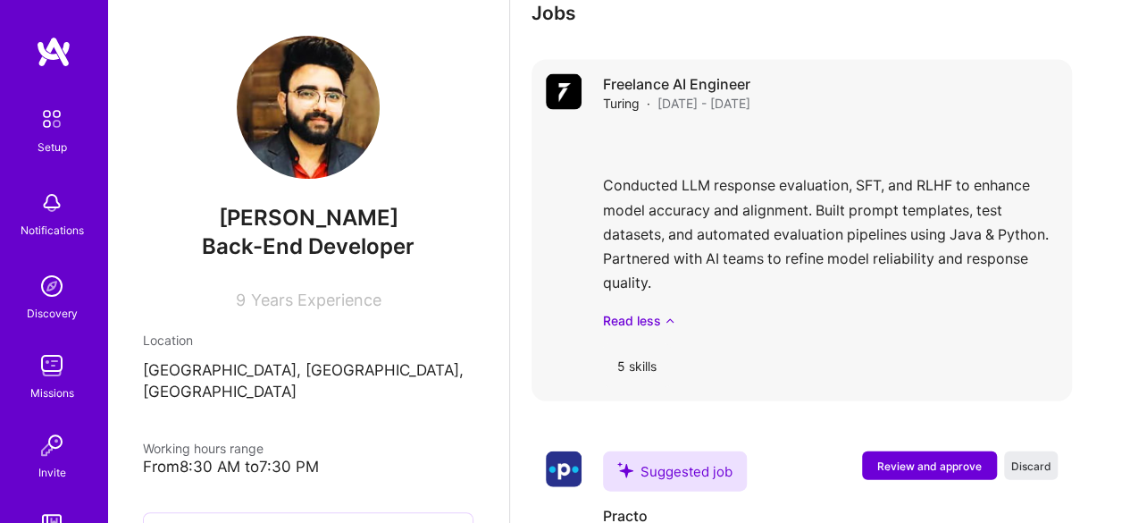
scroll to position [1888, 0]
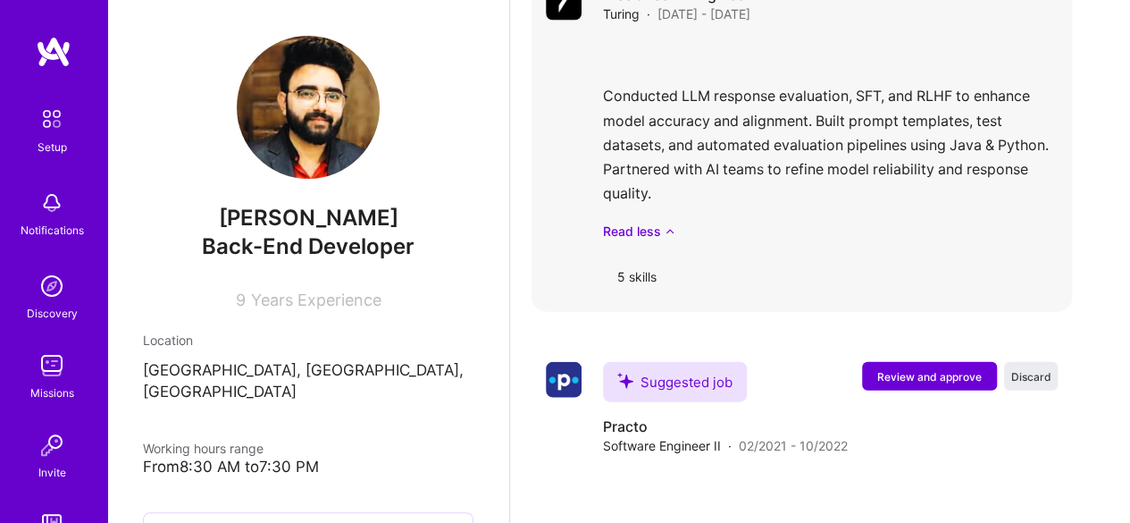
click at [638, 273] on div "5 skills" at bounding box center [637, 276] width 68 height 43
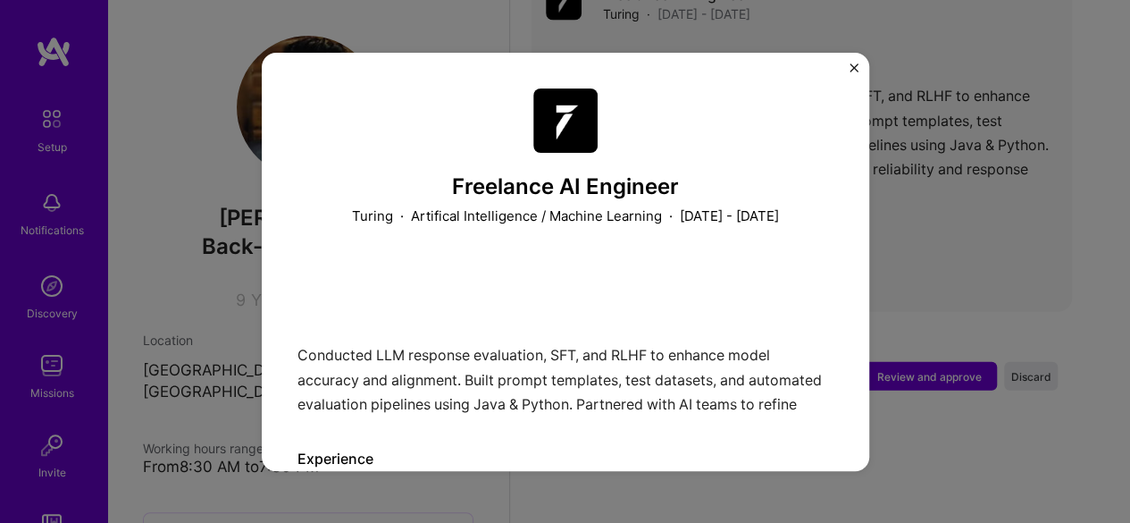
click at [849, 69] on img "Close" at bounding box center [853, 67] width 9 height 9
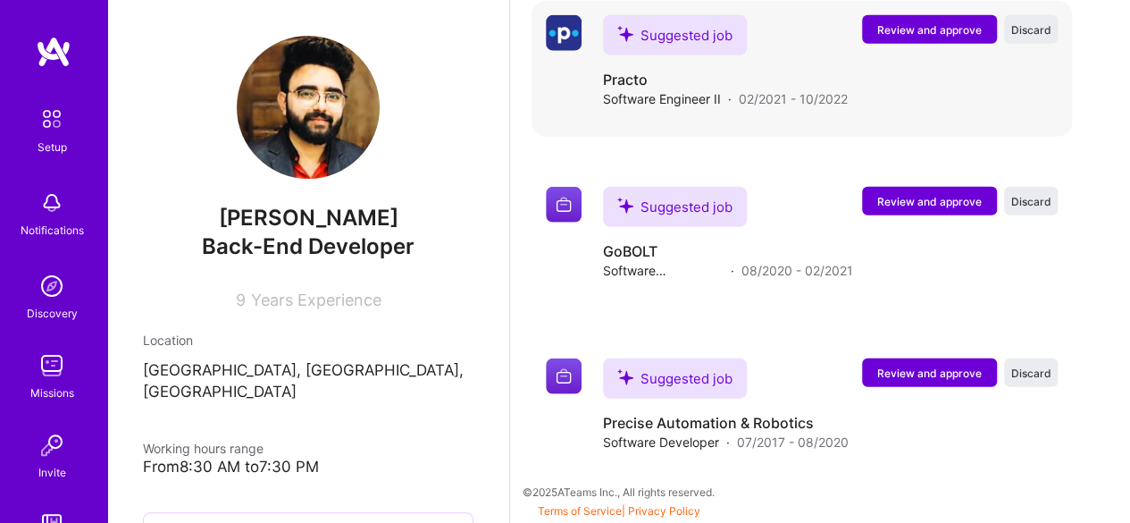
click at [927, 35] on span "Review and approve" at bounding box center [929, 29] width 105 height 15
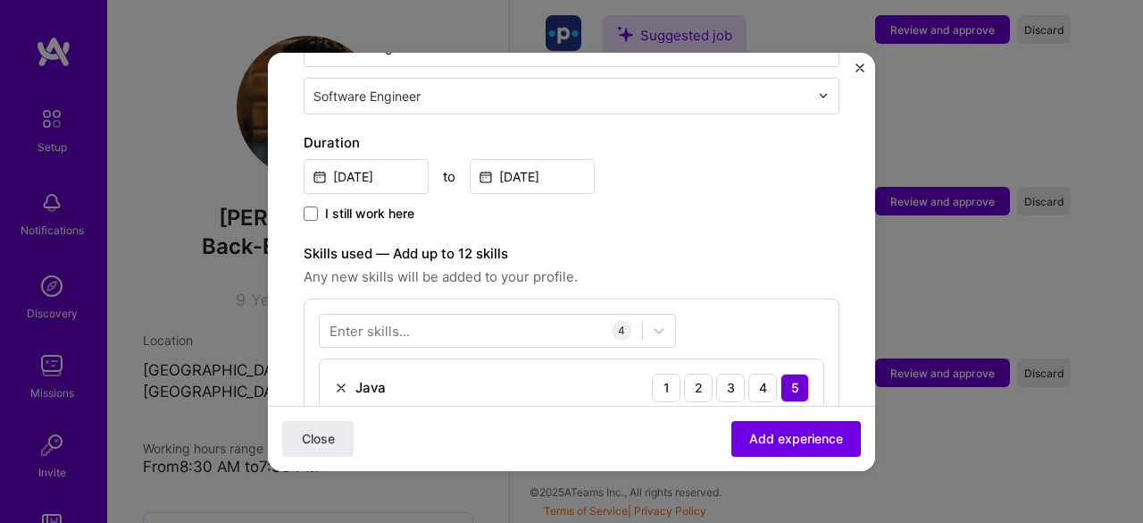
scroll to position [268, 0]
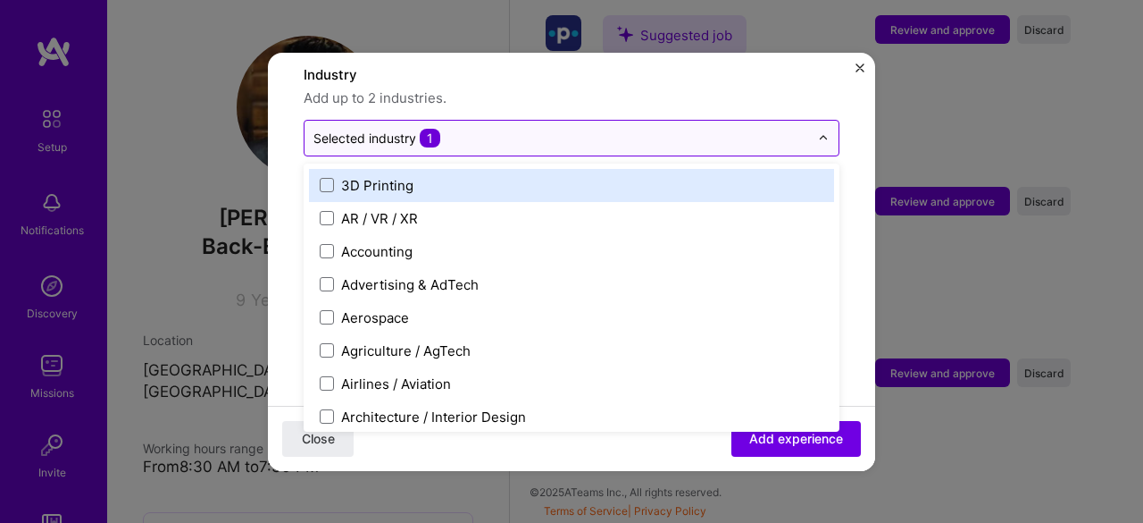
click at [525, 129] on input "text" at bounding box center [562, 138] width 496 height 19
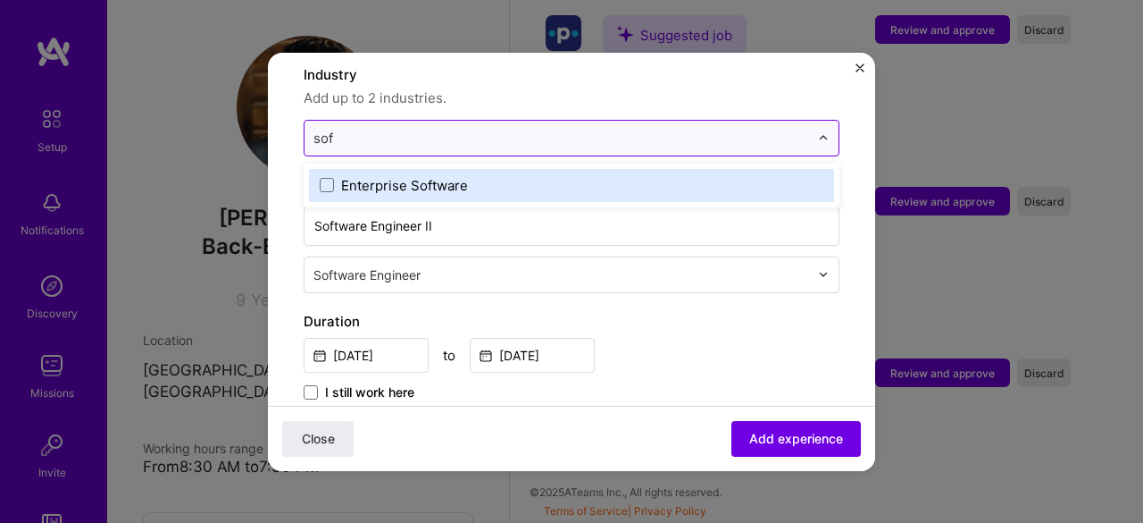
type input "soft"
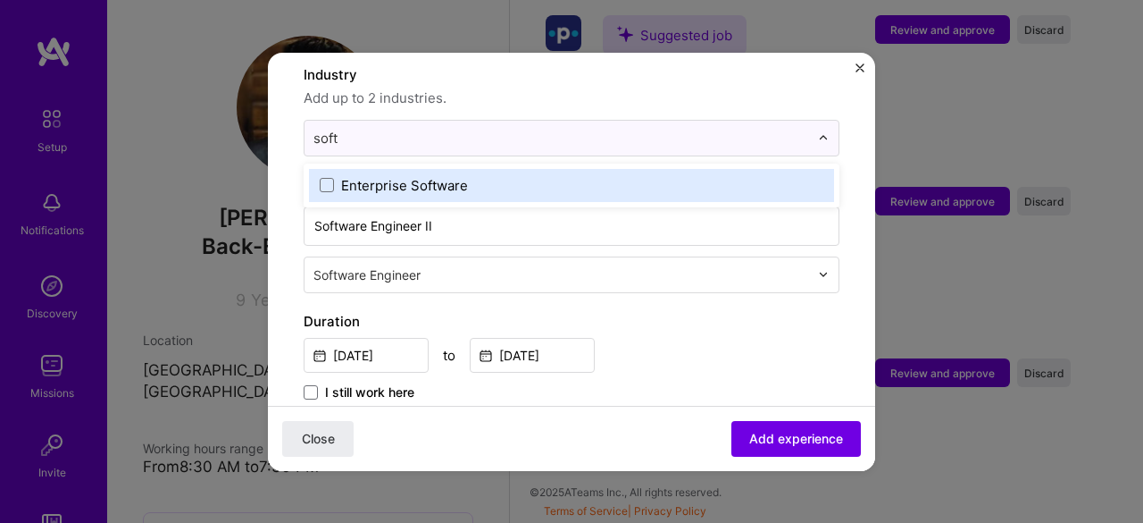
click at [427, 176] on div "Enterprise Software" at bounding box center [404, 185] width 127 height 19
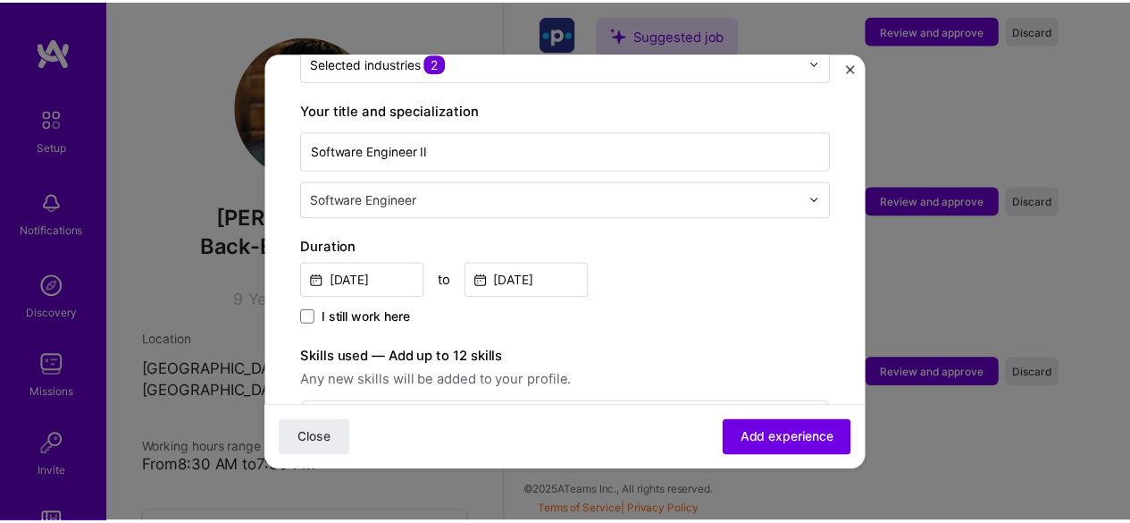
scroll to position [0, 0]
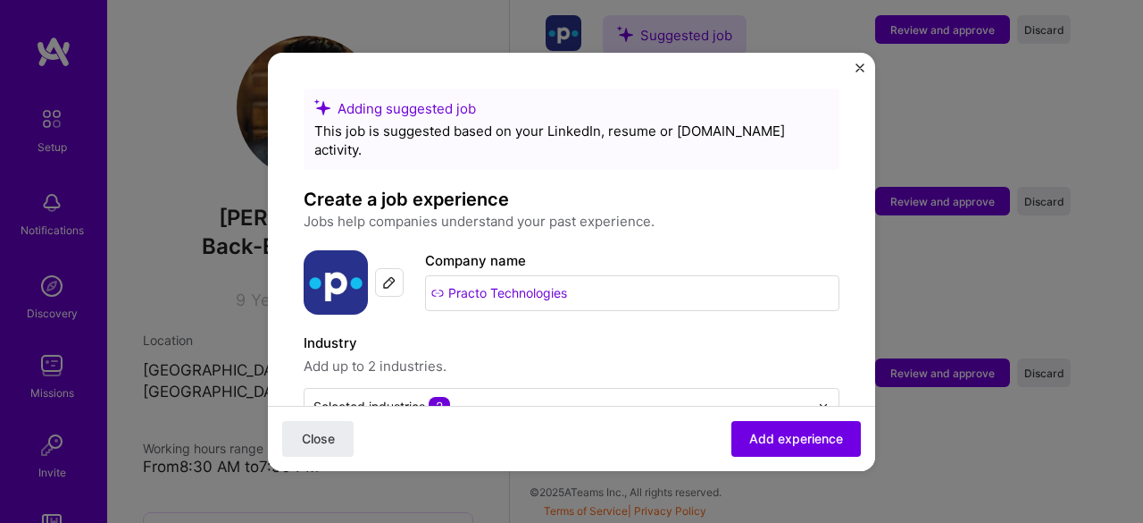
click at [463, 14] on div "Adding suggested job This job is suggested based on your LinkedIn, resume or [D…" at bounding box center [571, 261] width 1143 height 523
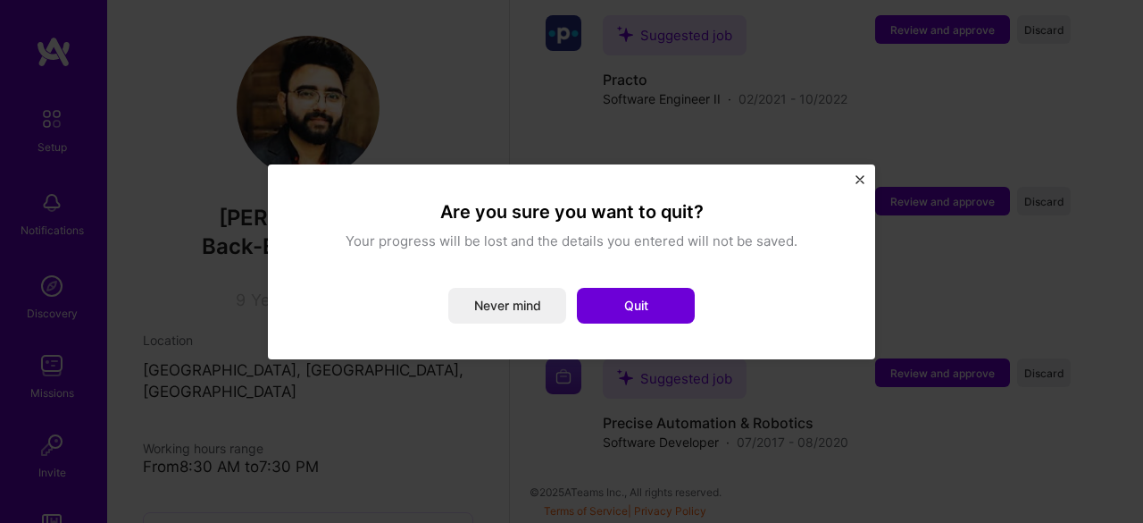
click at [861, 178] on img "Close" at bounding box center [860, 179] width 9 height 9
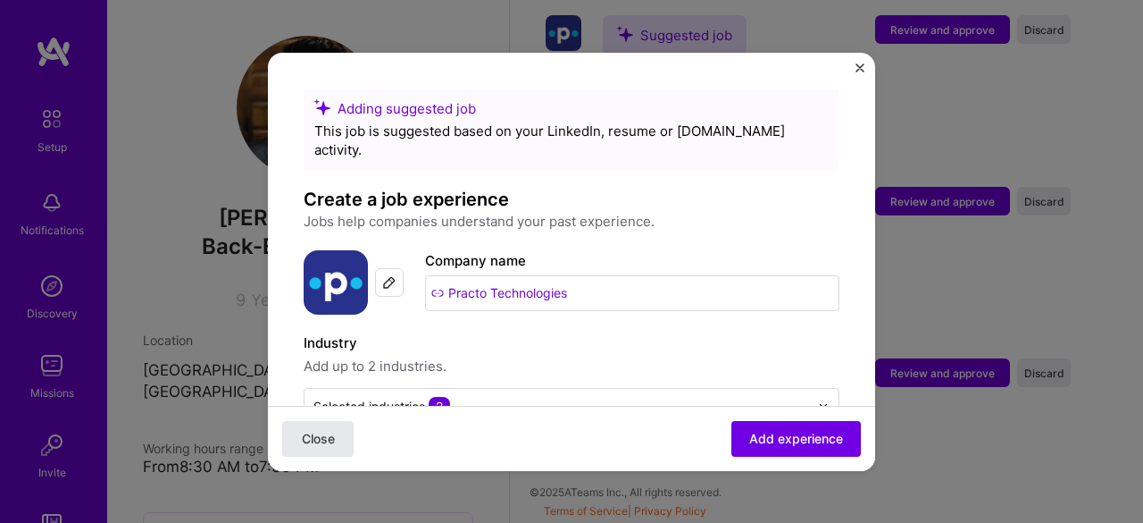
click at [327, 431] on span "Close" at bounding box center [318, 438] width 33 height 18
